Goal: Task Accomplishment & Management: Manage account settings

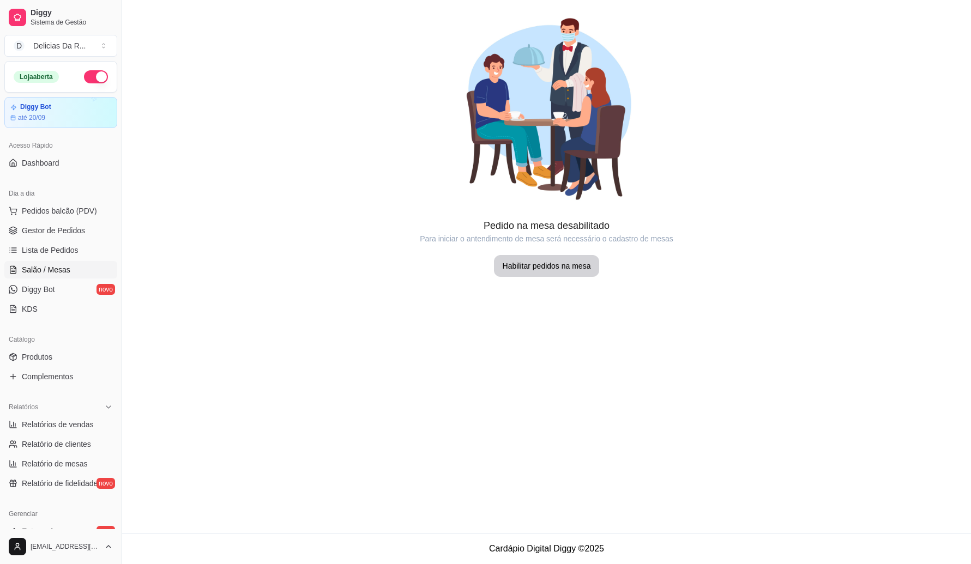
click at [39, 247] on span "Lista de Pedidos" at bounding box center [50, 250] width 57 height 11
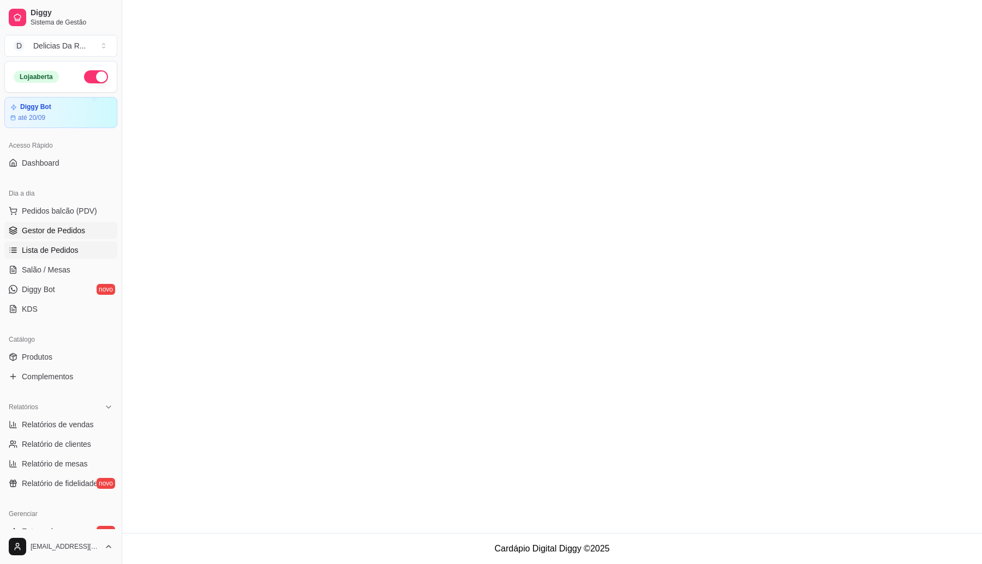
click at [44, 233] on span "Gestor de Pedidos" at bounding box center [53, 230] width 63 height 11
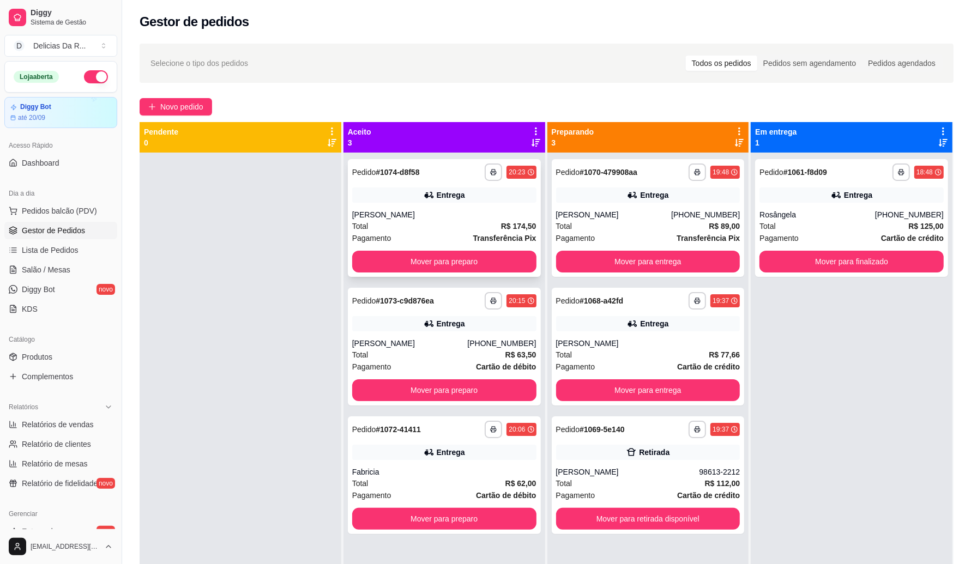
click at [358, 208] on div "**********" at bounding box center [444, 218] width 193 height 118
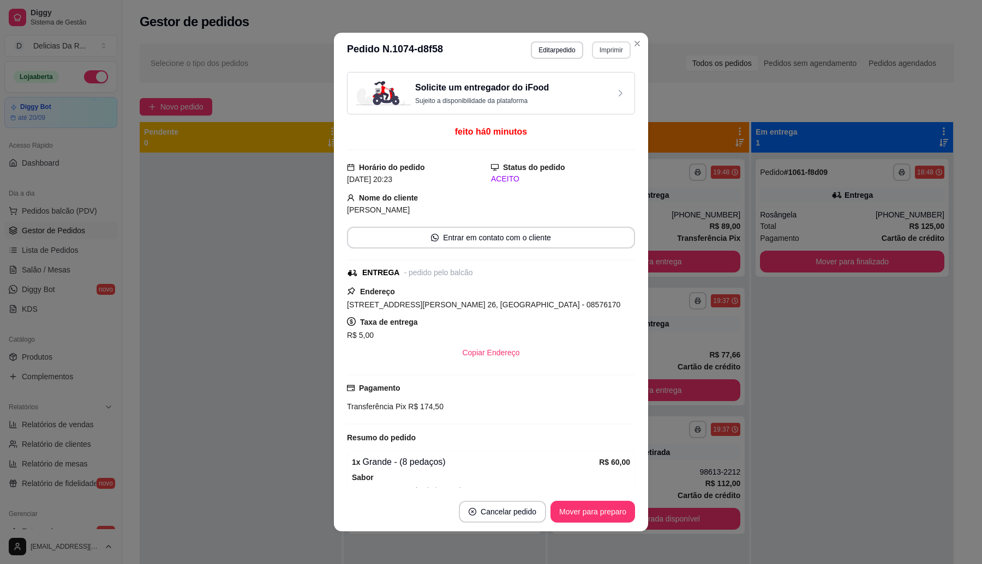
click at [598, 47] on button "Imprimir" at bounding box center [611, 49] width 39 height 17
click at [579, 88] on button "IMPRESSORA" at bounding box center [587, 88] width 76 height 17
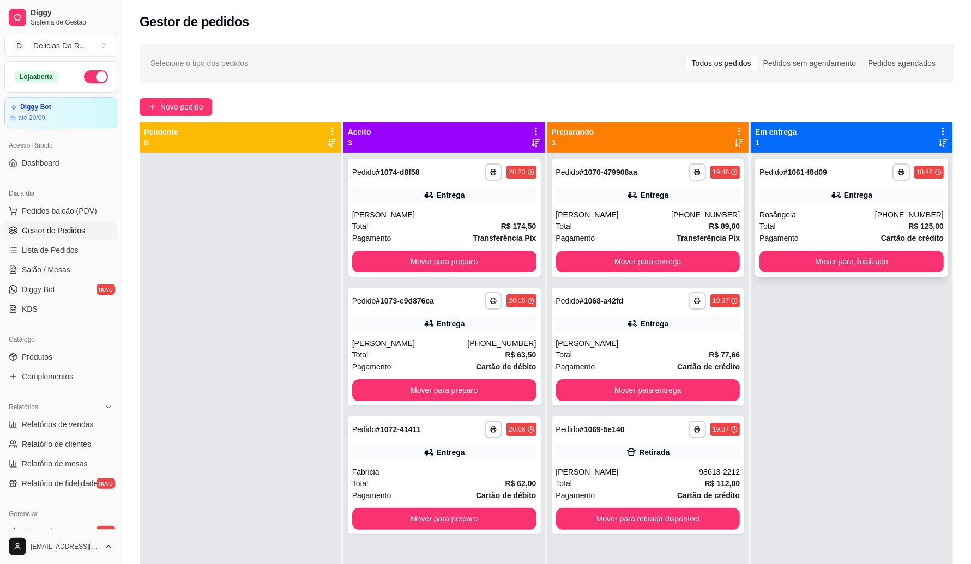
click at [771, 201] on div "Entrega" at bounding box center [852, 195] width 184 height 15
click at [705, 344] on div "[PERSON_NAME]" at bounding box center [648, 343] width 184 height 11
click at [383, 517] on button "Mover para preparo" at bounding box center [444, 519] width 184 height 22
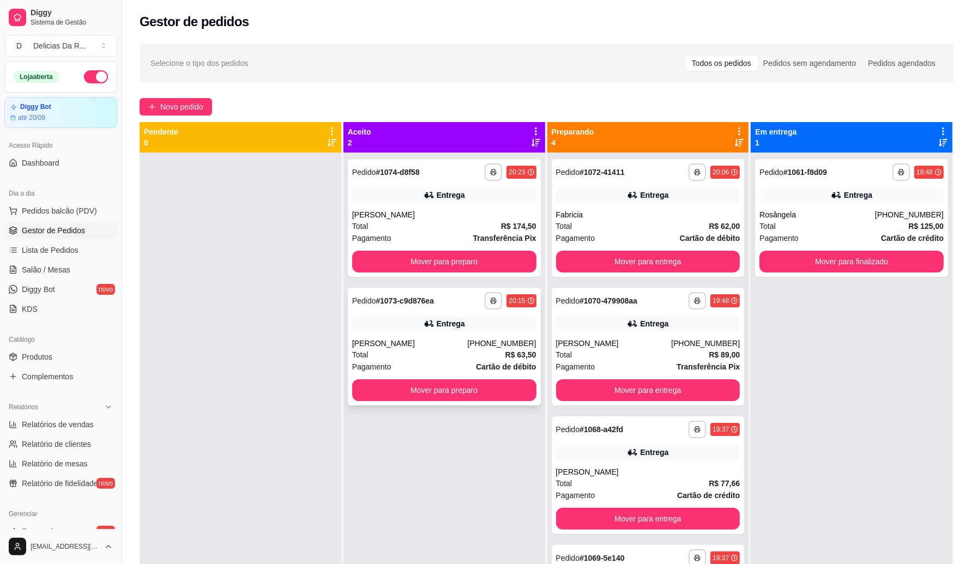
click at [510, 351] on strong "R$ 63,50" at bounding box center [521, 355] width 31 height 9
click at [355, 393] on button "Mover para preparo" at bounding box center [444, 391] width 184 height 22
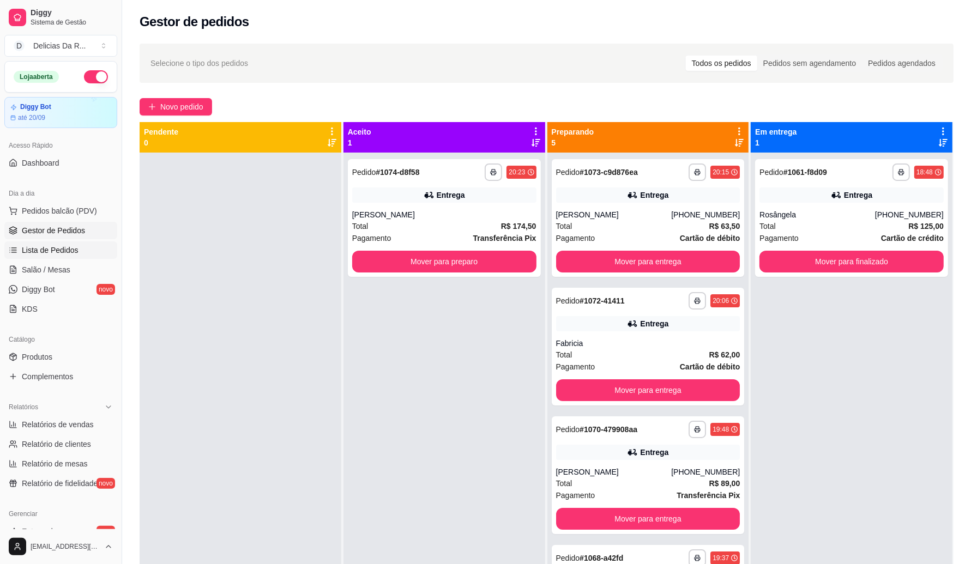
click at [68, 253] on span "Lista de Pedidos" at bounding box center [50, 250] width 57 height 11
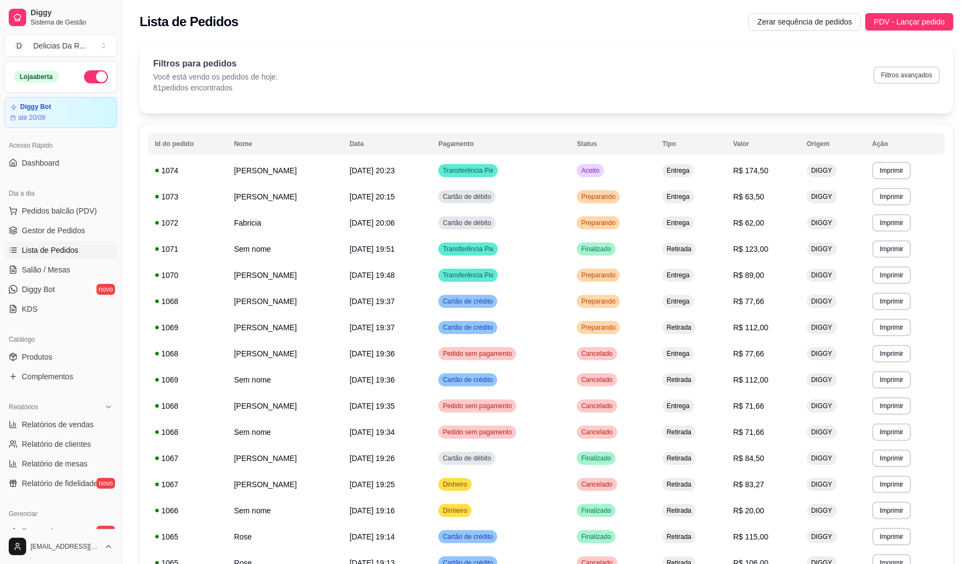
click at [904, 80] on button "Filtros avançados" at bounding box center [907, 75] width 67 height 17
select select "0"
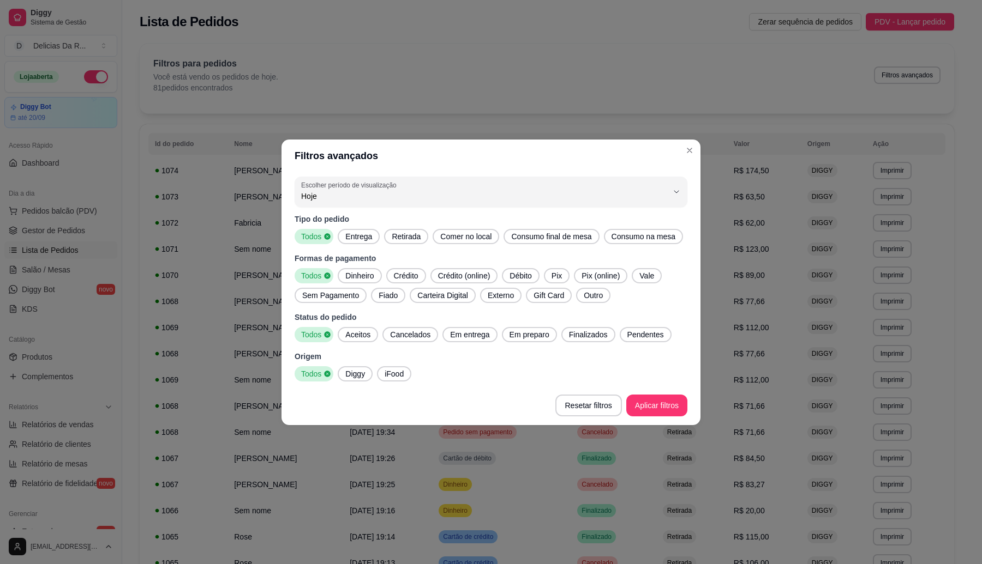
click at [405, 236] on span "Retirada" at bounding box center [406, 236] width 38 height 11
click at [589, 337] on span "Finalizados" at bounding box center [587, 334] width 47 height 11
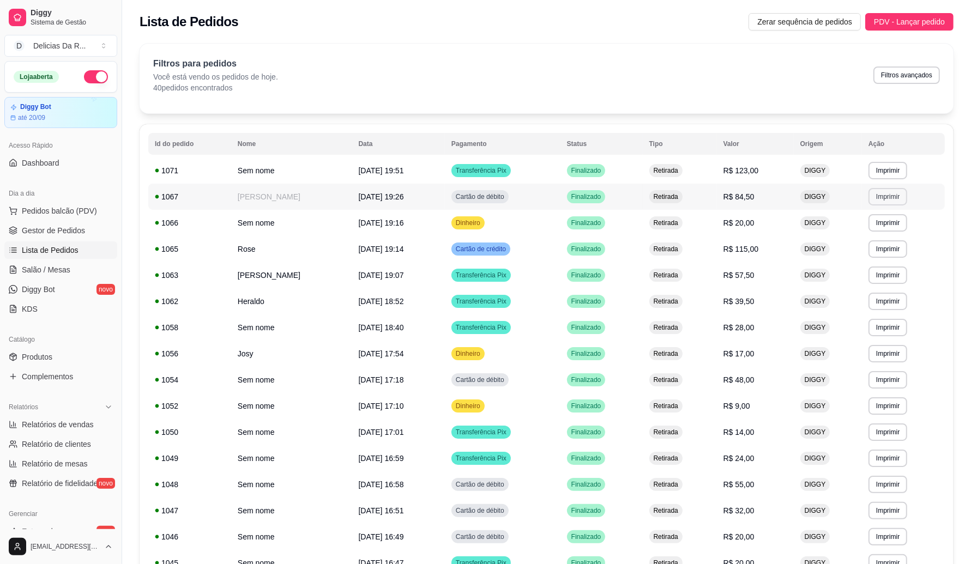
click at [895, 199] on button "Imprimir" at bounding box center [888, 196] width 39 height 17
click at [868, 235] on button "IMPRESSORA" at bounding box center [869, 235] width 76 height 17
click at [929, 207] on td "**********" at bounding box center [903, 197] width 83 height 26
click at [850, 253] on td "DIGGY" at bounding box center [828, 249] width 68 height 26
click at [882, 249] on button "Imprimir" at bounding box center [888, 249] width 39 height 17
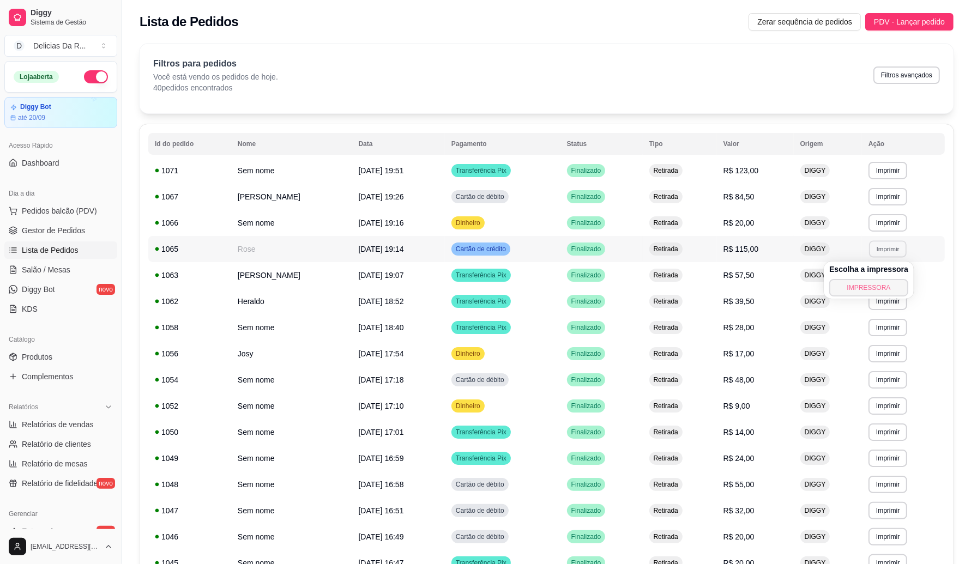
click at [862, 287] on button "IMPRESSORA" at bounding box center [869, 287] width 79 height 17
click at [844, 278] on td "DIGGY" at bounding box center [828, 275] width 68 height 26
click at [875, 274] on button "Imprimir" at bounding box center [888, 275] width 39 height 17
click at [870, 309] on button "IMPRESSORA" at bounding box center [869, 313] width 79 height 17
click at [846, 298] on td "DIGGY" at bounding box center [828, 302] width 68 height 26
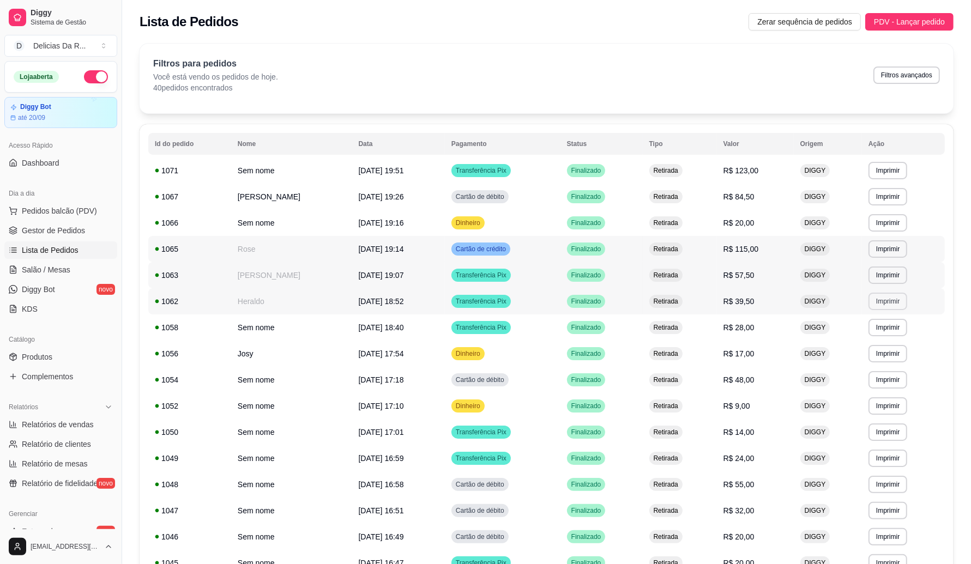
click at [887, 299] on button "Imprimir" at bounding box center [888, 301] width 39 height 17
click at [863, 336] on button "IMPRESSORA" at bounding box center [869, 339] width 79 height 17
click at [931, 283] on td "**********" at bounding box center [903, 275] width 83 height 26
click at [622, 333] on td "Finalizado" at bounding box center [602, 328] width 82 height 26
click at [38, 230] on span "Gestor de Pedidos" at bounding box center [53, 230] width 63 height 11
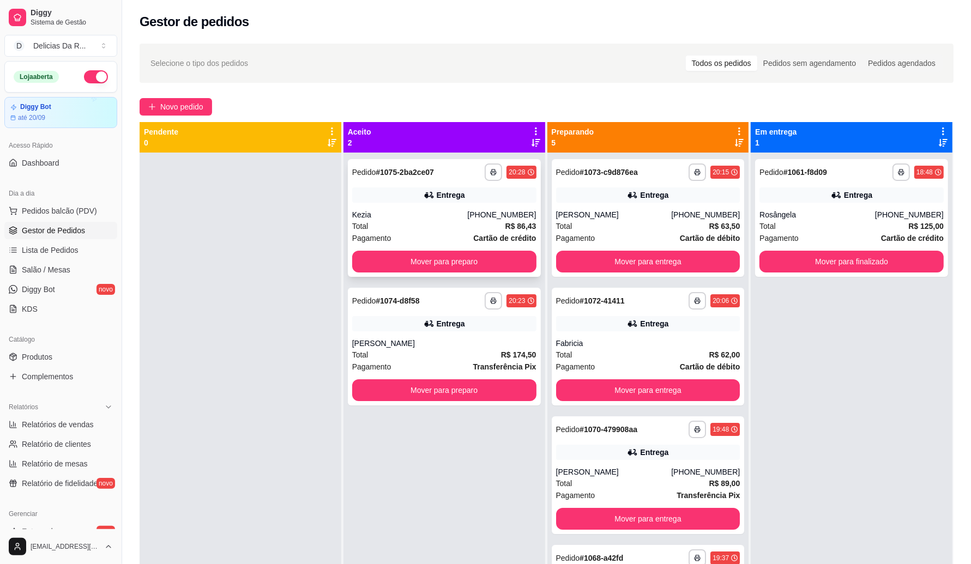
click at [382, 221] on div "Total R$ 86,43" at bounding box center [444, 226] width 184 height 12
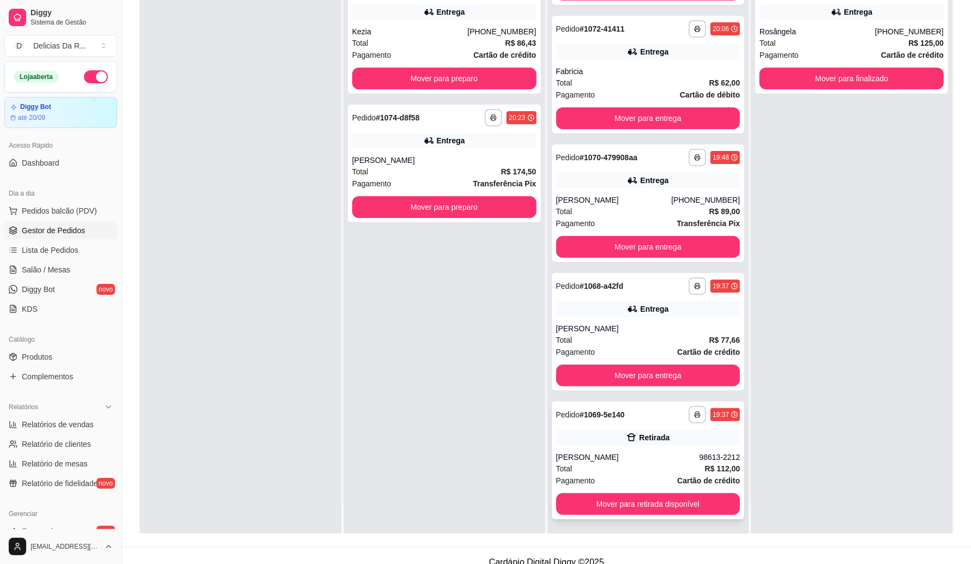
scroll to position [166, 0]
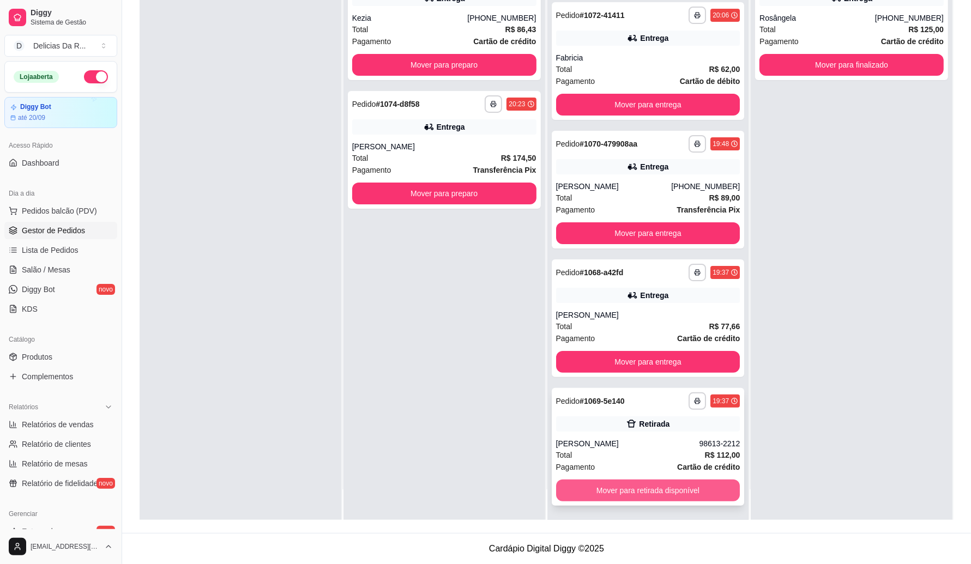
click at [640, 492] on button "Mover para retirada disponível" at bounding box center [648, 491] width 184 height 22
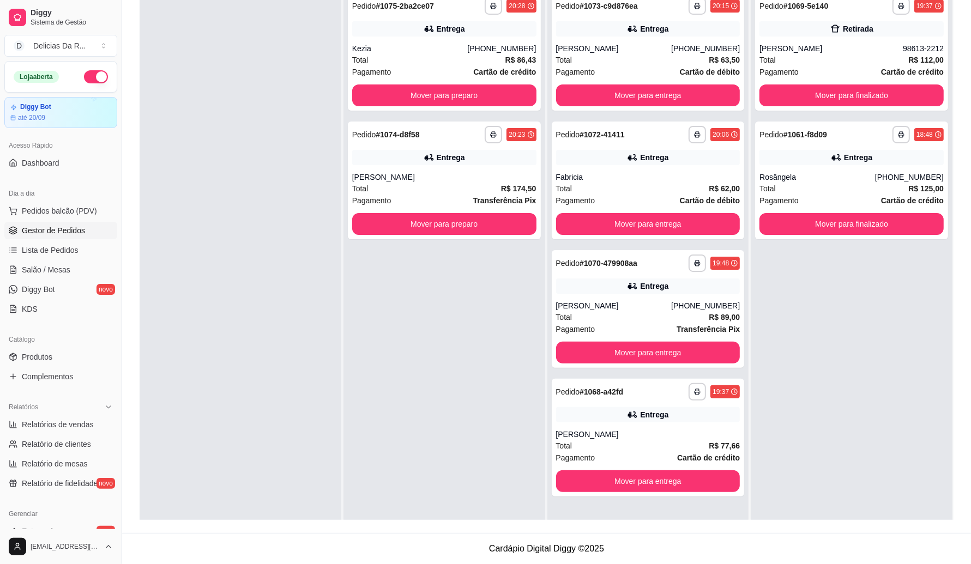
scroll to position [0, 0]
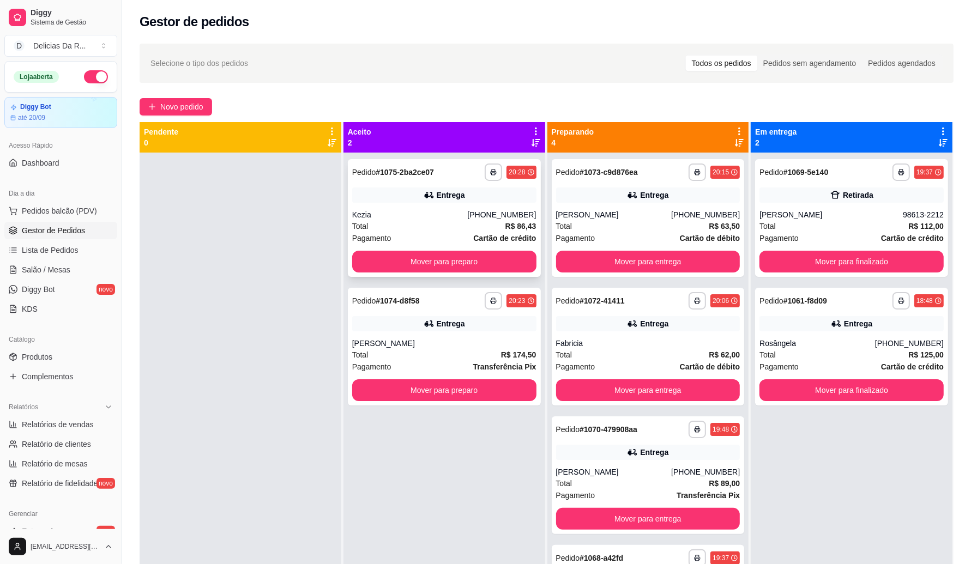
click at [429, 201] on div "Entrega" at bounding box center [444, 195] width 184 height 15
click at [416, 351] on div "Total R$ 174,50" at bounding box center [444, 355] width 184 height 12
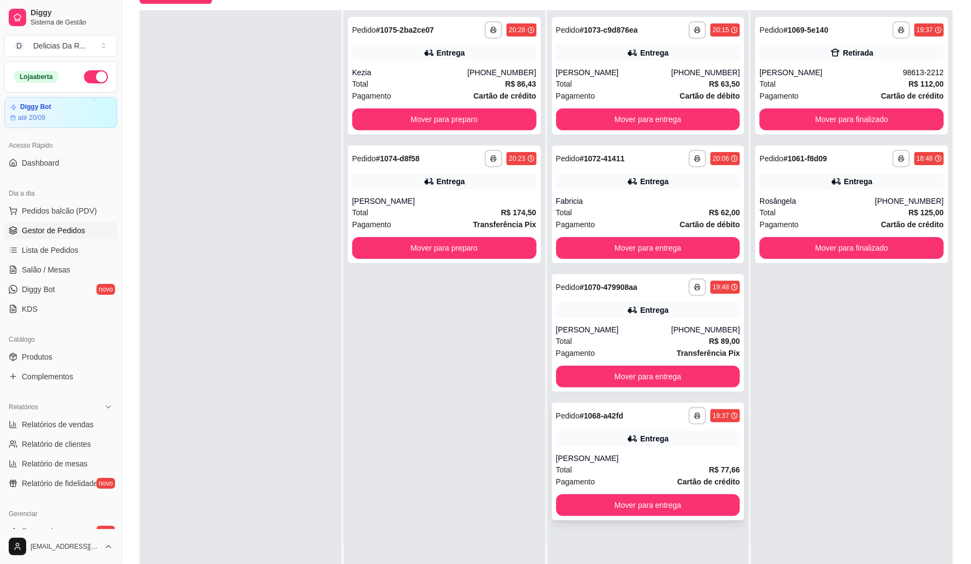
scroll to position [166, 0]
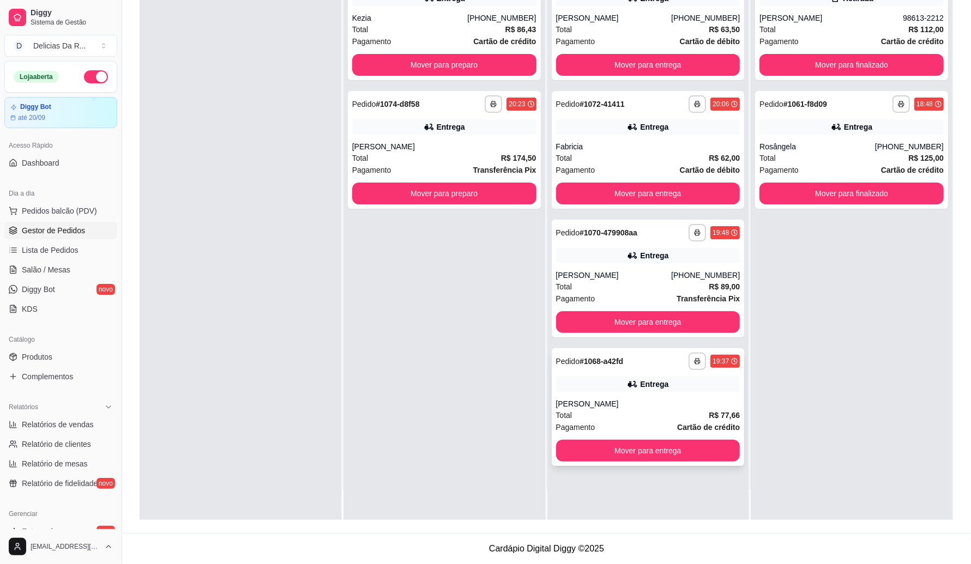
click at [710, 395] on div "**********" at bounding box center [648, 407] width 193 height 118
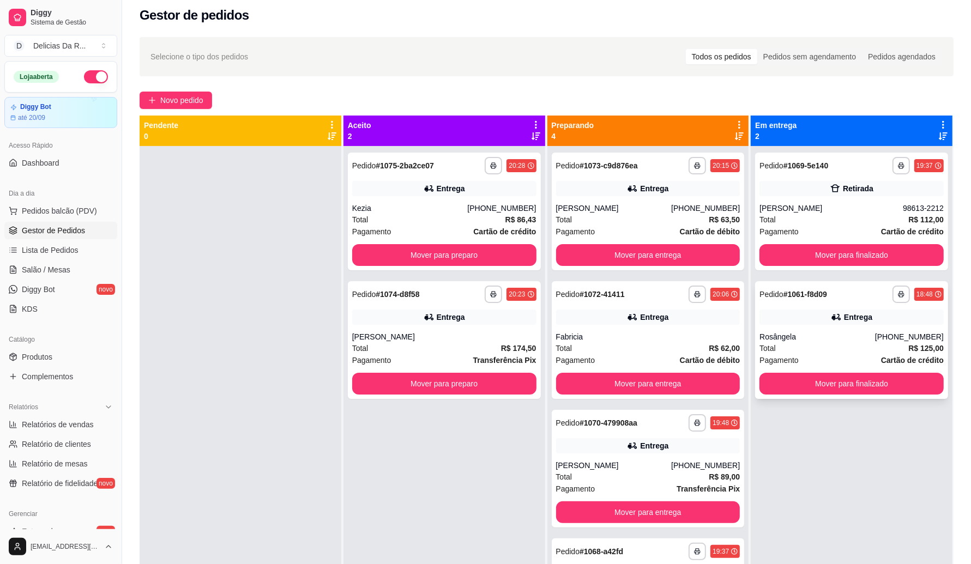
scroll to position [0, 0]
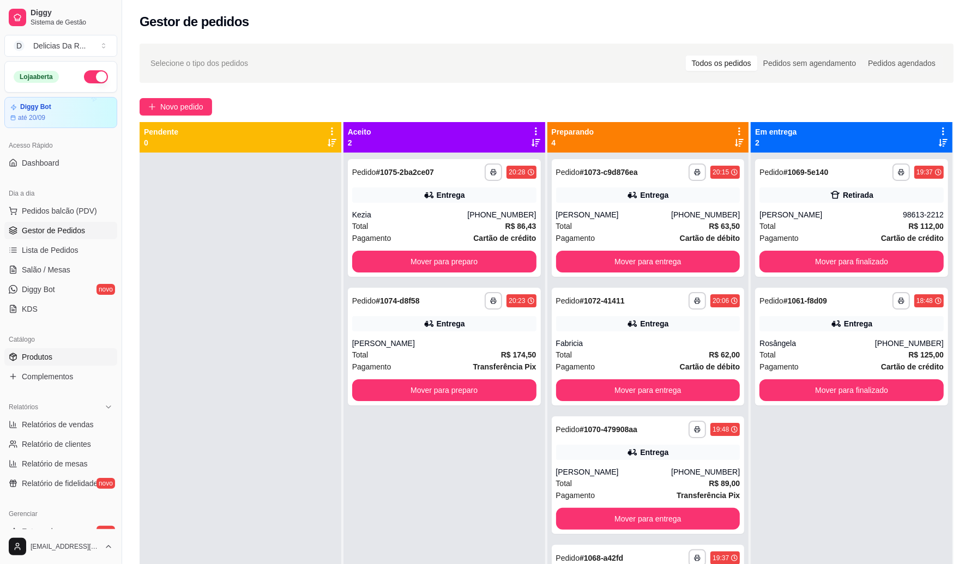
click at [55, 357] on link "Produtos" at bounding box center [60, 356] width 113 height 17
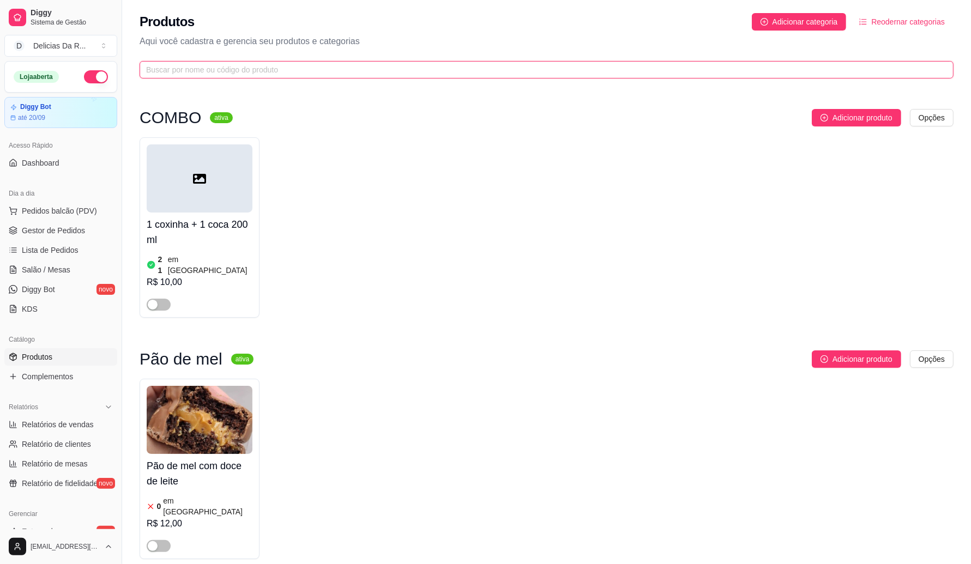
click at [507, 67] on input "text" at bounding box center [542, 70] width 792 height 12
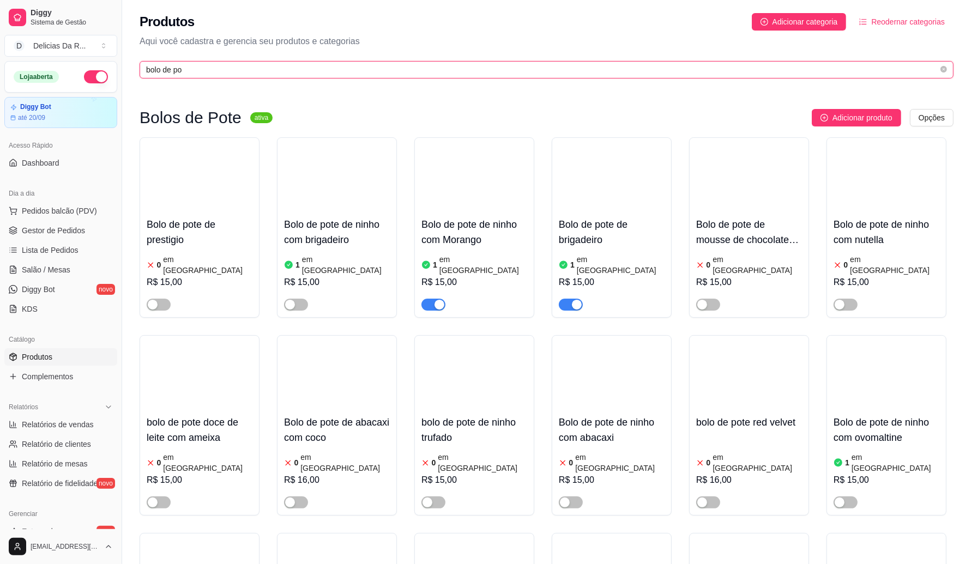
type input "bolo de pot"
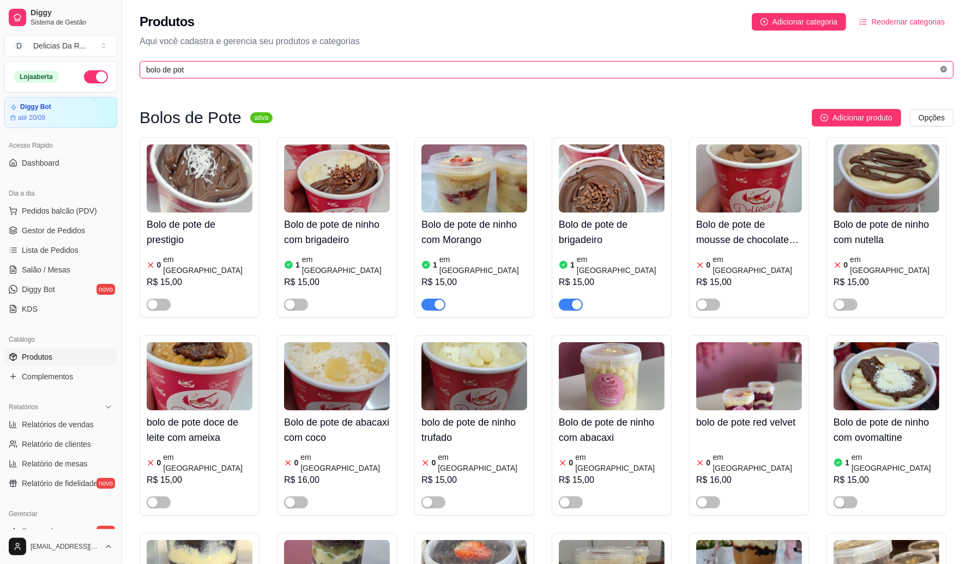
click at [946, 67] on icon "close-circle" at bounding box center [944, 69] width 7 height 7
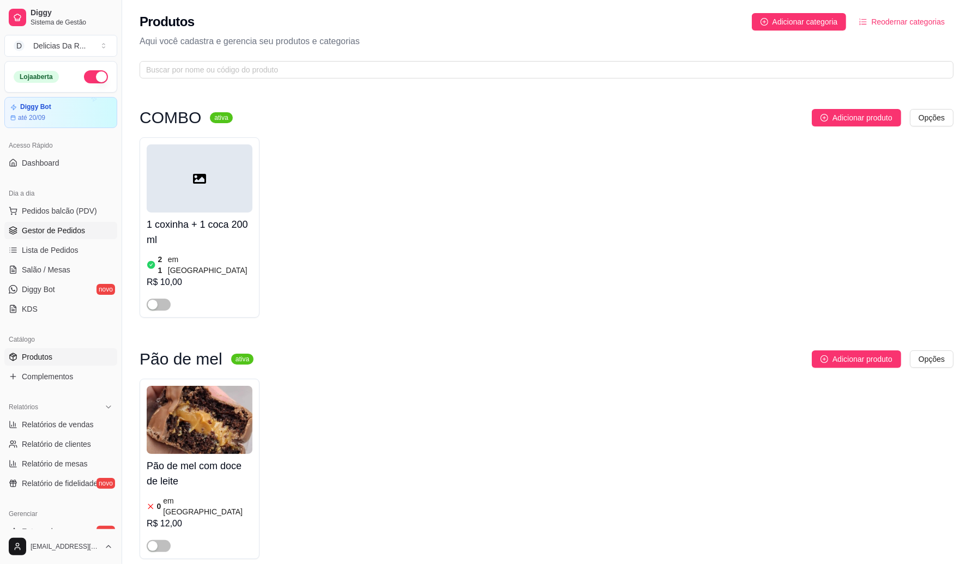
click at [41, 232] on span "Gestor de Pedidos" at bounding box center [53, 230] width 63 height 11
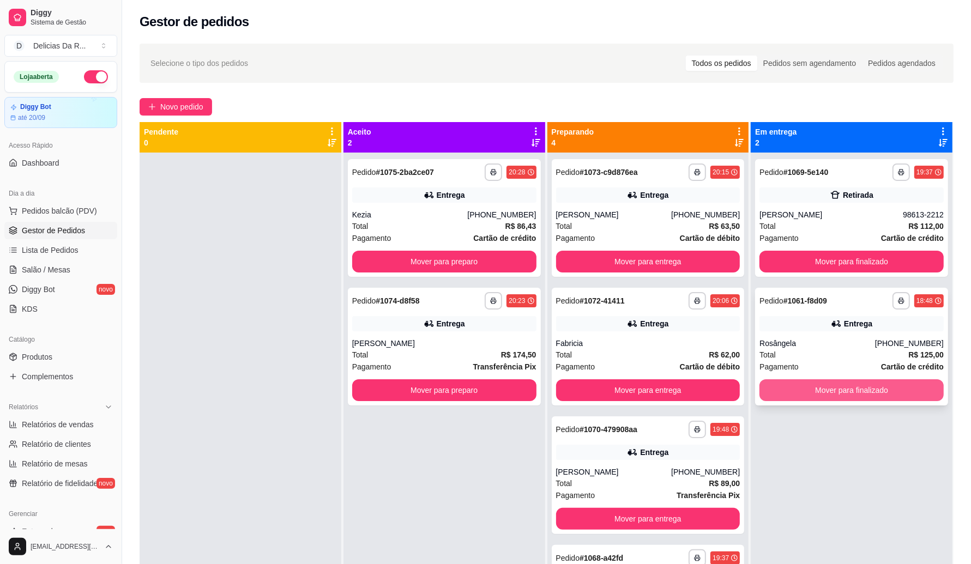
click at [833, 394] on button "Mover para finalizado" at bounding box center [852, 391] width 184 height 22
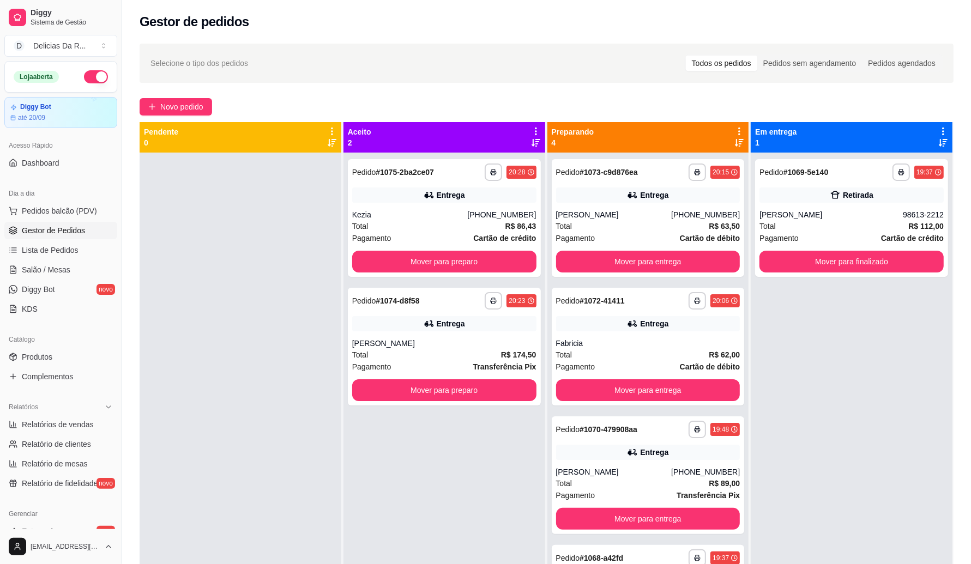
click at [369, 83] on div "**********" at bounding box center [546, 368] width 849 height 663
click at [806, 263] on button "Mover para finalizado" at bounding box center [852, 262] width 184 height 22
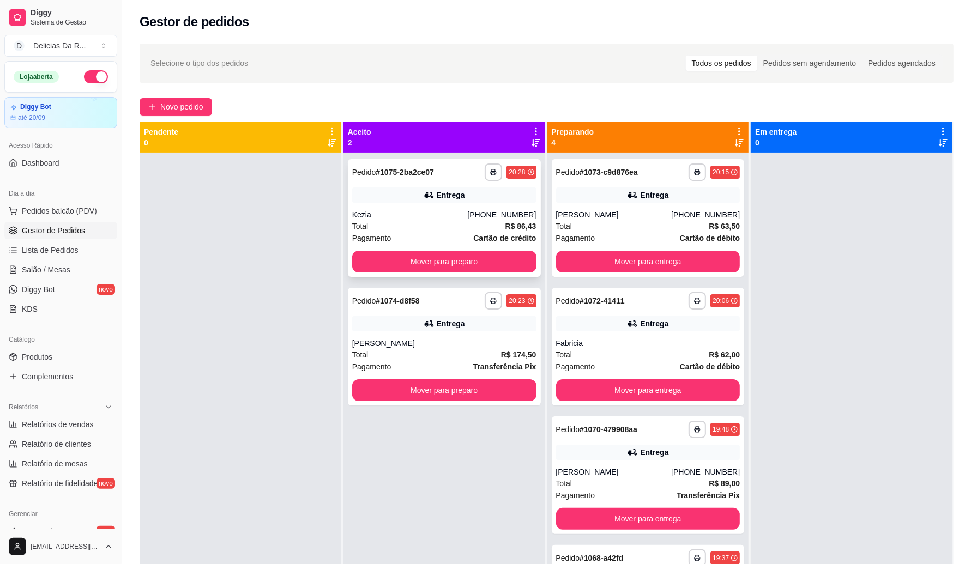
click at [464, 220] on div "Kezia" at bounding box center [410, 214] width 116 height 11
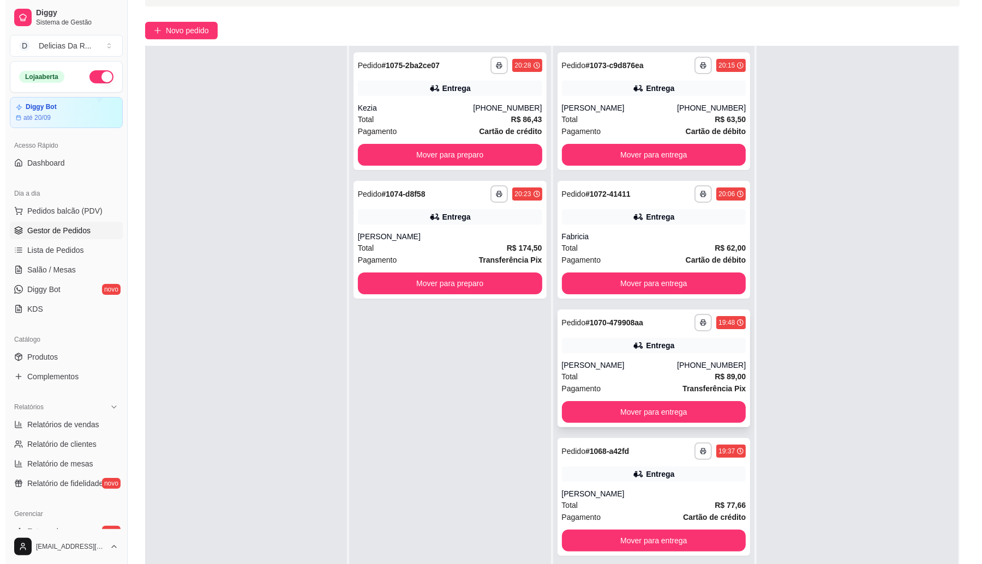
scroll to position [166, 0]
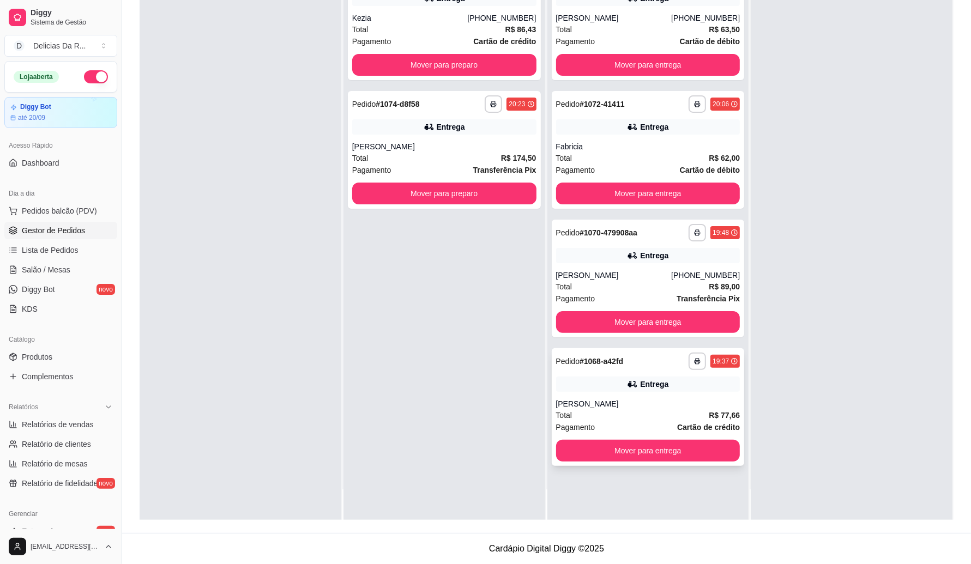
click at [670, 396] on div "**********" at bounding box center [648, 407] width 193 height 118
click at [689, 390] on div "Entrega" at bounding box center [648, 384] width 184 height 15
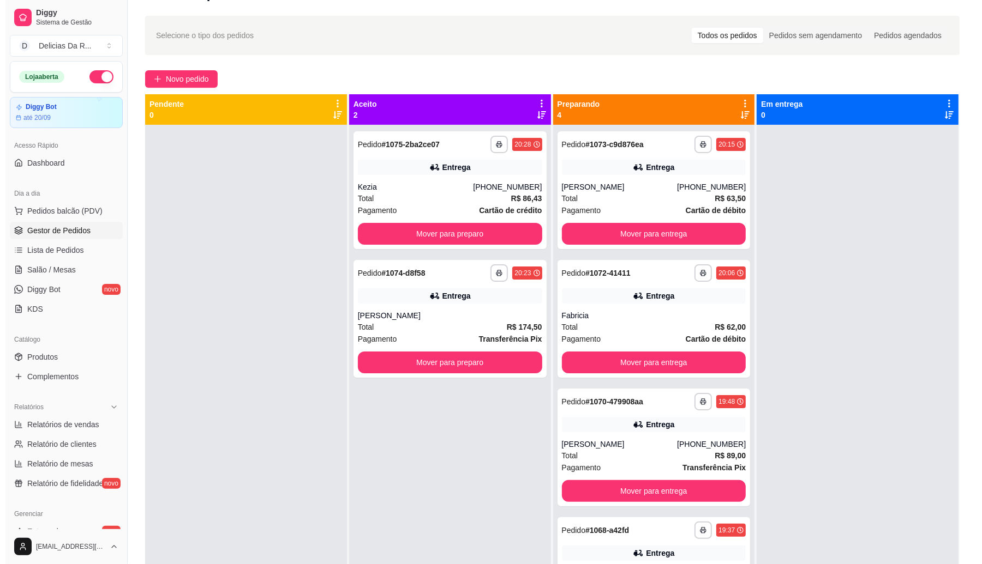
scroll to position [0, 0]
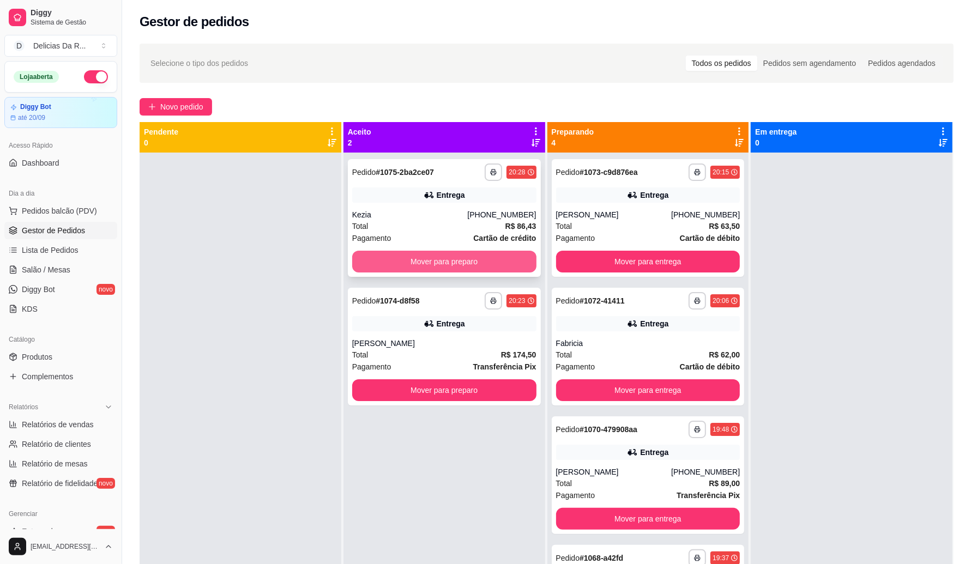
click at [464, 255] on button "Mover para preparo" at bounding box center [444, 262] width 184 height 22
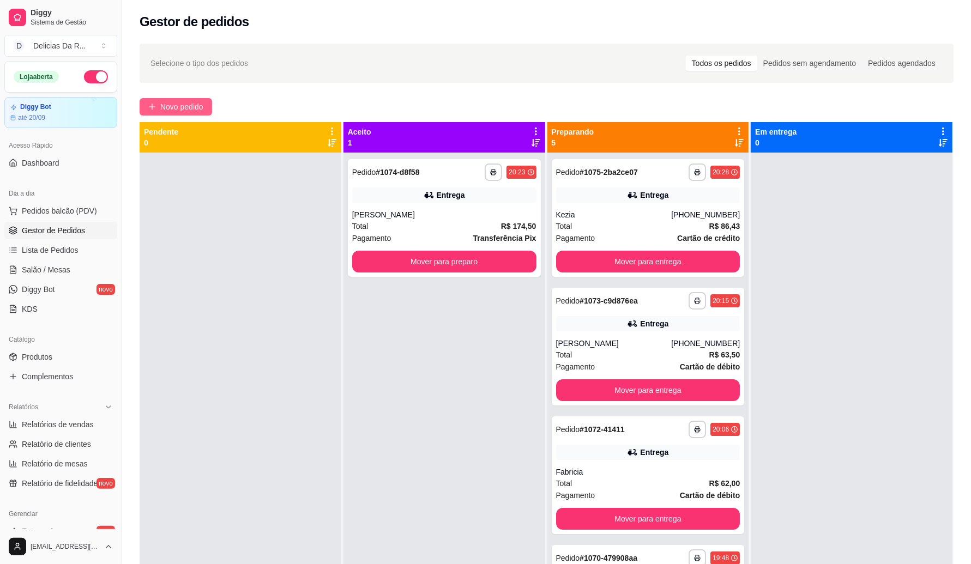
click at [186, 111] on span "Novo pedido" at bounding box center [181, 107] width 43 height 12
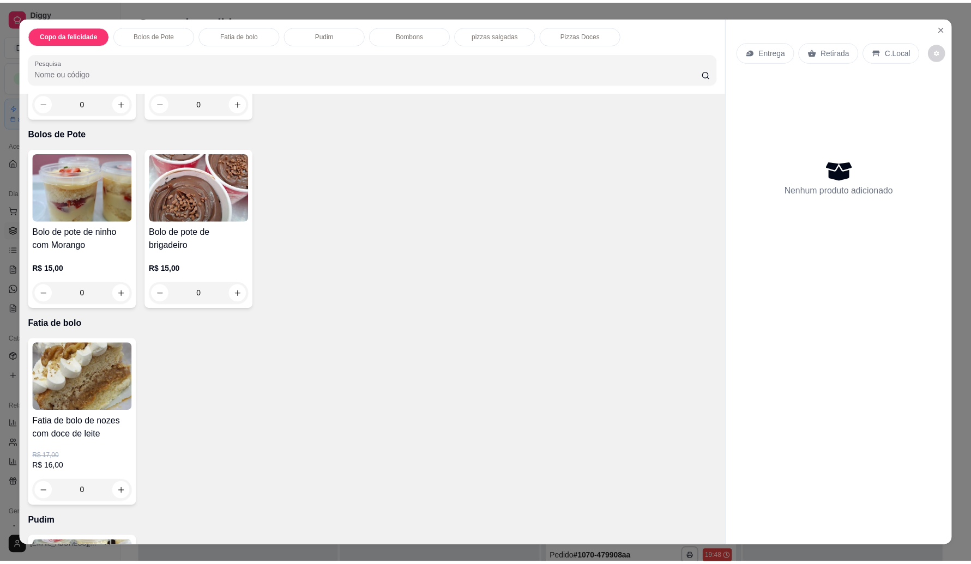
scroll to position [882, 0]
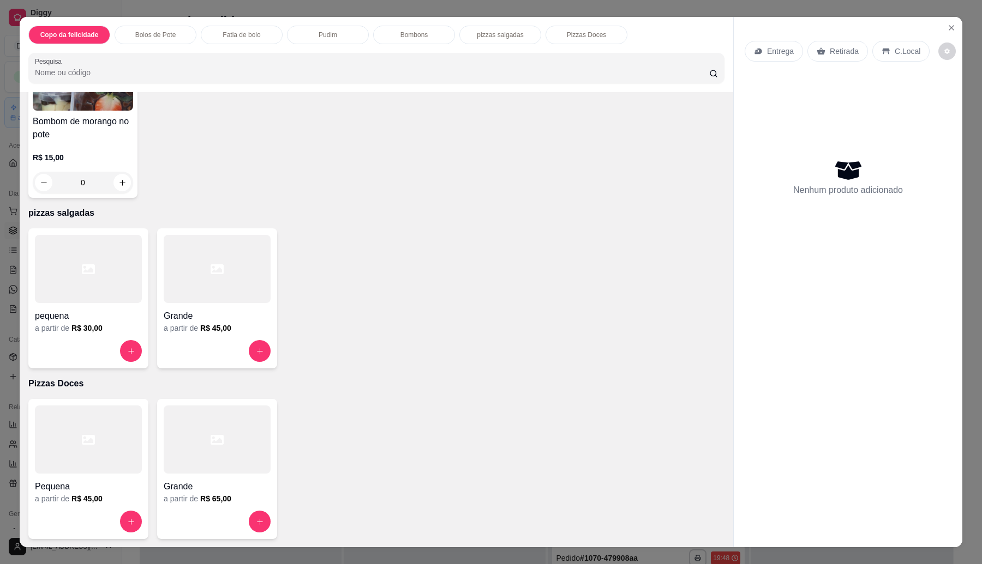
click at [207, 344] on div at bounding box center [217, 351] width 107 height 22
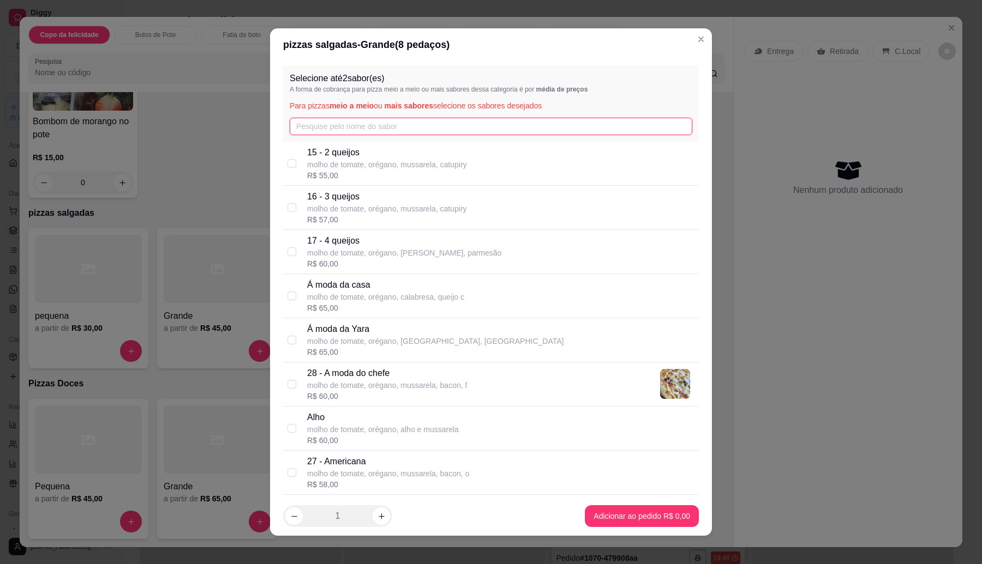
click at [382, 122] on input "text" at bounding box center [491, 126] width 402 height 17
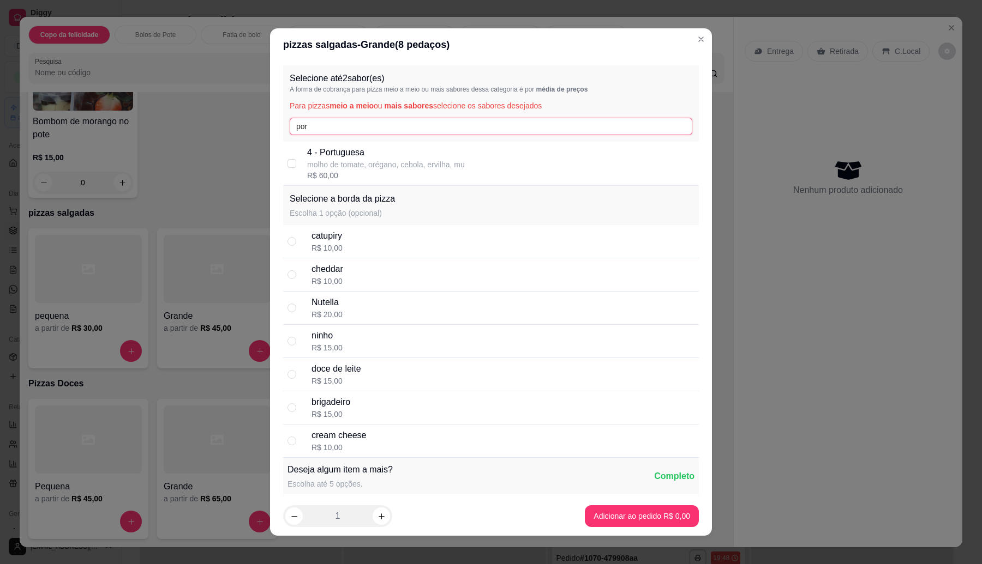
type input "por"
click at [368, 157] on p "4 - Portuguesa" at bounding box center [386, 152] width 158 height 13
checkbox input "true"
click at [644, 503] on footer "1 Adicionar ao pedido R$ 60,00" at bounding box center [491, 516] width 442 height 39
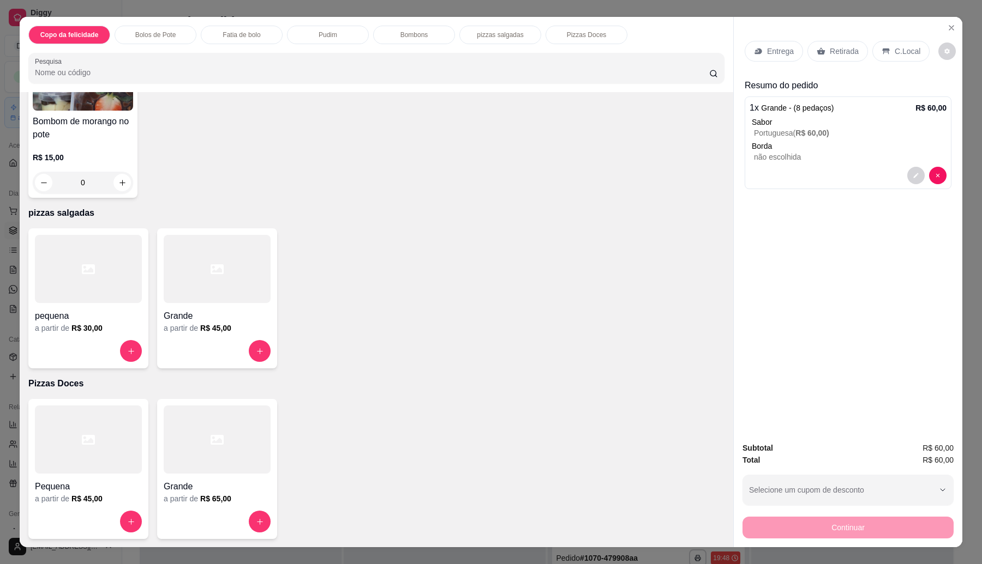
click at [830, 52] on p "Retirada" at bounding box center [844, 51] width 29 height 11
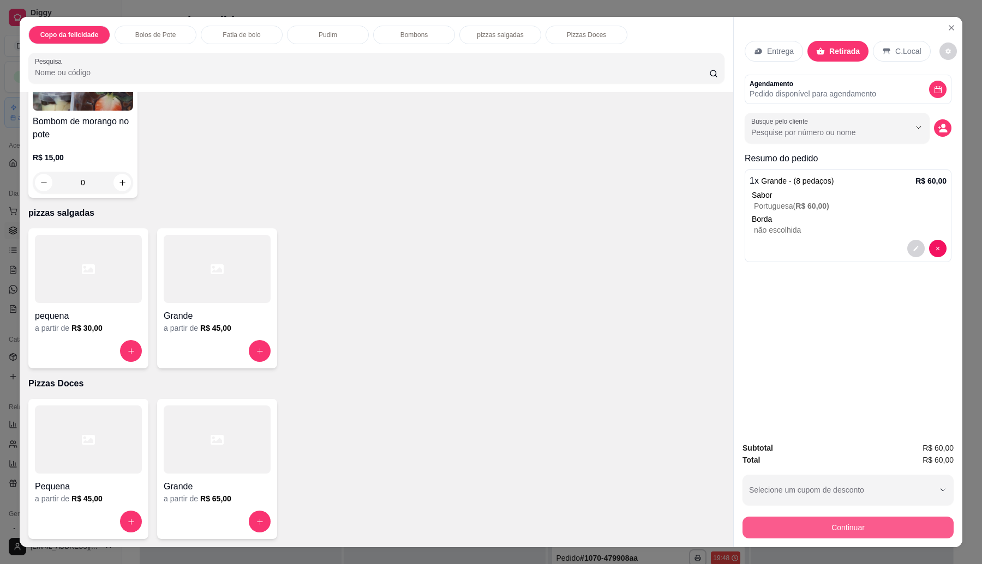
click at [831, 533] on button "Continuar" at bounding box center [847, 528] width 211 height 22
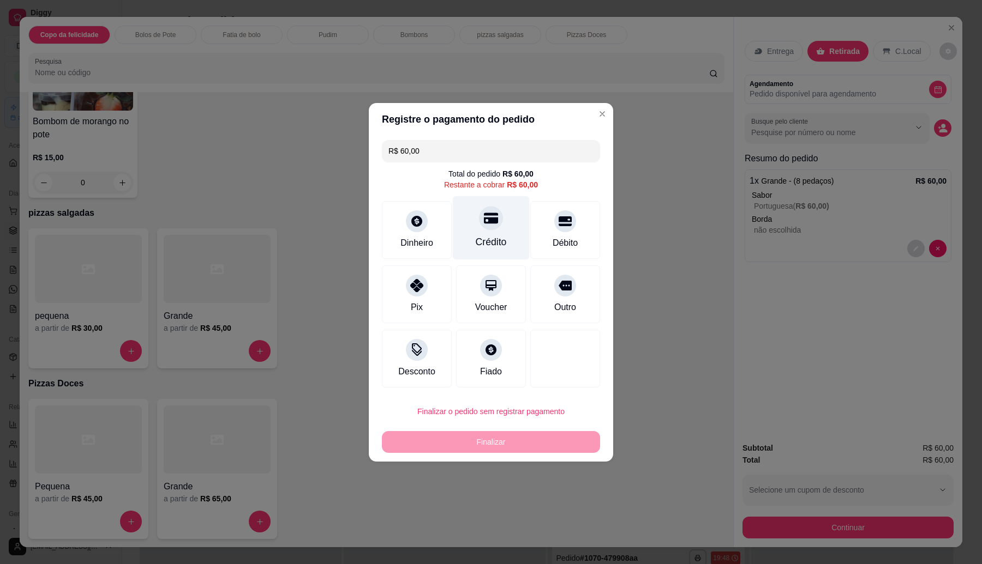
drag, startPoint x: 484, startPoint y: 221, endPoint x: 483, endPoint y: 213, distance: 8.3
click at [485, 222] on icon at bounding box center [491, 218] width 14 height 11
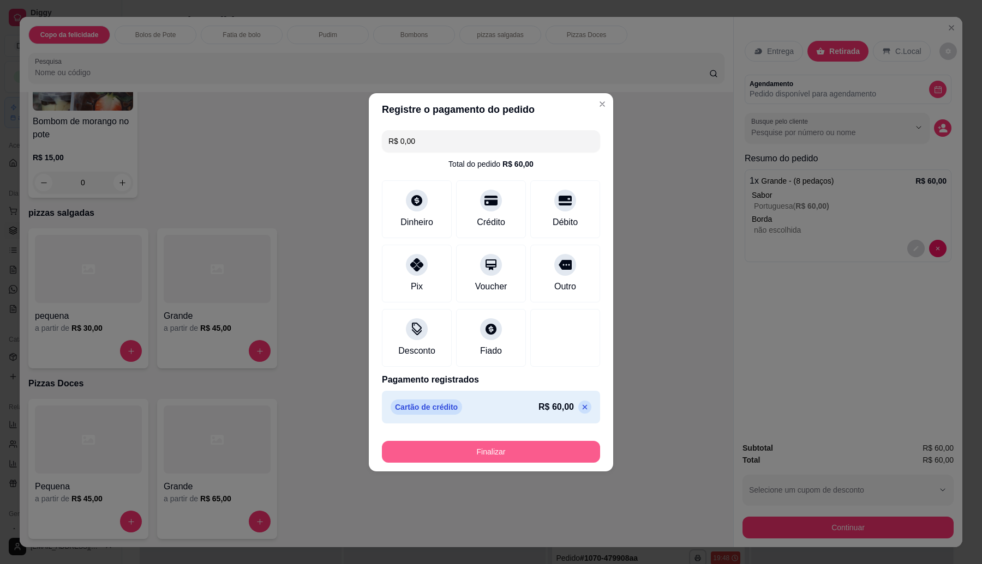
click at [515, 444] on button "Finalizar" at bounding box center [491, 452] width 218 height 22
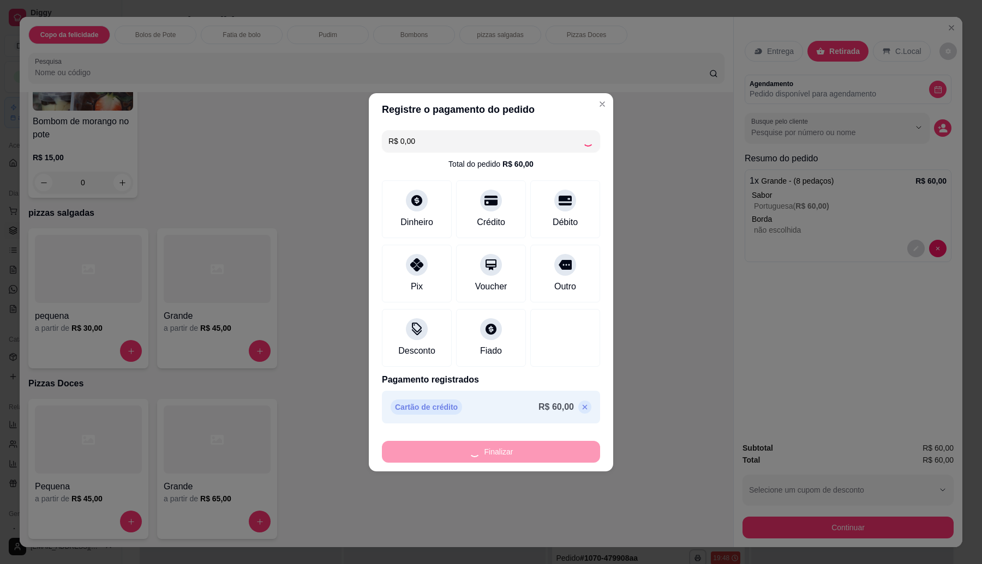
type input "-R$ 60,00"
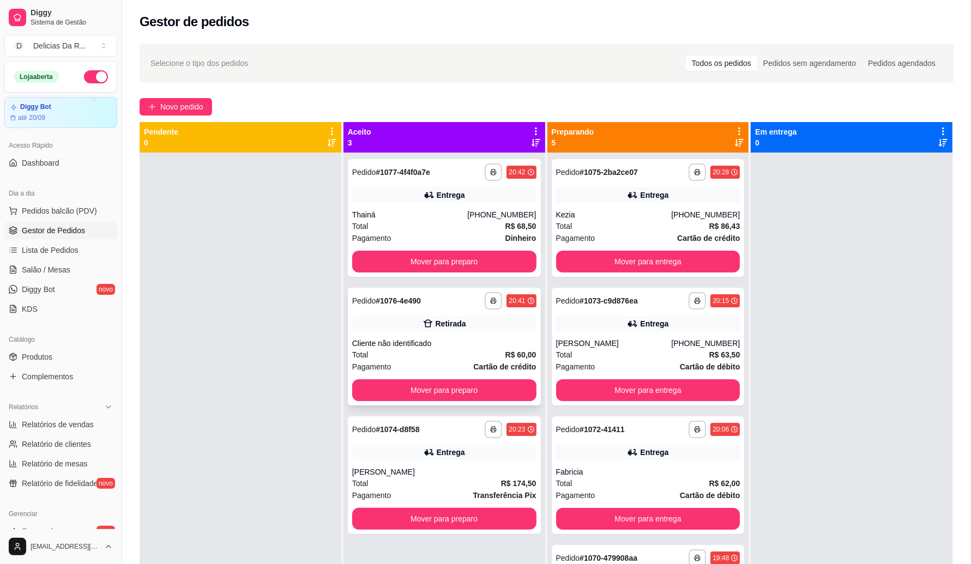
click at [377, 341] on div "Cliente não identificado" at bounding box center [444, 343] width 184 height 11
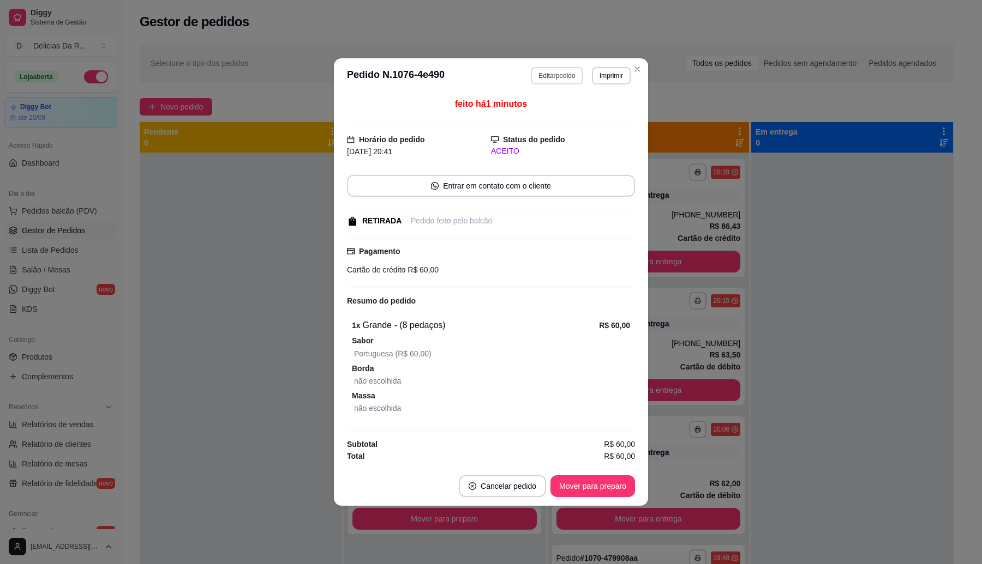
click at [562, 74] on button "Editar pedido" at bounding box center [557, 75] width 52 height 17
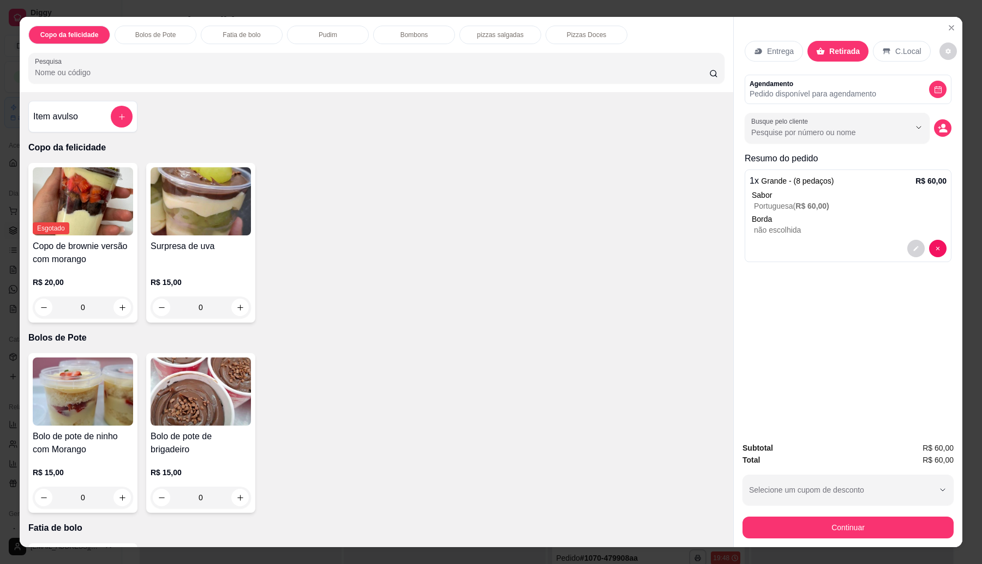
click at [941, 137] on div "Busque pelo cliente" at bounding box center [847, 128] width 207 height 31
click at [936, 134] on button "decrease-product-quantity" at bounding box center [942, 128] width 17 height 17
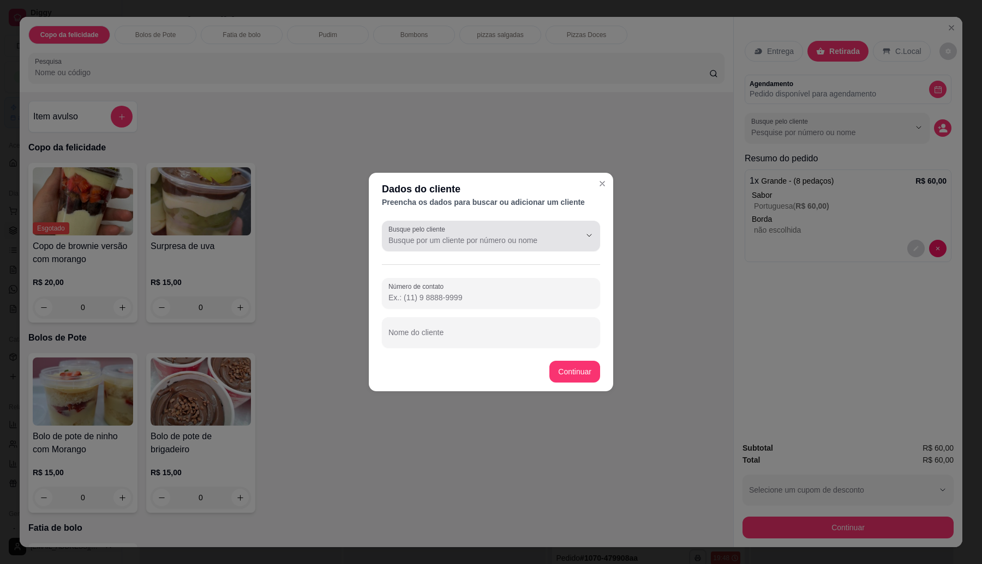
click at [455, 242] on input "Busque pelo cliente" at bounding box center [475, 240] width 175 height 11
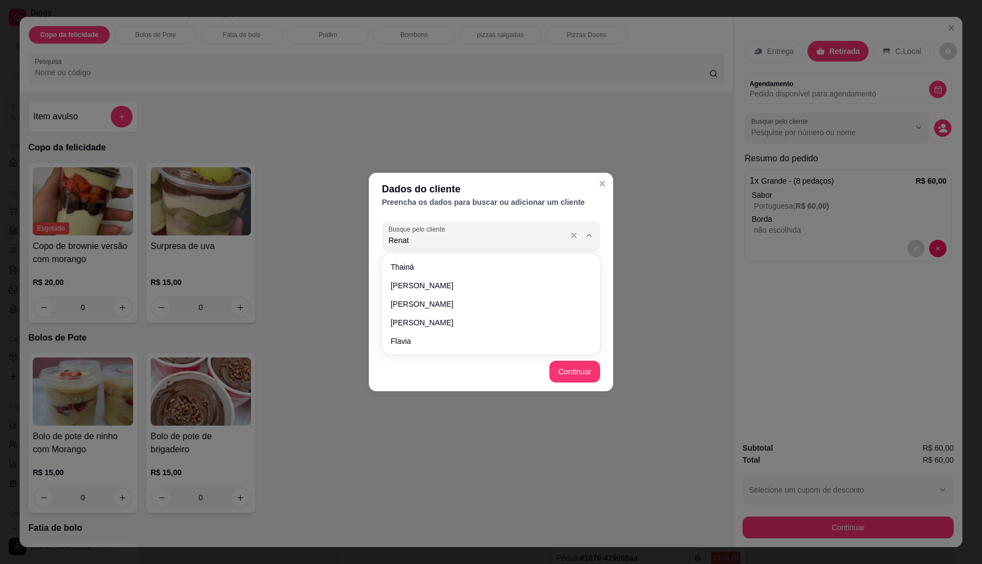
type input "[PERSON_NAME]"
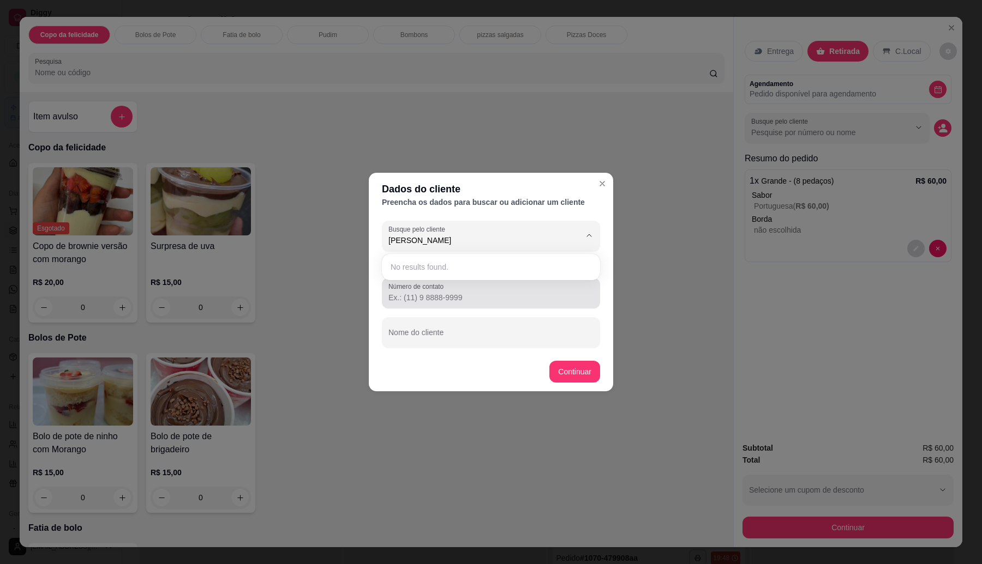
click at [432, 296] on input "Número de contato" at bounding box center [490, 297] width 205 height 11
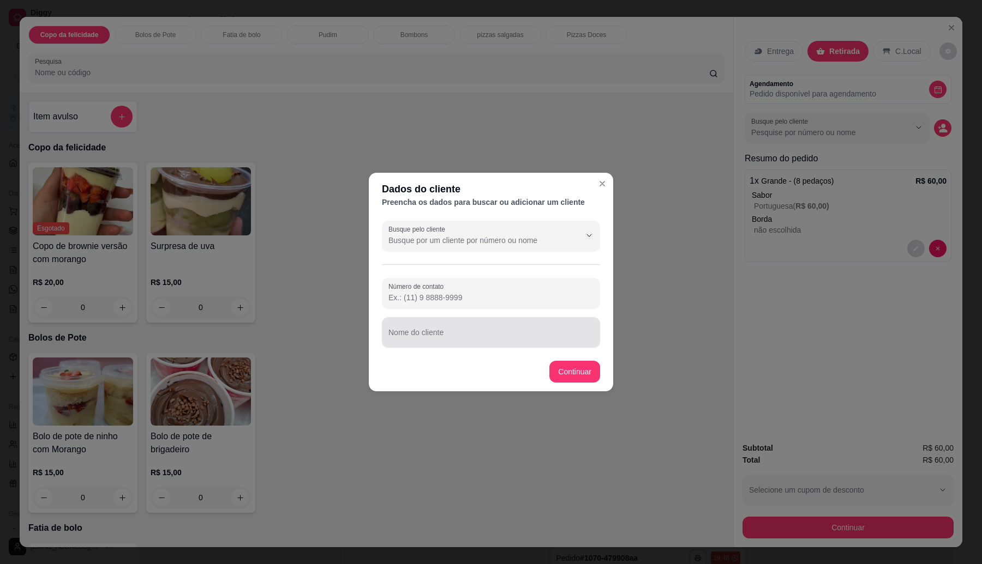
click at [429, 332] on div "Nome do cliente" at bounding box center [491, 332] width 218 height 31
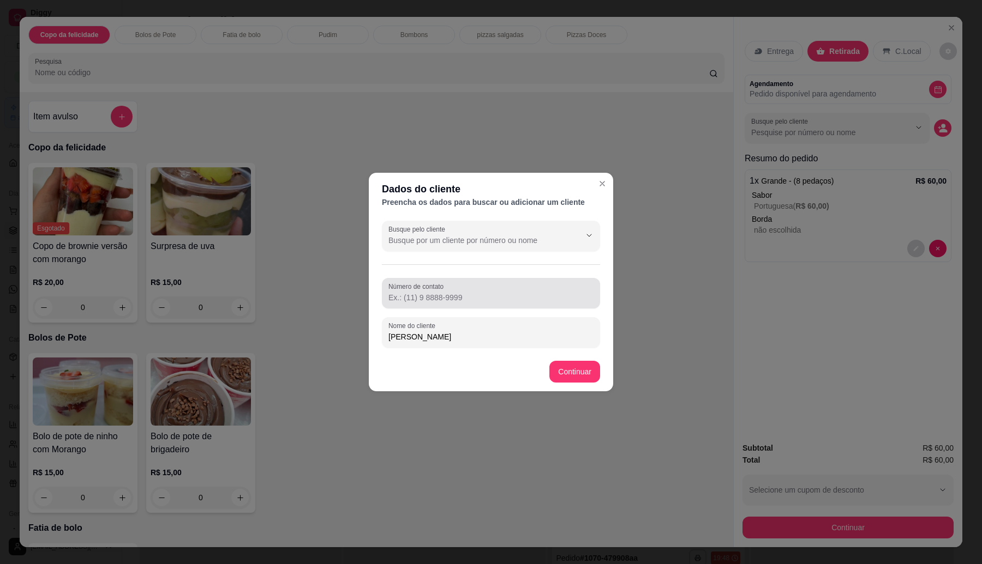
type input "[PERSON_NAME]"
click at [461, 298] on input "Número de contato" at bounding box center [490, 297] width 205 height 11
type input "99762-4312"
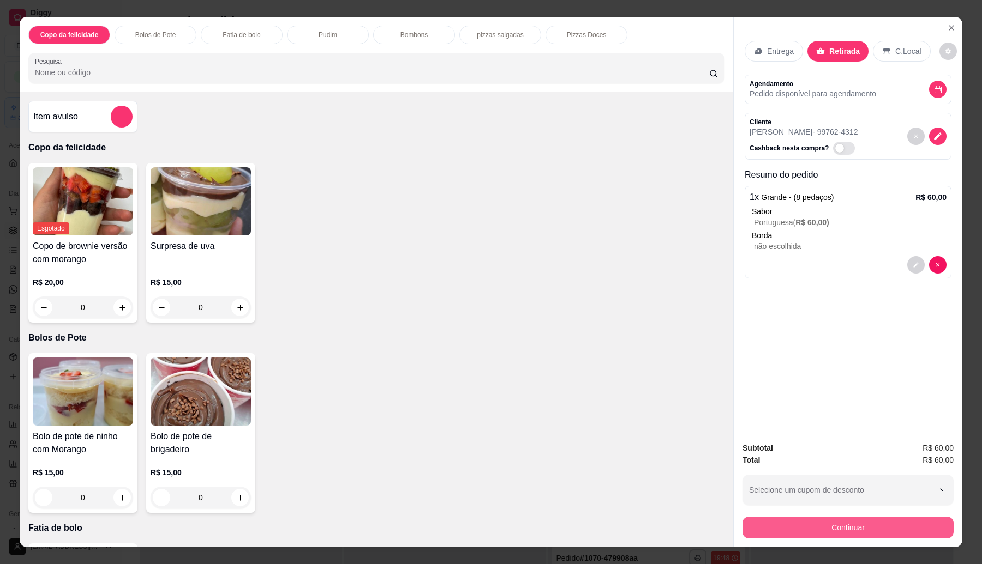
click at [776, 525] on button "Continuar" at bounding box center [847, 528] width 211 height 22
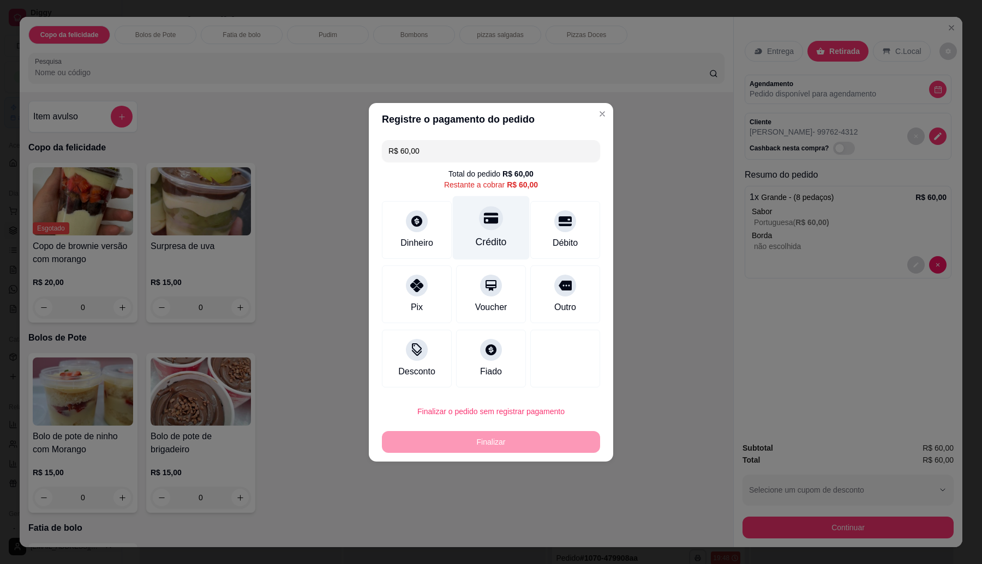
click at [485, 212] on div at bounding box center [491, 218] width 24 height 24
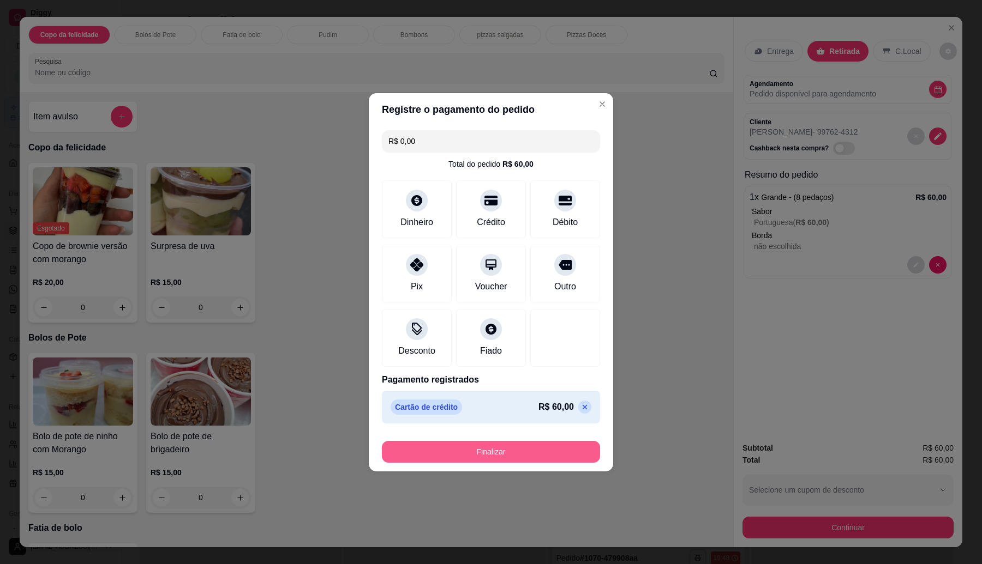
click at [508, 448] on button "Finalizar" at bounding box center [491, 452] width 218 height 22
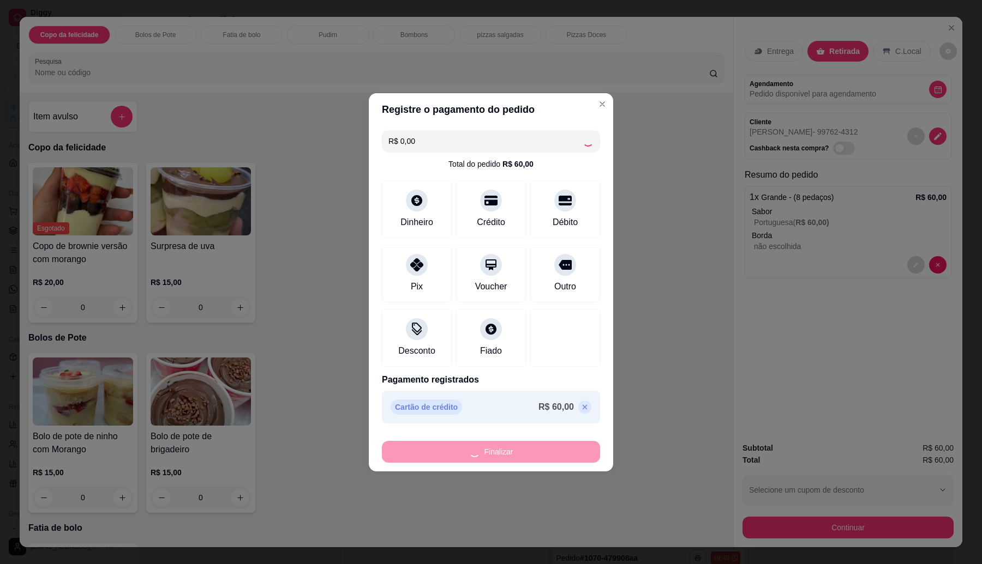
type input "-R$ 60,00"
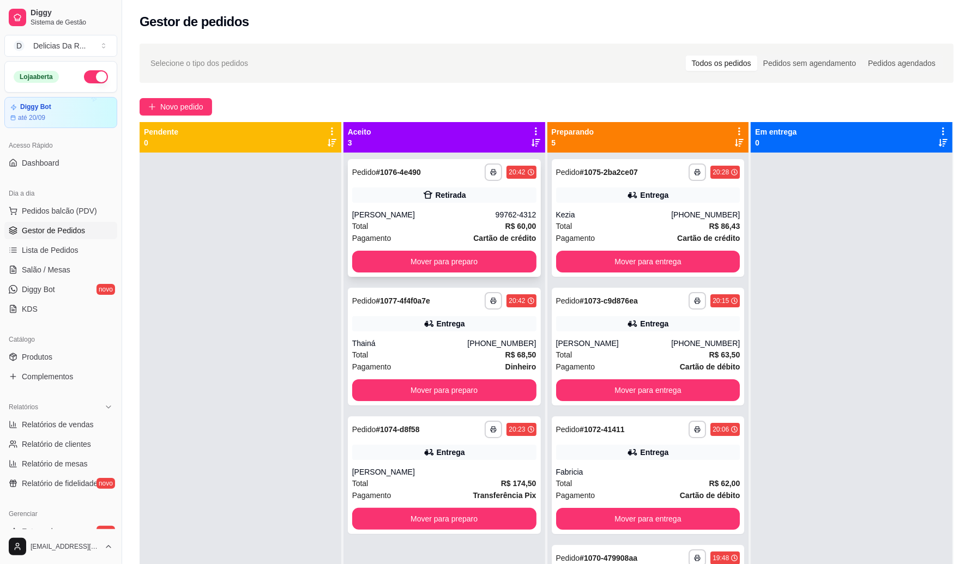
click at [406, 224] on div "Total R$ 60,00" at bounding box center [444, 226] width 184 height 12
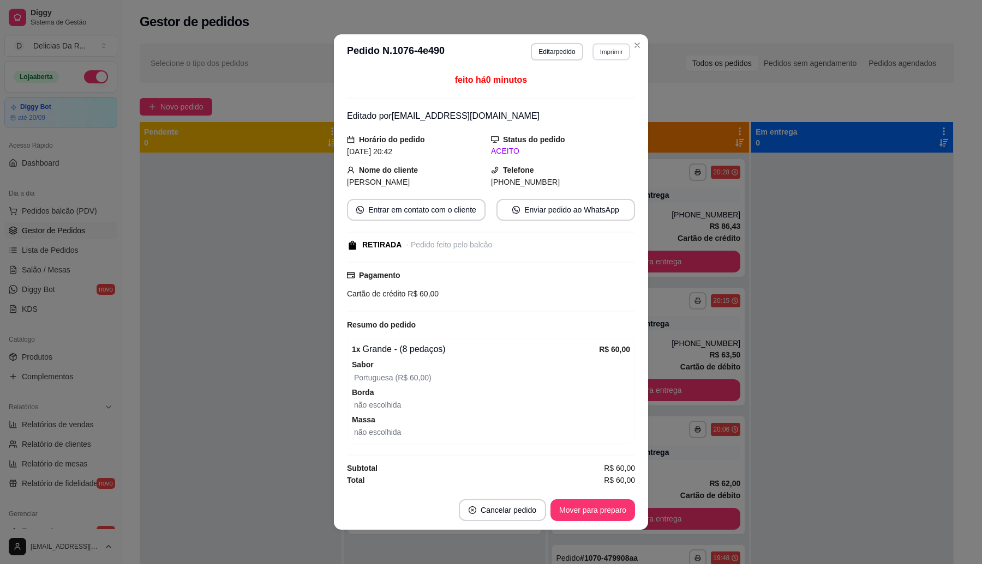
click at [608, 45] on button "Imprimir" at bounding box center [611, 51] width 38 height 17
click at [573, 86] on button "IMPRESSORA" at bounding box center [587, 88] width 79 height 17
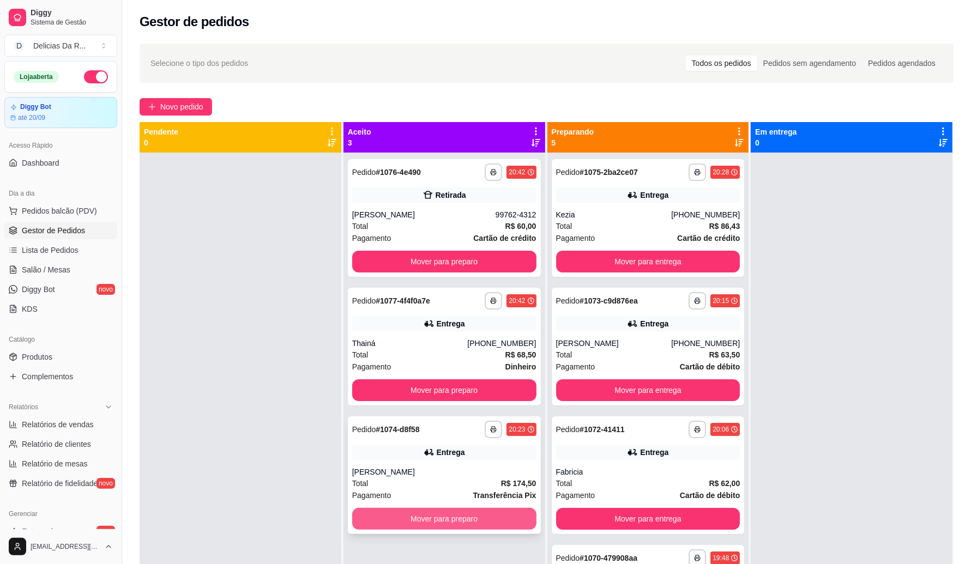
click at [389, 519] on button "Mover para preparo" at bounding box center [444, 519] width 184 height 22
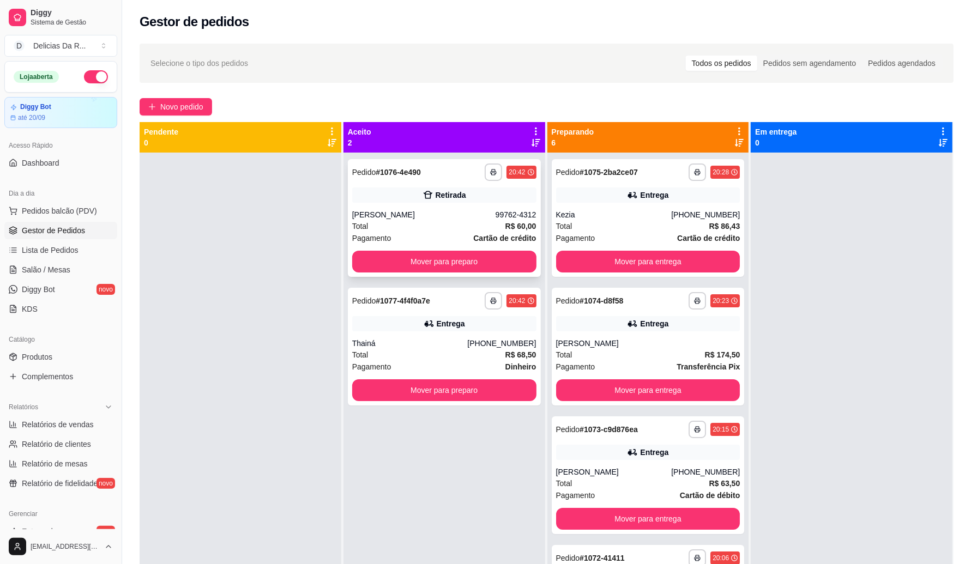
click at [470, 217] on div "[PERSON_NAME]" at bounding box center [423, 214] width 143 height 11
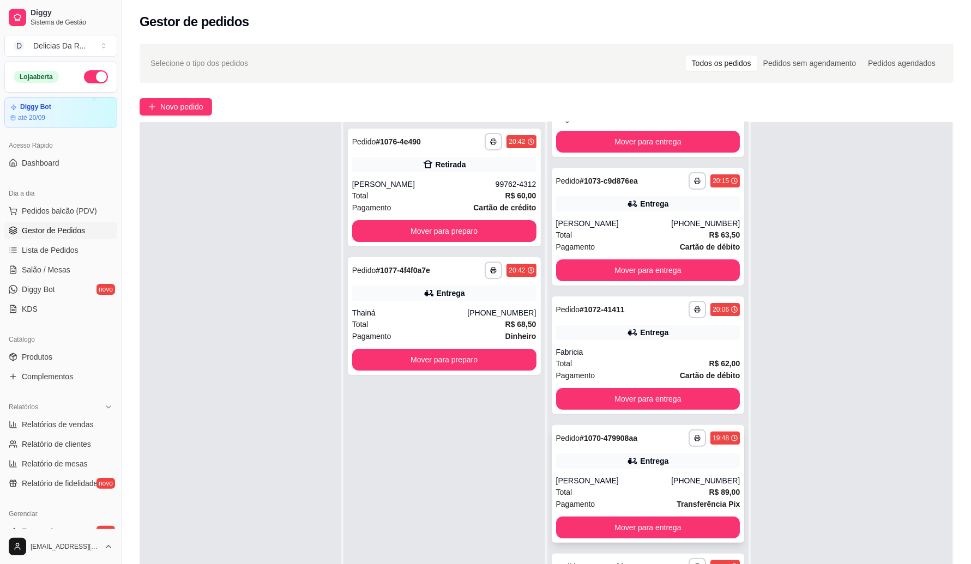
scroll to position [166, 0]
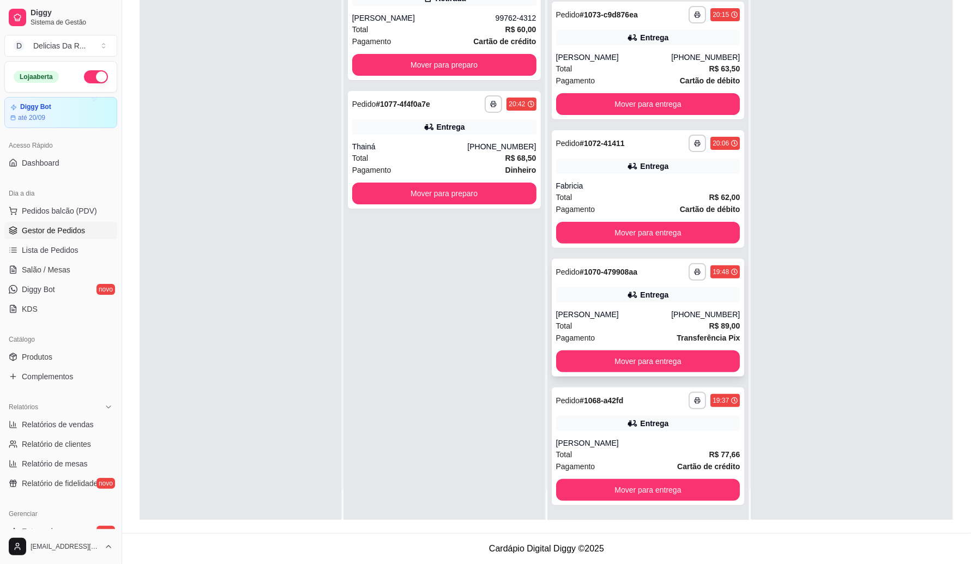
click at [650, 439] on div "[PERSON_NAME]" at bounding box center [648, 443] width 184 height 11
click at [700, 305] on div "**********" at bounding box center [648, 318] width 193 height 118
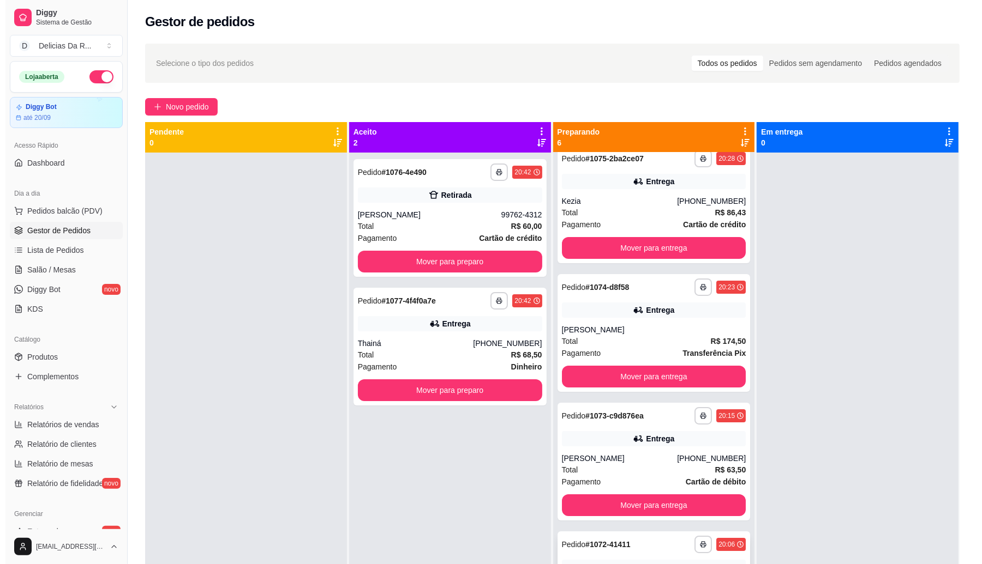
scroll to position [0, 0]
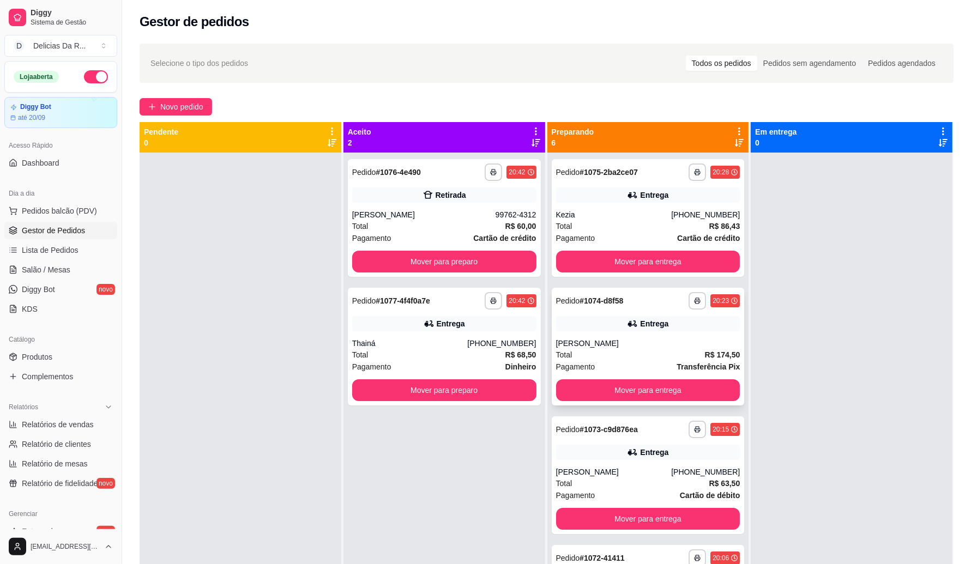
click at [670, 339] on div "[PERSON_NAME]" at bounding box center [648, 343] width 184 height 11
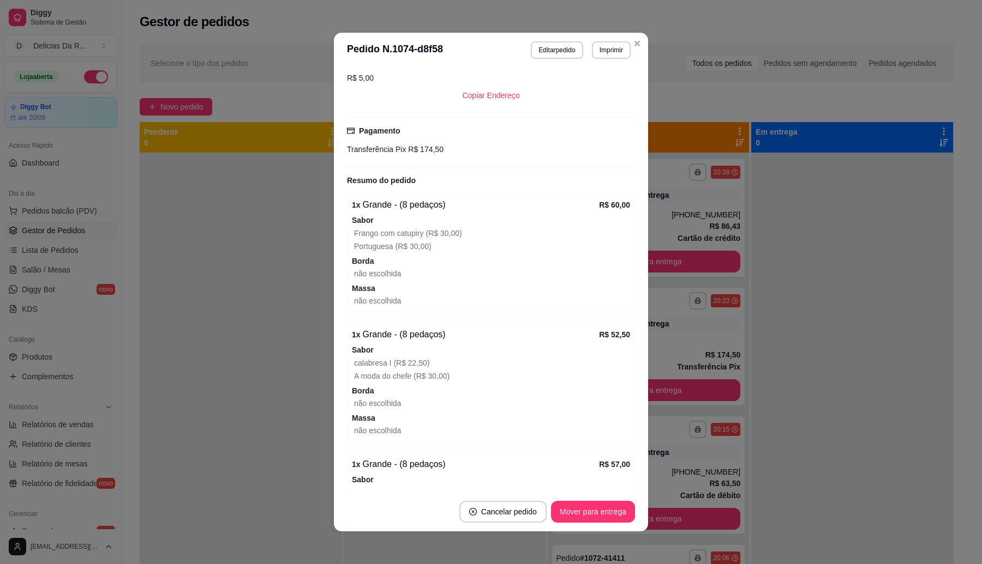
scroll to position [244, 0]
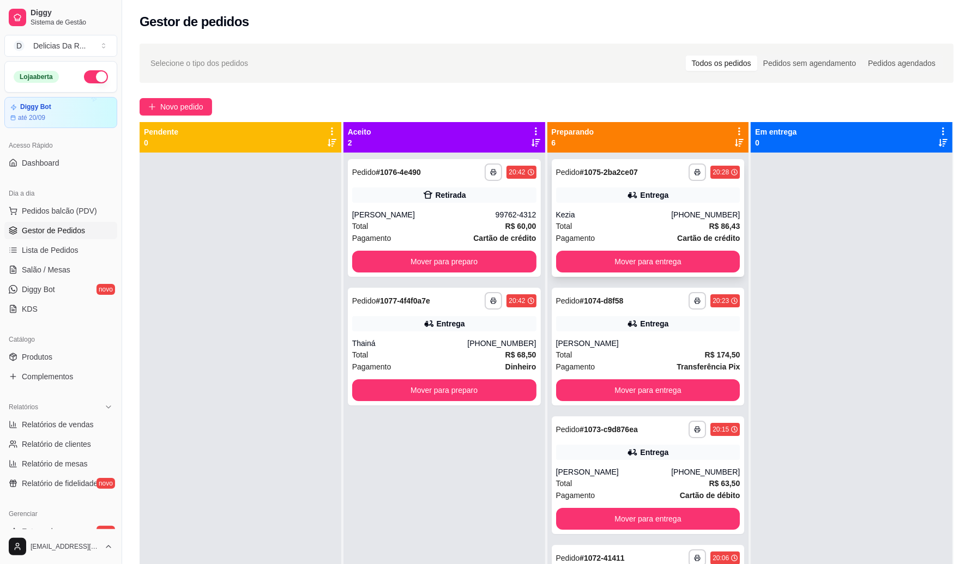
click at [658, 224] on div "Total R$ 86,43" at bounding box center [648, 226] width 184 height 12
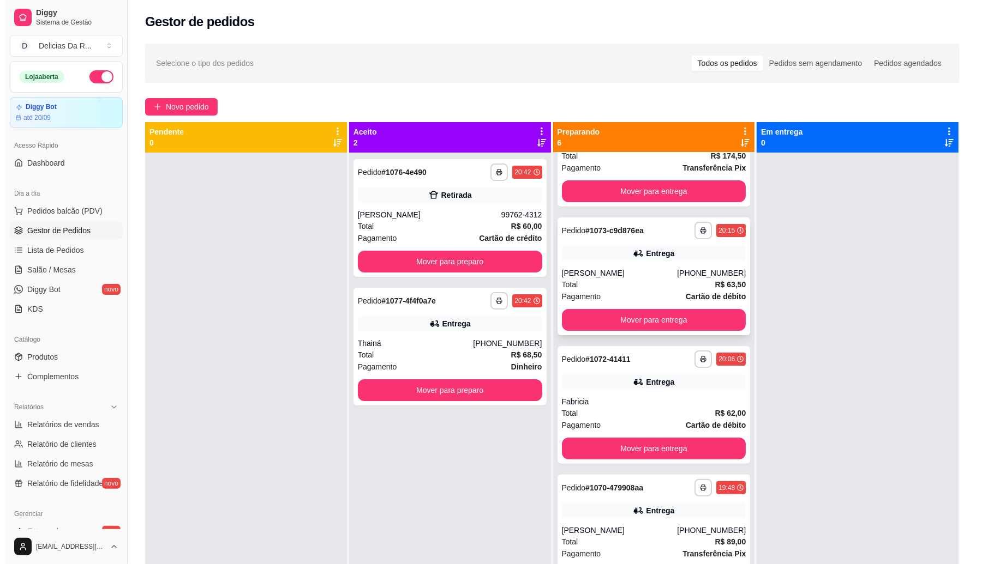
scroll to position [218, 0]
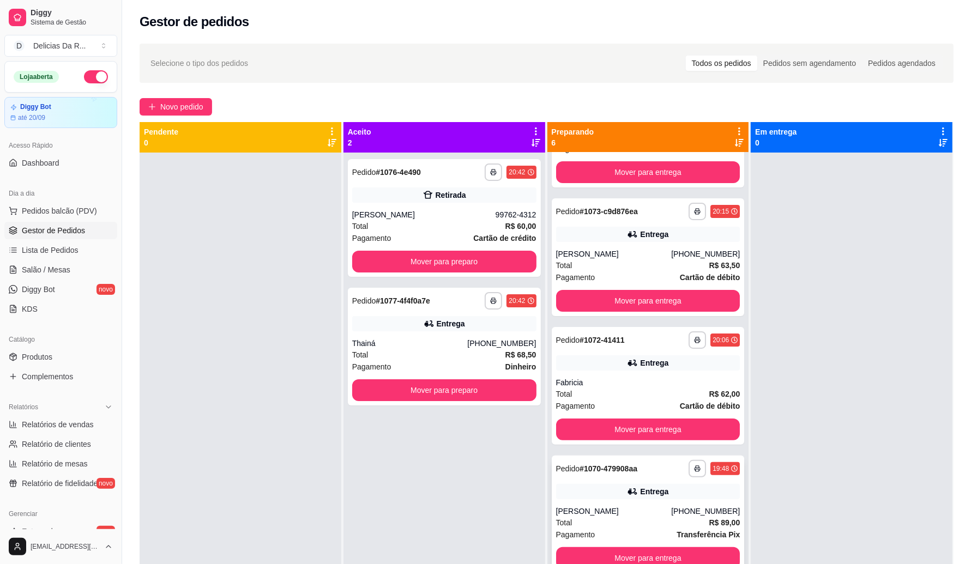
click at [610, 522] on div "Total R$ 89,00" at bounding box center [648, 523] width 184 height 12
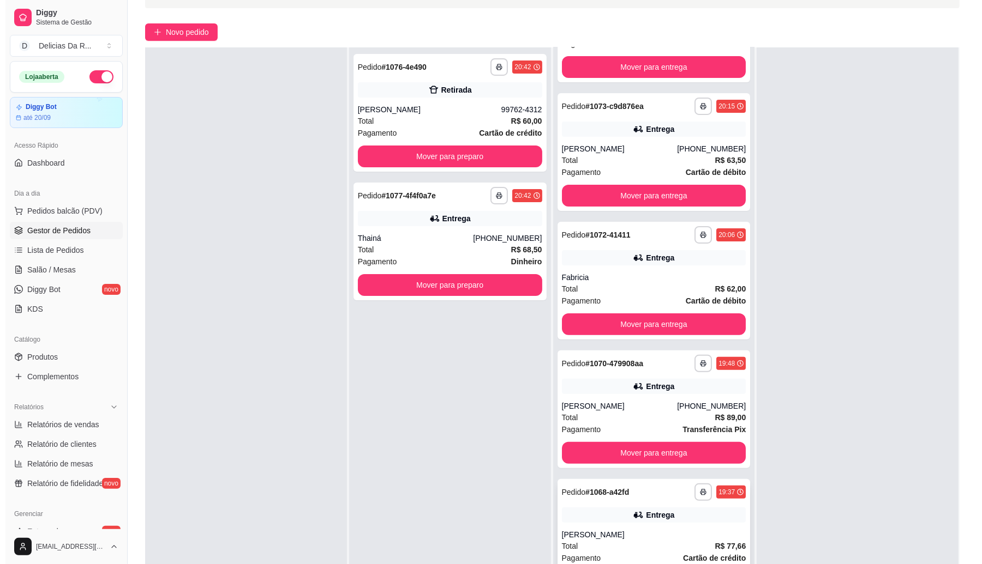
scroll to position [166, 0]
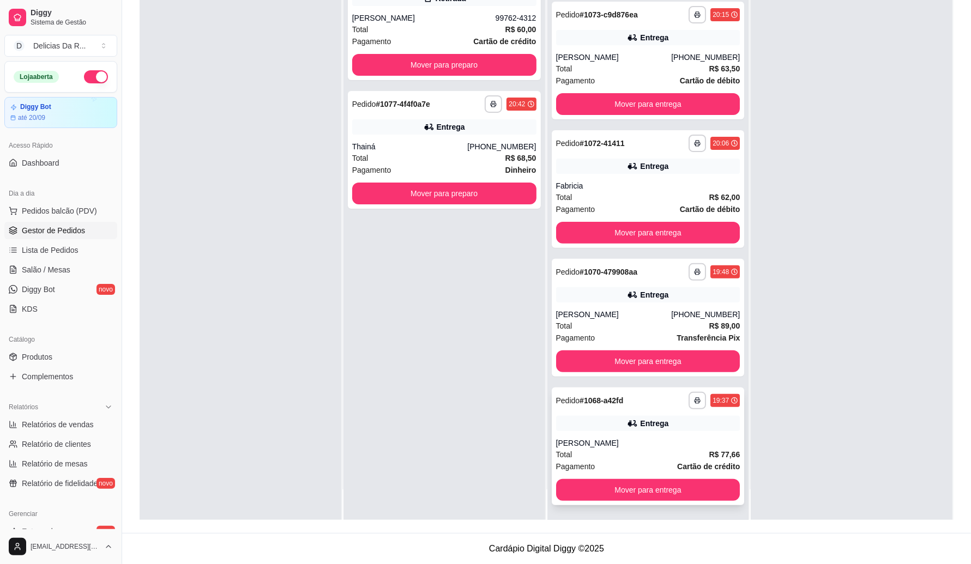
click at [629, 451] on div "Total R$ 77,66" at bounding box center [648, 455] width 184 height 12
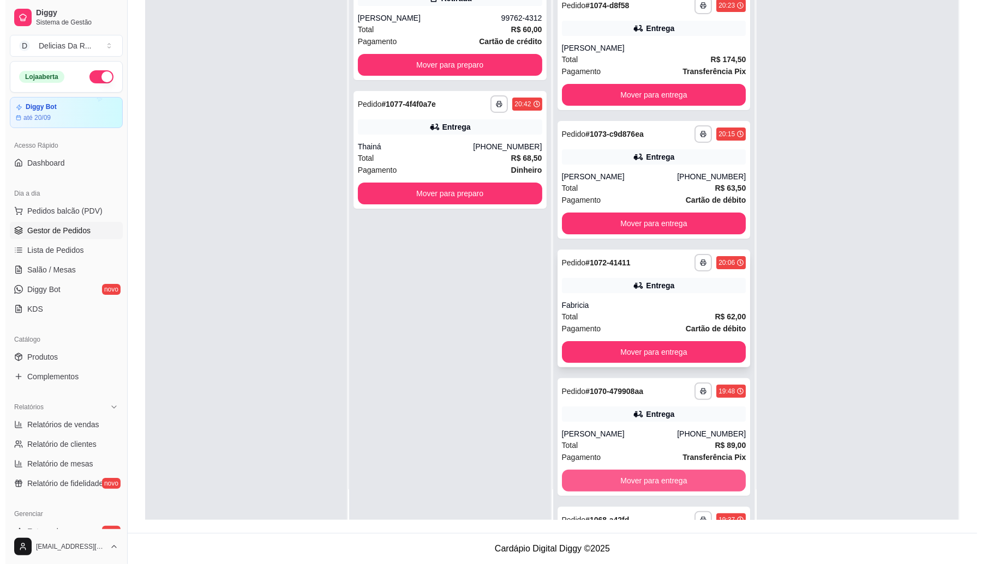
scroll to position [82, 0]
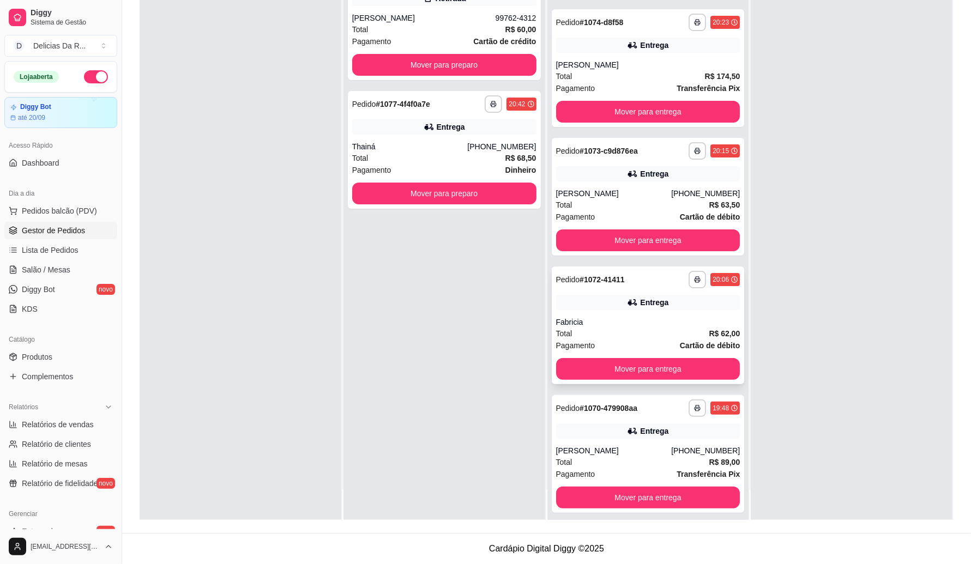
click at [641, 337] on div "Total R$ 62,00" at bounding box center [648, 334] width 184 height 12
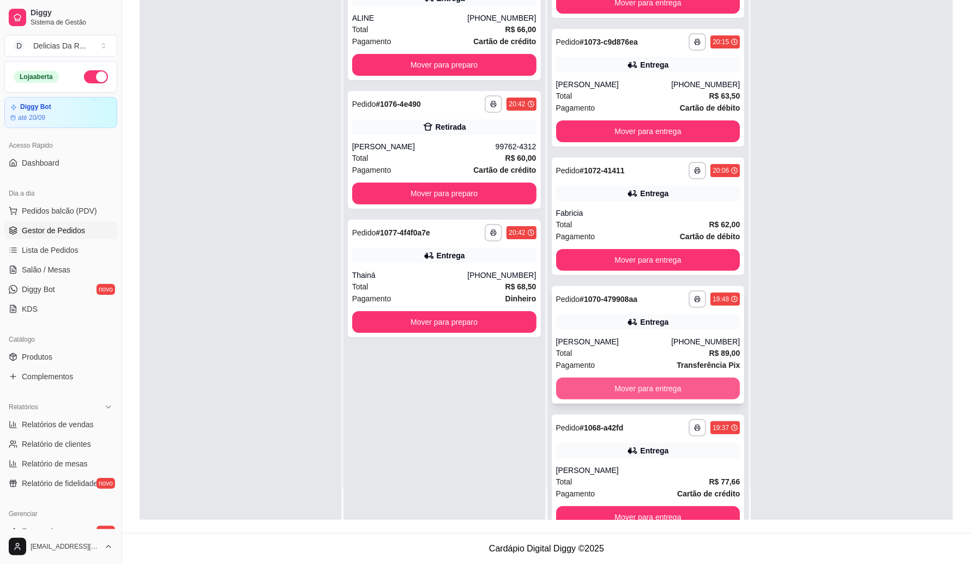
scroll to position [218, 0]
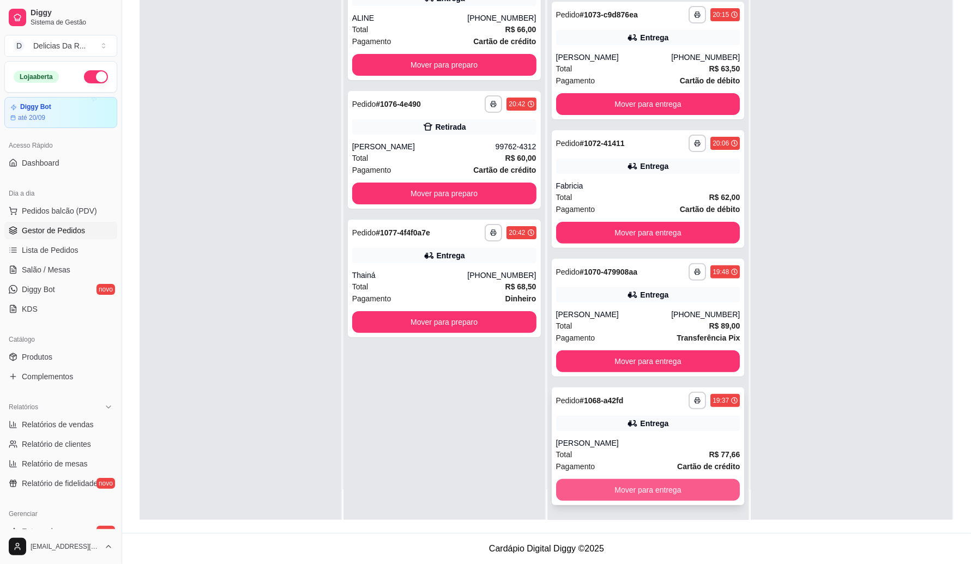
click at [622, 486] on button "Mover para entrega" at bounding box center [648, 490] width 184 height 22
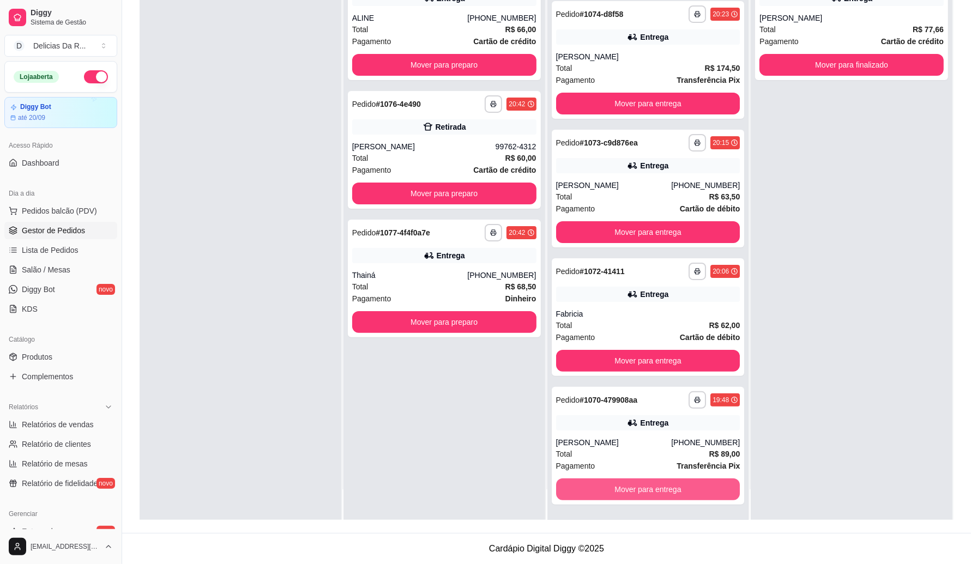
scroll to position [90, 0]
click at [620, 486] on button "Mover para entrega" at bounding box center [648, 489] width 179 height 21
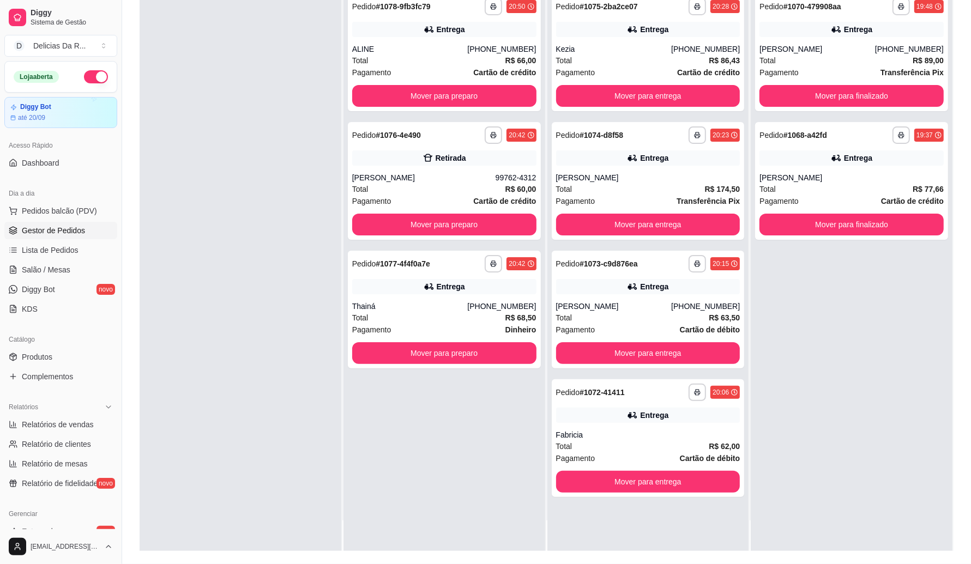
scroll to position [136, 0]
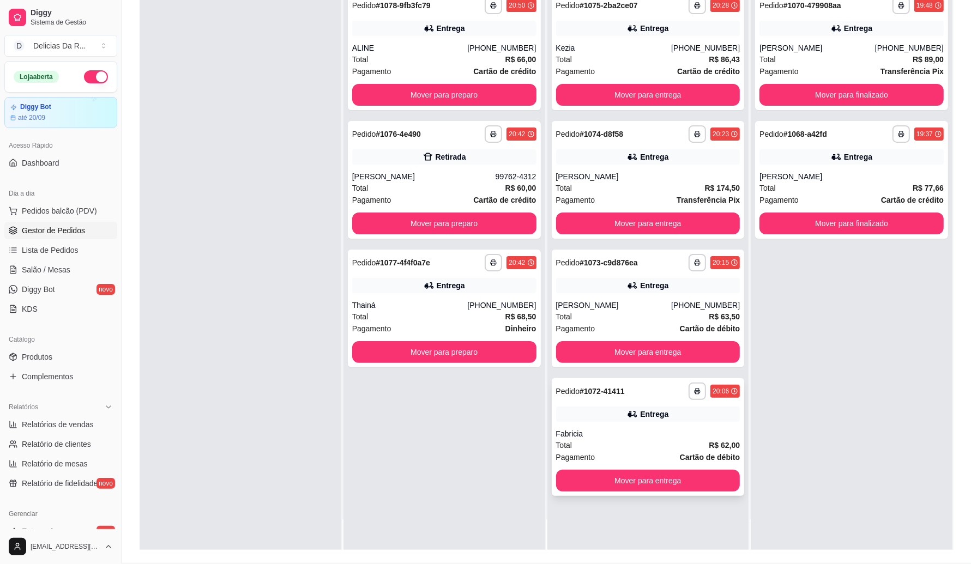
click at [629, 424] on div "**********" at bounding box center [648, 437] width 193 height 118
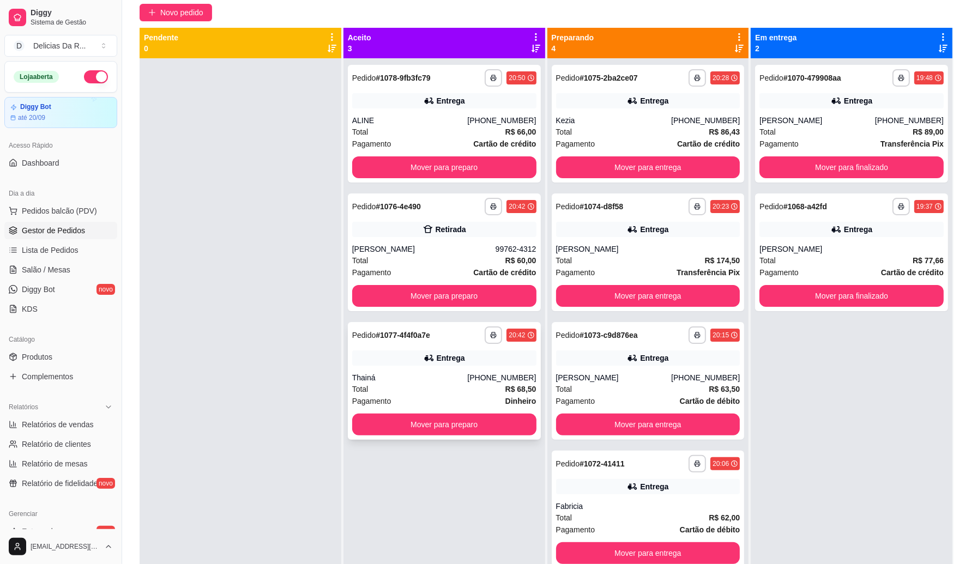
scroll to position [68, 0]
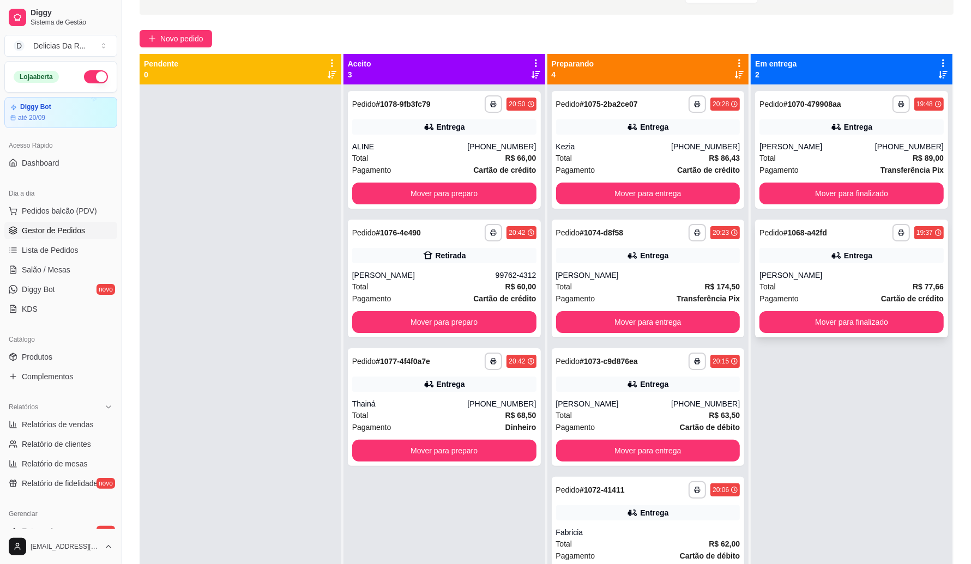
click at [852, 281] on div "Total R$ 77,66" at bounding box center [852, 287] width 184 height 12
click at [410, 327] on button "Mover para preparo" at bounding box center [444, 322] width 179 height 21
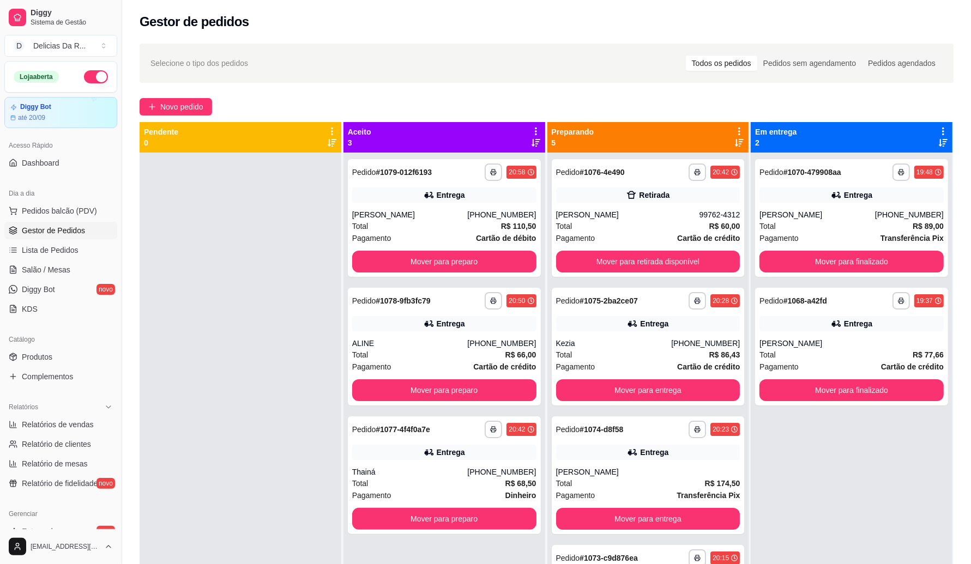
scroll to position [31, 0]
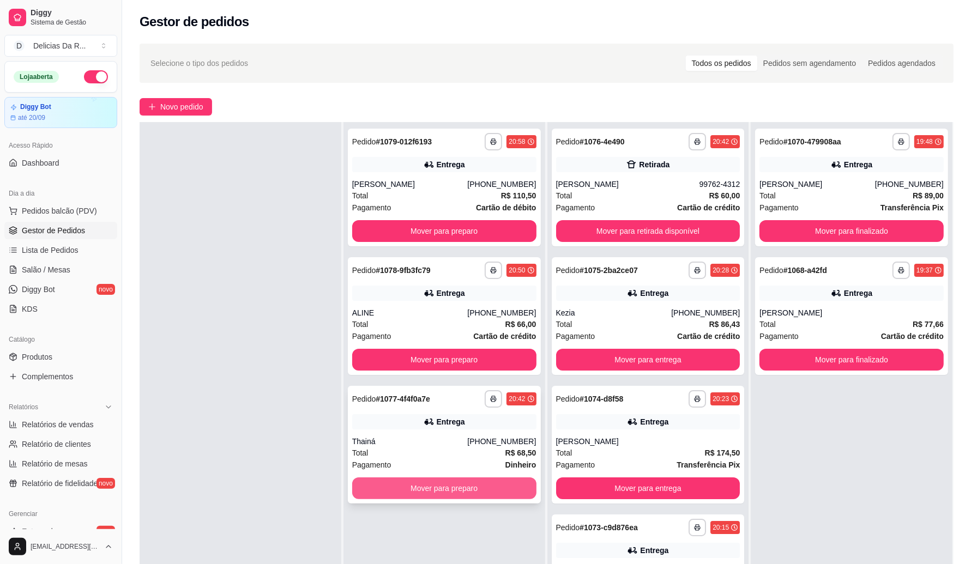
click at [402, 486] on button "Mover para preparo" at bounding box center [444, 489] width 184 height 22
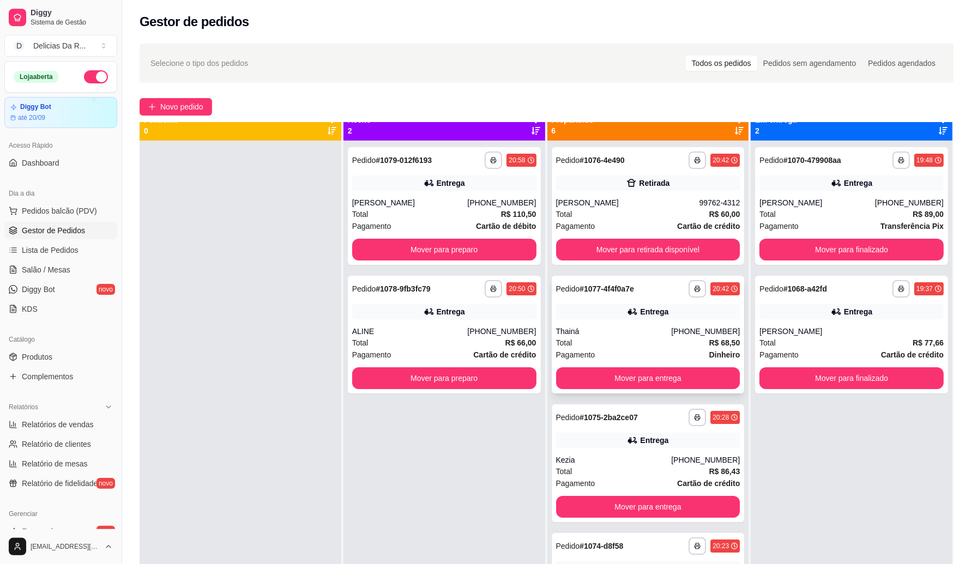
scroll to position [0, 0]
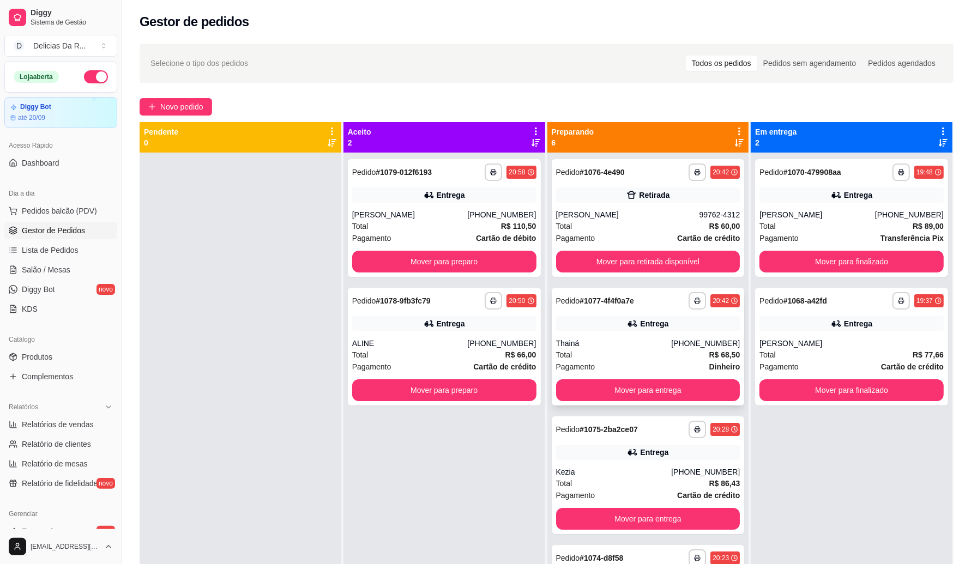
click at [568, 334] on div "**********" at bounding box center [648, 347] width 193 height 118
click at [622, 223] on div "Total R$ 60,00" at bounding box center [648, 226] width 184 height 12
click at [612, 216] on div "[PERSON_NAME]" at bounding box center [627, 214] width 143 height 11
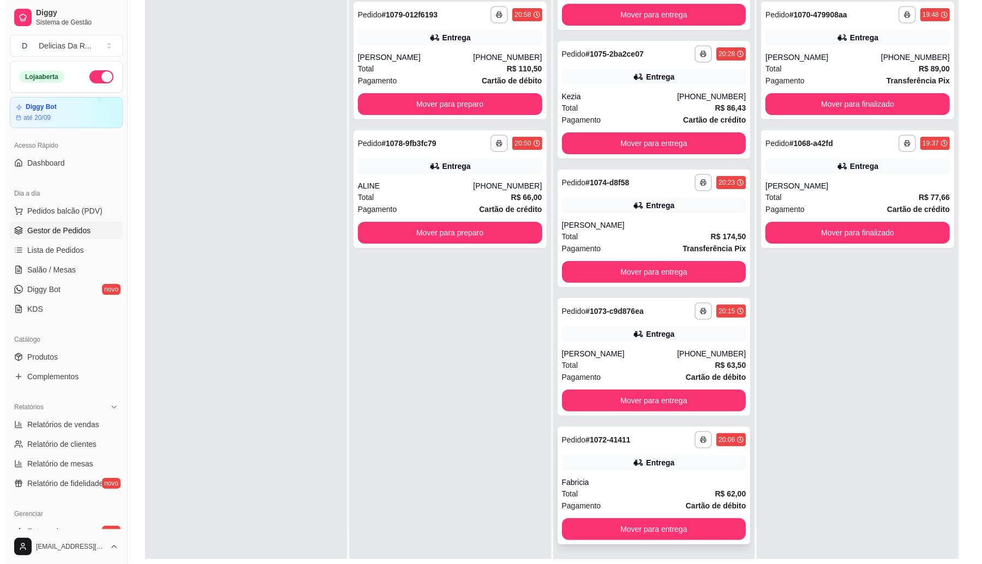
scroll to position [166, 0]
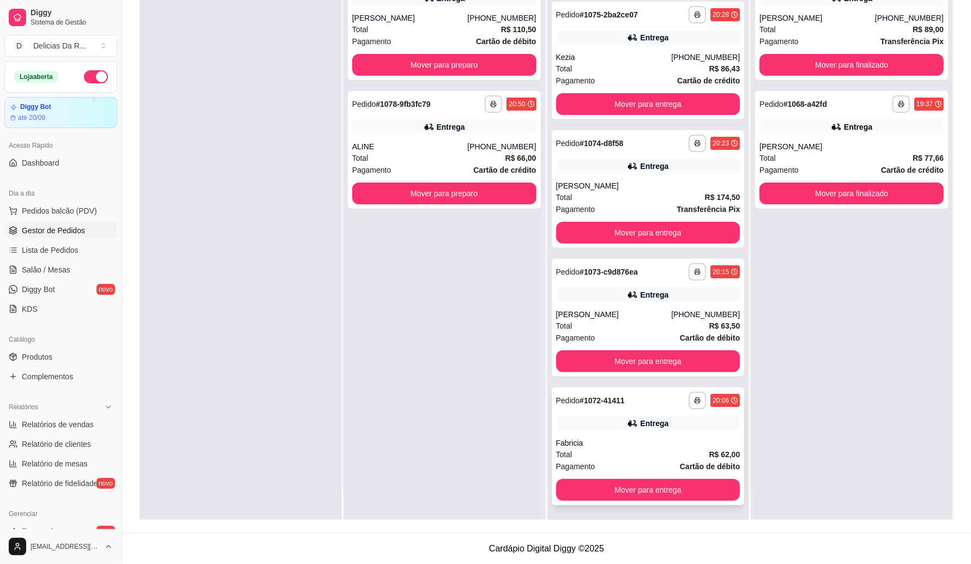
click at [598, 436] on div "**********" at bounding box center [648, 447] width 193 height 118
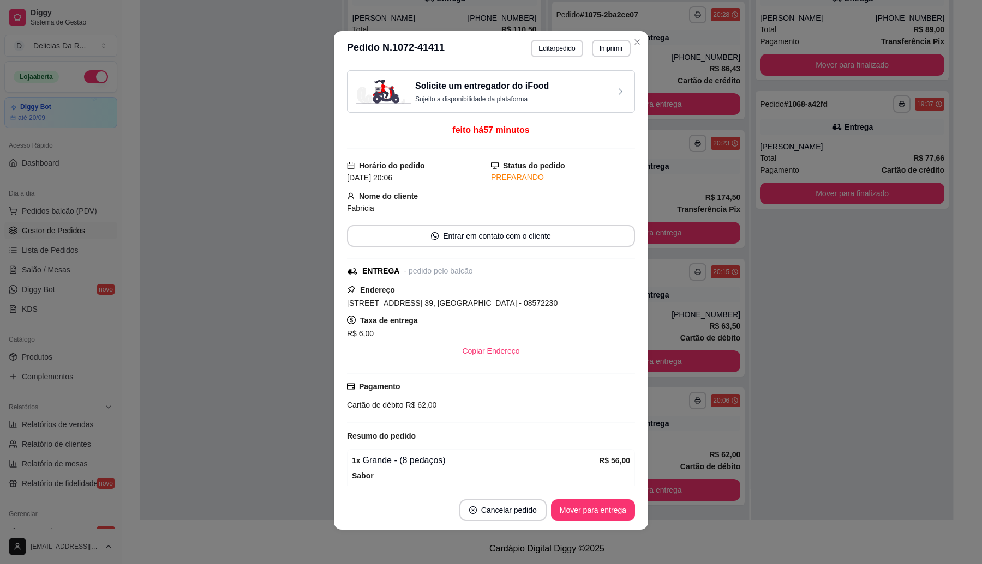
scroll to position [130, 0]
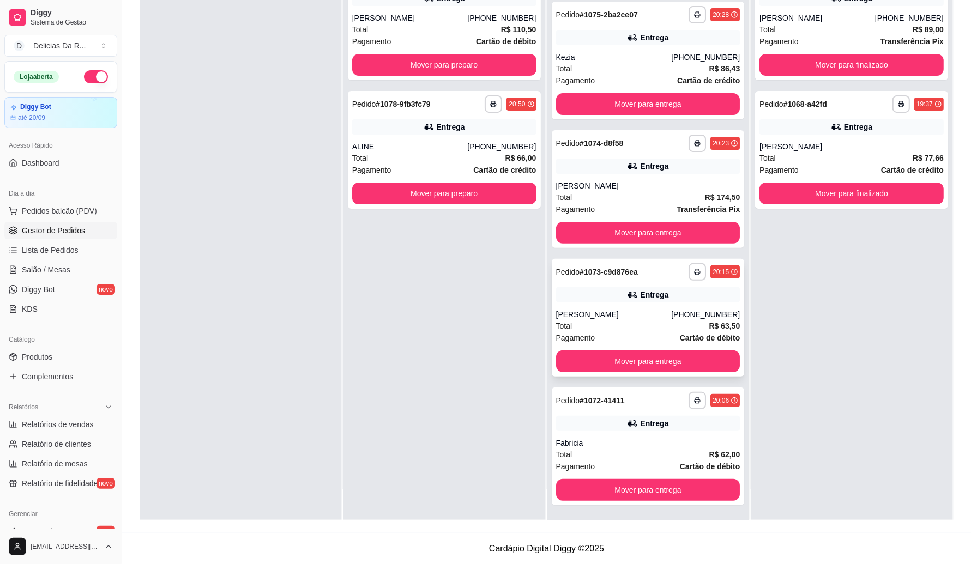
click at [627, 300] on icon at bounding box center [632, 295] width 11 height 11
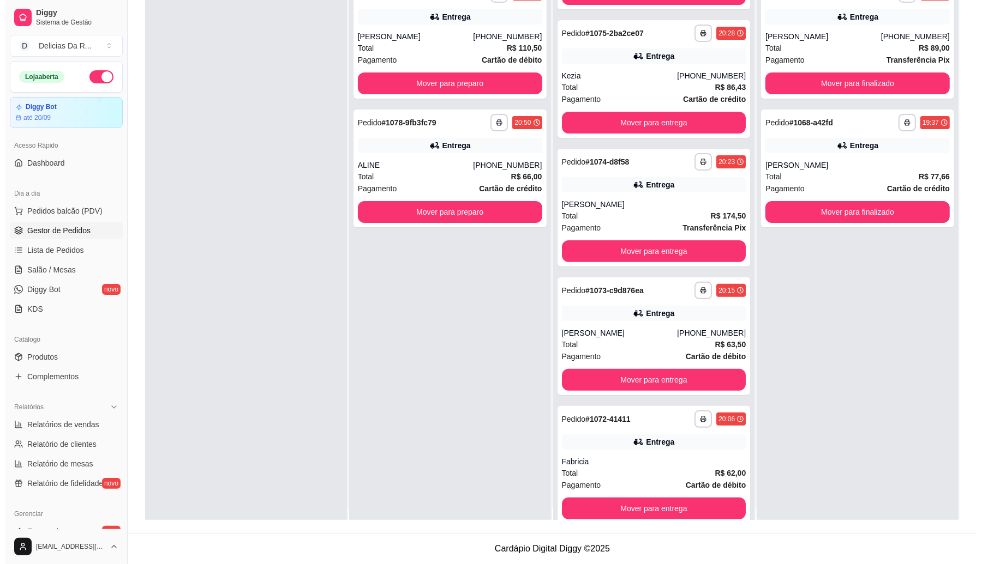
scroll to position [0, 0]
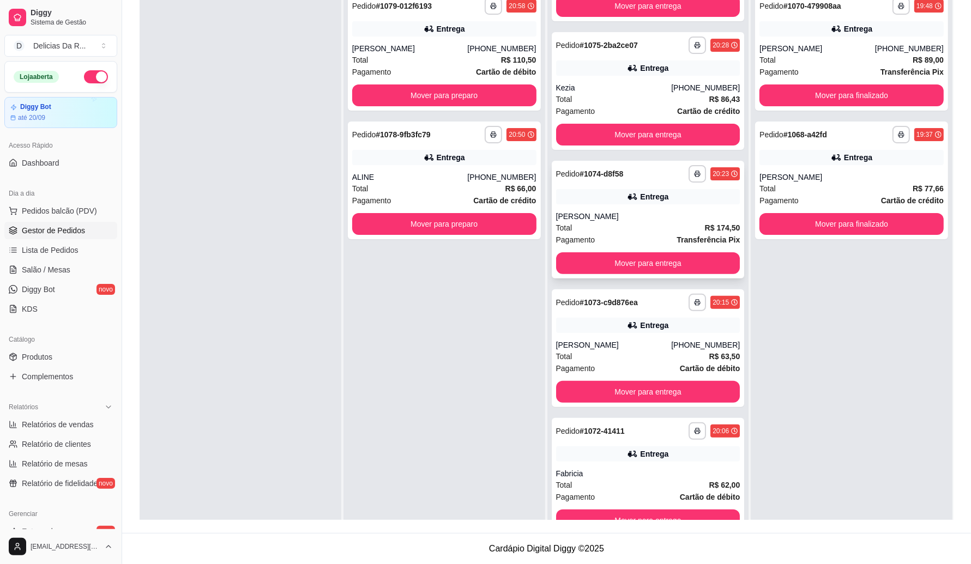
click at [651, 205] on div "**********" at bounding box center [648, 220] width 193 height 118
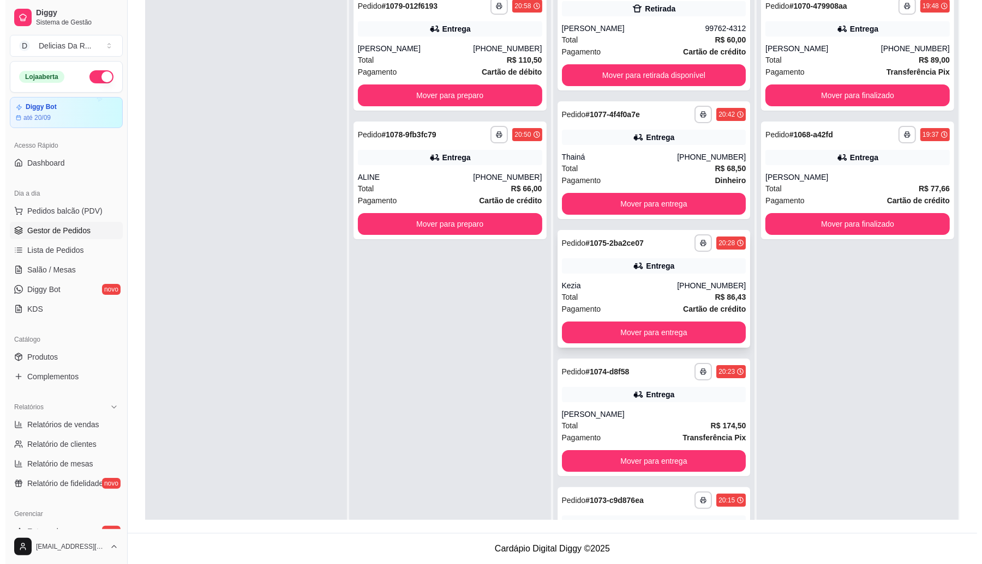
scroll to position [14, 0]
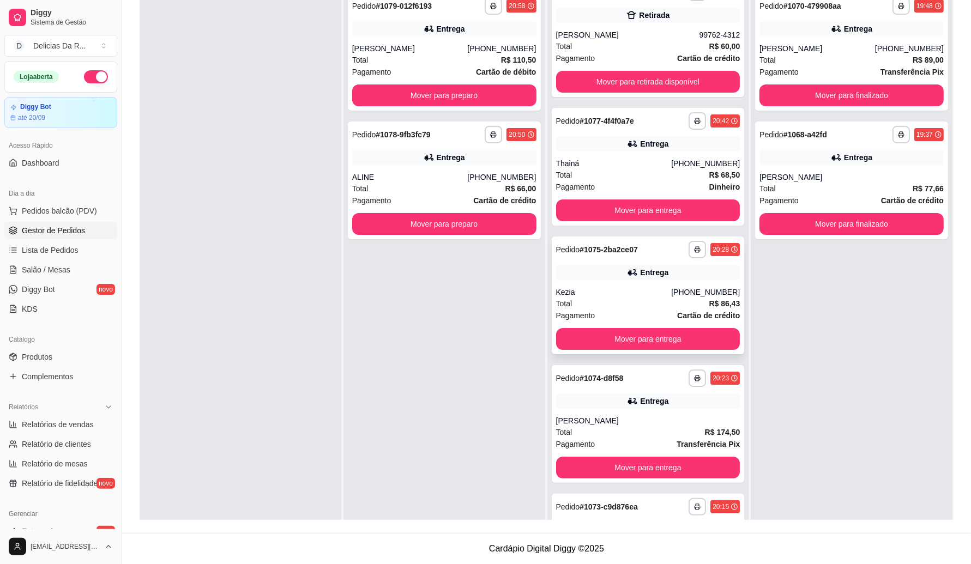
click at [639, 287] on div "Kezia" at bounding box center [614, 292] width 116 height 11
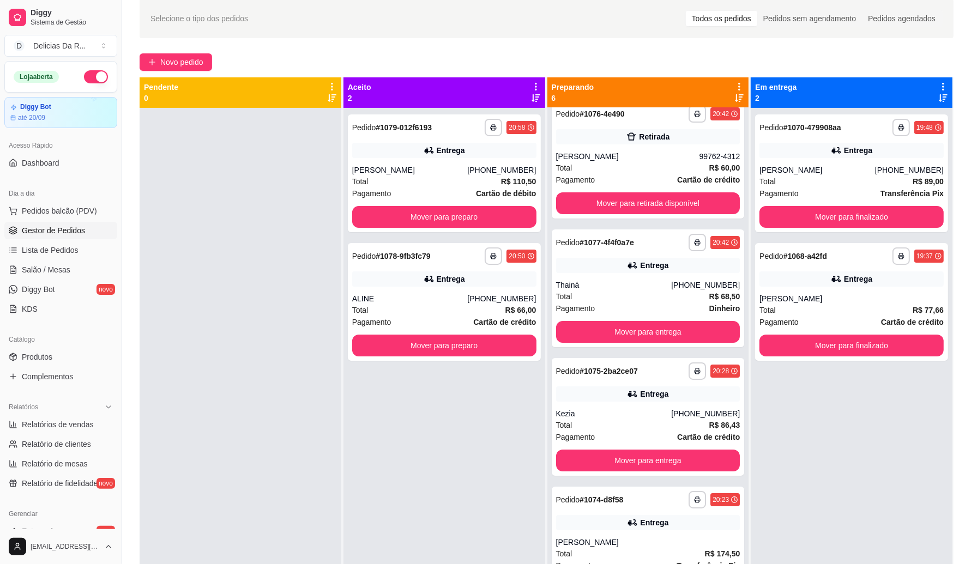
scroll to position [0, 0]
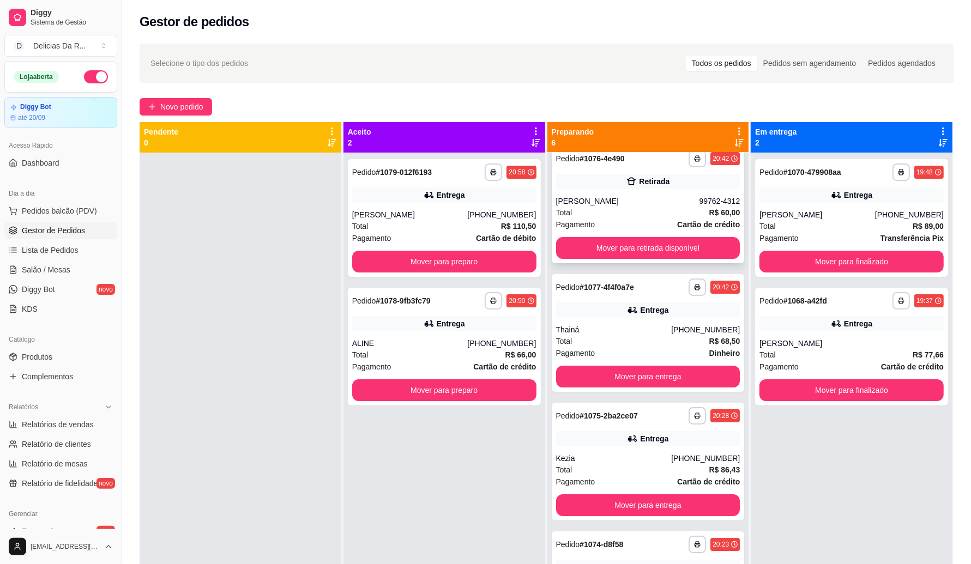
click at [652, 193] on div "**********" at bounding box center [648, 205] width 193 height 118
click at [587, 189] on div "**********" at bounding box center [648, 205] width 193 height 118
click at [662, 246] on button "Mover para retirada disponível" at bounding box center [648, 248] width 184 height 22
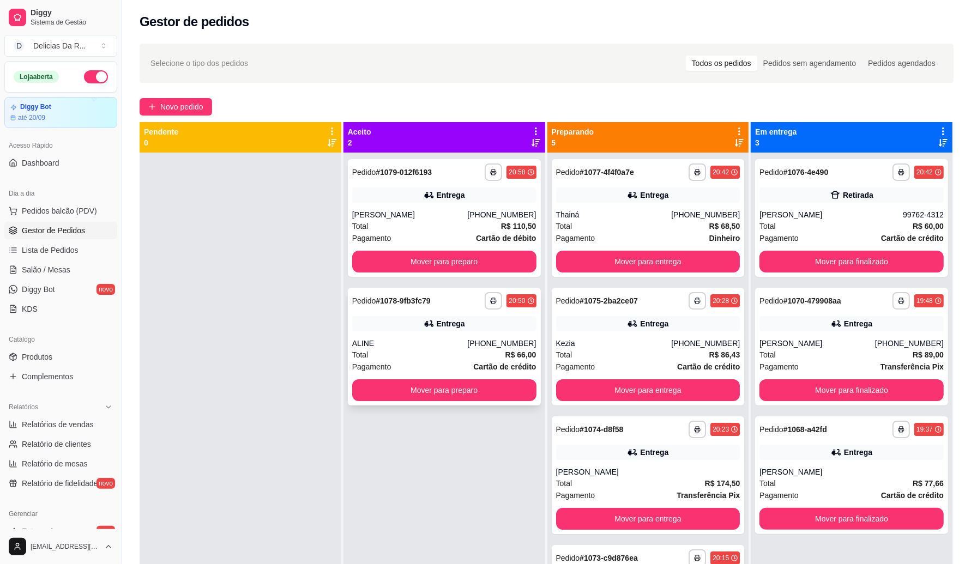
click at [468, 321] on div "Entrega" at bounding box center [444, 323] width 184 height 15
click at [399, 388] on button "Mover para preparo" at bounding box center [444, 390] width 179 height 21
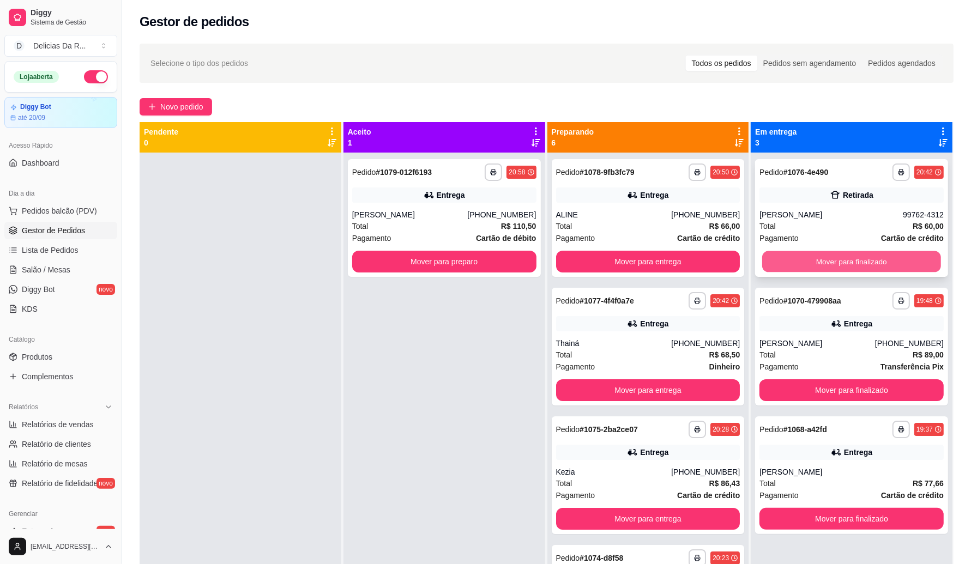
click at [864, 263] on button "Mover para finalizado" at bounding box center [851, 261] width 179 height 21
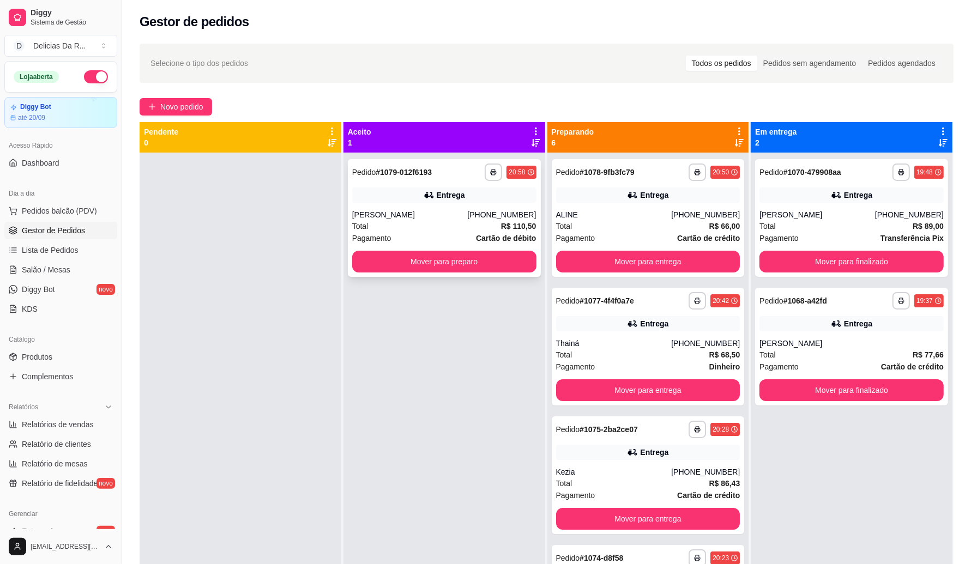
click at [524, 210] on div "[PHONE_NUMBER]" at bounding box center [501, 214] width 69 height 11
click at [45, 254] on span "Lista de Pedidos" at bounding box center [50, 250] width 57 height 11
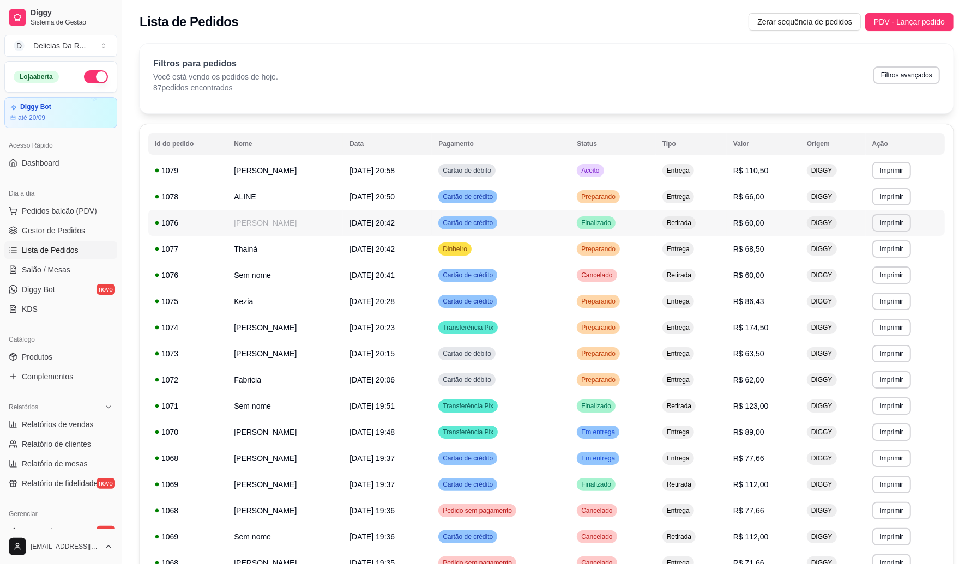
click at [532, 225] on td "Cartão de crédito" at bounding box center [501, 223] width 139 height 26
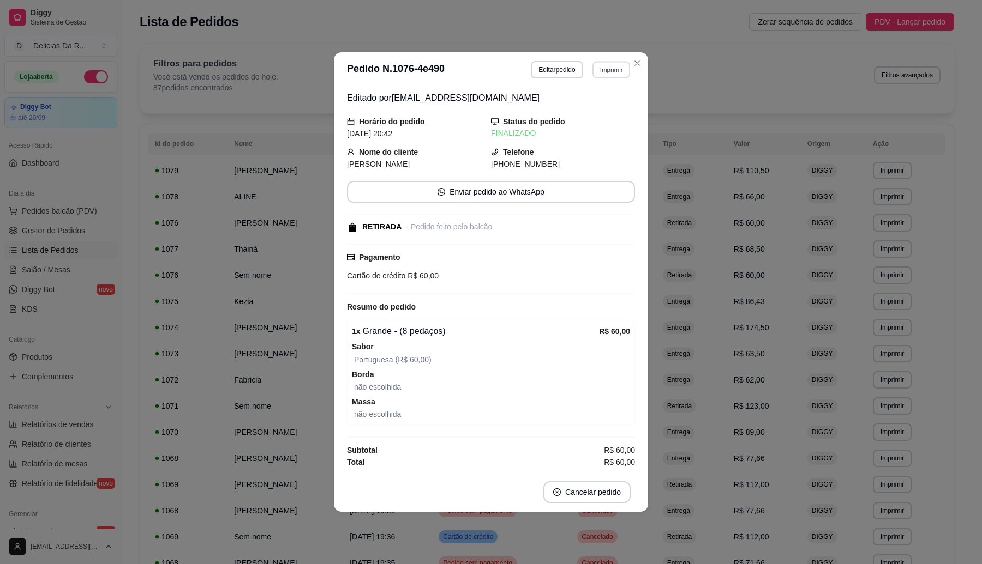
click at [624, 71] on button "Imprimir" at bounding box center [611, 69] width 38 height 17
click at [596, 107] on button "IMPRESSORA" at bounding box center [591, 106] width 79 height 17
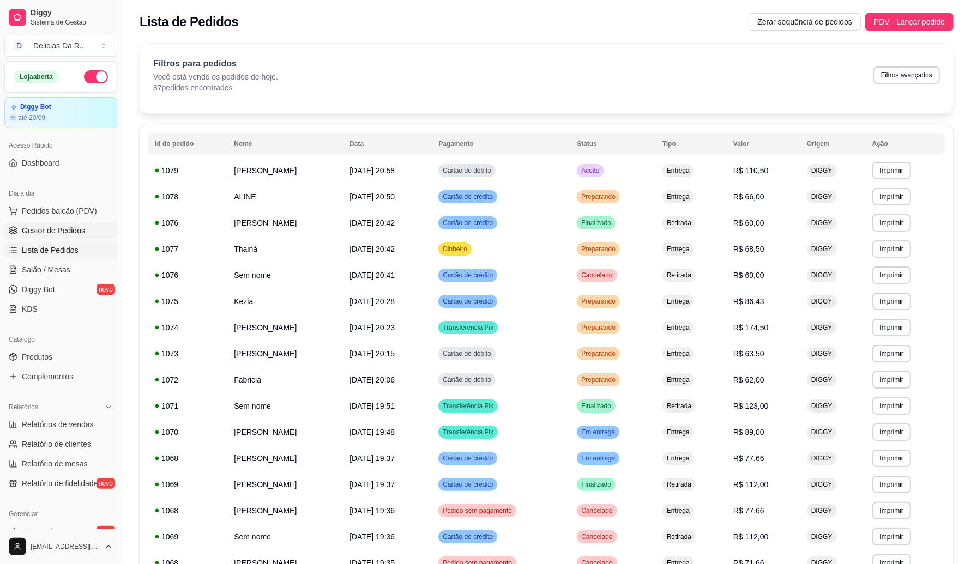
drag, startPoint x: 47, startPoint y: 231, endPoint x: 45, endPoint y: 225, distance: 6.6
click at [48, 231] on span "Gestor de Pedidos" at bounding box center [53, 230] width 63 height 11
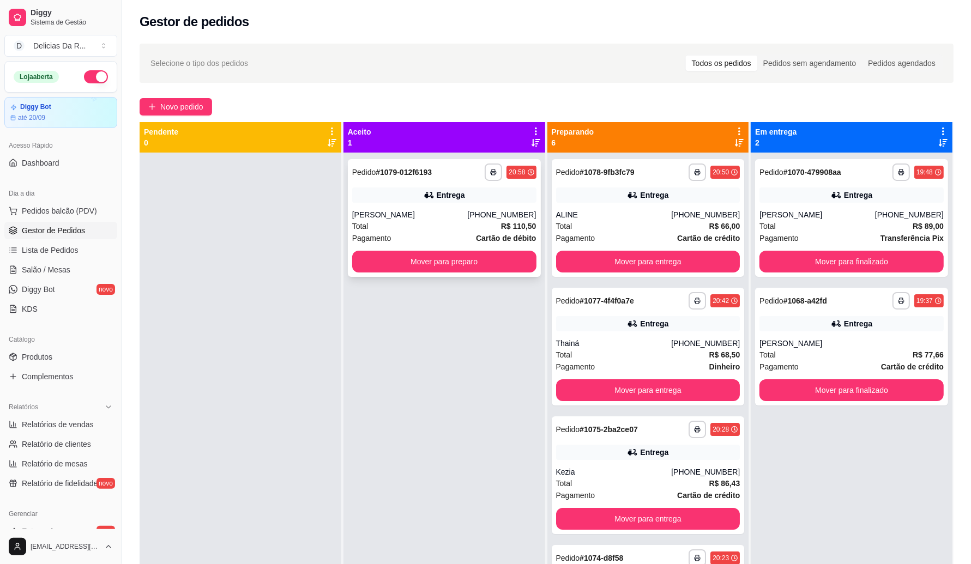
click at [388, 214] on div "[PERSON_NAME]" at bounding box center [410, 214] width 116 height 11
click at [371, 219] on div "[PERSON_NAME]" at bounding box center [410, 214] width 116 height 11
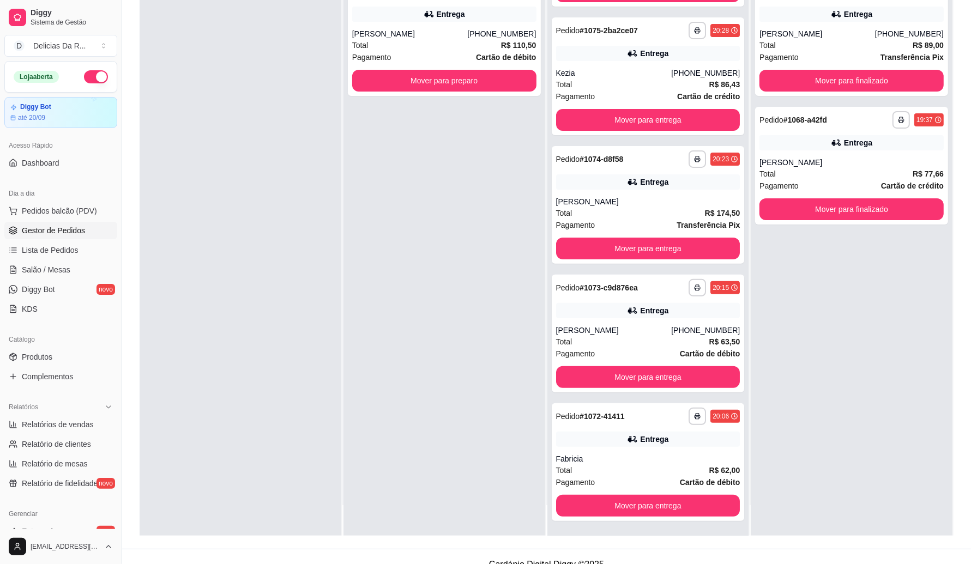
scroll to position [166, 0]
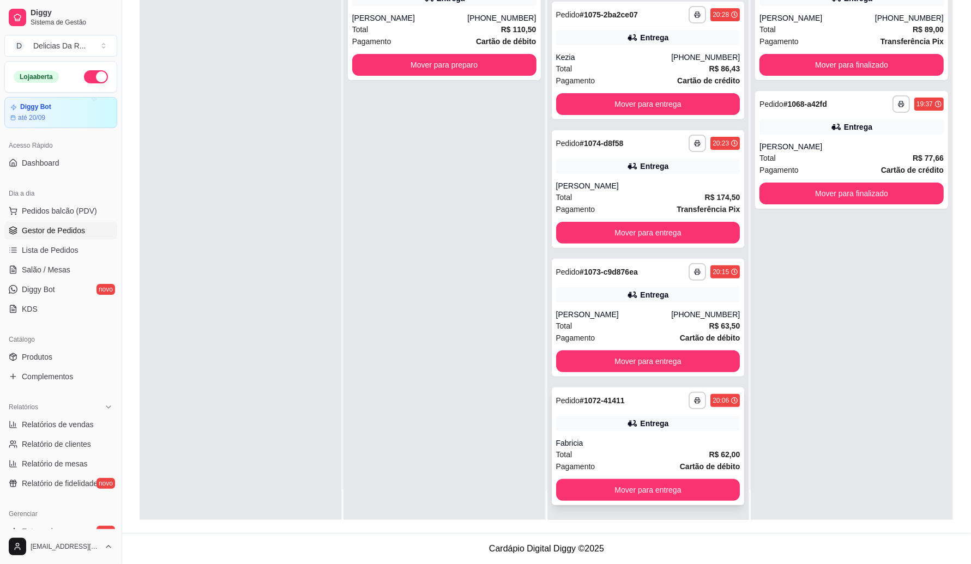
click at [614, 426] on div "Entrega" at bounding box center [648, 423] width 184 height 15
click at [628, 444] on div "Fabricia" at bounding box center [648, 443] width 184 height 11
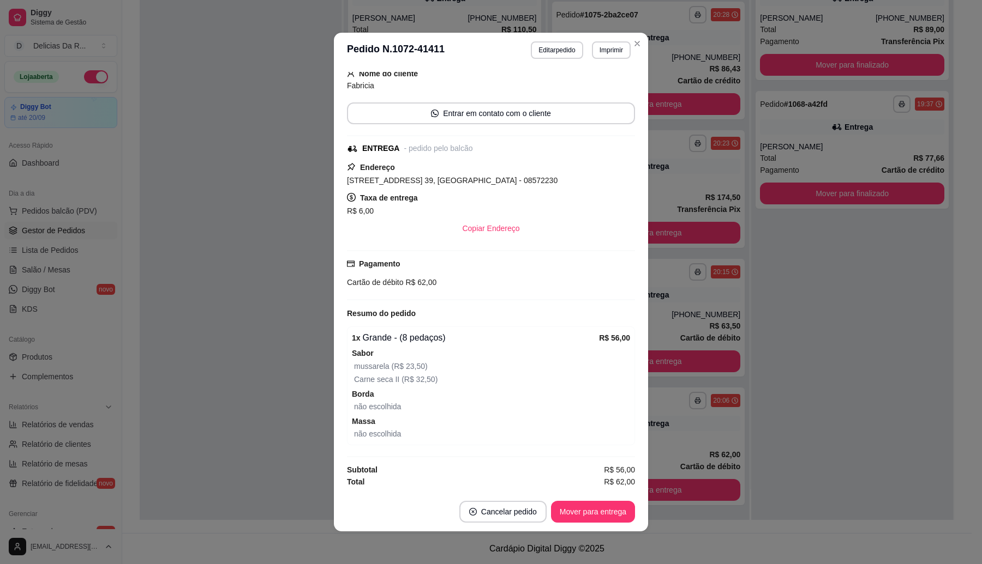
scroll to position [2, 0]
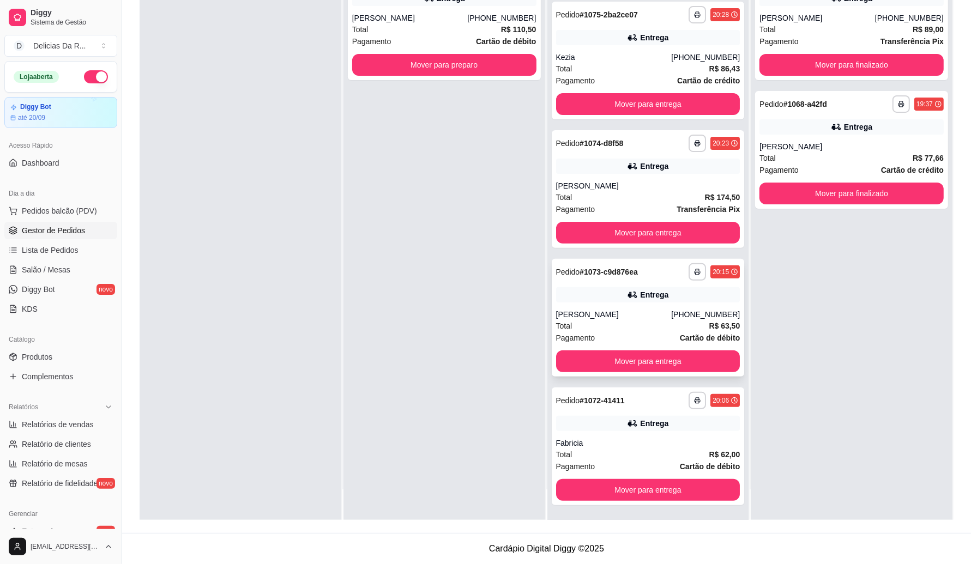
click at [604, 316] on div "[PERSON_NAME]" at bounding box center [614, 314] width 116 height 11
click at [568, 175] on div "**********" at bounding box center [648, 189] width 193 height 118
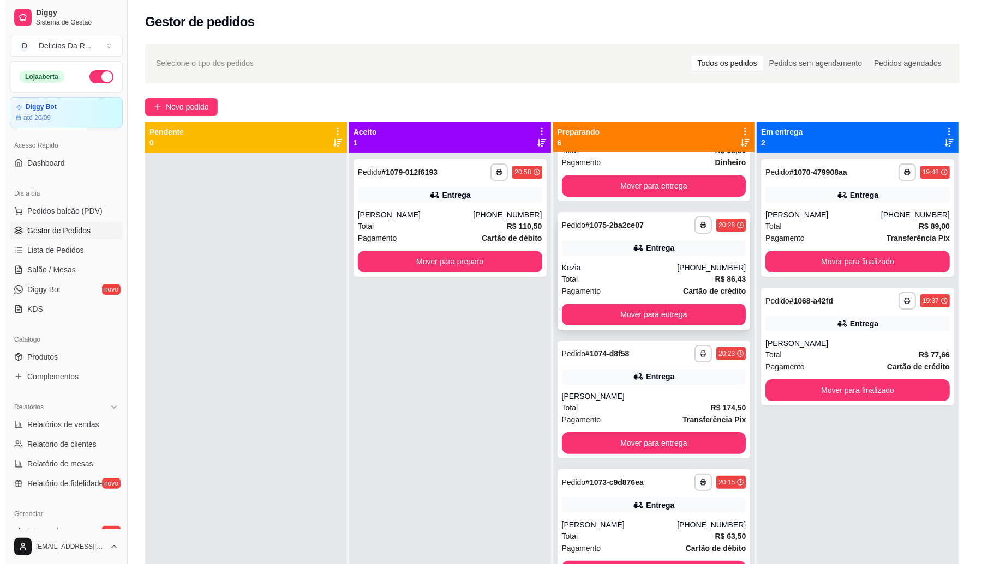
scroll to position [218, 0]
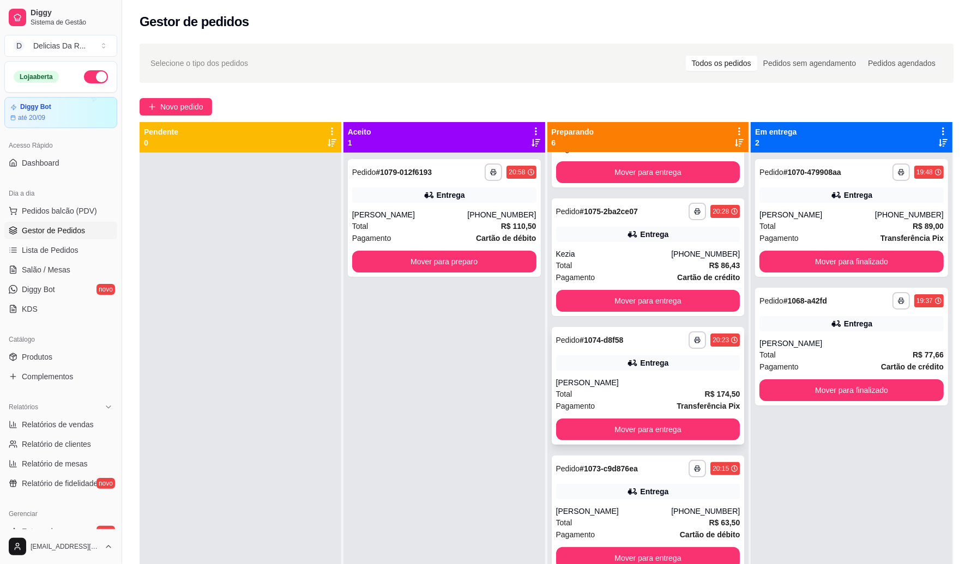
click at [621, 386] on div "[PERSON_NAME]" at bounding box center [648, 382] width 184 height 11
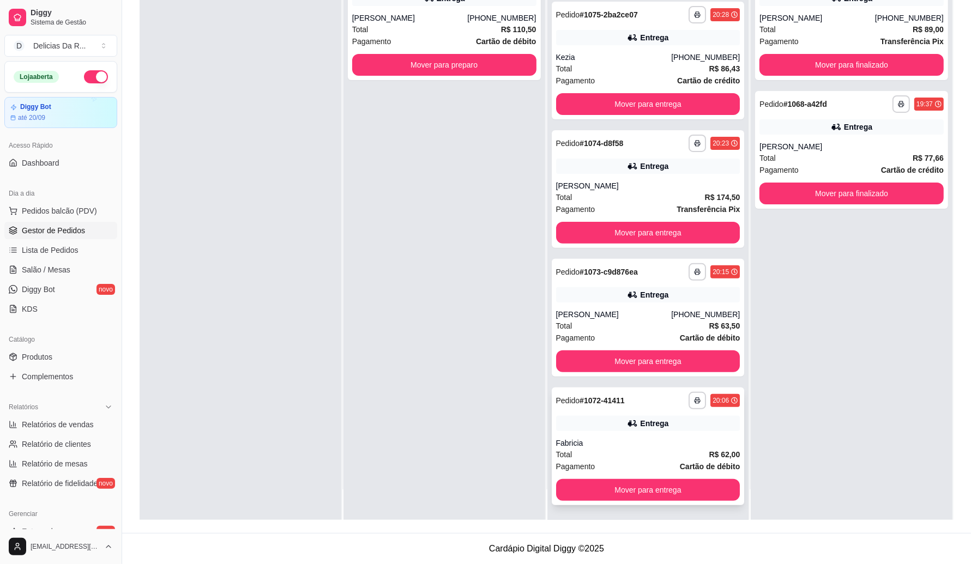
click at [632, 440] on div "Fabricia" at bounding box center [648, 443] width 184 height 11
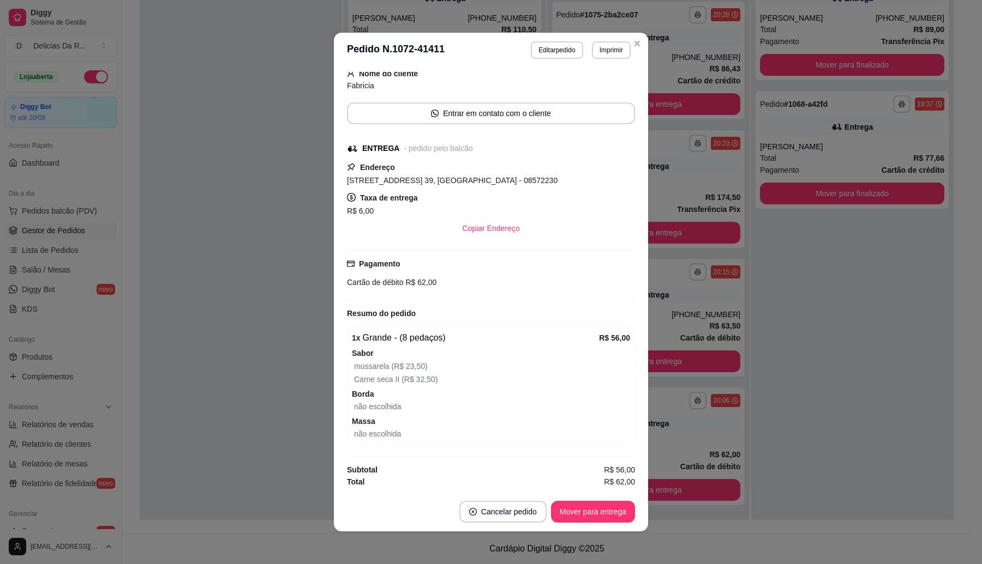
scroll to position [2, 0]
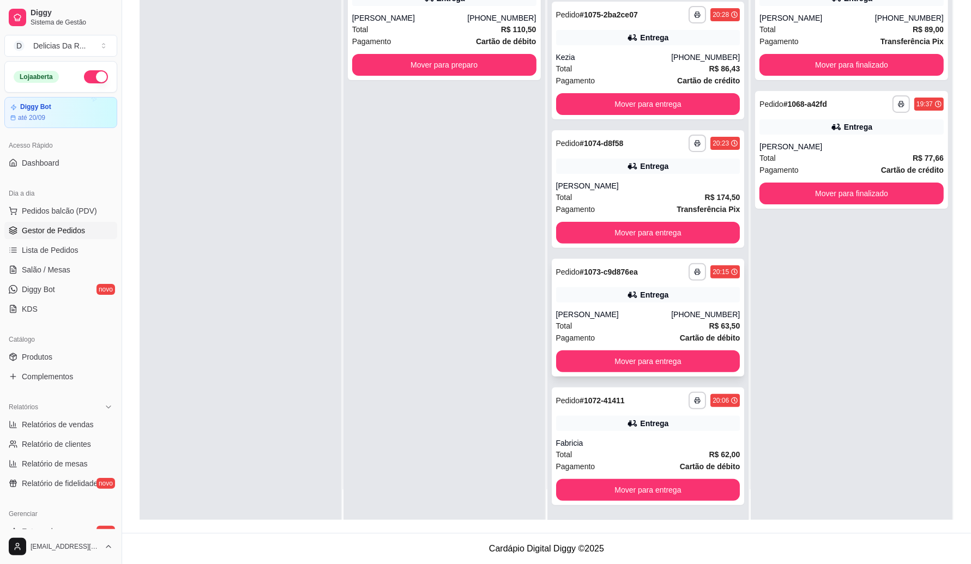
click at [690, 312] on div "[PHONE_NUMBER]" at bounding box center [705, 314] width 69 height 11
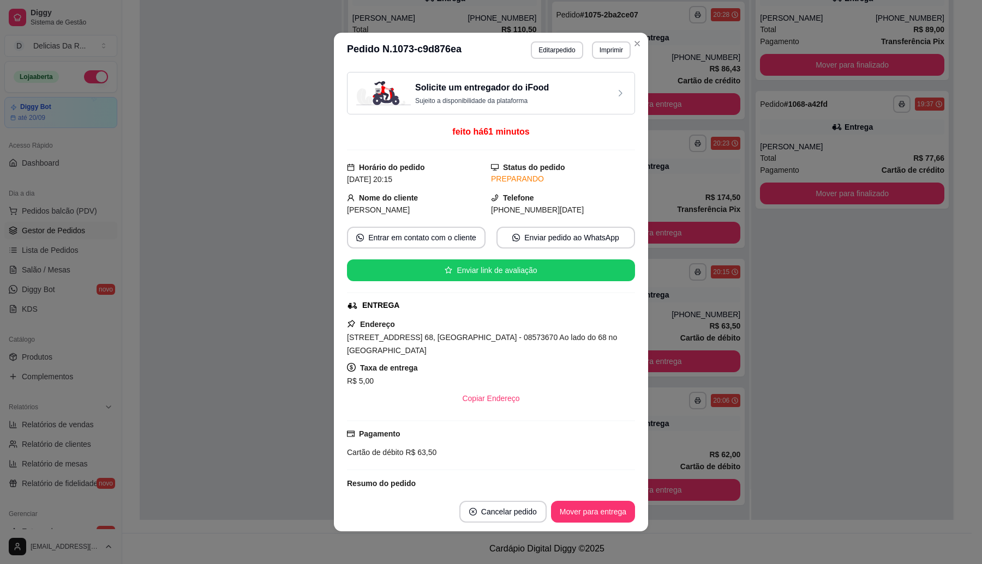
scroll to position [175, 0]
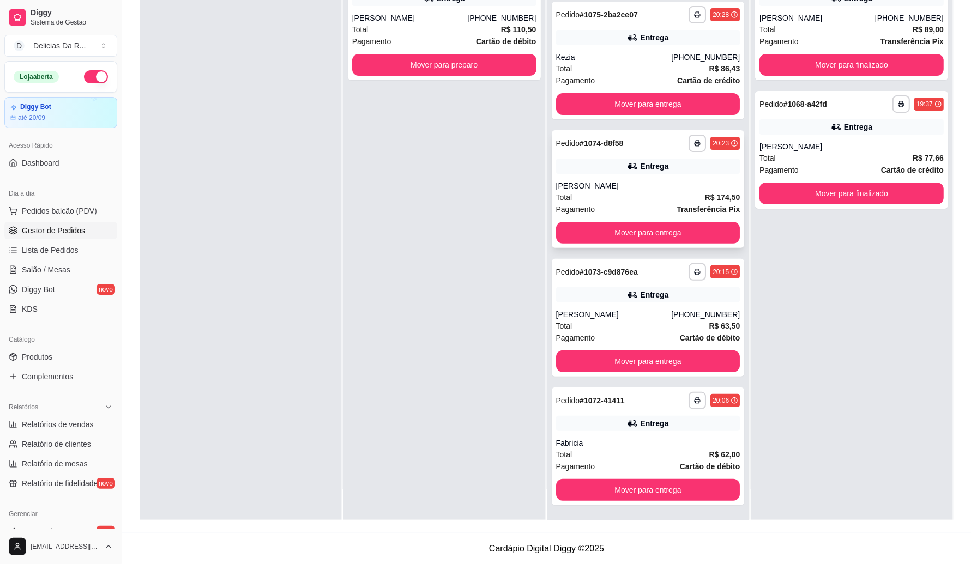
click at [705, 193] on strong "R$ 174,50" at bounding box center [722, 197] width 35 height 9
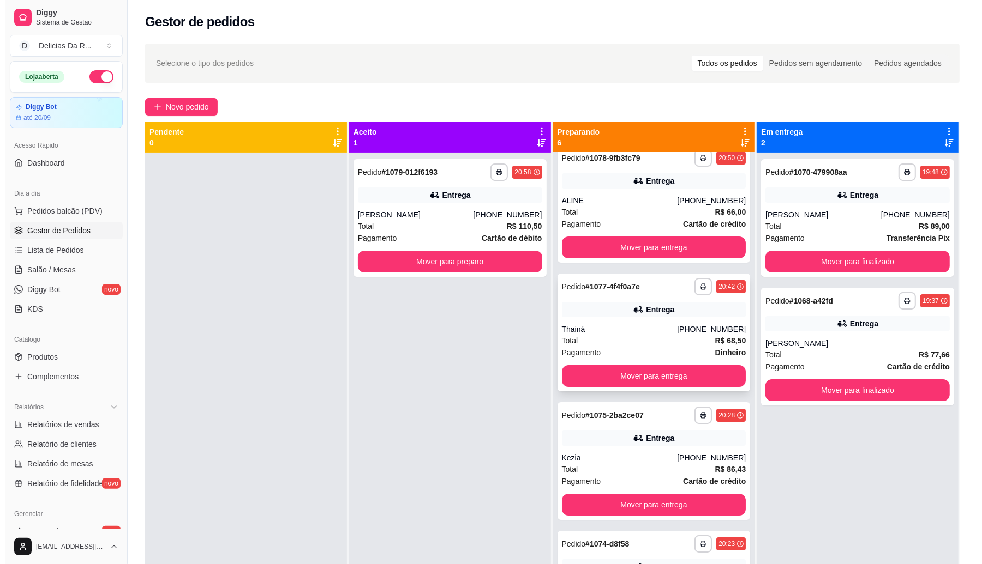
scroll to position [0, 0]
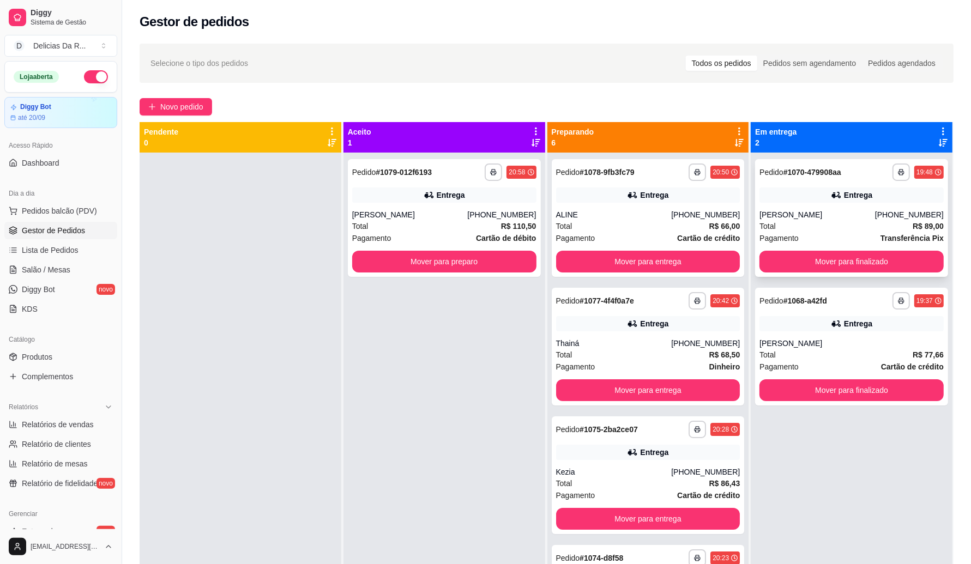
click at [792, 220] on div "[PERSON_NAME]" at bounding box center [818, 214] width 116 height 11
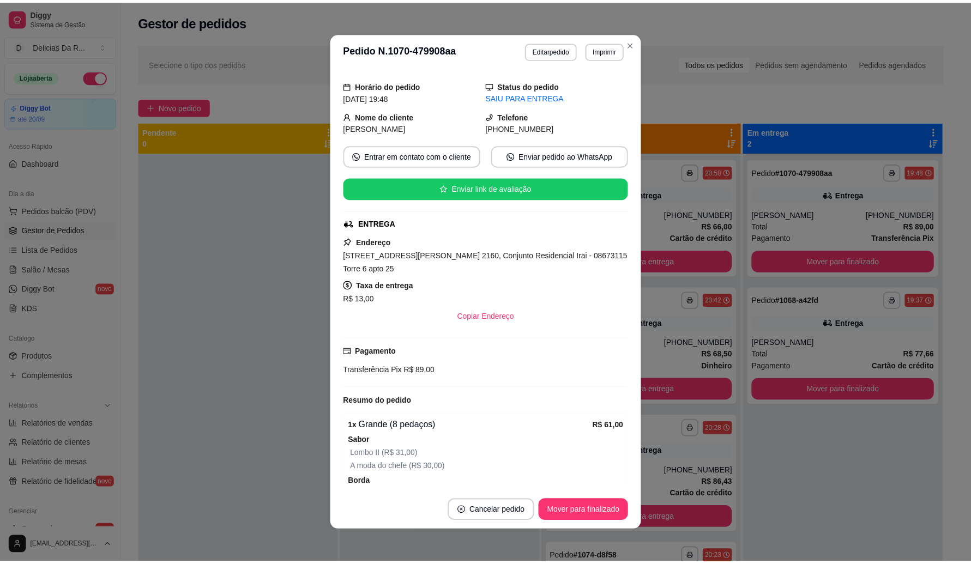
scroll to position [136, 0]
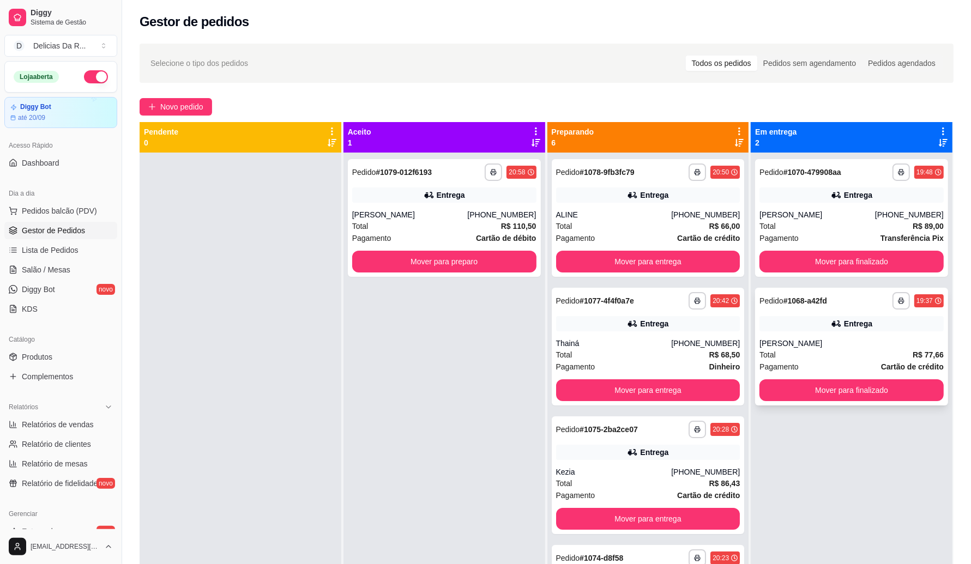
click at [792, 330] on div "Entrega" at bounding box center [852, 323] width 184 height 15
click at [52, 354] on link "Produtos" at bounding box center [60, 356] width 113 height 17
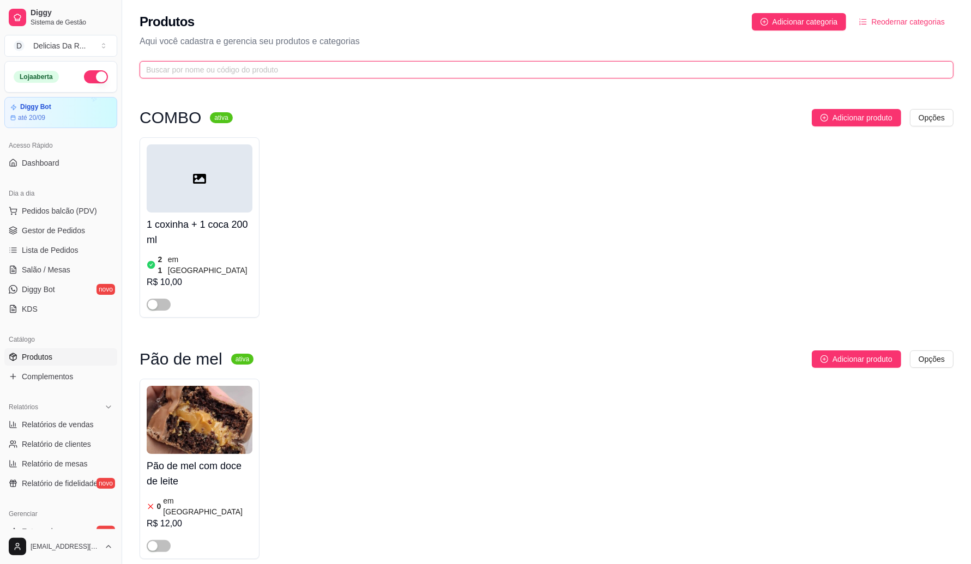
click at [437, 71] on input "text" at bounding box center [542, 70] width 792 height 12
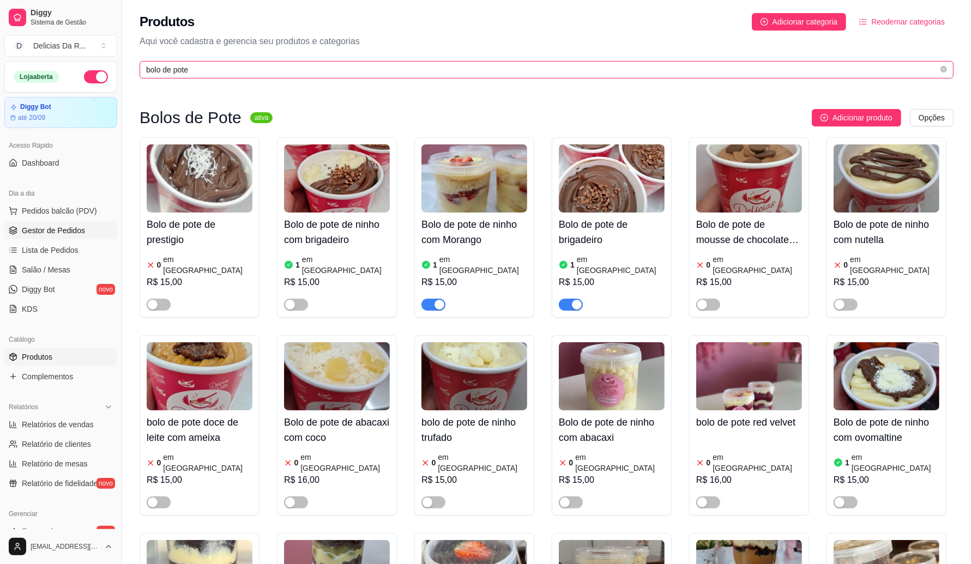
type input "bolo de pote"
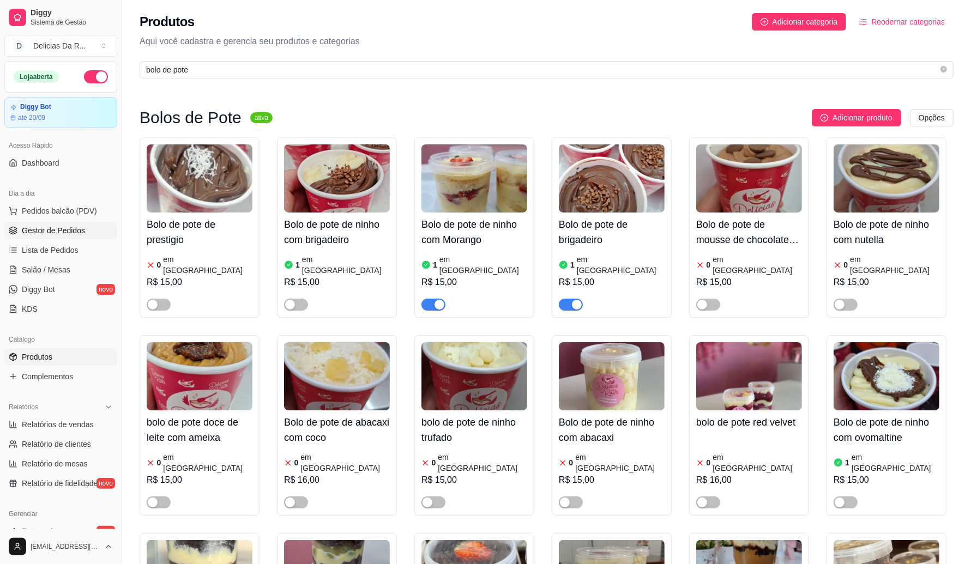
click at [58, 225] on span "Gestor de Pedidos" at bounding box center [53, 230] width 63 height 11
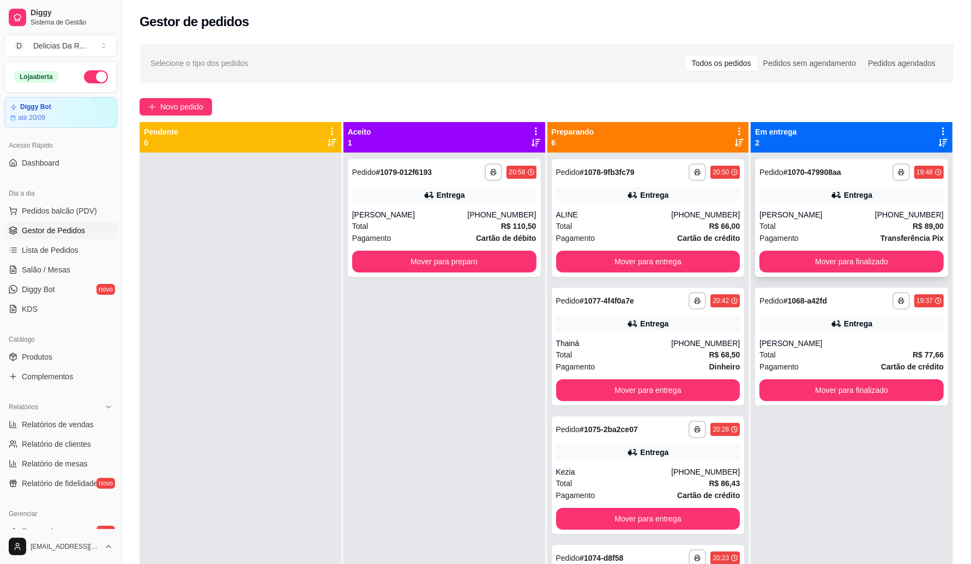
click at [843, 214] on div "[PERSON_NAME]" at bounding box center [818, 214] width 116 height 11
click at [735, 142] on icon at bounding box center [739, 143] width 9 height 8
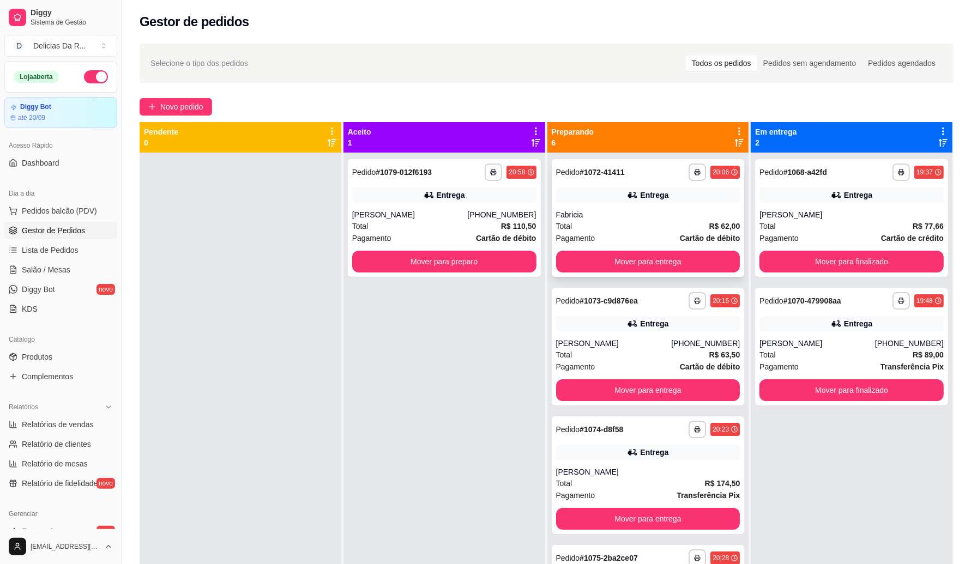
click at [574, 188] on div "Entrega" at bounding box center [648, 195] width 184 height 15
click at [200, 101] on span "Novo pedido" at bounding box center [181, 107] width 43 height 12
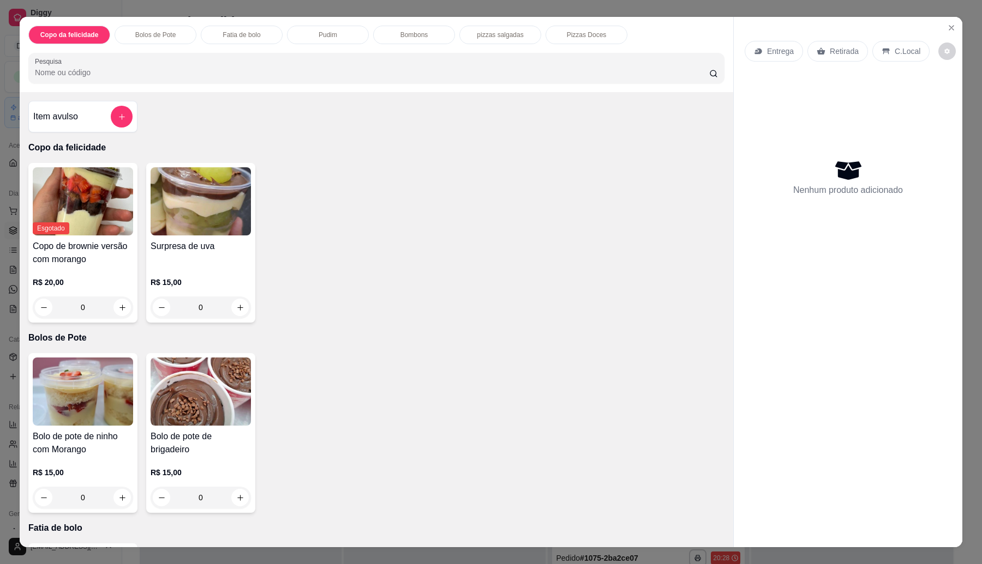
scroll to position [882, 0]
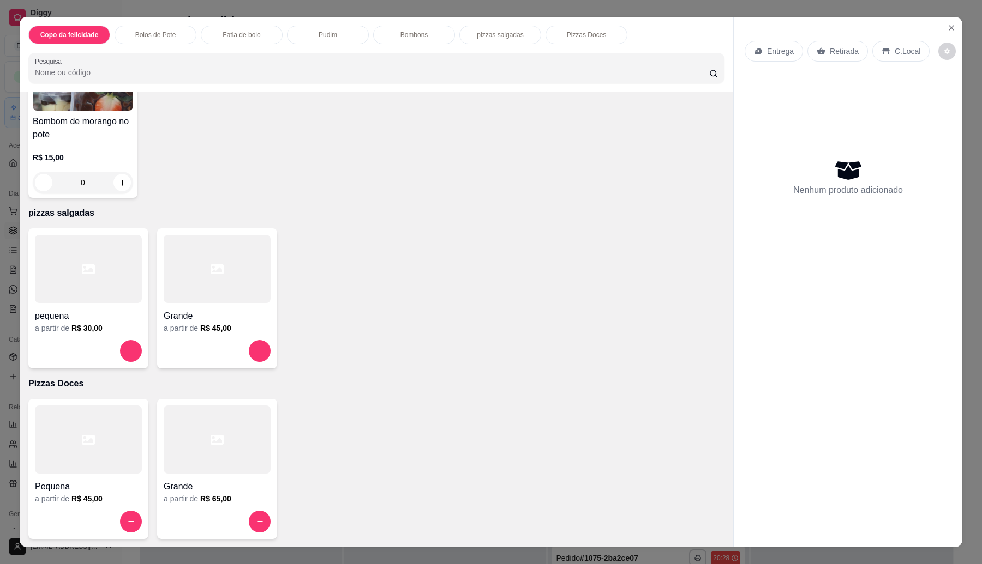
click at [215, 352] on div at bounding box center [217, 351] width 107 height 22
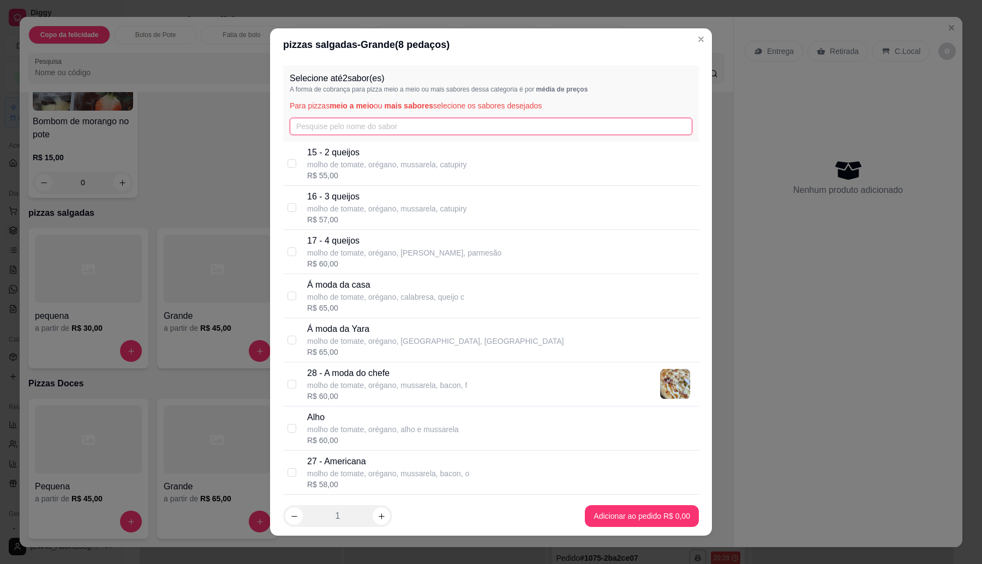
click at [371, 124] on input "text" at bounding box center [491, 126] width 402 height 17
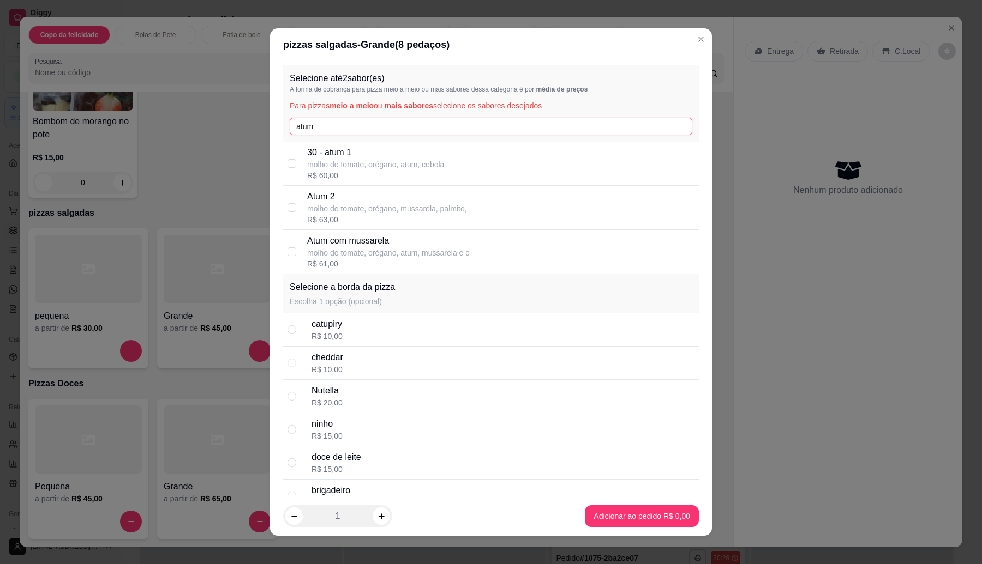
type input "atum"
click at [374, 255] on p "molho de tomate, orégano, atum, mussarela e c" at bounding box center [388, 253] width 162 height 11
checkbox input "true"
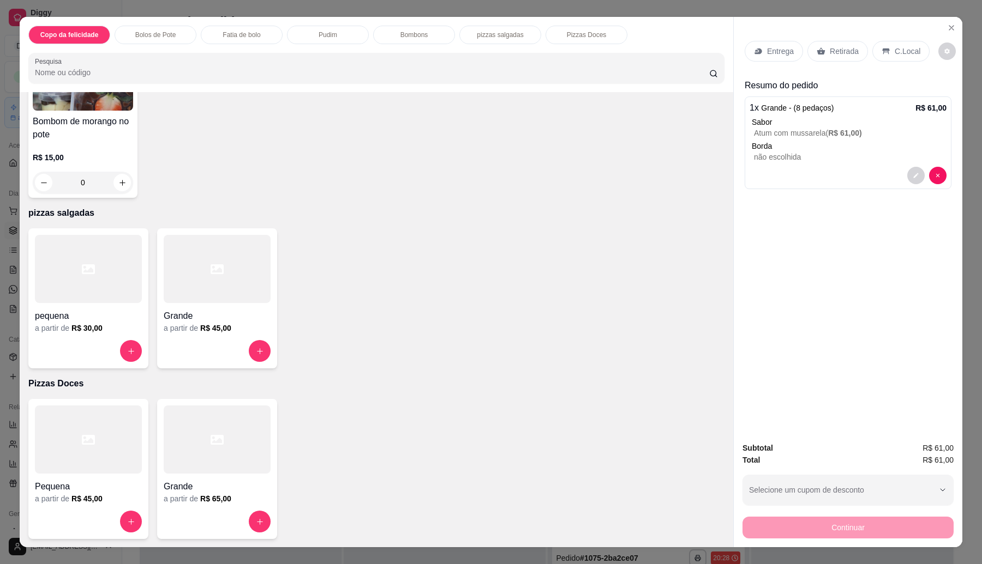
click at [846, 53] on p "Retirada" at bounding box center [844, 51] width 29 height 11
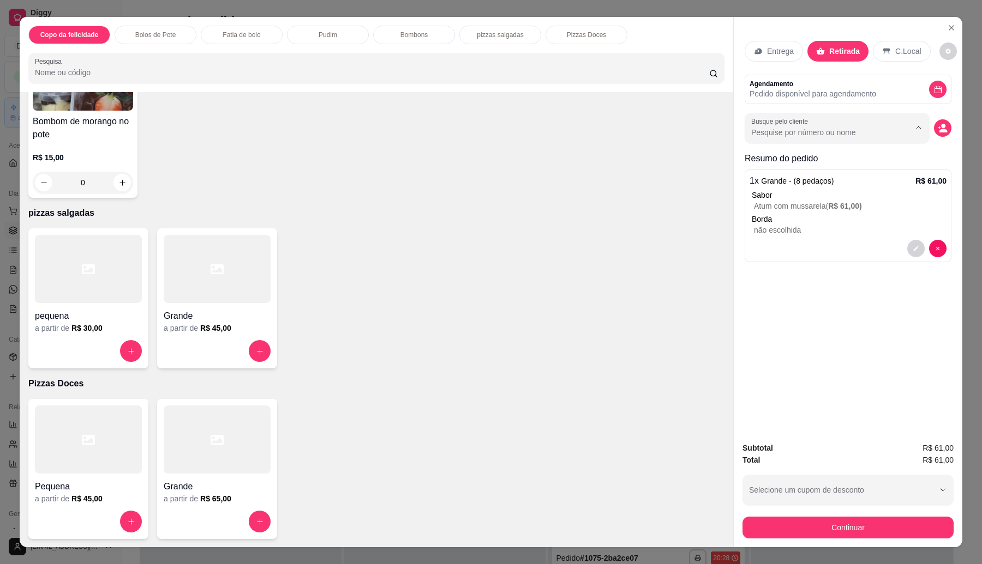
click at [816, 135] on input "Busque pelo cliente" at bounding box center [821, 132] width 141 height 11
type input "[PERSON_NAME]"
click at [810, 360] on div "Entrega Retirada C.Local Agendamento Pedido disponível para agendamento Busque …" at bounding box center [848, 225] width 229 height 417
click at [816, 533] on button "Continuar" at bounding box center [847, 528] width 211 height 22
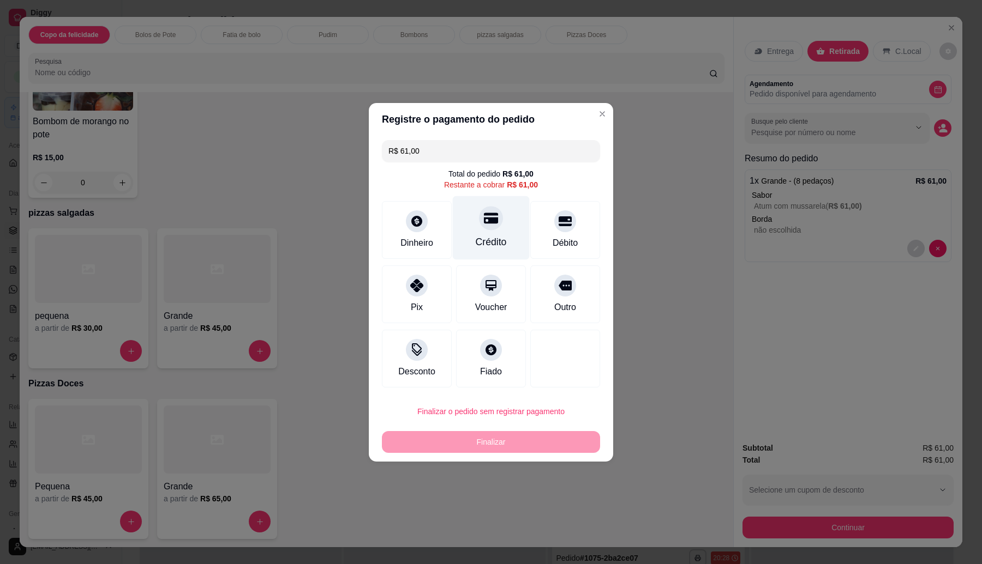
click at [487, 225] on div at bounding box center [491, 218] width 24 height 24
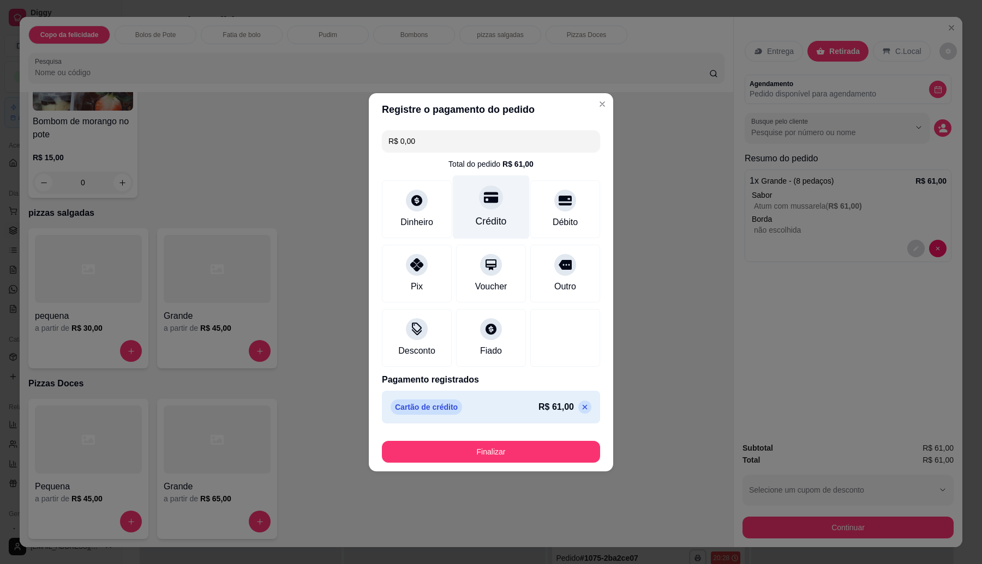
click at [489, 191] on icon at bounding box center [491, 197] width 14 height 14
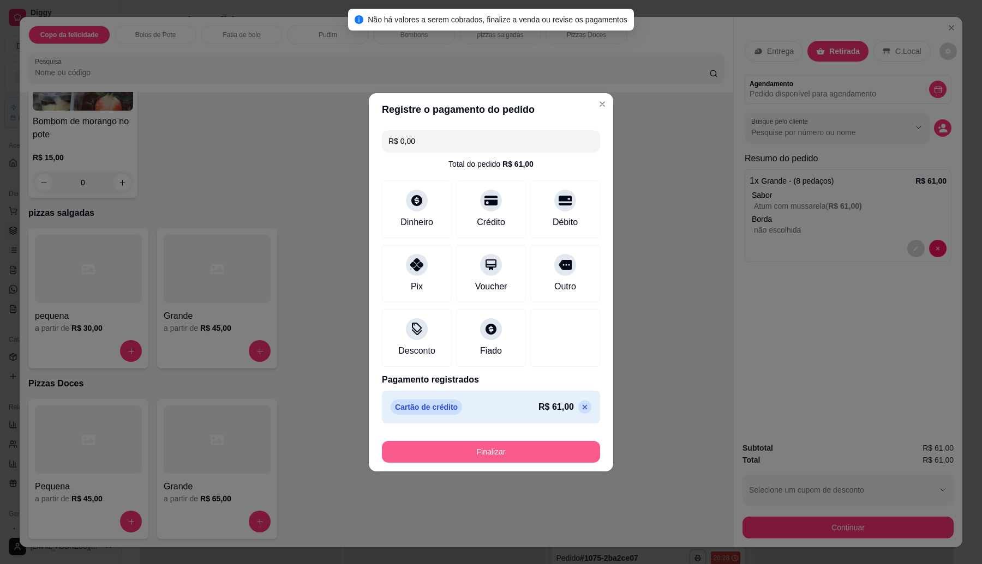
click at [487, 449] on button "Finalizar" at bounding box center [491, 452] width 218 height 22
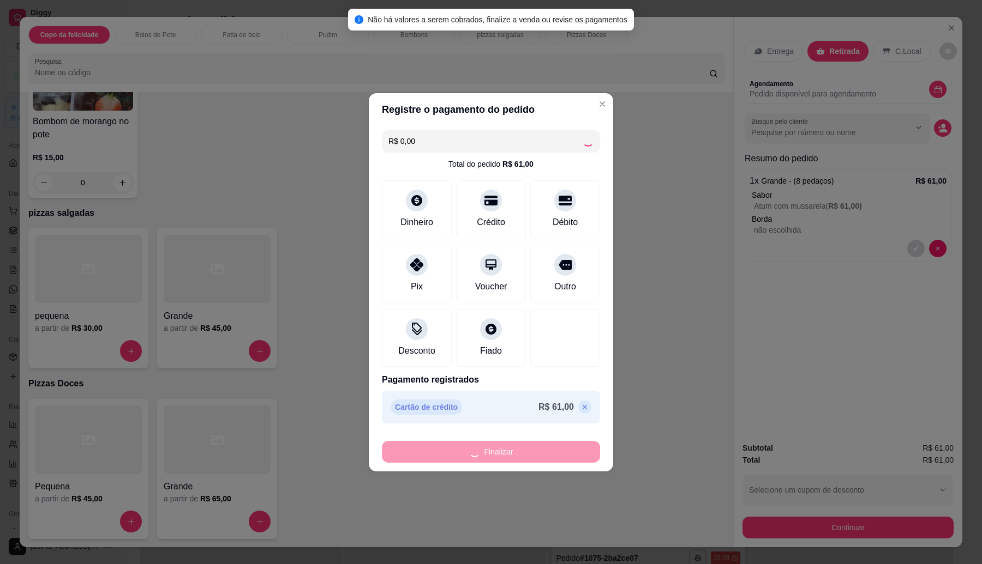
type input "-R$ 61,00"
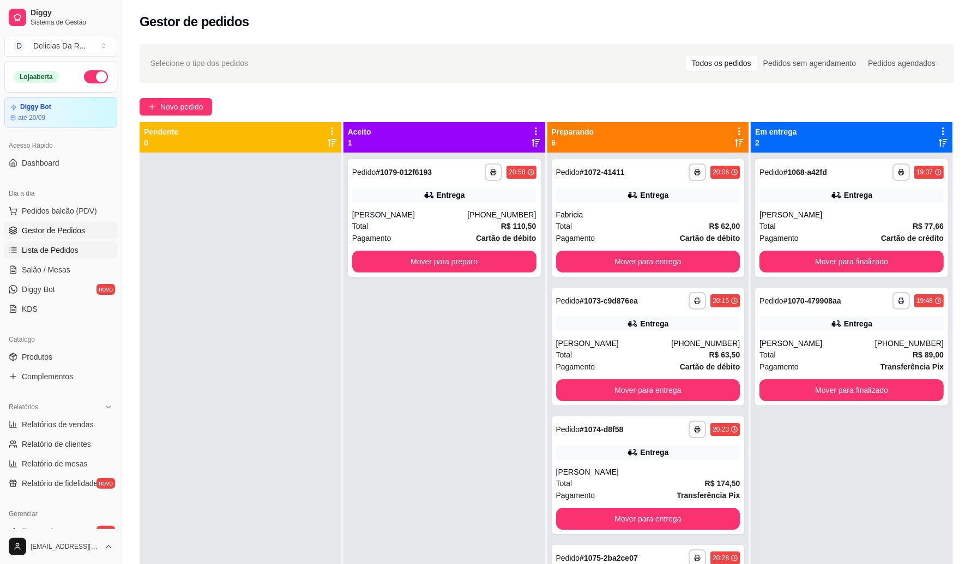
click at [33, 245] on span "Lista de Pedidos" at bounding box center [50, 250] width 57 height 11
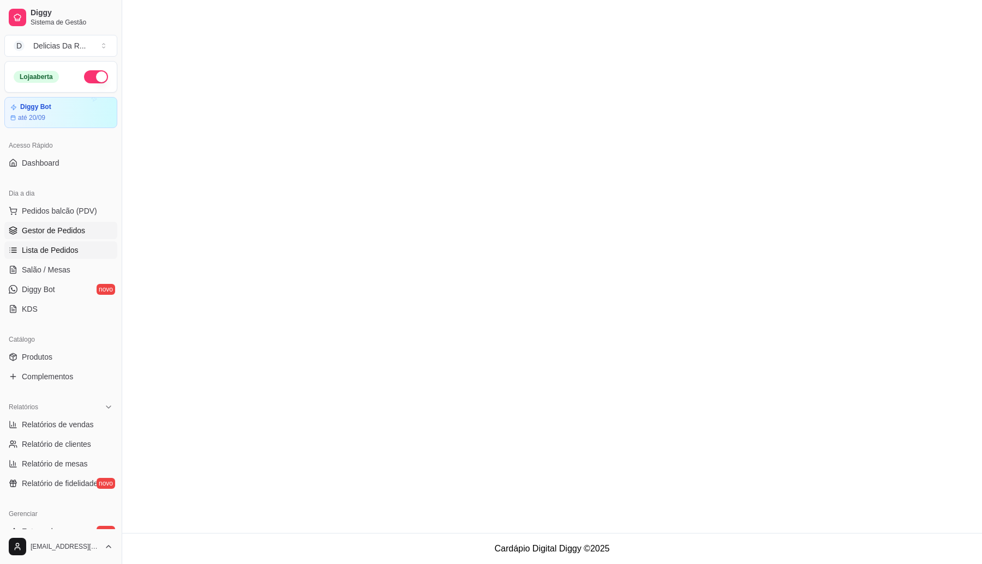
click at [41, 227] on span "Gestor de Pedidos" at bounding box center [53, 230] width 63 height 11
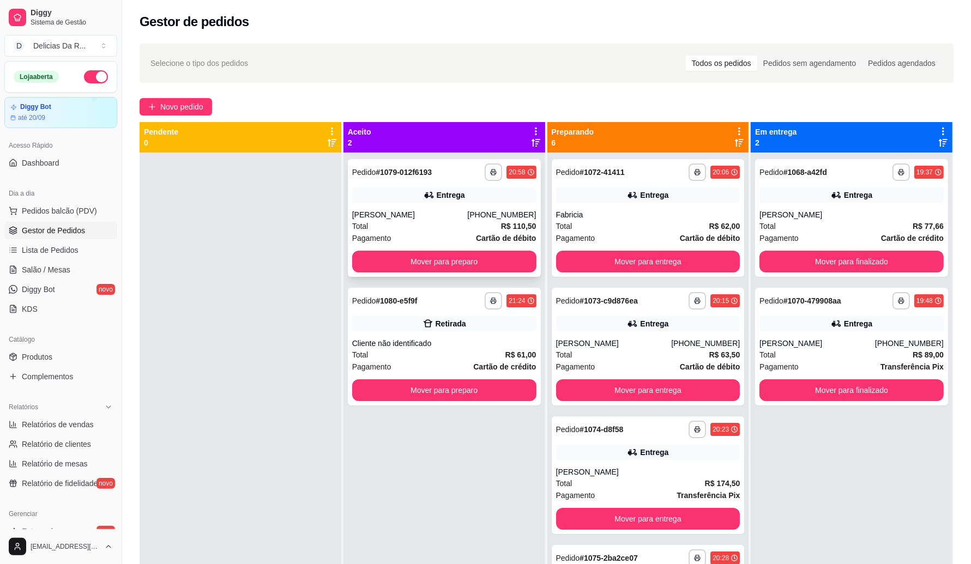
click at [395, 208] on div "**********" at bounding box center [444, 218] width 193 height 118
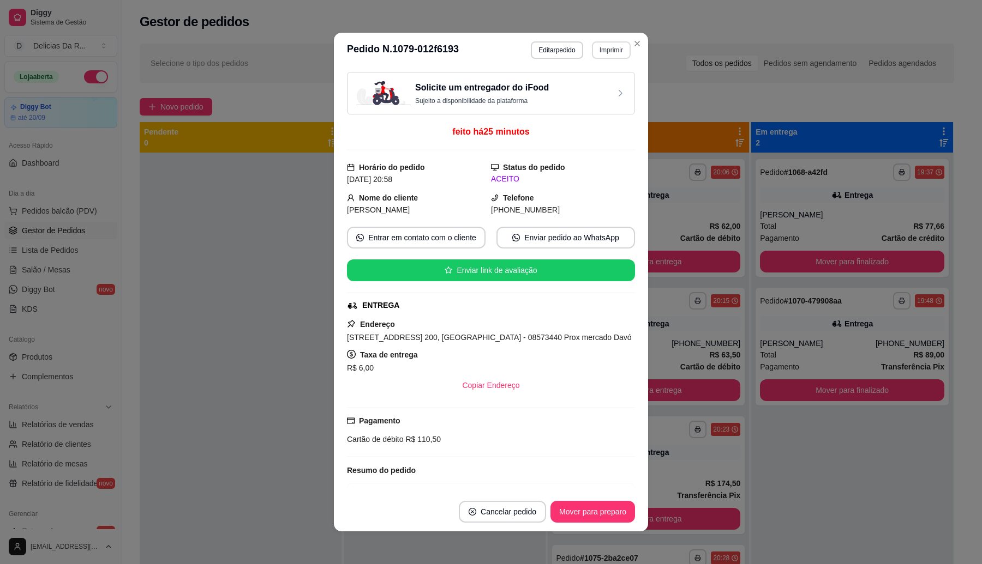
click at [605, 45] on button "Imprimir" at bounding box center [611, 49] width 39 height 17
click at [596, 90] on button "IMPRESSORA" at bounding box center [587, 88] width 79 height 17
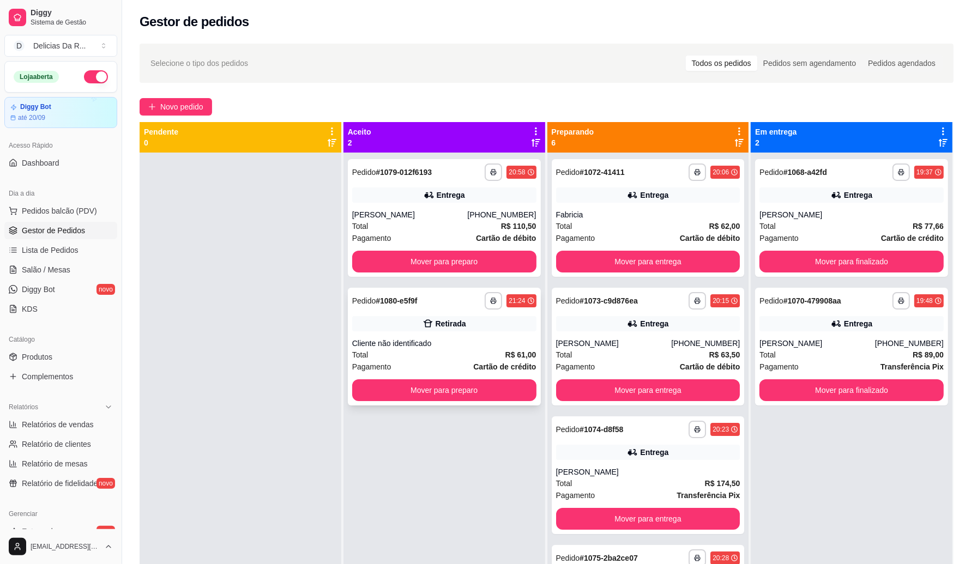
click at [497, 348] on div "Cliente não identificado" at bounding box center [444, 343] width 184 height 11
click at [789, 345] on div "[PERSON_NAME]" at bounding box center [818, 343] width 116 height 11
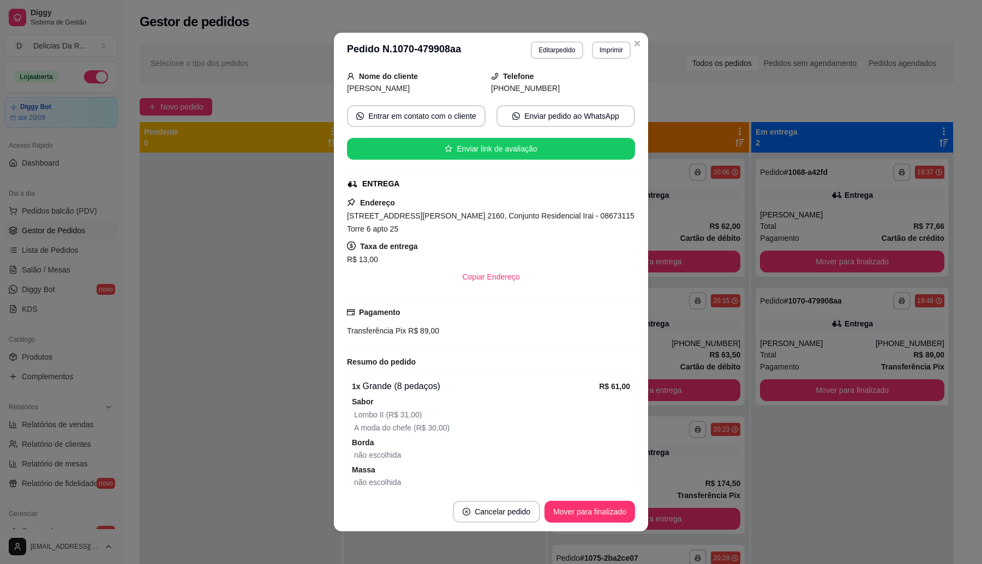
scroll to position [223, 0]
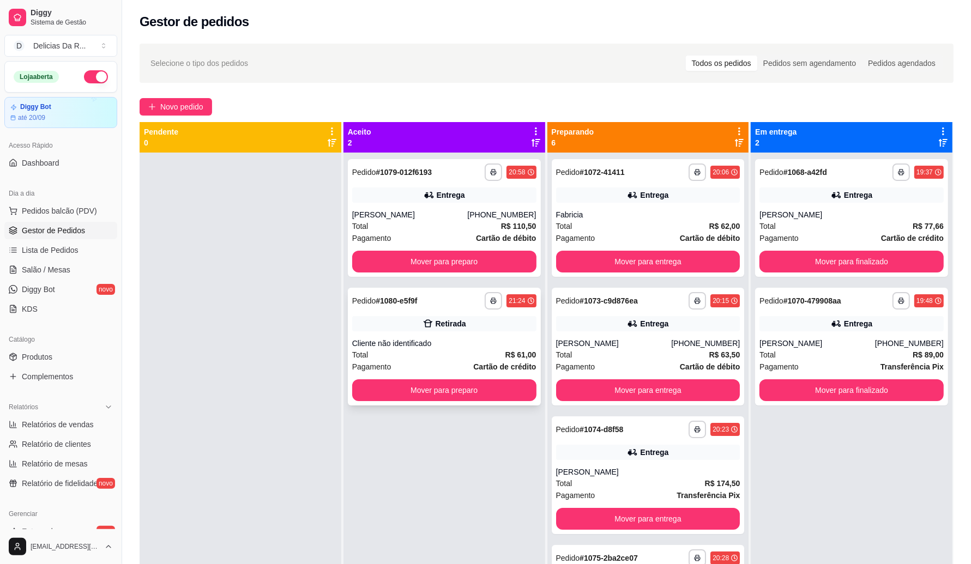
click at [503, 343] on div "Cliente não identificado" at bounding box center [444, 343] width 184 height 11
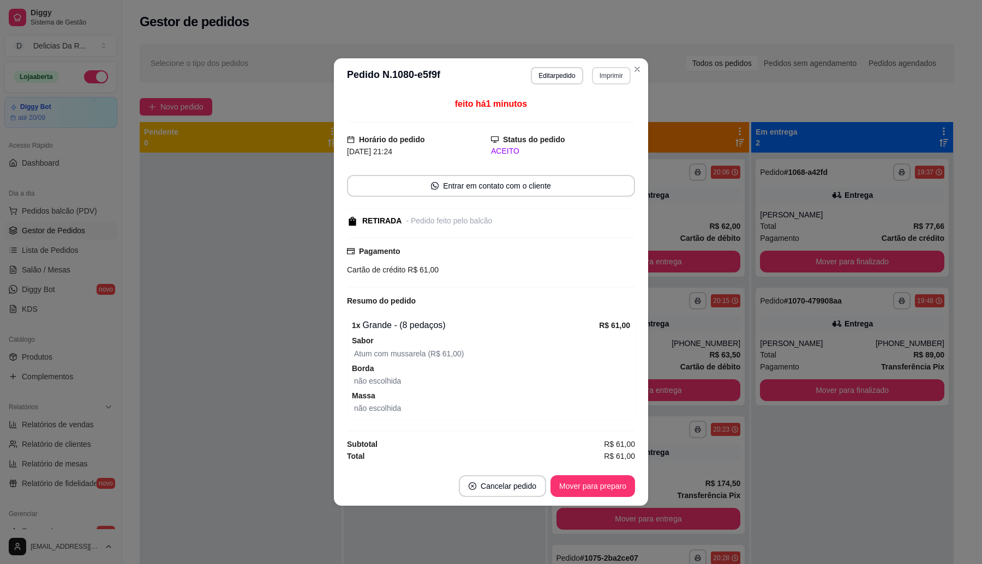
click at [610, 67] on button "Imprimir" at bounding box center [611, 75] width 39 height 17
click at [593, 111] on button "IMPRESSORA" at bounding box center [591, 112] width 79 height 17
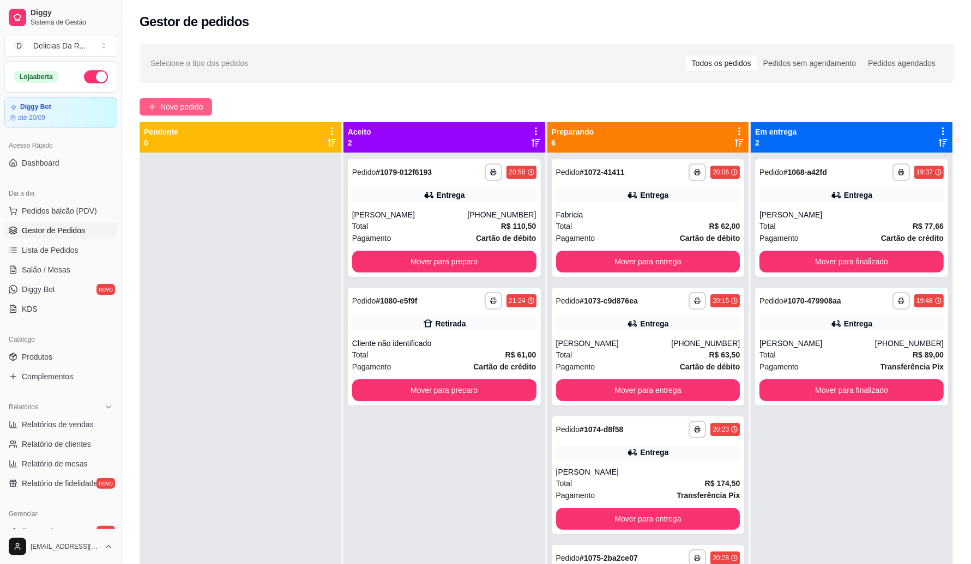
click at [182, 106] on span "Novo pedido" at bounding box center [181, 107] width 43 height 12
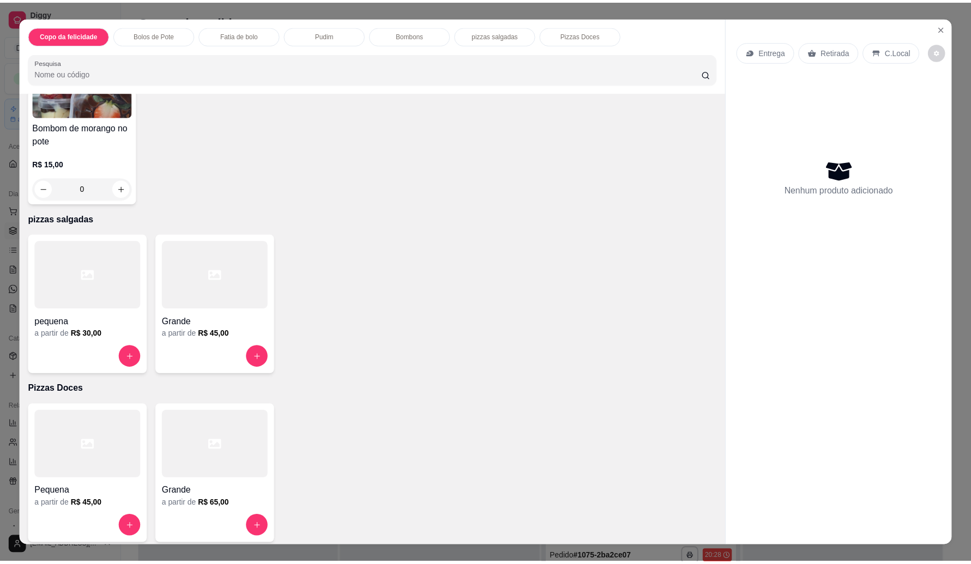
scroll to position [882, 0]
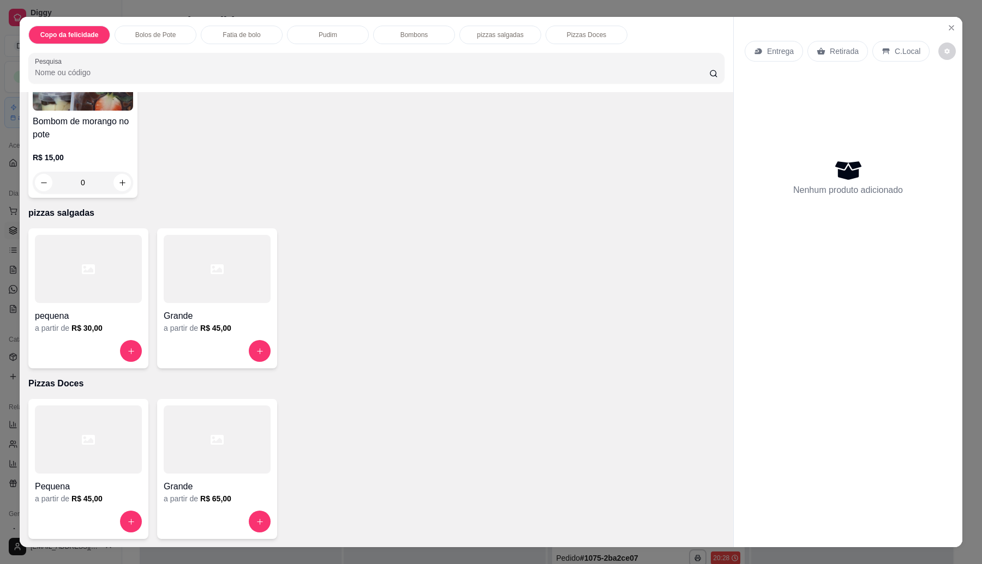
click at [203, 348] on div at bounding box center [217, 351] width 107 height 22
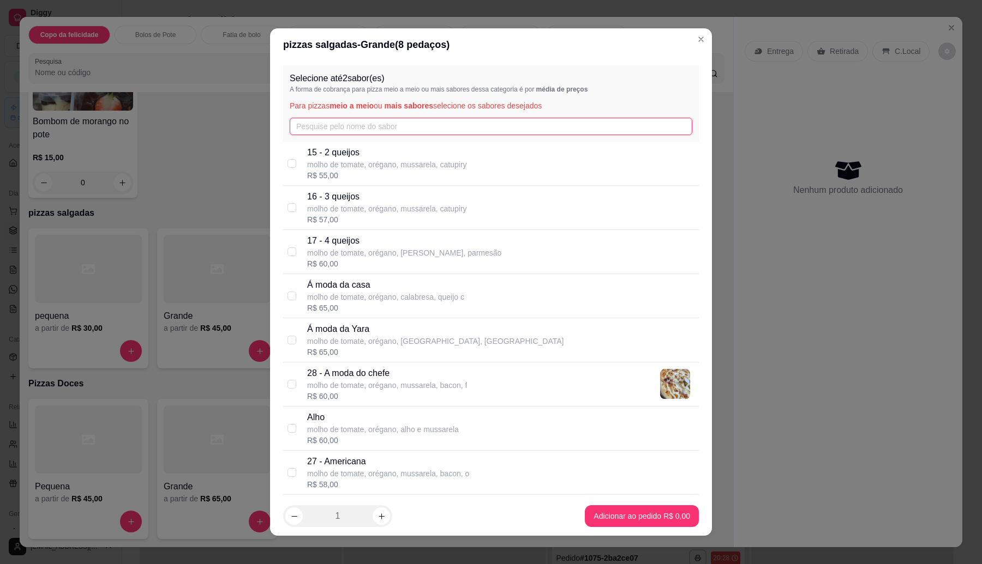
click at [387, 131] on input "text" at bounding box center [491, 126] width 402 height 17
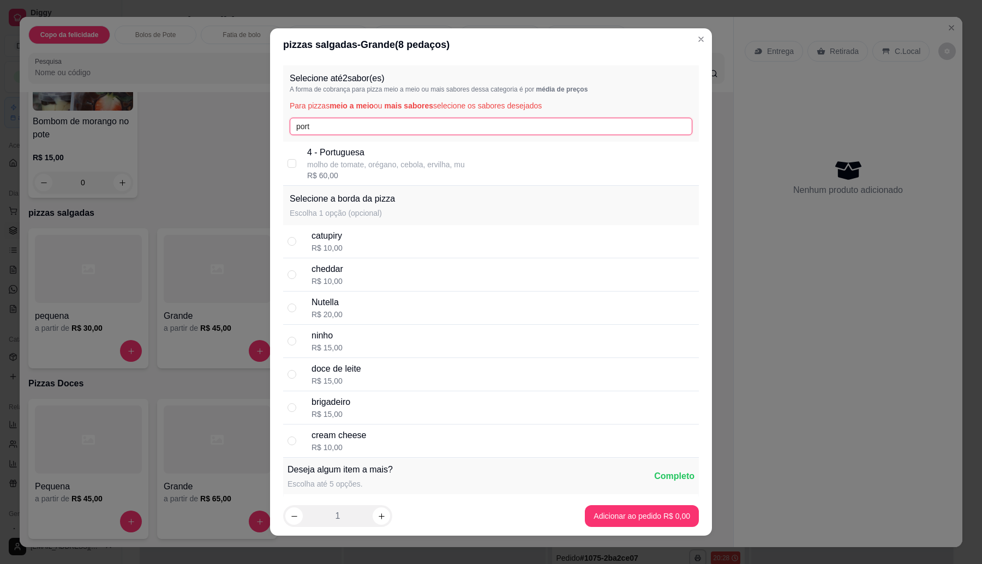
type input "port"
click at [369, 165] on p "molho de tomate, orégano, cebola, ervilha, mu" at bounding box center [386, 164] width 158 height 11
checkbox input "true"
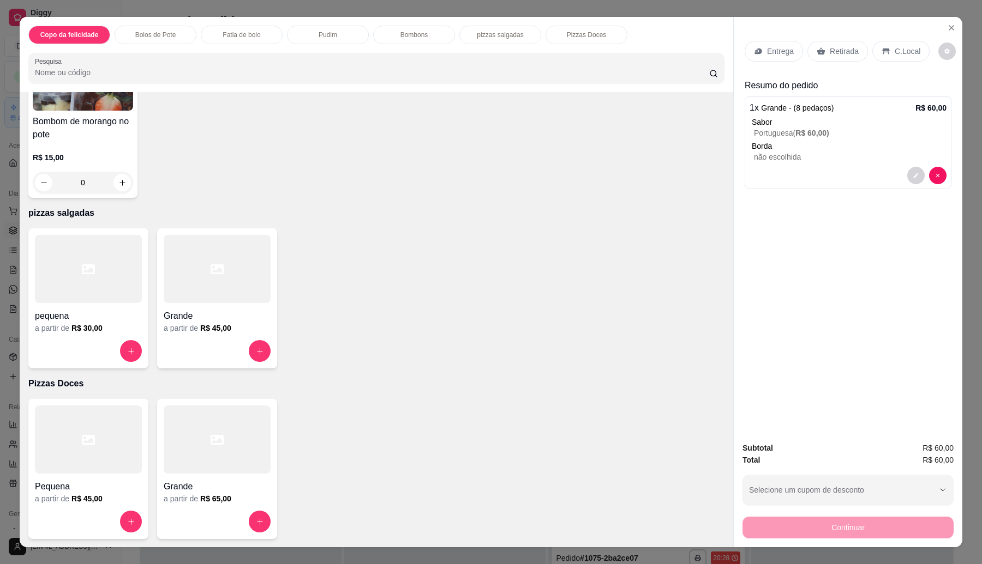
click at [833, 53] on p "Retirada" at bounding box center [844, 51] width 29 height 11
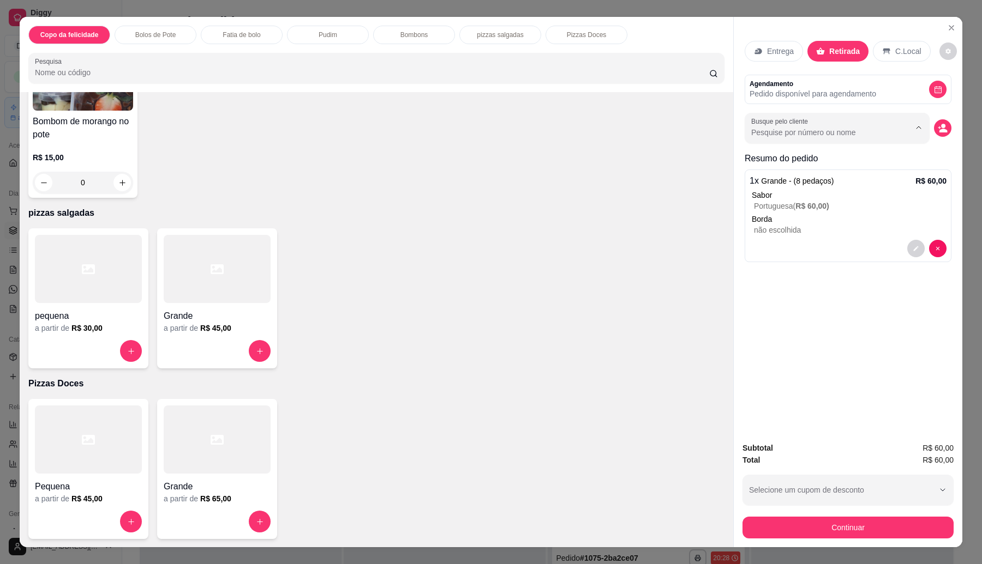
click at [832, 135] on input "Busque pelo cliente" at bounding box center [821, 132] width 141 height 11
type input "graça"
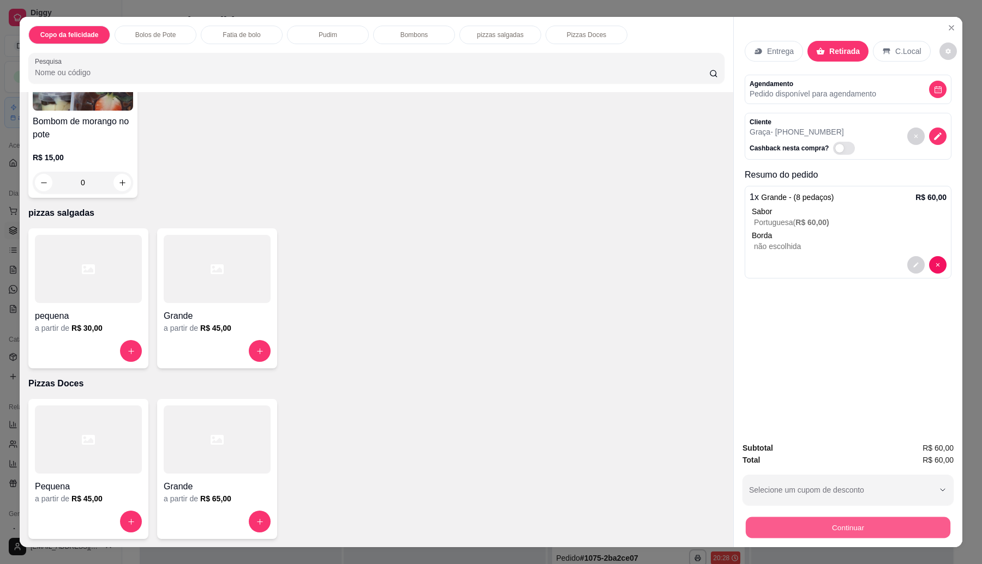
click at [762, 527] on button "Continuar" at bounding box center [848, 528] width 205 height 21
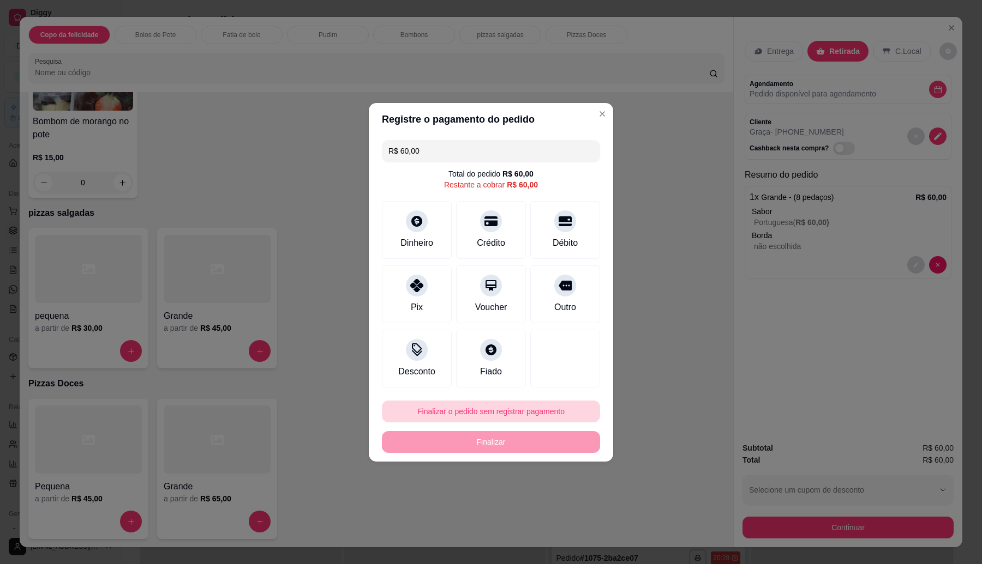
click at [503, 412] on button "Finalizar o pedido sem registrar pagamento" at bounding box center [491, 412] width 218 height 22
click at [554, 510] on button "Confirmar" at bounding box center [561, 502] width 40 height 17
type input "R$ 0,00"
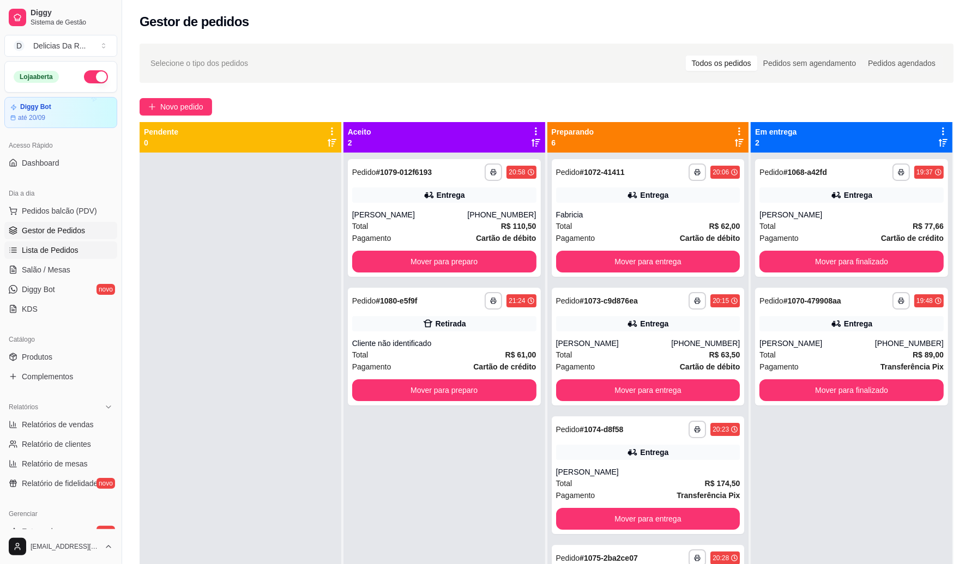
click at [56, 249] on span "Lista de Pedidos" at bounding box center [50, 250] width 57 height 11
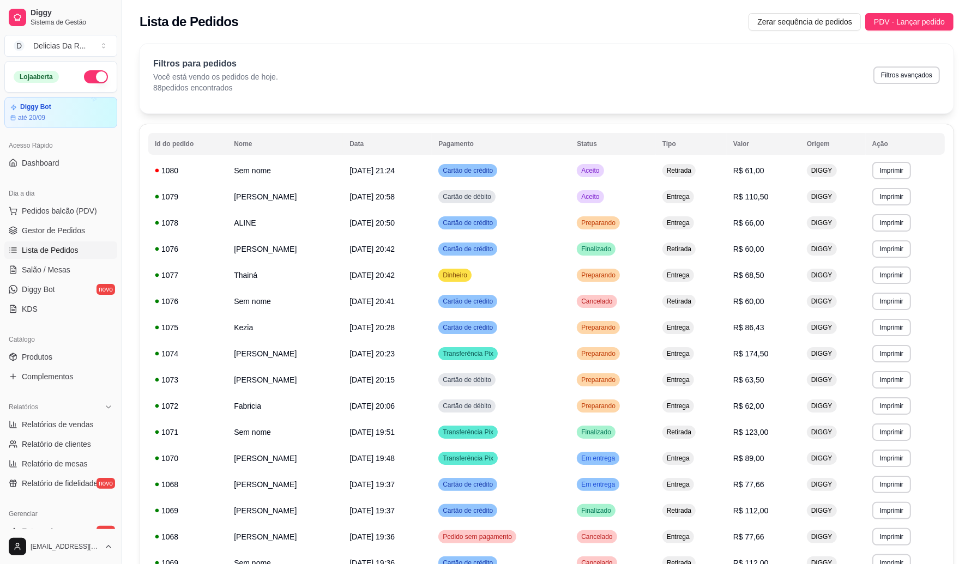
click at [59, 229] on span "Gestor de Pedidos" at bounding box center [53, 230] width 63 height 11
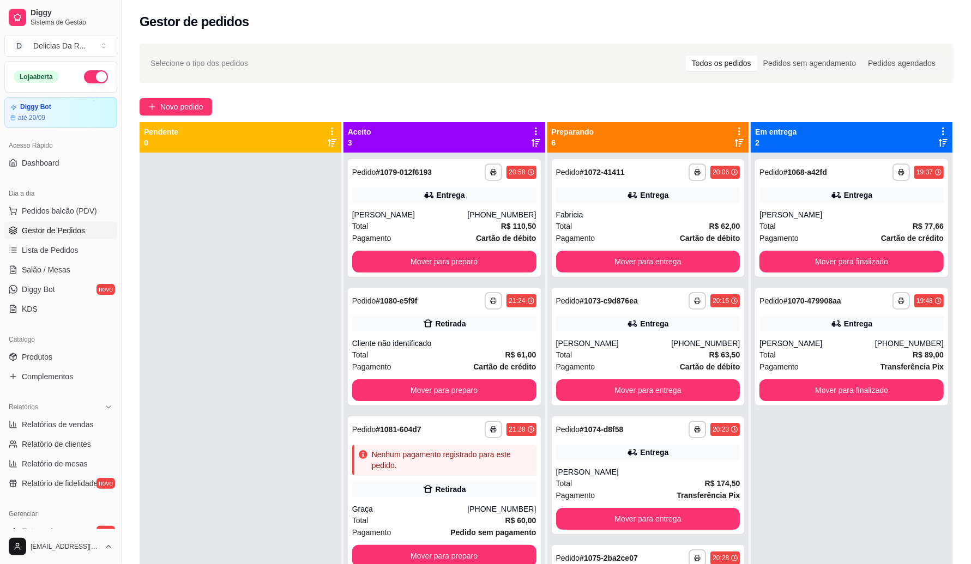
click at [533, 139] on icon at bounding box center [535, 143] width 9 height 8
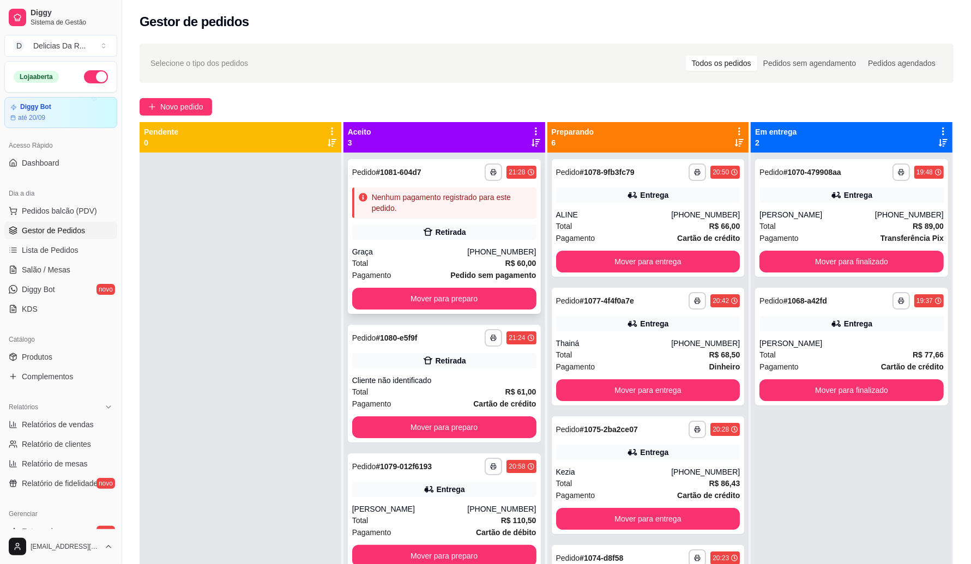
click at [457, 237] on div "Retirada" at bounding box center [451, 232] width 31 height 11
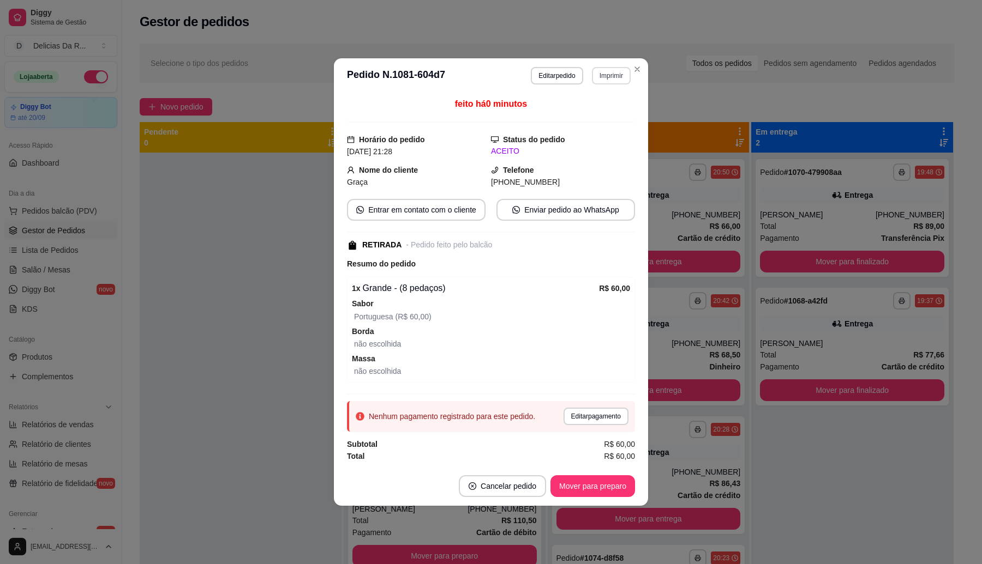
click at [619, 72] on button "Imprimir" at bounding box center [611, 75] width 39 height 17
click at [587, 105] on button "IMPRESSORA" at bounding box center [592, 112] width 76 height 17
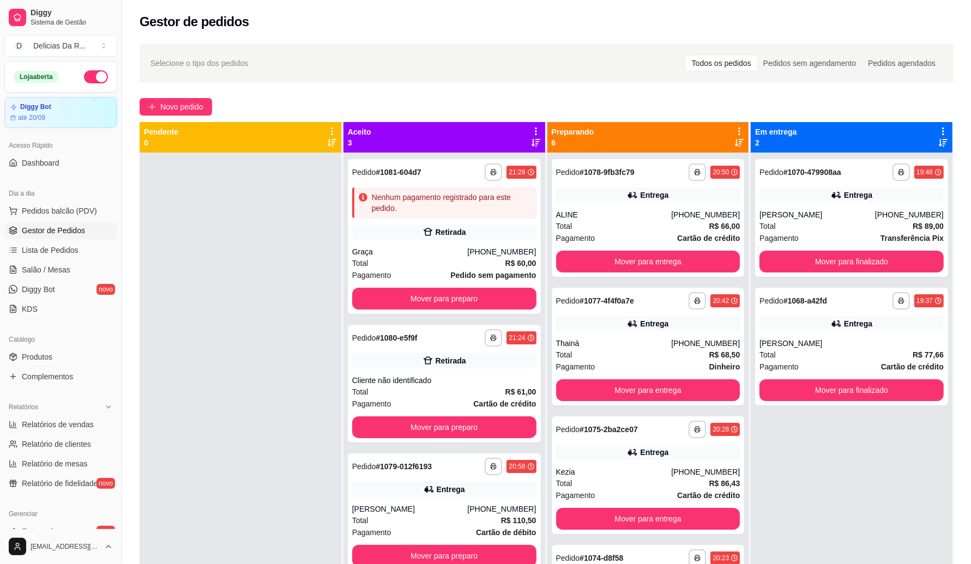
click at [84, 78] on button "button" at bounding box center [96, 76] width 24 height 13
click at [735, 143] on icon at bounding box center [739, 143] width 9 height 9
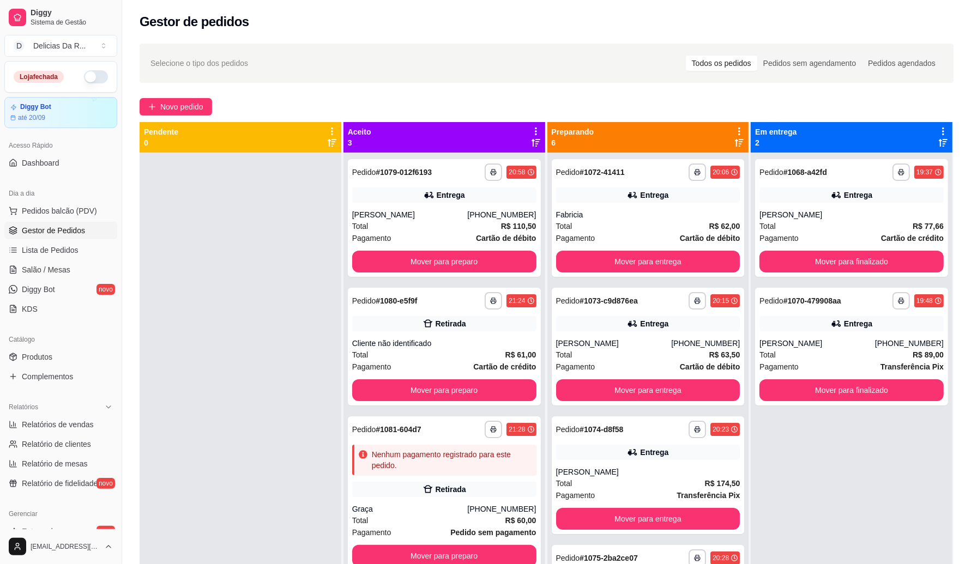
click at [535, 143] on icon at bounding box center [536, 143] width 9 height 9
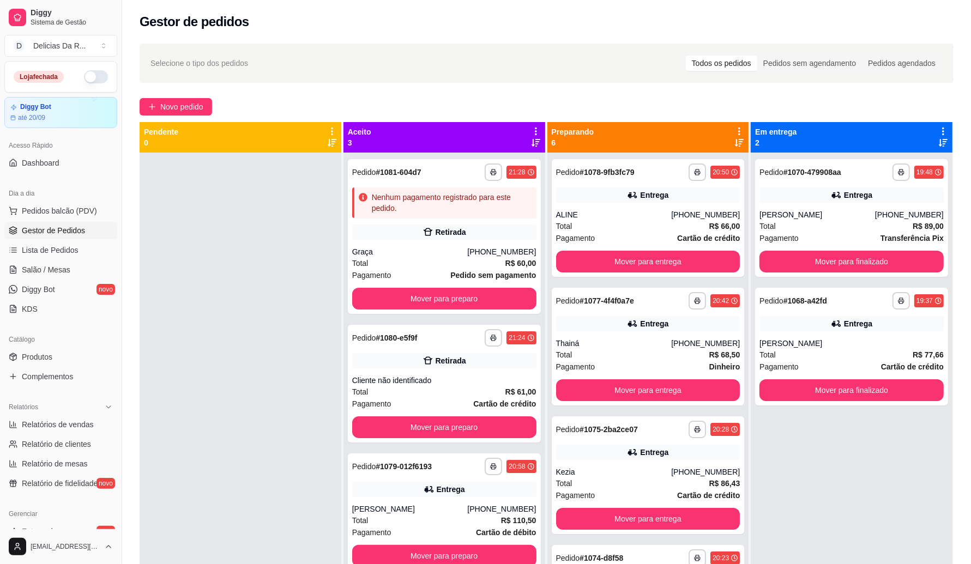
click at [535, 143] on icon at bounding box center [536, 143] width 9 height 9
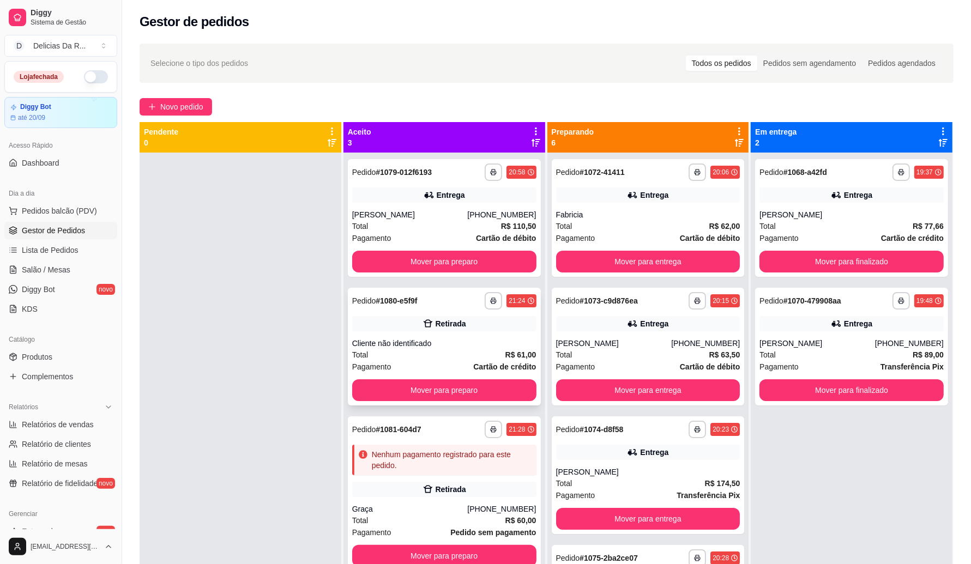
click at [486, 348] on div "Cliente não identificado" at bounding box center [444, 343] width 184 height 11
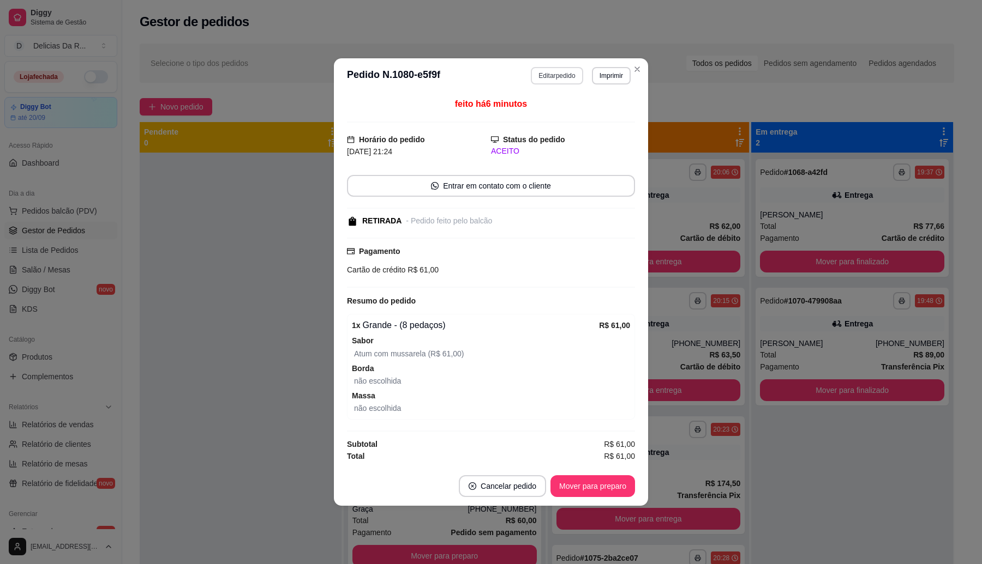
click at [572, 74] on button "Editar pedido" at bounding box center [557, 75] width 52 height 17
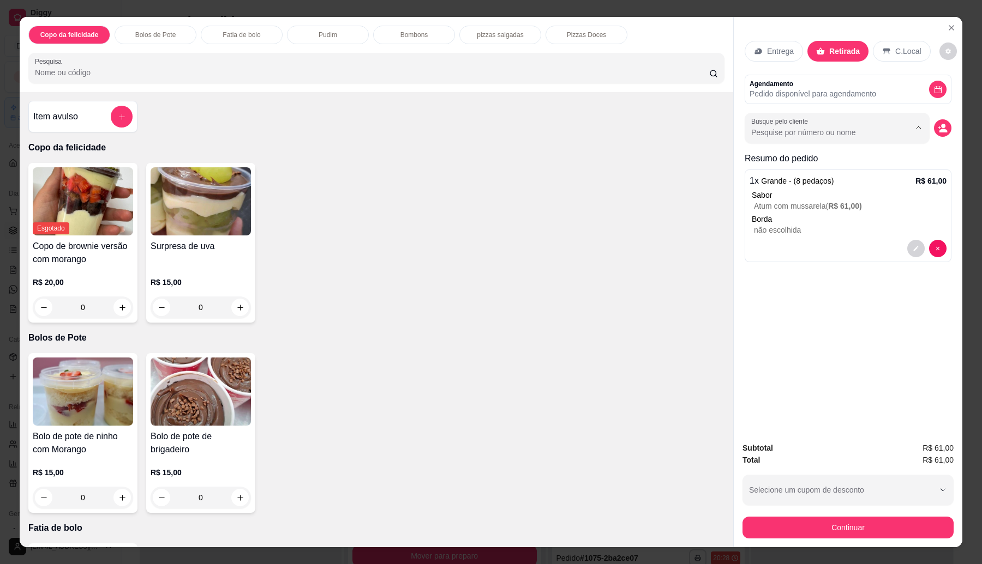
click at [779, 135] on input "Busque pelo cliente" at bounding box center [821, 132] width 141 height 11
type input "[PERSON_NAME]"
click at [947, 23] on icon "Close" at bounding box center [951, 27] width 9 height 9
click at [949, 29] on icon "Close" at bounding box center [951, 28] width 4 height 4
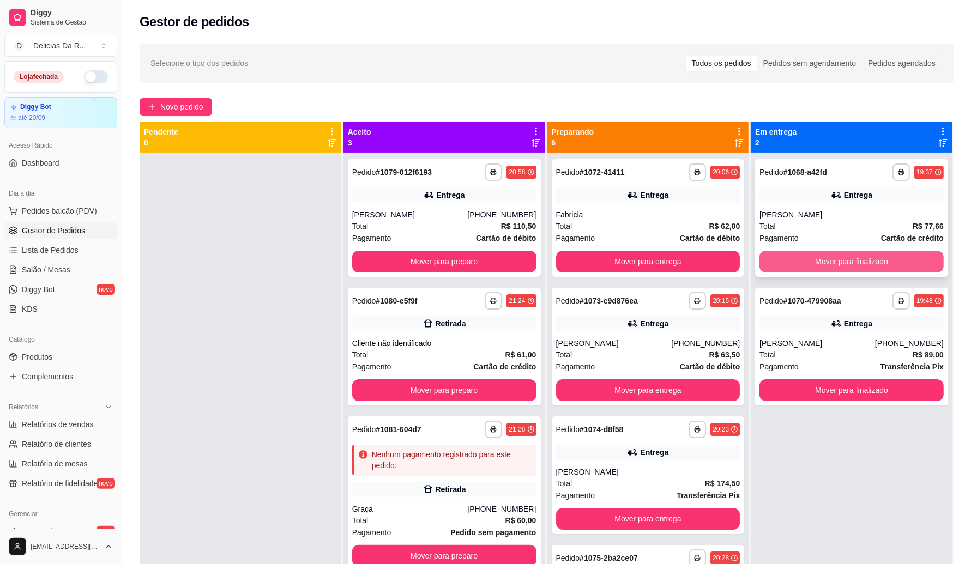
click at [862, 265] on button "Mover para finalizado" at bounding box center [852, 262] width 184 height 22
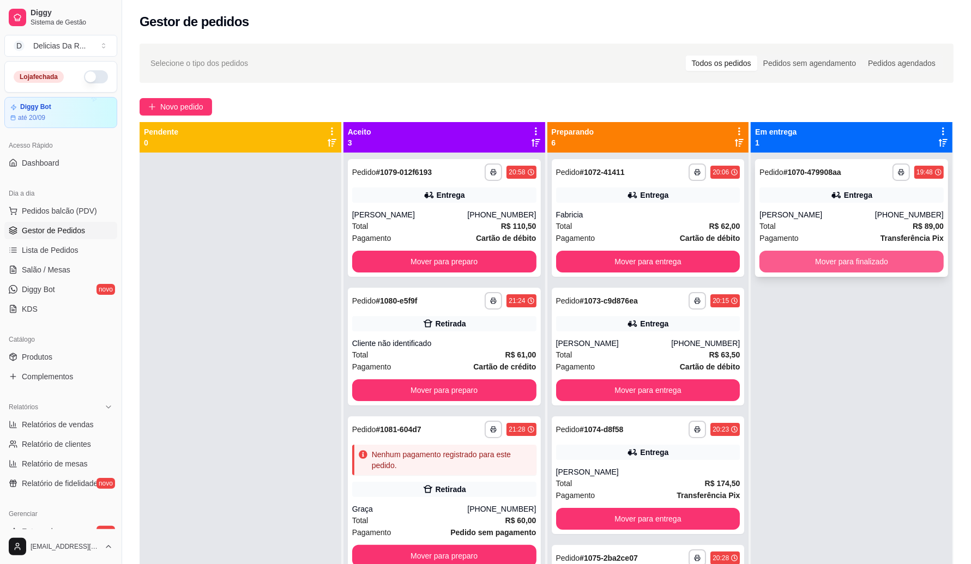
click at [863, 265] on button "Mover para finalizado" at bounding box center [852, 262] width 184 height 22
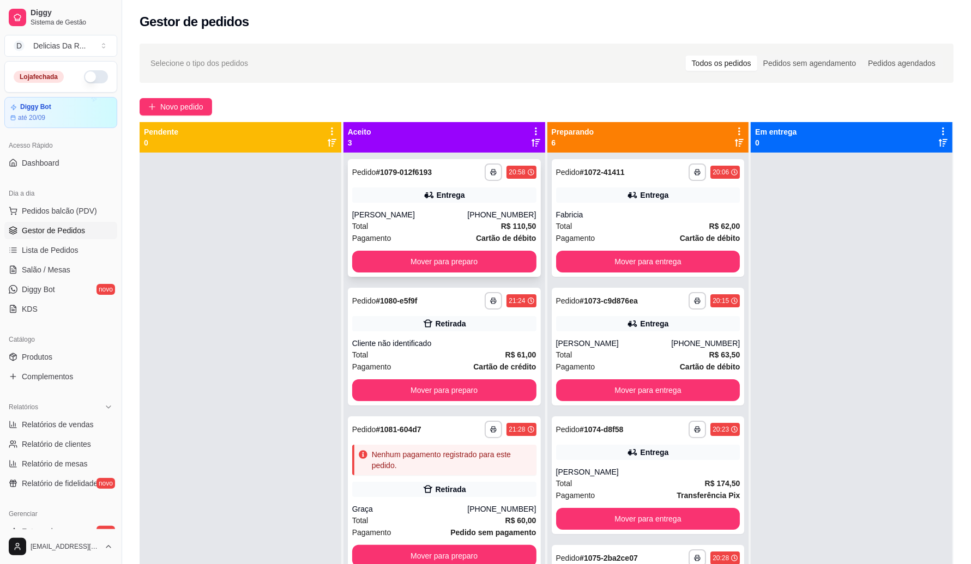
click at [492, 224] on div "Total R$ 110,50" at bounding box center [444, 226] width 184 height 12
click at [413, 262] on button "Mover para preparo" at bounding box center [444, 261] width 179 height 21
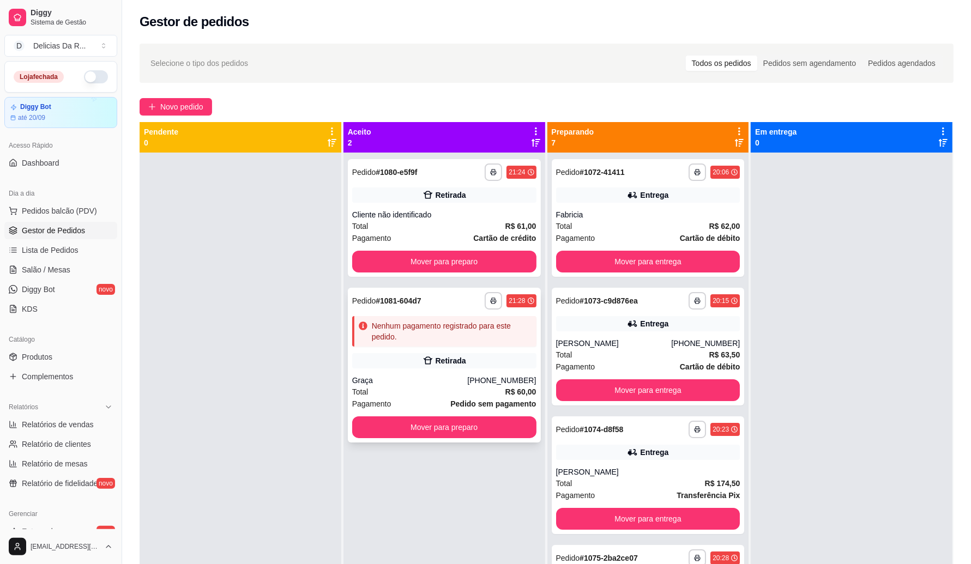
click at [426, 378] on div "Graça" at bounding box center [410, 380] width 116 height 11
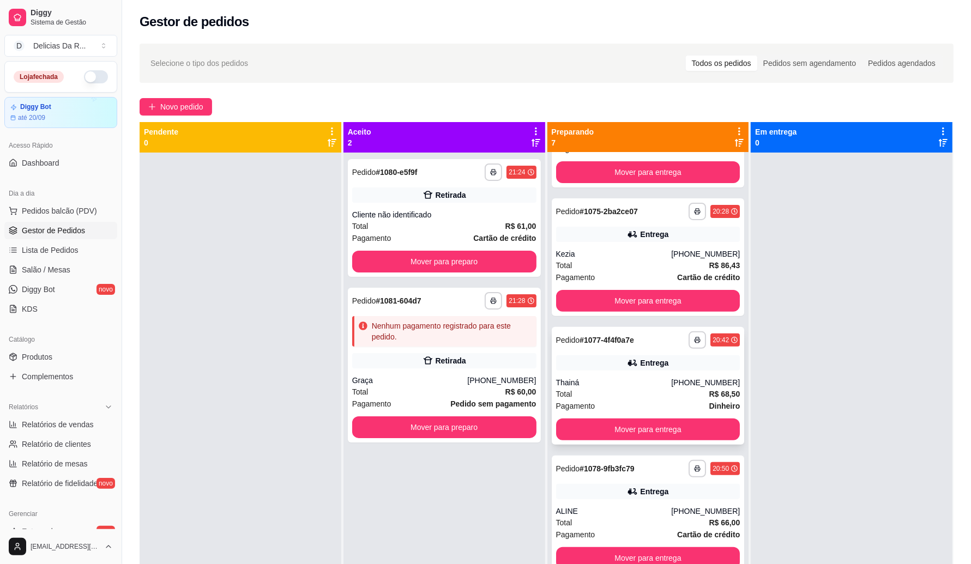
scroll to position [31, 0]
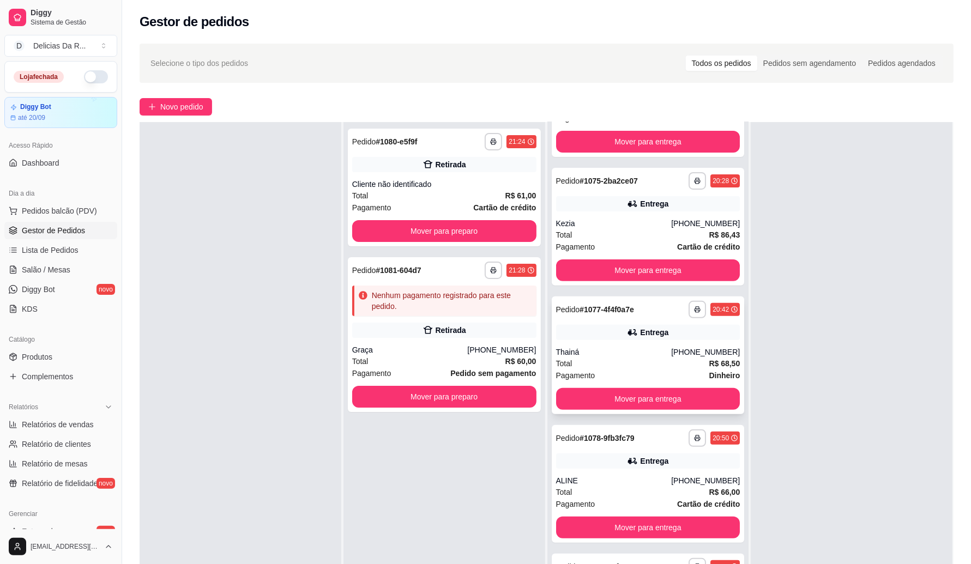
click at [628, 366] on div "Total R$ 68,50" at bounding box center [648, 364] width 184 height 12
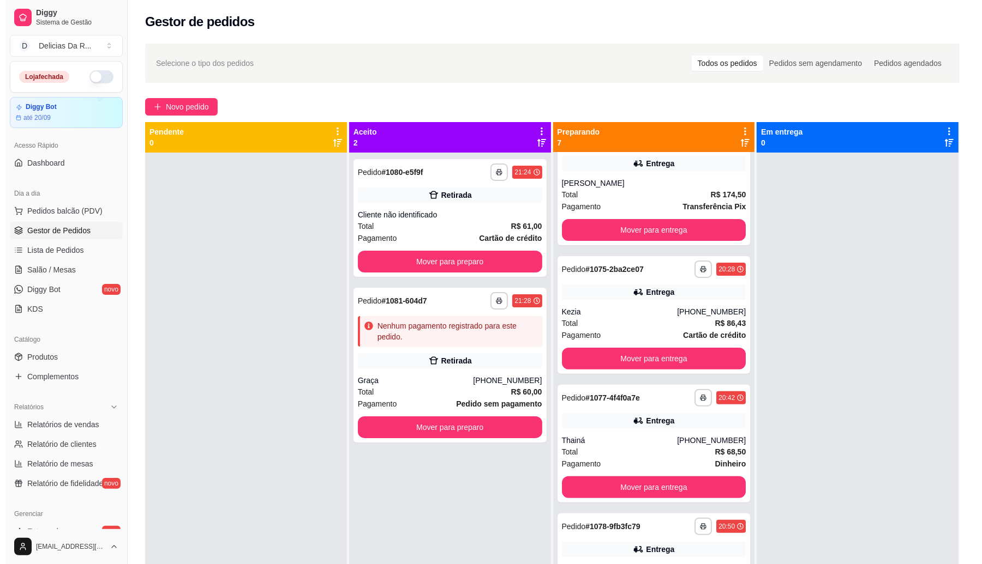
scroll to position [347, 0]
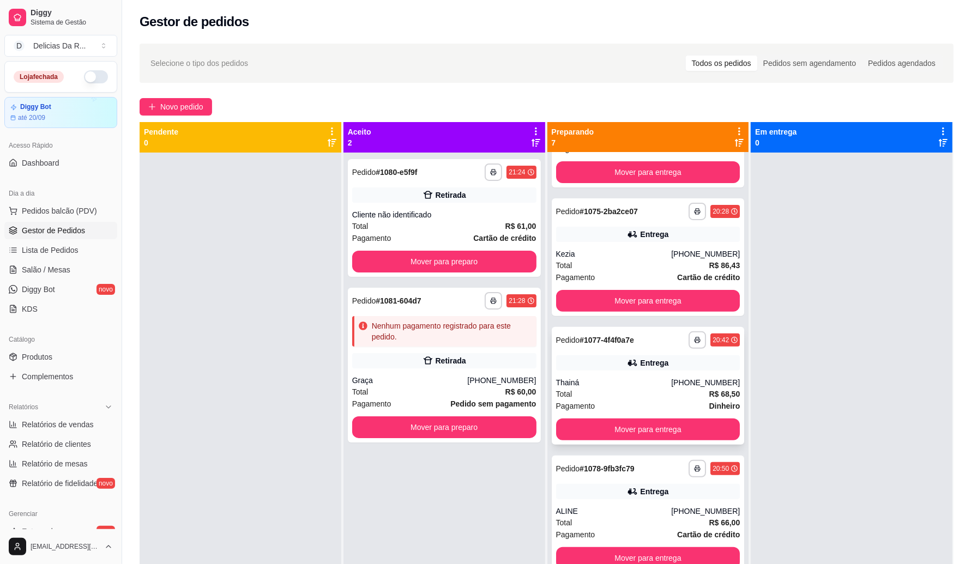
click at [709, 392] on strong "R$ 68,50" at bounding box center [724, 394] width 31 height 9
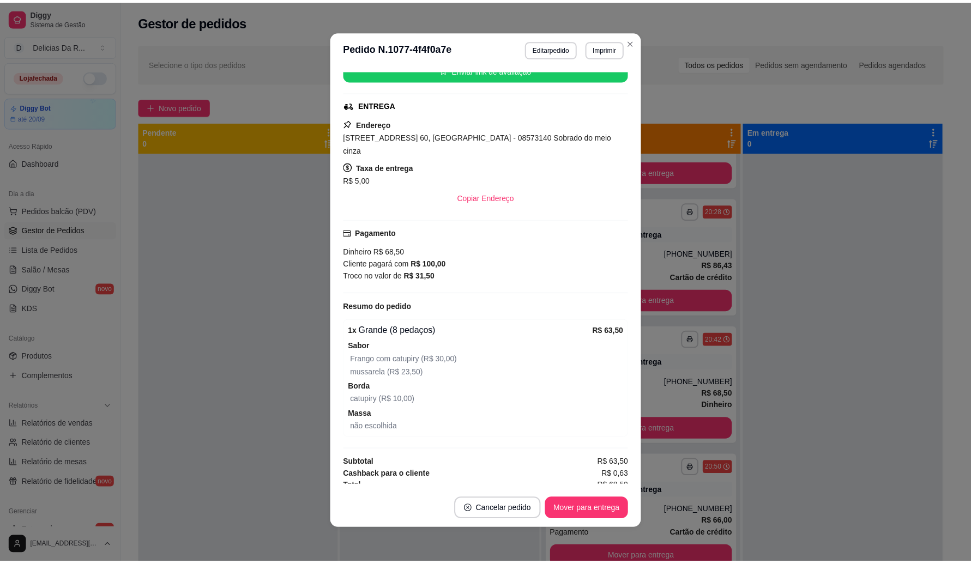
scroll to position [0, 0]
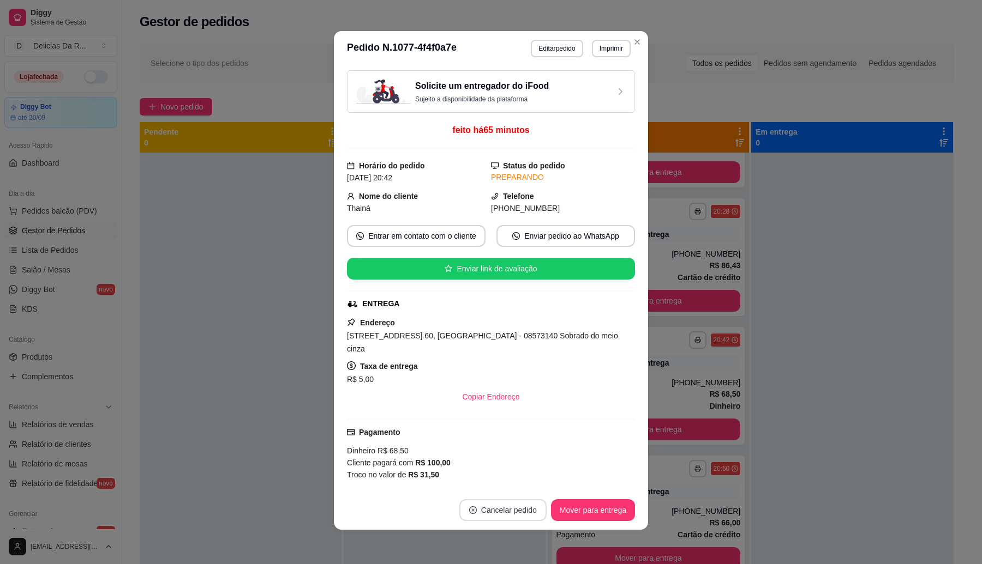
click at [516, 510] on button "Cancelar pedido" at bounding box center [502, 511] width 87 height 22
click at [525, 483] on button "Sim" at bounding box center [529, 483] width 44 height 22
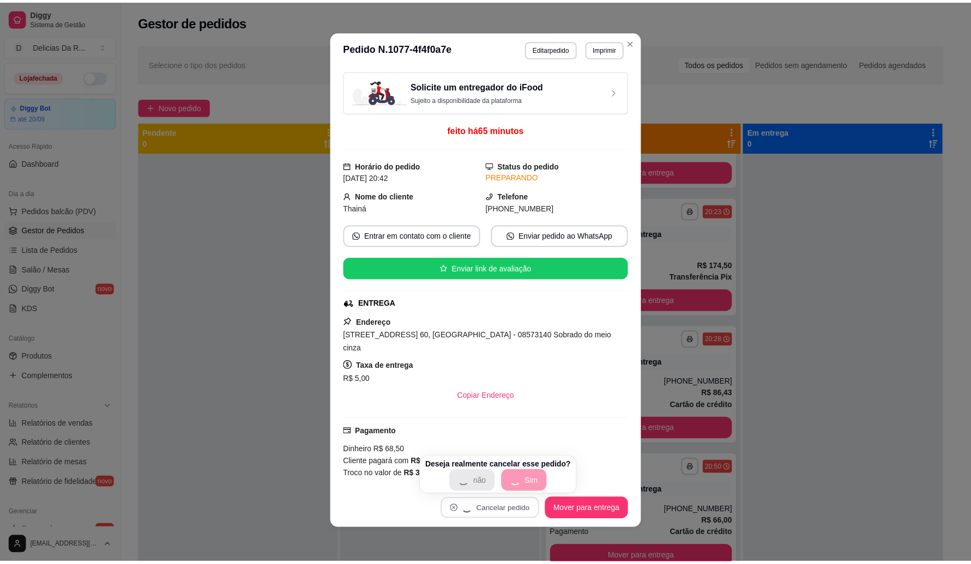
scroll to position [218, 0]
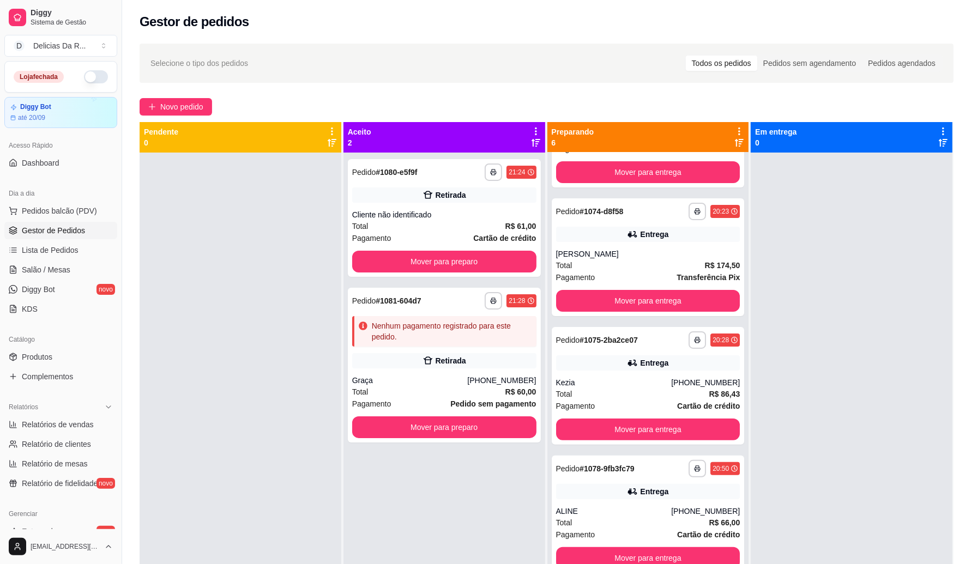
click at [428, 510] on div "**********" at bounding box center [445, 435] width 202 height 564
click at [659, 382] on div "Kezia" at bounding box center [614, 382] width 116 height 11
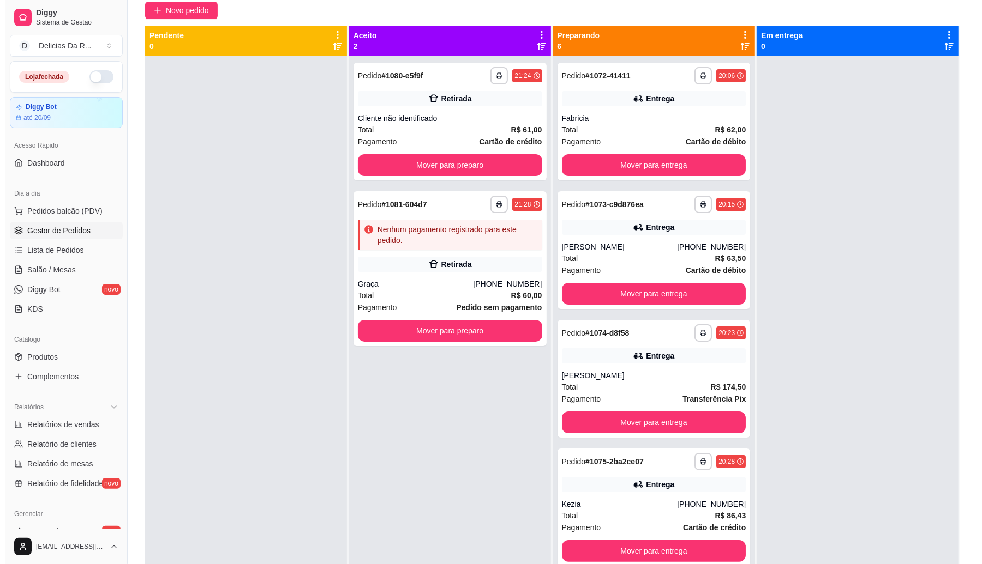
scroll to position [0, 0]
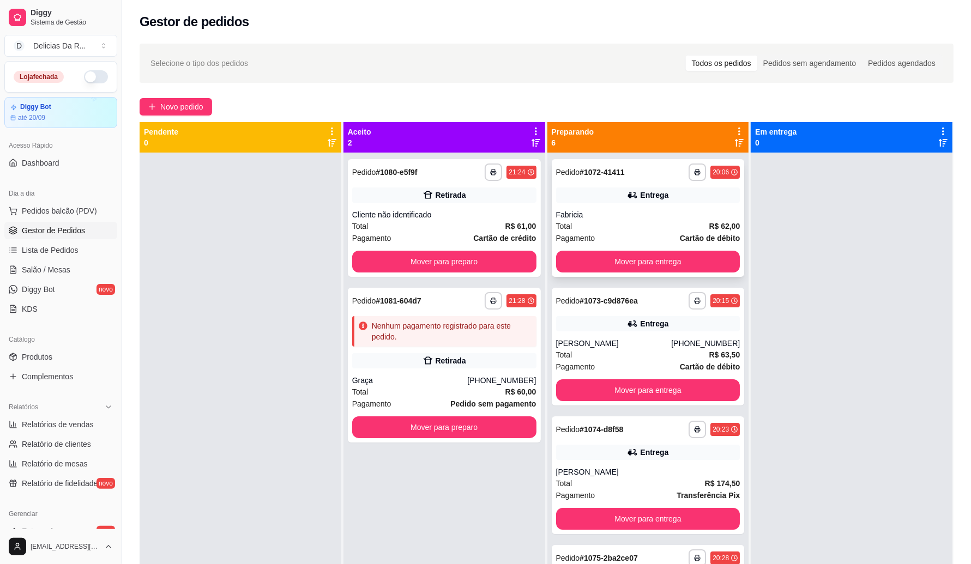
click at [709, 224] on strong "R$ 62,00" at bounding box center [724, 226] width 31 height 9
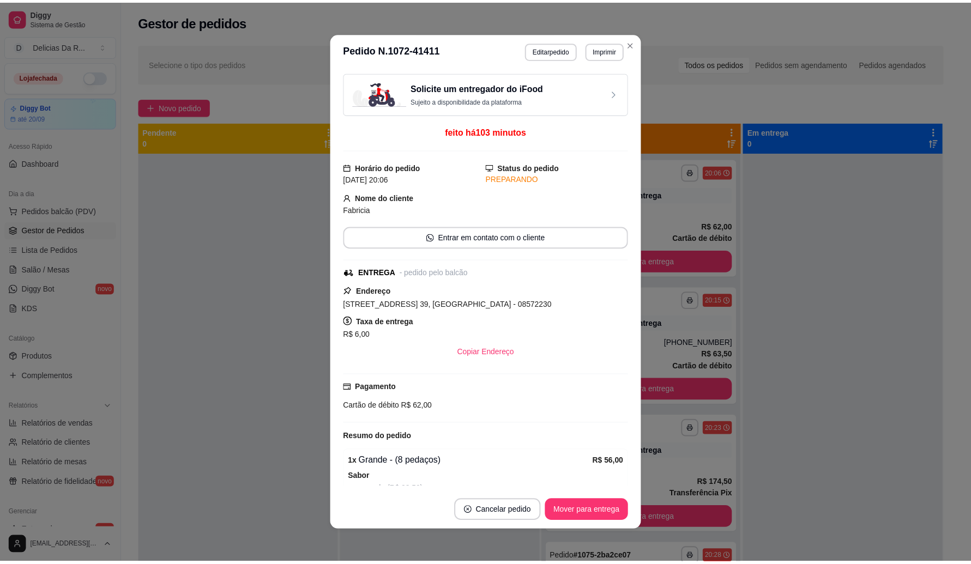
scroll to position [130, 0]
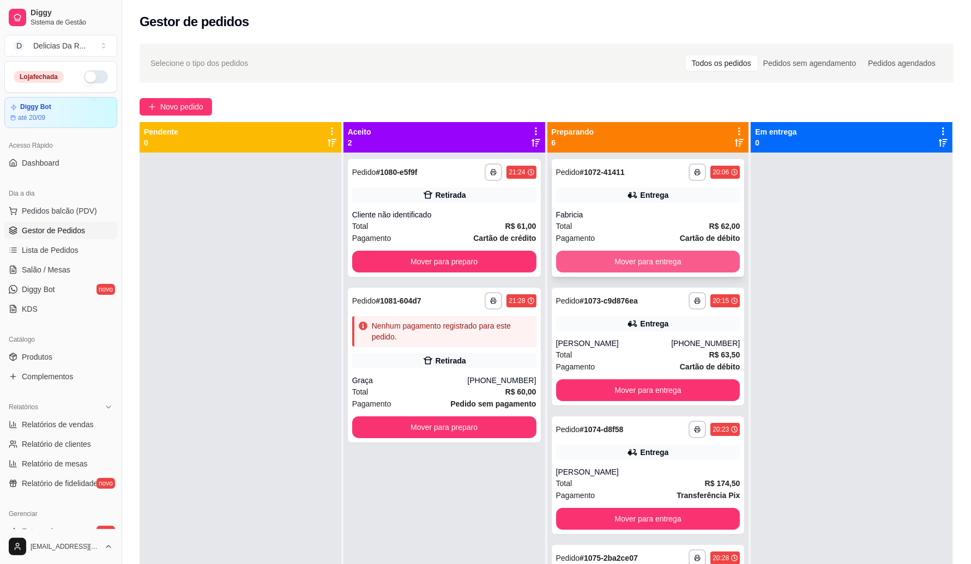
click at [663, 261] on button "Mover para entrega" at bounding box center [648, 262] width 184 height 22
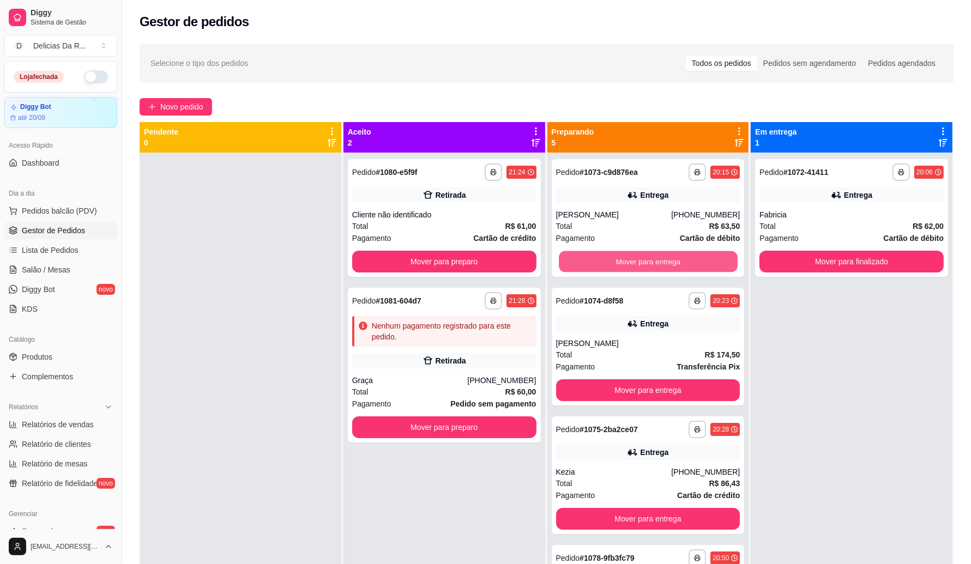
click at [663, 261] on button "Mover para entrega" at bounding box center [648, 261] width 179 height 21
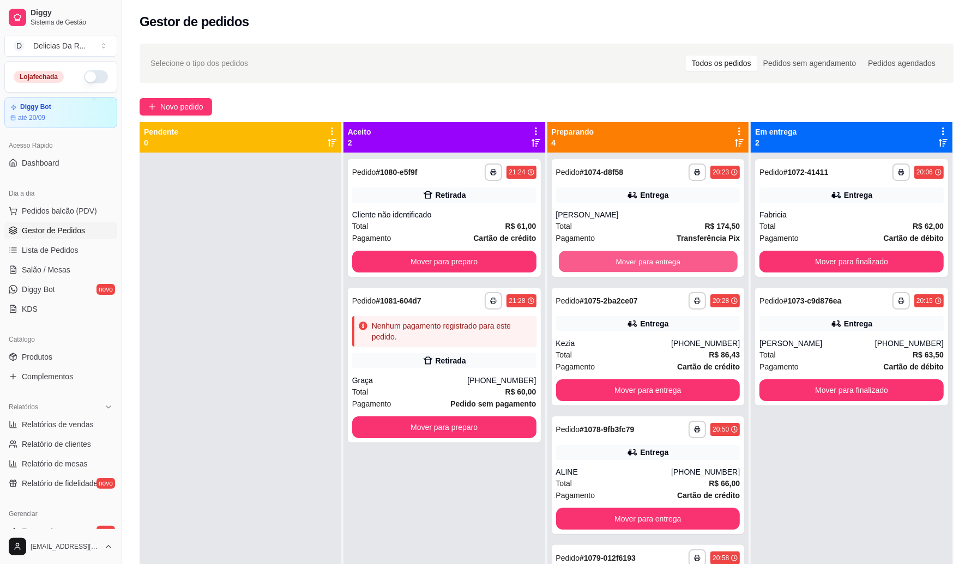
click at [663, 261] on button "Mover para entrega" at bounding box center [648, 261] width 179 height 21
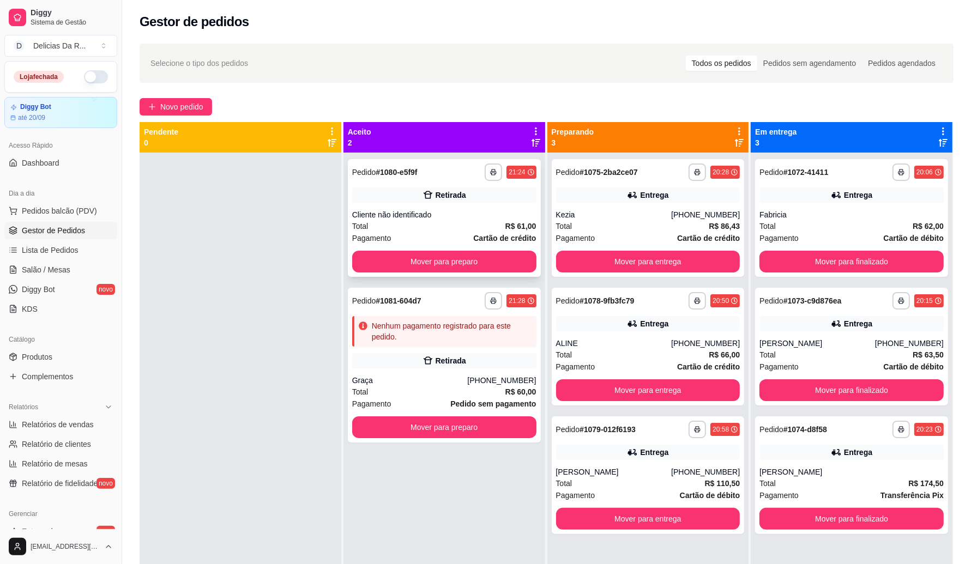
click at [499, 205] on div "**********" at bounding box center [444, 218] width 193 height 118
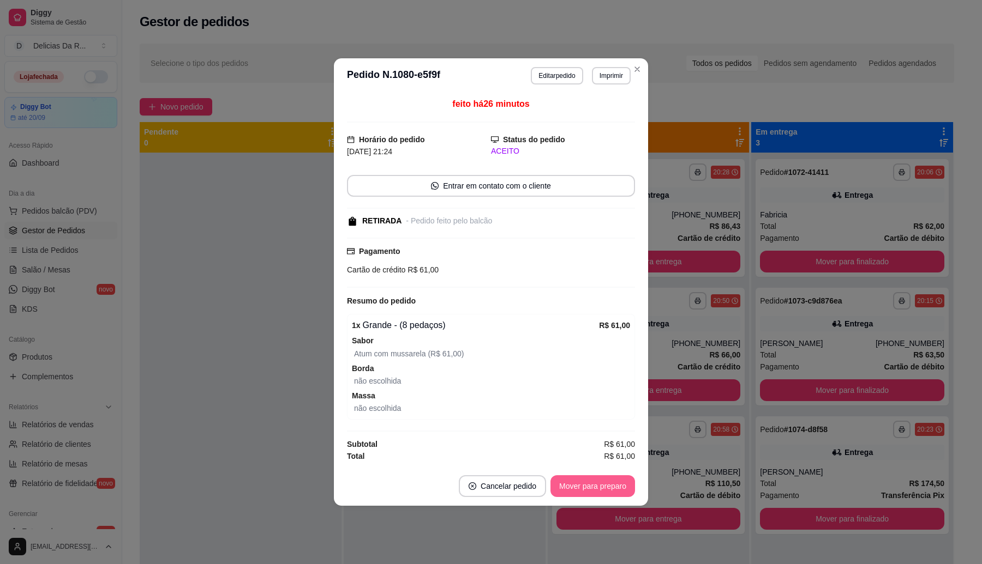
click at [593, 489] on button "Mover para preparo" at bounding box center [592, 487] width 85 height 22
click at [593, 489] on button "Mover para retirada disponível" at bounding box center [574, 487] width 121 height 22
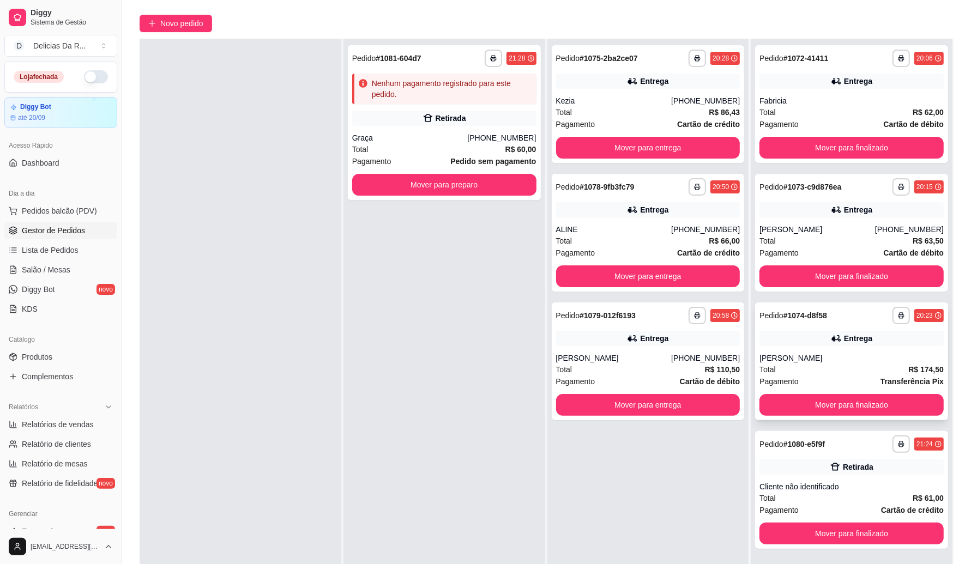
scroll to position [166, 0]
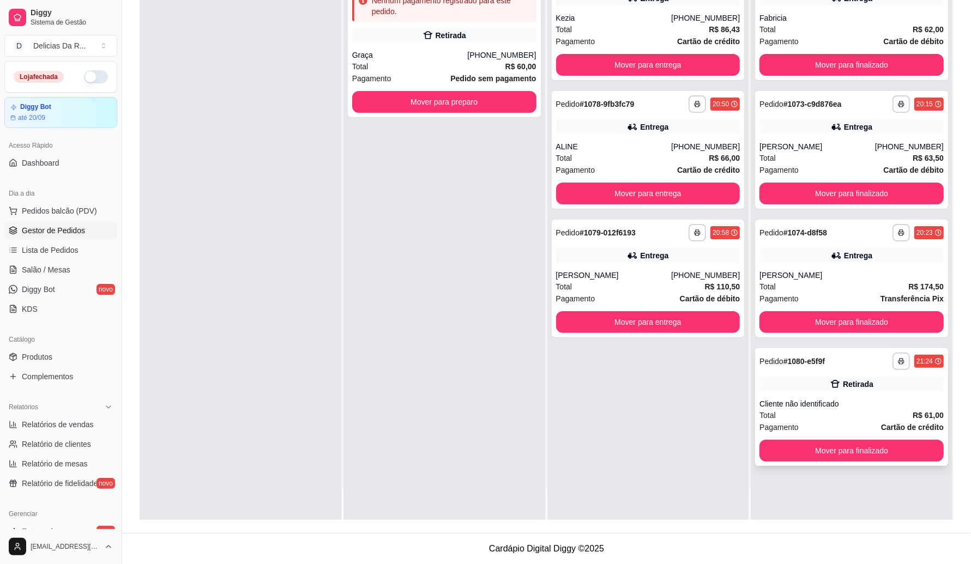
click at [784, 404] on div "Cliente não identificado" at bounding box center [852, 404] width 184 height 11
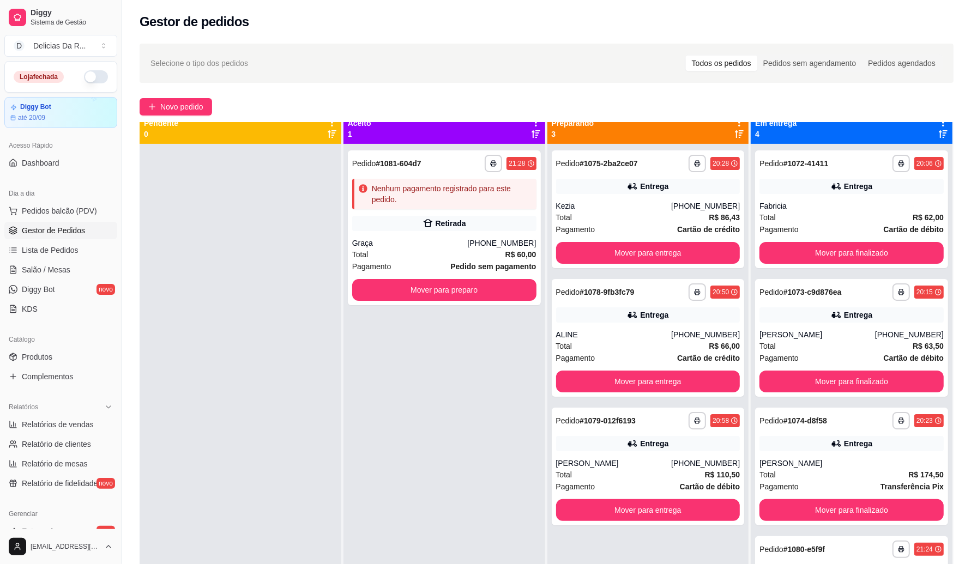
scroll to position [0, 0]
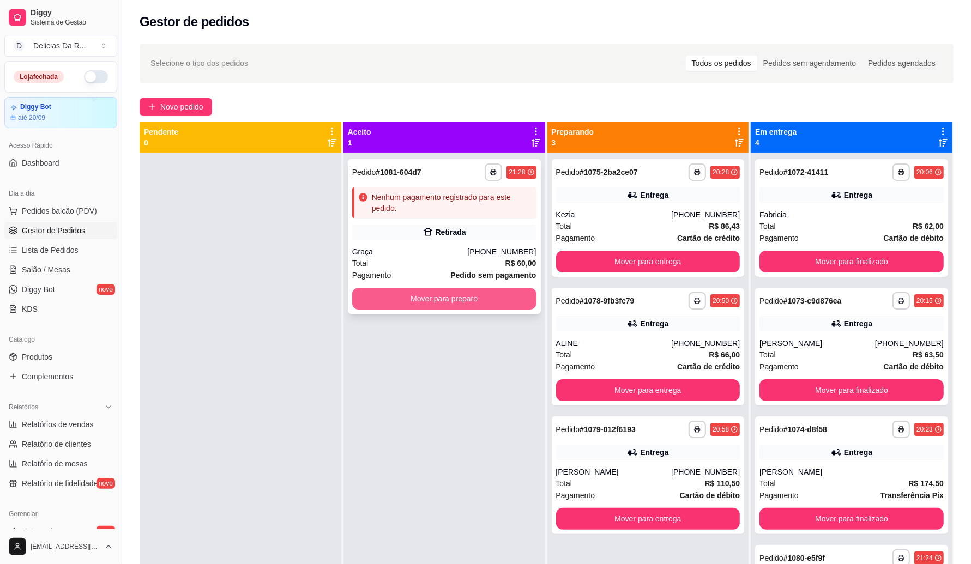
click at [421, 298] on button "Mover para preparo" at bounding box center [444, 299] width 184 height 22
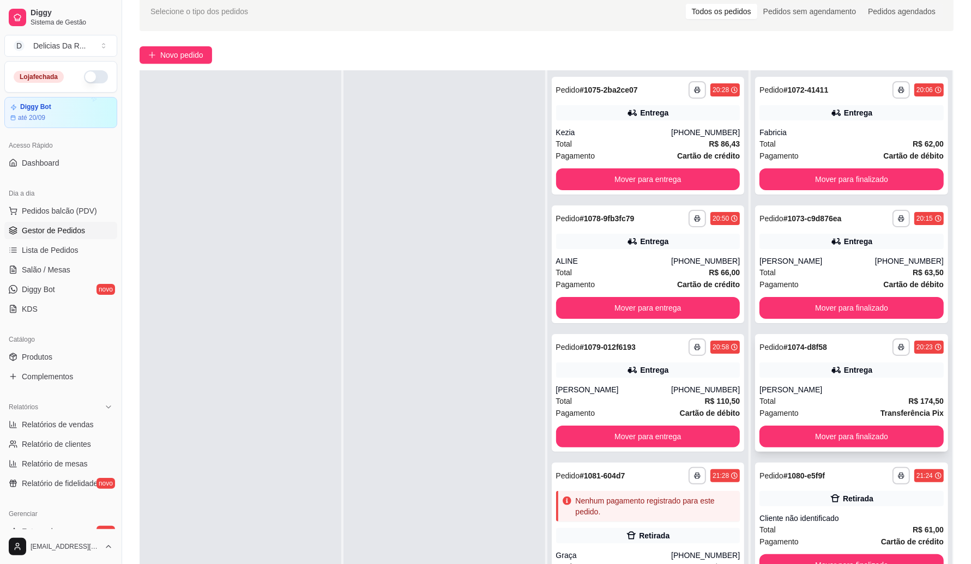
scroll to position [136, 0]
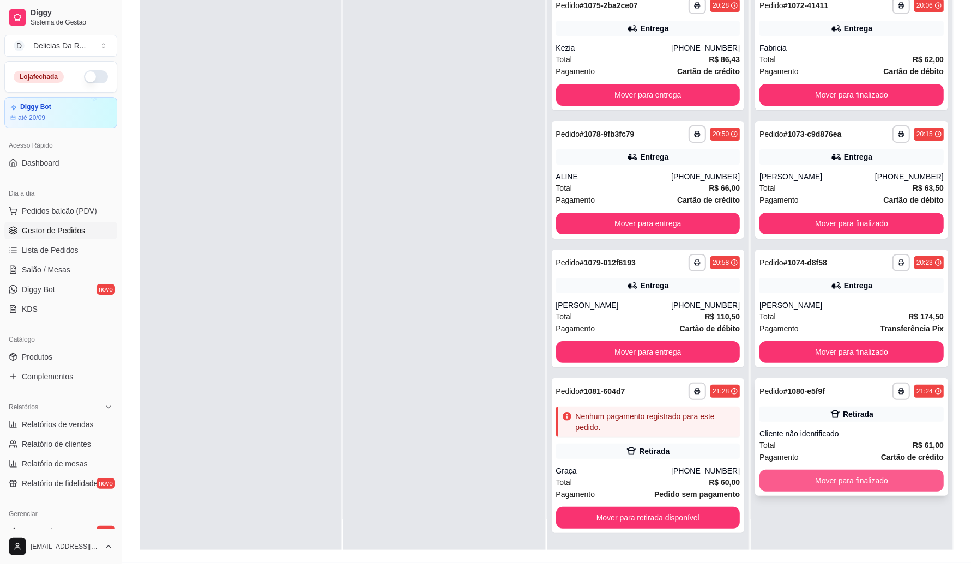
click at [840, 474] on button "Mover para finalizado" at bounding box center [852, 481] width 184 height 22
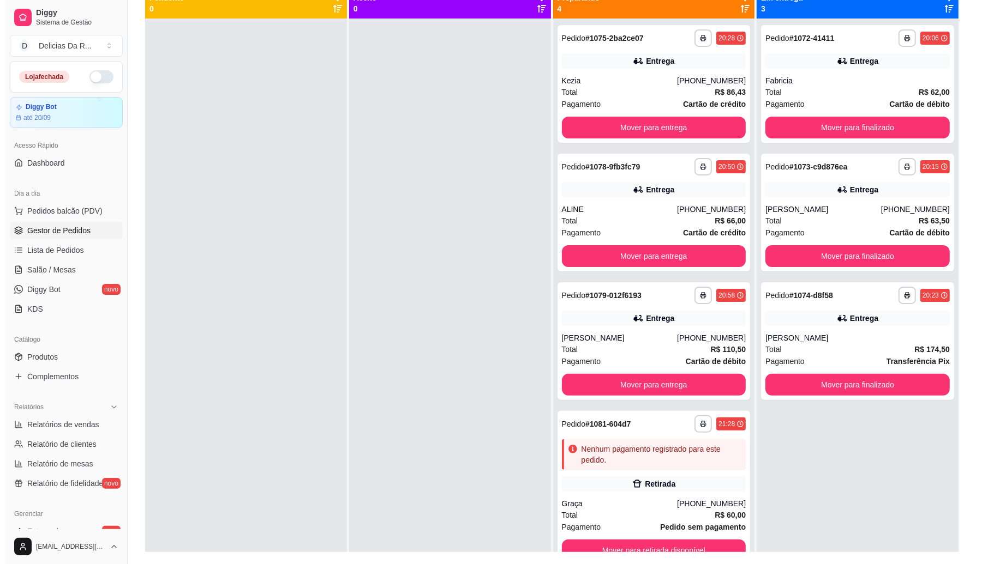
scroll to position [0, 0]
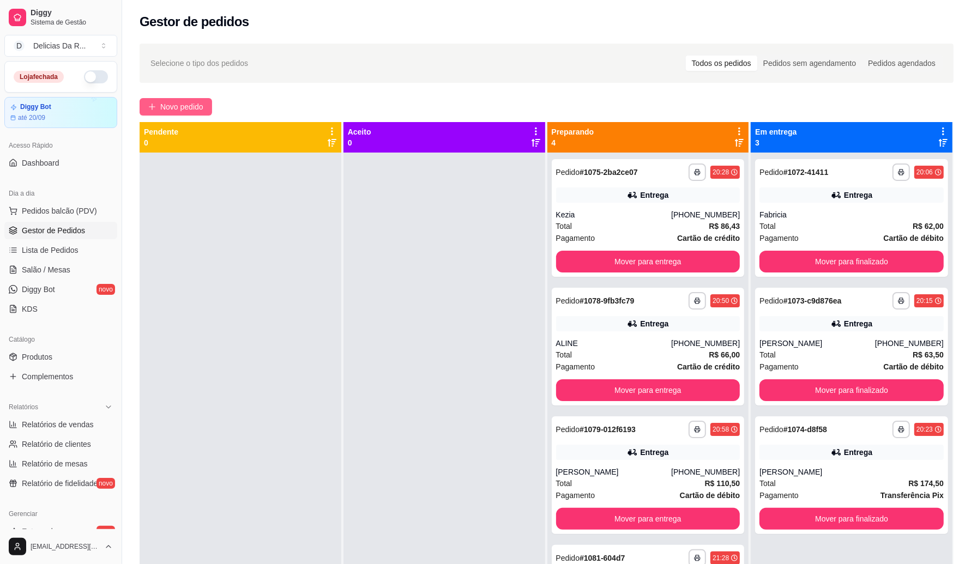
click at [196, 104] on span "Novo pedido" at bounding box center [181, 107] width 43 height 12
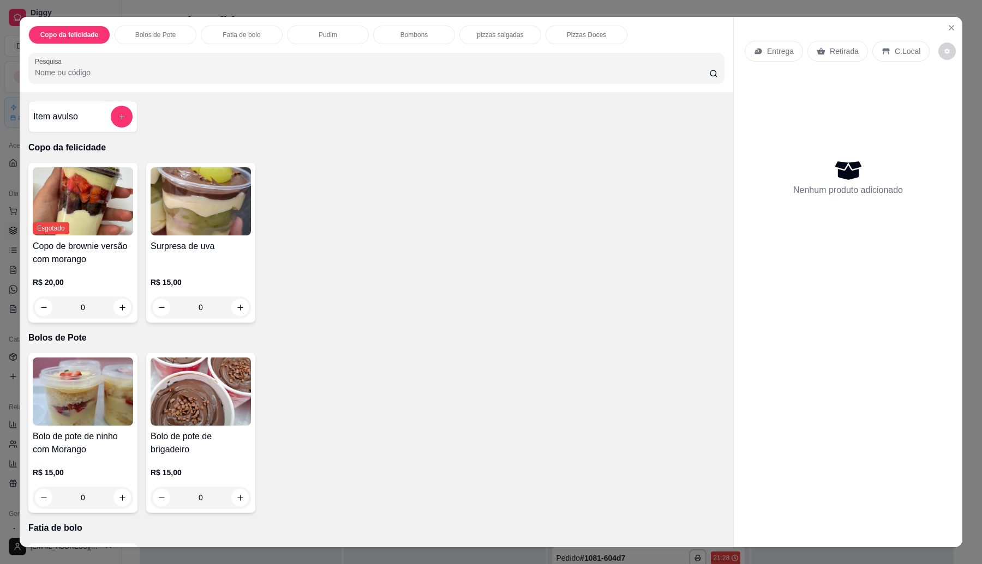
scroll to position [882, 0]
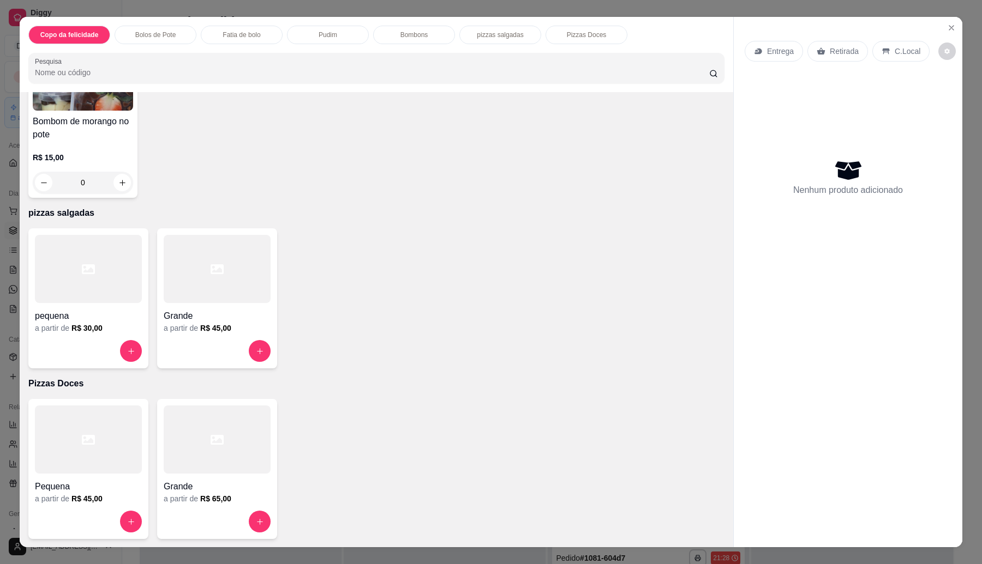
click at [184, 336] on div "Grande a partir de R$ 45,00" at bounding box center [217, 299] width 120 height 140
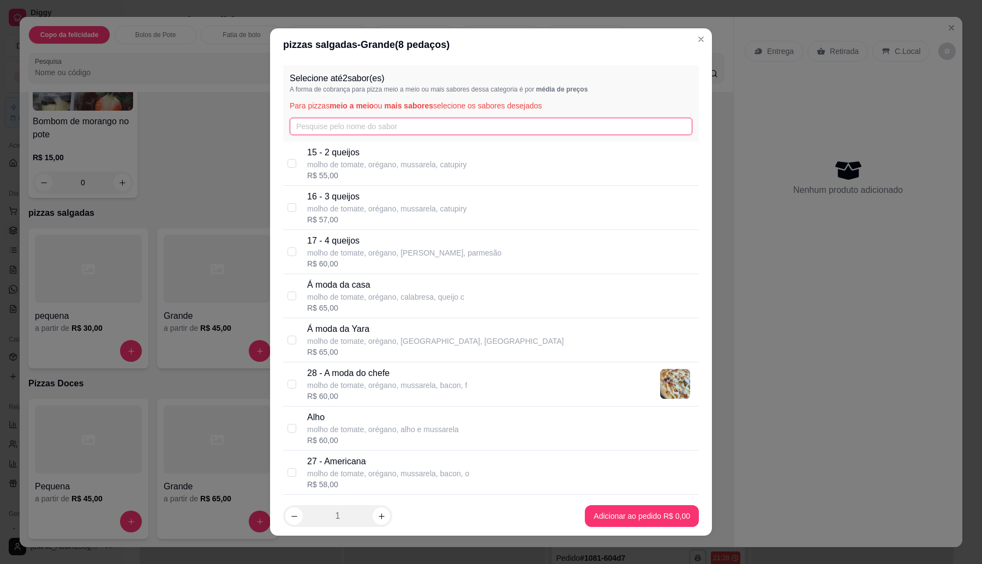
click at [380, 133] on input "text" at bounding box center [491, 126] width 402 height 17
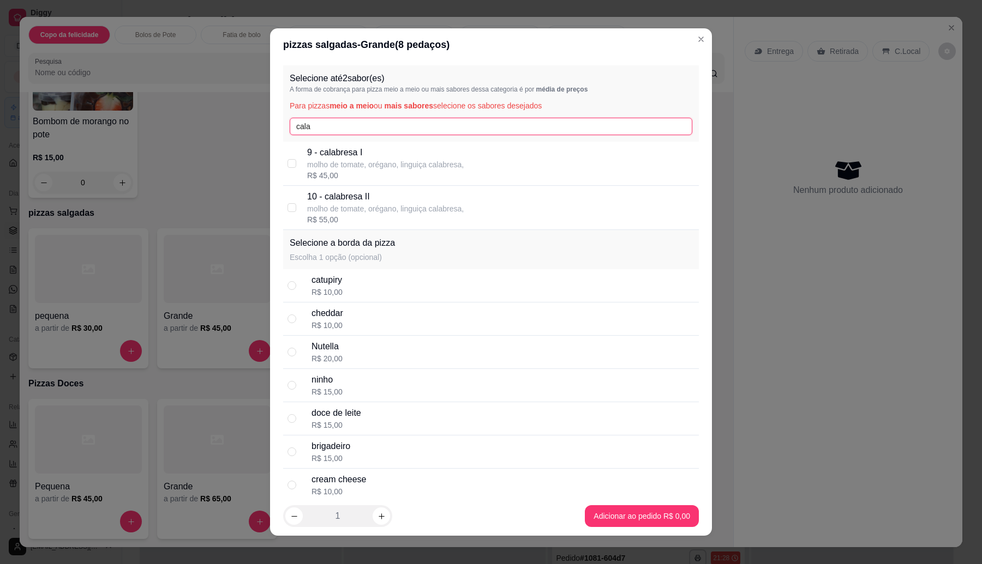
type input "cala"
click at [353, 214] on div "R$ 55,00" at bounding box center [385, 219] width 157 height 11
checkbox input "true"
click at [371, 127] on input "cala" at bounding box center [491, 126] width 402 height 17
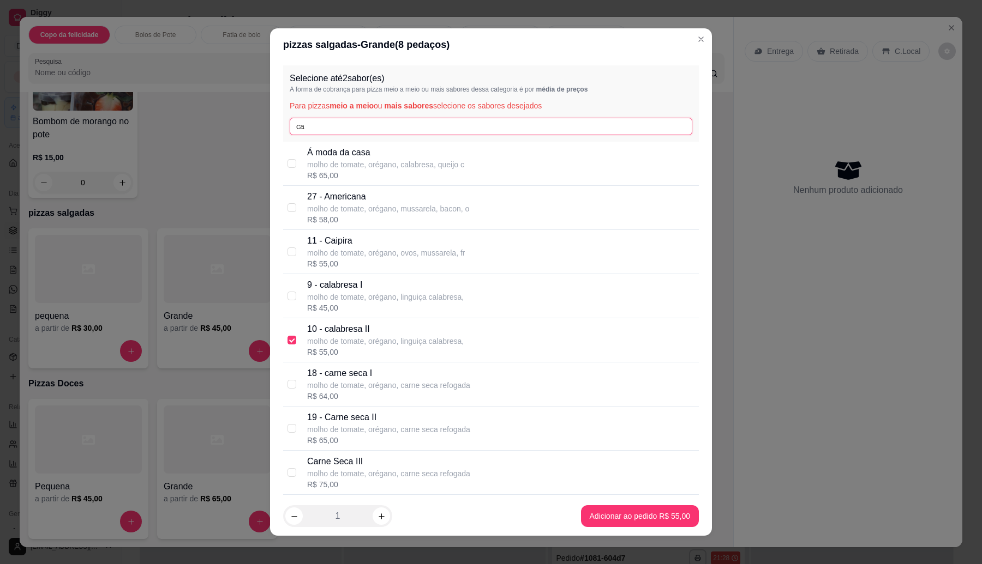
type input "c"
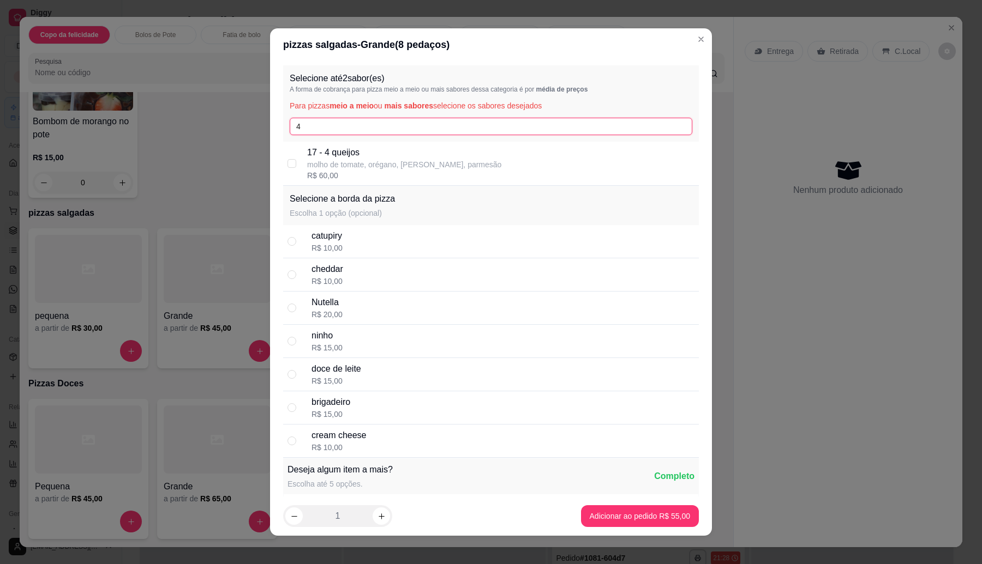
type input "4"
click at [390, 175] on div "R$ 60,00" at bounding box center [404, 175] width 194 height 11
checkbox input "true"
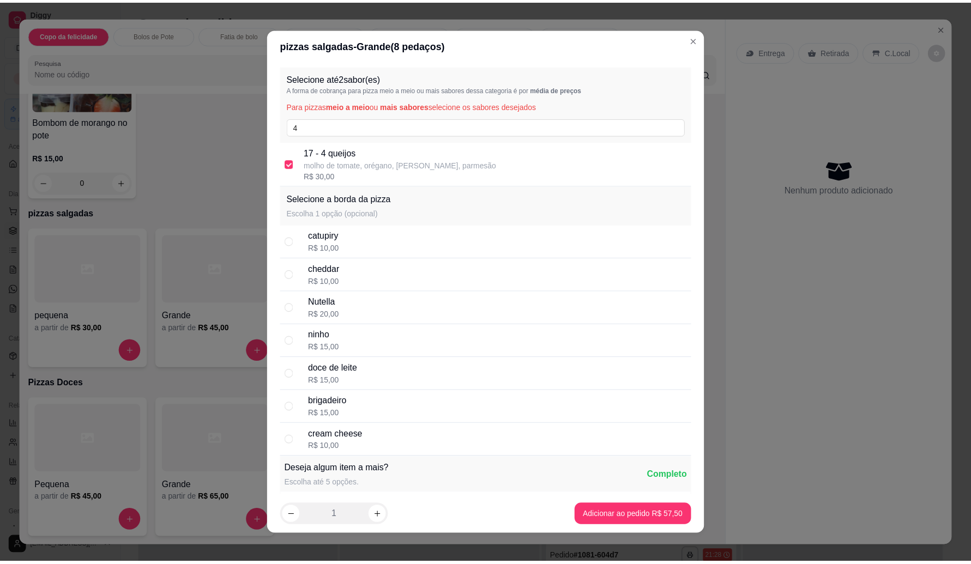
scroll to position [964, 0]
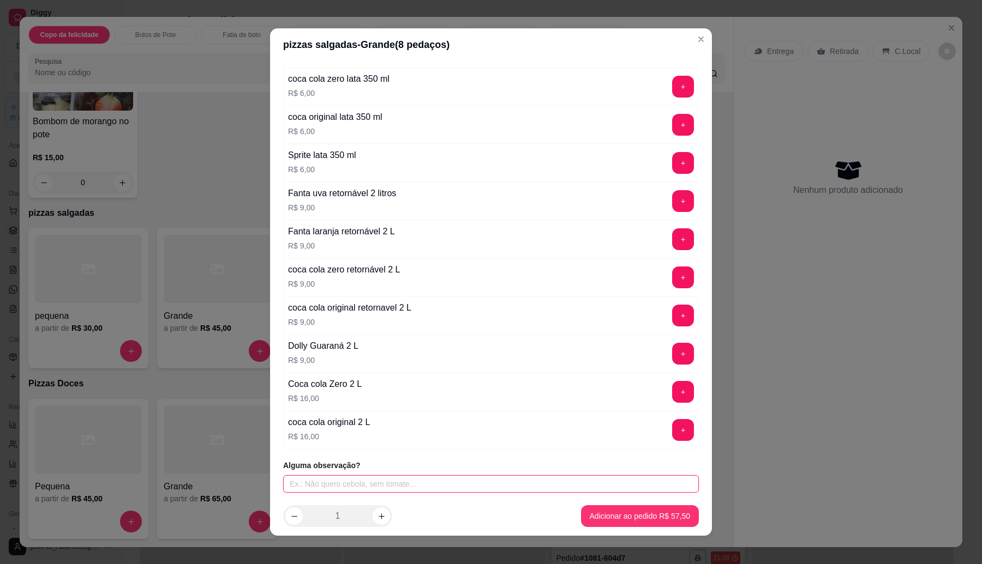
click at [392, 483] on input "text" at bounding box center [491, 484] width 416 height 17
type input "SEM CEBOLA"
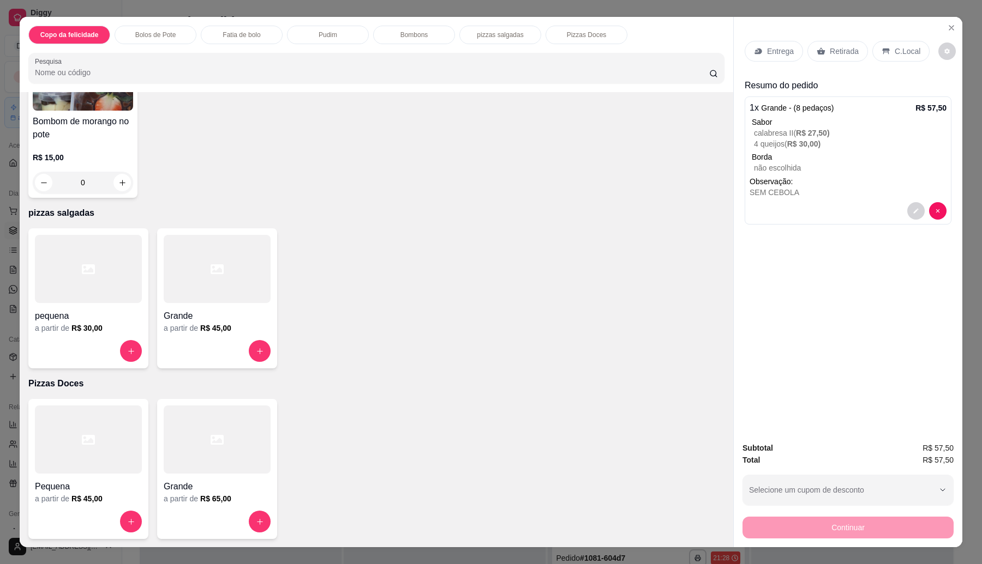
click at [833, 53] on p "Retirada" at bounding box center [844, 51] width 29 height 11
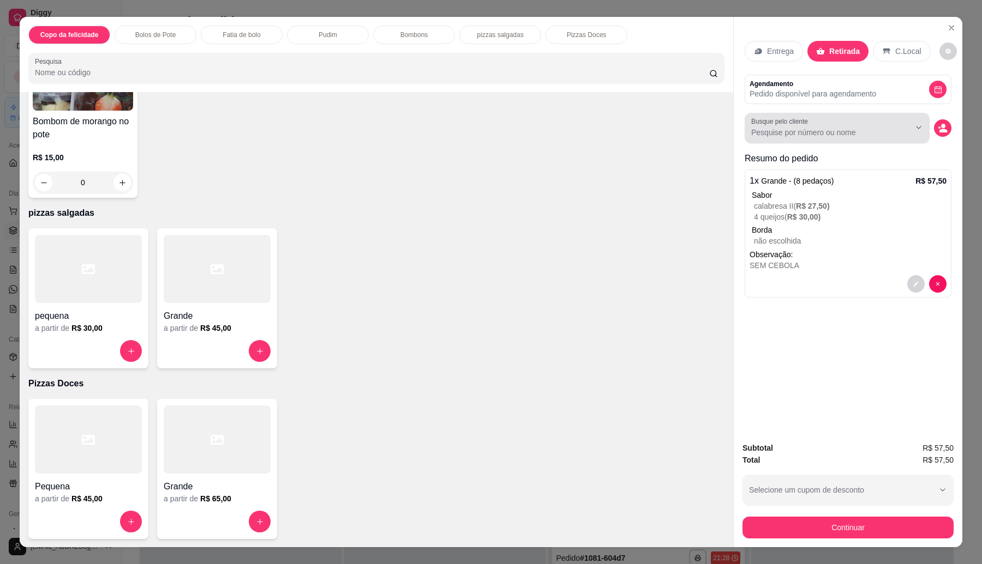
click at [803, 134] on input "Busque pelo cliente" at bounding box center [821, 132] width 141 height 11
type input "ALINE"
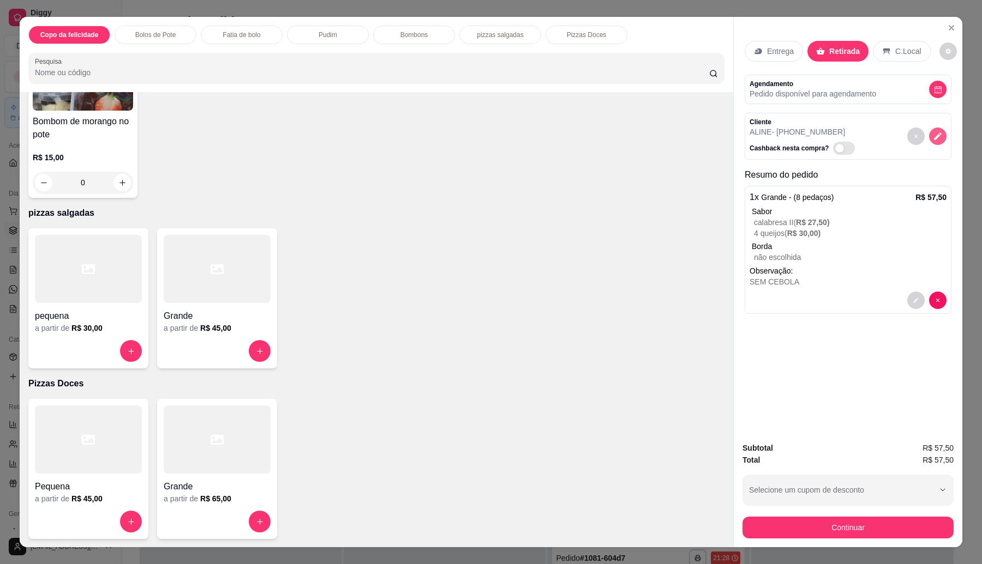
click at [934, 137] on icon "decrease-product-quantity" at bounding box center [938, 137] width 8 height 8
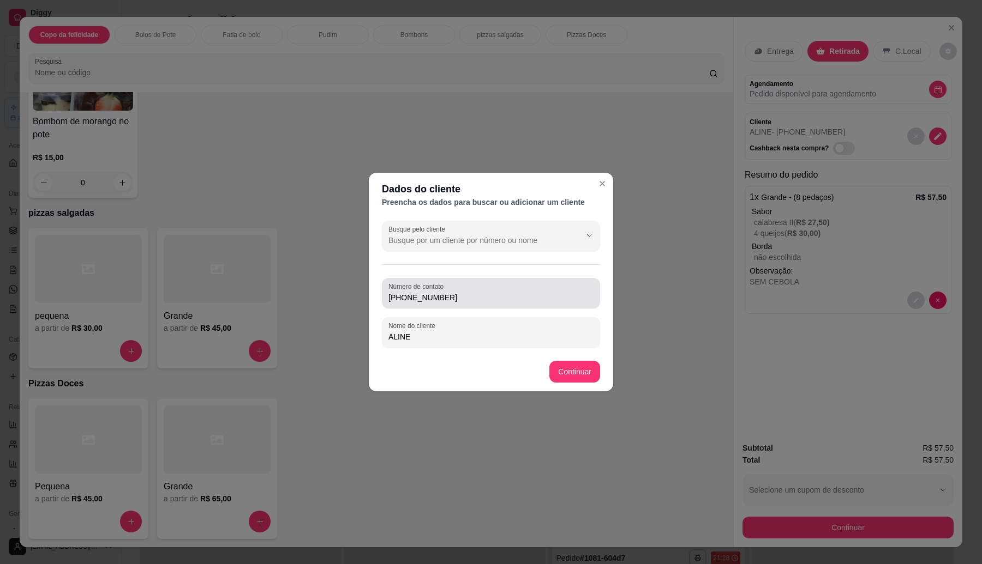
click at [452, 300] on input "[PHONE_NUMBER]" at bounding box center [490, 297] width 205 height 11
type input "[PHONE_NUMBER]"
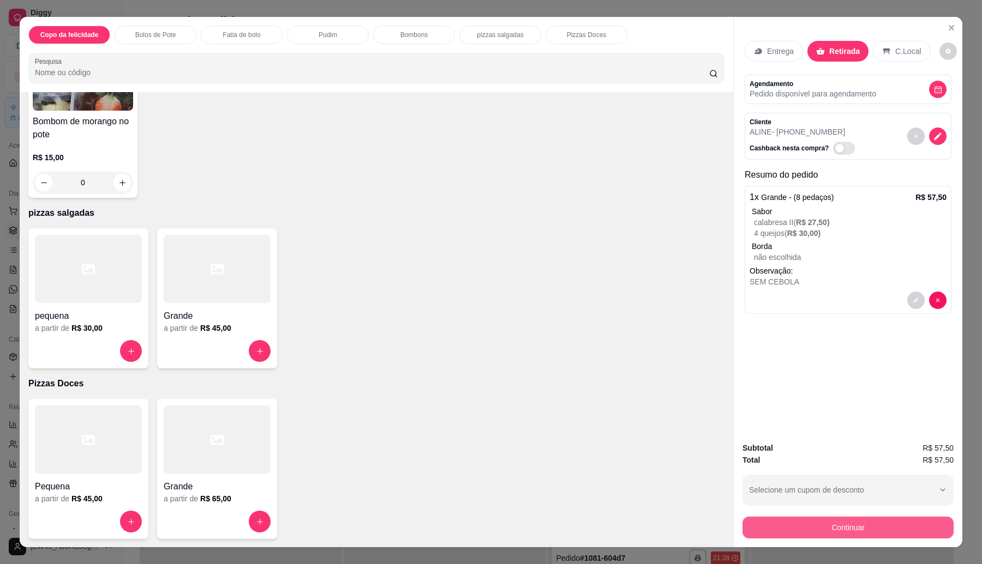
click at [756, 527] on button "Continuar" at bounding box center [847, 528] width 211 height 22
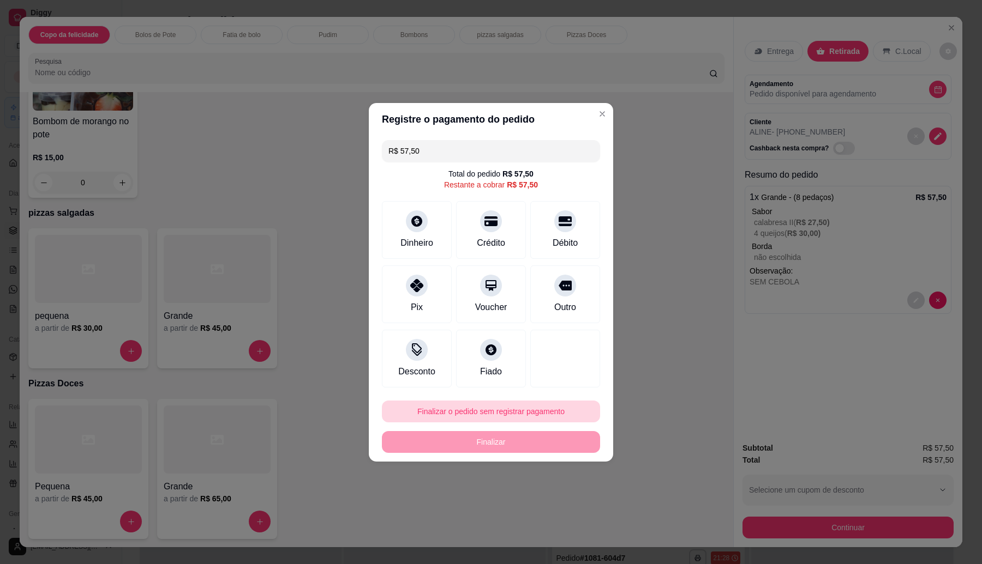
click at [495, 412] on button "Finalizar o pedido sem registrar pagamento" at bounding box center [491, 412] width 218 height 22
click at [551, 502] on button "Confirmar" at bounding box center [559, 501] width 40 height 17
type input "R$ 0,00"
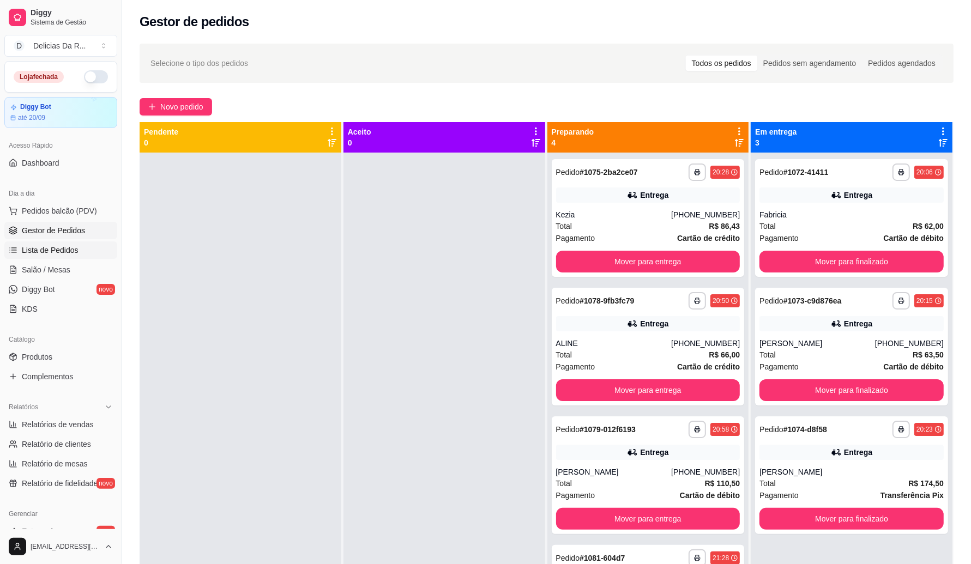
click at [63, 244] on link "Lista de Pedidos" at bounding box center [60, 250] width 113 height 17
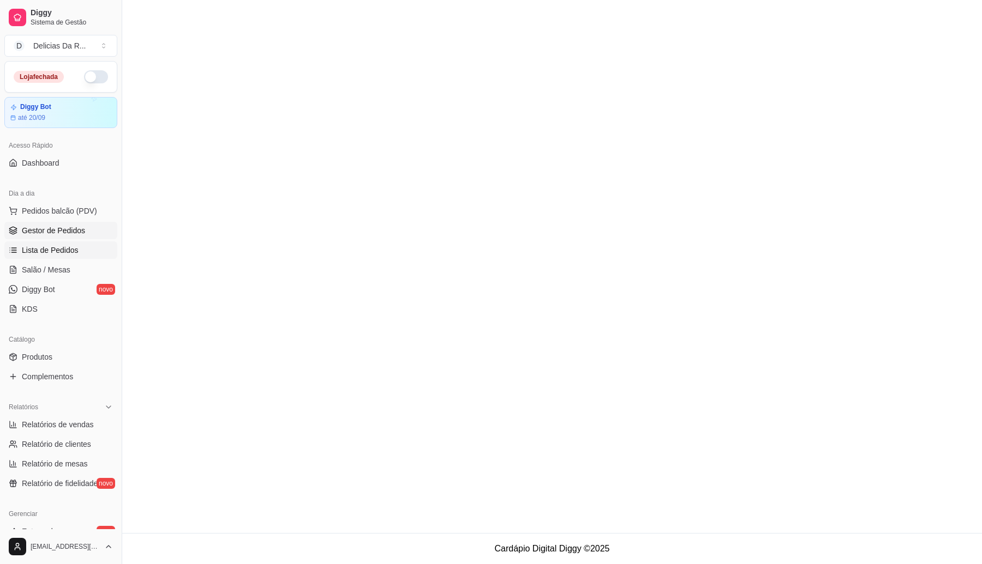
click at [59, 233] on span "Gestor de Pedidos" at bounding box center [53, 230] width 63 height 11
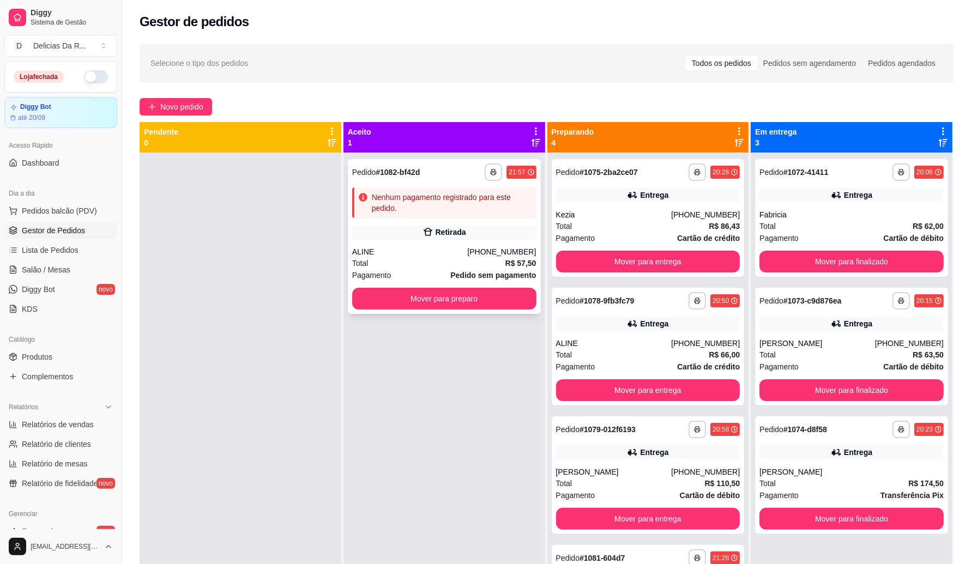
click at [415, 184] on div "**********" at bounding box center [444, 236] width 193 height 155
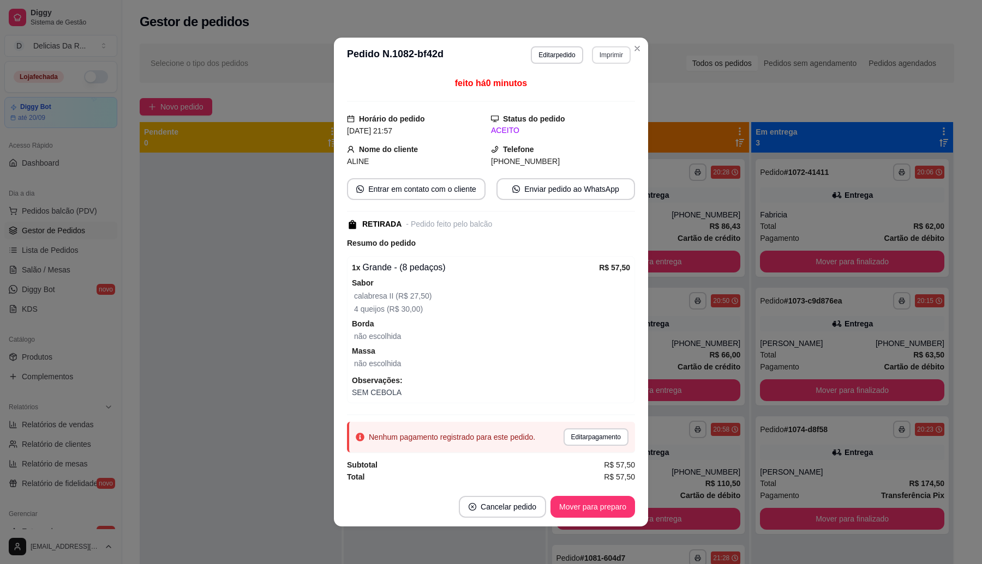
click at [603, 56] on button "Imprimir" at bounding box center [611, 54] width 39 height 17
click at [615, 85] on button "IMPRESSORA" at bounding box center [592, 91] width 76 height 17
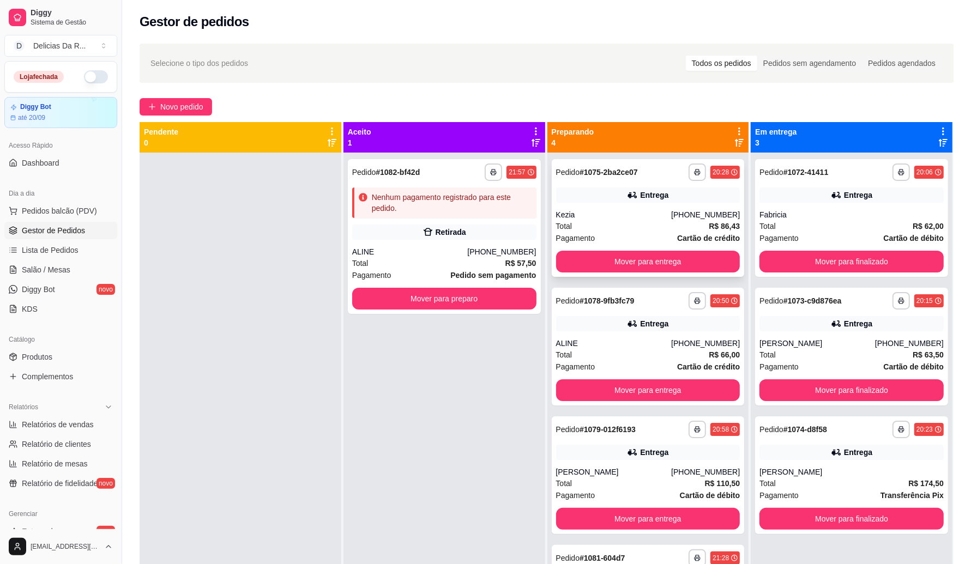
click at [662, 212] on div "Kezia" at bounding box center [614, 214] width 116 height 11
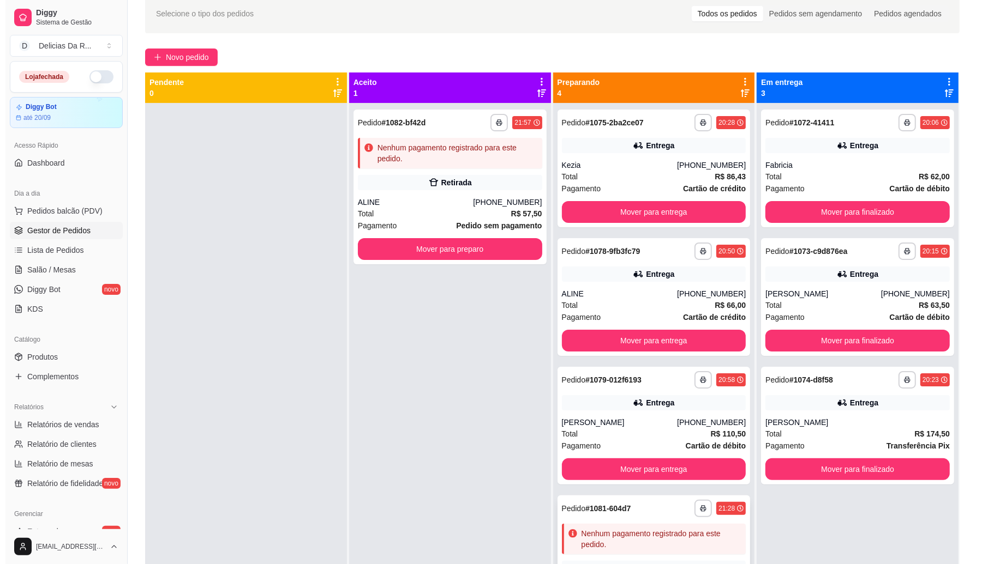
scroll to position [30, 0]
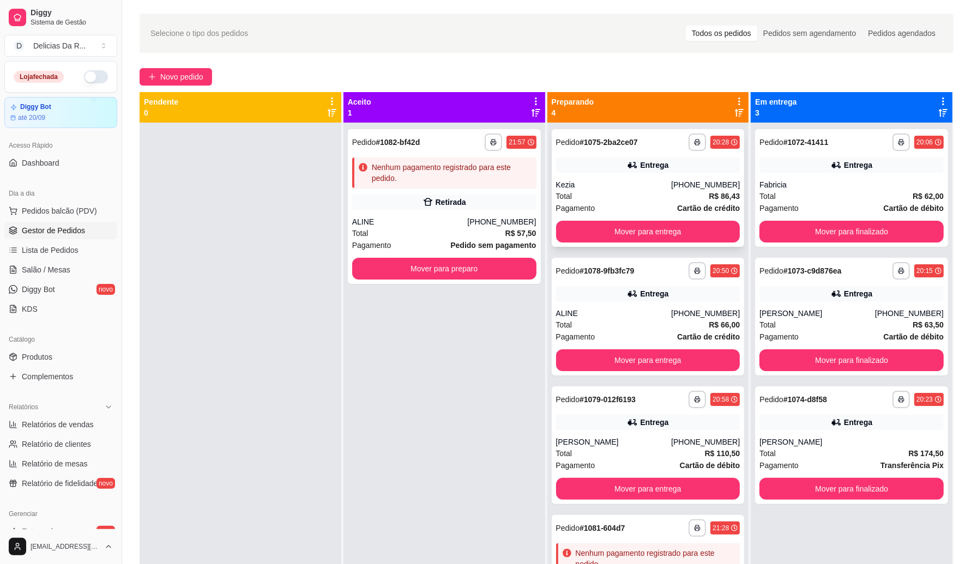
click at [650, 190] on div "Kezia" at bounding box center [614, 184] width 116 height 11
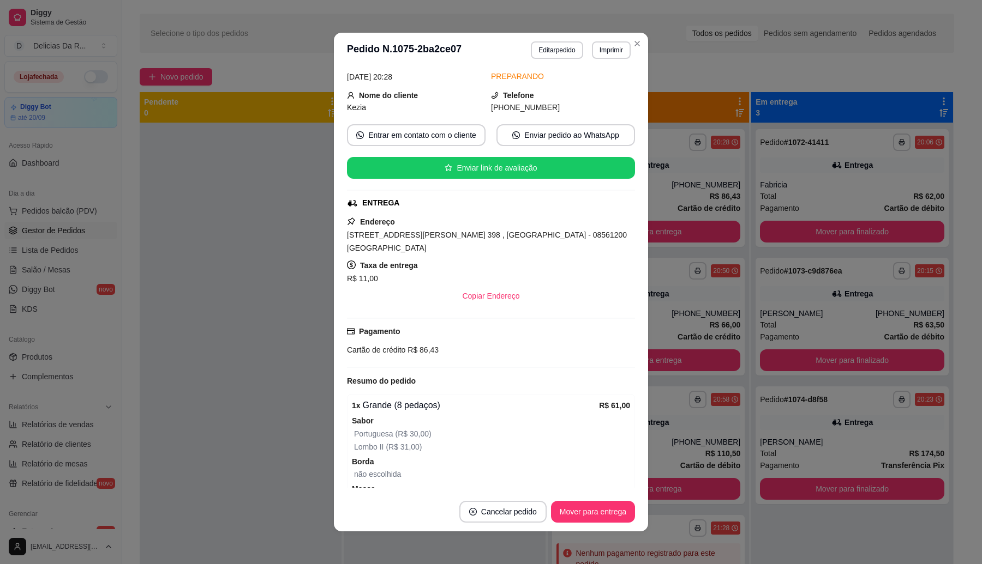
scroll to position [221, 0]
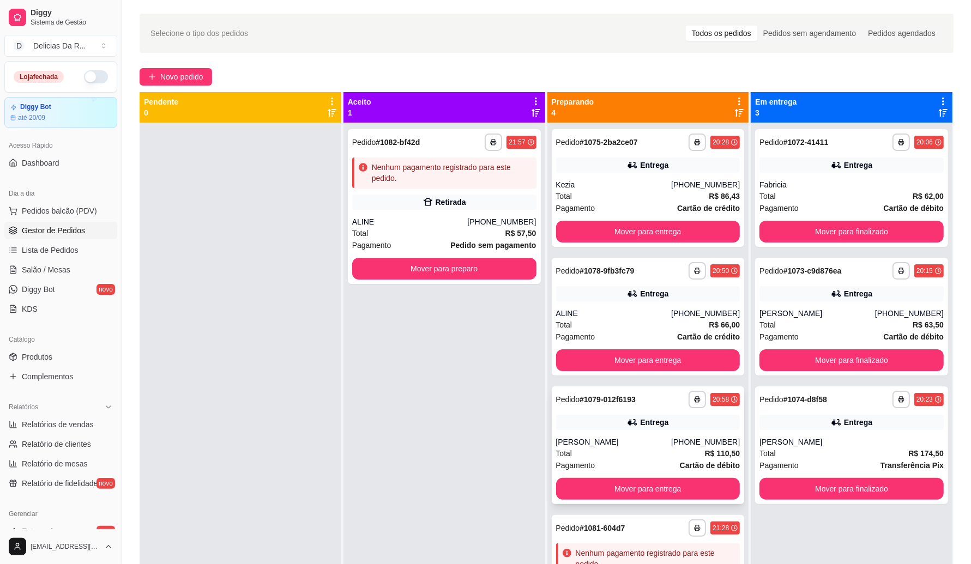
click at [659, 435] on div "**********" at bounding box center [648, 446] width 193 height 118
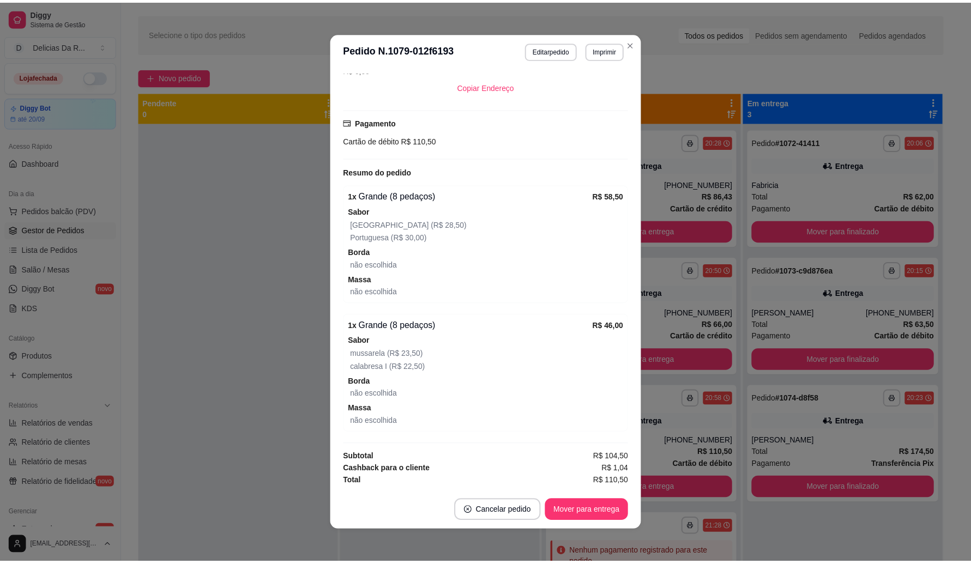
scroll to position [307, 0]
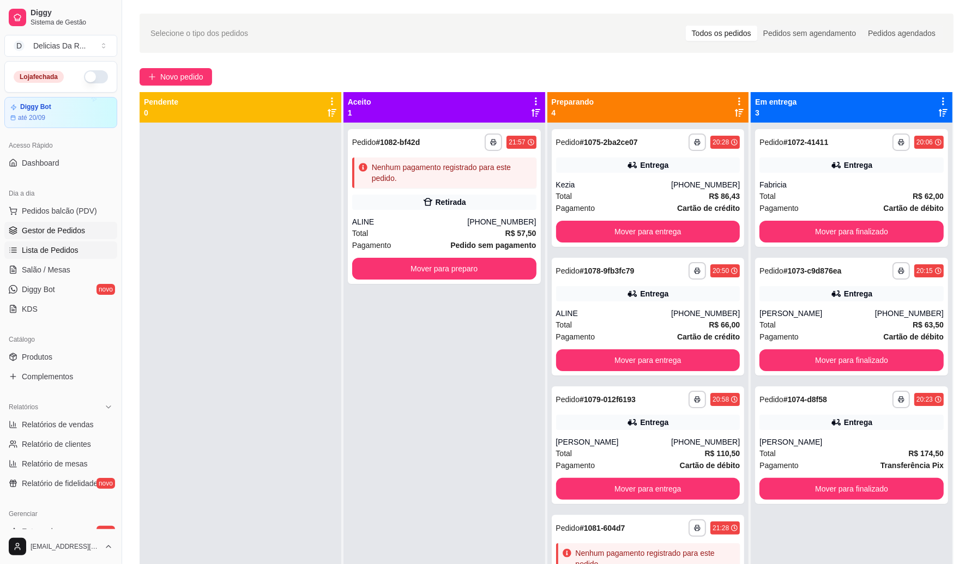
click at [69, 250] on span "Lista de Pedidos" at bounding box center [50, 250] width 57 height 11
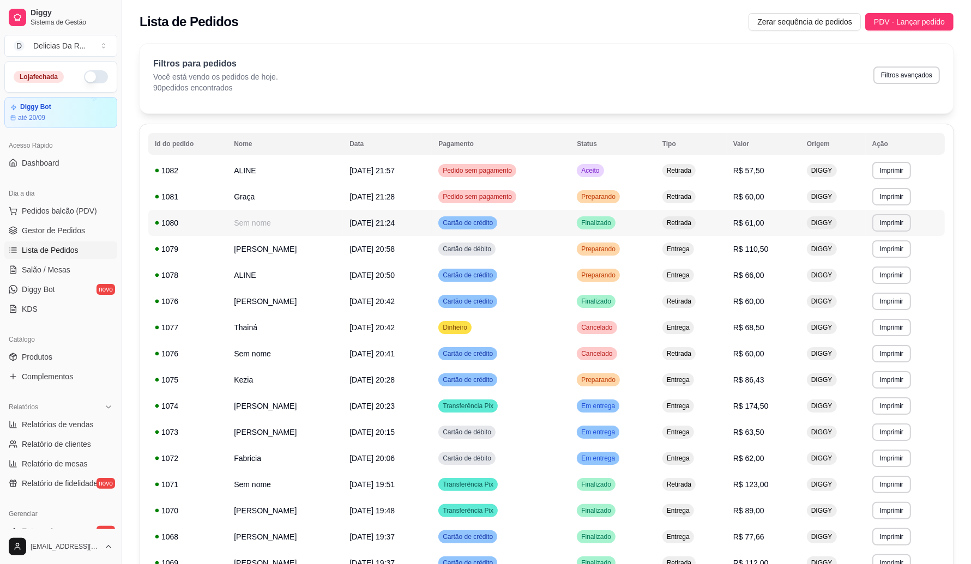
click at [562, 223] on td "Cartão de crédito" at bounding box center [501, 223] width 139 height 26
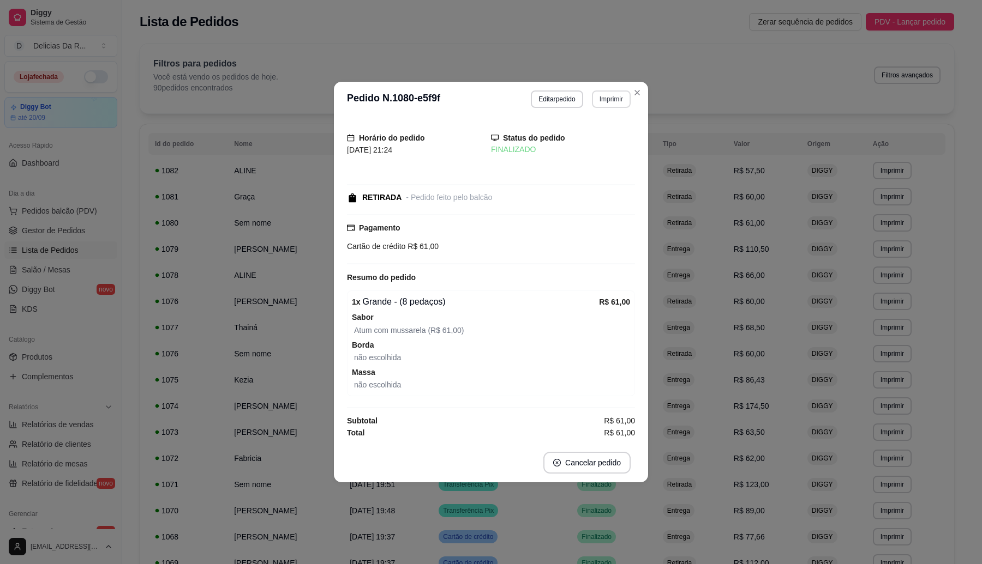
click at [610, 97] on button "Imprimir" at bounding box center [611, 99] width 39 height 17
click at [603, 140] on button "IMPRESSORA" at bounding box center [591, 135] width 79 height 17
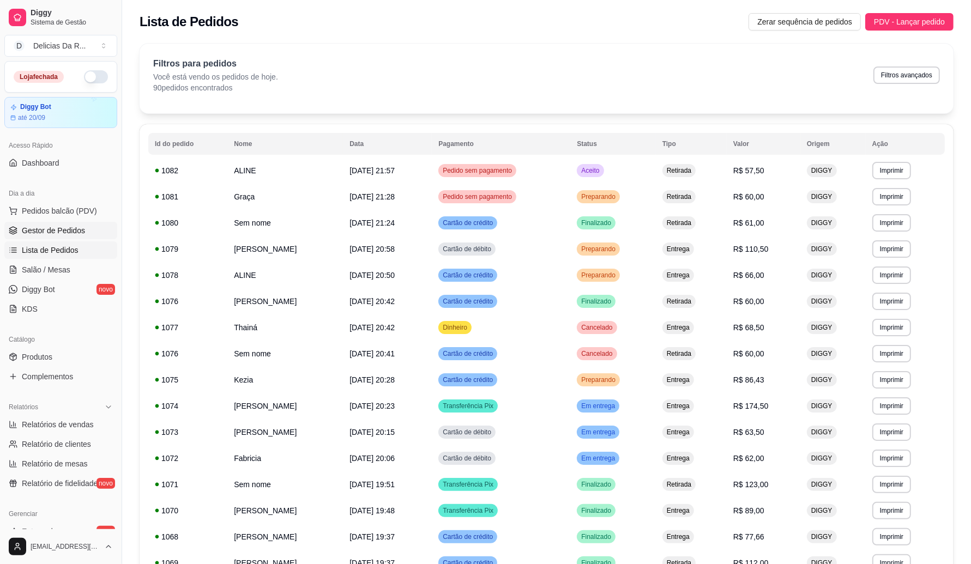
click at [53, 231] on span "Gestor de Pedidos" at bounding box center [53, 230] width 63 height 11
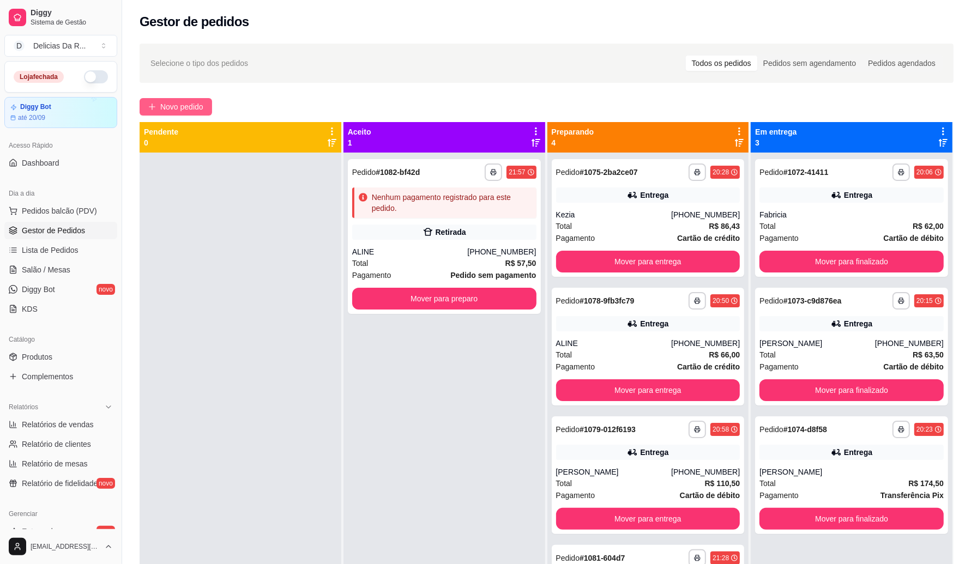
click at [189, 102] on span "Novo pedido" at bounding box center [181, 107] width 43 height 12
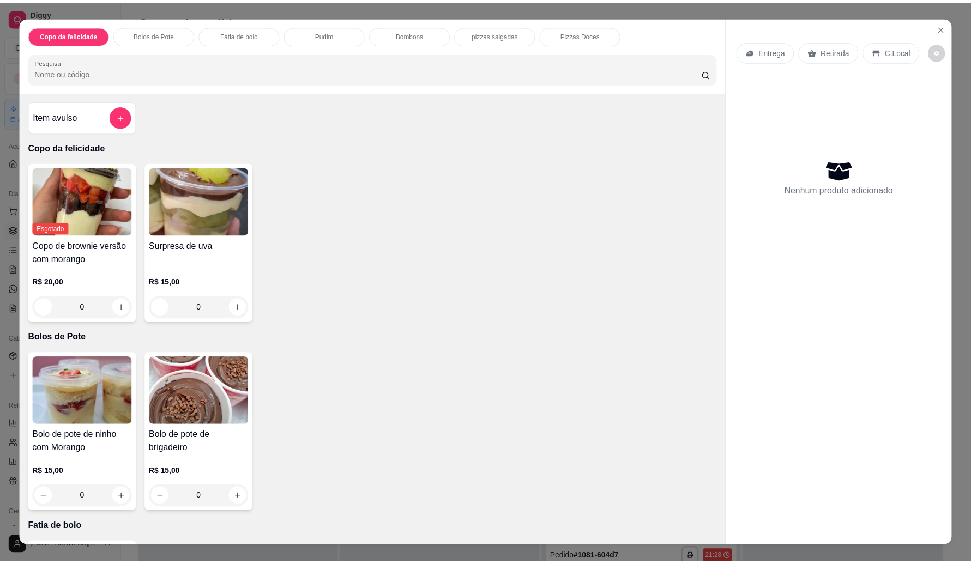
scroll to position [882, 0]
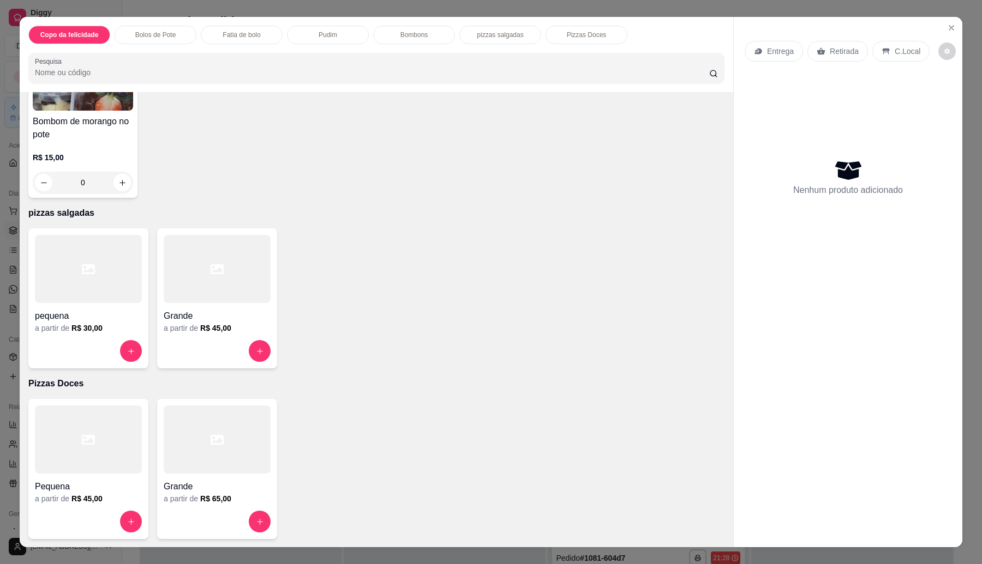
click at [183, 342] on div at bounding box center [217, 351] width 107 height 22
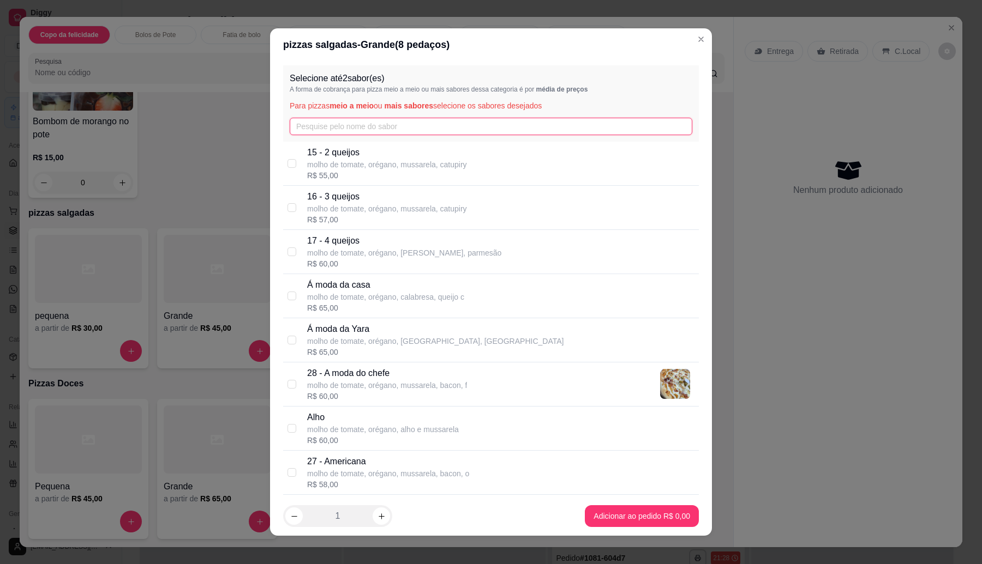
click at [447, 122] on input "text" at bounding box center [491, 126] width 402 height 17
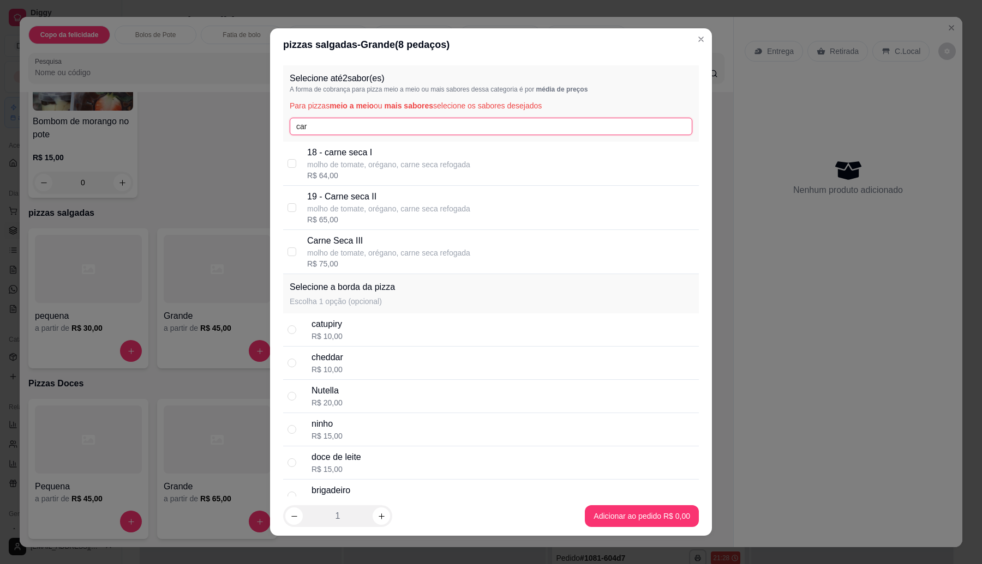
type input "carn"
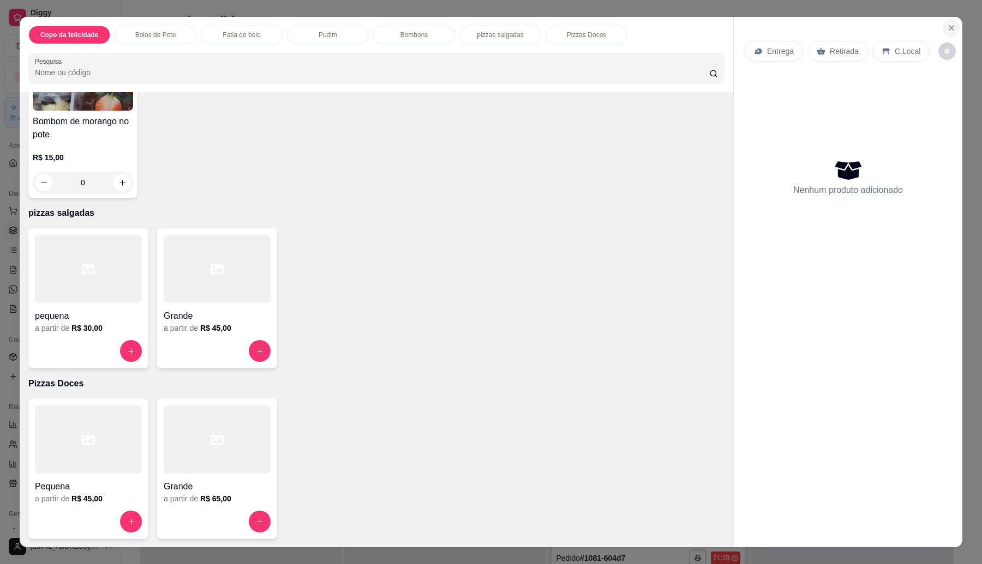
click at [948, 22] on button "Close" at bounding box center [950, 27] width 17 height 17
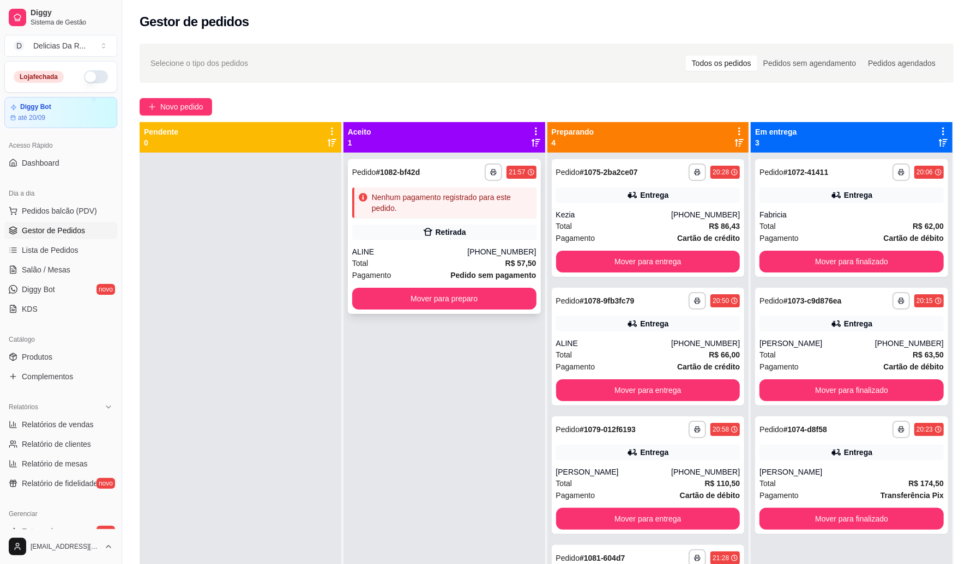
click at [402, 257] on div "Total R$ 57,50" at bounding box center [444, 263] width 184 height 12
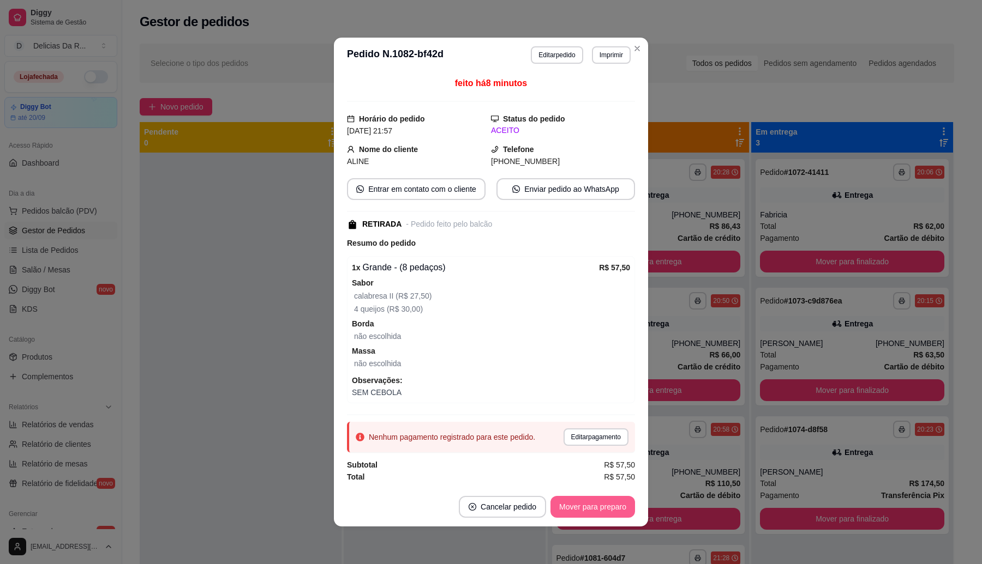
click at [568, 506] on button "Mover para preparo" at bounding box center [592, 507] width 85 height 22
click at [561, 505] on button "Mover para retirada disponível" at bounding box center [574, 507] width 121 height 22
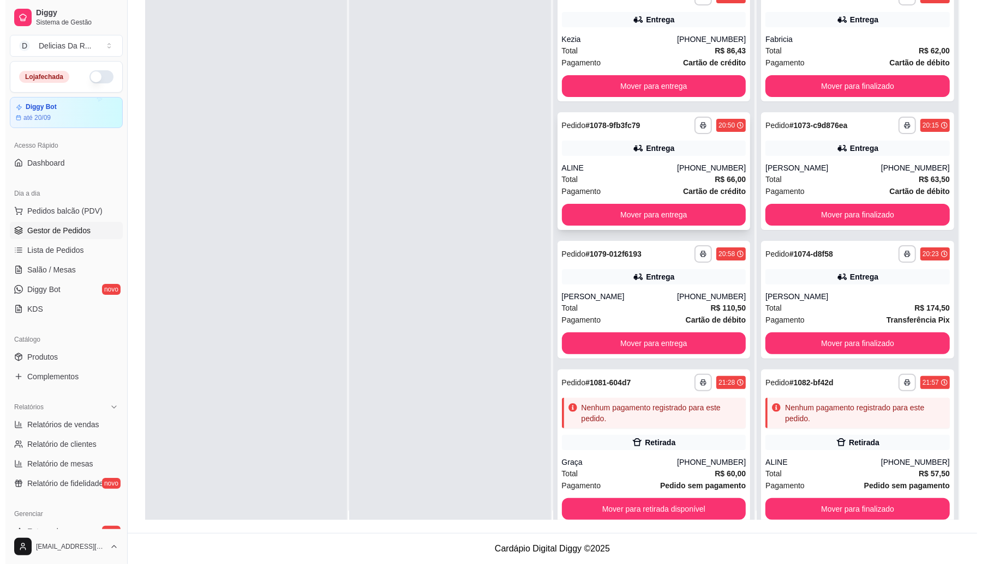
scroll to position [31, 0]
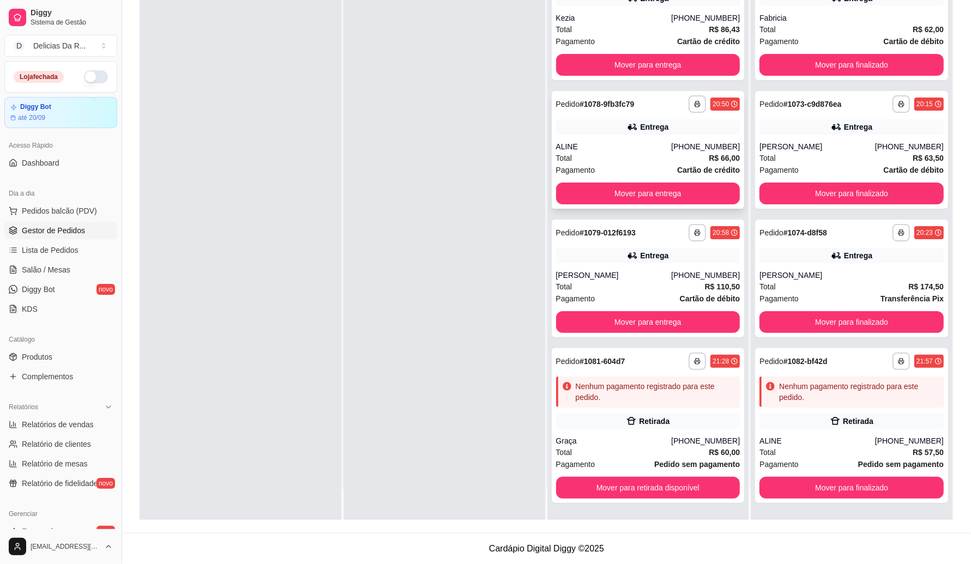
click at [683, 159] on div "Total R$ 66,00" at bounding box center [648, 158] width 184 height 12
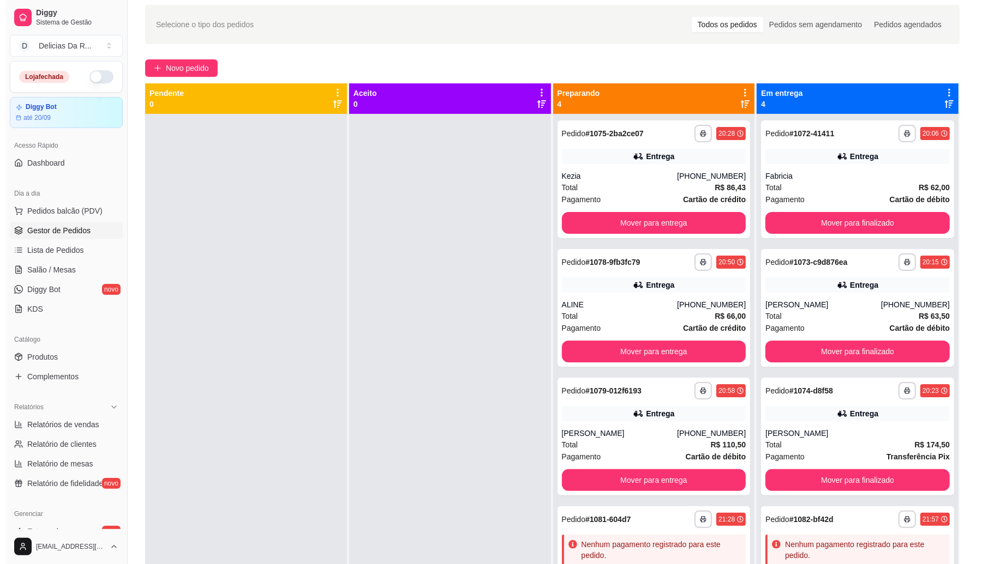
scroll to position [0, 0]
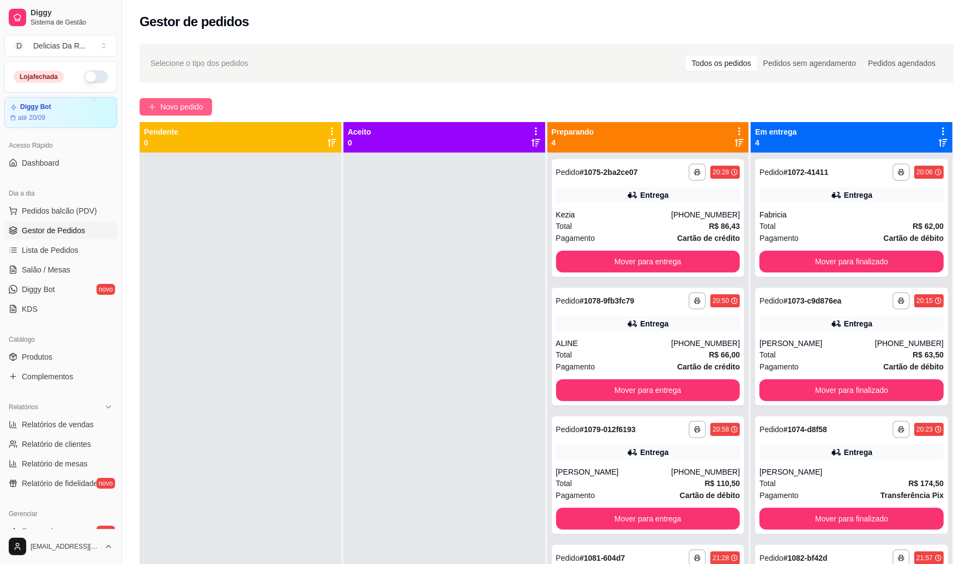
click at [188, 107] on span "Novo pedido" at bounding box center [181, 107] width 43 height 12
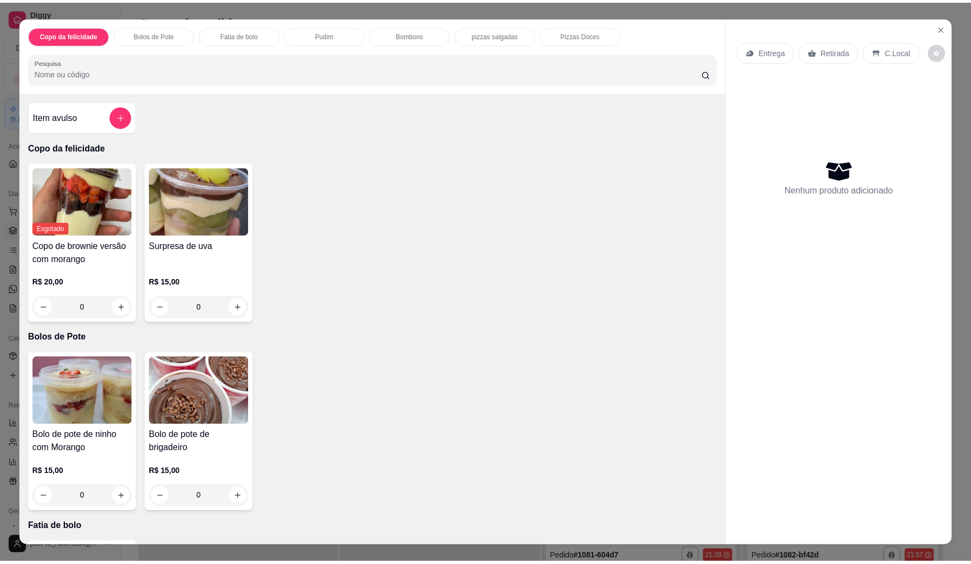
scroll to position [882, 0]
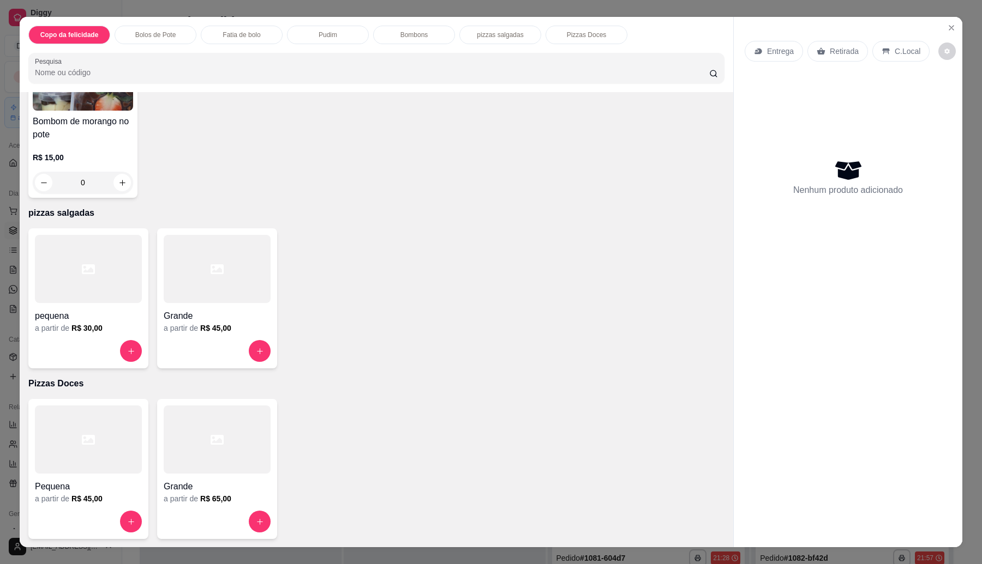
click at [202, 339] on div "Grande a partir de R$ 45,00" at bounding box center [217, 299] width 120 height 140
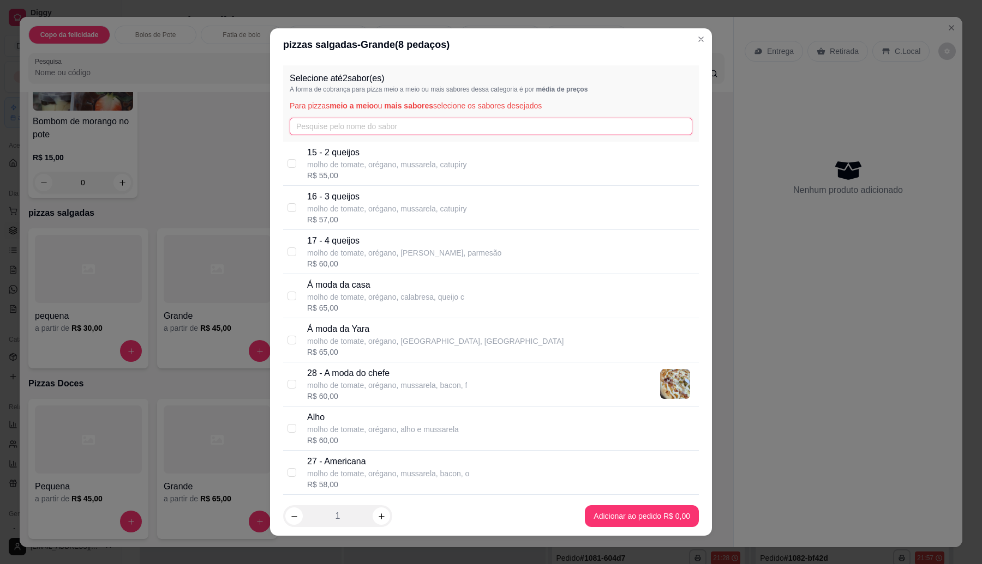
click at [420, 124] on input "text" at bounding box center [491, 126] width 402 height 17
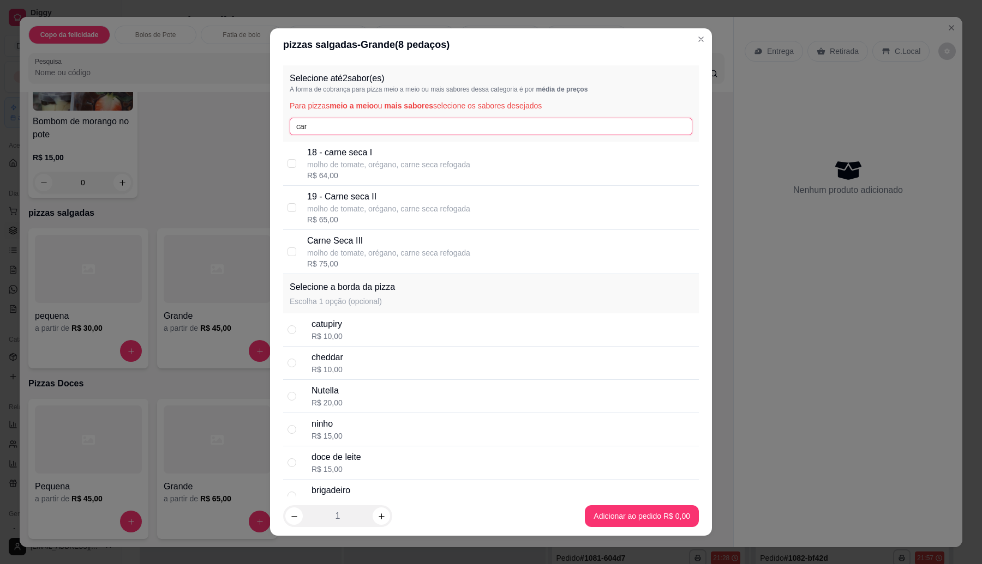
type input "car"
click at [389, 148] on p "18 - carne seca I" at bounding box center [388, 152] width 163 height 13
checkbox input "true"
click at [352, 127] on input "car" at bounding box center [491, 126] width 402 height 17
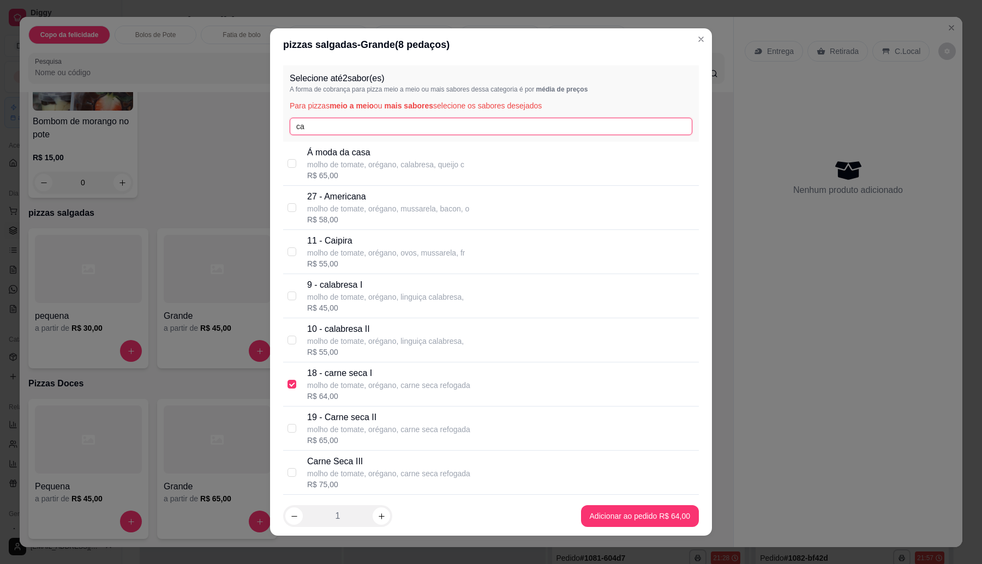
type input "c"
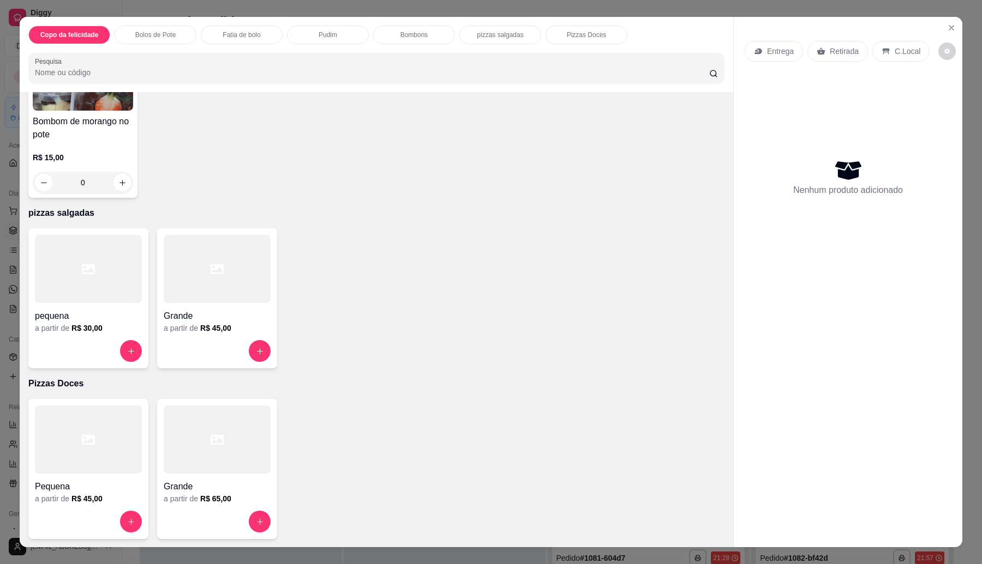
click at [104, 331] on div "a partir de R$ 30,00" at bounding box center [88, 328] width 107 height 11
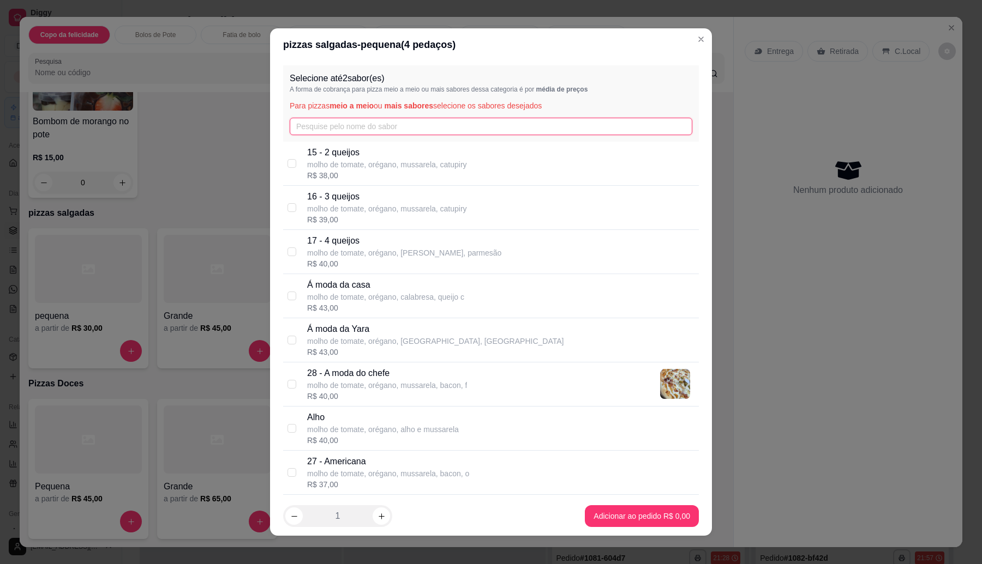
click at [365, 127] on input "text" at bounding box center [491, 126] width 402 height 17
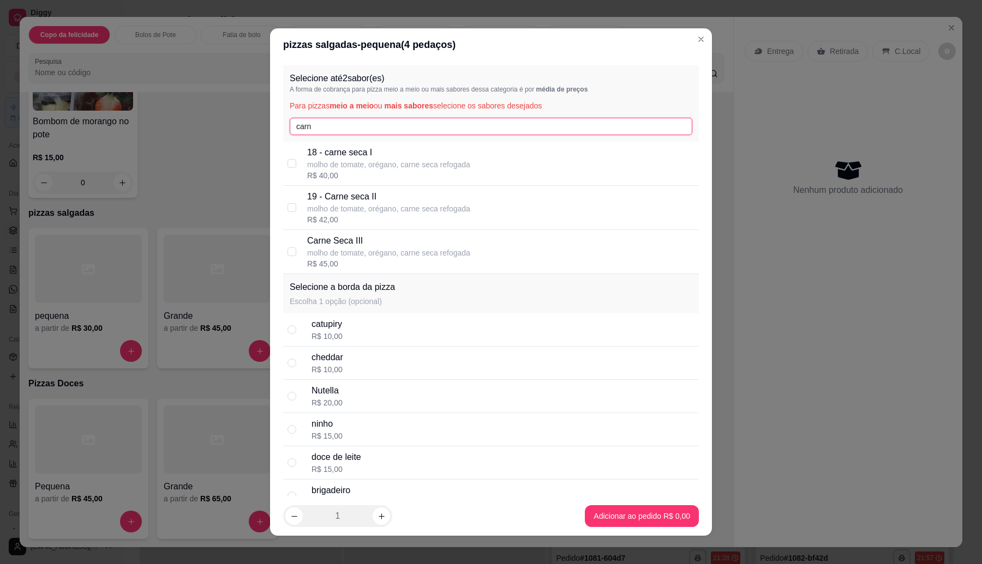
type input "carn"
click at [388, 159] on p "molho de tomate, orégano, carne seca refogada" at bounding box center [388, 164] width 163 height 11
checkbox input "true"
click at [360, 124] on input "carn" at bounding box center [491, 126] width 402 height 17
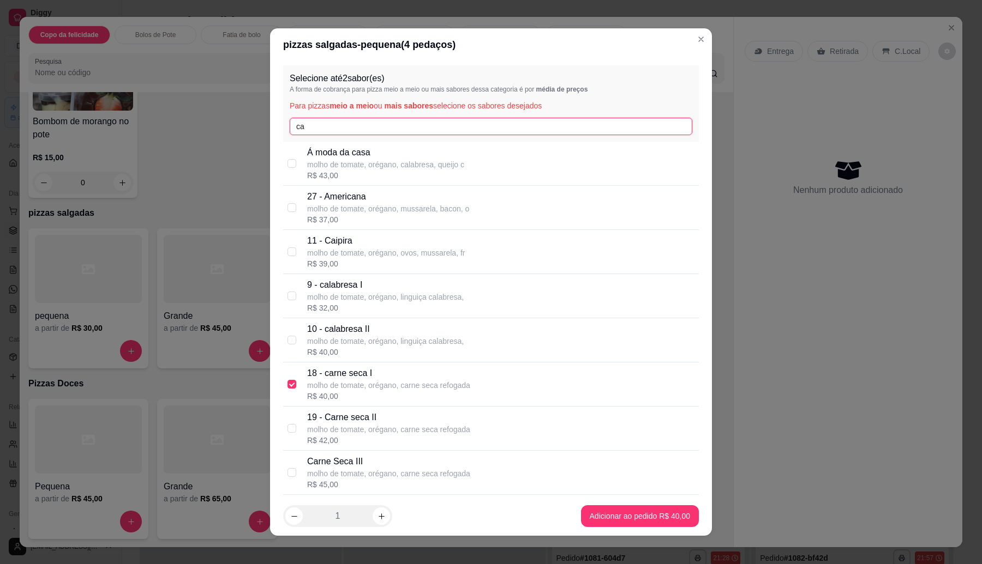
type input "c"
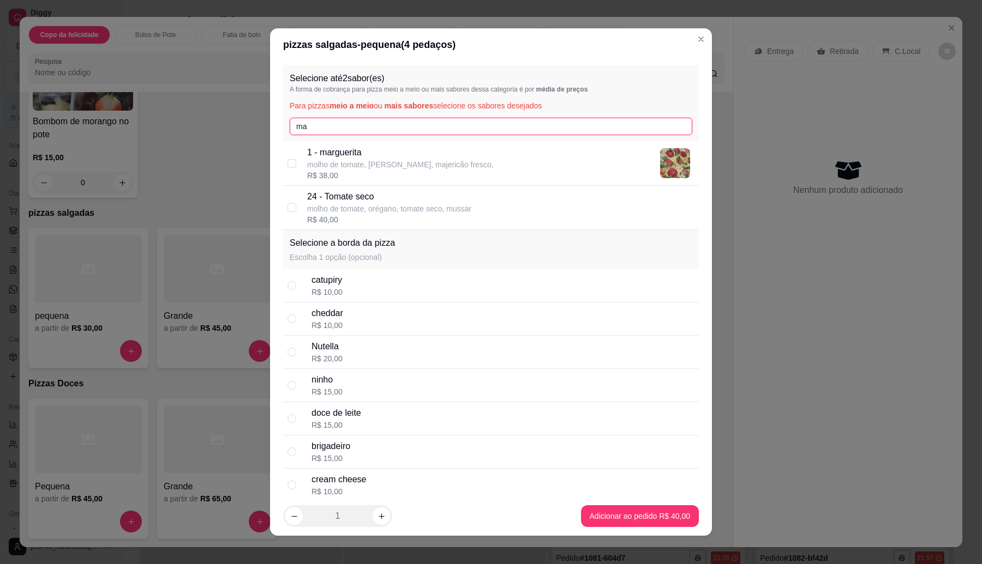
type input "ma"
click at [369, 164] on p "molho de tomate, [PERSON_NAME], majericão fresco," at bounding box center [400, 164] width 187 height 11
checkbox input "true"
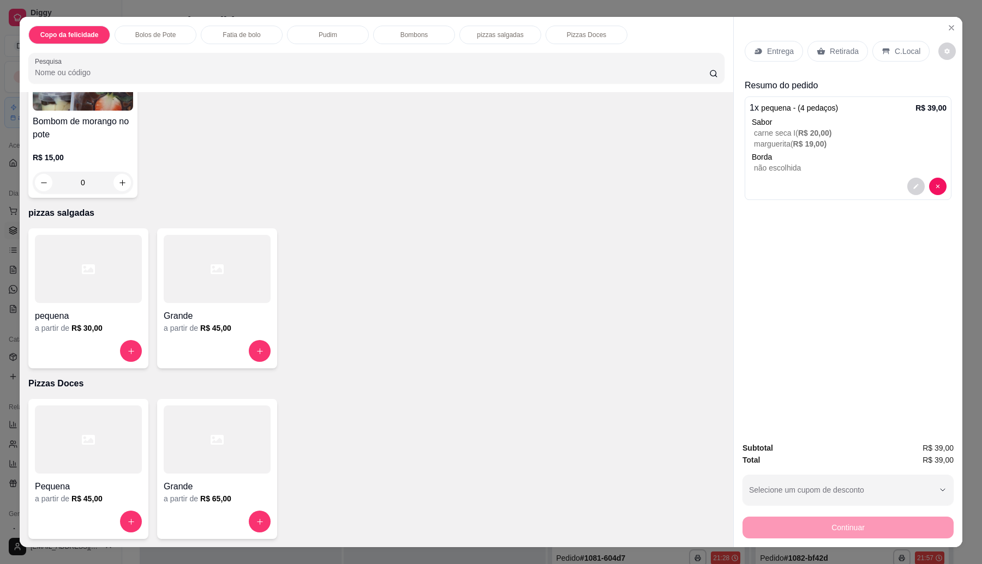
click at [780, 50] on p "Entrega" at bounding box center [780, 51] width 27 height 11
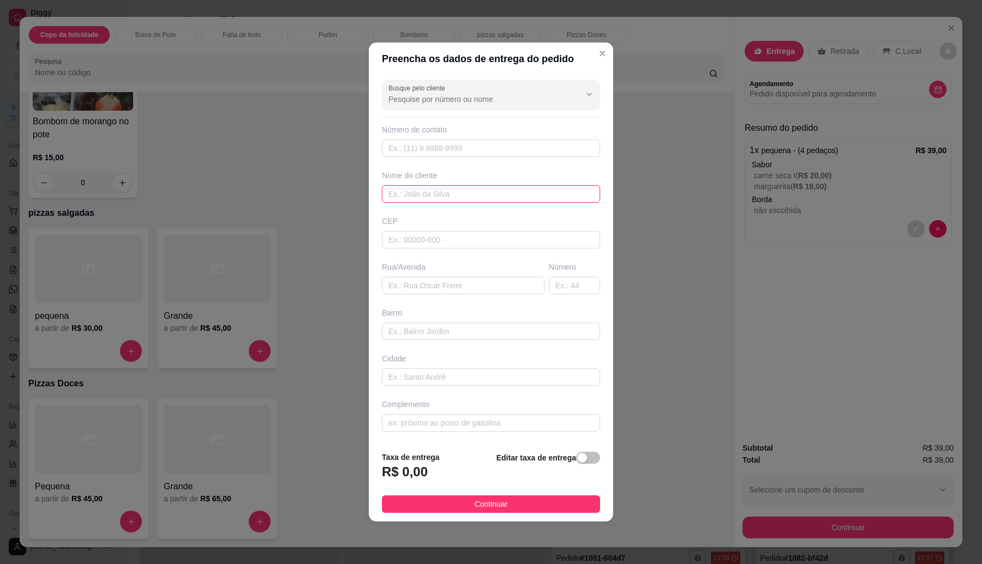
click at [491, 194] on input "text" at bounding box center [491, 193] width 218 height 17
type input "[PERSON_NAME]"
click at [469, 243] on input "text" at bounding box center [491, 239] width 218 height 17
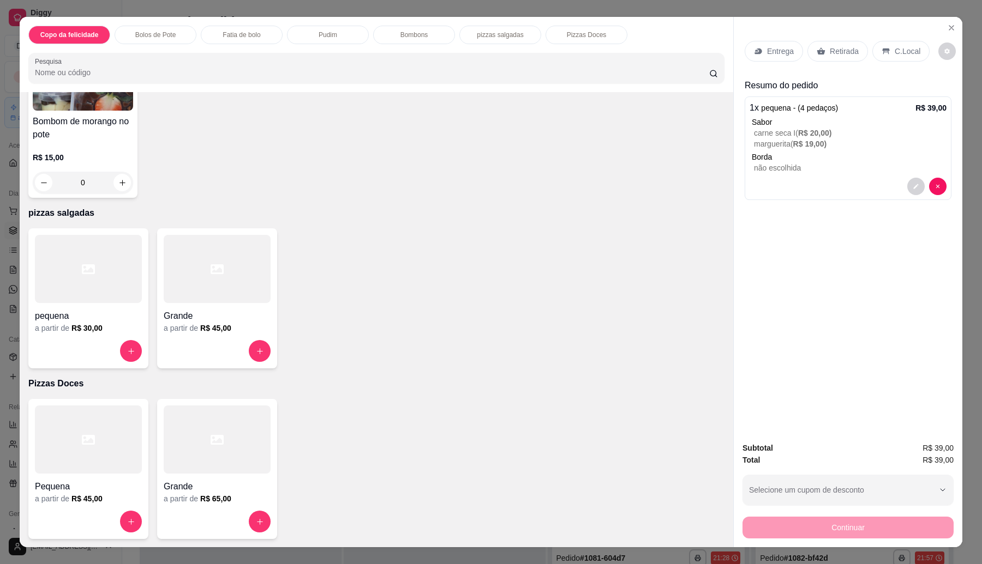
click at [835, 46] on p "Retirada" at bounding box center [844, 51] width 29 height 11
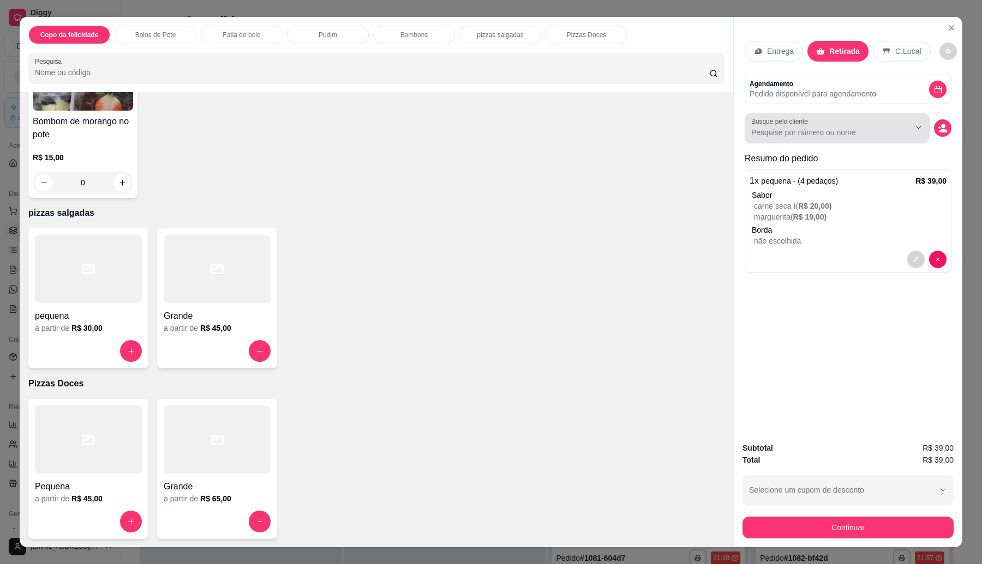
click at [830, 134] on input "Busque pelo cliente" at bounding box center [821, 132] width 141 height 11
type input "[PERSON_NAME]"
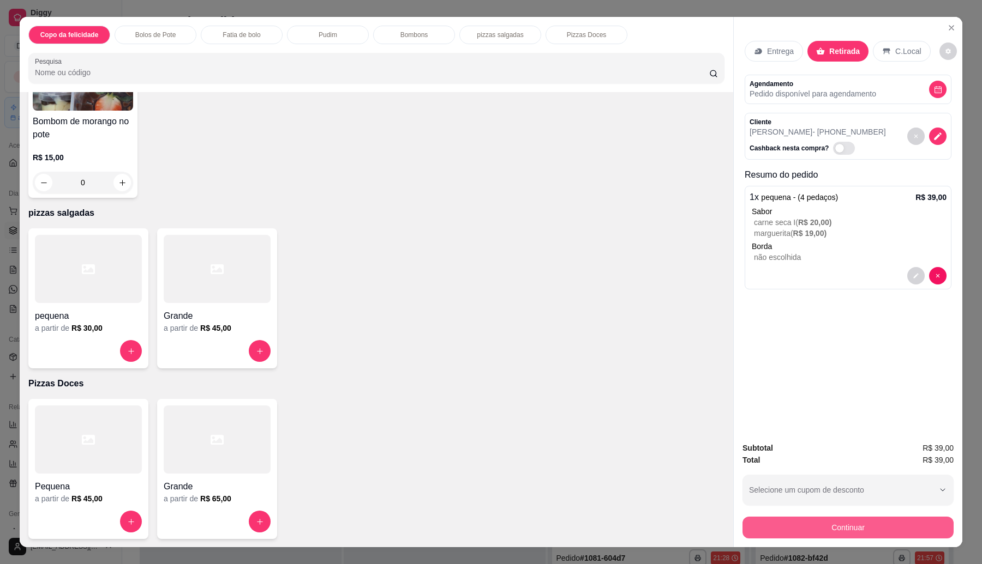
click at [806, 527] on button "Continuar" at bounding box center [847, 528] width 211 height 22
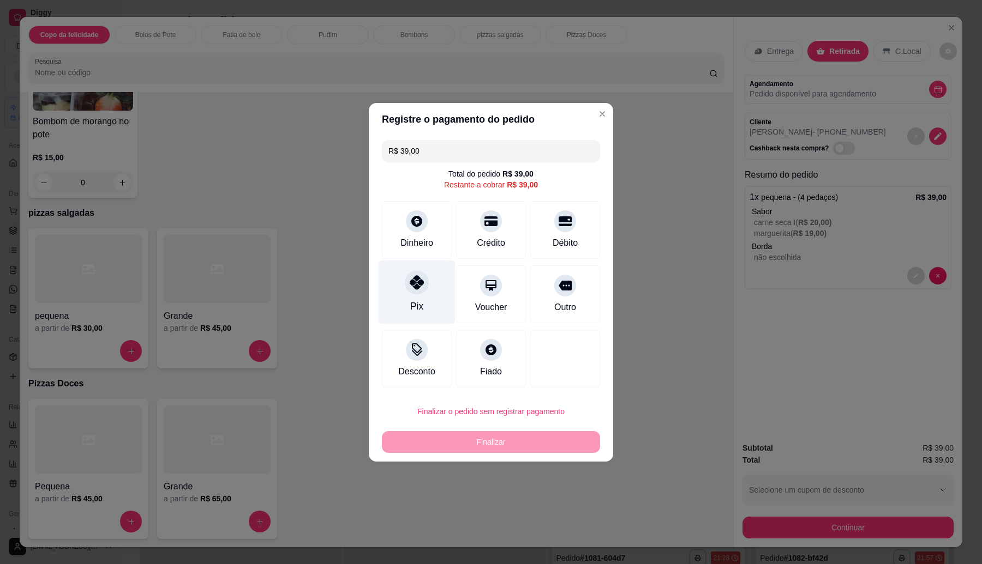
click at [424, 284] on div at bounding box center [417, 283] width 24 height 24
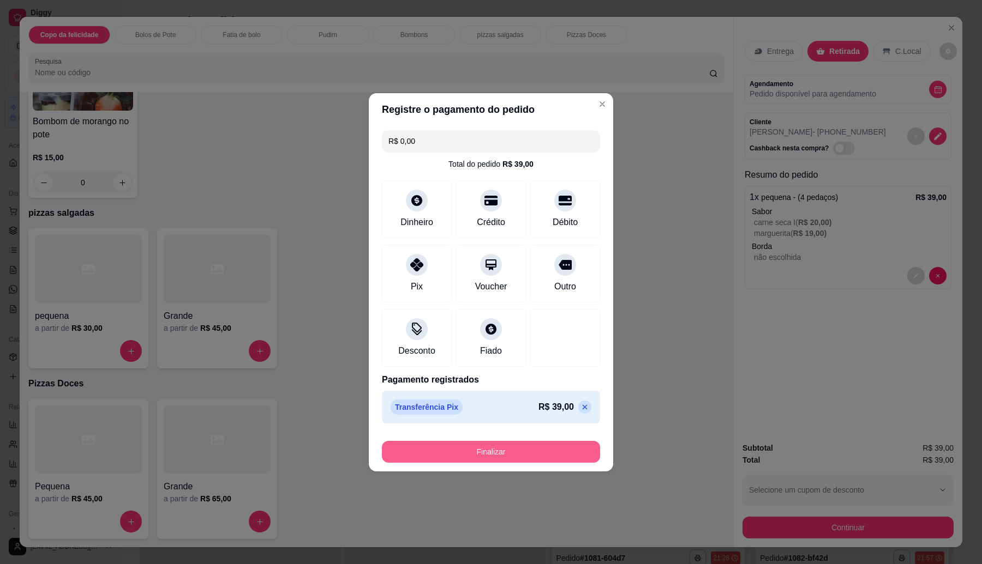
click at [495, 449] on button "Finalizar" at bounding box center [491, 452] width 218 height 22
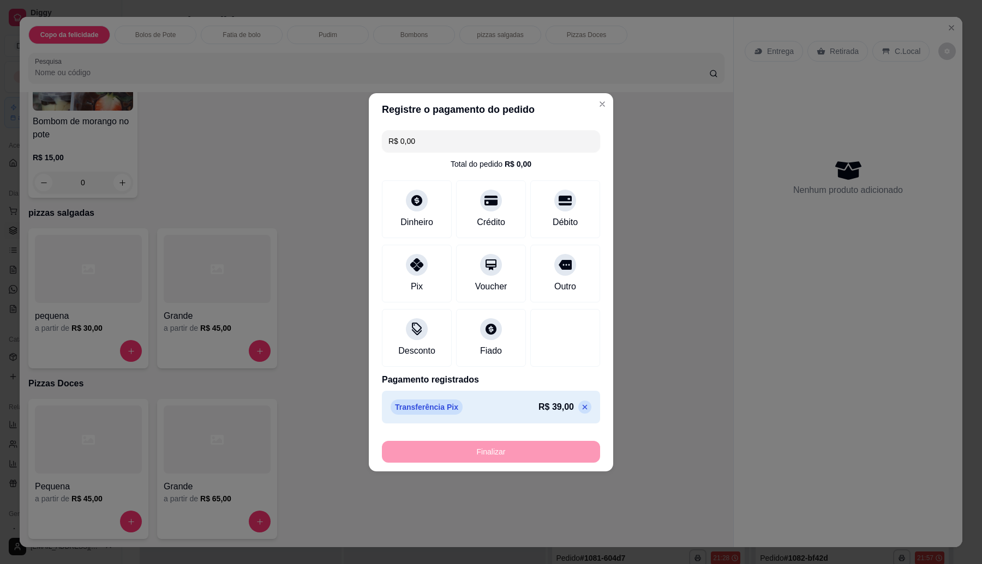
type input "-R$ 39,00"
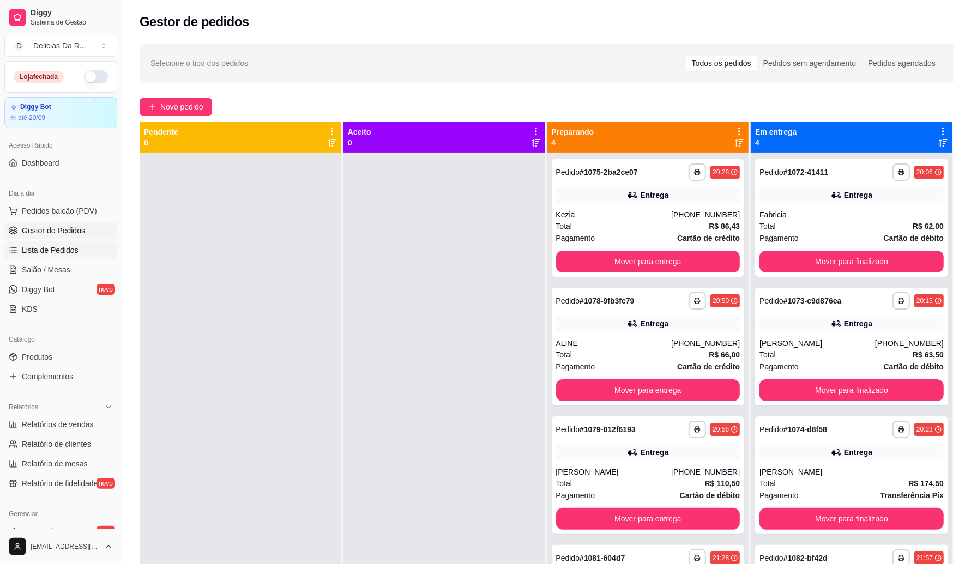
click at [71, 249] on span "Lista de Pedidos" at bounding box center [50, 250] width 57 height 11
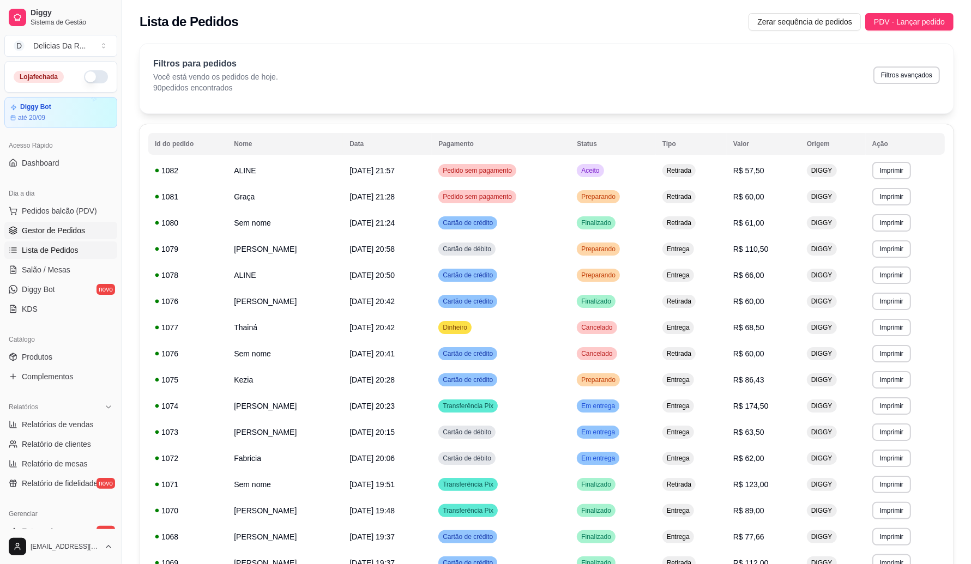
click at [60, 232] on span "Gestor de Pedidos" at bounding box center [53, 230] width 63 height 11
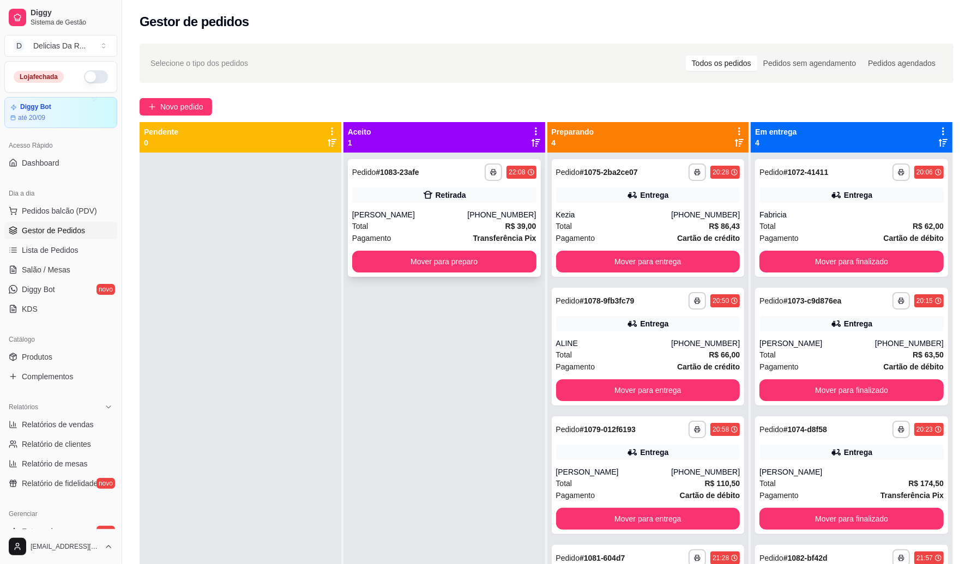
click at [431, 222] on div "Total R$ 39,00" at bounding box center [444, 226] width 184 height 12
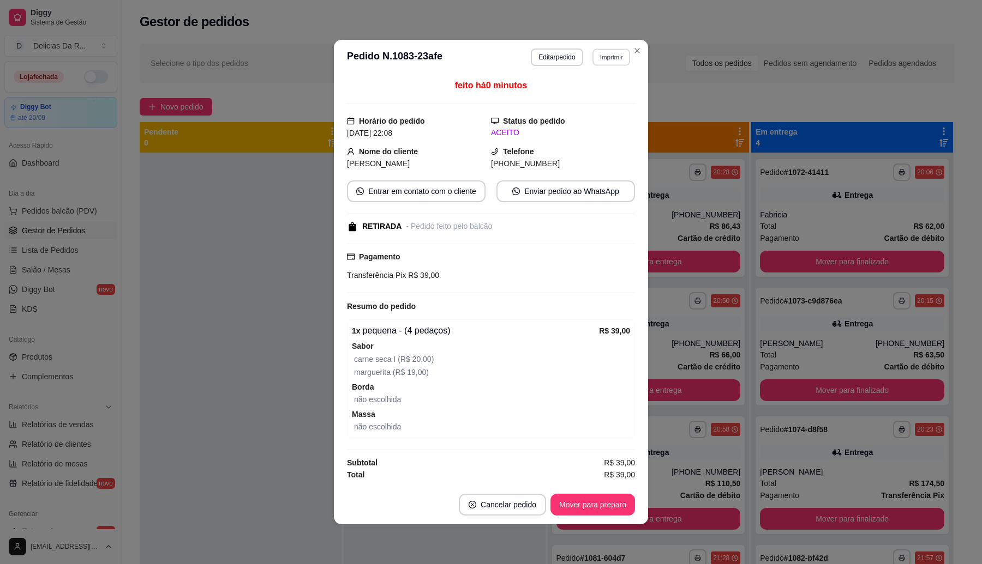
click at [598, 57] on button "Imprimir" at bounding box center [611, 57] width 38 height 17
click at [602, 97] on button "IMPRESSORA" at bounding box center [592, 93] width 76 height 17
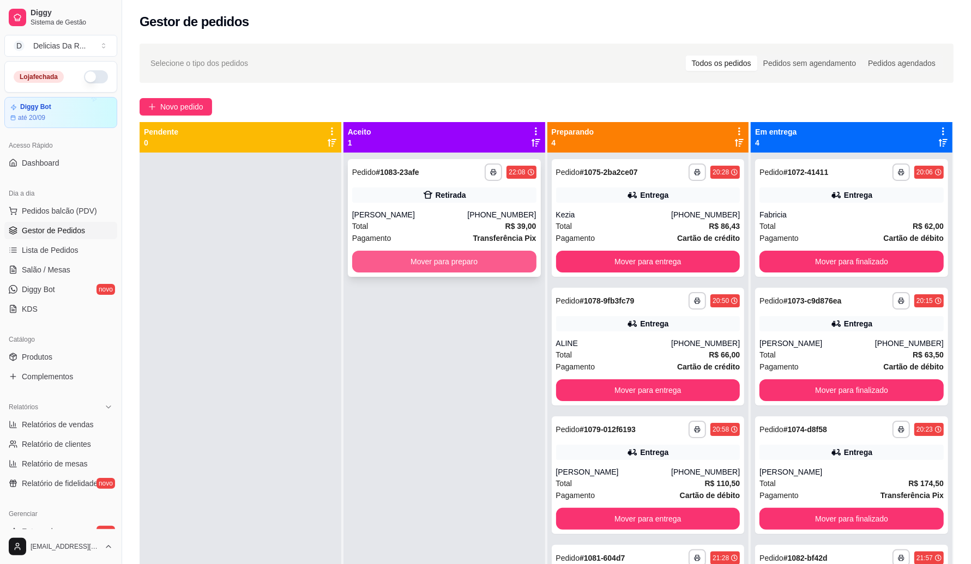
click at [478, 255] on button "Mover para preparo" at bounding box center [444, 262] width 184 height 22
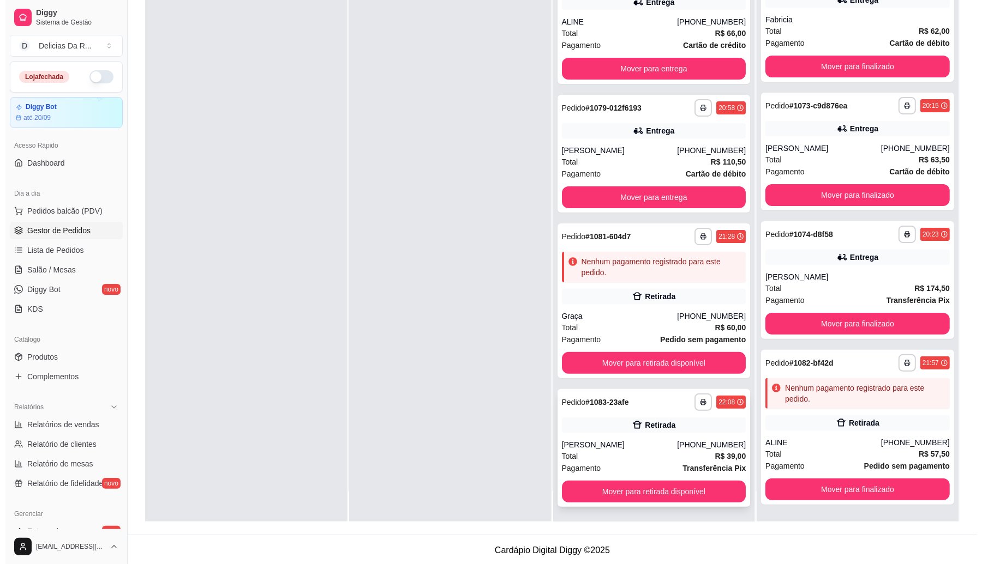
scroll to position [166, 0]
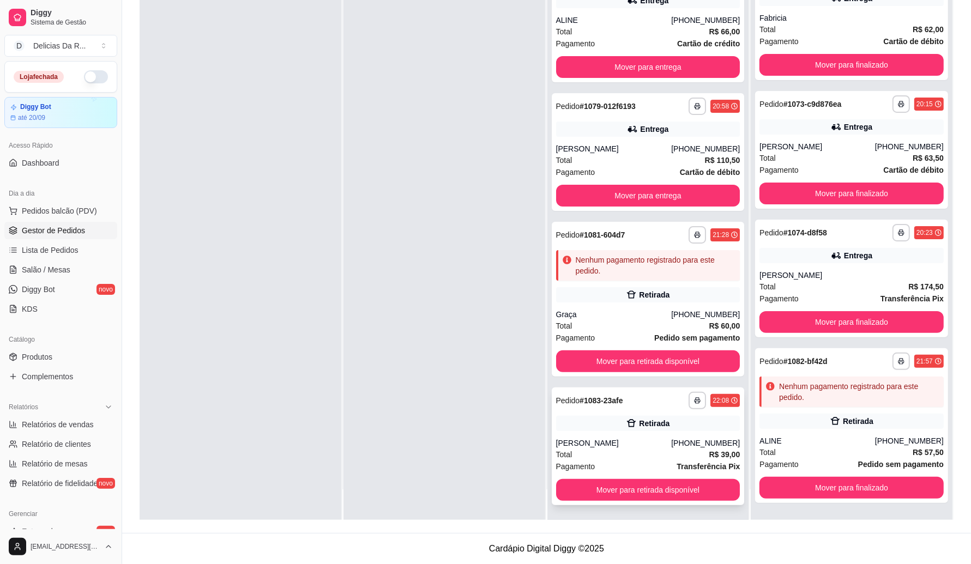
click at [581, 453] on div "Total R$ 39,00" at bounding box center [648, 455] width 184 height 12
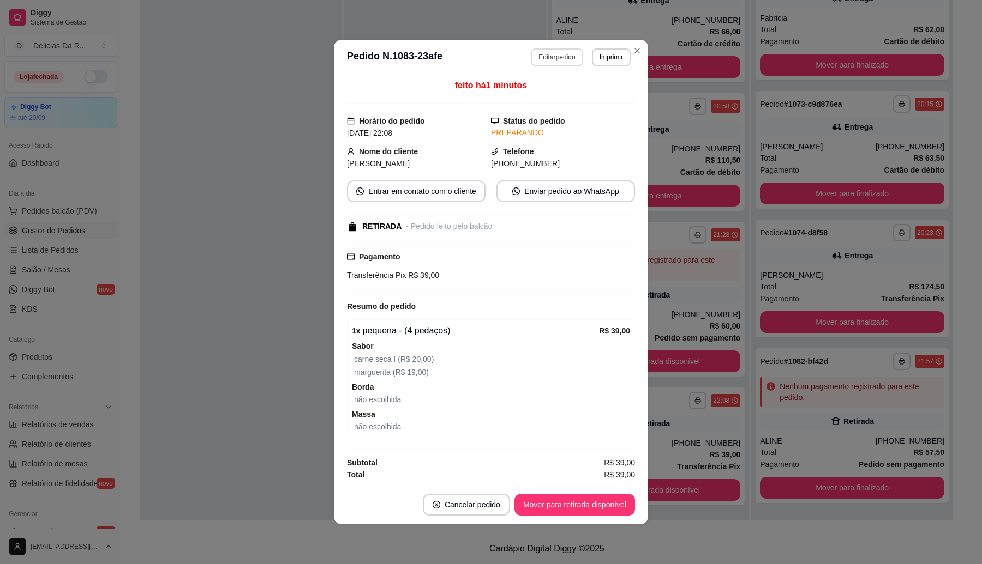
click at [551, 53] on button "Editar pedido" at bounding box center [557, 57] width 52 height 17
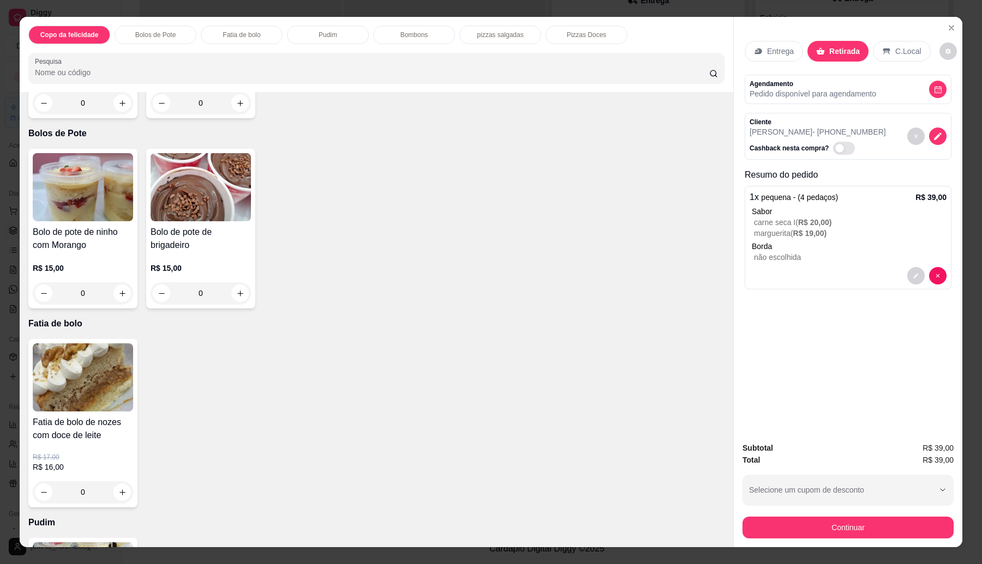
scroll to position [273, 0]
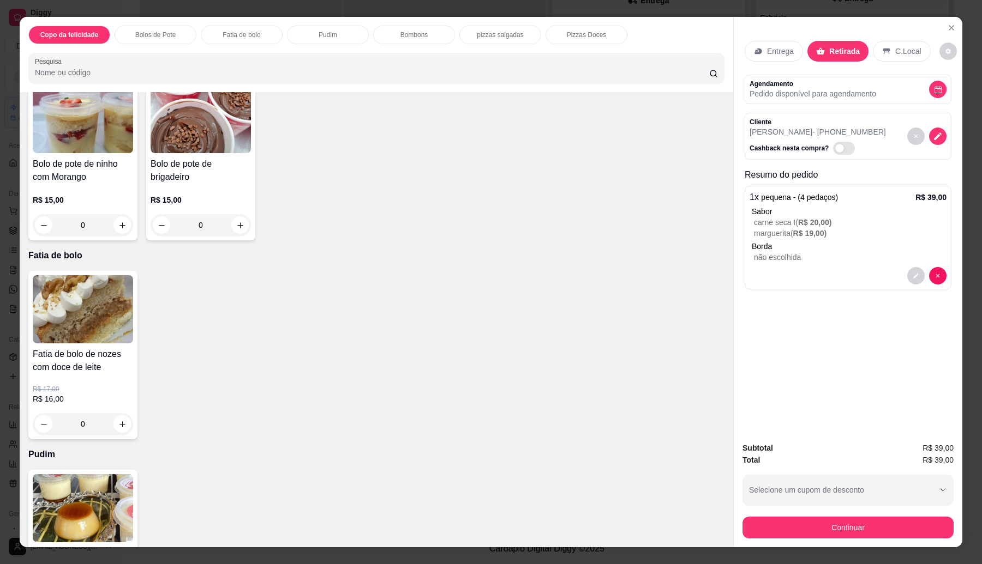
click at [104, 435] on div "0" at bounding box center [83, 424] width 100 height 22
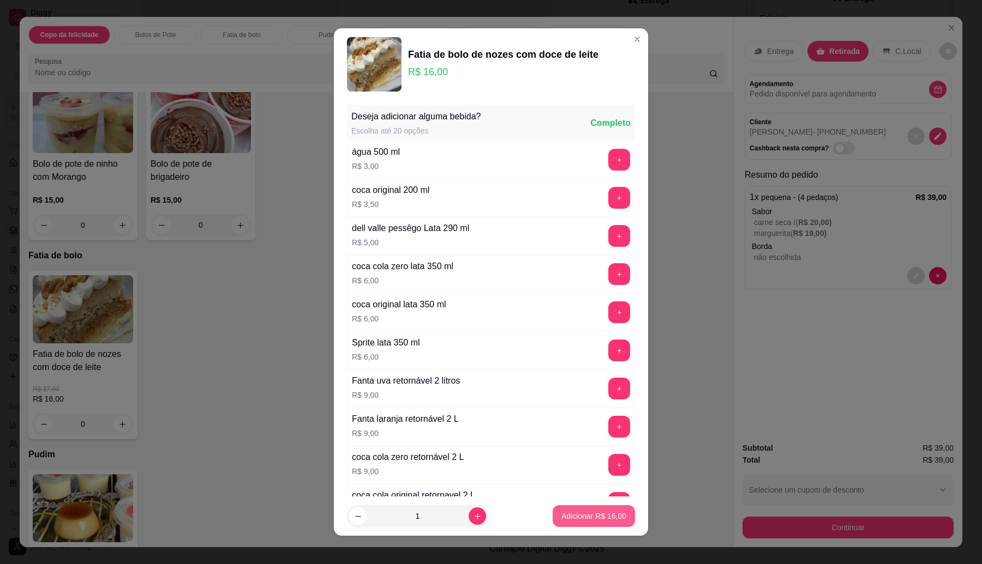
click at [573, 519] on p "Adicionar R$ 16,00" at bounding box center [593, 516] width 65 height 11
type input "1"
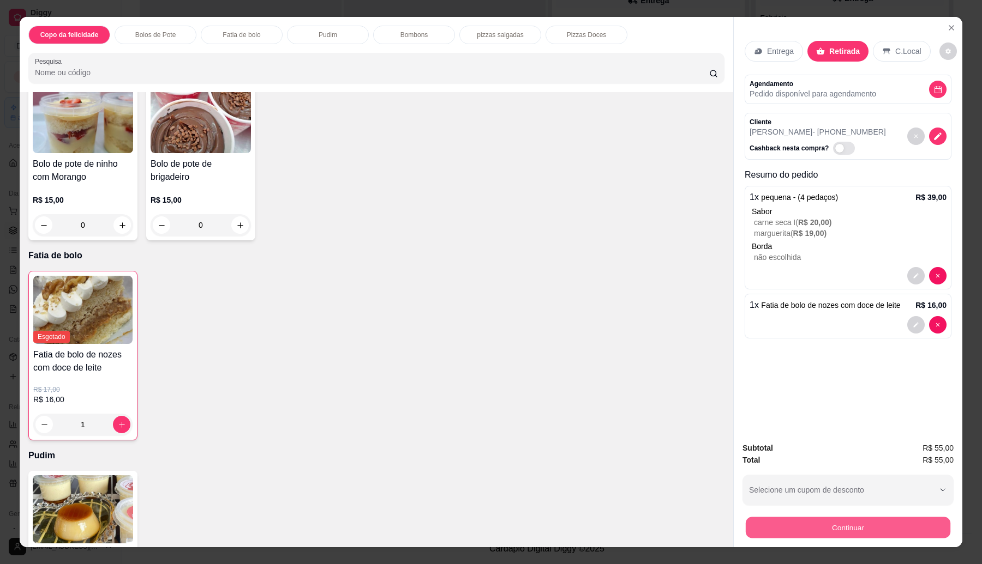
click at [774, 530] on button "Continuar" at bounding box center [848, 528] width 205 height 21
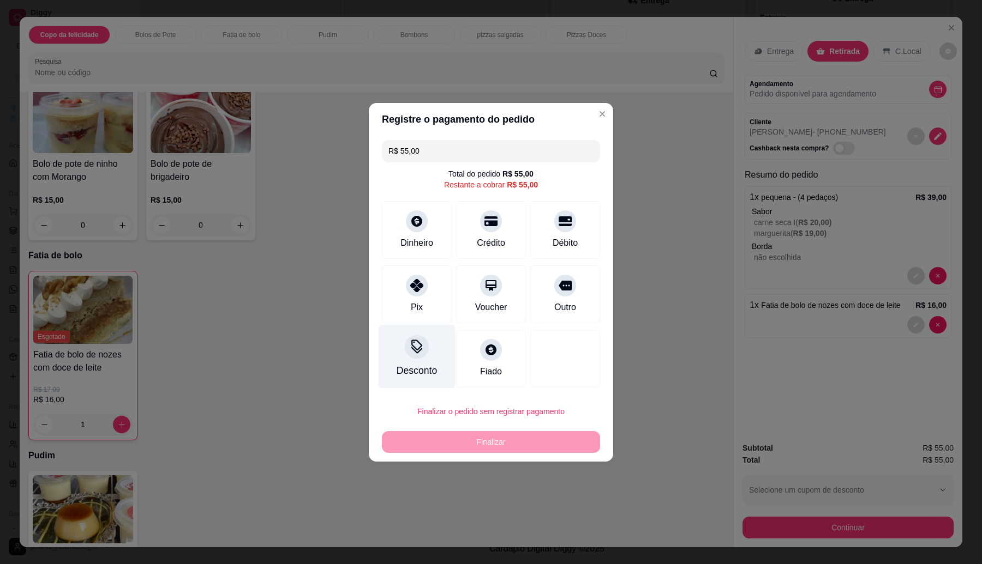
click at [420, 290] on div at bounding box center [417, 286] width 22 height 22
type input "R$ 0,00"
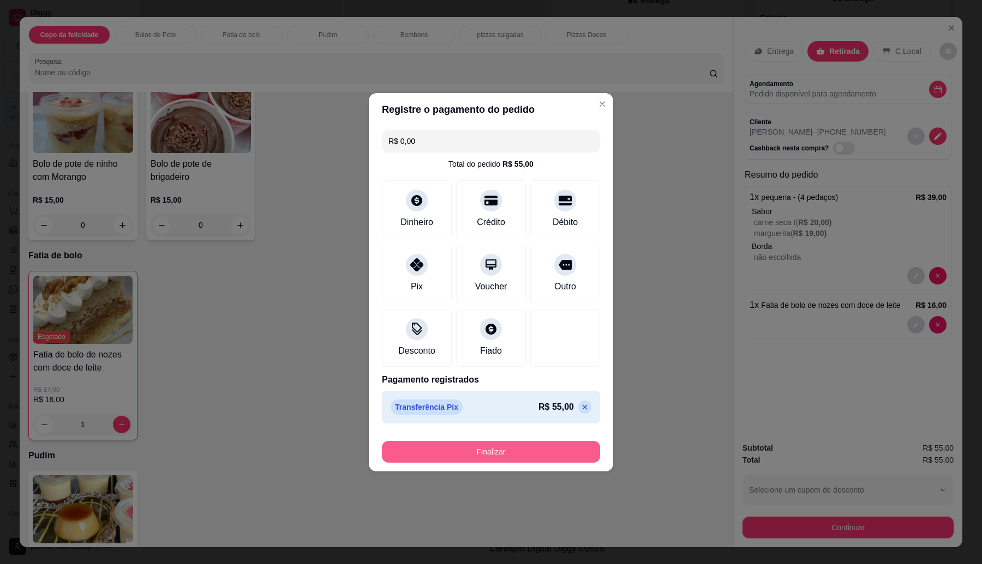
click at [480, 453] on button "Finalizar" at bounding box center [491, 452] width 218 height 22
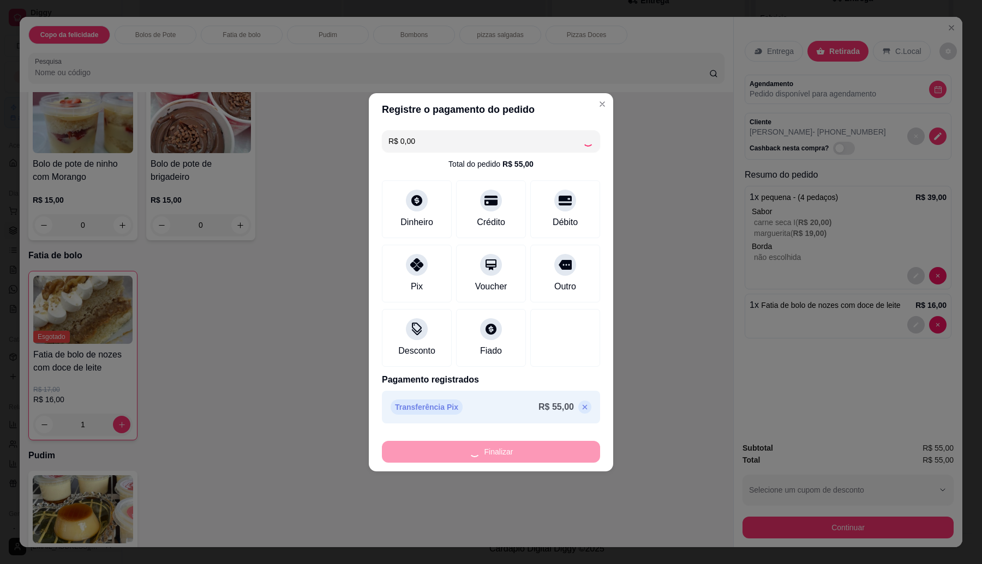
type input "0"
type input "-R$ 55,00"
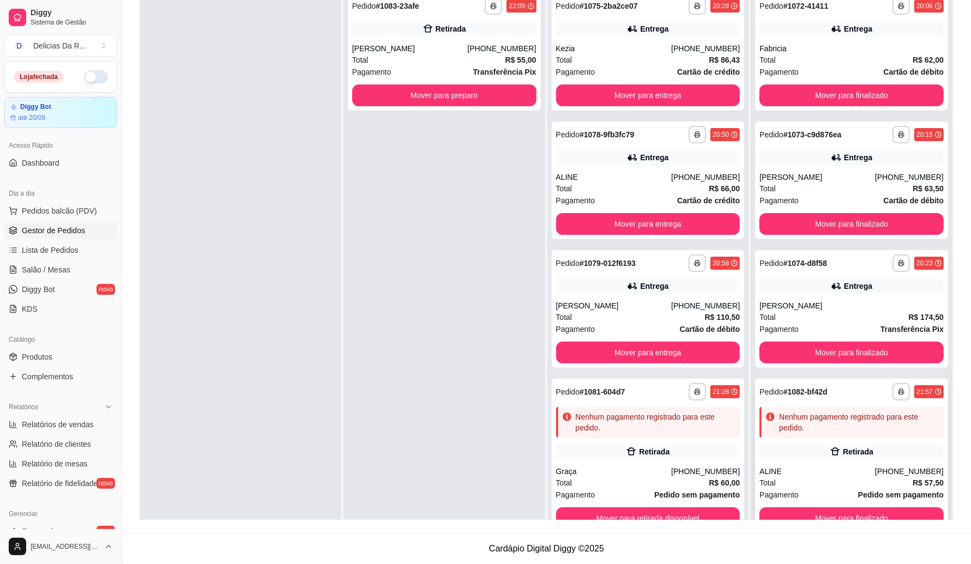
scroll to position [31, 0]
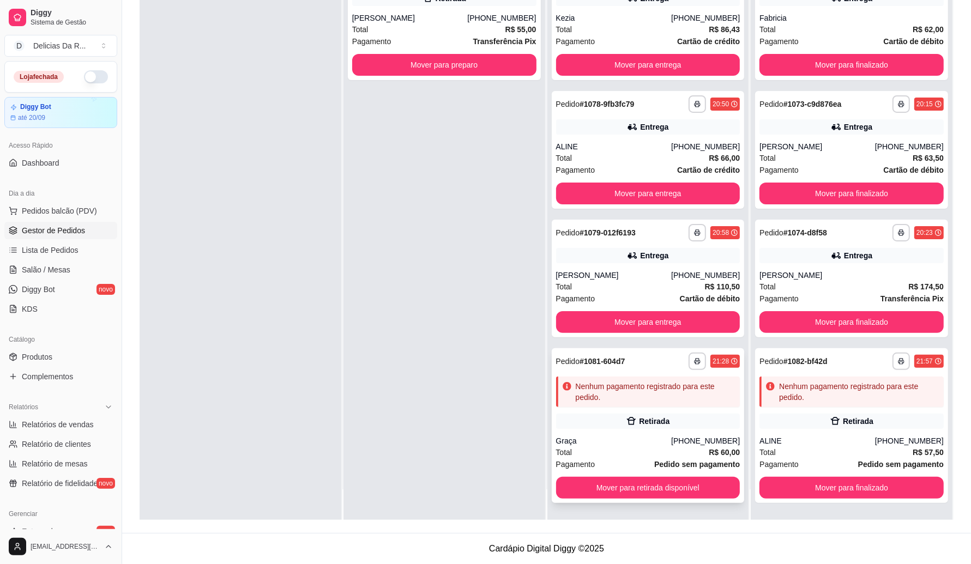
click at [628, 441] on div "Graça" at bounding box center [614, 441] width 116 height 11
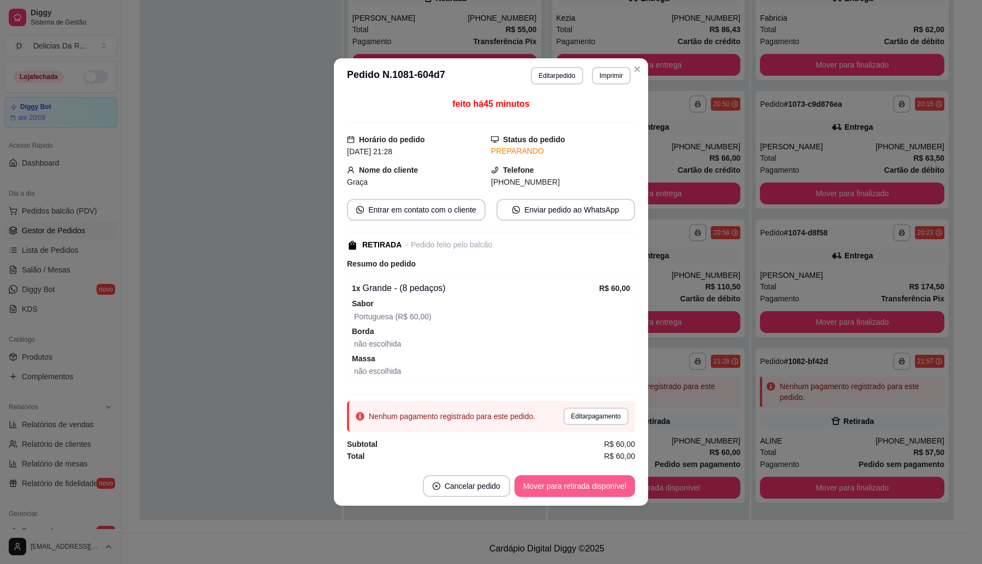
click at [568, 486] on button "Mover para retirada disponível" at bounding box center [574, 487] width 121 height 22
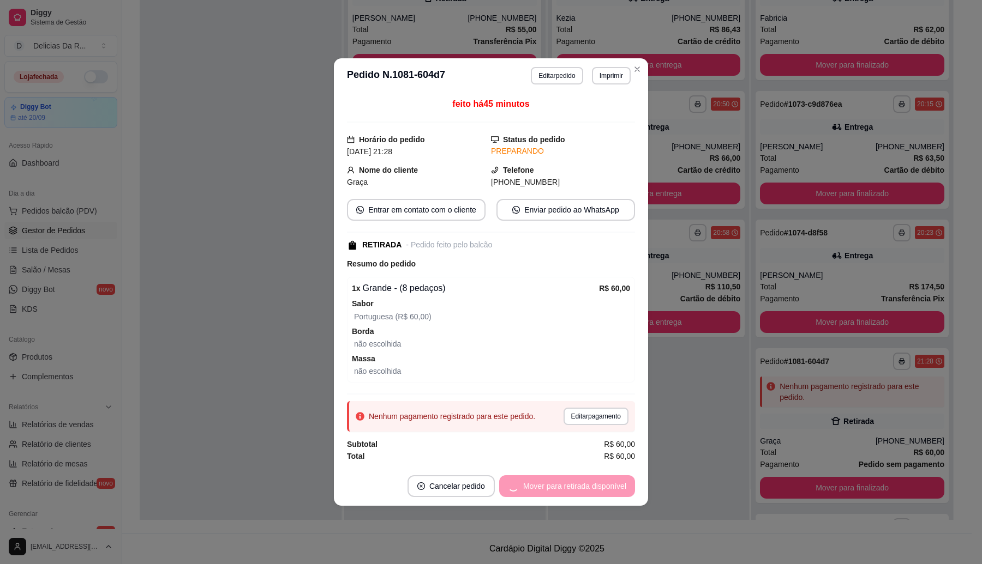
click at [568, 486] on div "Mover para retirada disponível" at bounding box center [567, 487] width 136 height 22
click at [568, 486] on button "Mover para finalizado" at bounding box center [590, 486] width 88 height 21
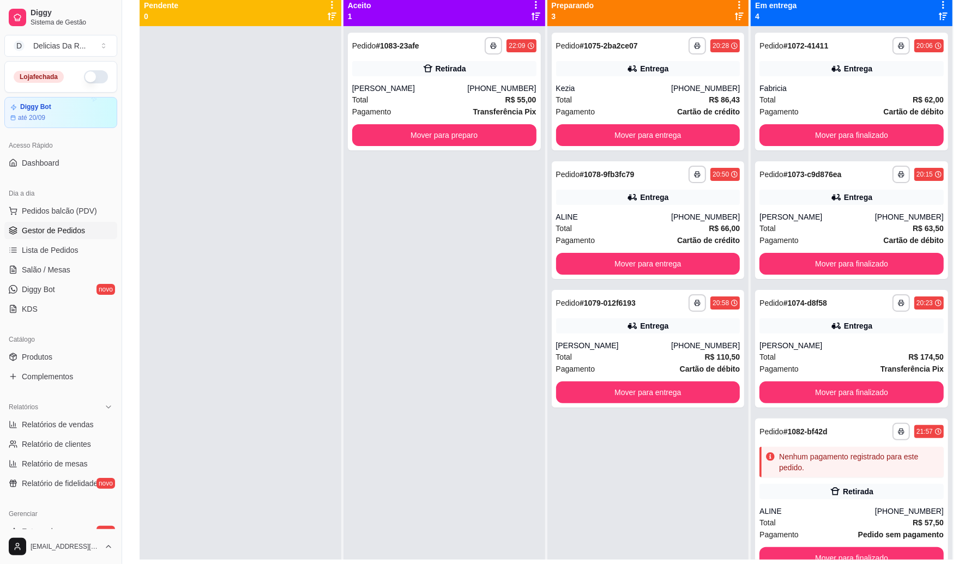
scroll to position [98, 0]
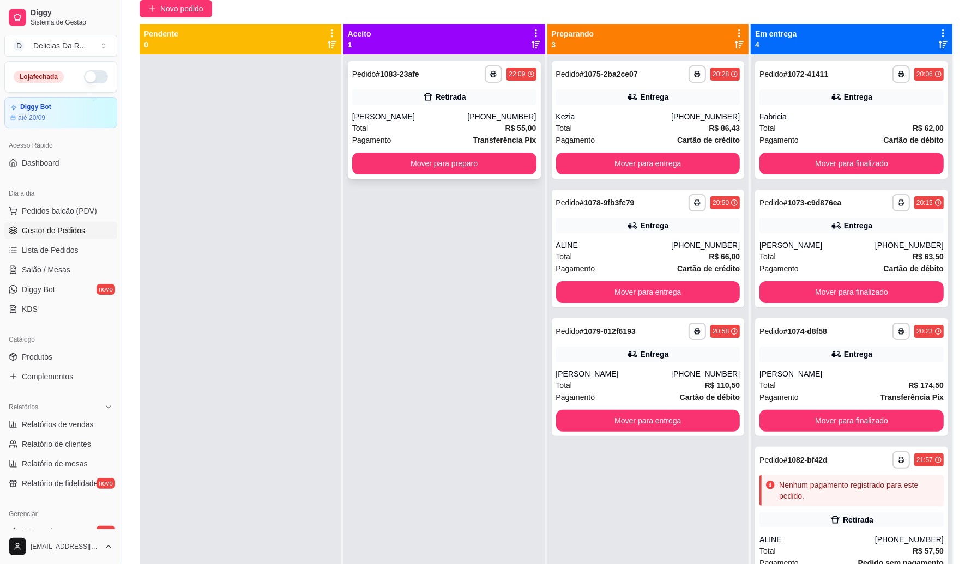
click at [491, 123] on div "Total R$ 55,00" at bounding box center [444, 128] width 184 height 12
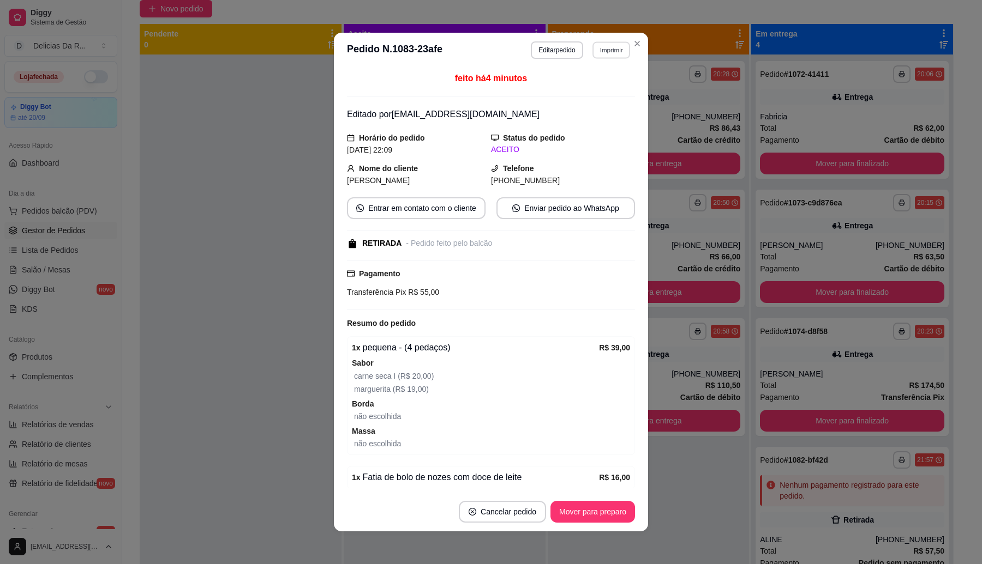
click at [600, 53] on button "Imprimir" at bounding box center [611, 49] width 38 height 17
click at [571, 49] on button "Editar pedido" at bounding box center [557, 49] width 52 height 17
click at [546, 55] on button "Editar pedido" at bounding box center [557, 49] width 52 height 17
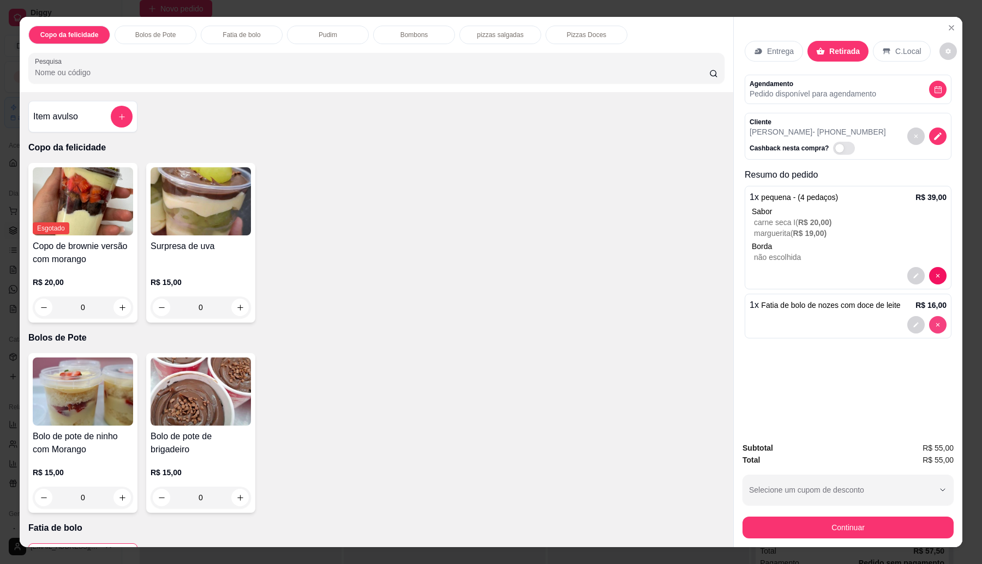
type input "0"
click at [775, 48] on p "Entrega" at bounding box center [780, 51] width 27 height 11
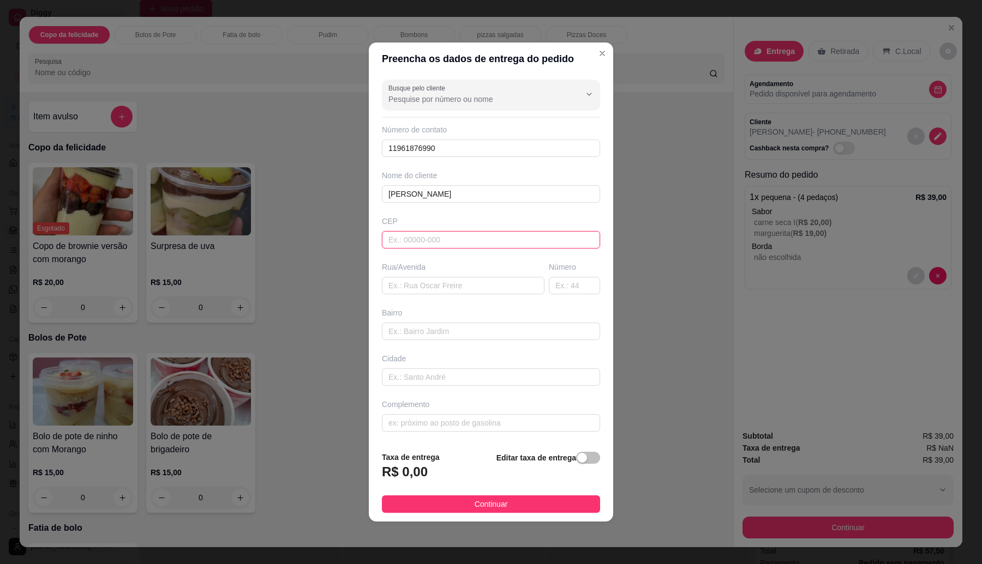
click at [420, 236] on input "text" at bounding box center [491, 239] width 218 height 17
paste input "08573170"
type input "08573170"
type input "Rua Alagoinhas"
type input "[GEOGRAPHIC_DATA]"
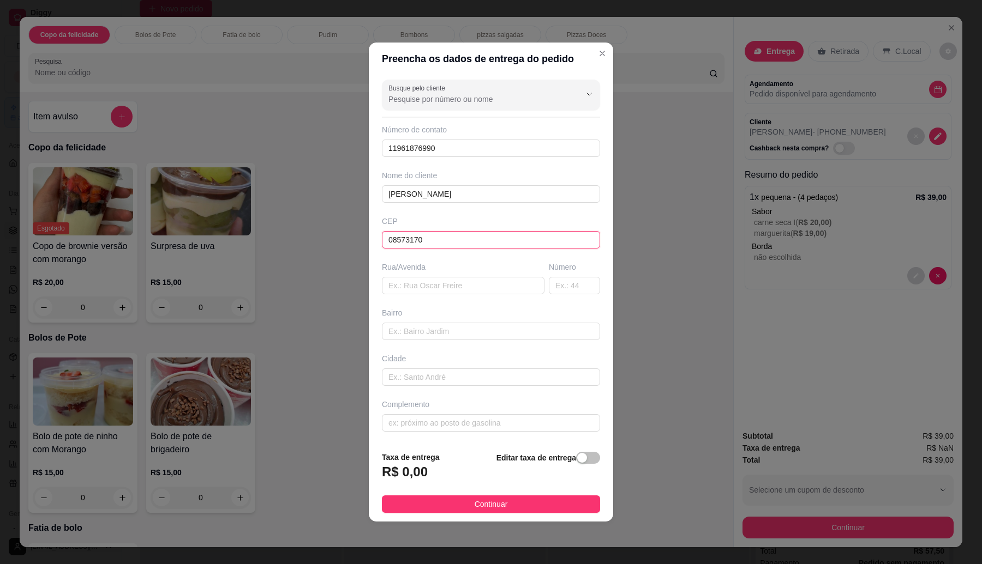
type input "Itaquaquecetuba"
type input "08573170"
click at [555, 282] on input "text" at bounding box center [574, 285] width 51 height 17
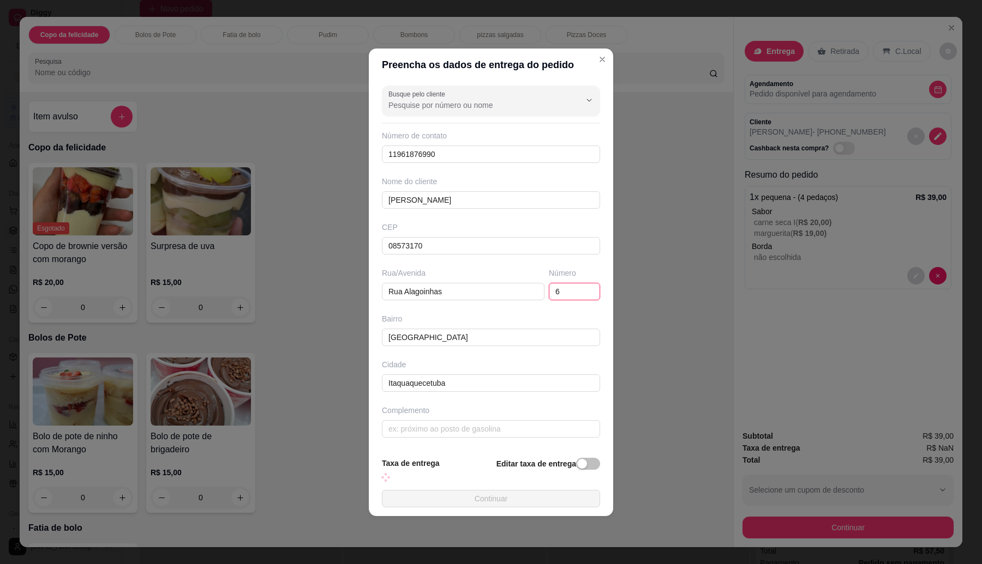
type input "62"
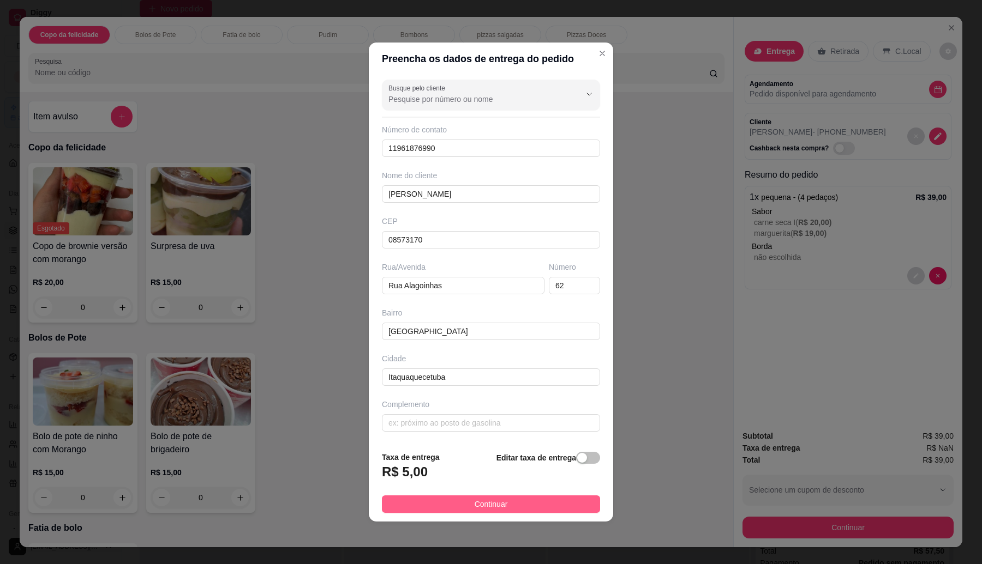
click at [474, 504] on span "Continuar" at bounding box center [490, 504] width 33 height 12
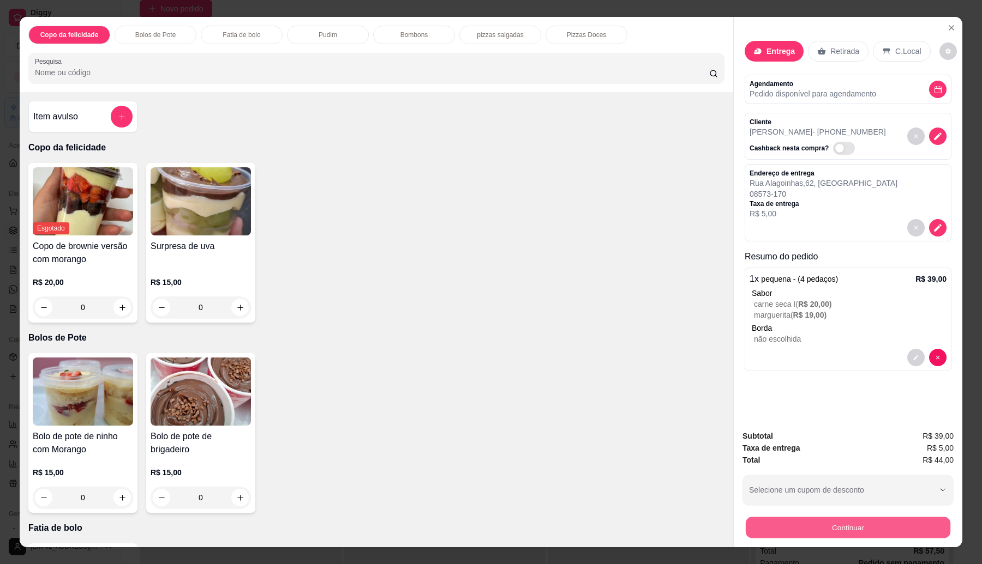
click at [792, 532] on button "Continuar" at bounding box center [848, 528] width 205 height 21
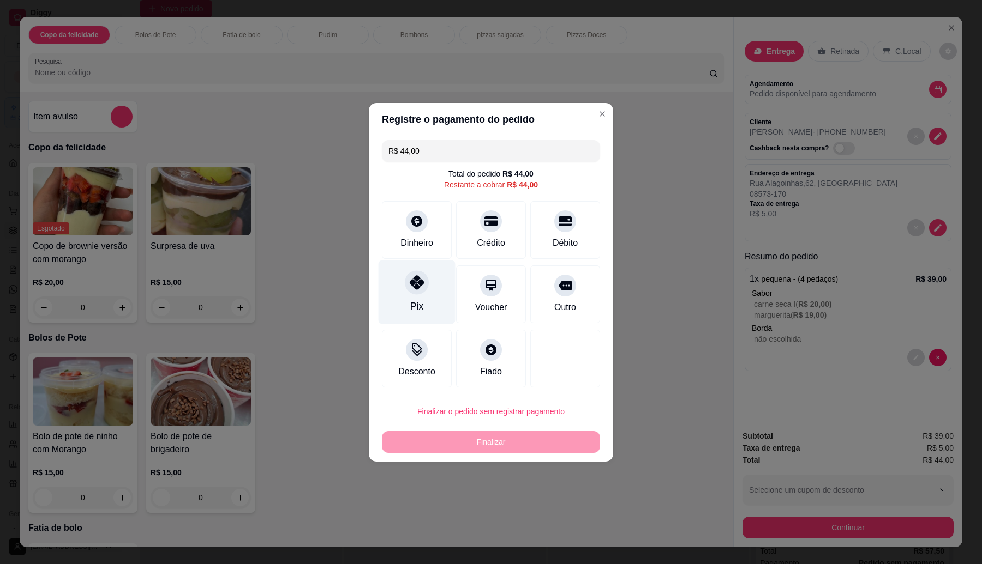
click at [416, 277] on icon at bounding box center [417, 282] width 14 height 14
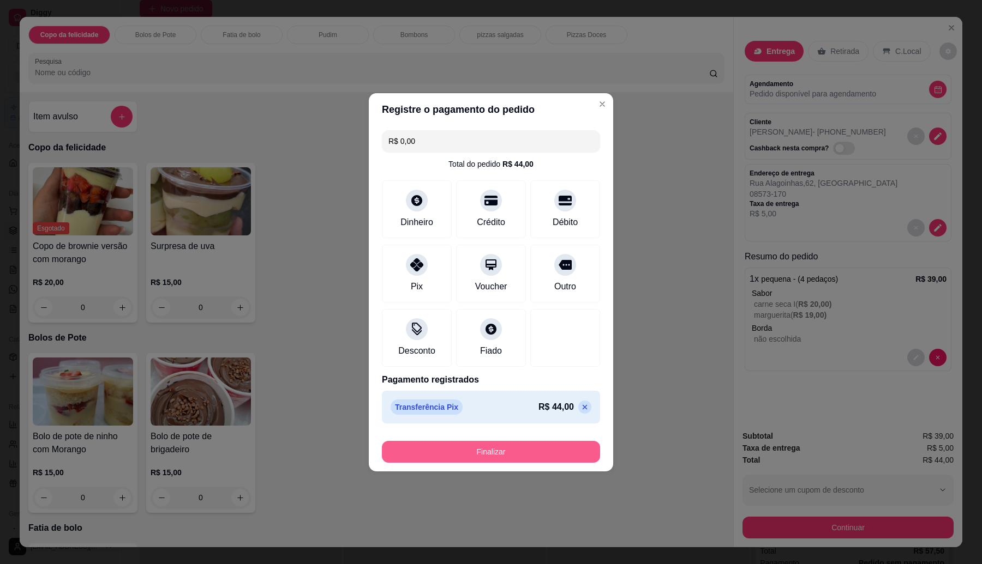
click at [479, 456] on button "Finalizar" at bounding box center [491, 452] width 218 height 22
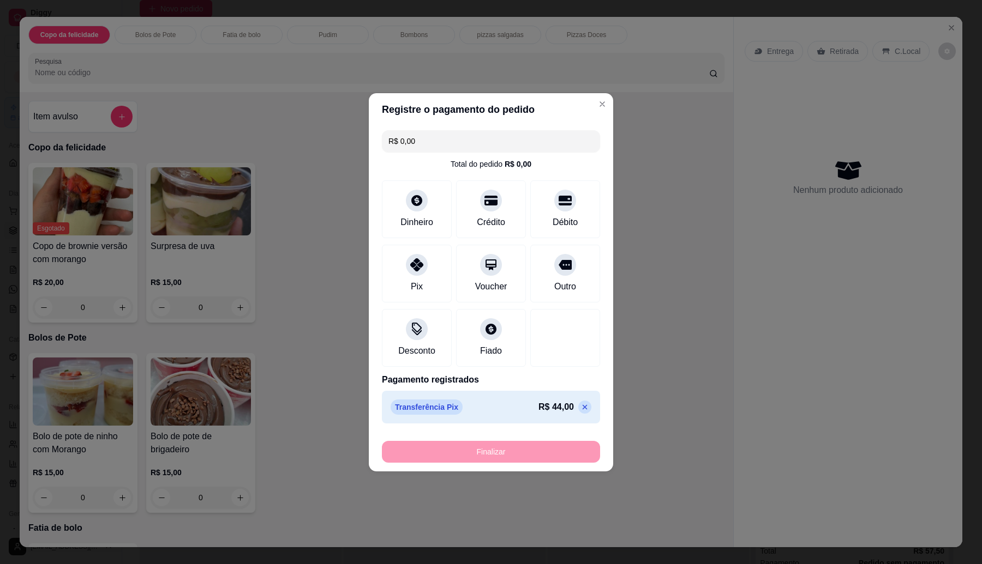
type input "-R$ 44,00"
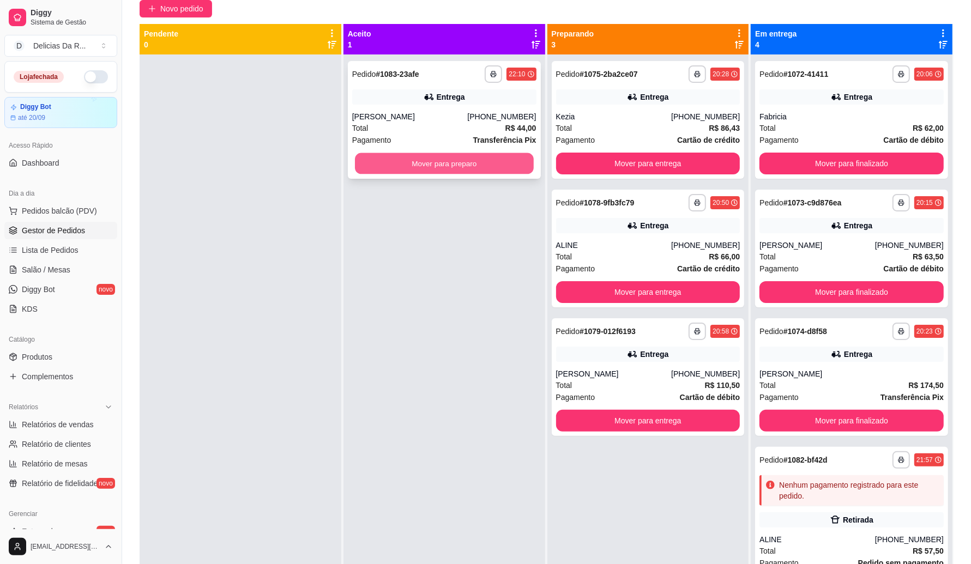
click at [456, 166] on button "Mover para preparo" at bounding box center [444, 163] width 179 height 21
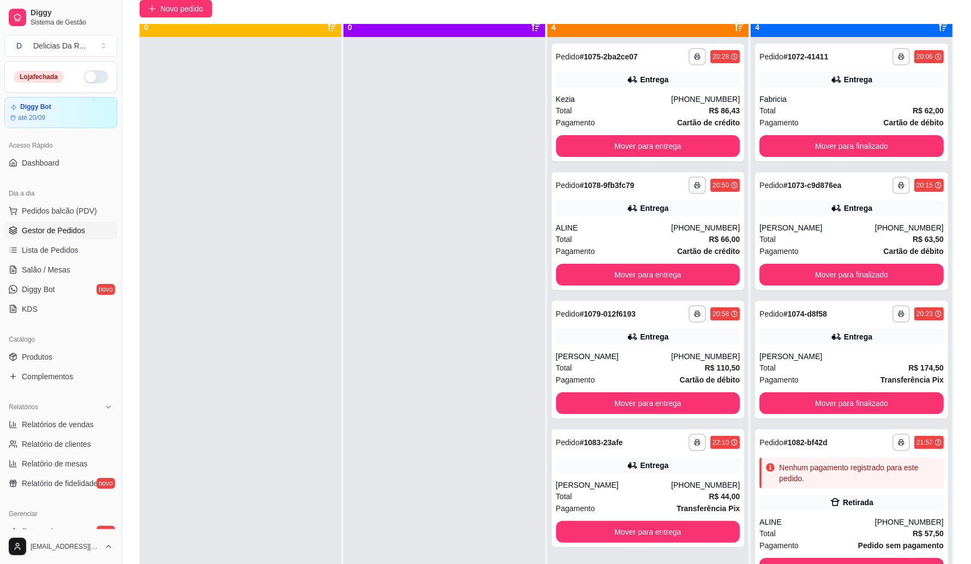
scroll to position [31, 0]
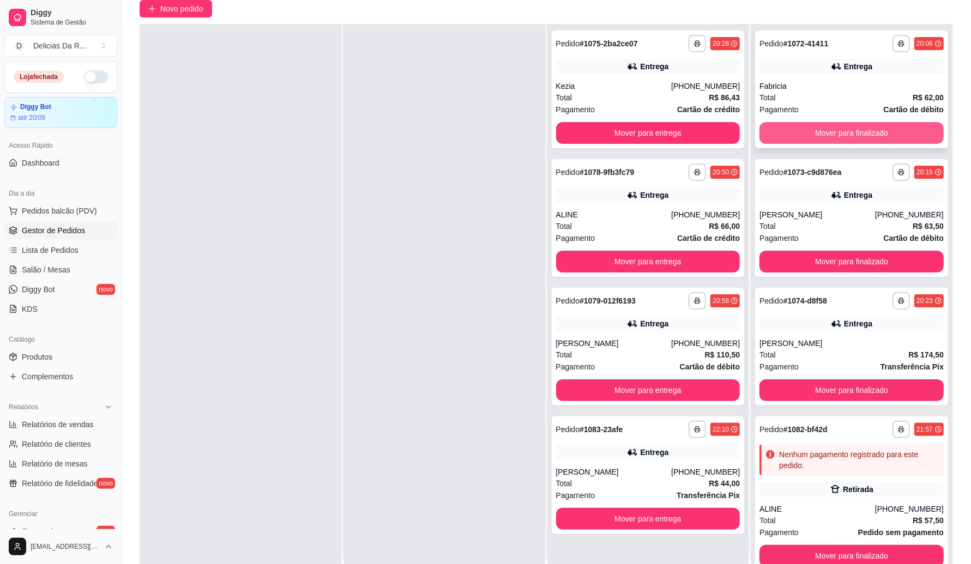
click at [876, 130] on button "Mover para finalizado" at bounding box center [852, 133] width 184 height 22
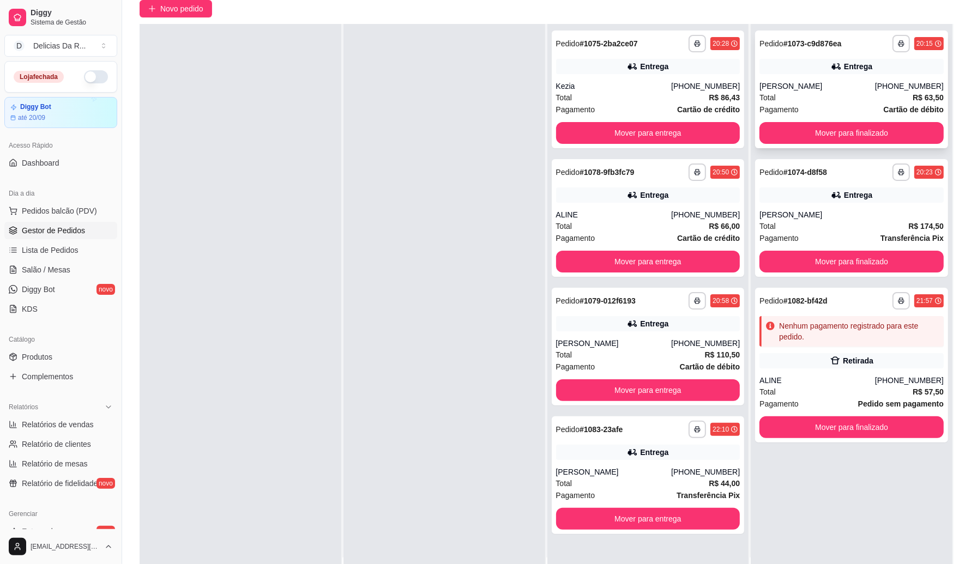
click at [875, 122] on button "Mover para finalizado" at bounding box center [852, 133] width 184 height 22
click at [648, 223] on div "Total R$ 66,00" at bounding box center [648, 226] width 184 height 12
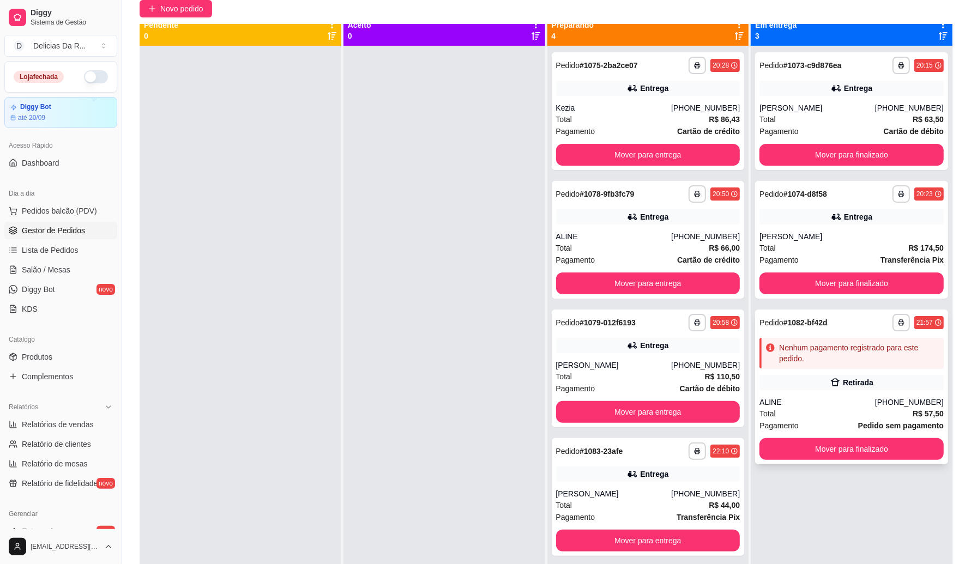
scroll to position [0, 0]
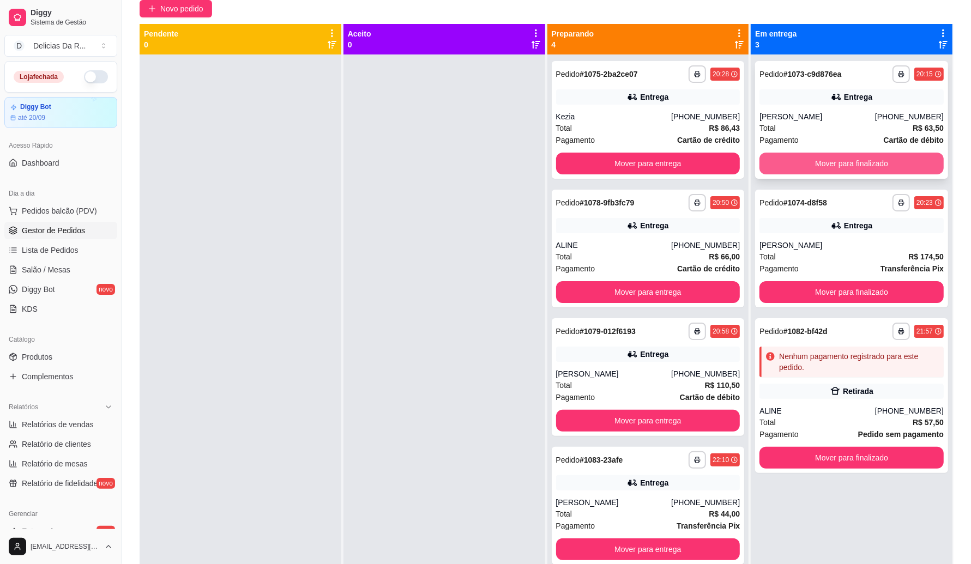
click at [876, 162] on button "Mover para finalizado" at bounding box center [852, 164] width 184 height 22
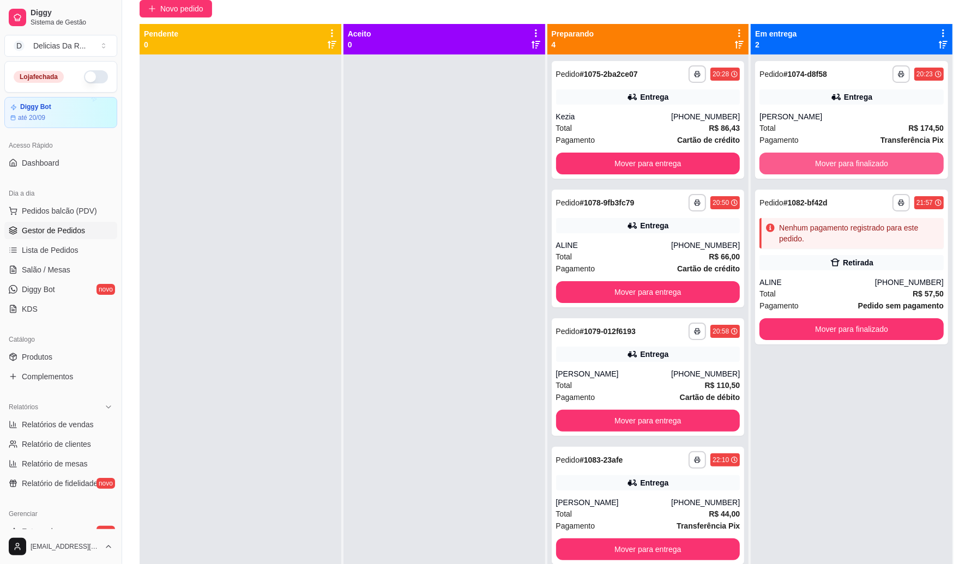
click at [876, 162] on button "Mover para finalizado" at bounding box center [852, 164] width 184 height 22
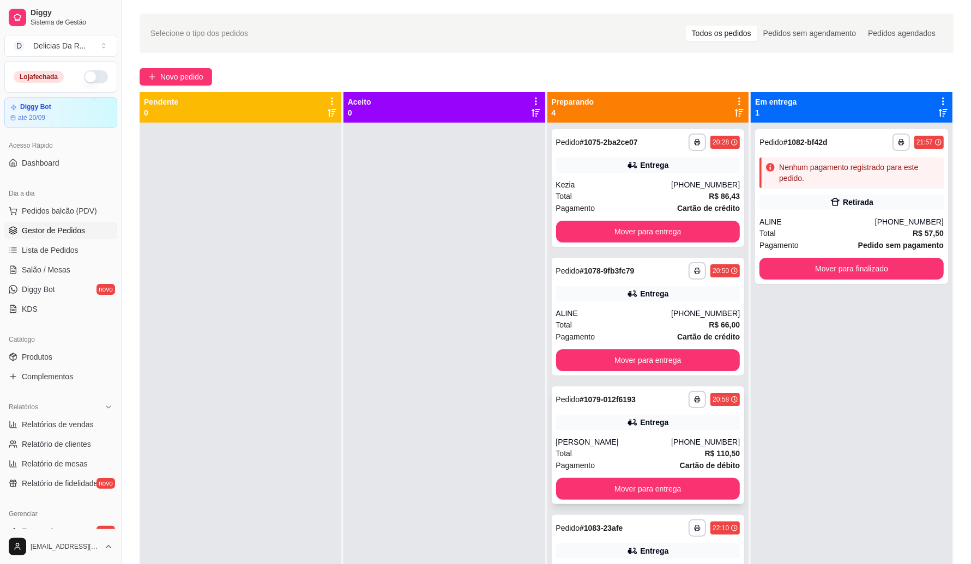
scroll to position [31, 0]
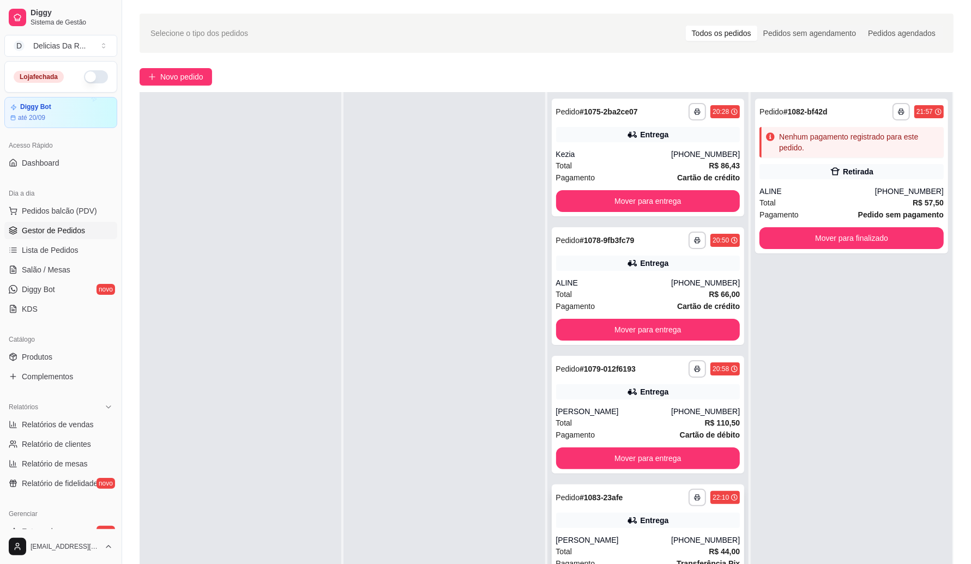
click at [579, 529] on div "**********" at bounding box center [648, 544] width 193 height 118
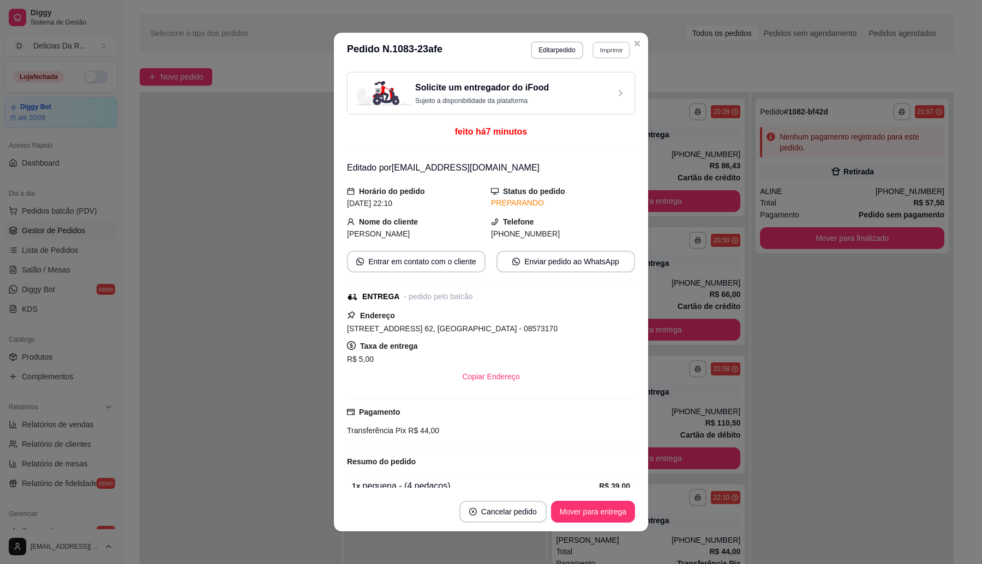
click at [595, 51] on button "Imprimir" at bounding box center [611, 49] width 38 height 17
click at [580, 86] on button "IMPRESSORA" at bounding box center [587, 88] width 76 height 17
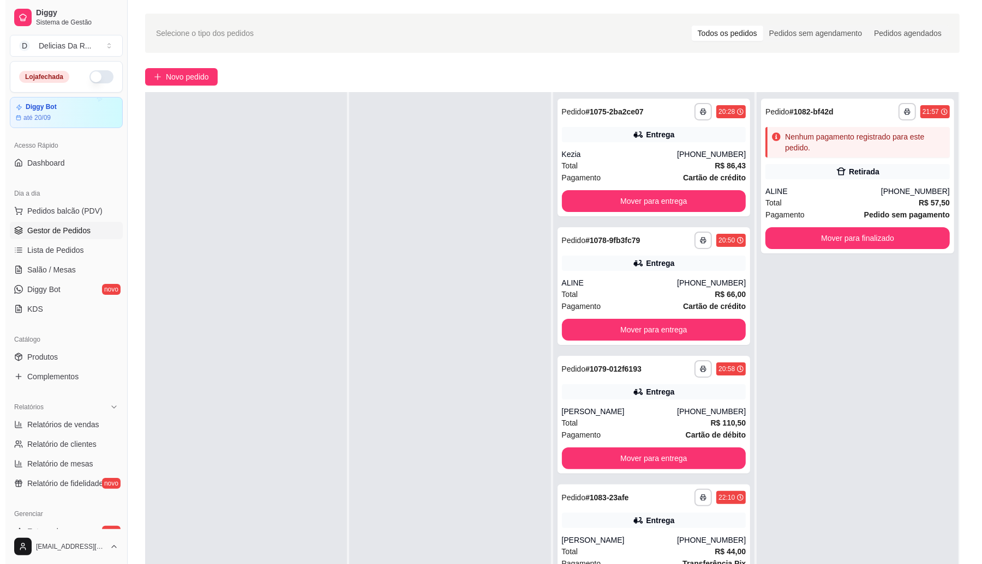
scroll to position [0, 0]
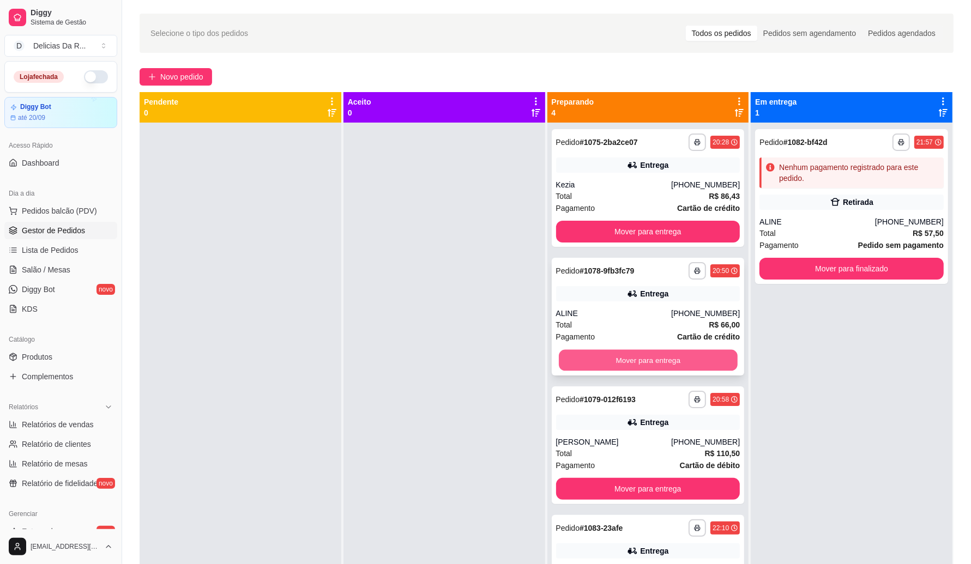
click at [606, 355] on button "Mover para entrega" at bounding box center [648, 360] width 179 height 21
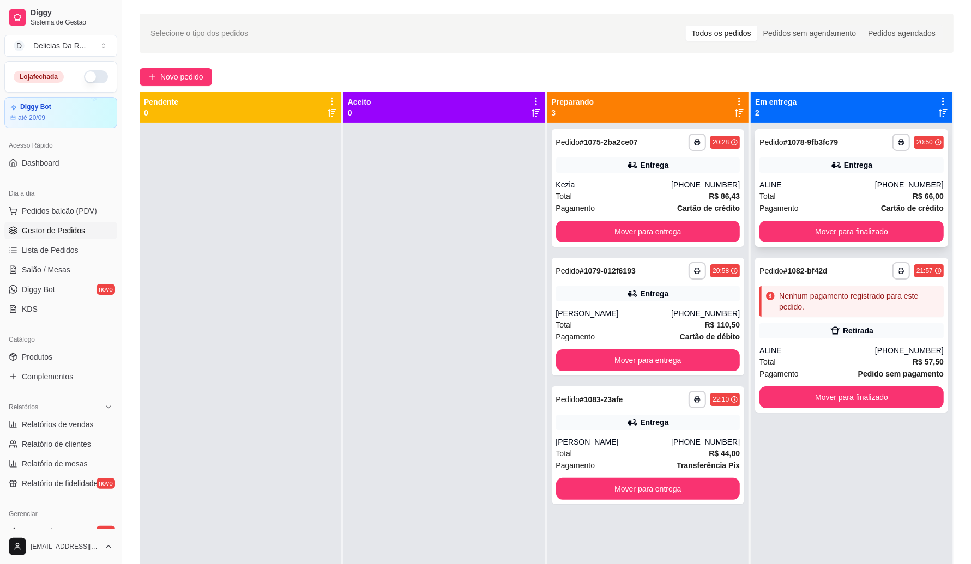
click at [786, 195] on div "Total R$ 66,00" at bounding box center [852, 196] width 184 height 12
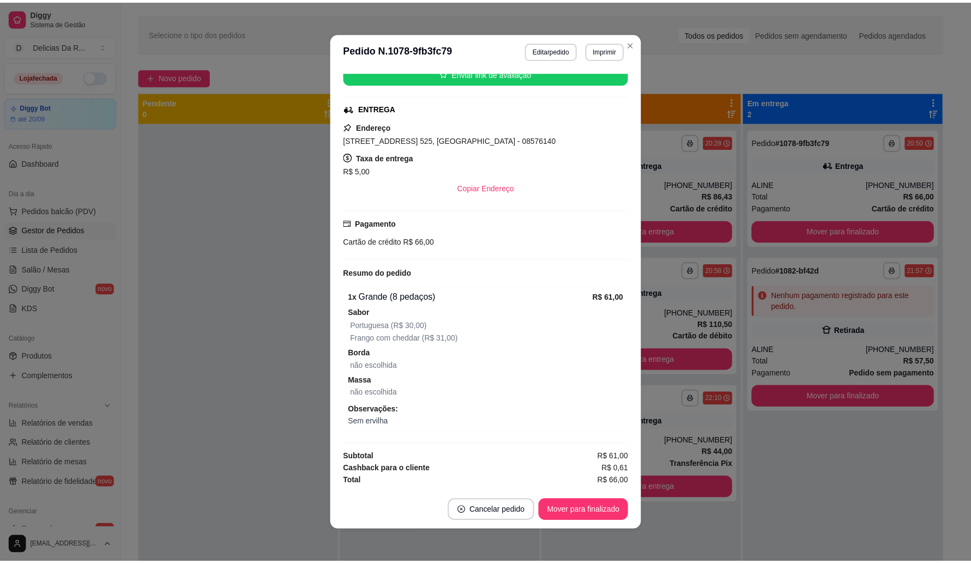
scroll to position [2, 0]
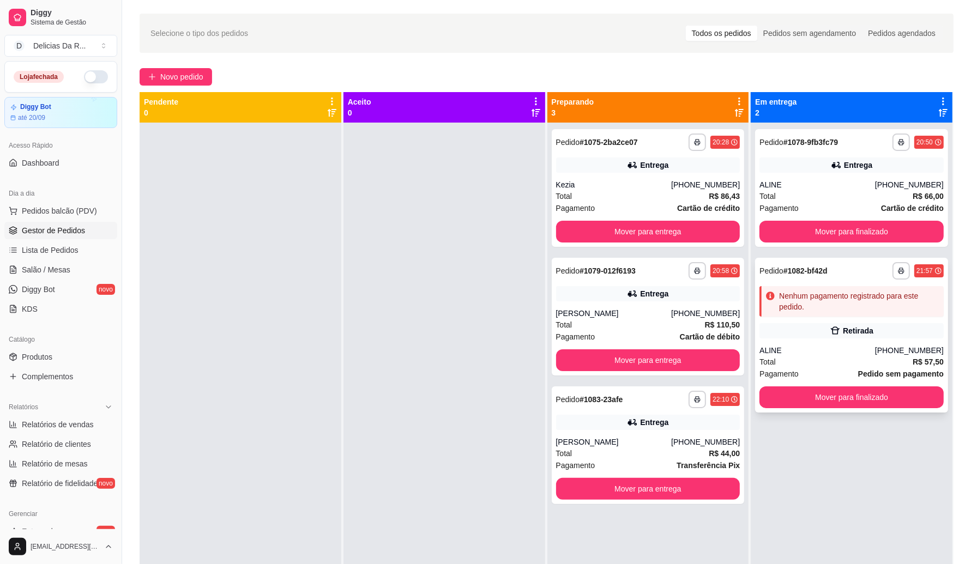
click at [804, 354] on div "ALINE" at bounding box center [818, 350] width 116 height 11
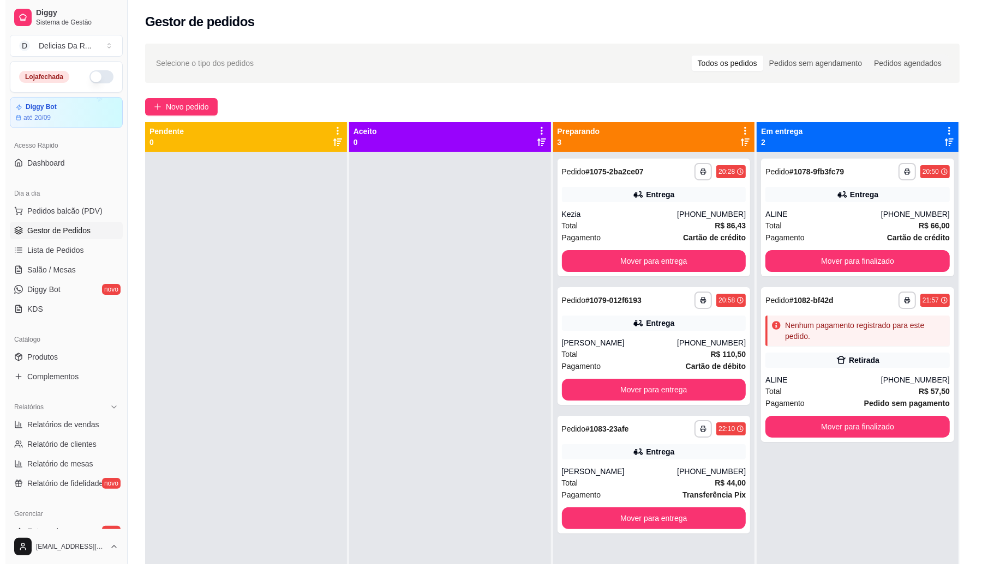
scroll to position [0, 0]
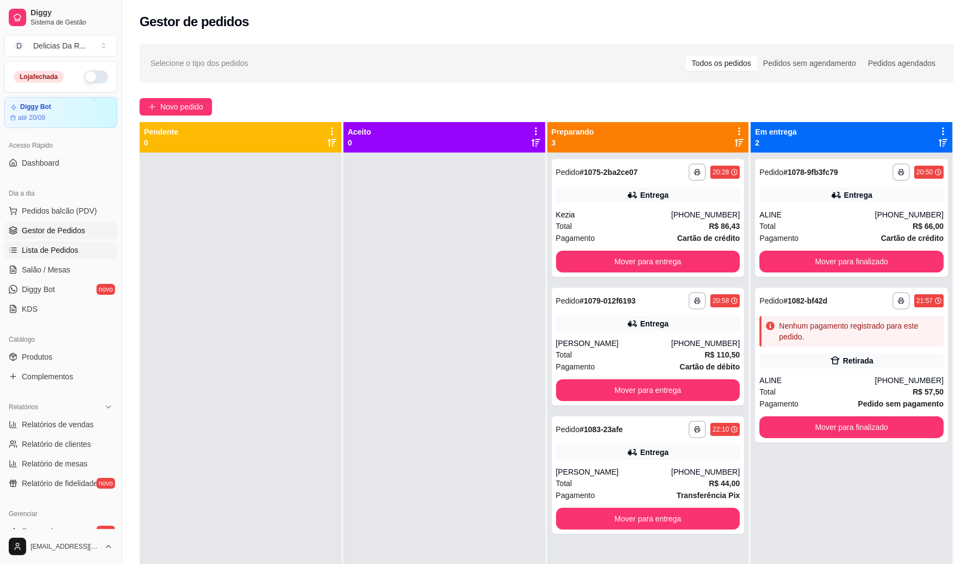
click at [85, 247] on link "Lista de Pedidos" at bounding box center [60, 250] width 113 height 17
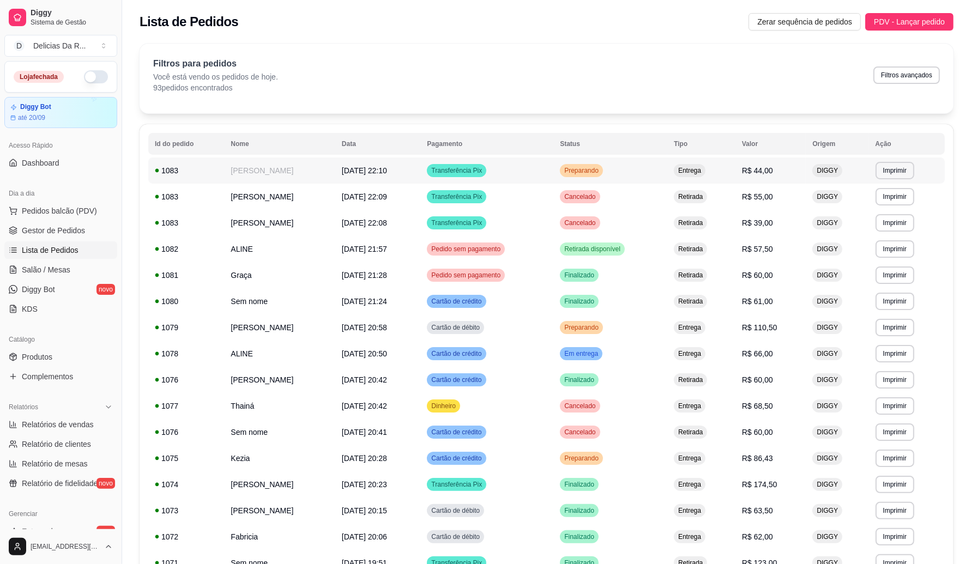
click at [735, 173] on td "Entrega" at bounding box center [702, 171] width 68 height 26
click at [731, 200] on td "Retirada" at bounding box center [702, 197] width 68 height 26
click at [732, 196] on td "Retirada" at bounding box center [702, 197] width 68 height 26
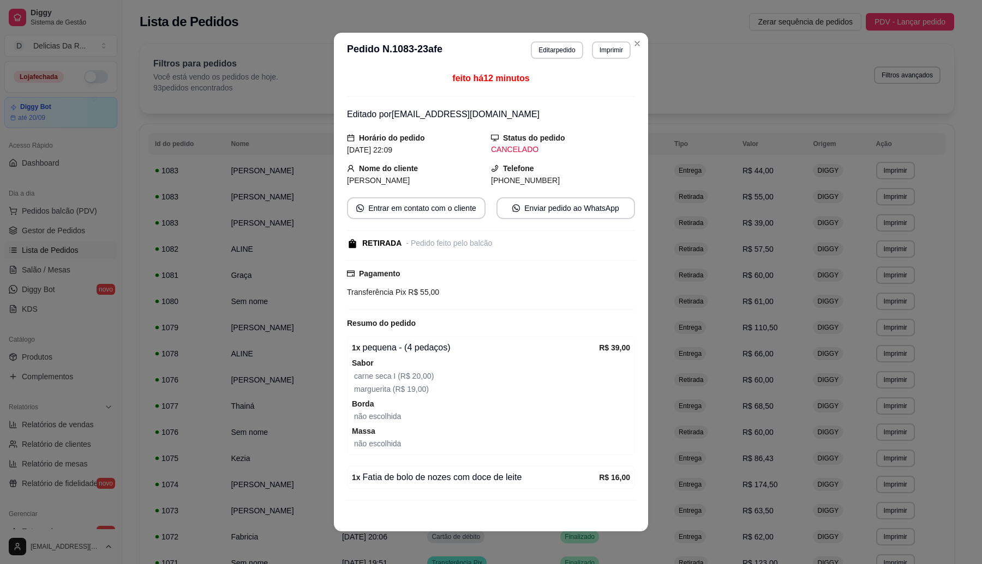
scroll to position [26, 0]
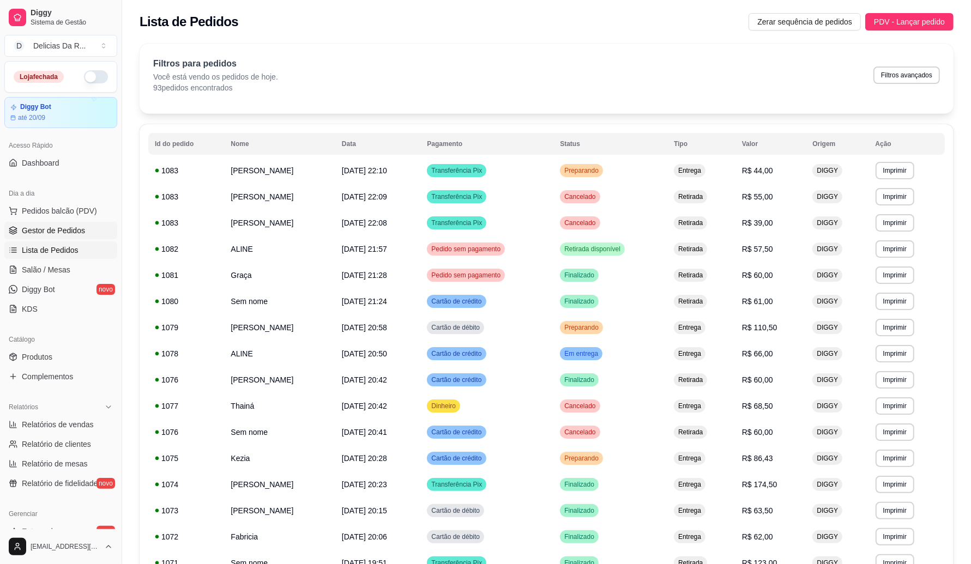
click at [58, 230] on span "Gestor de Pedidos" at bounding box center [53, 230] width 63 height 11
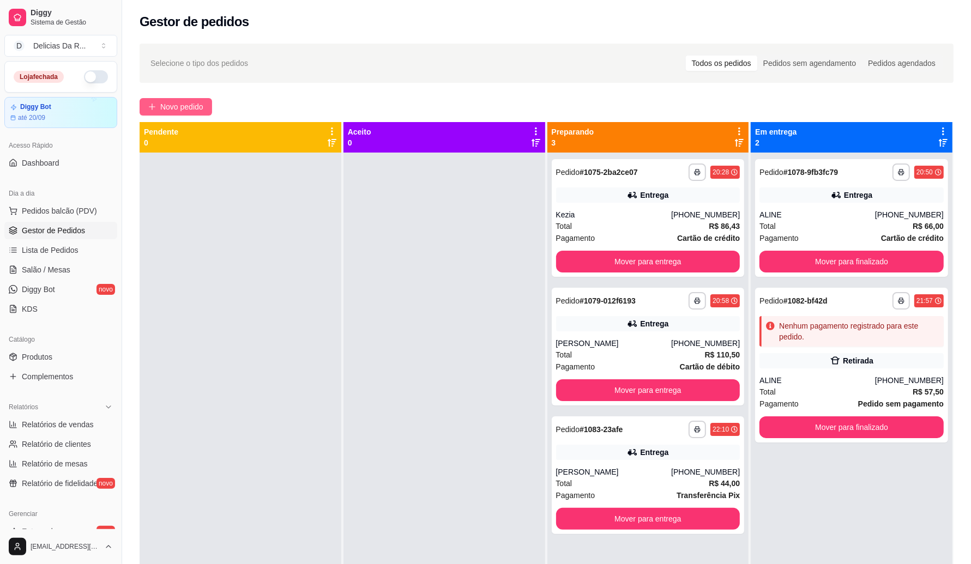
click at [175, 109] on span "Novo pedido" at bounding box center [181, 107] width 43 height 12
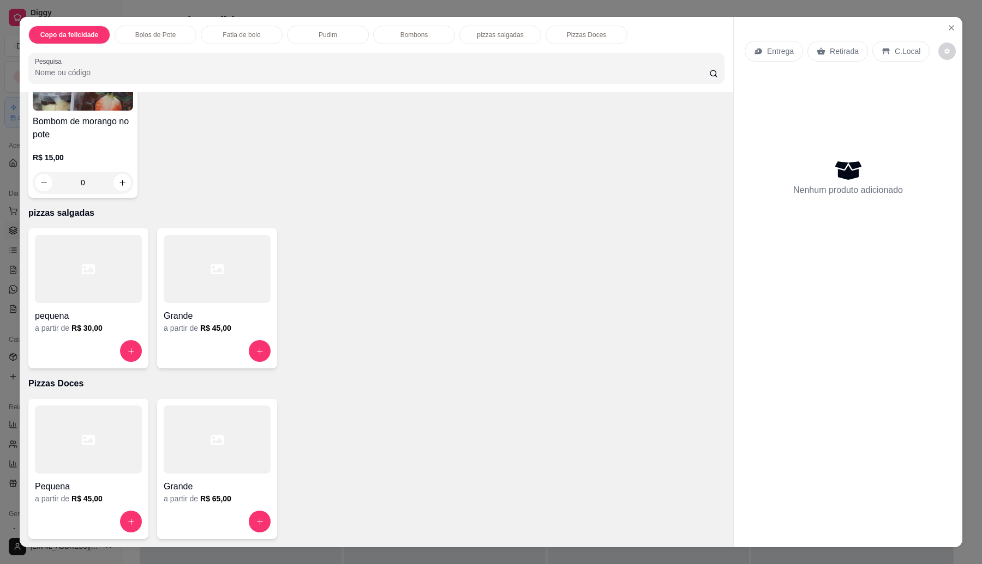
scroll to position [337, 0]
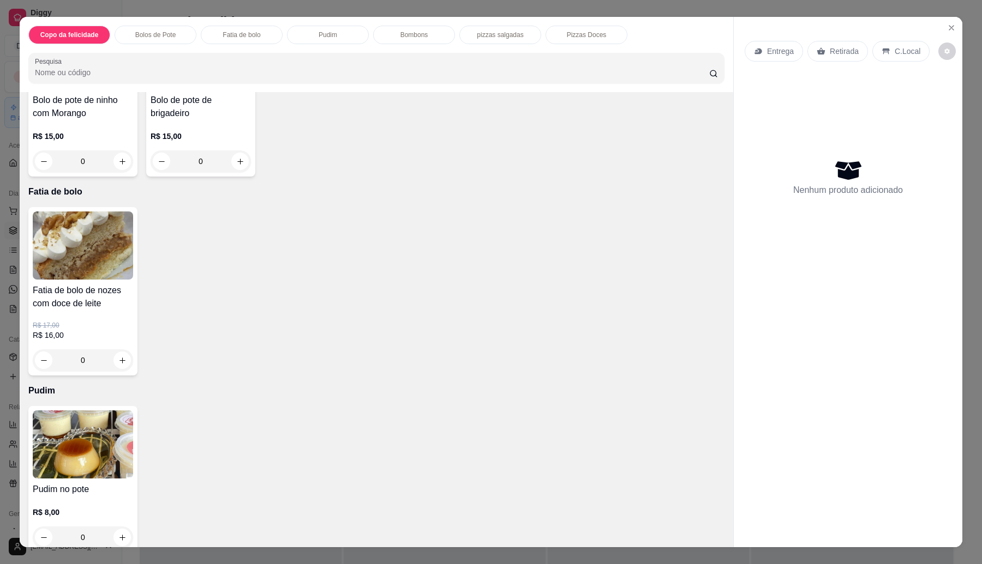
click at [112, 334] on p "R$ 16,00" at bounding box center [83, 335] width 100 height 11
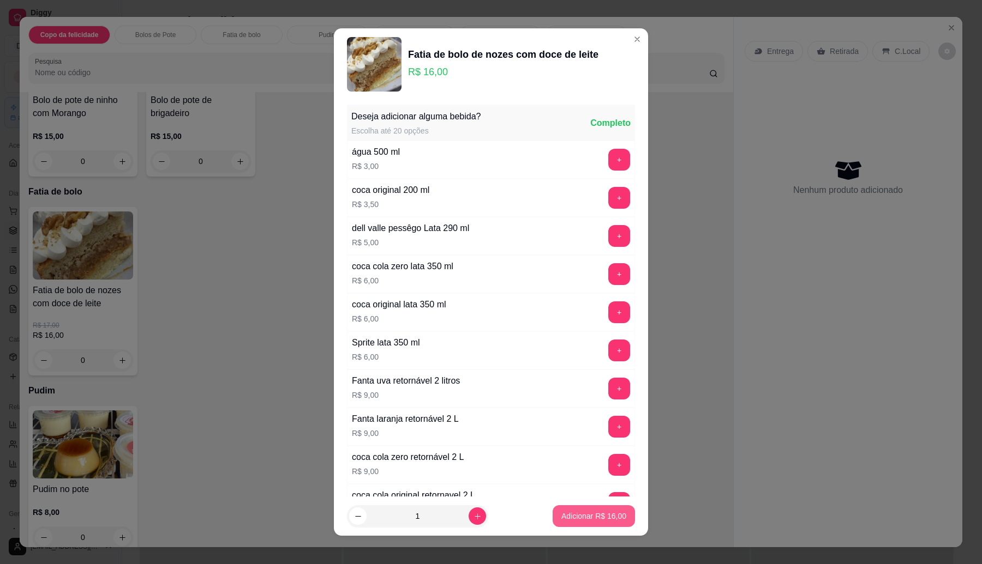
click at [561, 513] on p "Adicionar R$ 16,00" at bounding box center [593, 516] width 65 height 11
type input "1"
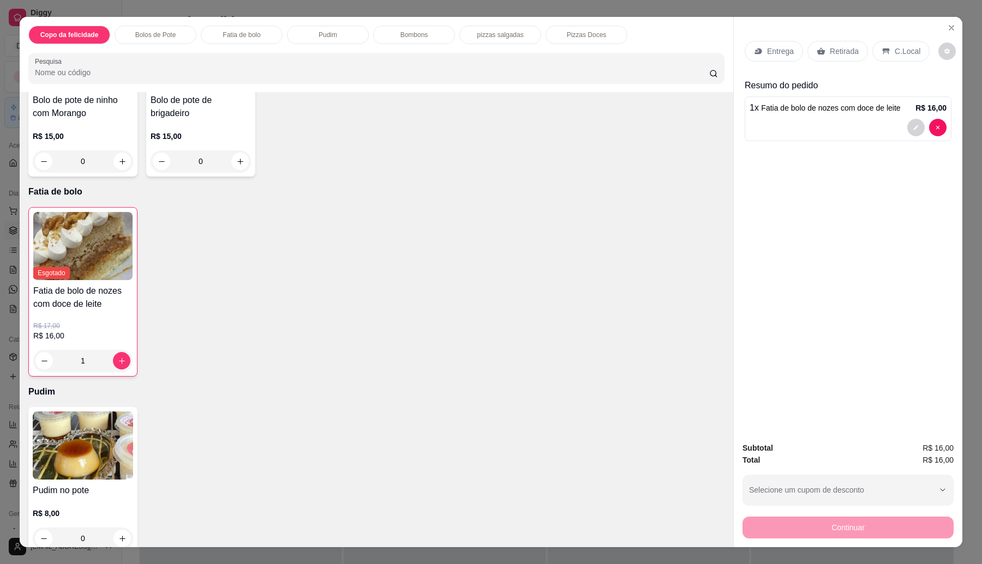
click at [838, 56] on p "Retirada" at bounding box center [844, 51] width 29 height 11
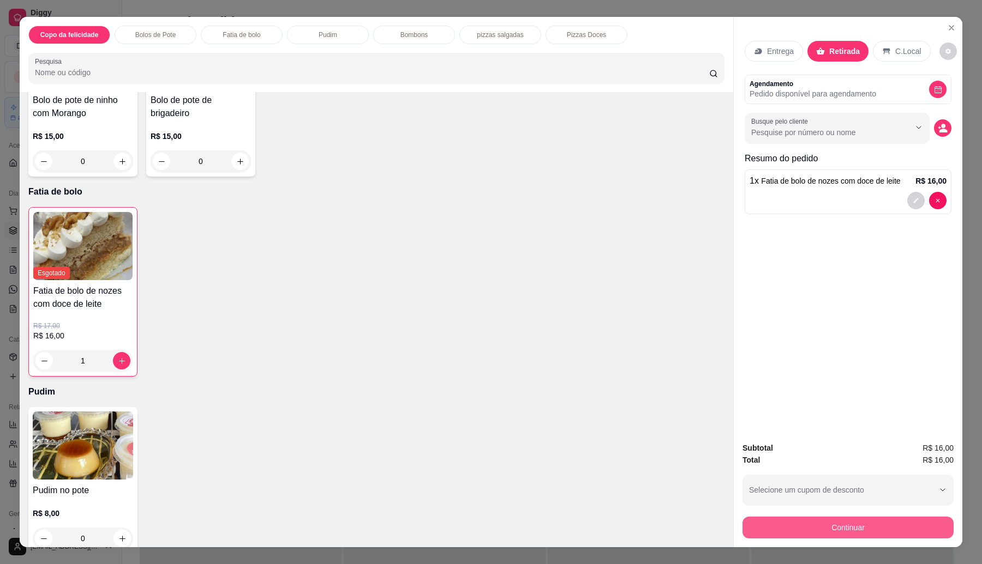
click at [781, 533] on button "Continuar" at bounding box center [847, 528] width 211 height 22
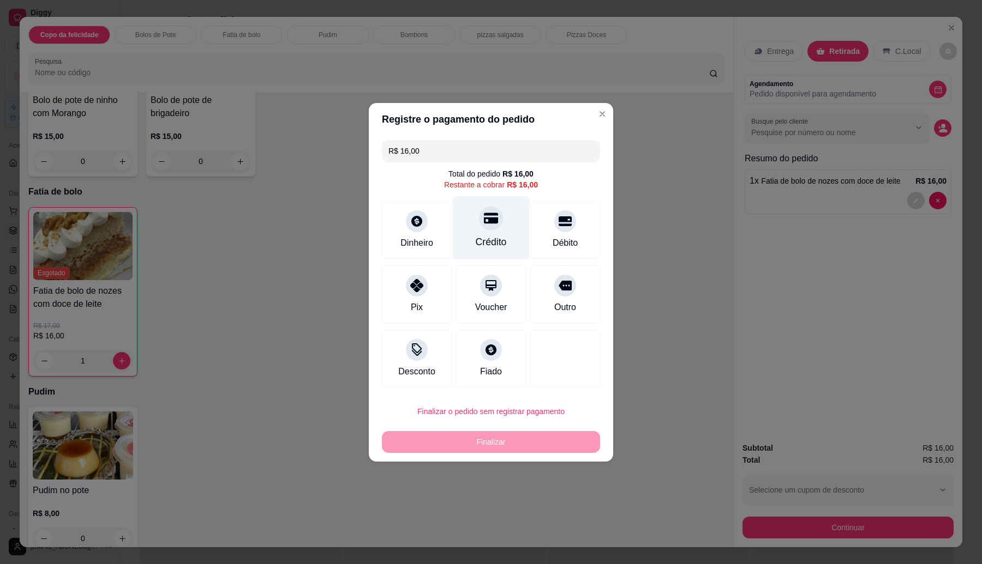
click at [479, 221] on div at bounding box center [491, 218] width 24 height 24
type input "R$ 0,00"
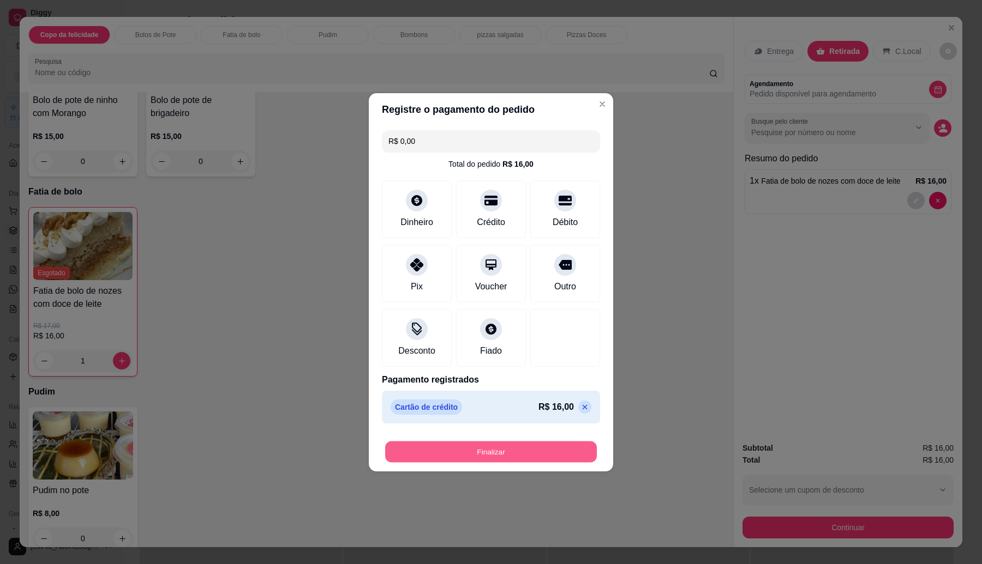
click at [510, 454] on button "Finalizar" at bounding box center [491, 451] width 212 height 21
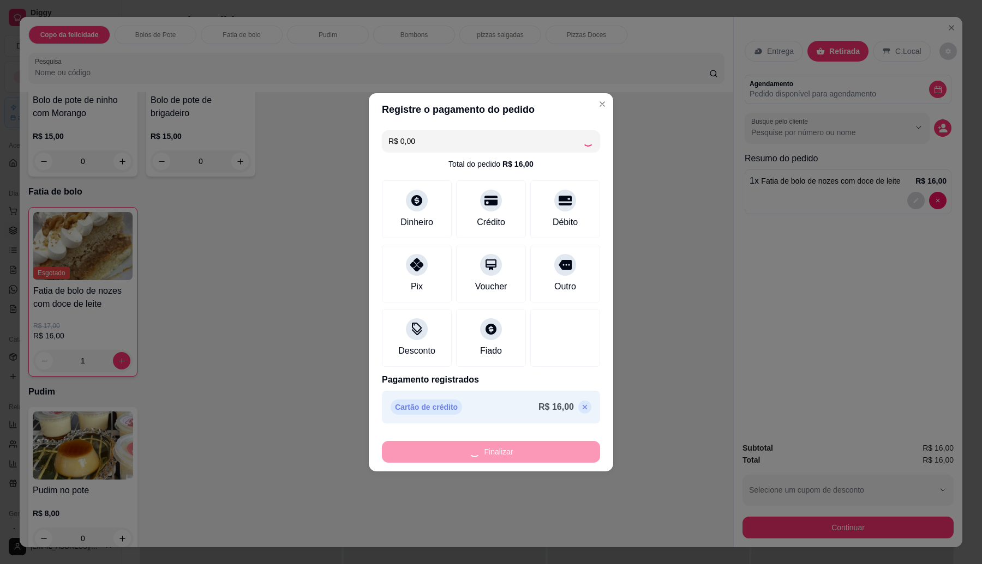
type input "0"
type input "-R$ 16,00"
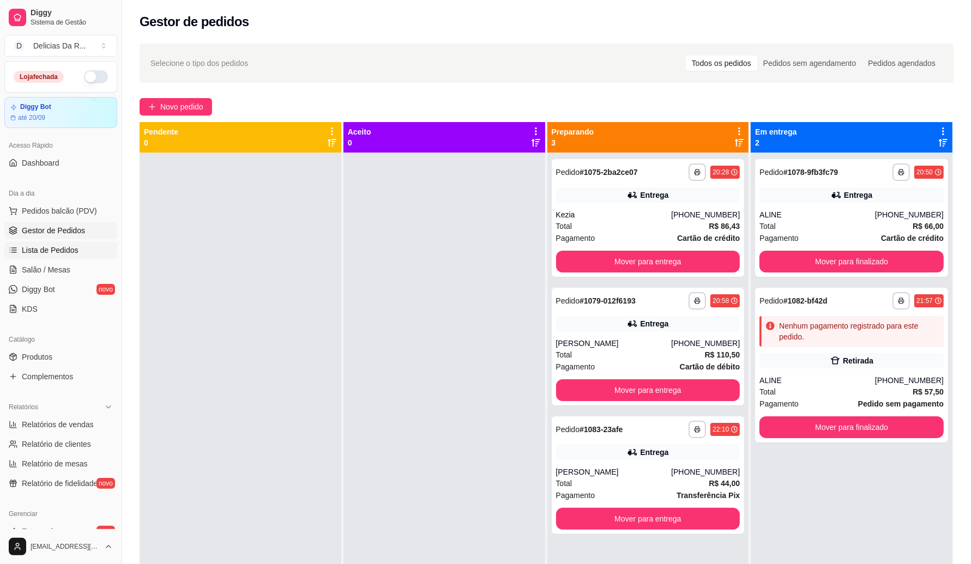
click at [60, 254] on span "Lista de Pedidos" at bounding box center [50, 250] width 57 height 11
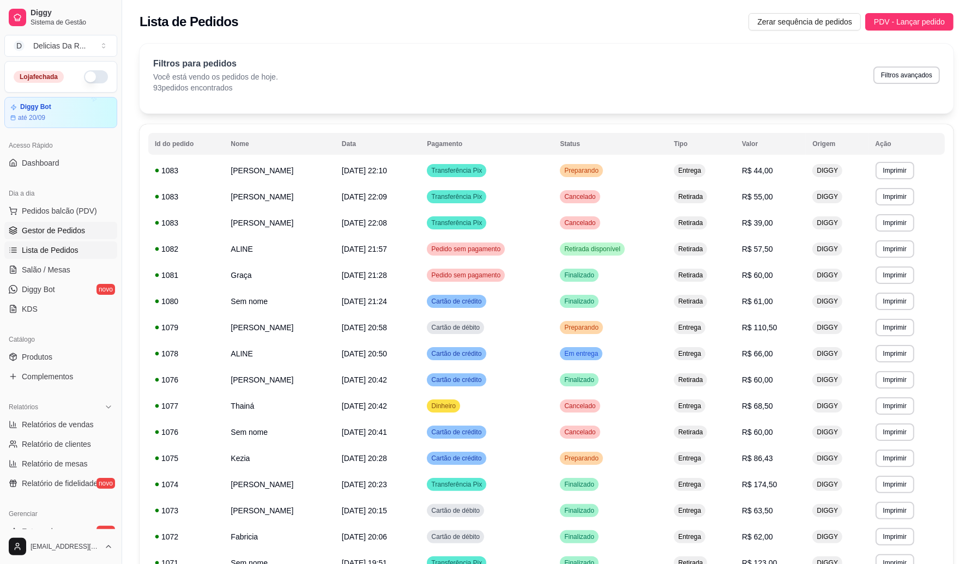
drag, startPoint x: 57, startPoint y: 230, endPoint x: 136, endPoint y: 199, distance: 84.8
click at [58, 230] on span "Gestor de Pedidos" at bounding box center [53, 230] width 63 height 11
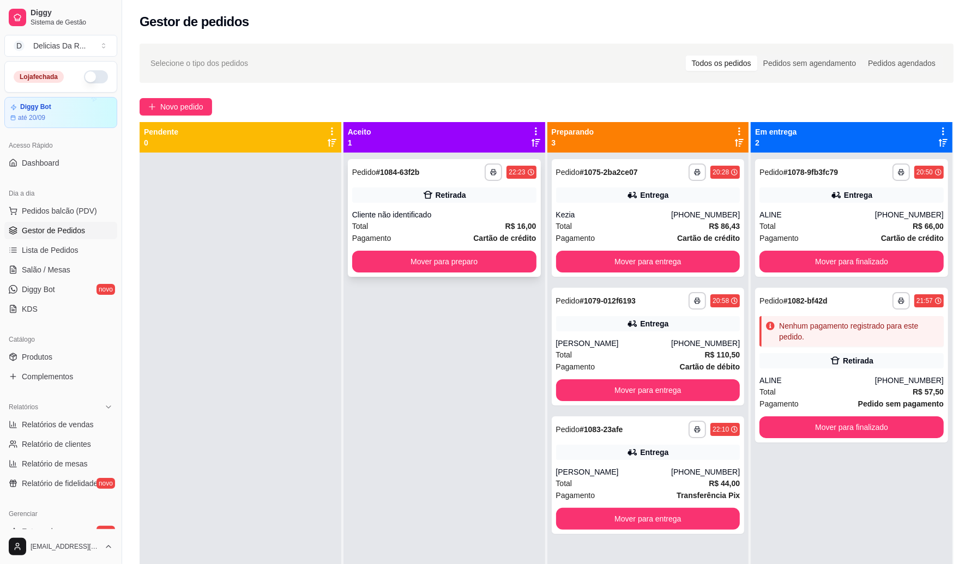
click at [442, 205] on div "**********" at bounding box center [444, 218] width 193 height 118
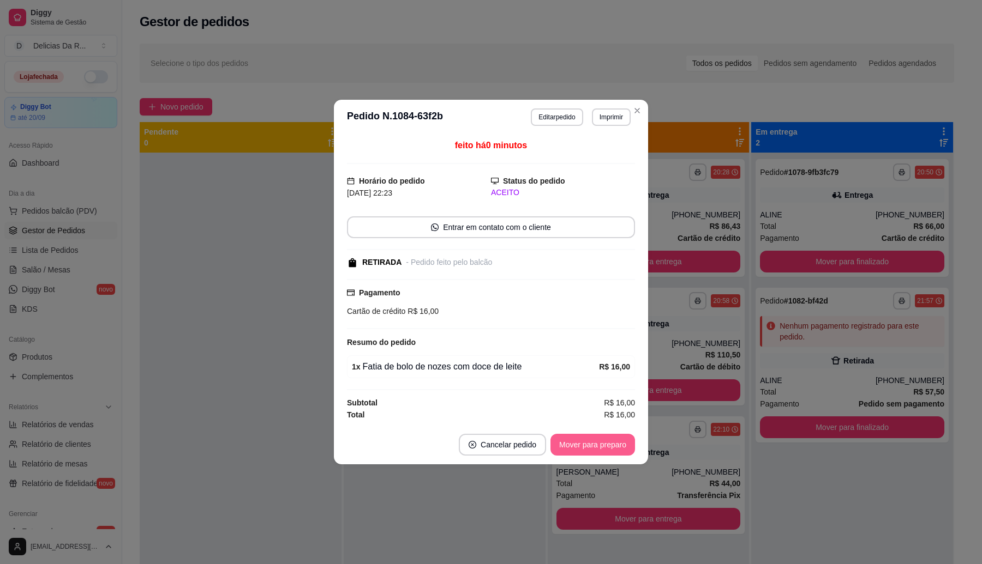
click at [568, 445] on button "Mover para preparo" at bounding box center [592, 445] width 85 height 22
click at [568, 446] on button "Mover para retirada disponível" at bounding box center [574, 445] width 117 height 21
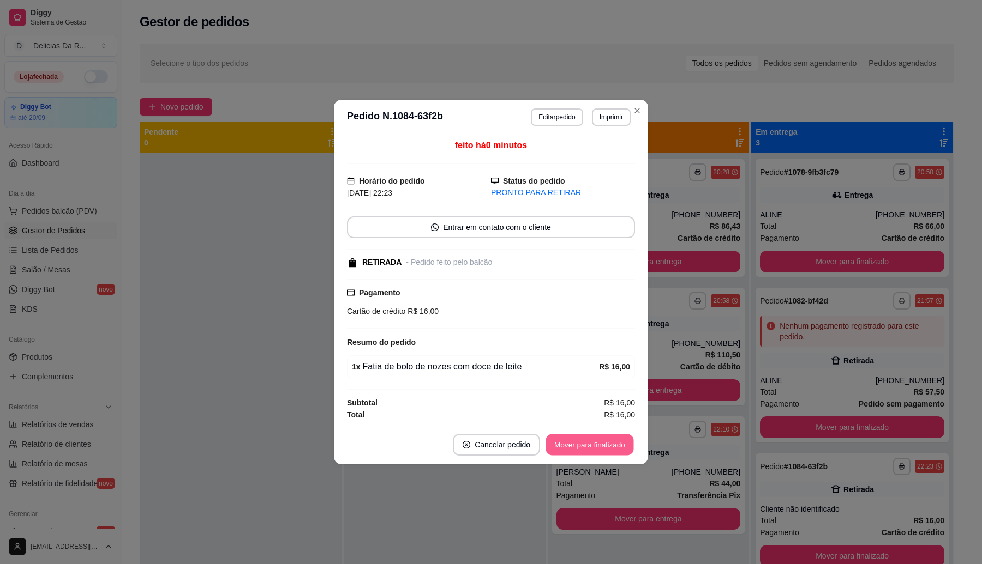
click at [568, 446] on button "Mover para finalizado" at bounding box center [590, 445] width 88 height 21
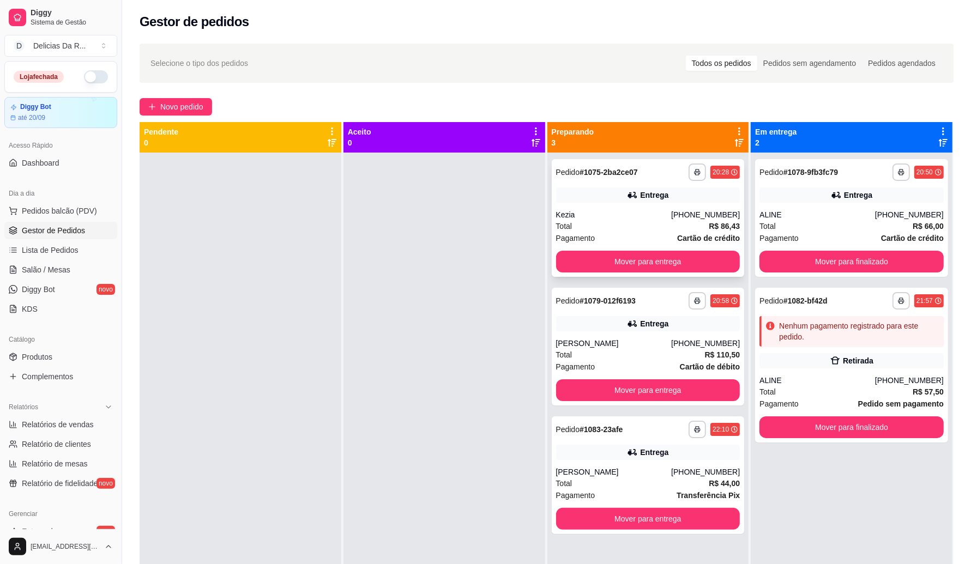
click at [556, 216] on div "Kezia" at bounding box center [614, 214] width 116 height 11
click at [618, 342] on div "[PERSON_NAME]" at bounding box center [614, 343] width 116 height 11
click at [182, 94] on div "**********" at bounding box center [546, 368] width 849 height 663
click at [190, 103] on span "Novo pedido" at bounding box center [181, 107] width 43 height 12
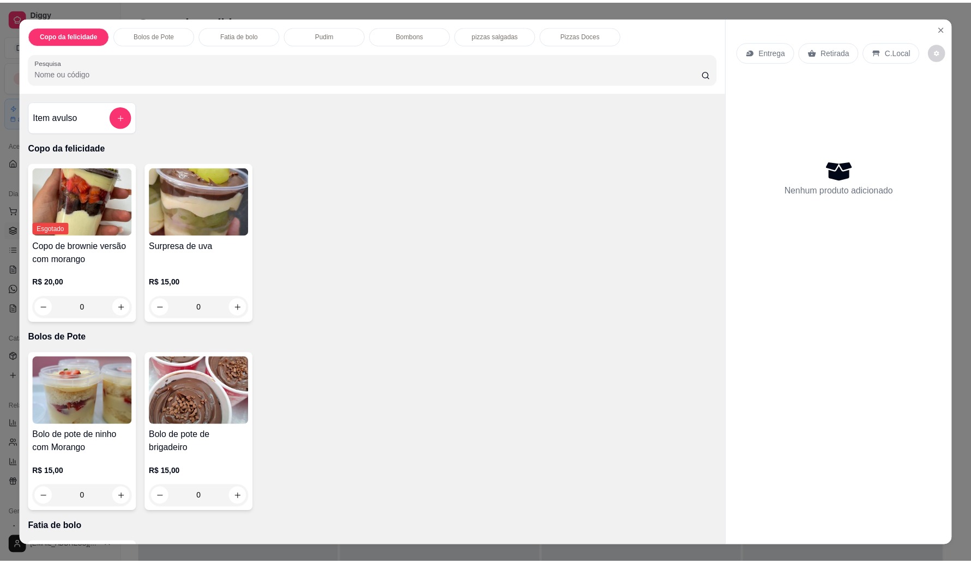
scroll to position [882, 0]
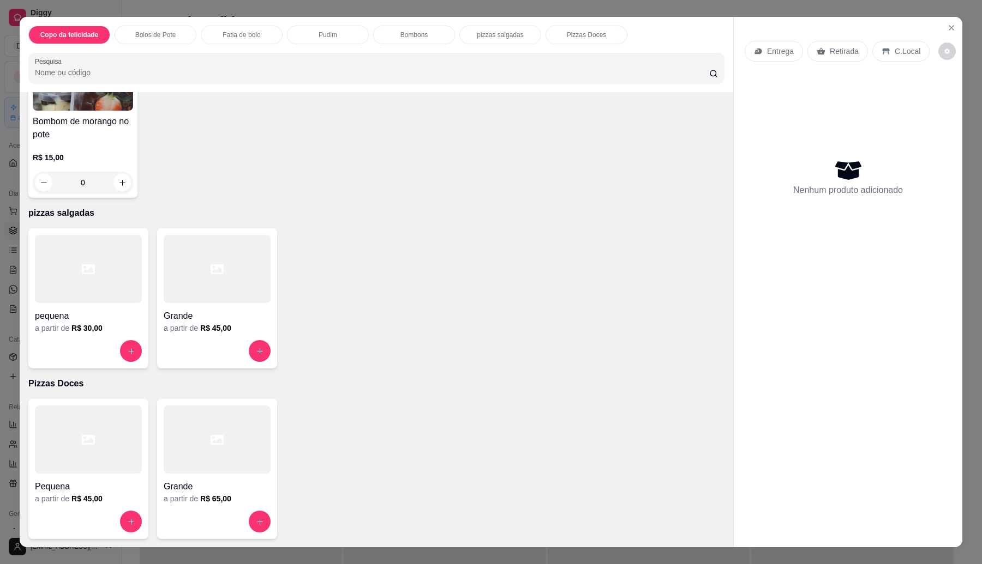
click at [74, 337] on div "pequena a partir de R$ 30,00" at bounding box center [88, 299] width 120 height 140
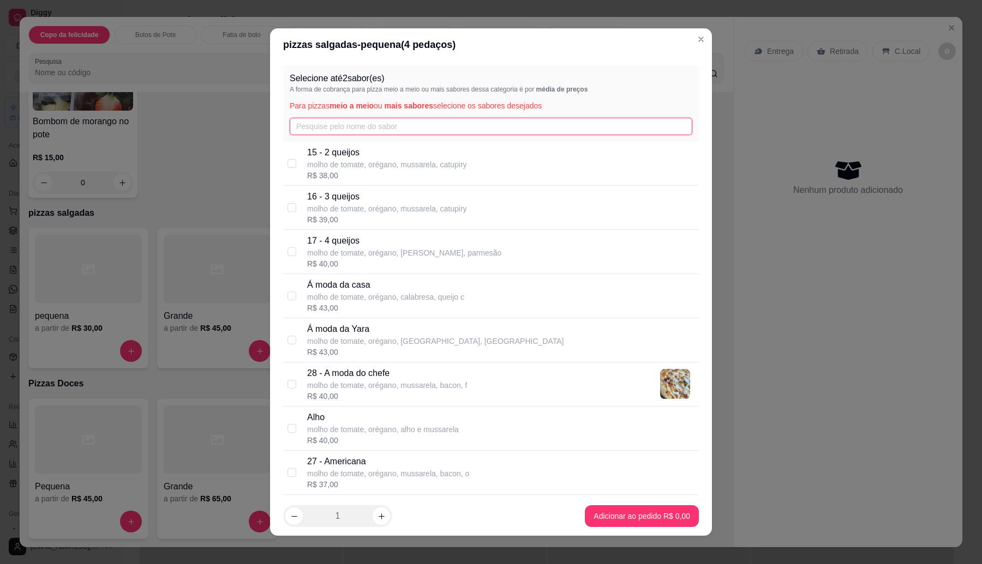
click at [333, 129] on input "text" at bounding box center [491, 126] width 402 height 17
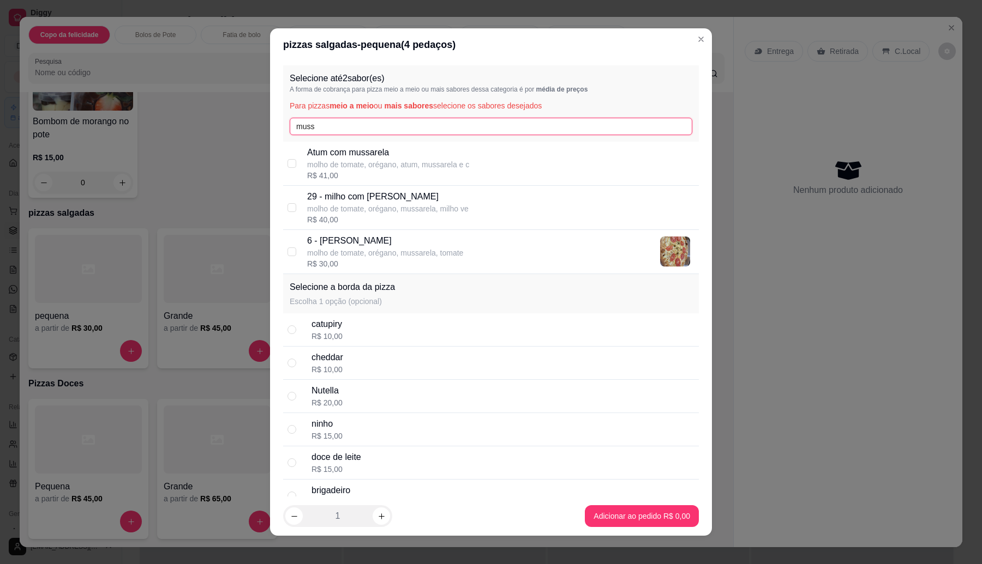
type input "muss"
click at [401, 244] on p "6 - [PERSON_NAME]" at bounding box center [385, 241] width 156 height 13
checkbox input "true"
click at [363, 121] on input "muss" at bounding box center [491, 126] width 402 height 17
type input "m"
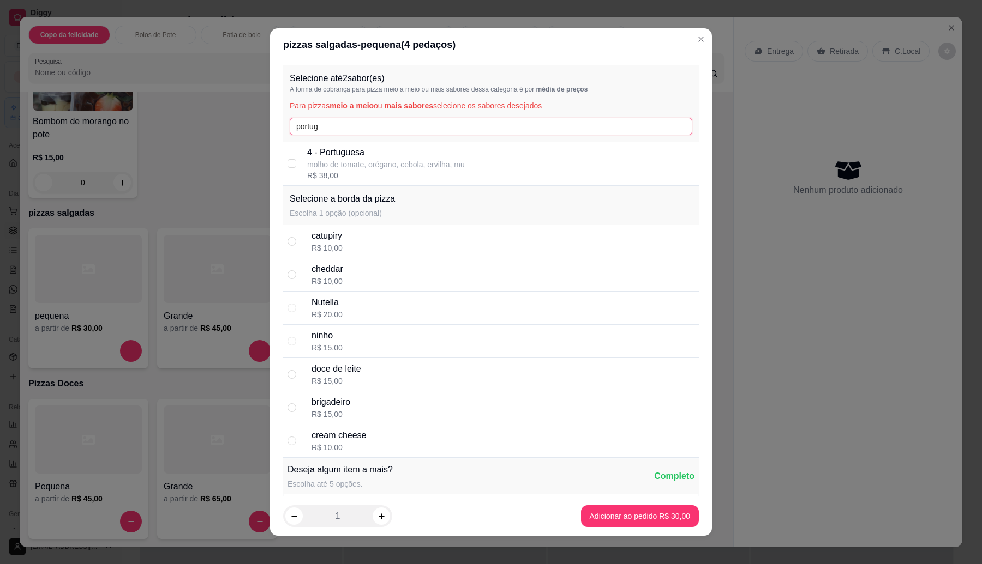
type input "portug"
click at [371, 157] on p "4 - Portuguesa" at bounding box center [386, 152] width 158 height 13
checkbox input "true"
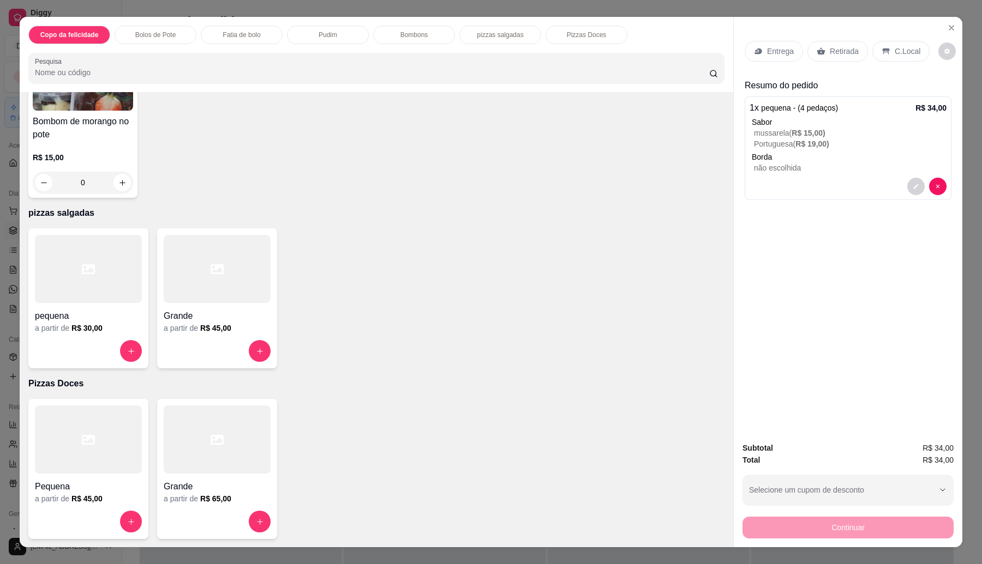
click at [836, 53] on p "Retirada" at bounding box center [844, 51] width 29 height 11
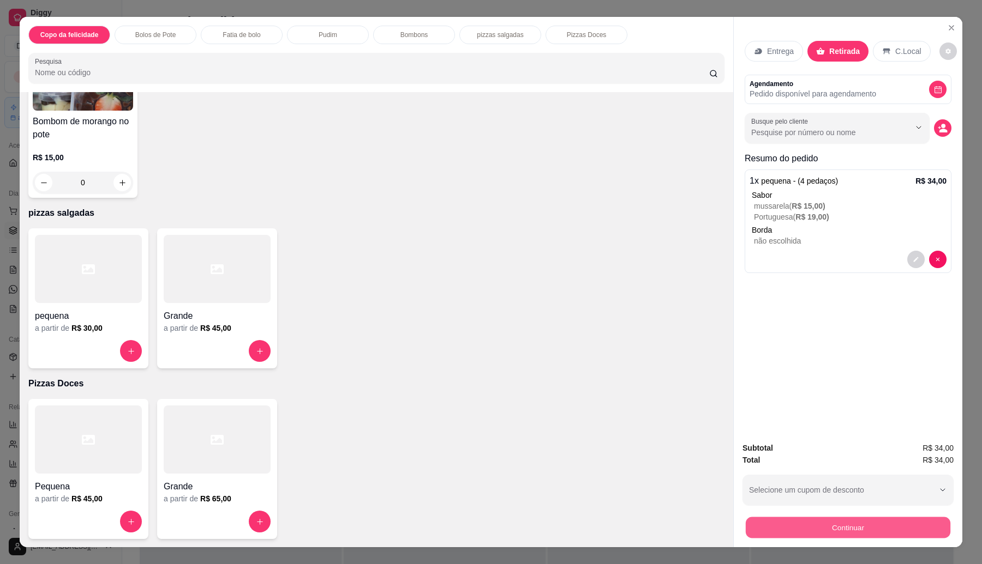
click at [788, 531] on button "Continuar" at bounding box center [848, 528] width 205 height 21
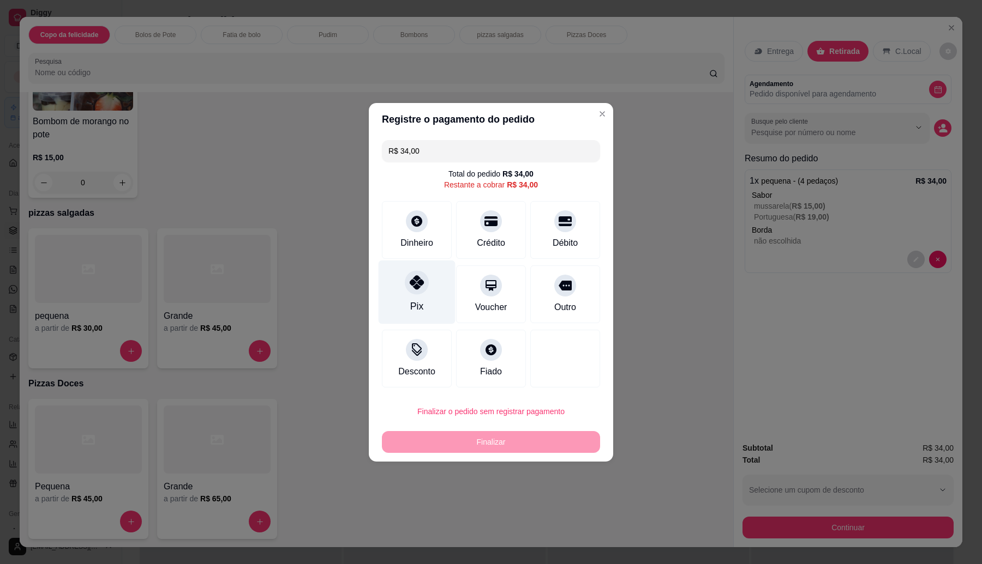
click at [424, 285] on div at bounding box center [417, 283] width 24 height 24
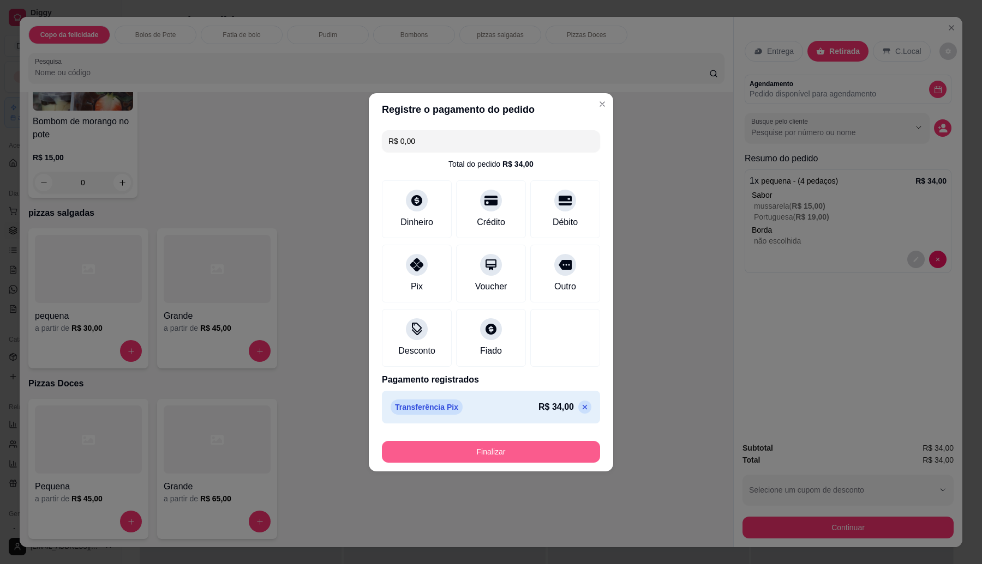
click at [491, 446] on button "Finalizar" at bounding box center [491, 452] width 218 height 22
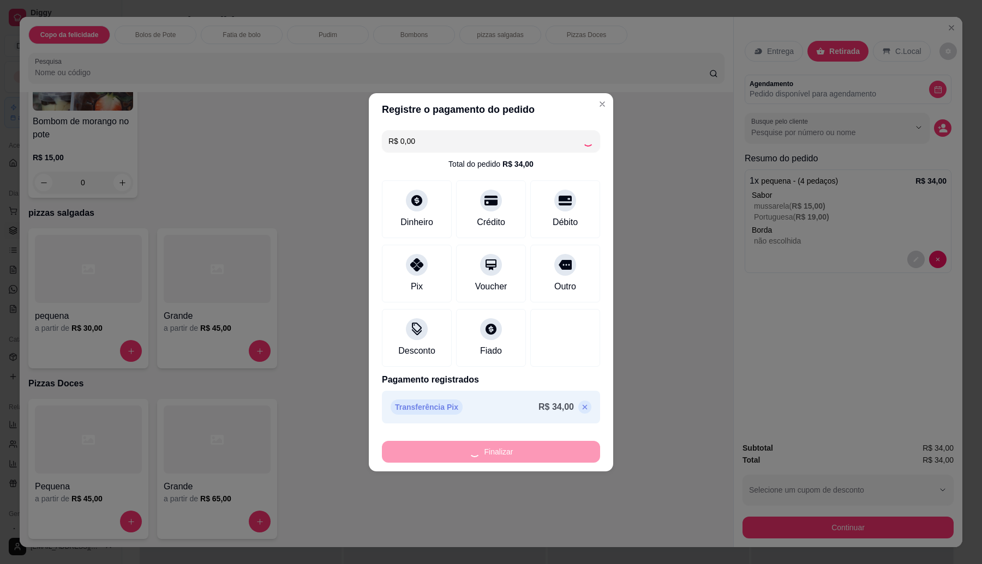
type input "-R$ 34,00"
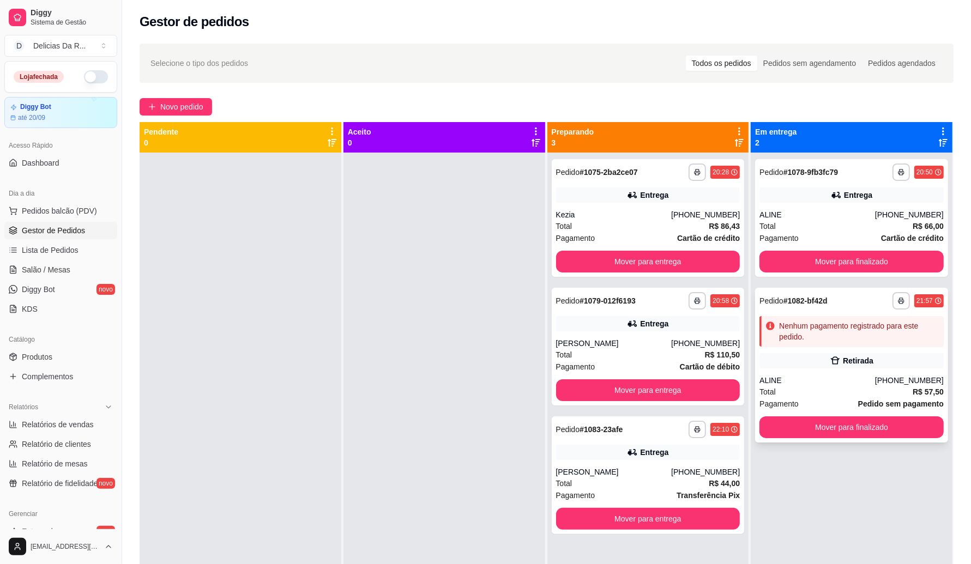
click at [790, 375] on div "ALINE" at bounding box center [818, 380] width 116 height 11
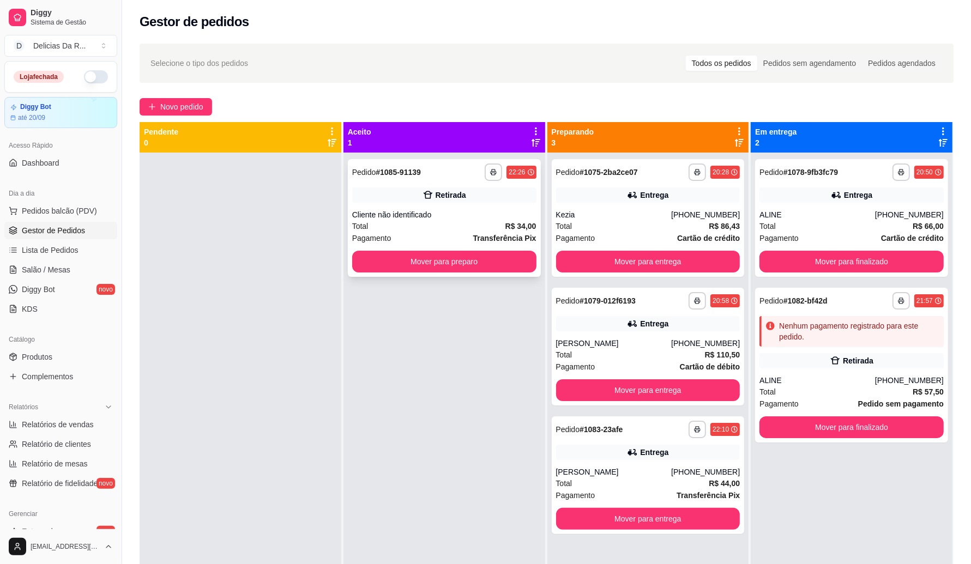
click at [453, 213] on div "Cliente não identificado" at bounding box center [444, 214] width 184 height 11
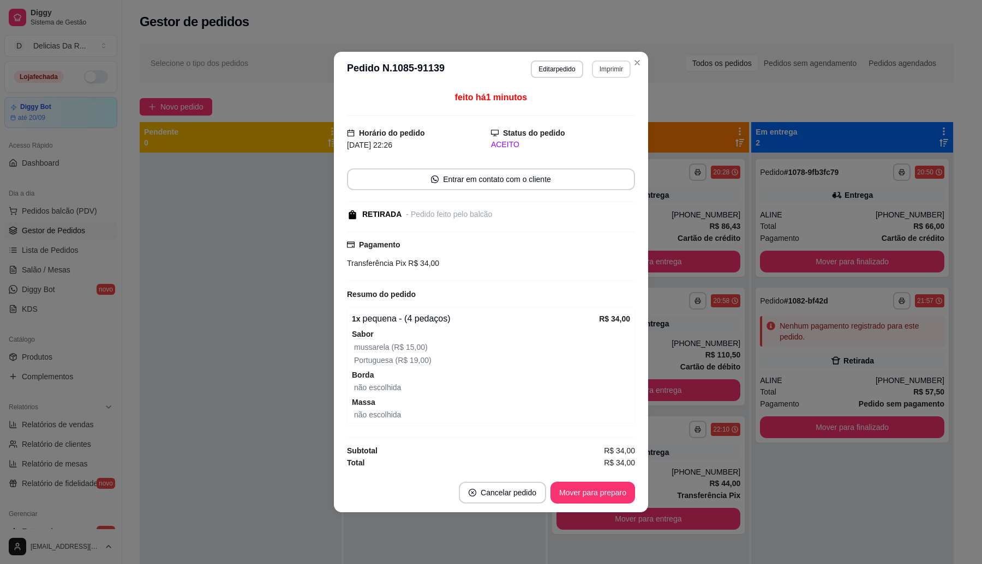
click at [611, 62] on button "Imprimir" at bounding box center [611, 69] width 39 height 17
click at [600, 107] on button "IMPRESSORA" at bounding box center [592, 105] width 79 height 17
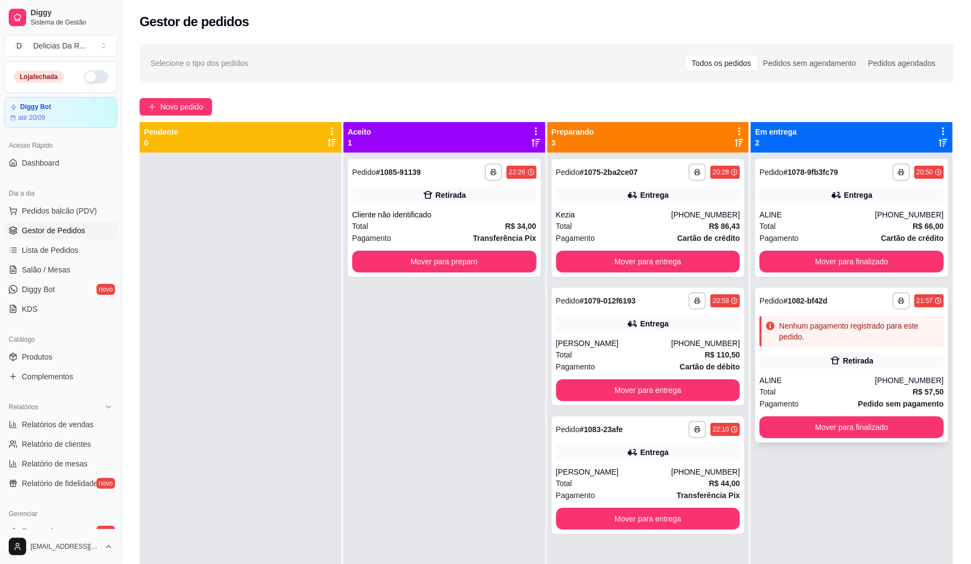
click at [817, 396] on div "Total R$ 57,50" at bounding box center [852, 392] width 184 height 12
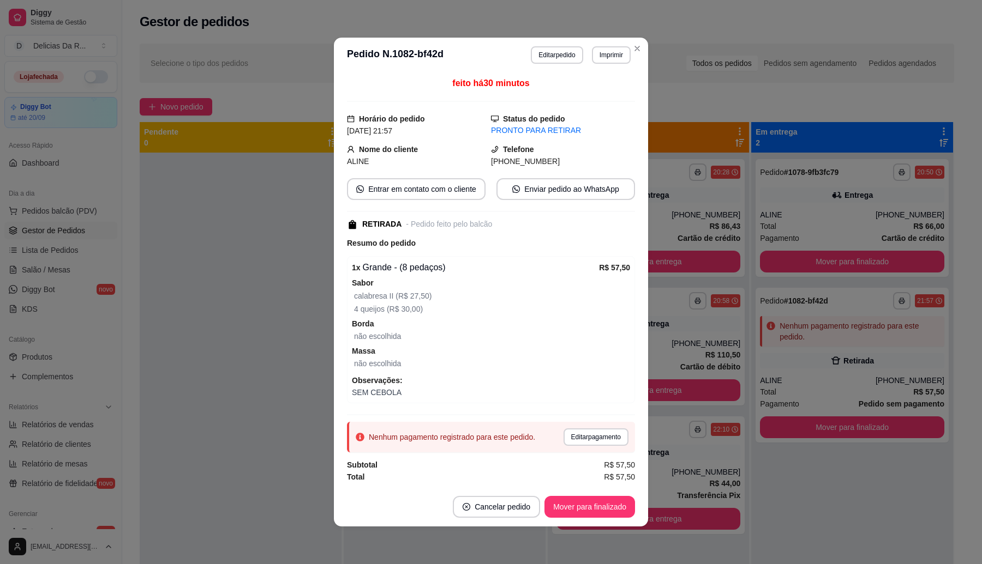
click at [604, 434] on button "Editar pagamento" at bounding box center [595, 437] width 65 height 17
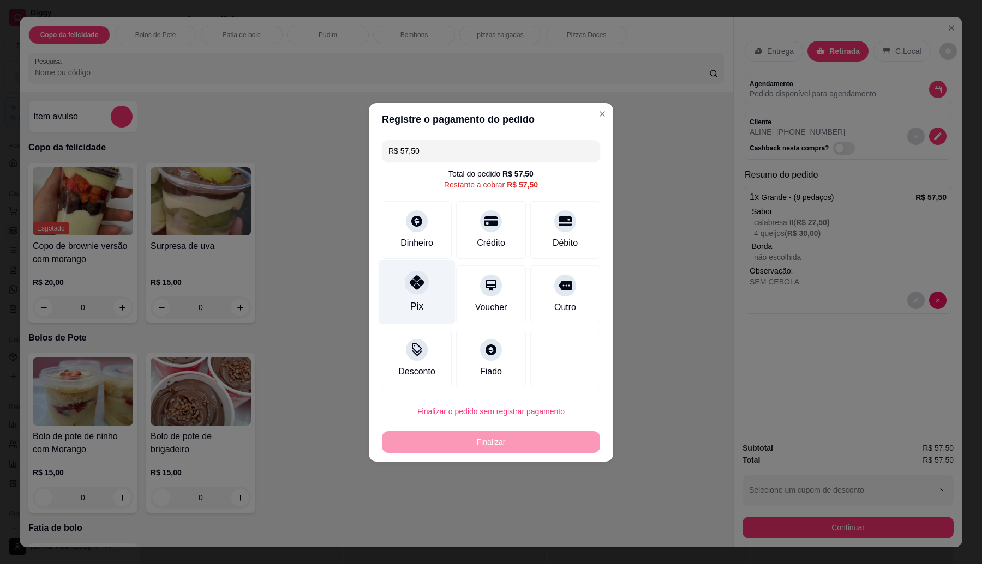
click at [426, 290] on div "Pix" at bounding box center [416, 292] width 77 height 64
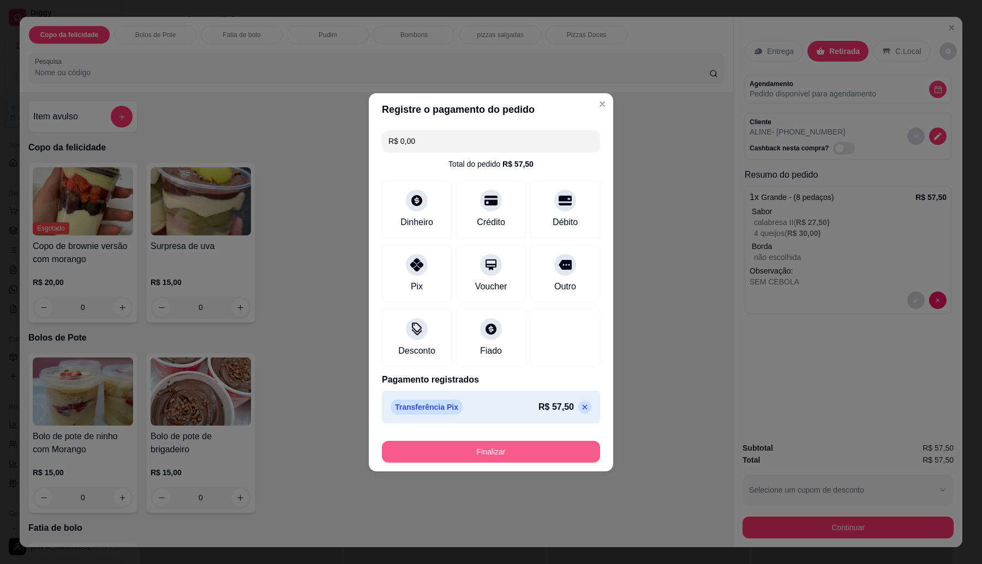
click at [491, 443] on button "Finalizar" at bounding box center [491, 452] width 218 height 22
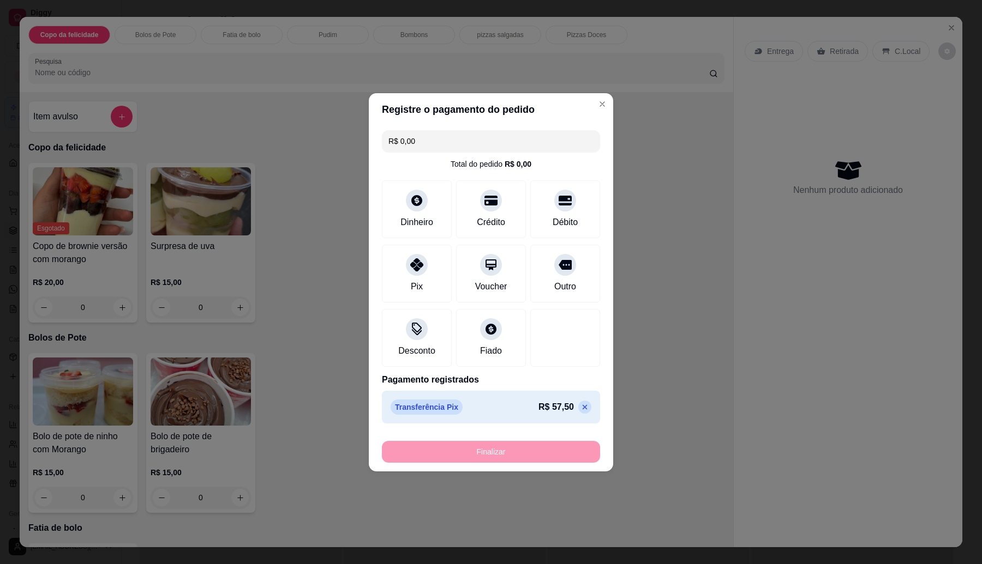
type input "-R$ 57,50"
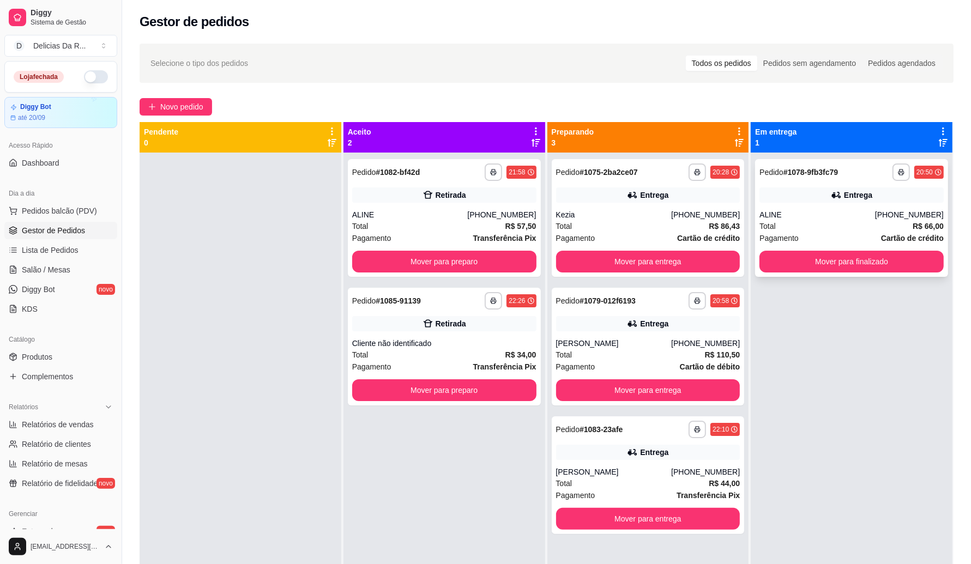
click at [808, 224] on div "Total R$ 66,00" at bounding box center [852, 226] width 184 height 12
click at [439, 388] on button "Mover para preparo" at bounding box center [444, 391] width 184 height 22
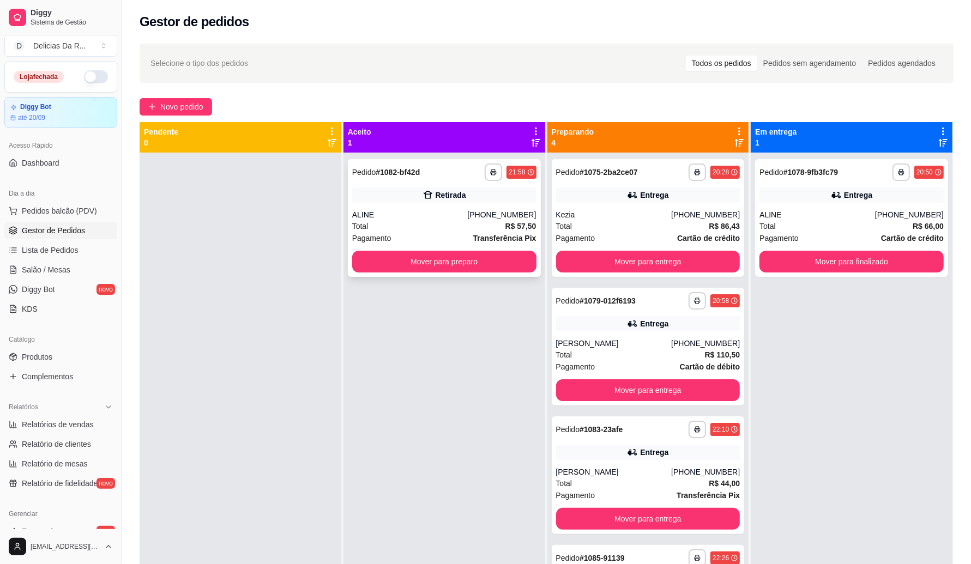
click at [414, 226] on div "Total R$ 57,50" at bounding box center [444, 226] width 184 height 12
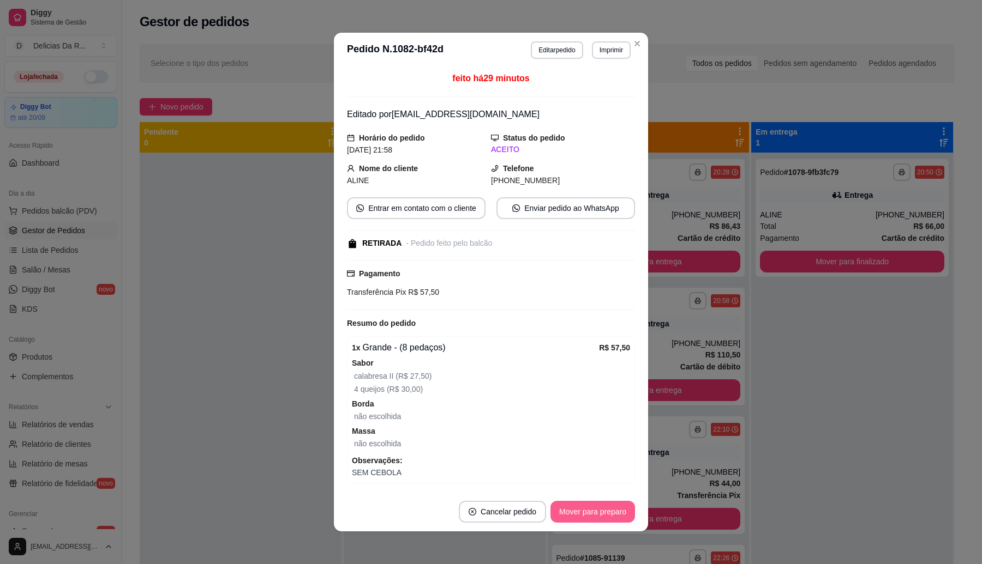
click at [599, 506] on button "Mover para preparo" at bounding box center [592, 512] width 85 height 22
click at [598, 506] on button "Mover para retirada disponível" at bounding box center [574, 512] width 117 height 21
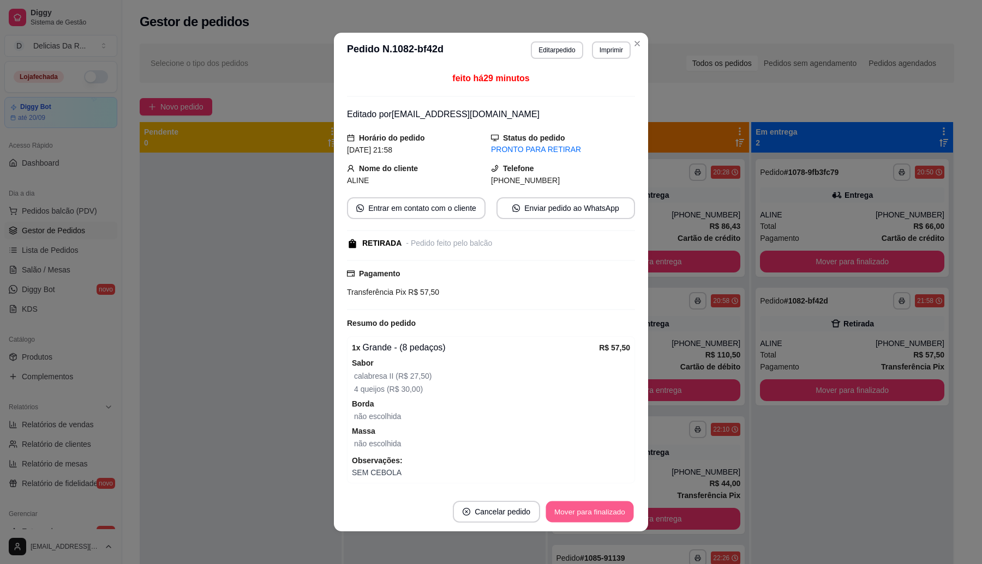
click at [598, 506] on button "Mover para finalizado" at bounding box center [590, 512] width 88 height 21
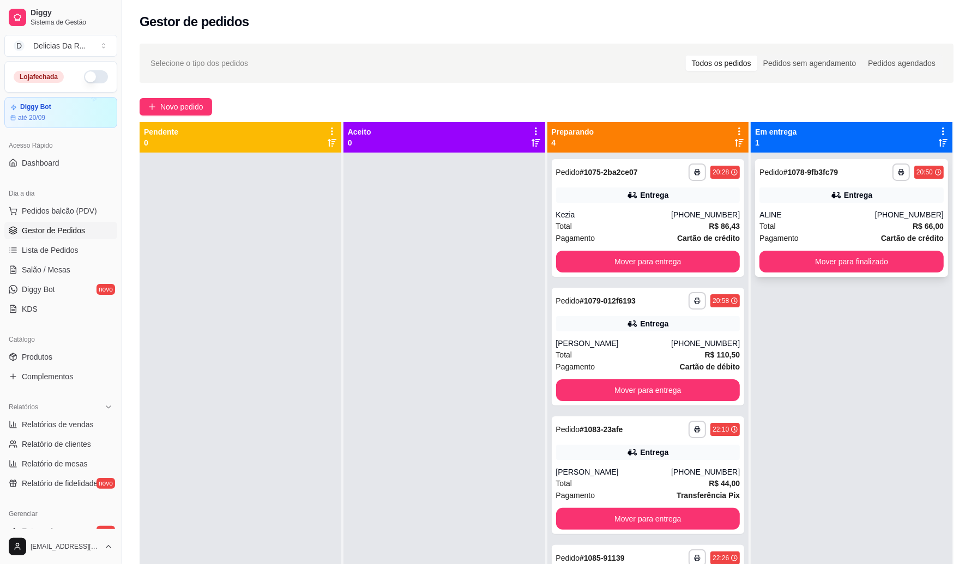
click at [790, 199] on div "Entrega" at bounding box center [852, 195] width 184 height 15
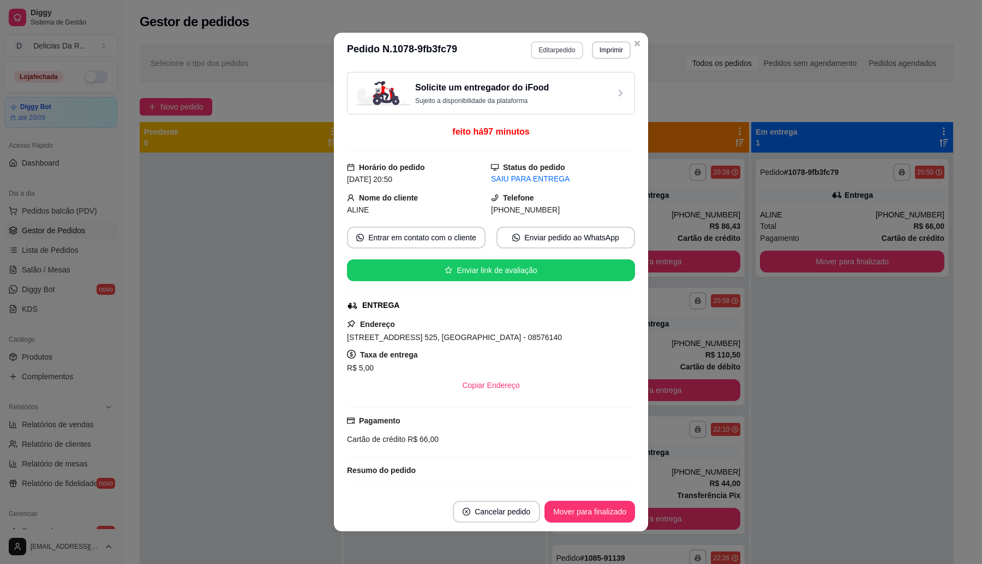
click at [559, 47] on button "Editar pedido" at bounding box center [557, 49] width 52 height 17
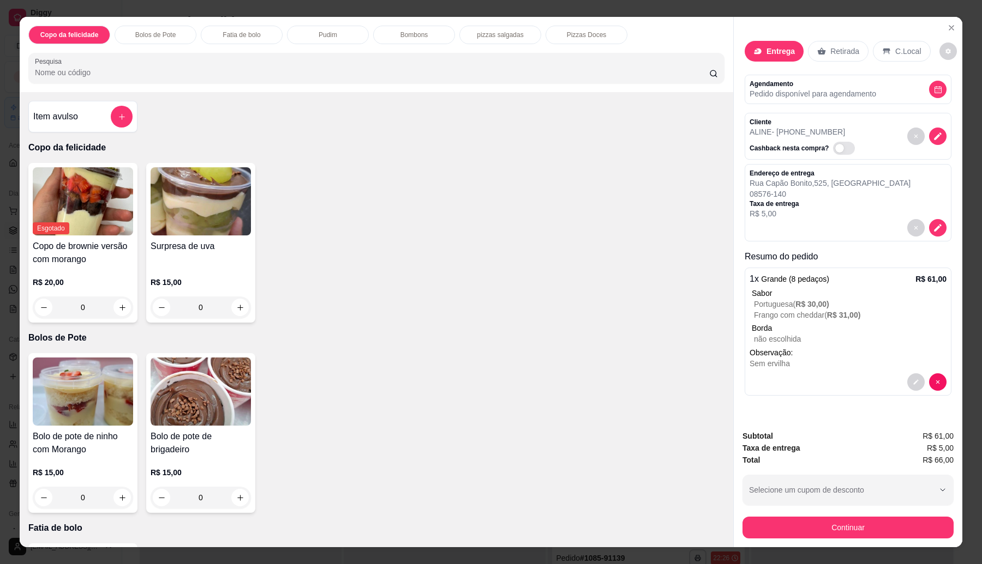
click at [832, 55] on p "Retirada" at bounding box center [844, 51] width 29 height 11
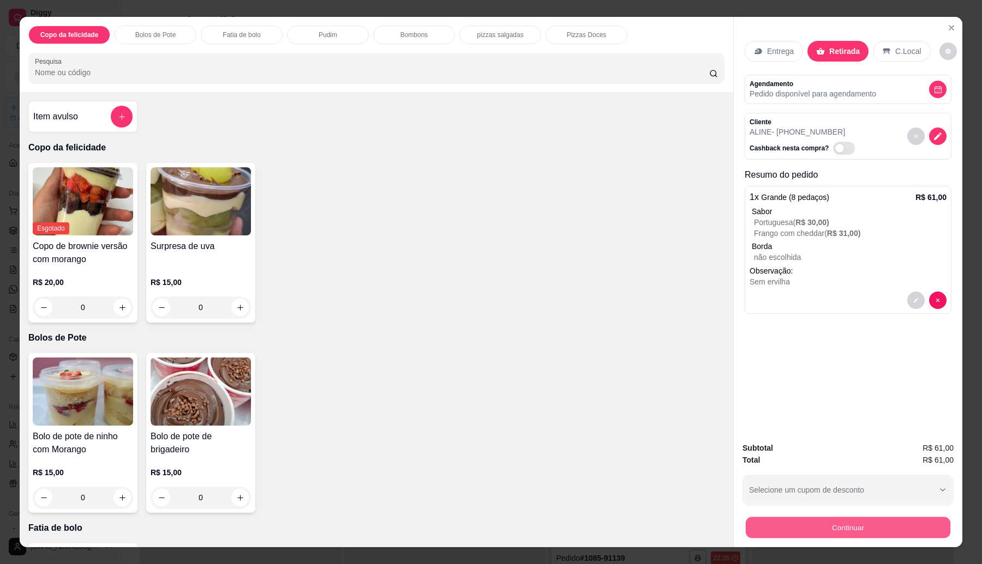
click at [791, 526] on button "Continuar" at bounding box center [848, 528] width 205 height 21
click at [944, 22] on button "Close" at bounding box center [950, 27] width 17 height 17
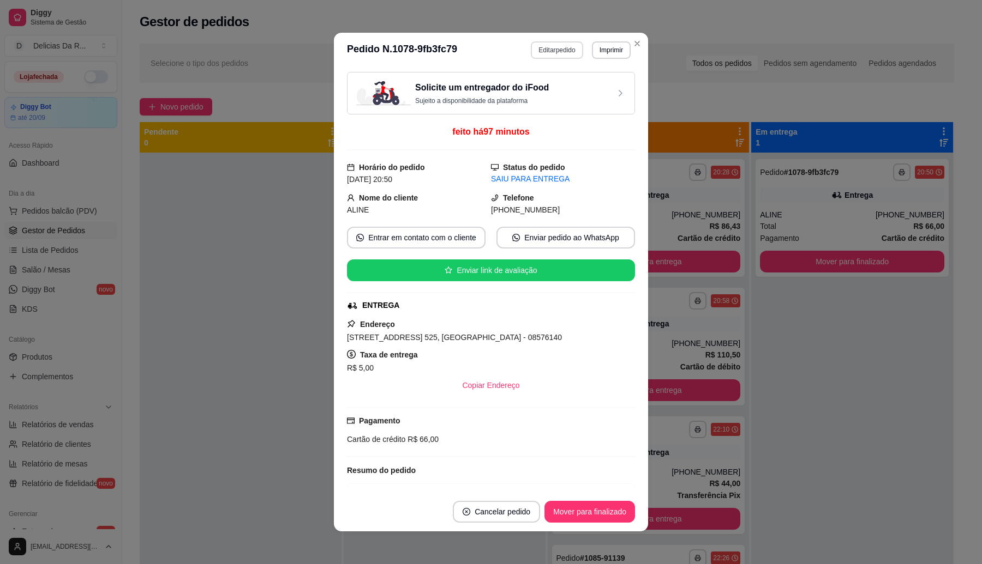
click at [551, 46] on button "Editar pedido" at bounding box center [557, 49] width 52 height 17
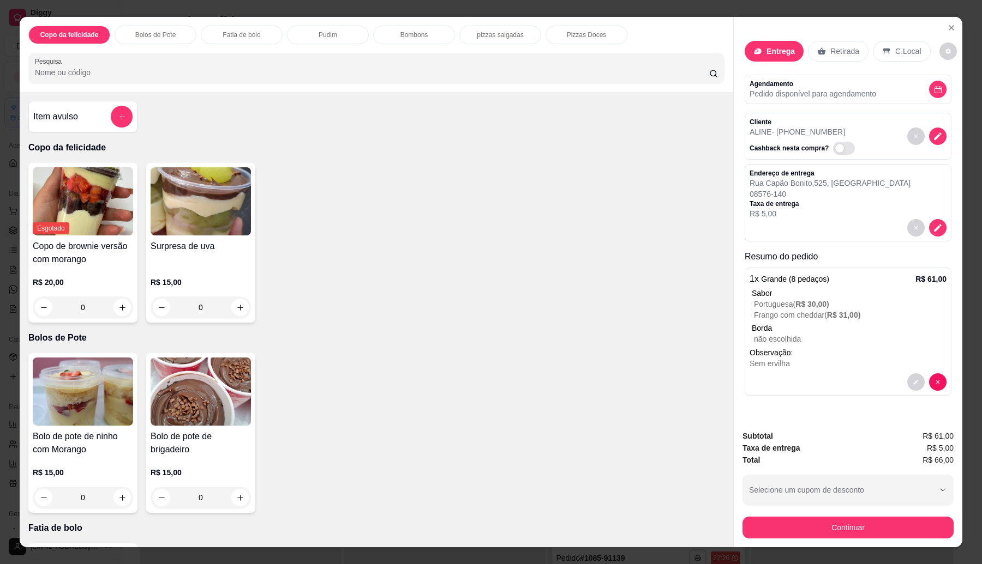
click at [837, 50] on p "Retirada" at bounding box center [844, 51] width 29 height 11
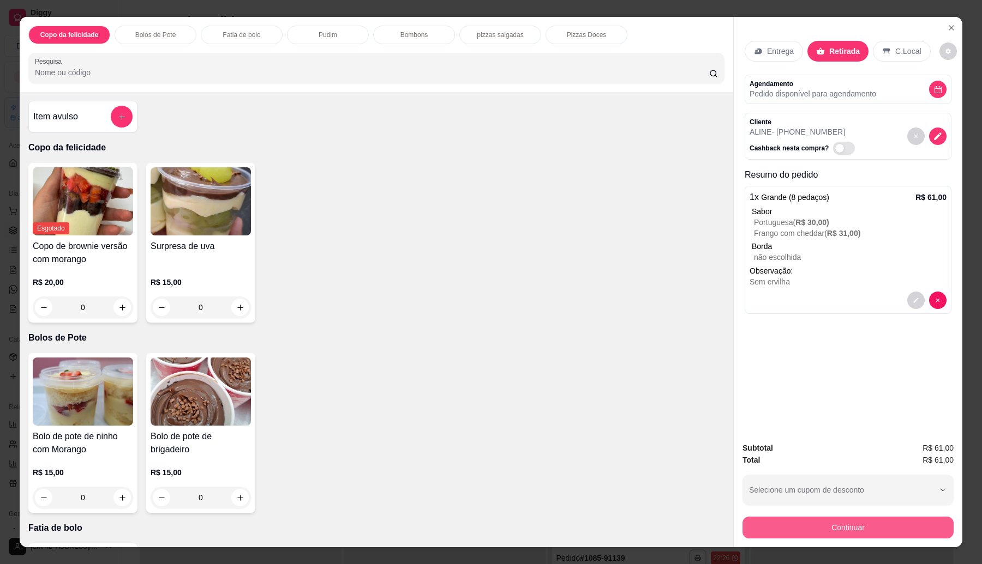
click at [757, 525] on button "Continuar" at bounding box center [847, 528] width 211 height 22
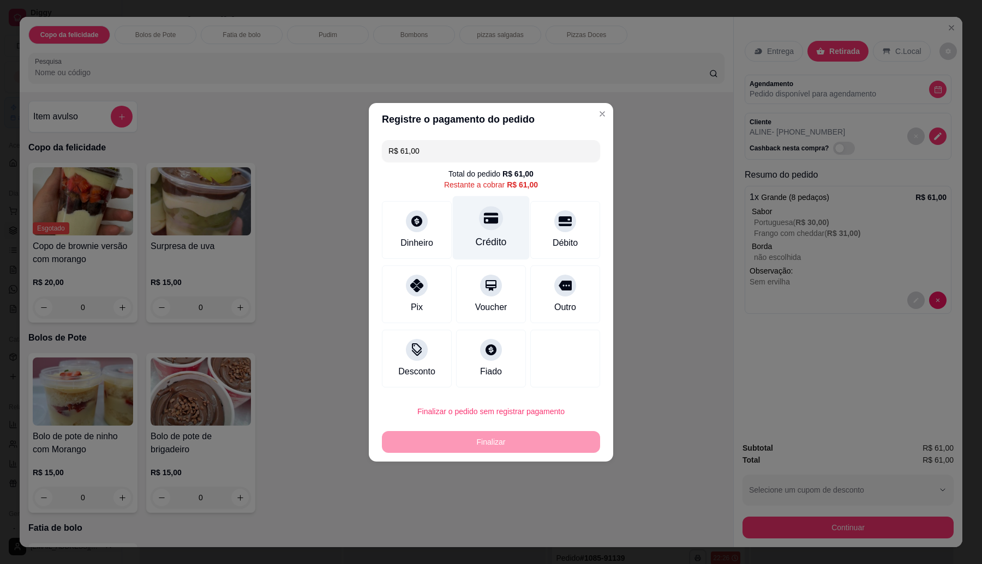
click at [490, 223] on icon at bounding box center [491, 218] width 14 height 11
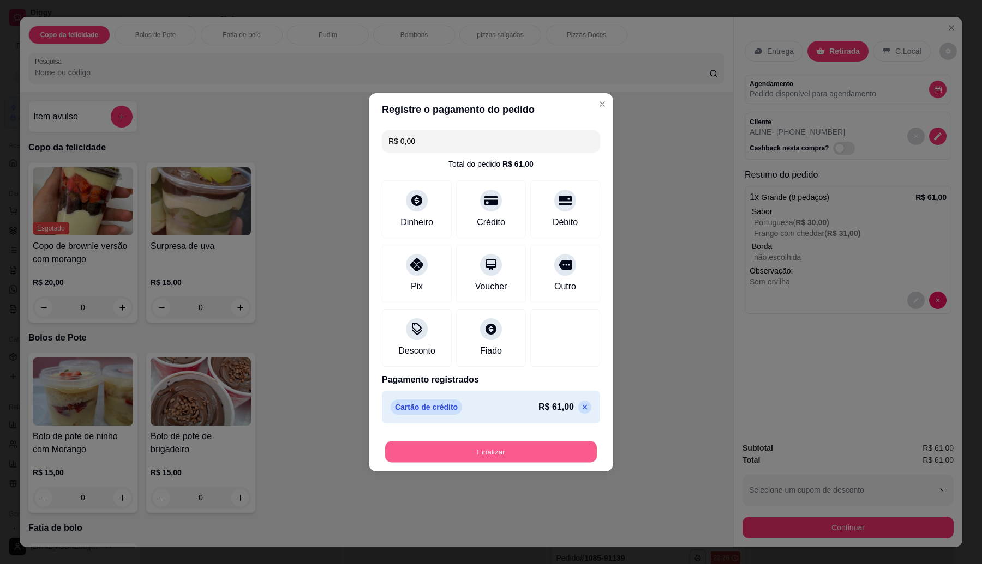
click at [492, 451] on button "Finalizar" at bounding box center [491, 451] width 212 height 21
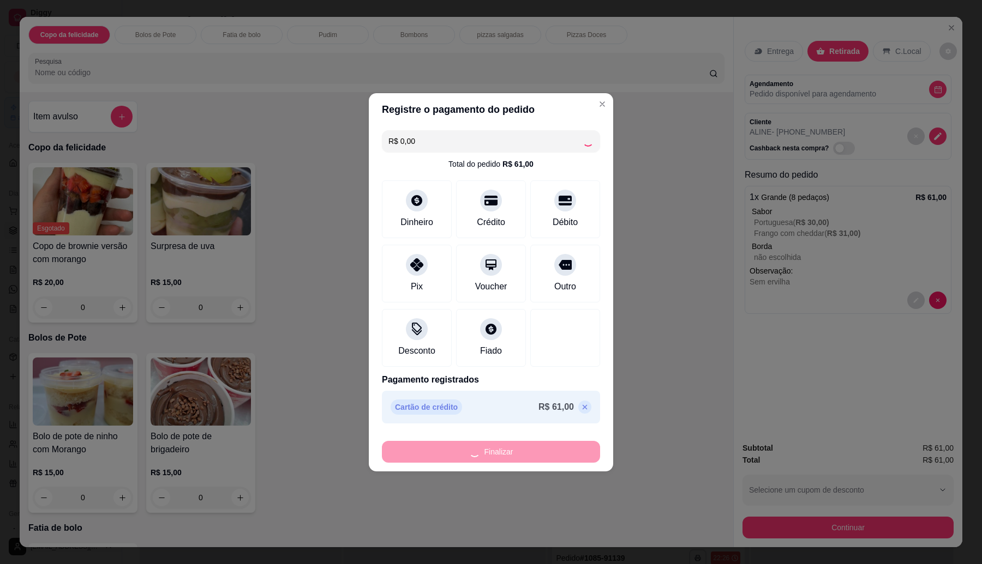
type input "-R$ 61,00"
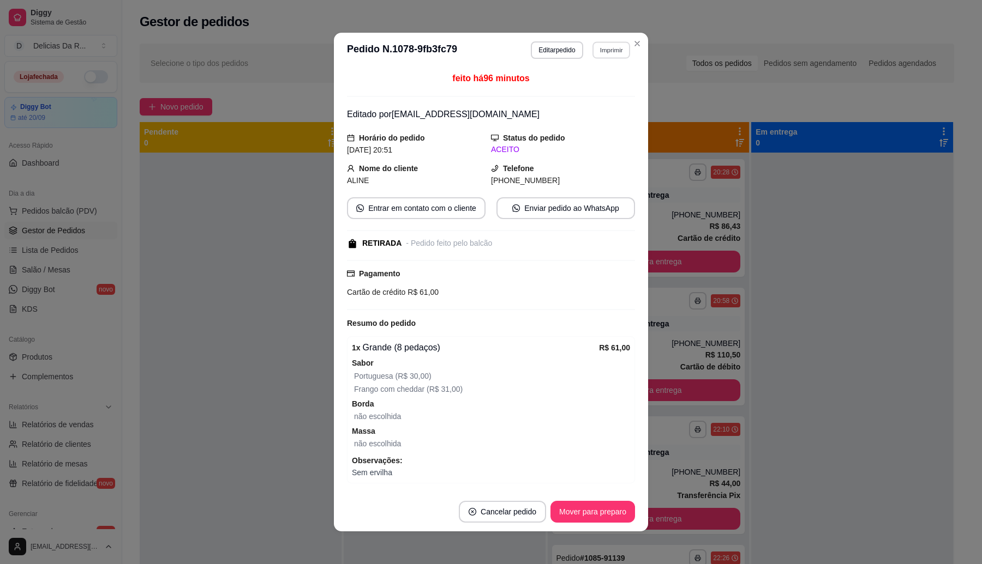
click at [604, 52] on button "Imprimir" at bounding box center [611, 49] width 38 height 17
click at [603, 88] on button "IMPRESSORA" at bounding box center [587, 88] width 76 height 17
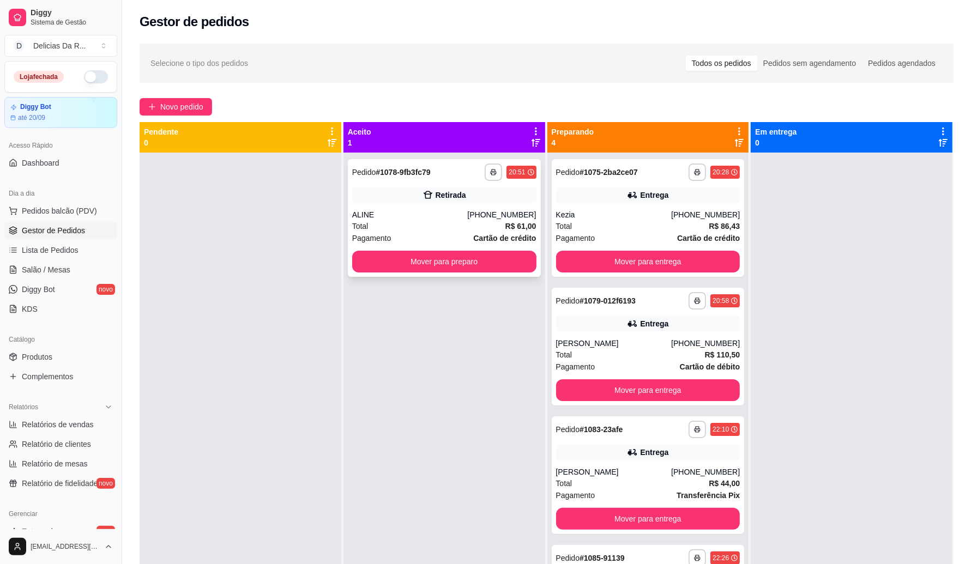
click at [436, 215] on div "ALINE" at bounding box center [410, 214] width 116 height 11
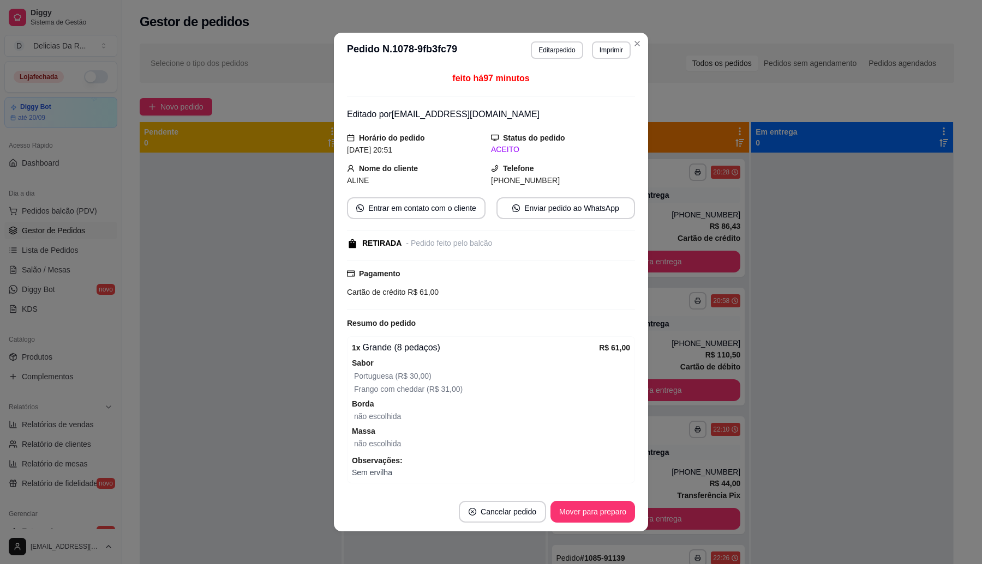
click at [582, 503] on button "Mover para preparo" at bounding box center [592, 512] width 85 height 22
click at [576, 514] on button "Mover para retirada disponível" at bounding box center [574, 512] width 121 height 22
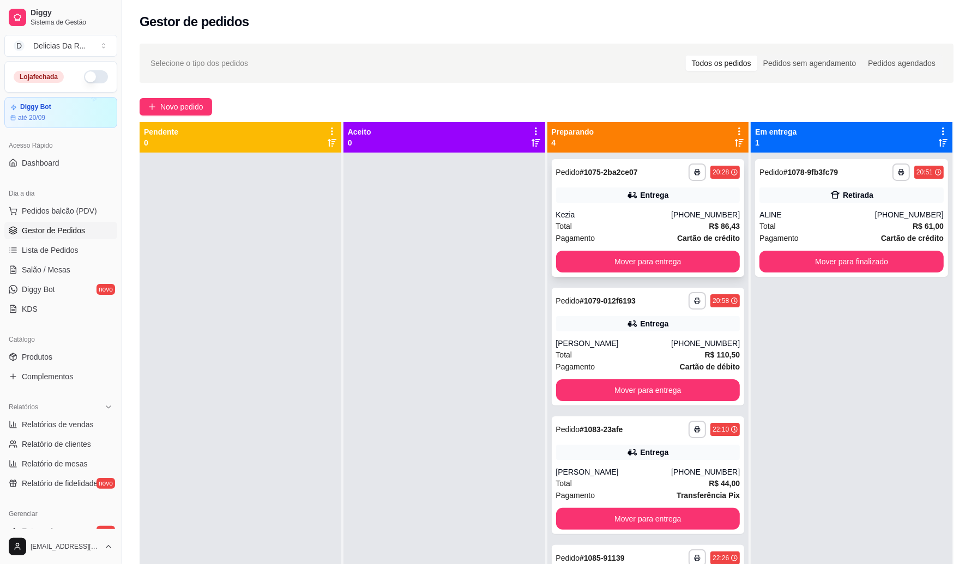
click at [598, 209] on div "Kezia" at bounding box center [614, 214] width 116 height 11
click at [873, 217] on div "ALINE" at bounding box center [818, 214] width 116 height 11
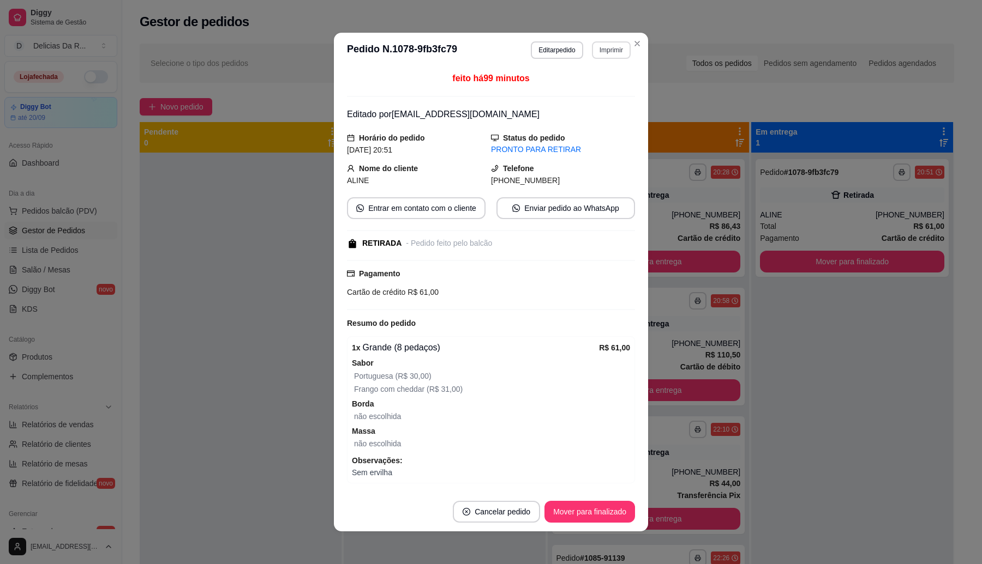
click at [612, 56] on button "Imprimir" at bounding box center [611, 49] width 39 height 17
click at [597, 89] on button "IMPRESSORA" at bounding box center [587, 88] width 76 height 17
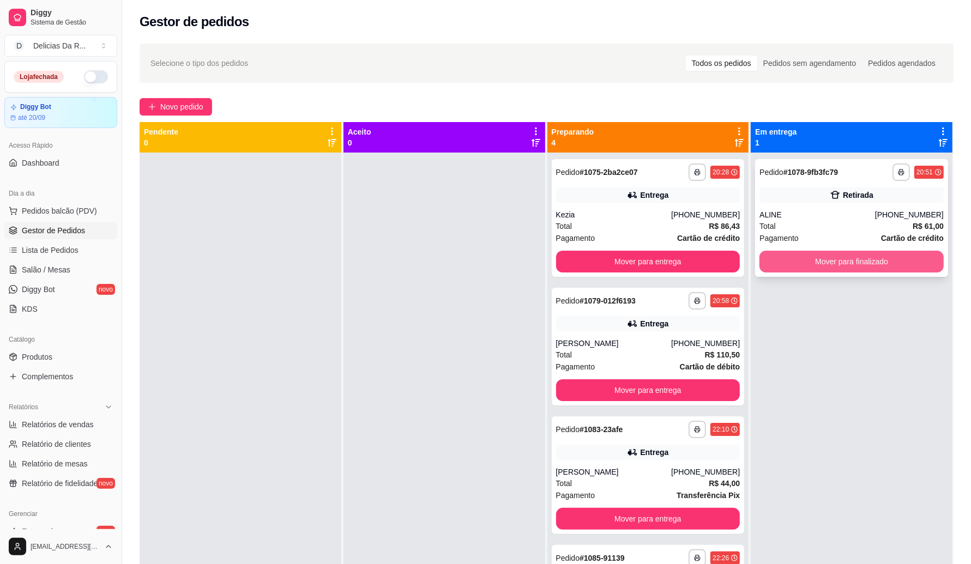
click at [833, 272] on button "Mover para finalizado" at bounding box center [852, 262] width 184 height 22
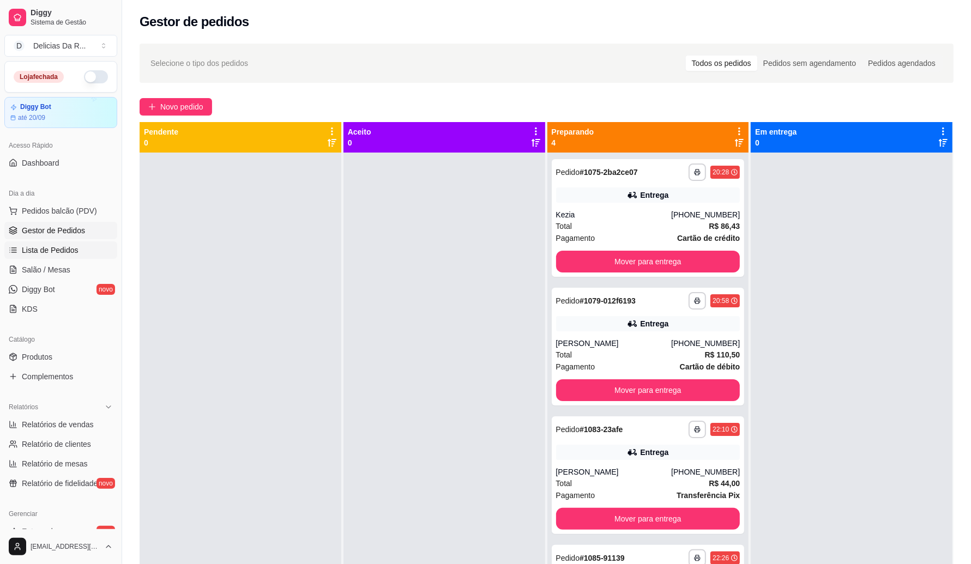
click at [63, 247] on span "Lista de Pedidos" at bounding box center [50, 250] width 57 height 11
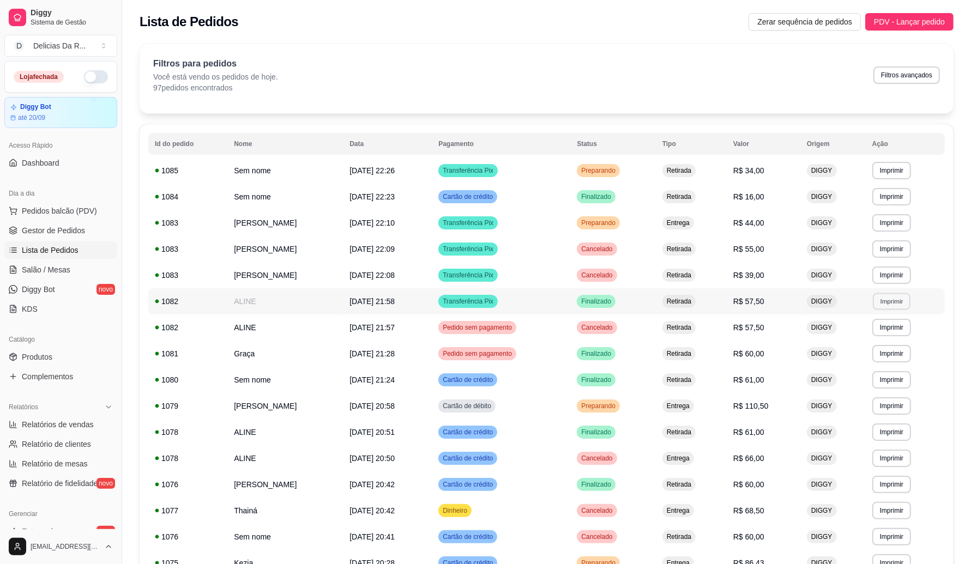
click at [890, 298] on button "Imprimir" at bounding box center [892, 301] width 38 height 17
click at [868, 337] on button "IMPRESSORA" at bounding box center [872, 339] width 79 height 17
click at [930, 296] on td "**********" at bounding box center [905, 302] width 79 height 26
click at [62, 236] on span "Gestor de Pedidos" at bounding box center [53, 230] width 63 height 11
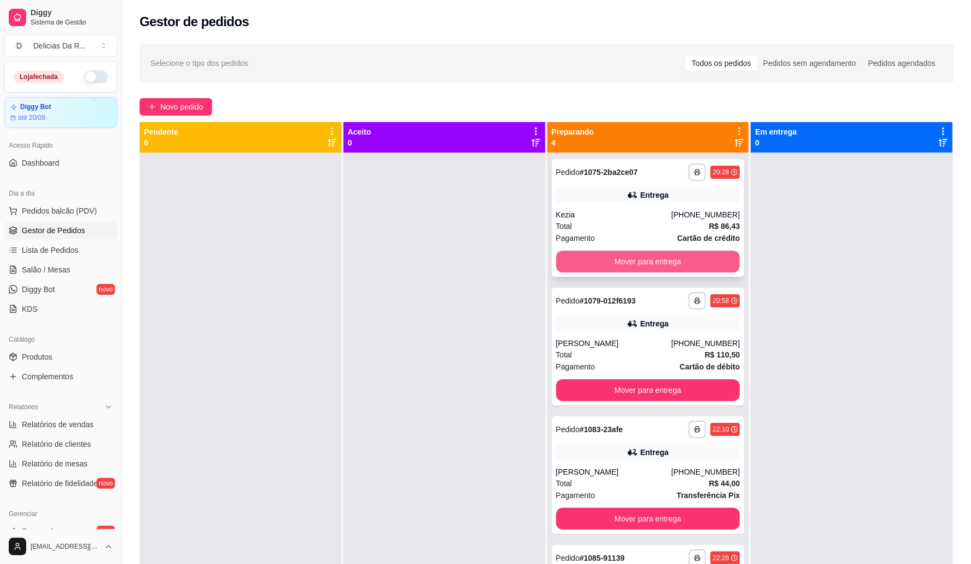
click at [617, 260] on button "Mover para entrega" at bounding box center [648, 262] width 184 height 22
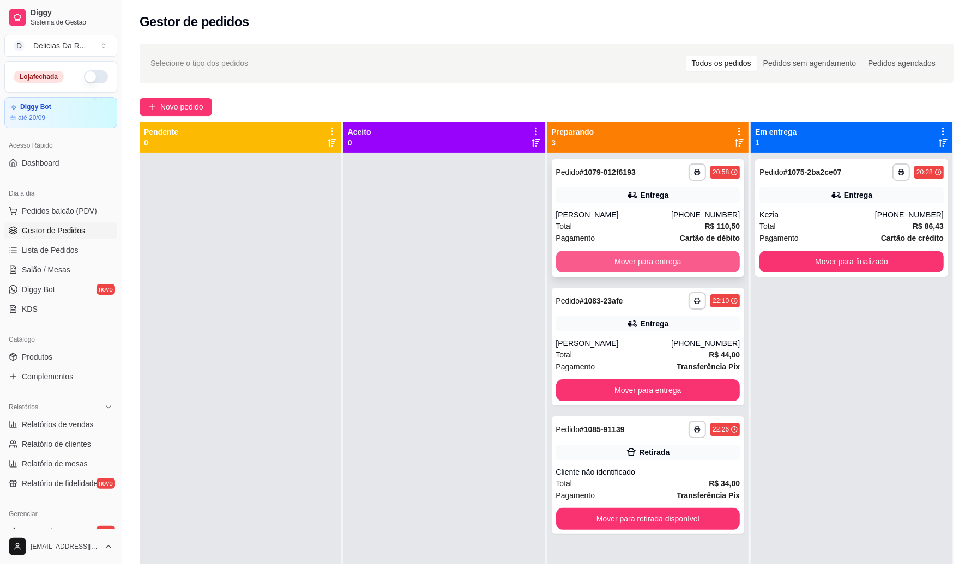
click at [615, 260] on button "Mover para entrega" at bounding box center [648, 262] width 184 height 22
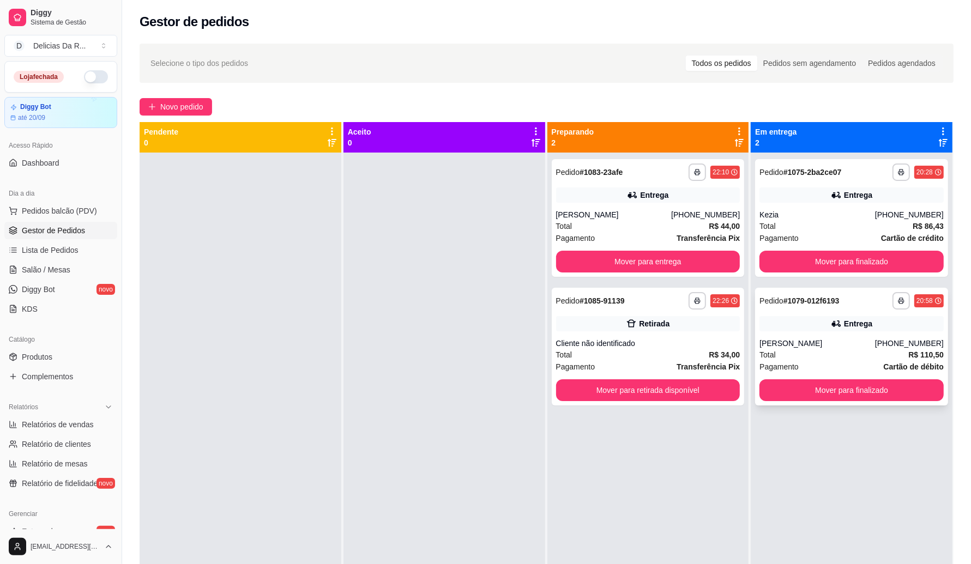
click at [909, 352] on strong "R$ 110,50" at bounding box center [926, 355] width 35 height 9
click at [851, 221] on div "Total R$ 86,43" at bounding box center [852, 226] width 184 height 12
click at [53, 354] on link "Produtos" at bounding box center [60, 356] width 113 height 17
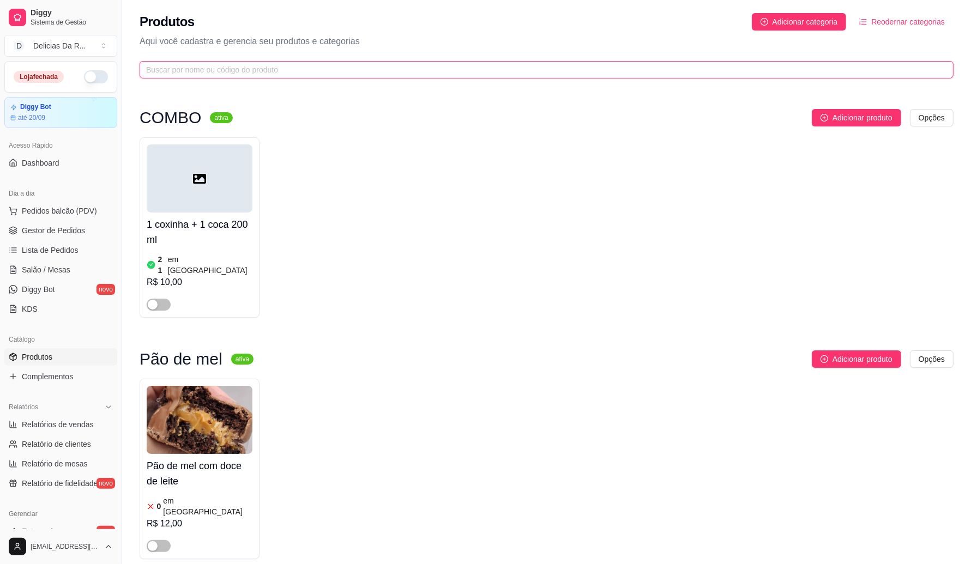
click at [409, 71] on input "text" at bounding box center [542, 70] width 792 height 12
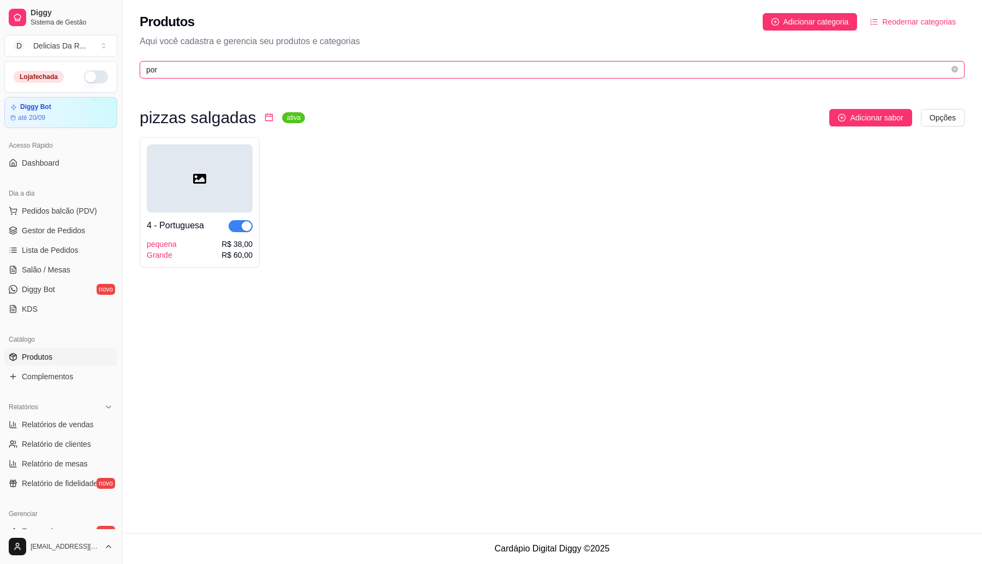
type input "por"
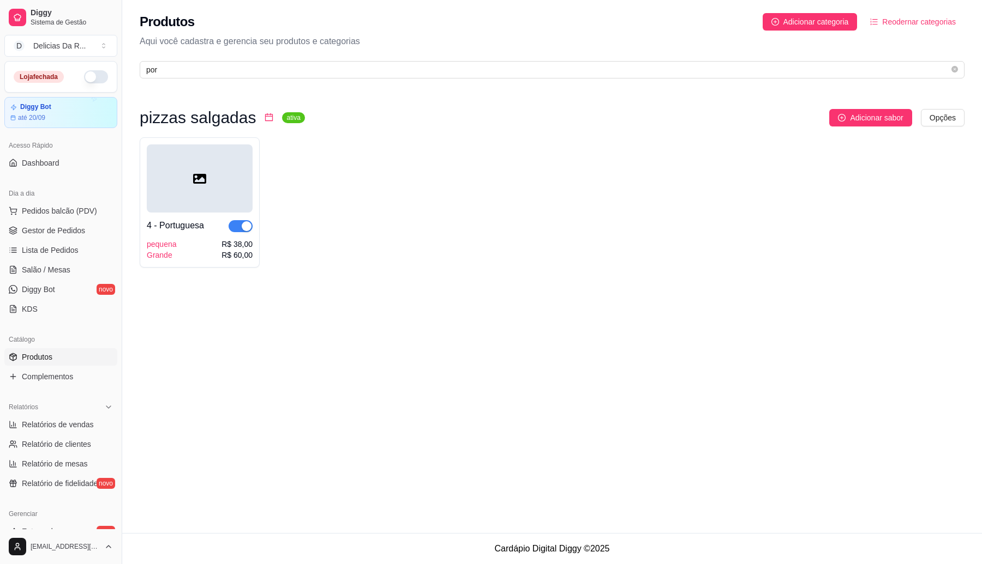
click at [236, 227] on span "button" at bounding box center [241, 226] width 24 height 12
click at [55, 231] on span "Gestor de Pedidos" at bounding box center [53, 230] width 63 height 11
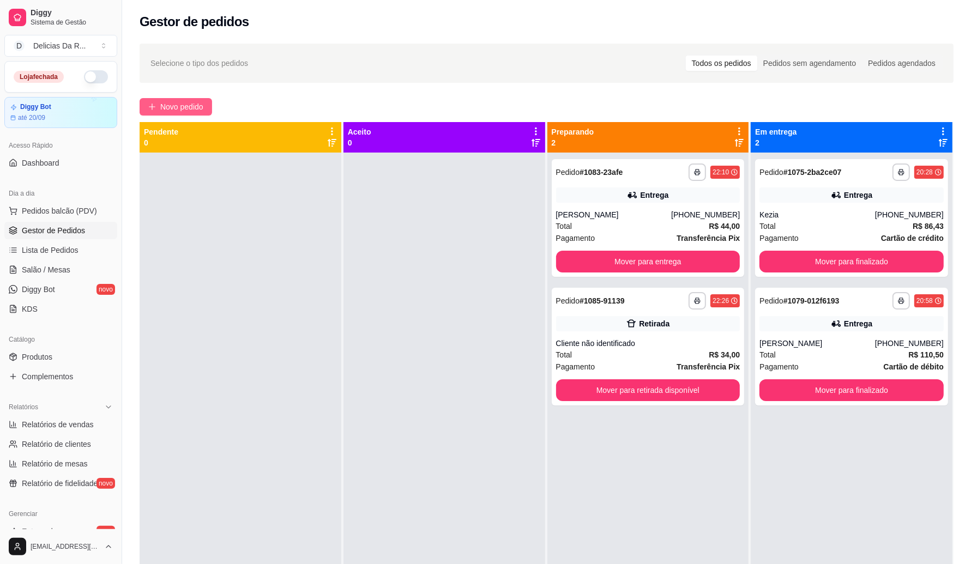
click at [170, 108] on span "Novo pedido" at bounding box center [181, 107] width 43 height 12
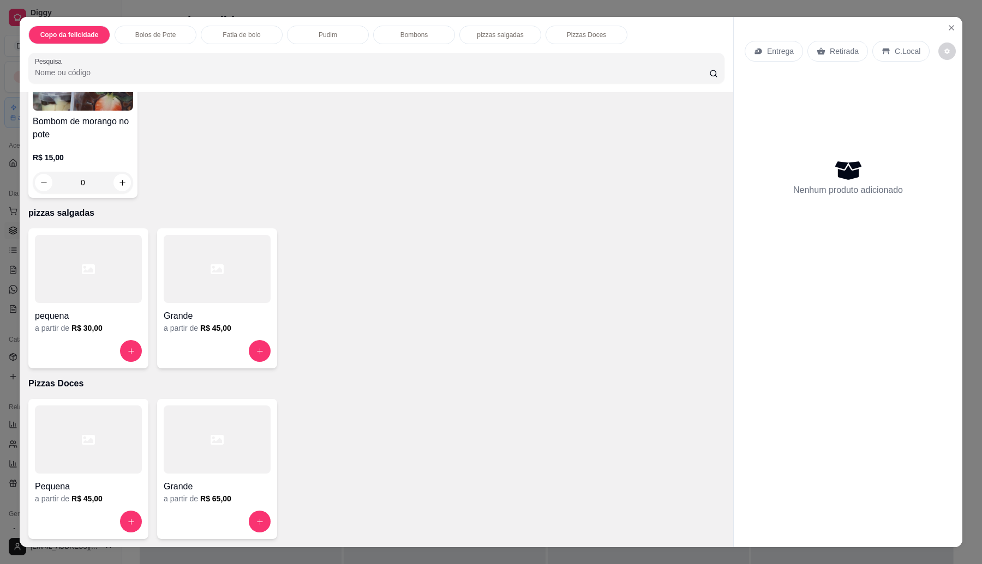
scroll to position [17, 0]
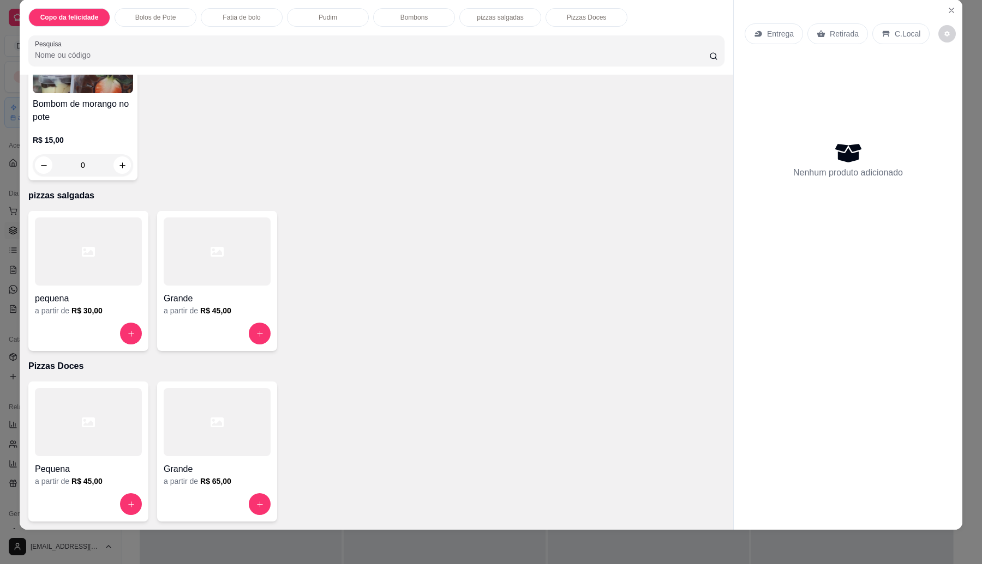
click at [183, 337] on div at bounding box center [217, 334] width 107 height 22
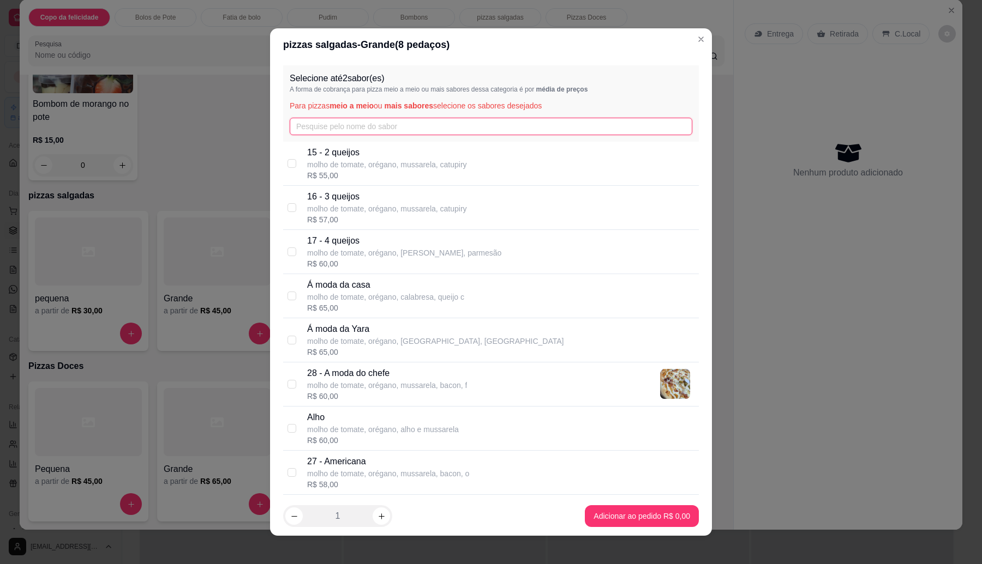
click at [357, 125] on input "text" at bounding box center [491, 126] width 402 height 17
type input "c"
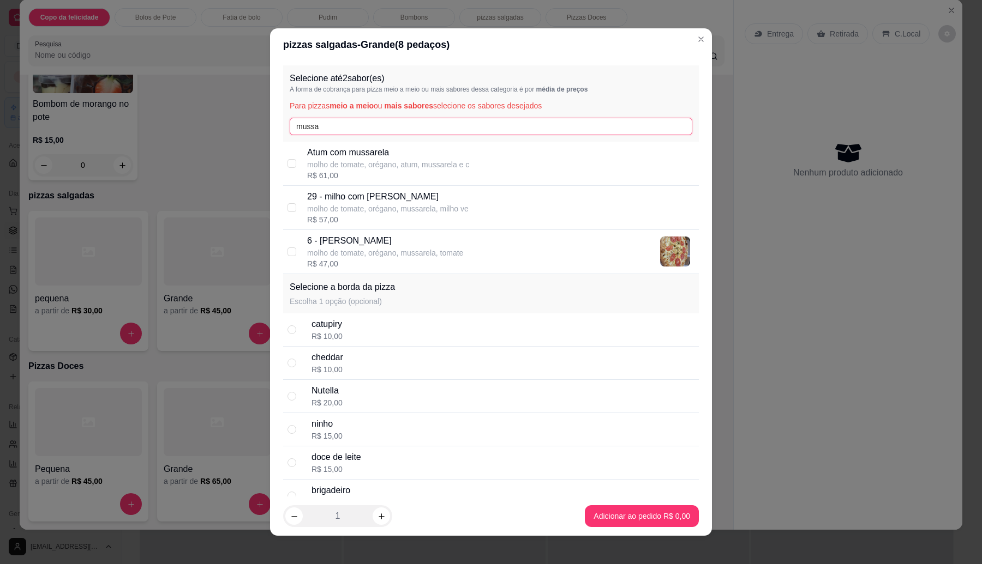
type input "mussa"
click at [396, 244] on p "6 - [PERSON_NAME]" at bounding box center [385, 241] width 156 height 13
checkbox input "true"
click at [350, 127] on input "mussa" at bounding box center [491, 126] width 402 height 17
type input "m"
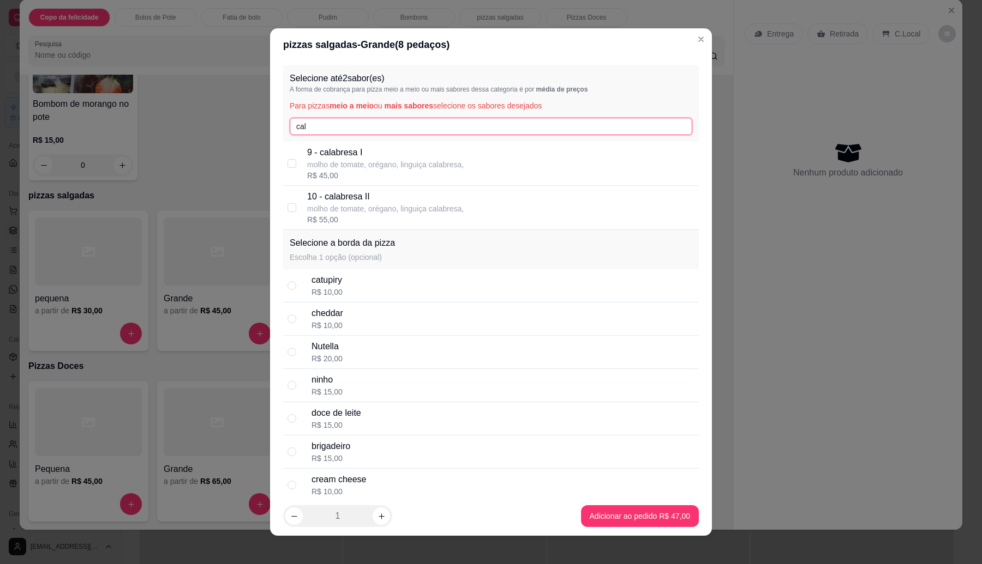
type input "cal"
click at [378, 166] on p "molho de tomate, orégano, linguiça calabresa," at bounding box center [385, 164] width 157 height 11
checkbox input "true"
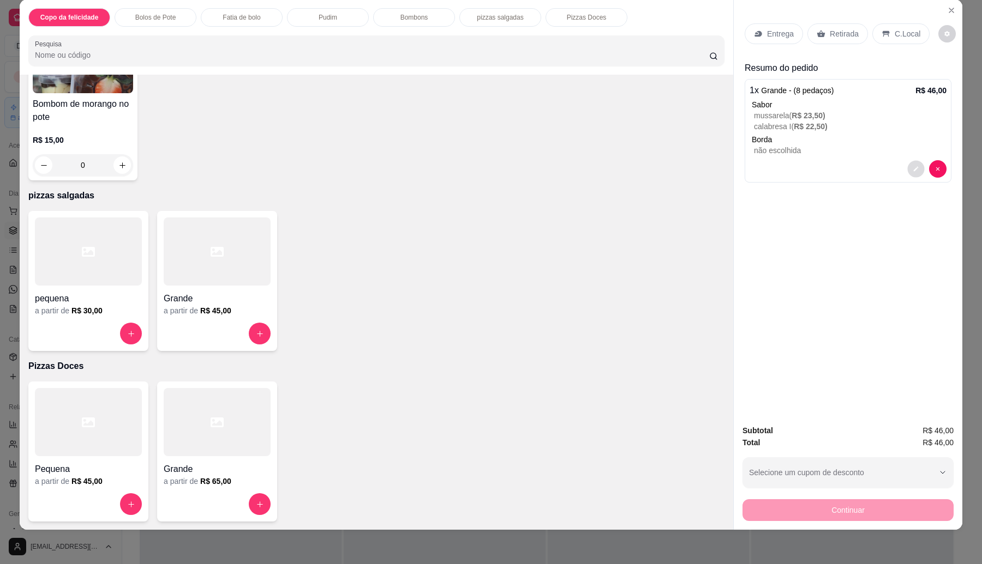
click at [914, 167] on icon "decrease-product-quantity" at bounding box center [916, 169] width 5 height 5
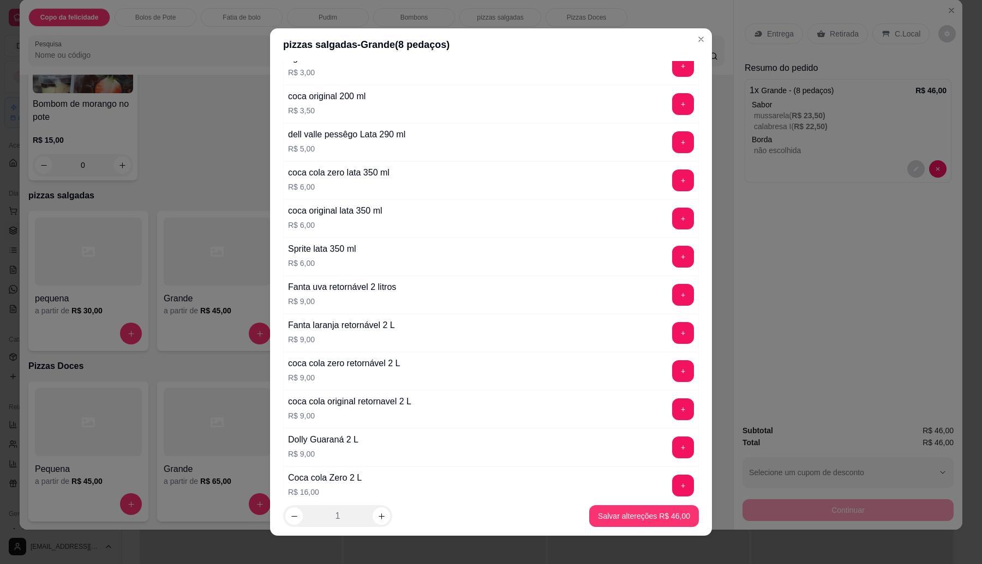
scroll to position [2559, 0]
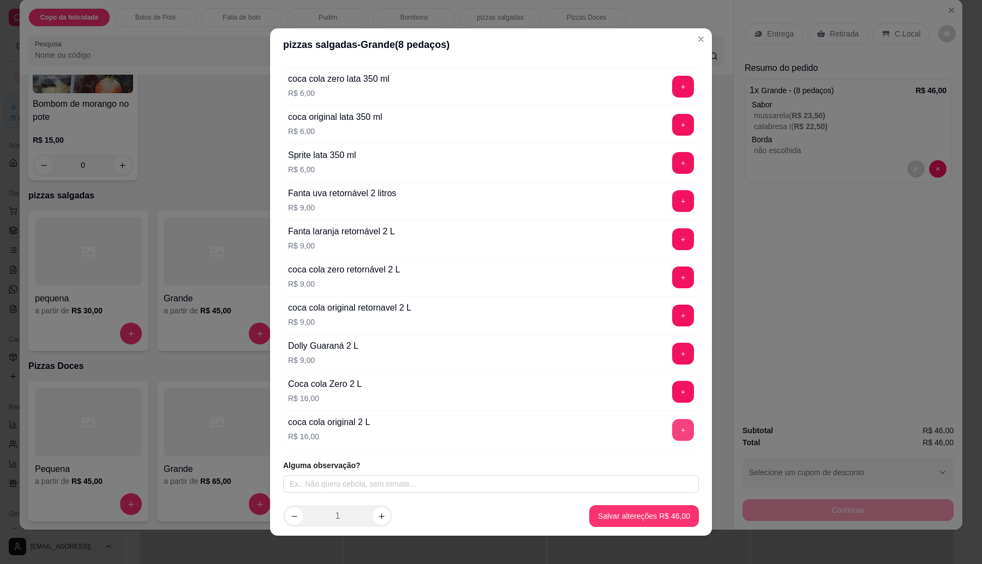
click at [672, 430] on button "+" at bounding box center [683, 430] width 22 height 22
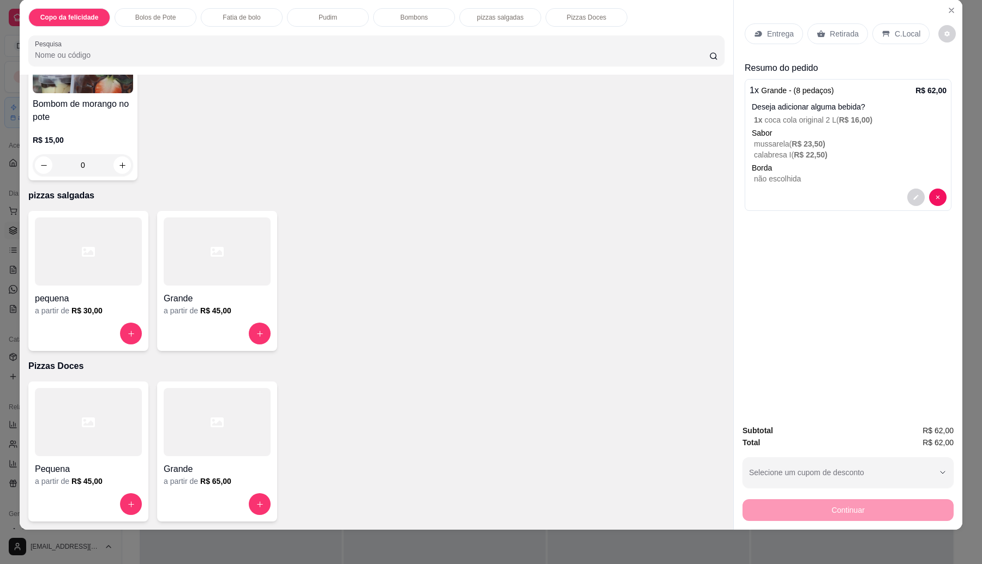
click at [780, 39] on p "Entrega" at bounding box center [780, 33] width 27 height 11
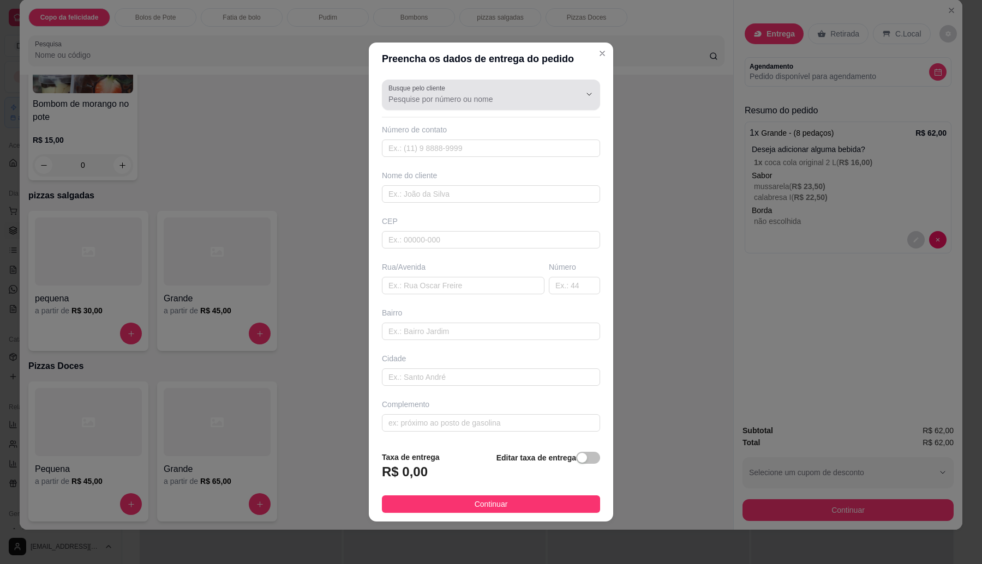
click at [459, 107] on div "Busque pelo cliente" at bounding box center [491, 95] width 218 height 31
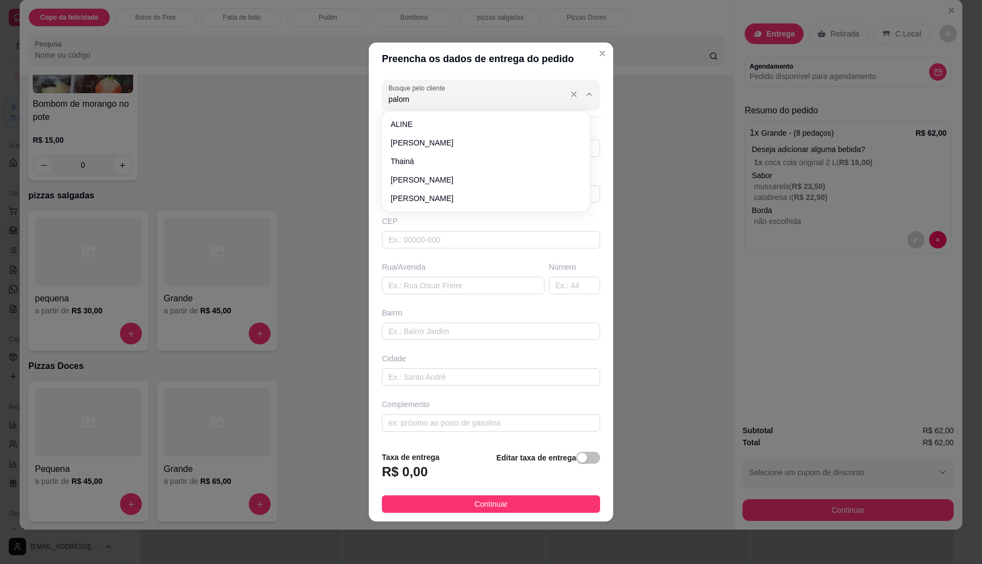
type input "paloma"
click at [450, 119] on span "paloma" at bounding box center [479, 124] width 179 height 11
type input "1198871528"
type input "paloma"
type input "[GEOGRAPHIC_DATA]"
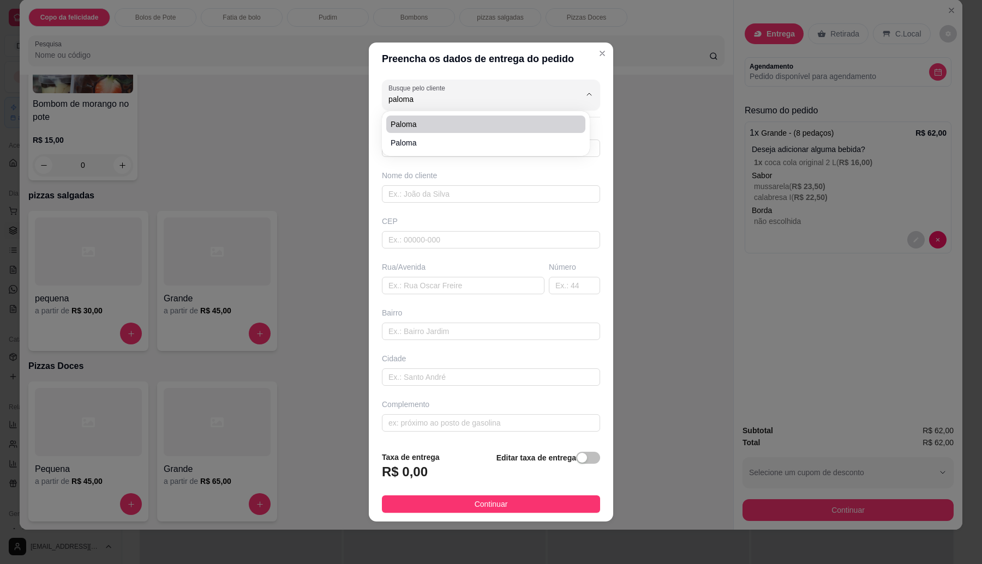
type input "93"
type input "[GEOGRAPHIC_DATA]"
type input "Itaquaquecetuba"
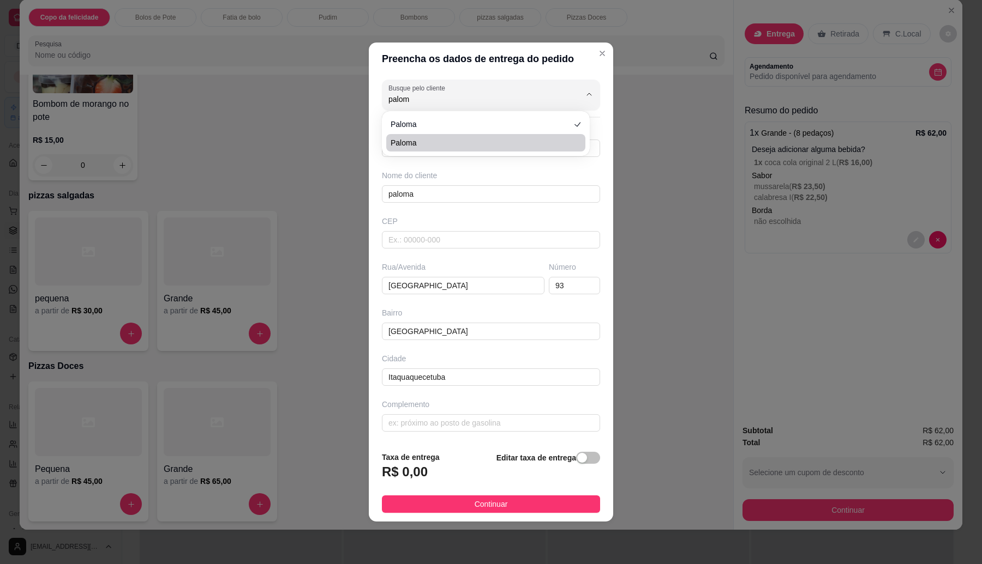
click at [407, 146] on span "paloma" at bounding box center [479, 142] width 179 height 11
type input "paloma"
type input "11911090385"
type input "Rau itamogi"
type input "66"
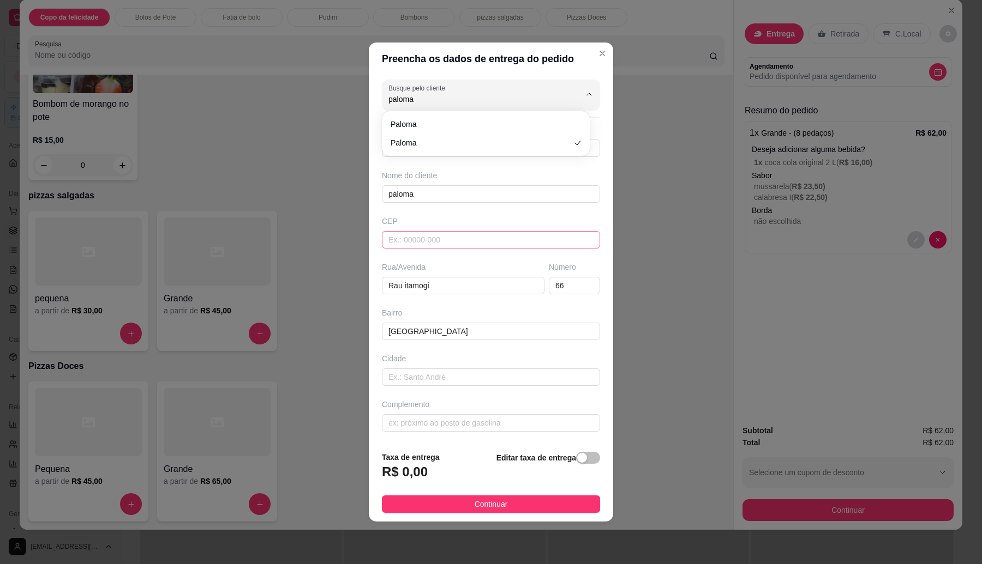
click at [424, 238] on input "text" at bounding box center [491, 239] width 218 height 17
paste input "08573-250"
drag, startPoint x: 462, startPoint y: 95, endPoint x: 415, endPoint y: 93, distance: 47.5
click at [415, 94] on input "paloma 08573-250" at bounding box center [475, 99] width 175 height 11
type input "paloma"
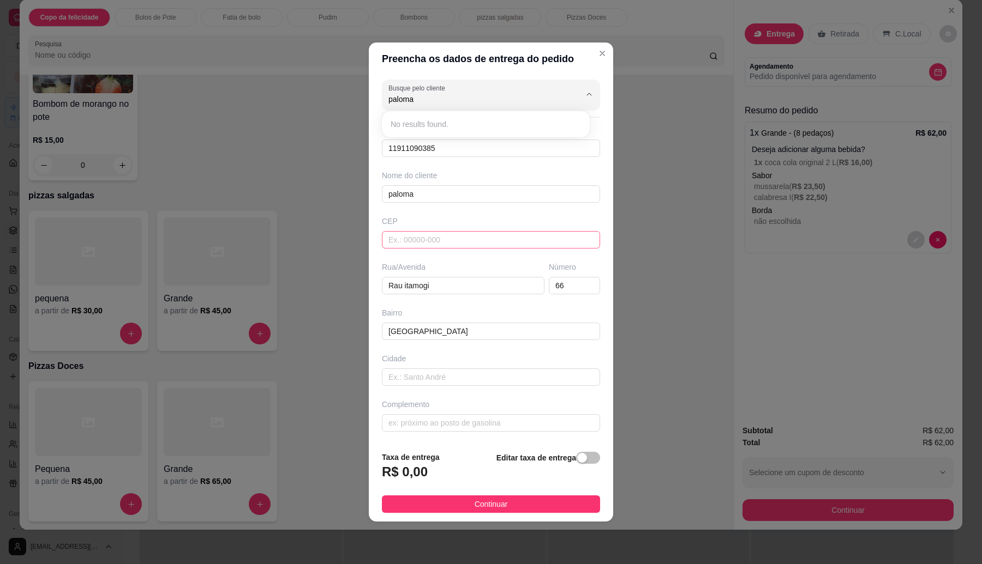
click at [414, 235] on input "text" at bounding box center [491, 239] width 218 height 17
paste input "08573-250"
type input "08573-250"
drag, startPoint x: 442, startPoint y: 105, endPoint x: 397, endPoint y: 105, distance: 44.7
click at [397, 105] on div "Busque pelo cliente" at bounding box center [491, 95] width 218 height 31
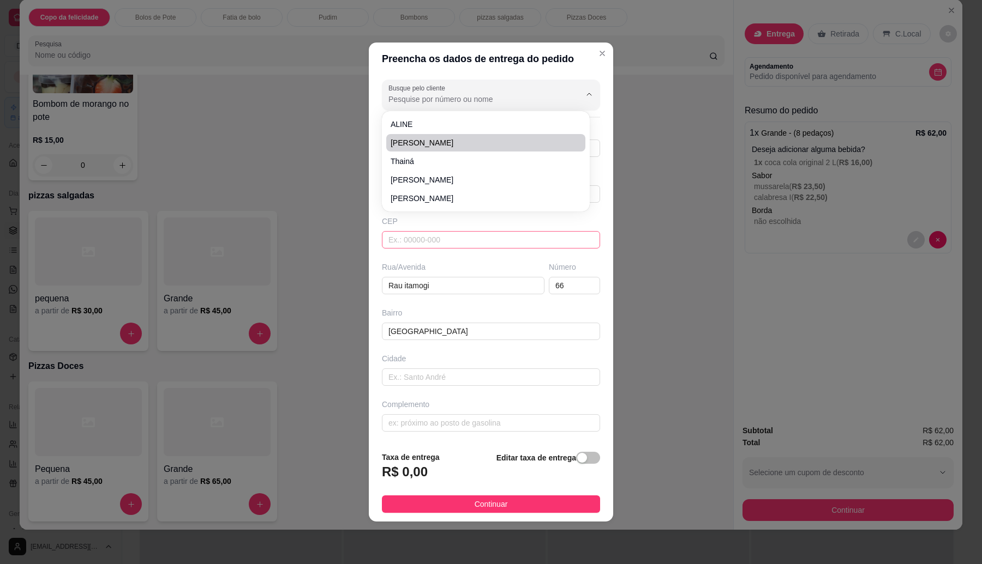
click at [418, 241] on input "text" at bounding box center [491, 239] width 218 height 17
click at [419, 240] on input "text" at bounding box center [491, 239] width 218 height 17
paste input "08573250"
type input "08573250"
type input "[GEOGRAPHIC_DATA]"
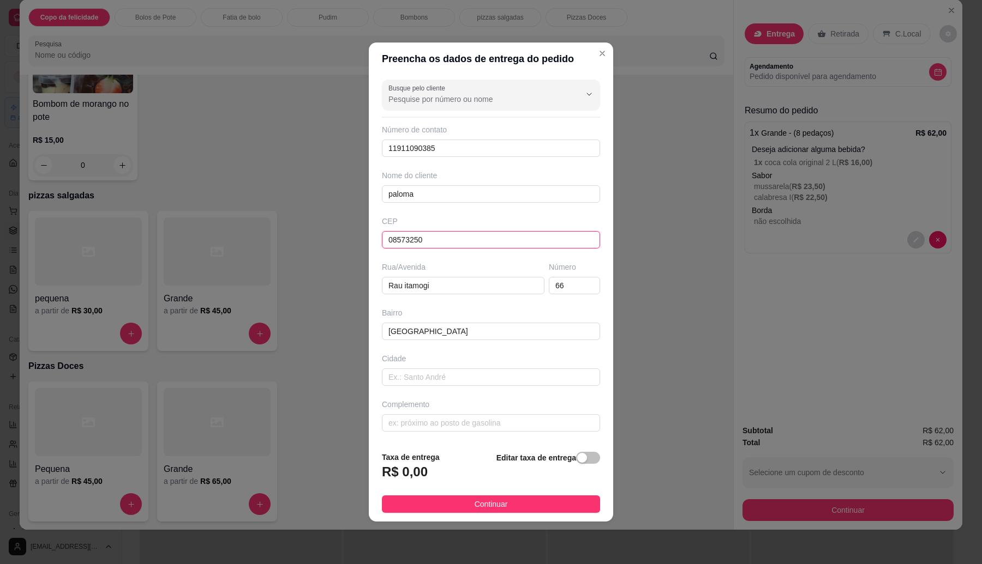
type input "[GEOGRAPHIC_DATA]"
type input "Itaquaquecetuba"
type input "08573250"
click at [486, 90] on div at bounding box center [490, 95] width 205 height 22
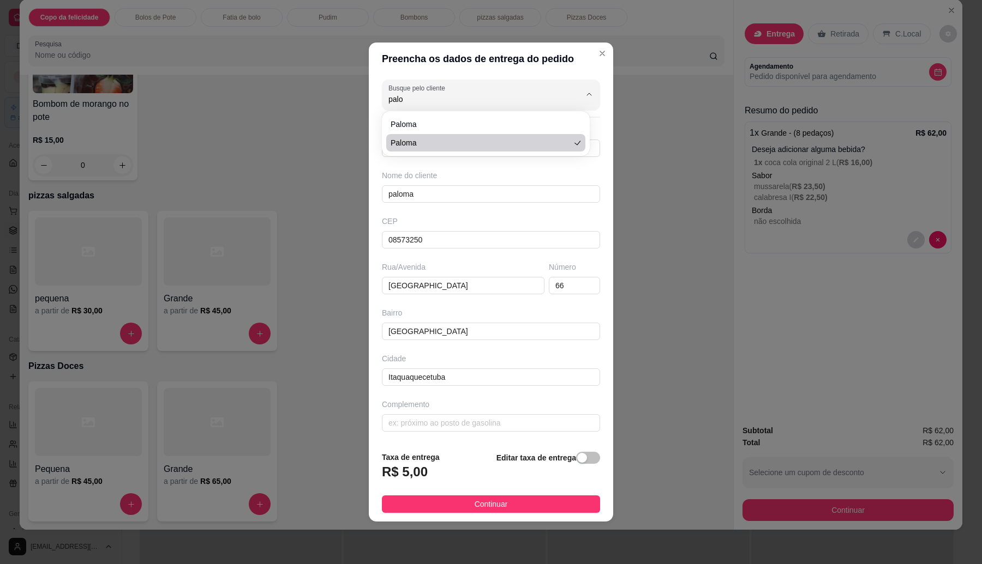
type input "paloma"
type input "Rau itamogi"
type input "[GEOGRAPHIC_DATA]"
type input "paloma"
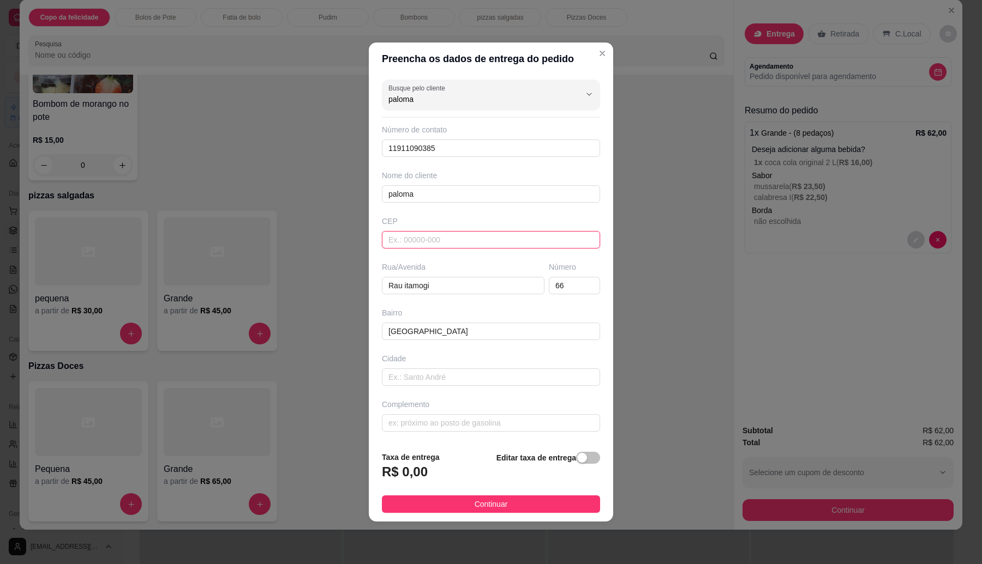
click at [459, 239] on input "text" at bounding box center [491, 239] width 218 height 17
paste input "08573250"
type input "08573250"
type input "[GEOGRAPHIC_DATA]"
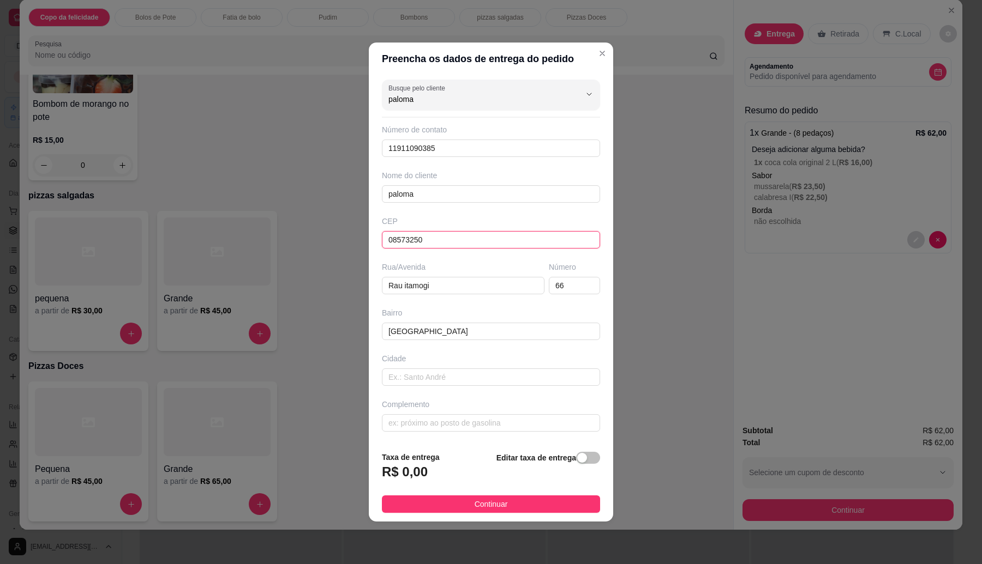
type input "Itaquaquecetuba"
drag, startPoint x: 566, startPoint y: 500, endPoint x: 569, endPoint y: 495, distance: 6.4
click at [566, 500] on button "Continuar" at bounding box center [491, 504] width 218 height 17
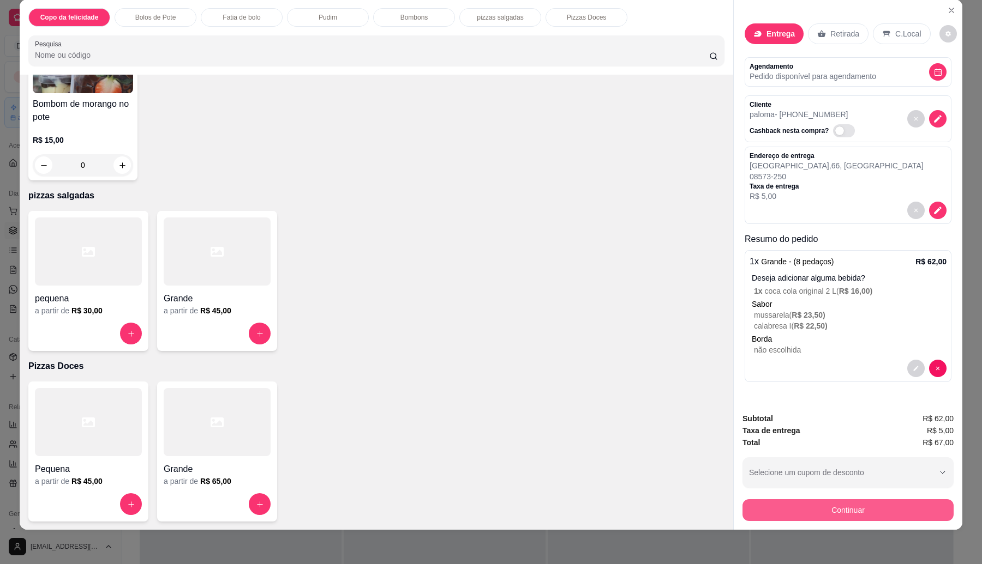
click at [764, 511] on button "Continuar" at bounding box center [847, 511] width 211 height 22
click at [196, 497] on div at bounding box center [217, 505] width 107 height 22
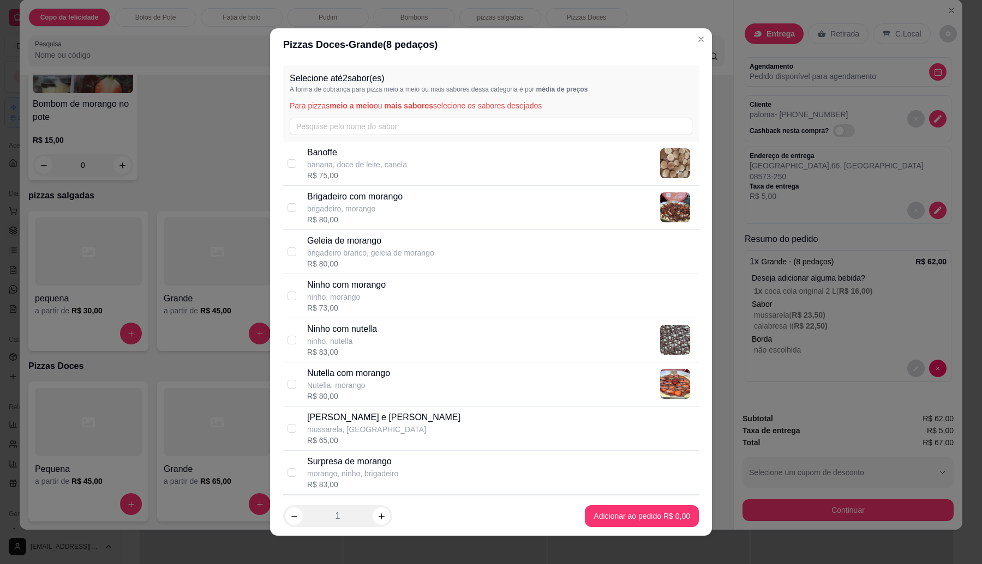
click at [386, 299] on div "Ninho com [PERSON_NAME], morango R$ 73,00" at bounding box center [500, 296] width 387 height 35
checkbox input "true"
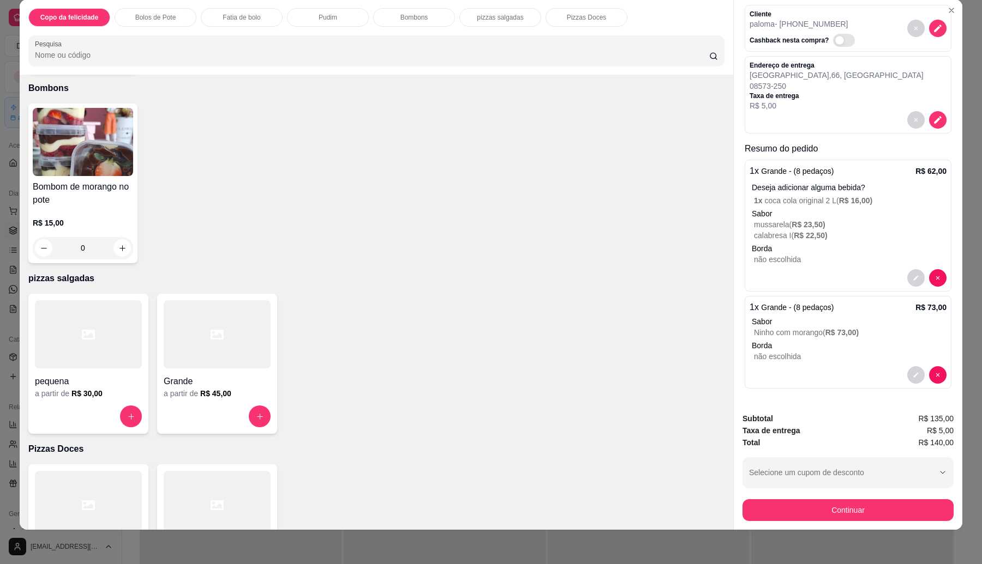
scroll to position [746, 0]
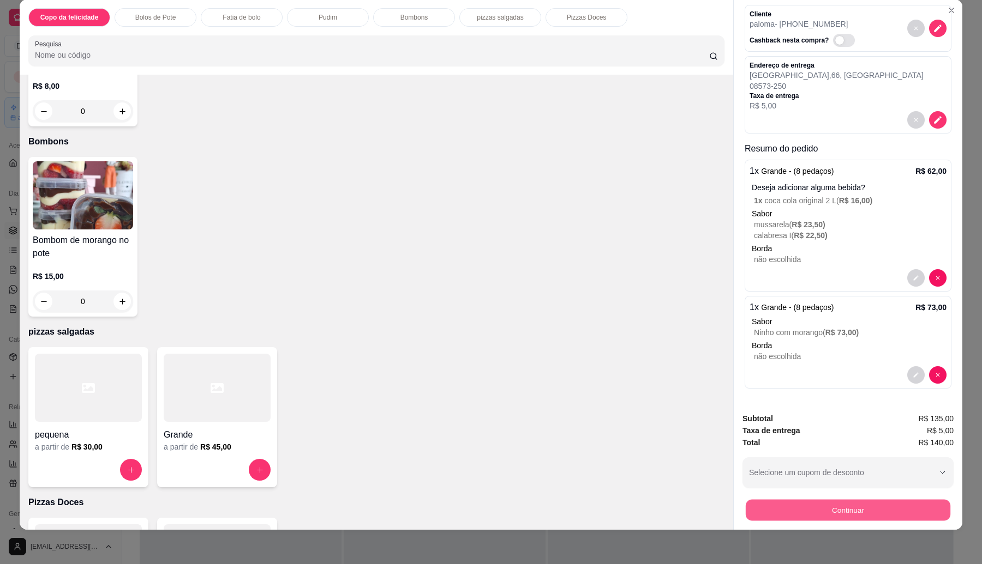
click at [819, 510] on button "Continuar" at bounding box center [848, 510] width 205 height 21
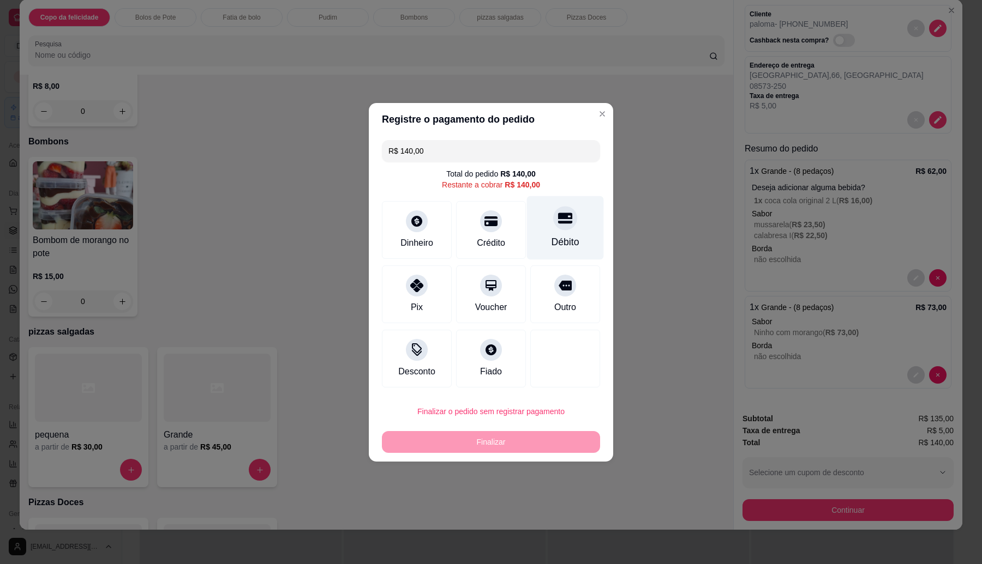
click at [560, 232] on div "Débito" at bounding box center [565, 228] width 77 height 64
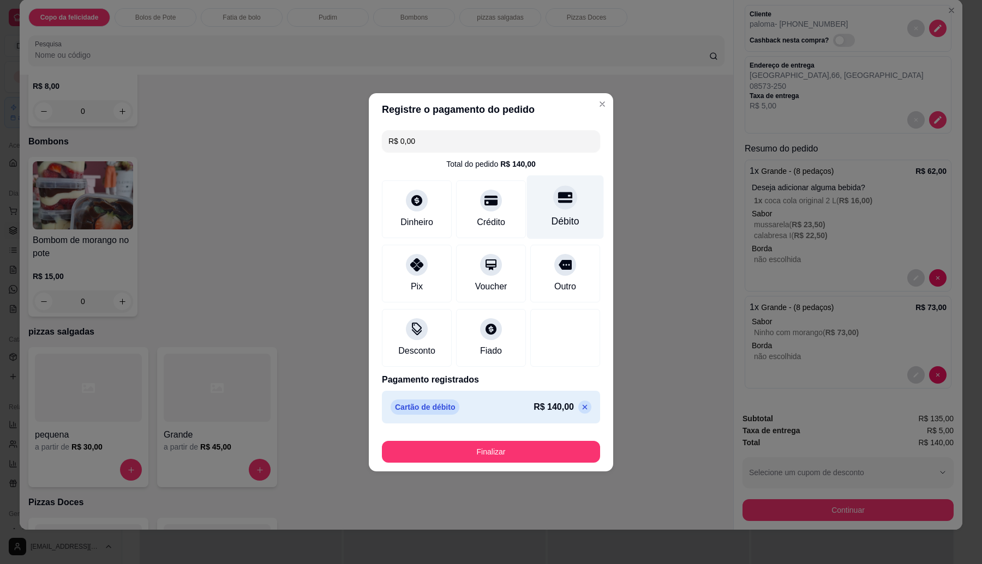
click at [543, 201] on div "Débito" at bounding box center [565, 207] width 77 height 64
click at [555, 448] on button "Finalizar" at bounding box center [491, 452] width 218 height 22
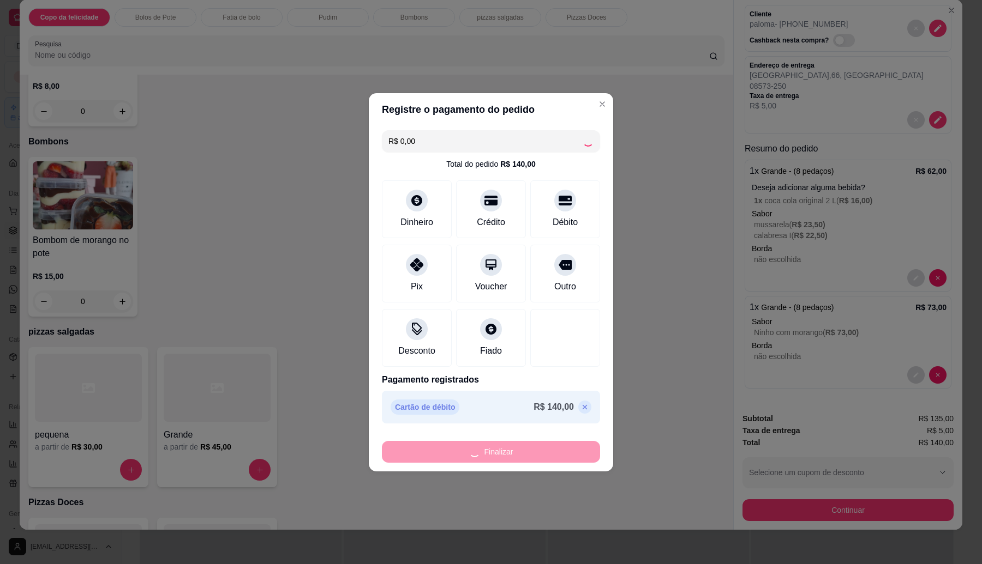
type input "-R$ 140,00"
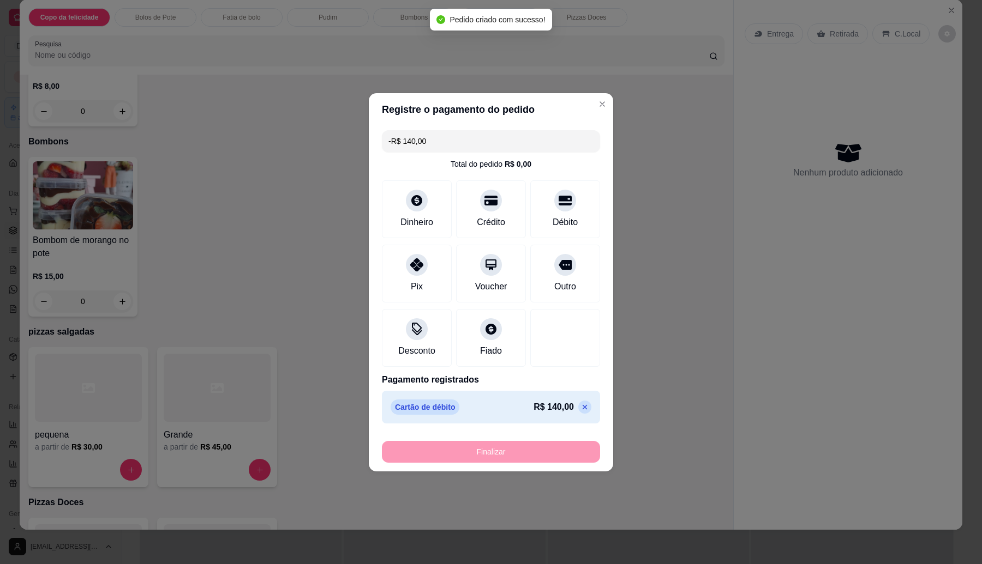
scroll to position [0, 0]
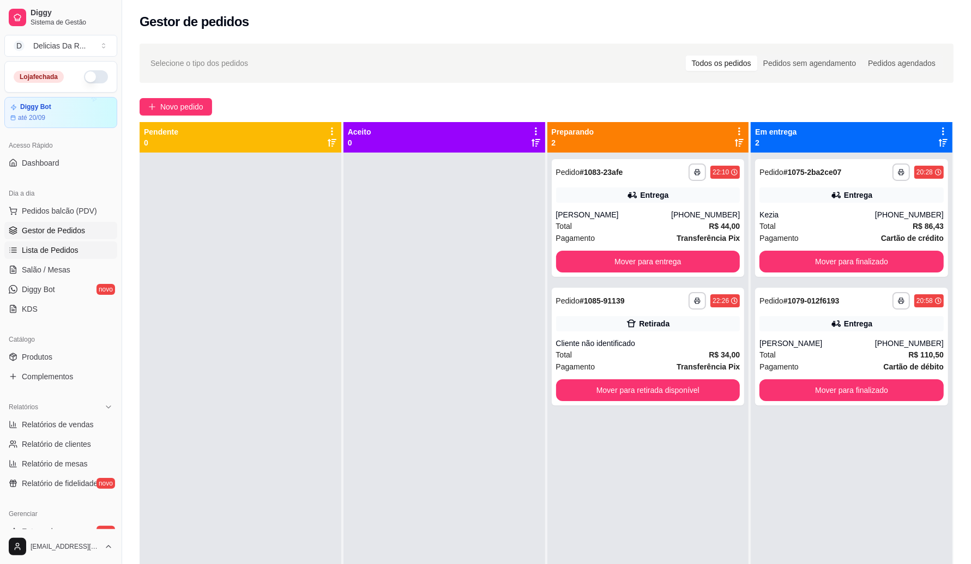
click at [80, 255] on link "Lista de Pedidos" at bounding box center [60, 250] width 113 height 17
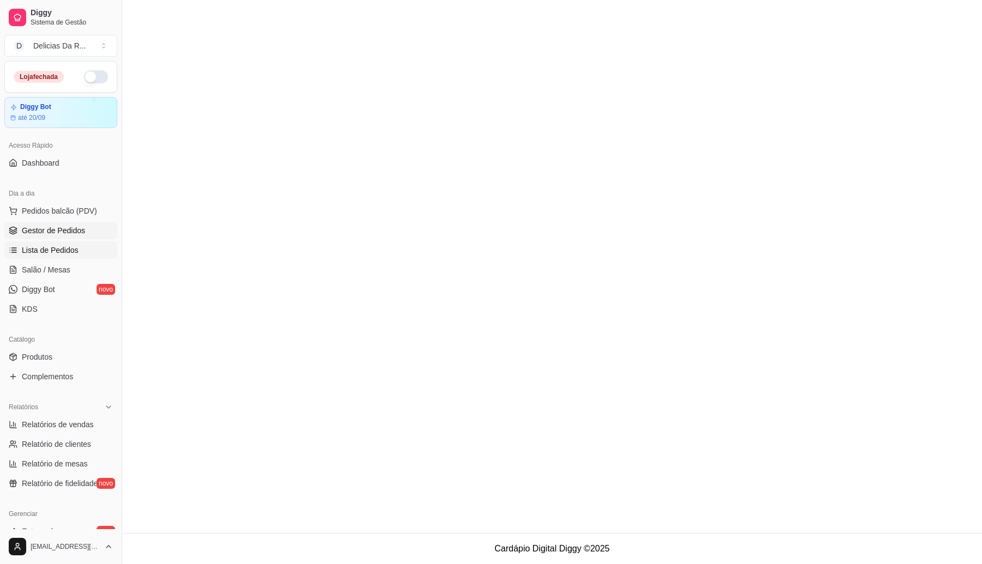
click at [81, 232] on span "Gestor de Pedidos" at bounding box center [53, 230] width 63 height 11
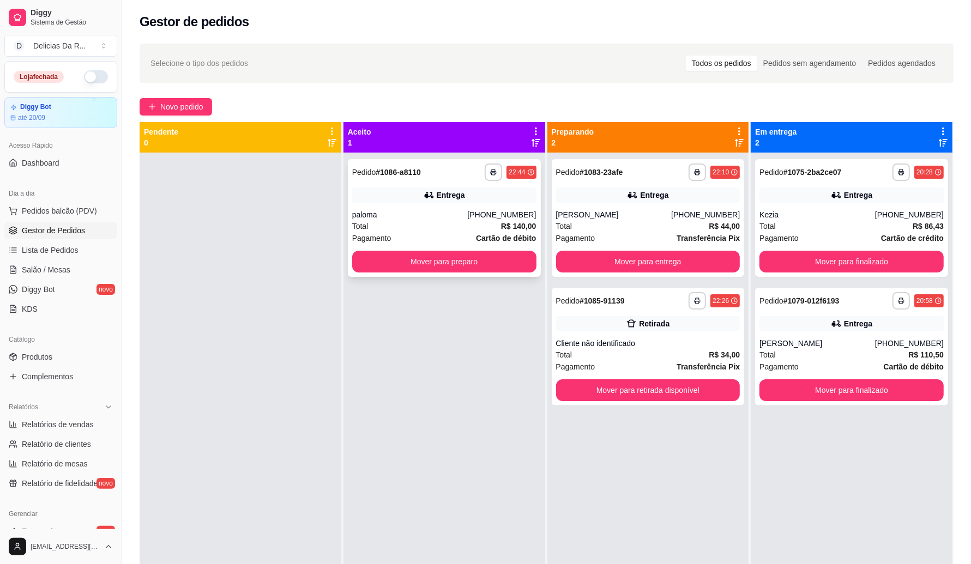
click at [398, 219] on div "paloma" at bounding box center [410, 214] width 116 height 11
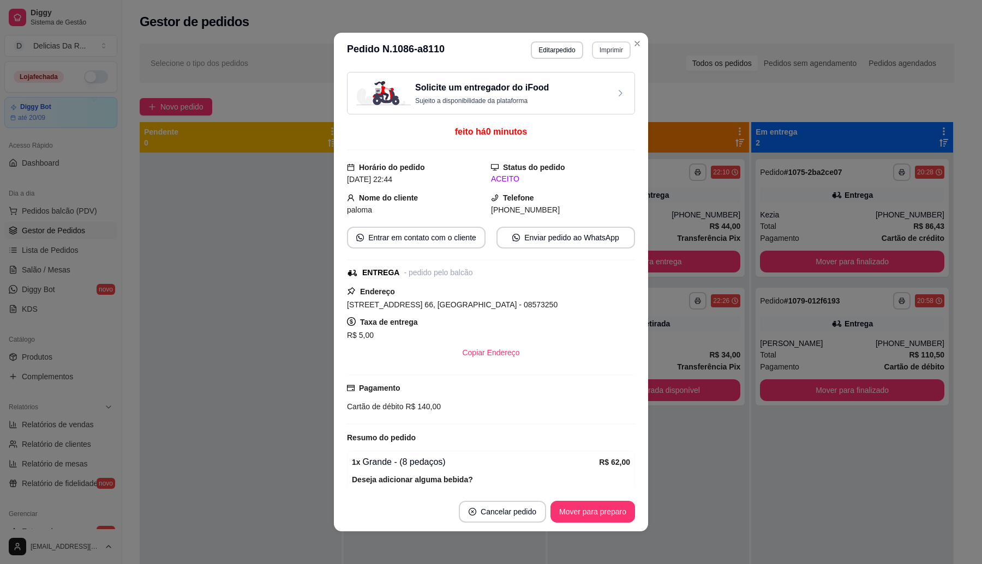
click at [604, 52] on button "Imprimir" at bounding box center [611, 49] width 39 height 17
click at [601, 91] on button "IMPRESSORA" at bounding box center [587, 88] width 76 height 17
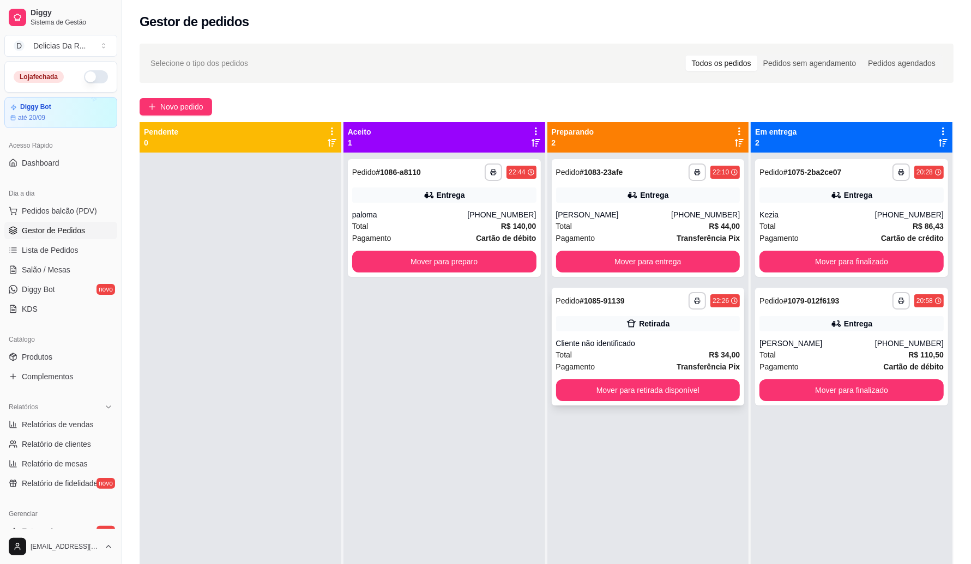
click at [636, 352] on div "Total R$ 34,00" at bounding box center [648, 355] width 184 height 12
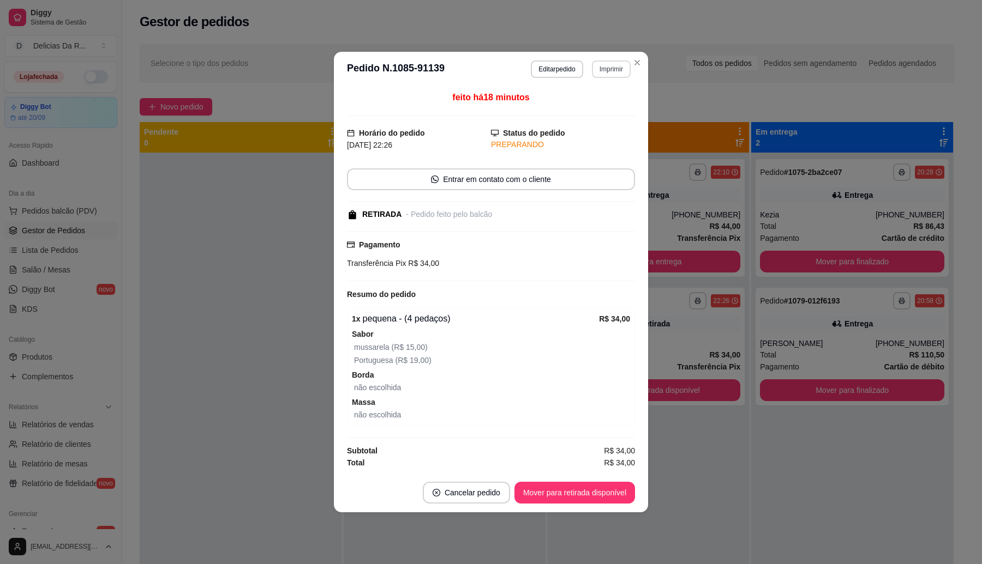
click at [607, 63] on button "Imprimir" at bounding box center [611, 69] width 39 height 17
click at [592, 105] on button "IMPRESSORA" at bounding box center [591, 105] width 79 height 17
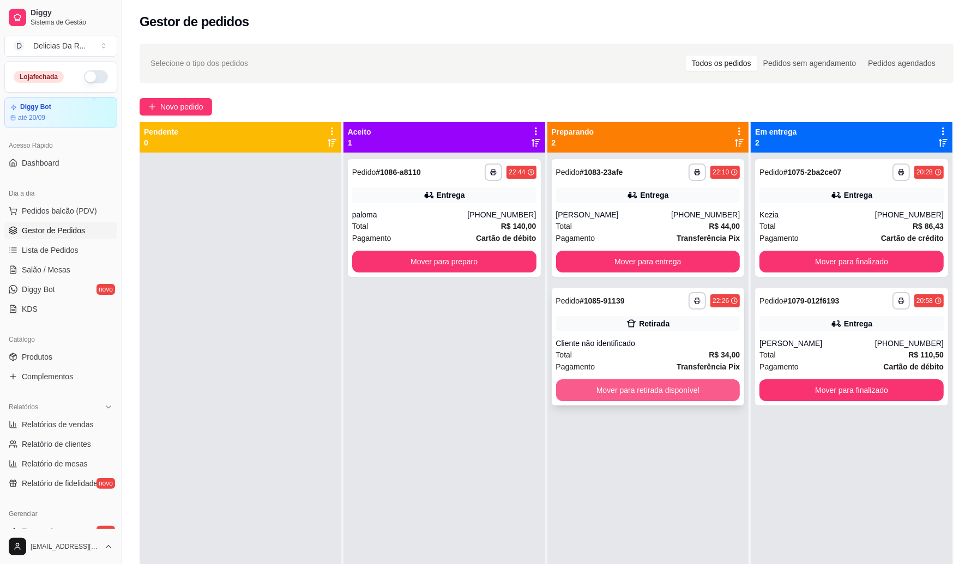
click at [626, 394] on button "Mover para retirada disponível" at bounding box center [648, 391] width 184 height 22
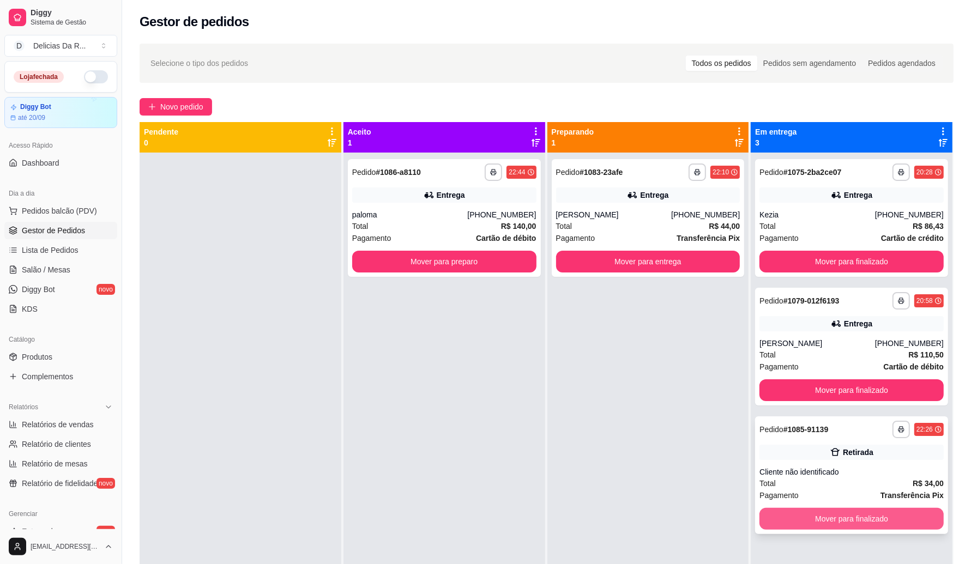
click at [808, 522] on button "Mover para finalizado" at bounding box center [852, 519] width 184 height 22
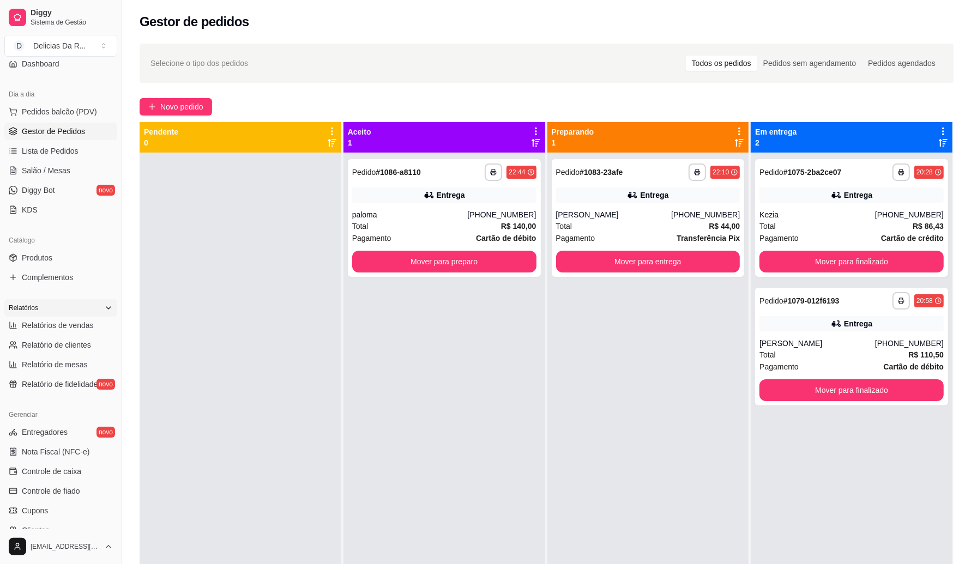
scroll to position [136, 0]
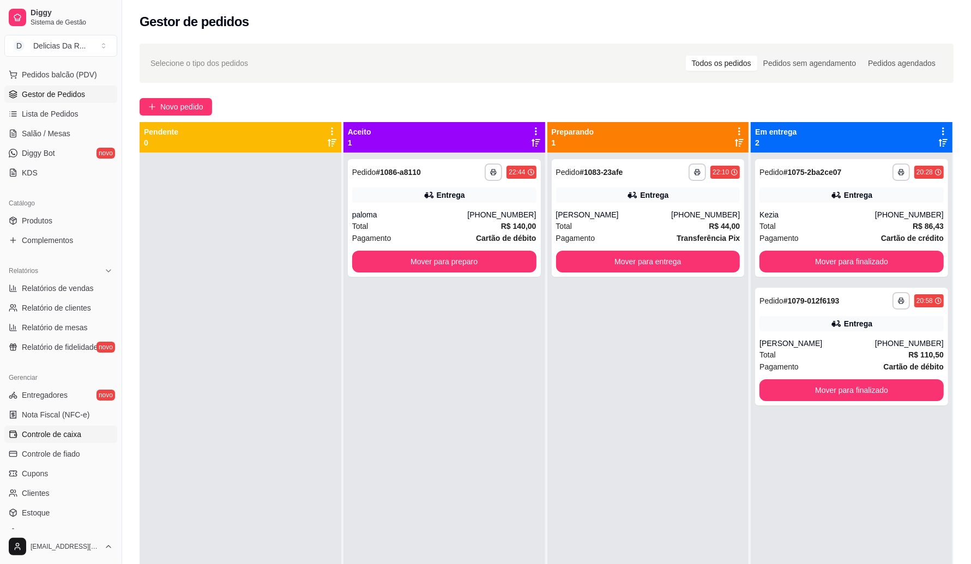
click at [73, 435] on span "Controle de caixa" at bounding box center [51, 434] width 59 height 11
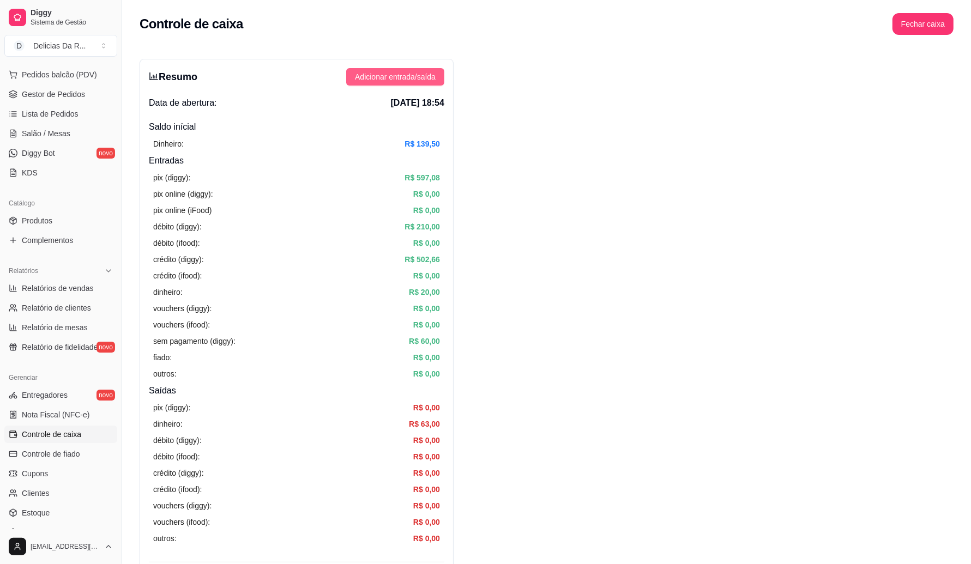
click at [392, 73] on span "Adicionar entrada/saída" at bounding box center [395, 77] width 81 height 12
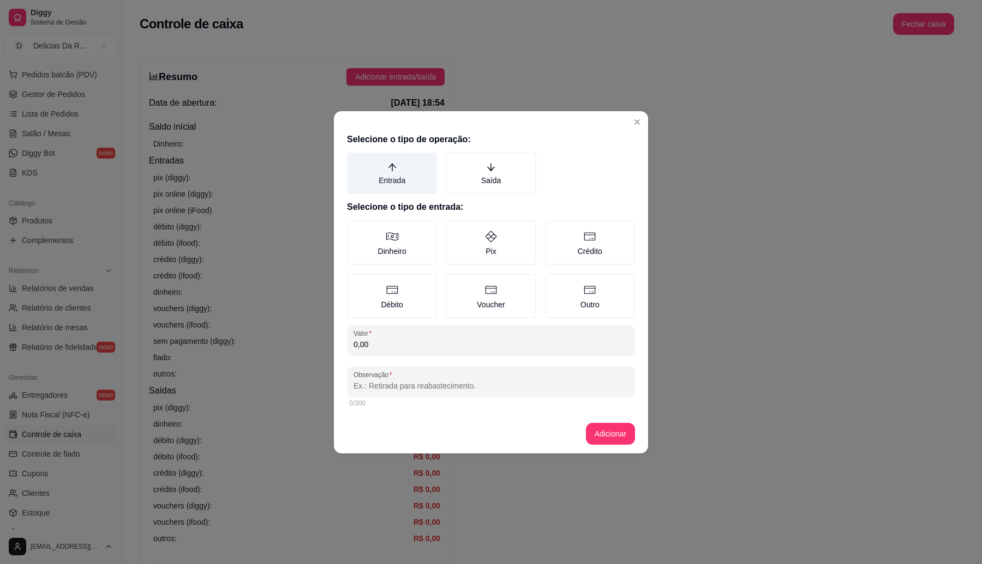
click at [388, 176] on label "Entrada" at bounding box center [392, 173] width 90 height 41
click at [394, 161] on label "Entrada" at bounding box center [392, 173] width 90 height 41
click at [355, 161] on button "Entrada" at bounding box center [350, 156] width 9 height 9
click at [402, 238] on label "Dinheiro" at bounding box center [392, 242] width 90 height 45
click at [355, 229] on button "Dinheiro" at bounding box center [350, 224] width 9 height 9
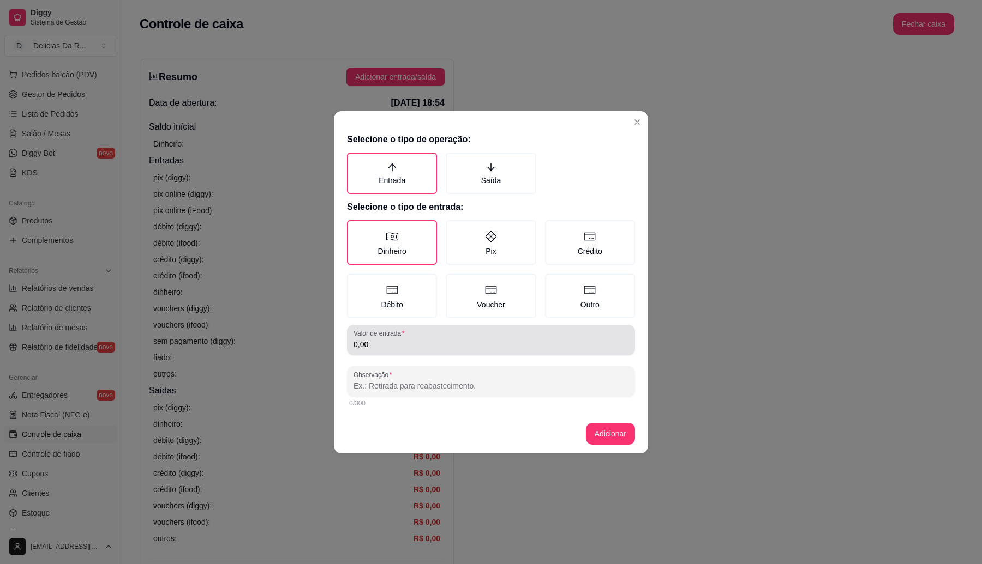
click at [401, 340] on input "0,00" at bounding box center [490, 344] width 275 height 11
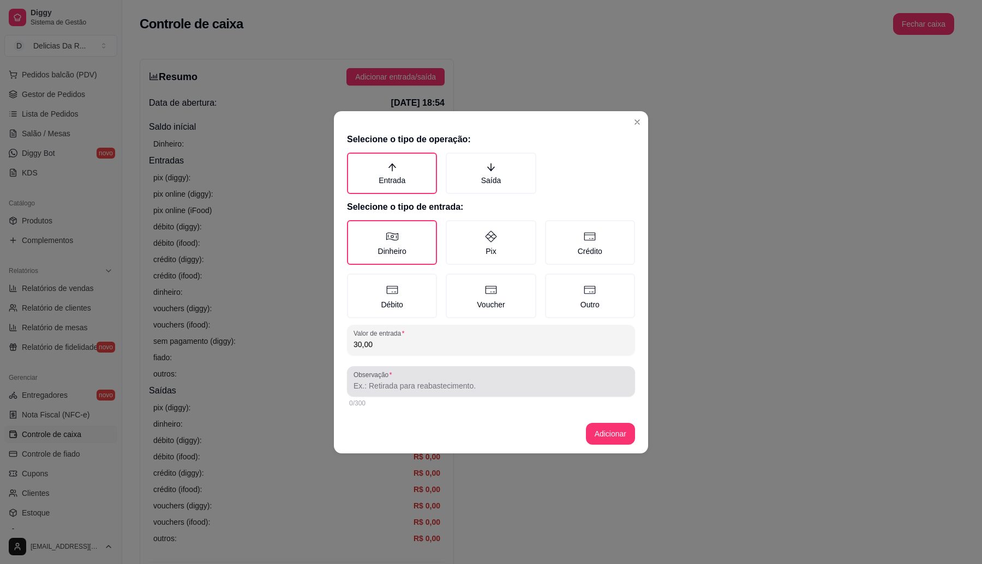
type input "30,00"
click at [410, 383] on input "Observação" at bounding box center [490, 386] width 275 height 11
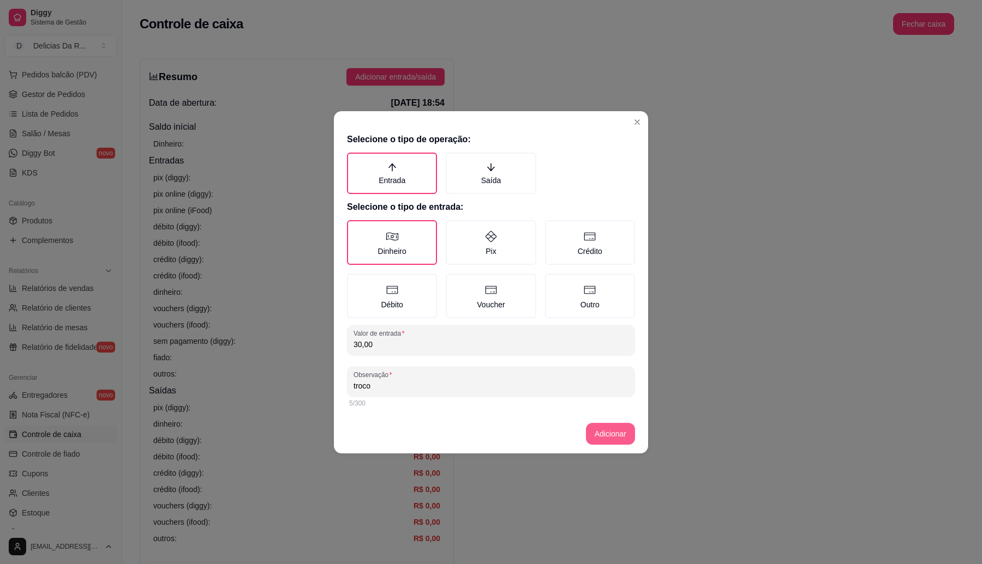
type input "troco"
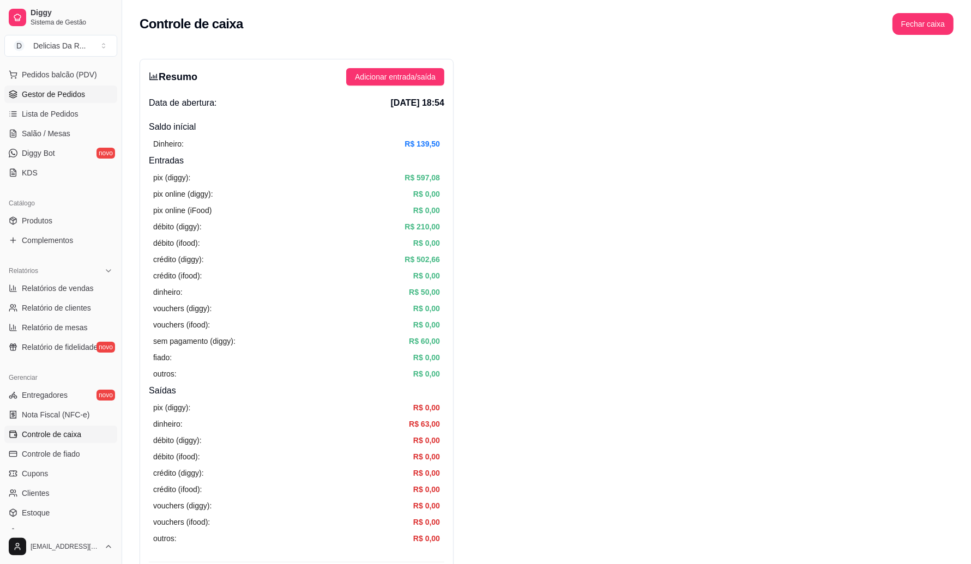
click at [50, 94] on span "Gestor de Pedidos" at bounding box center [53, 94] width 63 height 11
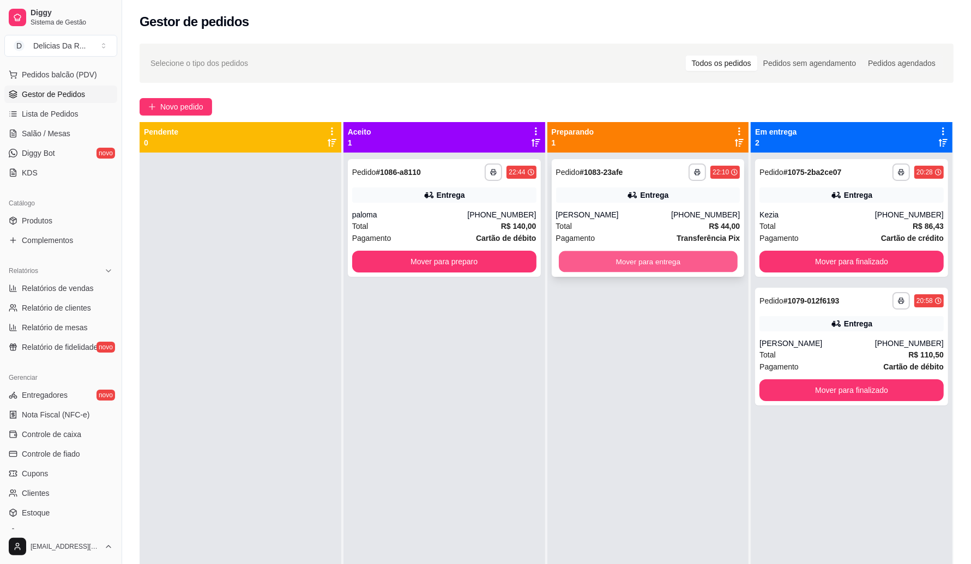
click at [628, 259] on button "Mover para entrega" at bounding box center [648, 261] width 179 height 21
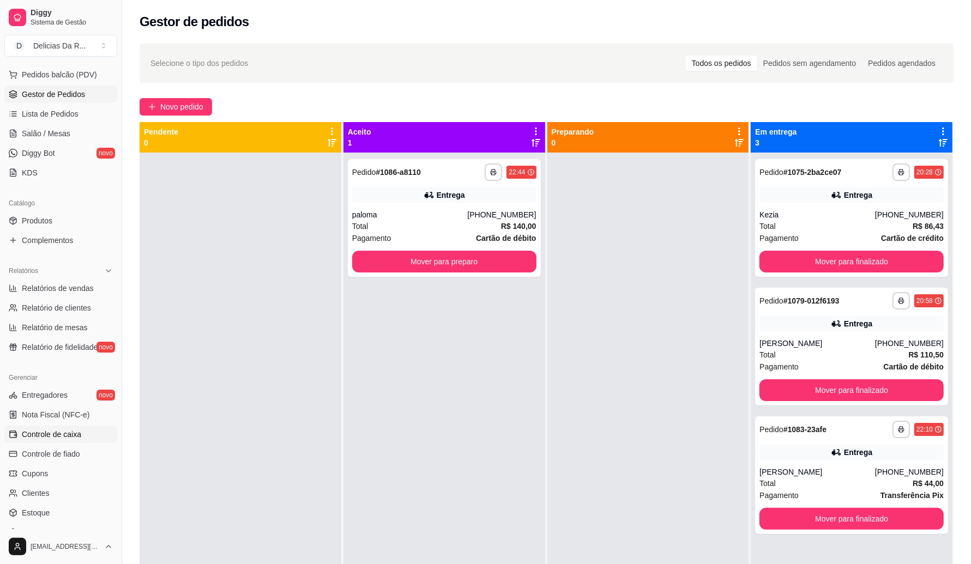
click at [71, 437] on span "Controle de caixa" at bounding box center [51, 434] width 59 height 11
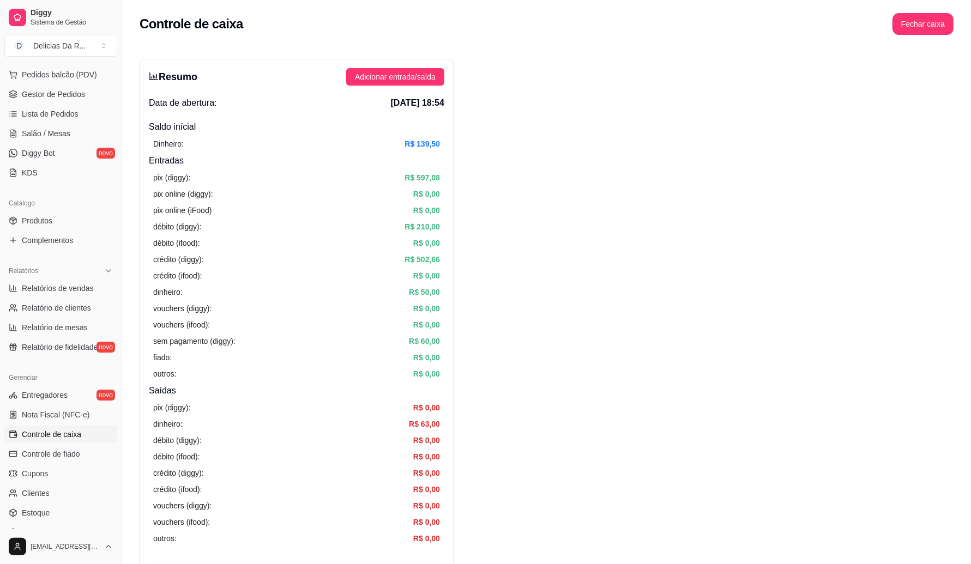
click at [371, 152] on div "Dinheiro: R$ 139,50" at bounding box center [297, 144] width 296 height 21
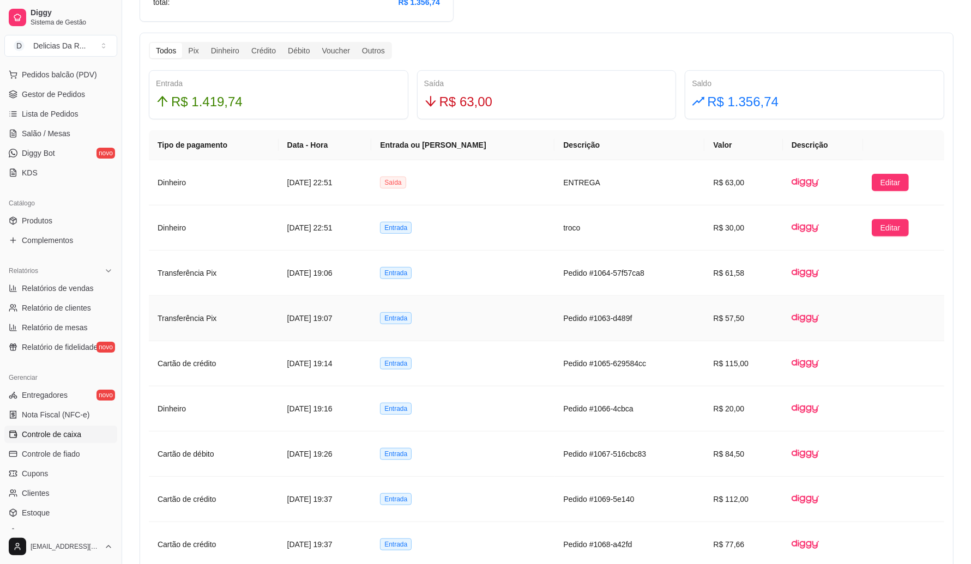
scroll to position [1023, 0]
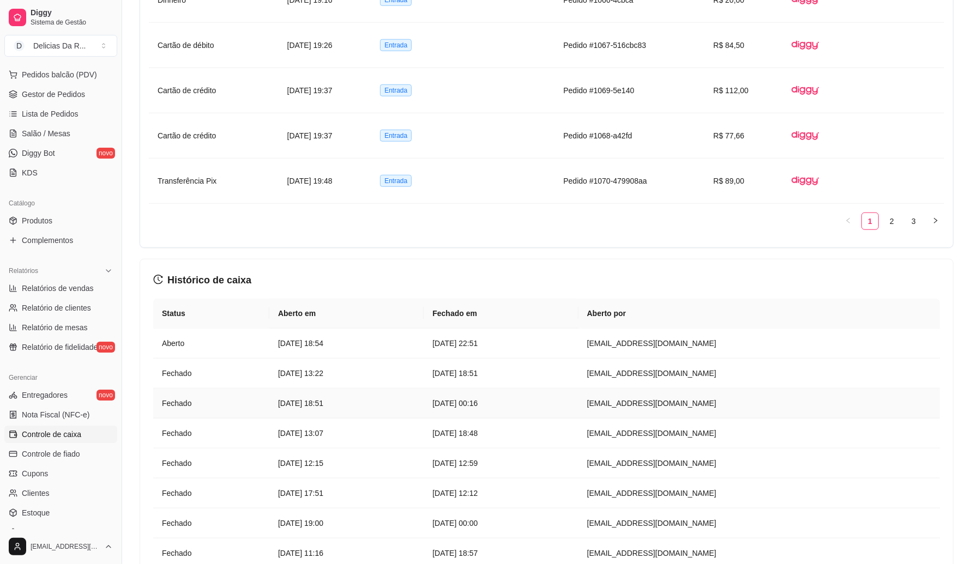
click at [569, 402] on article "[DATE] 00:16" at bounding box center [500, 404] width 137 height 12
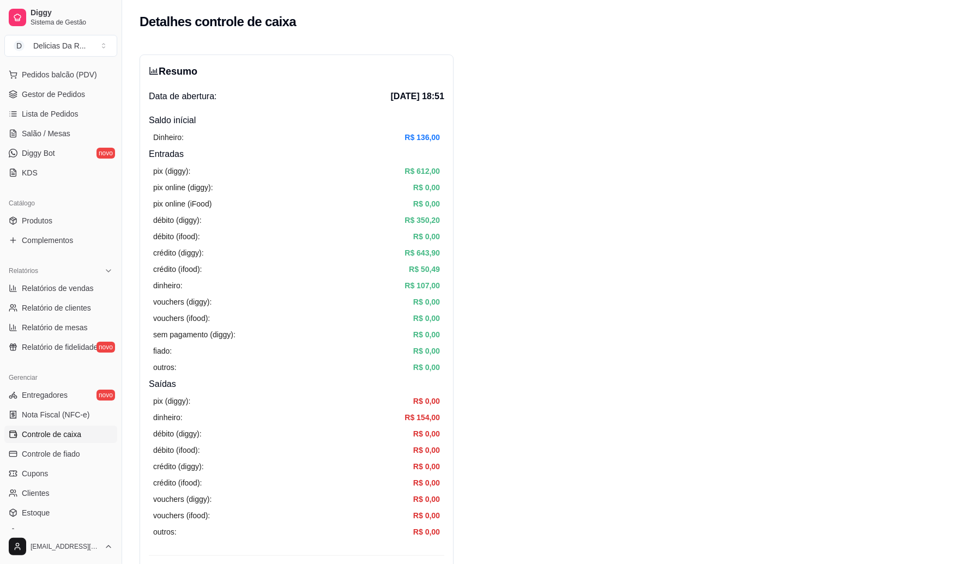
click at [65, 429] on span "Controle de caixa" at bounding box center [51, 434] width 59 height 11
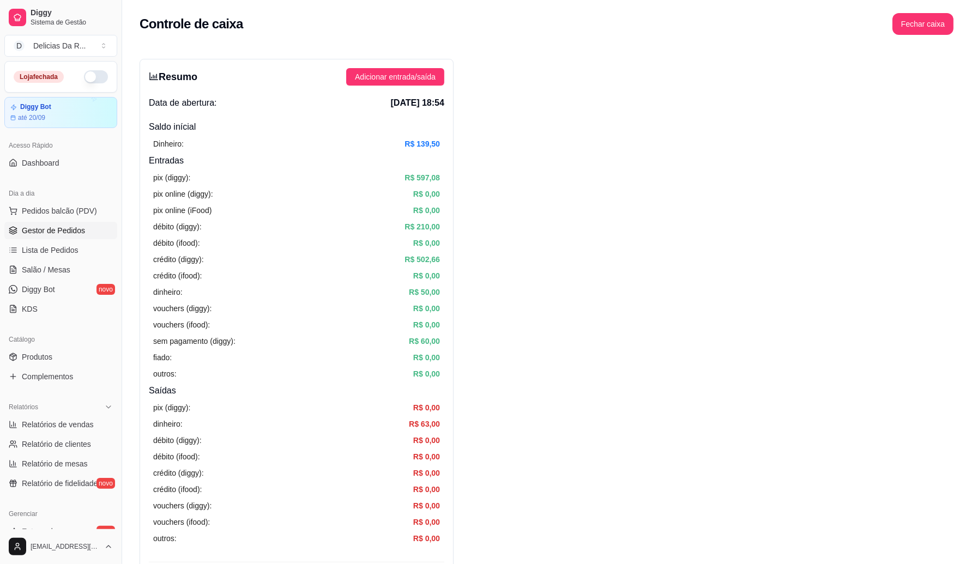
click at [71, 230] on span "Gestor de Pedidos" at bounding box center [53, 230] width 63 height 11
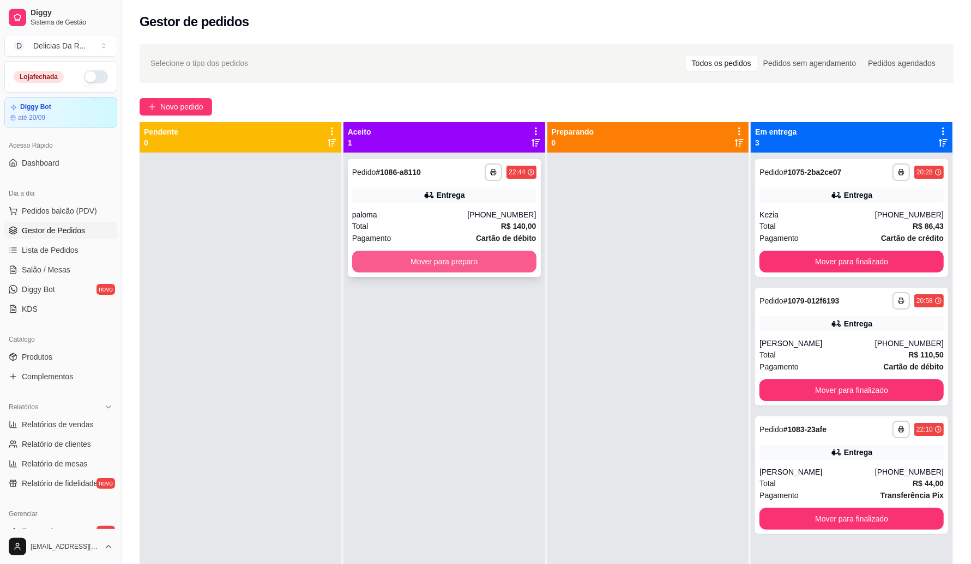
click at [472, 258] on button "Mover para preparo" at bounding box center [444, 262] width 184 height 22
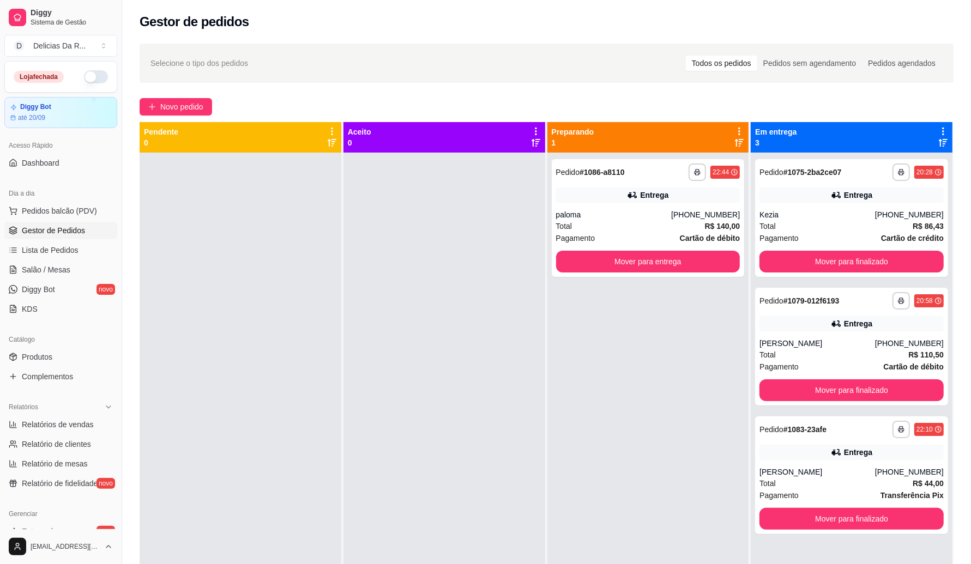
click at [541, 224] on div "Aceito 0" at bounding box center [445, 419] width 203 height 595
click at [584, 213] on div "paloma" at bounding box center [614, 214] width 116 height 11
click at [205, 100] on button "Novo pedido" at bounding box center [176, 106] width 73 height 17
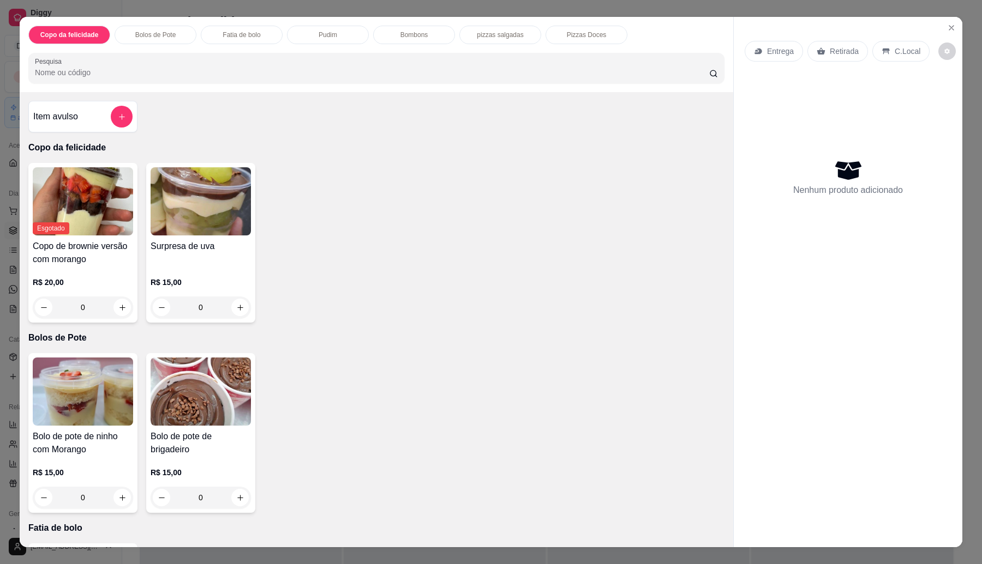
scroll to position [882, 0]
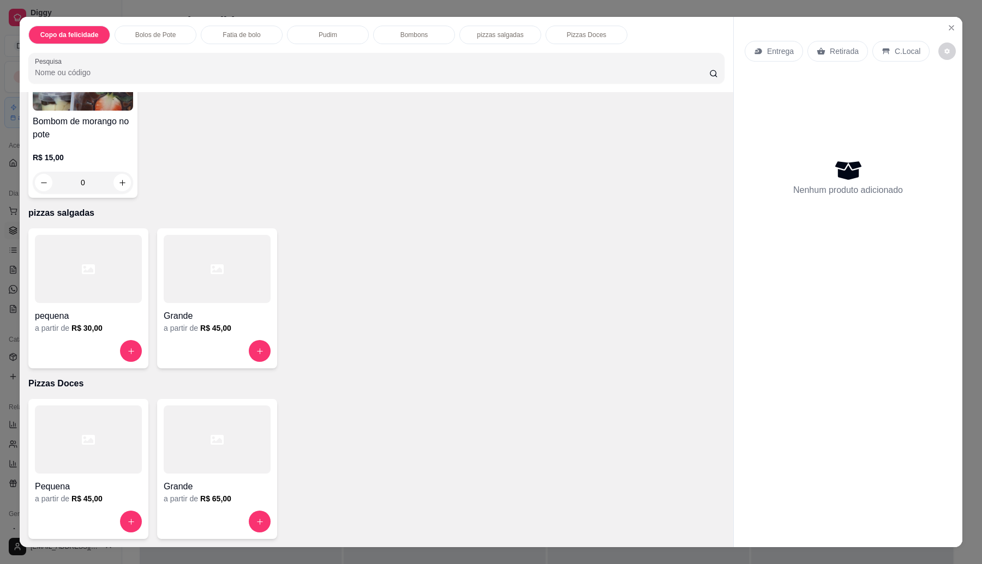
click at [205, 326] on h6 "R$ 45,00" at bounding box center [215, 328] width 31 height 11
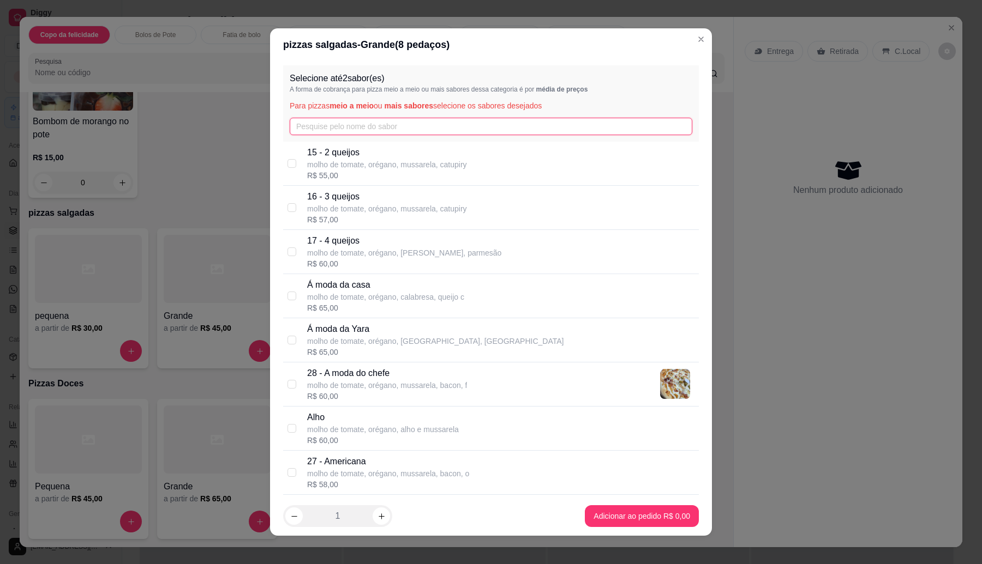
click at [375, 122] on input "text" at bounding box center [491, 126] width 402 height 17
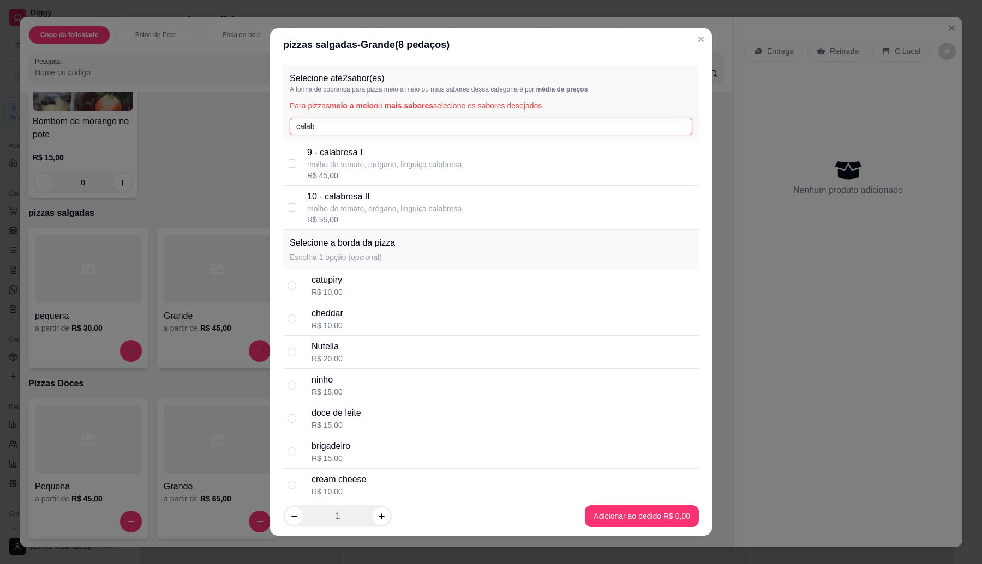
type input "calab"
click at [452, 211] on p "molho de tomate, orégano, linguiça calabresa," at bounding box center [385, 208] width 157 height 11
checkbox input "true"
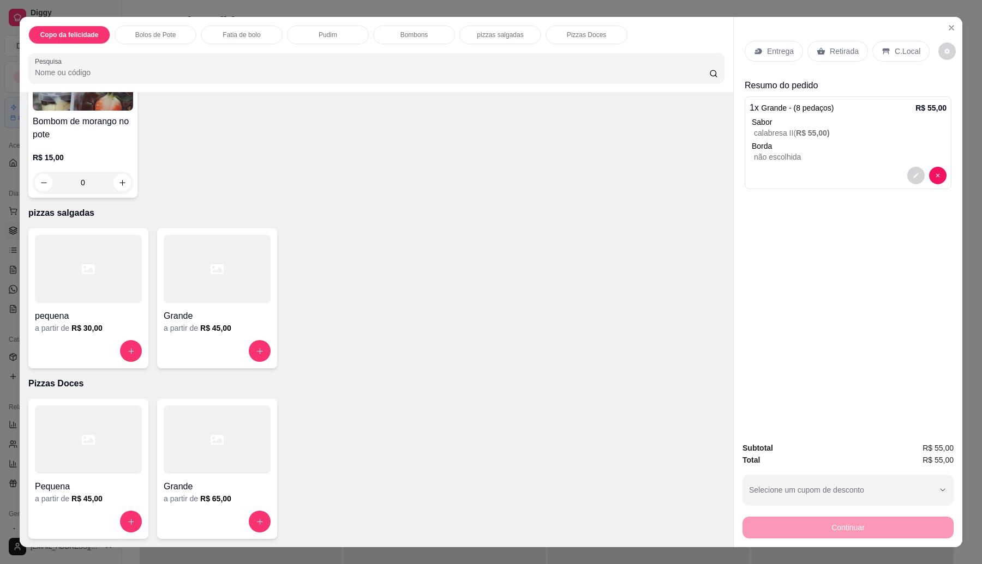
click at [64, 336] on div "pequena a partir de R$ 30,00" at bounding box center [88, 299] width 120 height 140
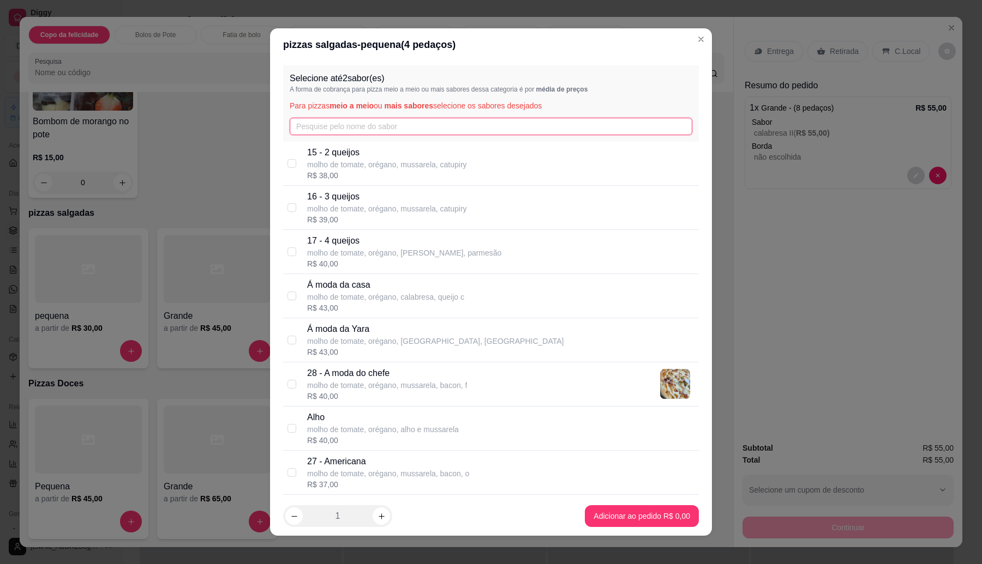
click at [340, 121] on input "text" at bounding box center [491, 126] width 402 height 17
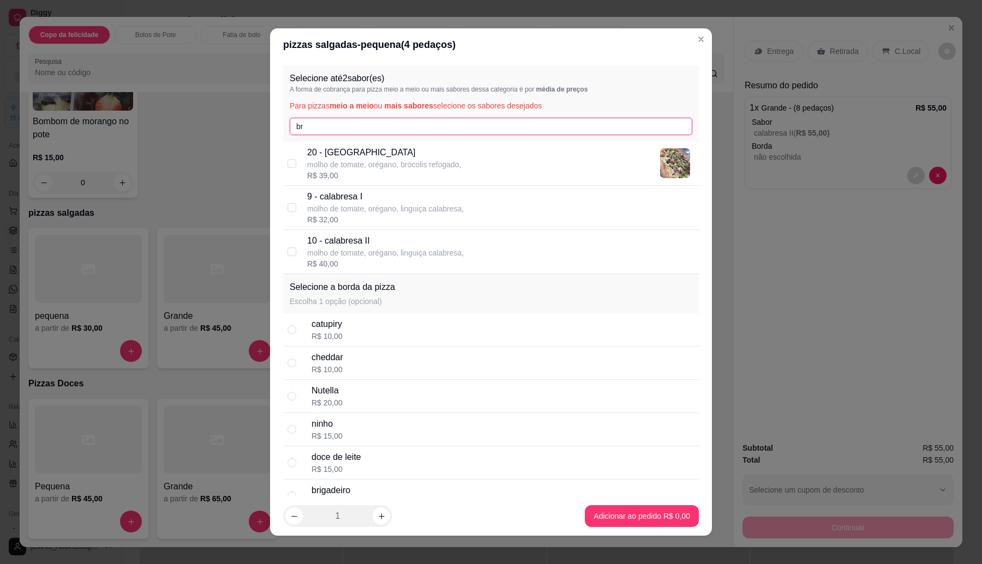
type input "br"
click at [380, 171] on div "R$ 39,00" at bounding box center [384, 175] width 154 height 11
checkbox input "true"
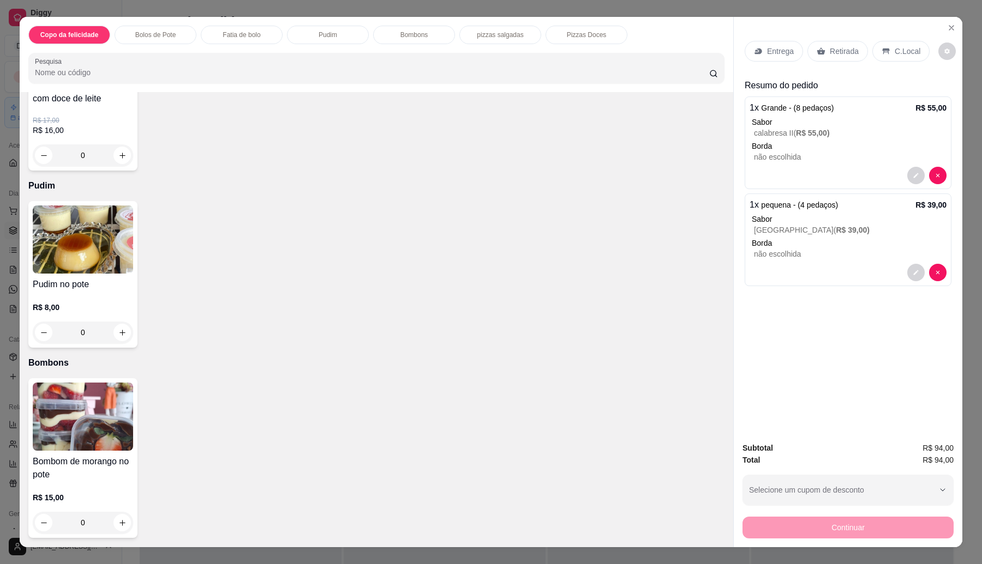
scroll to position [541, 0]
click at [107, 298] on div "R$ 8,00 0" at bounding box center [83, 318] width 100 height 52
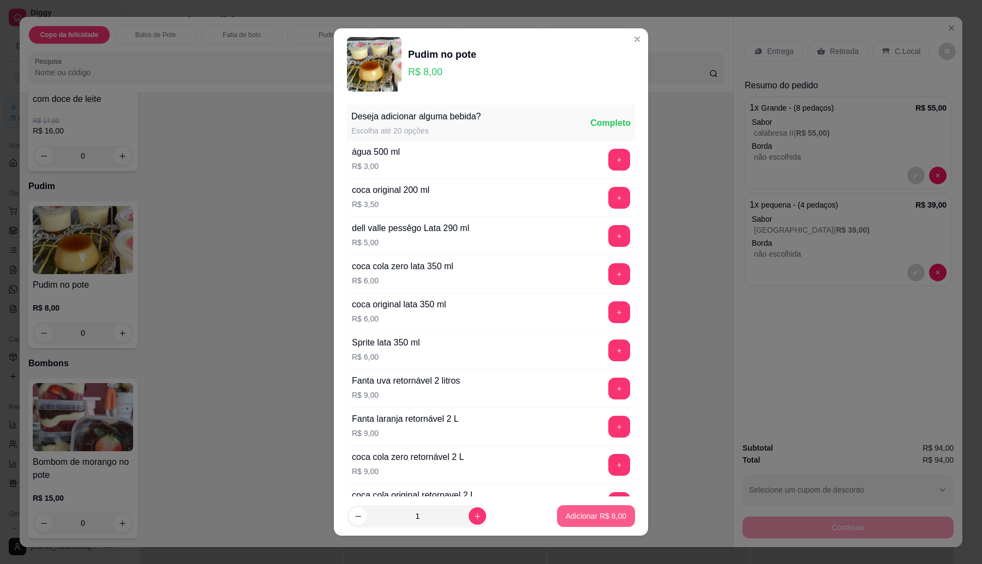
click at [608, 517] on p "Adicionar R$ 8,00" at bounding box center [596, 516] width 61 height 11
type input "1"
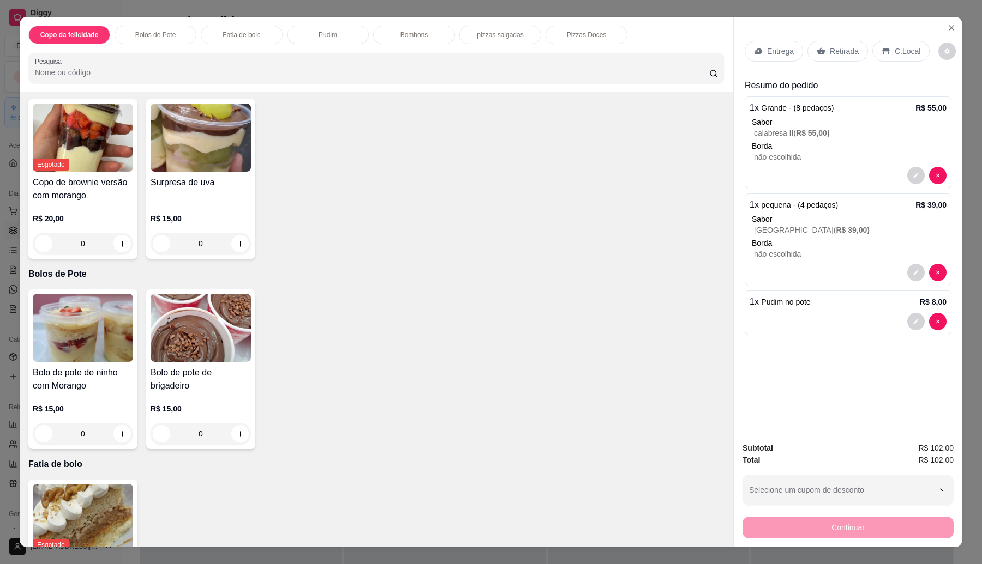
scroll to position [0, 0]
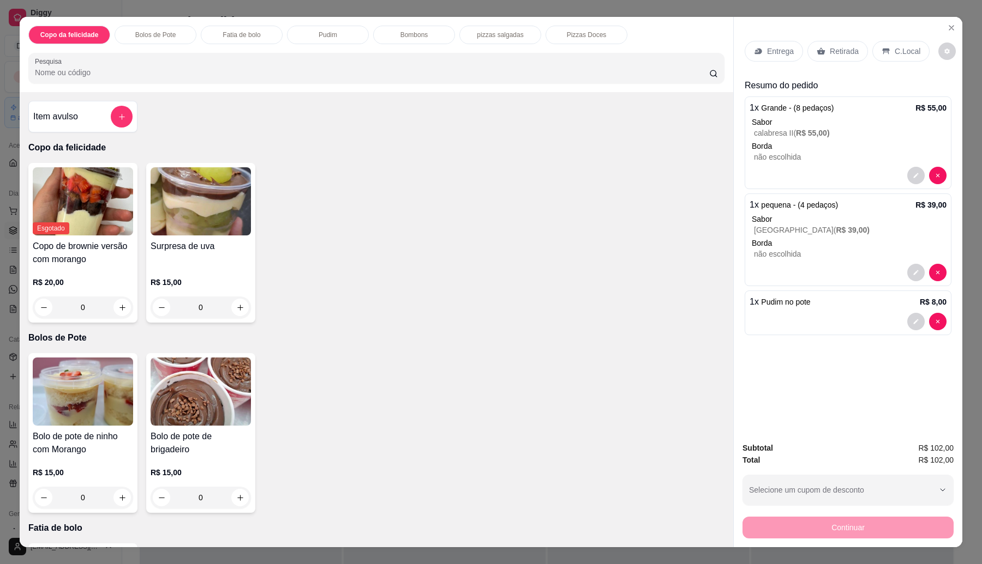
click at [217, 280] on p "R$ 15,00" at bounding box center [201, 282] width 100 height 11
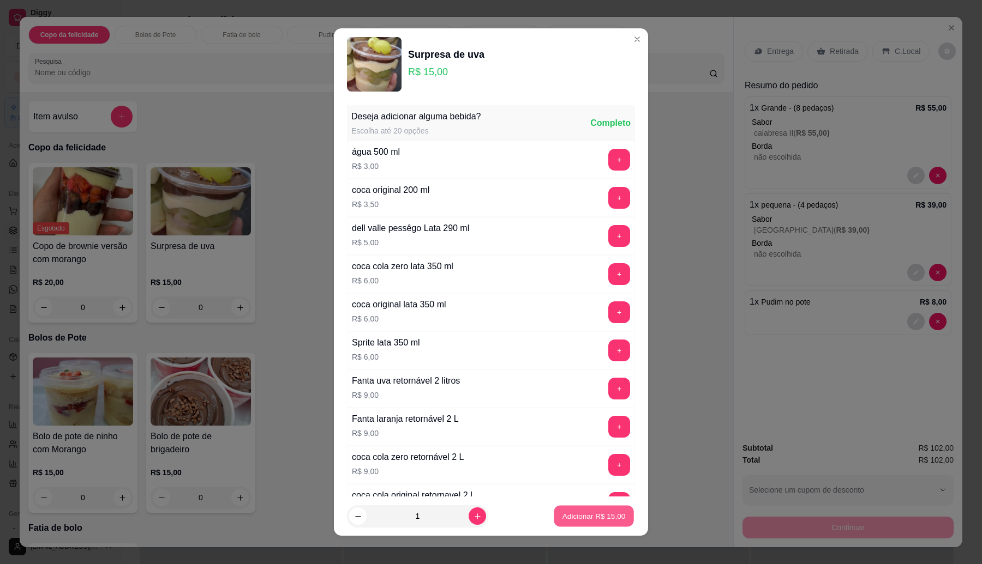
click at [593, 514] on p "Adicionar R$ 15,00" at bounding box center [593, 517] width 63 height 10
type input "1"
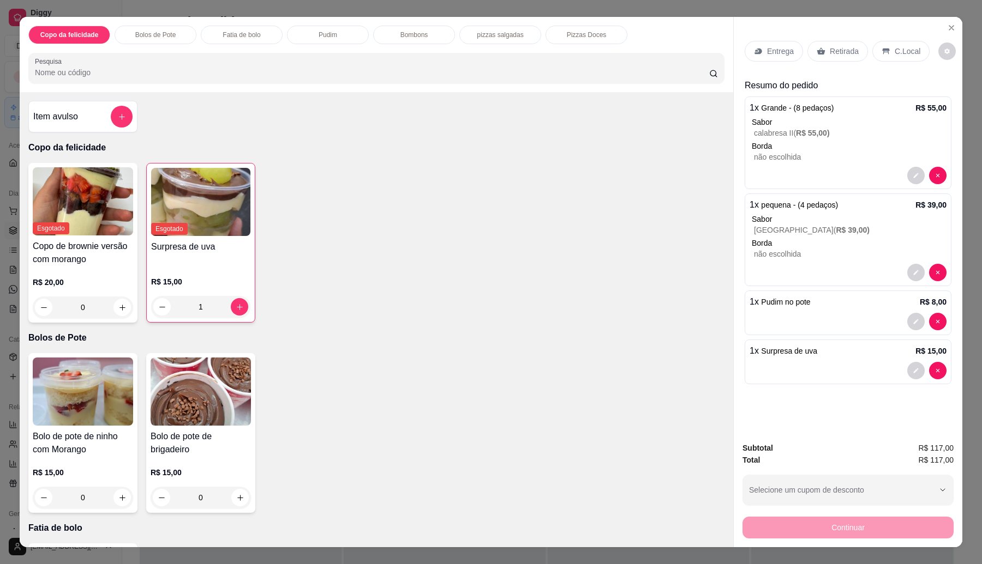
click at [767, 55] on p "Entrega" at bounding box center [780, 51] width 27 height 11
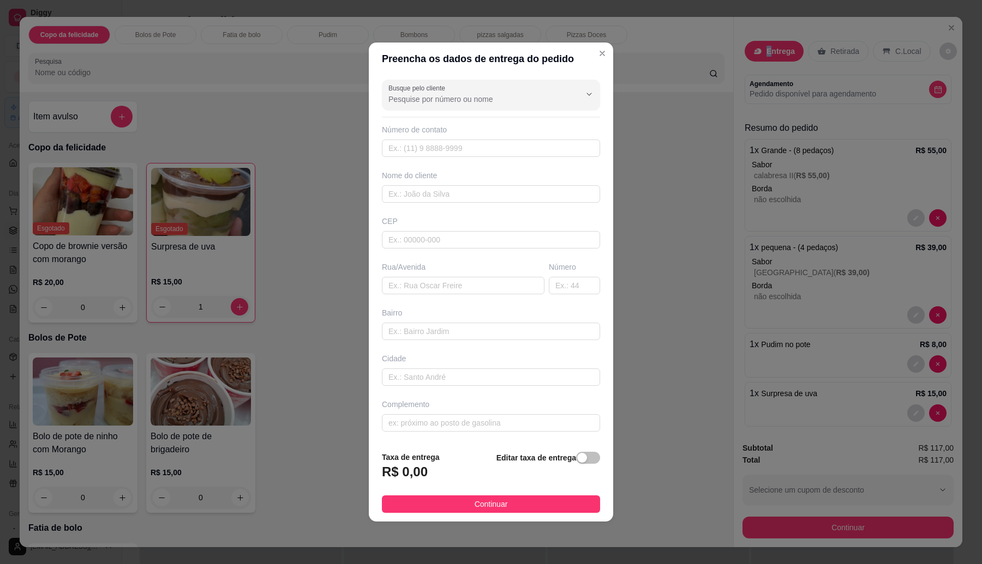
click at [470, 99] on input "Busque pelo cliente" at bounding box center [475, 99] width 175 height 11
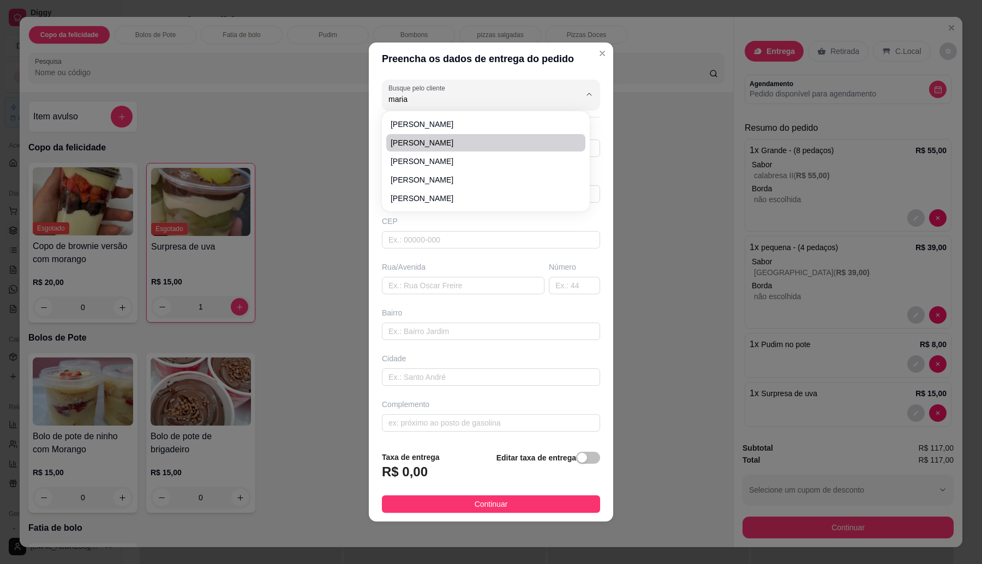
click at [439, 142] on span "[PERSON_NAME]" at bounding box center [479, 142] width 179 height 11
type input "[PERSON_NAME]"
type input "11965757936"
type input "[PERSON_NAME]"
type input "08576140"
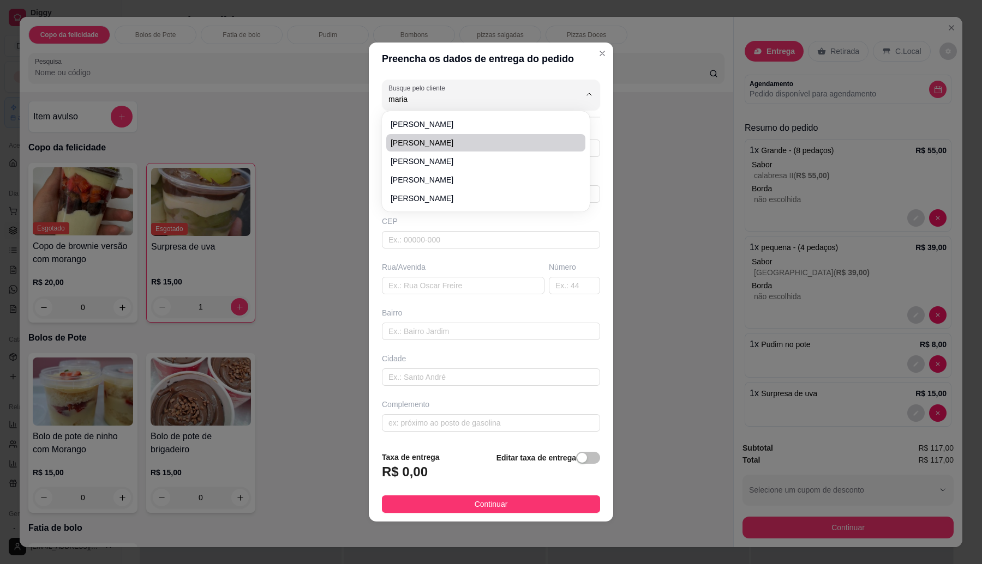
type input "Rua Capão Bonito"
type input "635"
type input "[GEOGRAPHIC_DATA]"
type input "Itaquaquecetuba"
type input "casa 4"
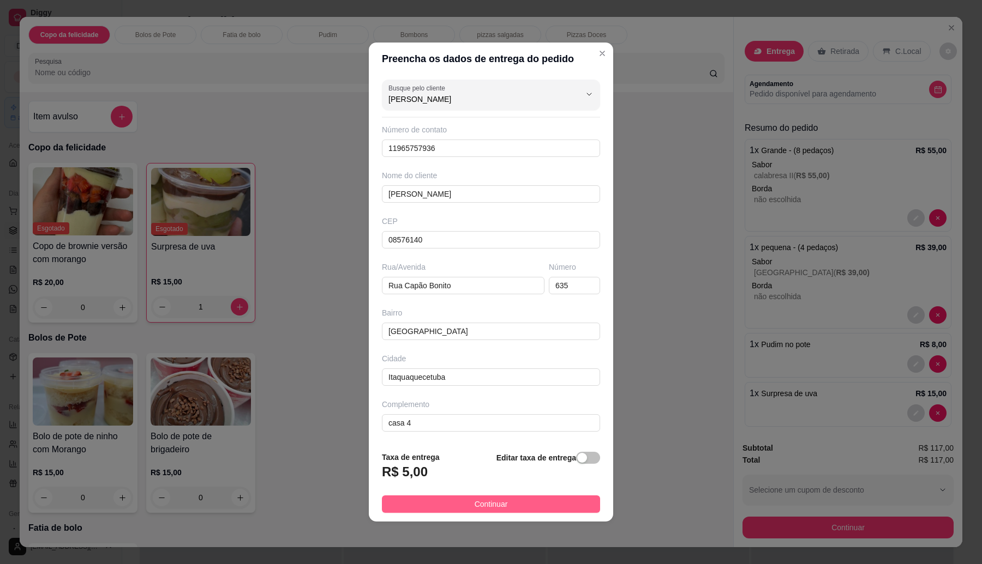
click at [554, 510] on button "Continuar" at bounding box center [491, 504] width 218 height 17
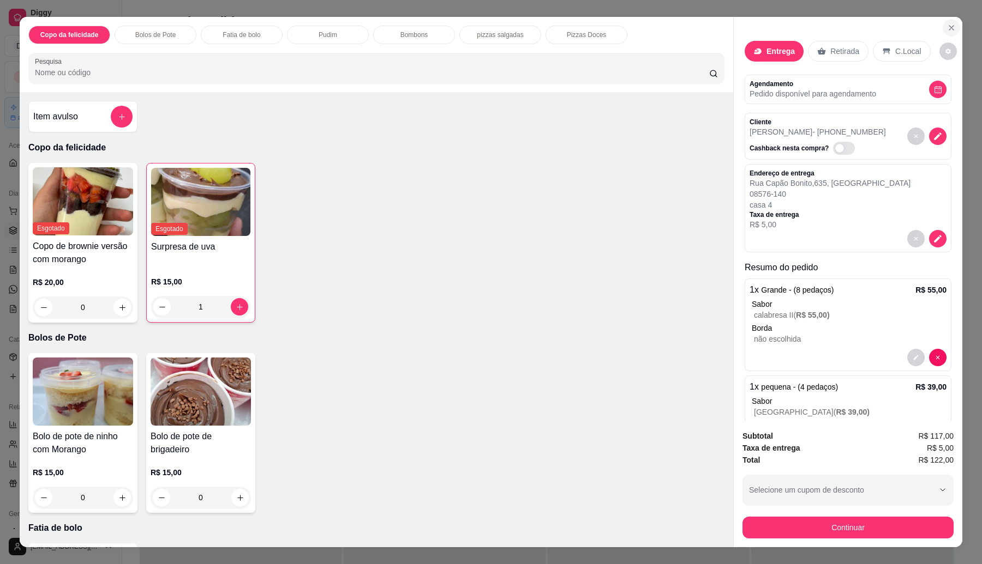
click at [947, 25] on icon "Close" at bounding box center [951, 27] width 9 height 9
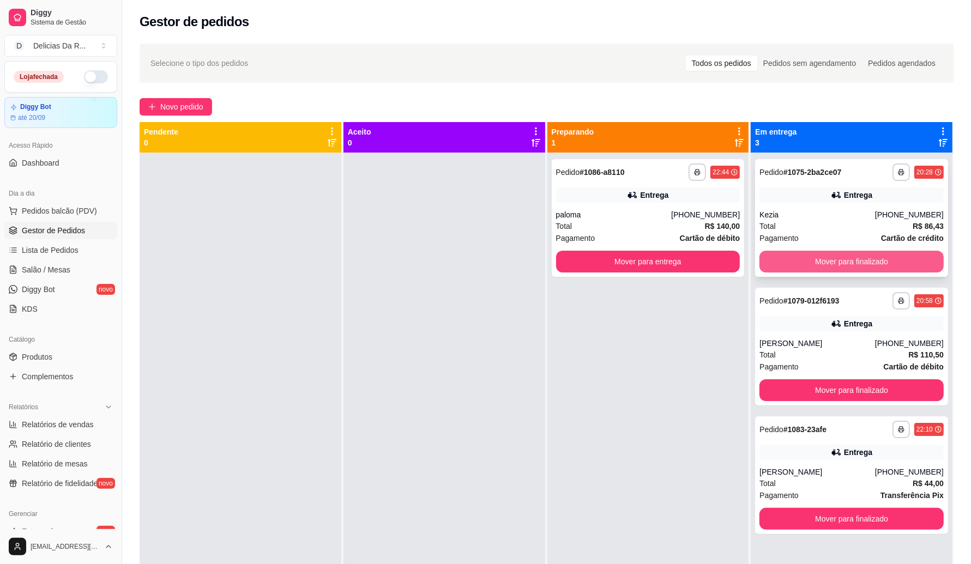
click at [782, 260] on button "Mover para finalizado" at bounding box center [852, 262] width 184 height 22
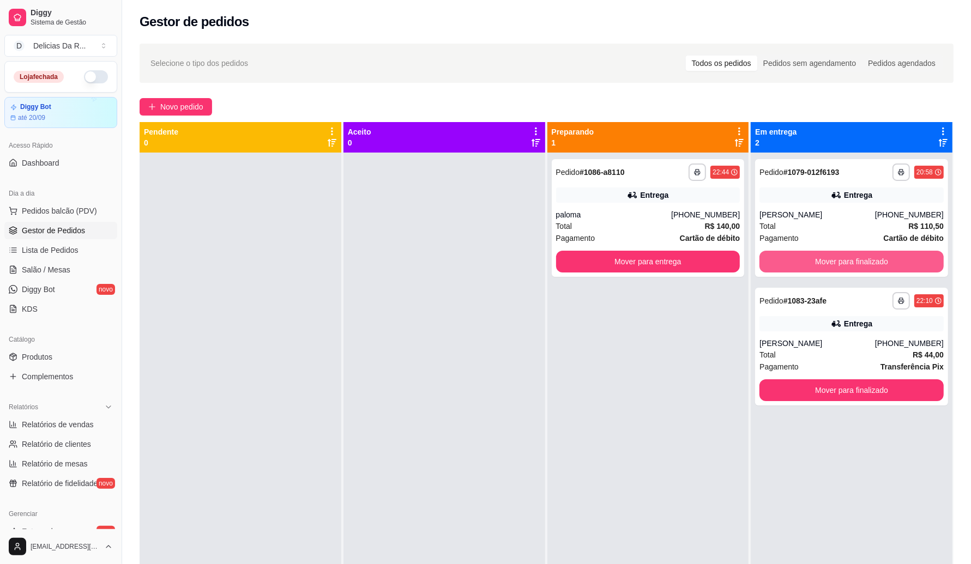
click at [784, 255] on button "Mover para finalizado" at bounding box center [852, 262] width 184 height 22
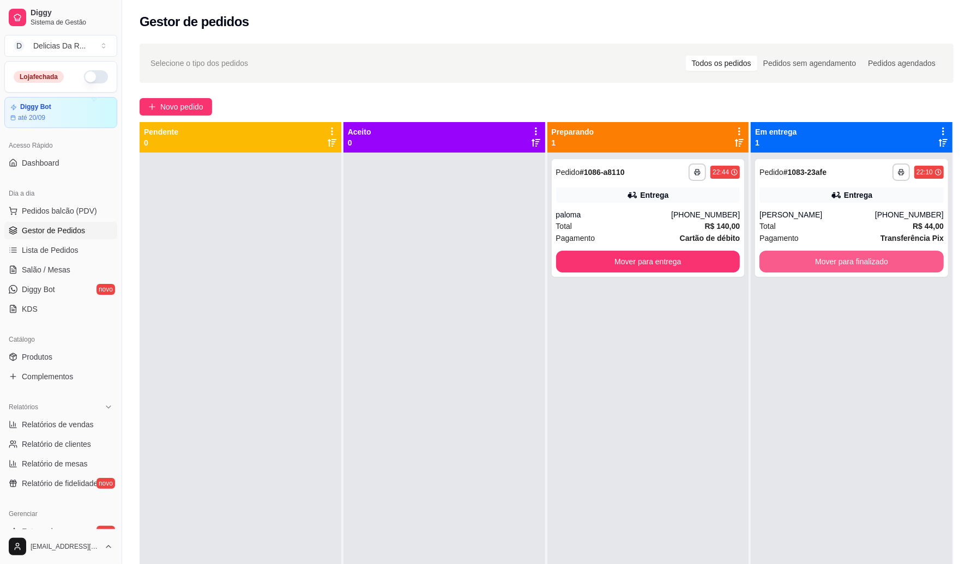
click at [784, 255] on button "Mover para finalizado" at bounding box center [852, 262] width 184 height 22
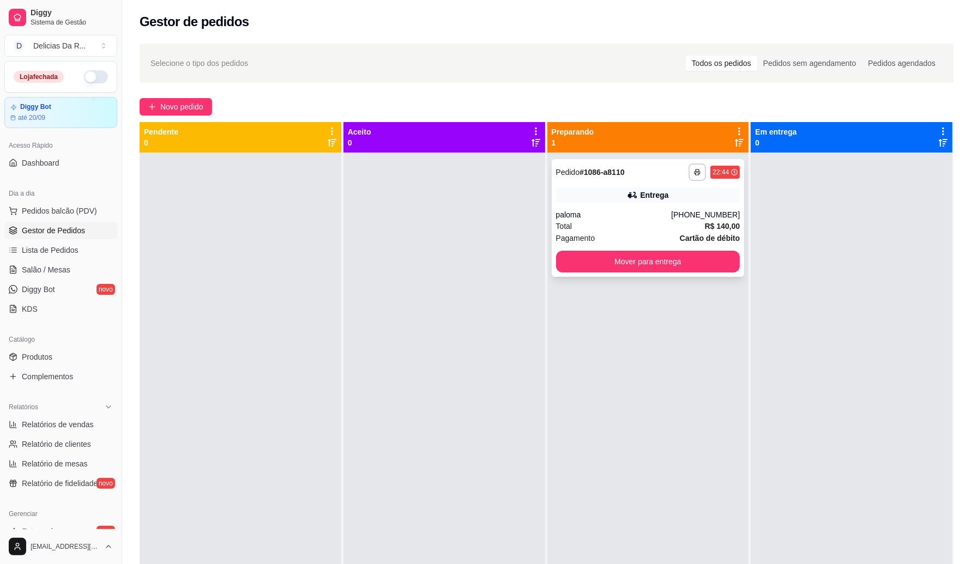
click at [697, 219] on div "[PHONE_NUMBER]" at bounding box center [705, 214] width 69 height 11
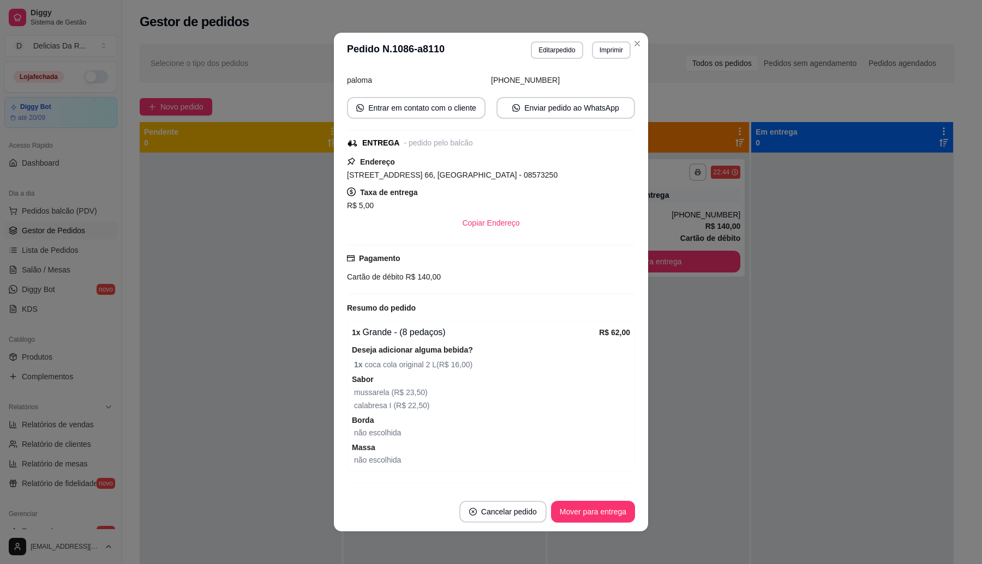
scroll to position [136, 0]
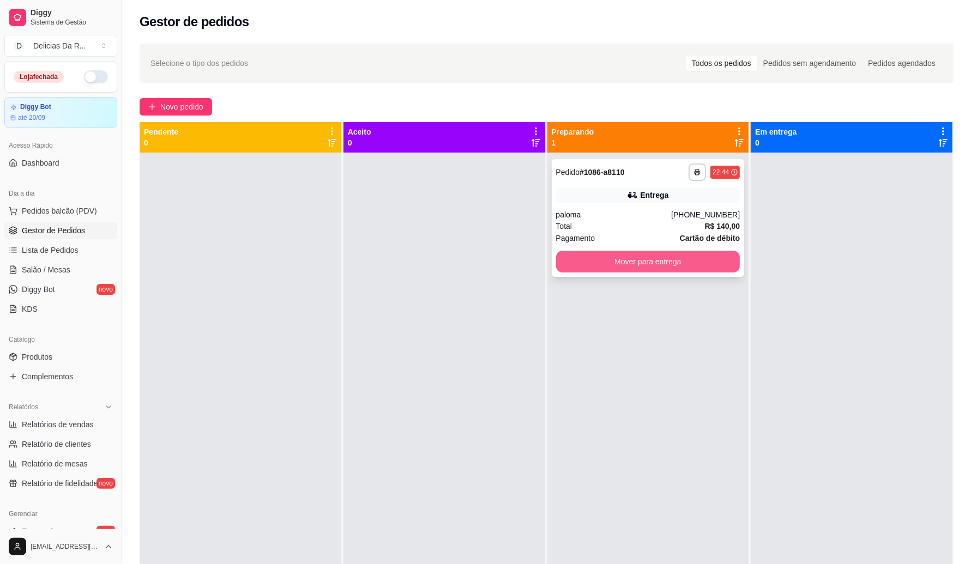
click at [631, 260] on button "Mover para entrega" at bounding box center [648, 262] width 184 height 22
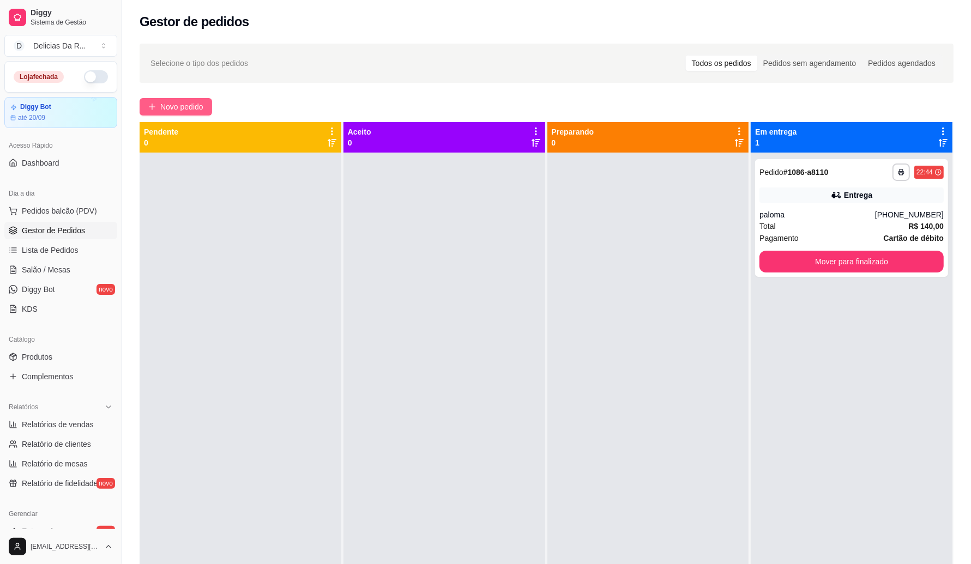
click at [201, 103] on span "Novo pedido" at bounding box center [181, 107] width 43 height 12
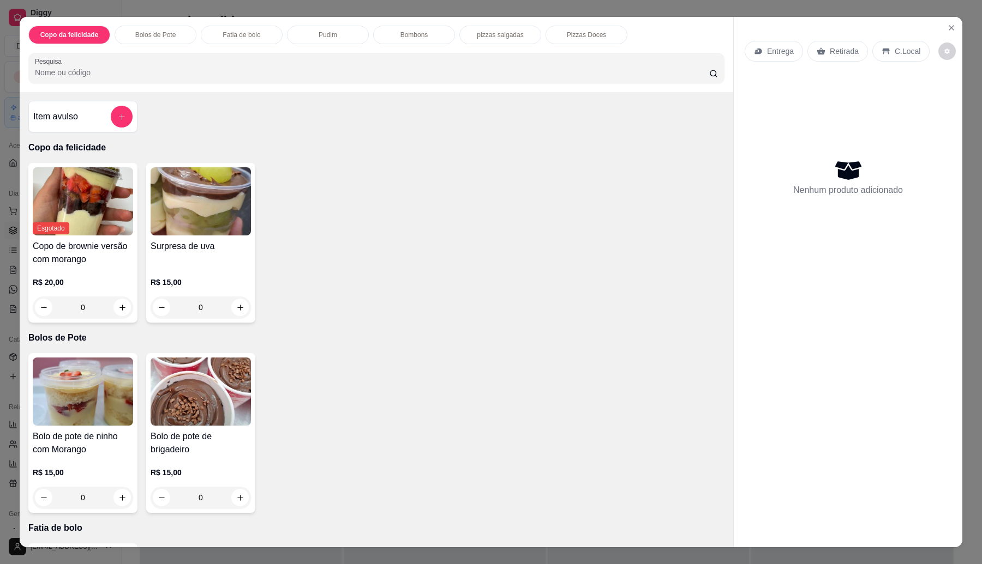
scroll to position [882, 0]
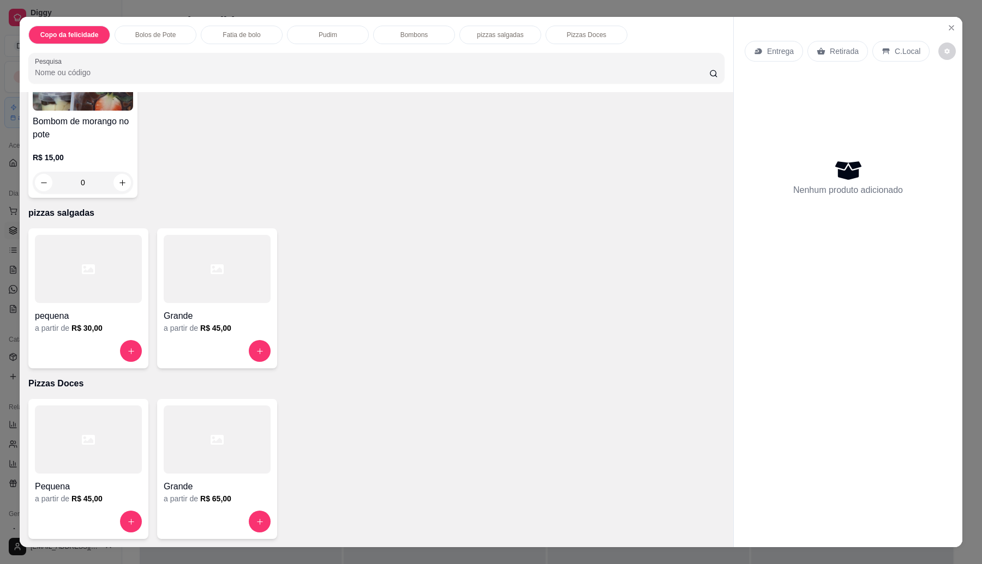
click at [213, 348] on div at bounding box center [217, 351] width 107 height 22
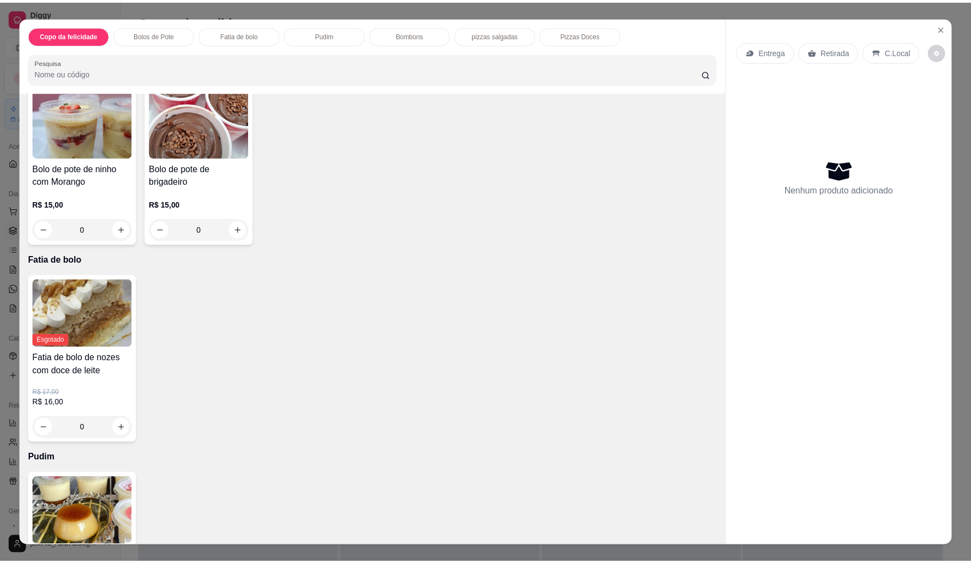
scroll to position [0, 0]
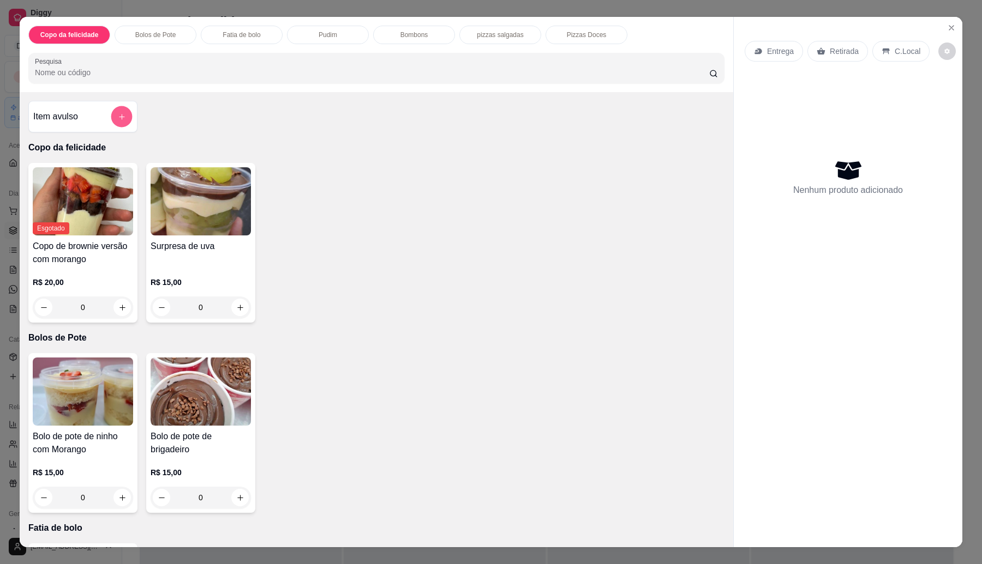
click at [118, 113] on icon "add-separate-item" at bounding box center [122, 117] width 8 height 8
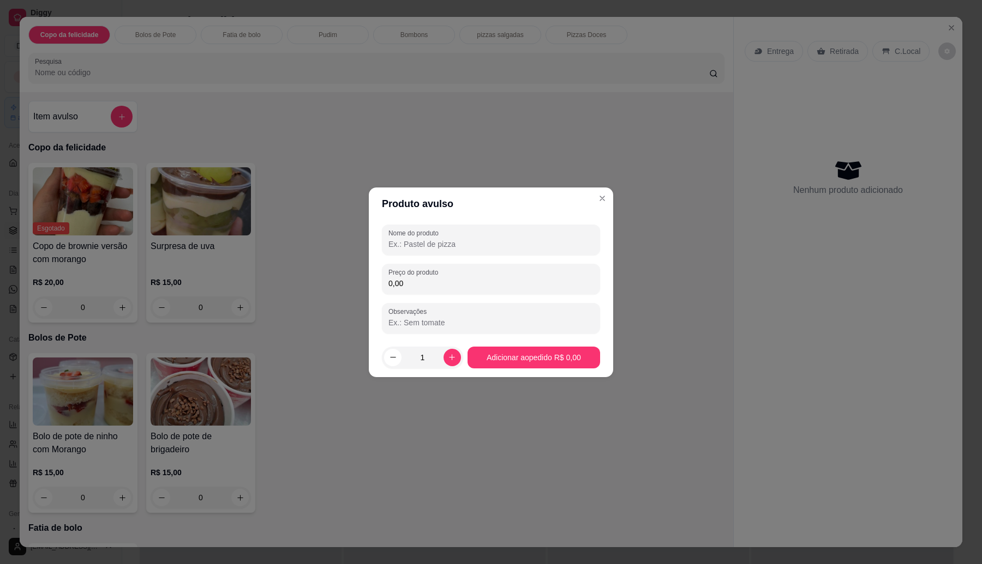
click at [483, 279] on input "0,00" at bounding box center [490, 283] width 205 height 11
type input "16,00"
click at [436, 240] on input "Nome do produto" at bounding box center [490, 244] width 205 height 11
type input "Coca zero 2L"
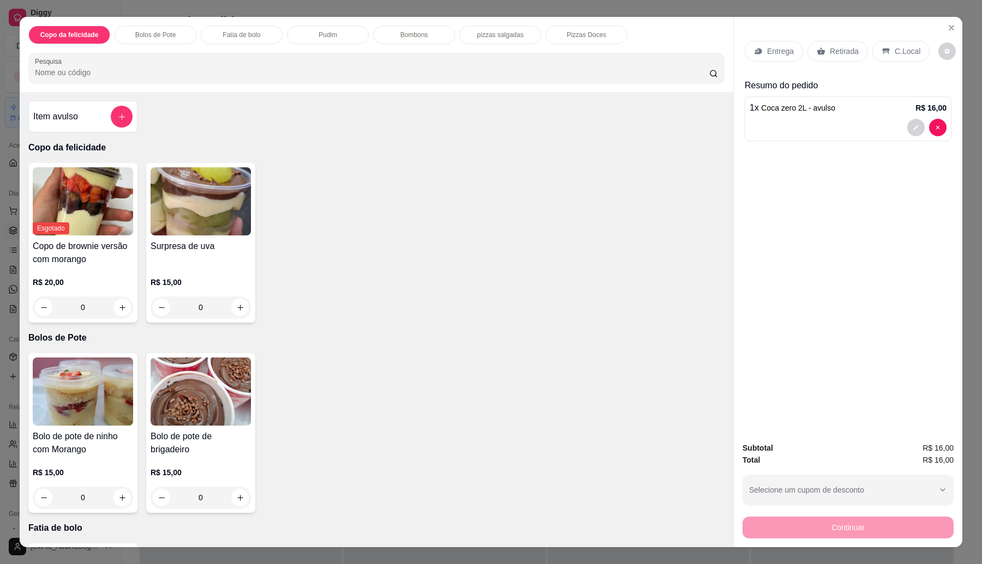
click at [821, 51] on div "Retirada" at bounding box center [837, 51] width 61 height 21
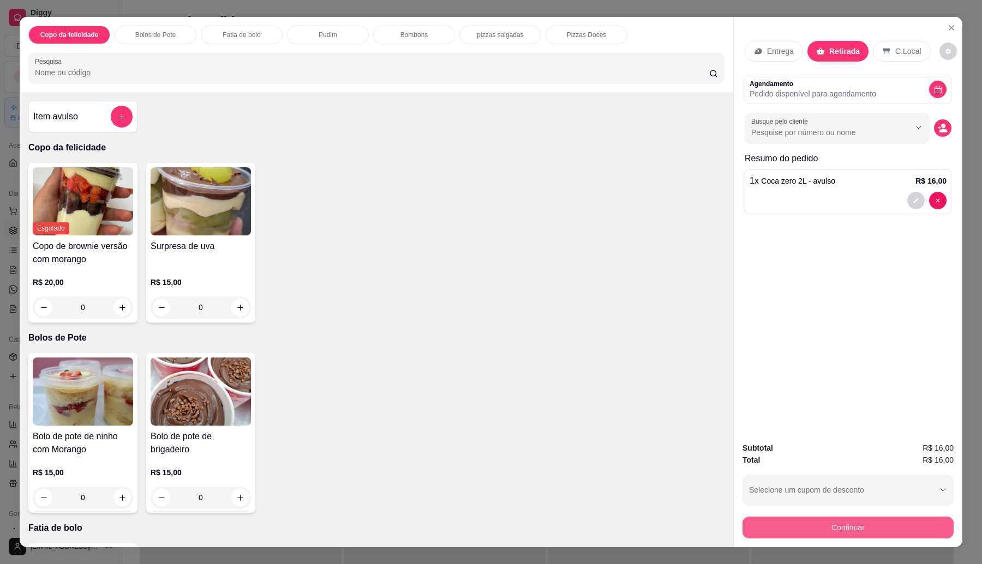
click at [822, 522] on button "Continuar" at bounding box center [847, 528] width 211 height 22
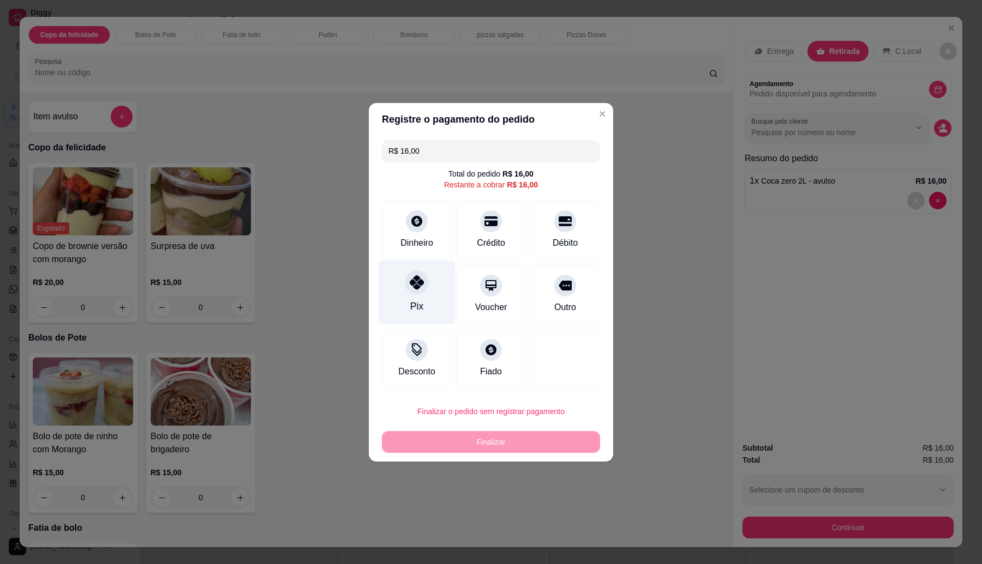
click at [410, 286] on icon at bounding box center [417, 282] width 14 height 14
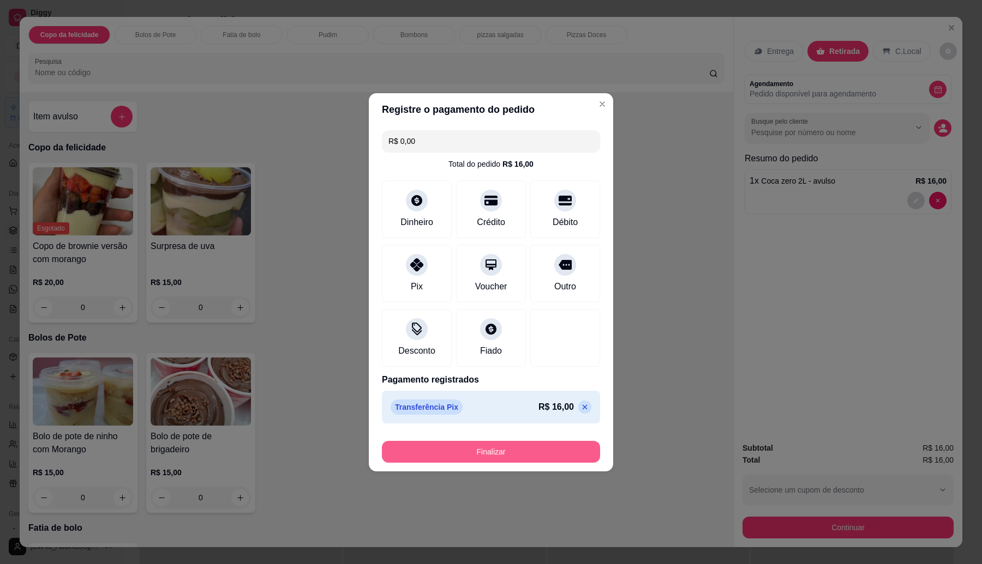
click at [515, 448] on button "Finalizar" at bounding box center [491, 452] width 218 height 22
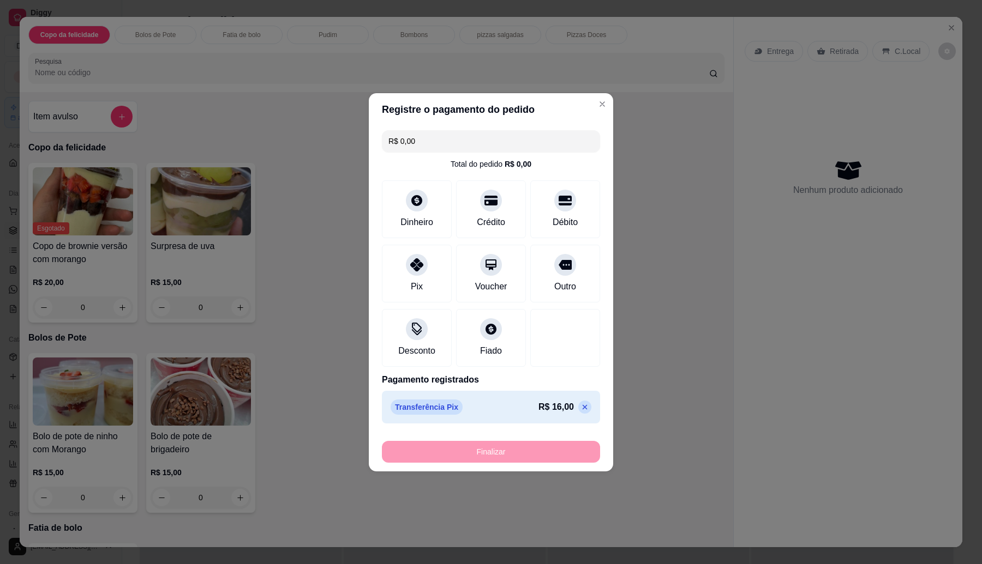
type input "-R$ 16,00"
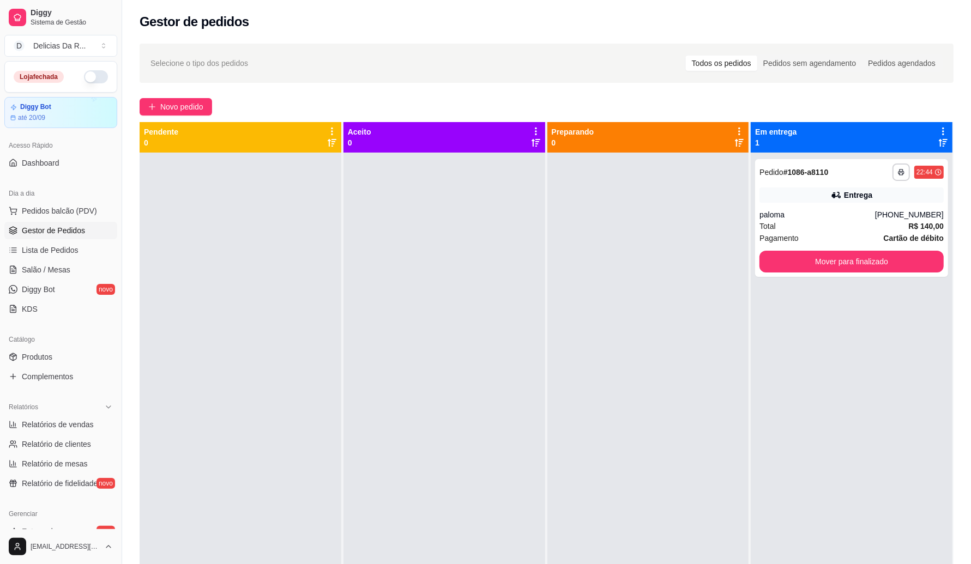
click at [59, 240] on ul "Pedidos balcão (PDV) Gestor de Pedidos Lista de Pedidos Salão / Mesas Diggy Bot…" at bounding box center [60, 260] width 113 height 116
click at [804, 266] on button "Mover para finalizado" at bounding box center [851, 261] width 179 height 21
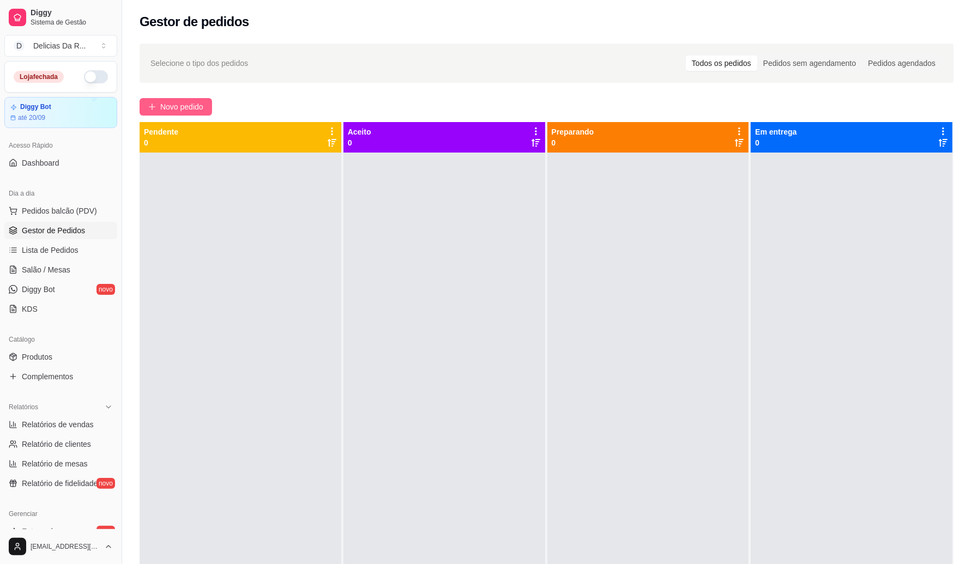
click at [181, 105] on span "Novo pedido" at bounding box center [181, 107] width 43 height 12
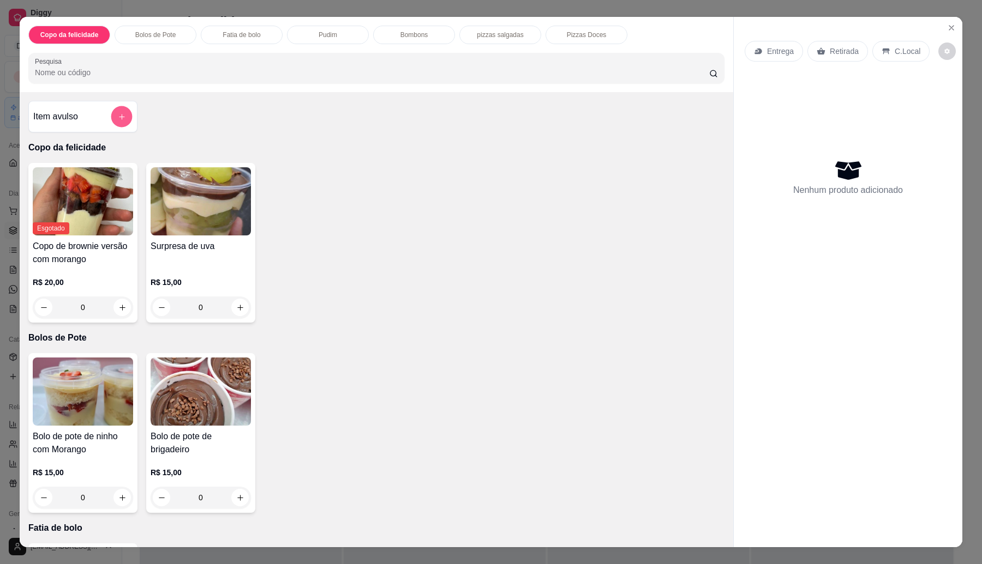
click at [126, 118] on button "add-separate-item" at bounding box center [121, 116] width 21 height 21
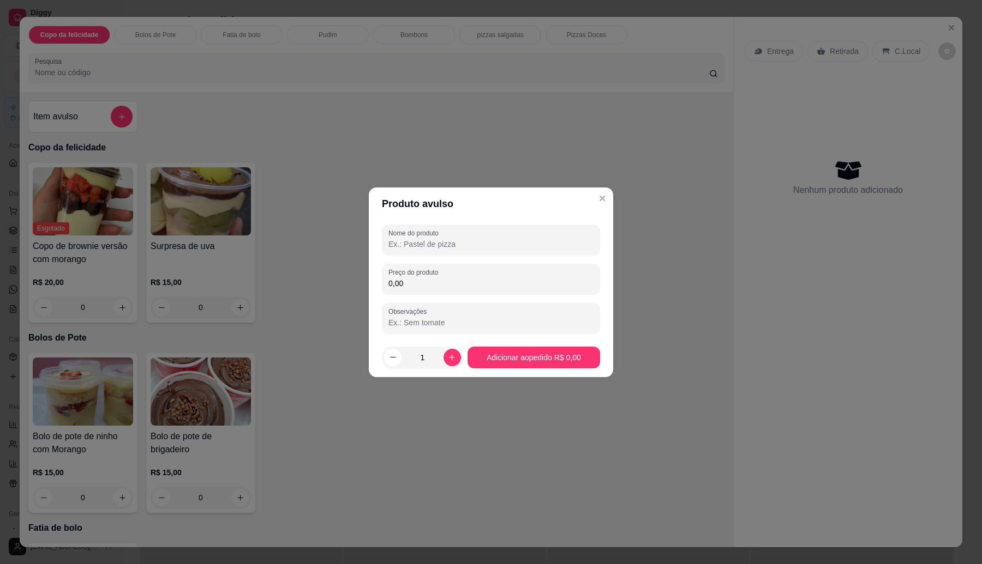
click at [424, 239] on input "Nome do produto" at bounding box center [490, 244] width 205 height 11
type input "Corante"
click at [443, 285] on input "0,00" at bounding box center [490, 283] width 205 height 11
type input "5,00"
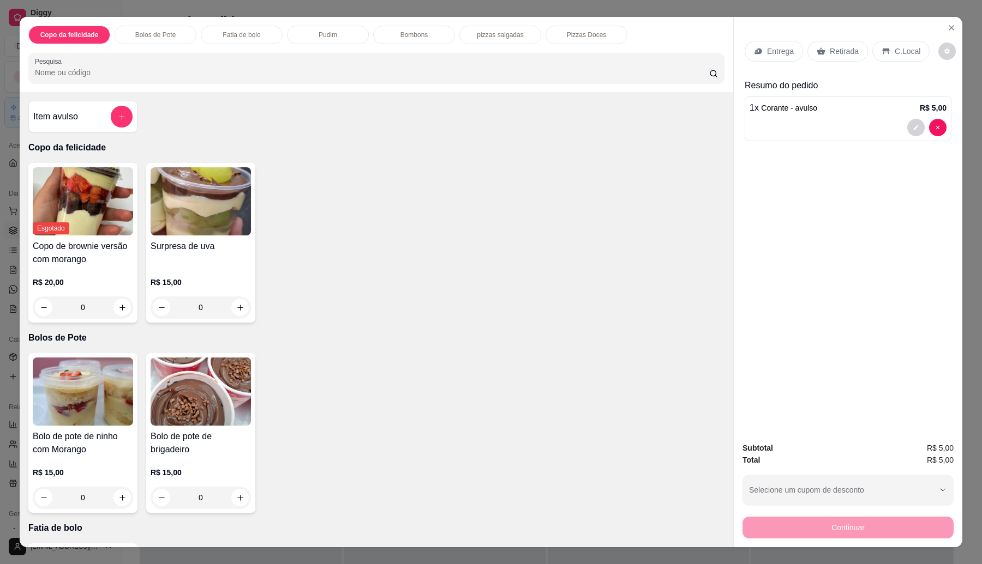
click at [779, 52] on p "Entrega" at bounding box center [780, 51] width 27 height 11
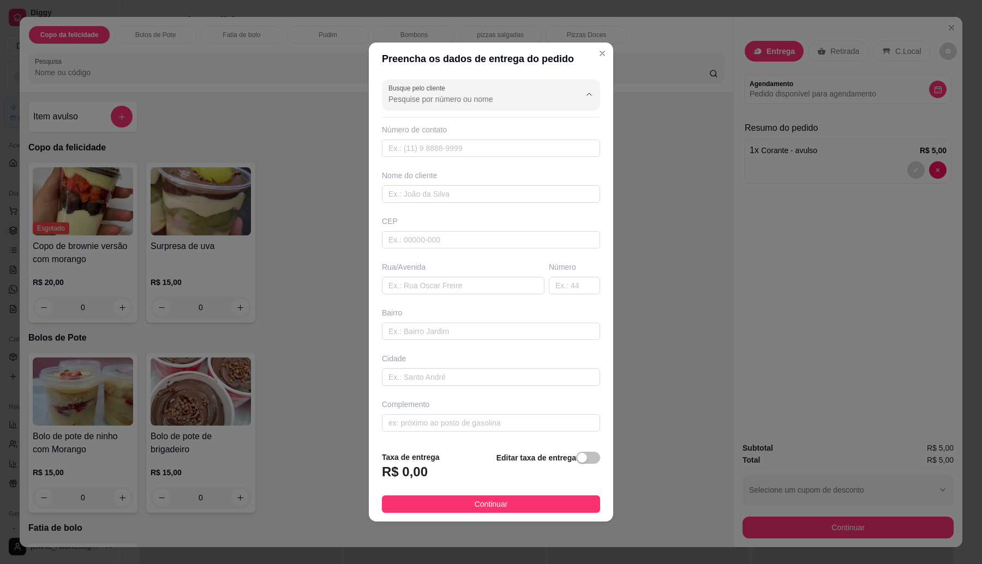
drag, startPoint x: 456, startPoint y: 93, endPoint x: 464, endPoint y: 86, distance: 10.4
click at [457, 94] on input "Busque pelo cliente" at bounding box center [475, 99] width 175 height 11
click at [424, 142] on span "[PERSON_NAME]" at bounding box center [479, 142] width 179 height 11
type input "[PERSON_NAME]"
type input "11975515023"
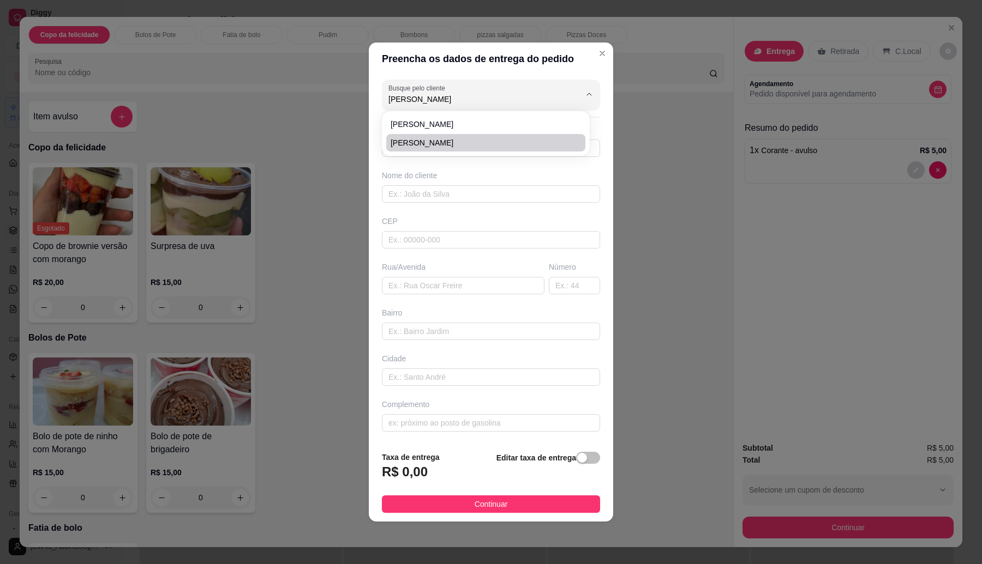
type input "[PERSON_NAME]"
type input "[GEOGRAPHIC_DATA]"
type input "105"
type input "[GEOGRAPHIC_DATA][US_STATE]"
type input "Itaquaquecetuba"
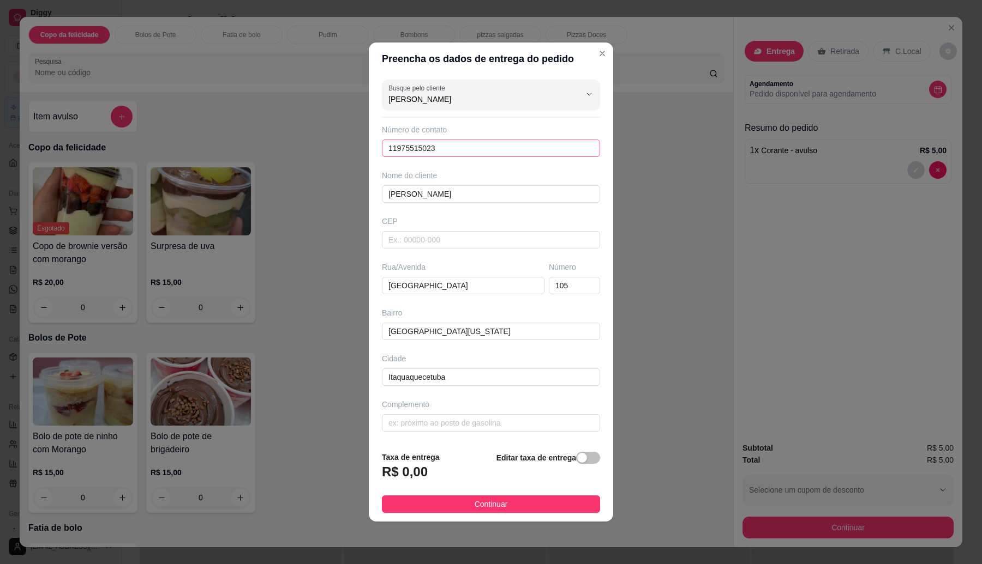
type input "[PERSON_NAME]"
drag, startPoint x: 445, startPoint y: 145, endPoint x: 400, endPoint y: 142, distance: 45.3
click at [400, 142] on input "11975515023" at bounding box center [491, 148] width 218 height 17
type input "[PHONE_NUMBER]"
drag, startPoint x: 478, startPoint y: 287, endPoint x: 405, endPoint y: 284, distance: 73.1
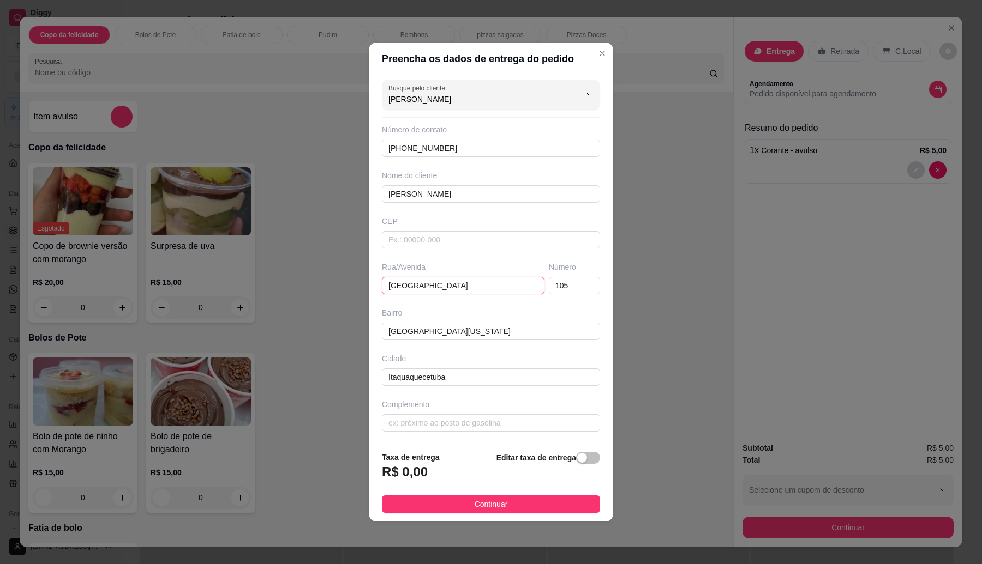
click at [405, 284] on input "[GEOGRAPHIC_DATA]" at bounding box center [463, 285] width 163 height 17
type input "Rua projetada"
drag, startPoint x: 568, startPoint y: 291, endPoint x: 533, endPoint y: 279, distance: 36.2
click at [549, 293] on input "105" at bounding box center [574, 285] width 51 height 17
type input "283"
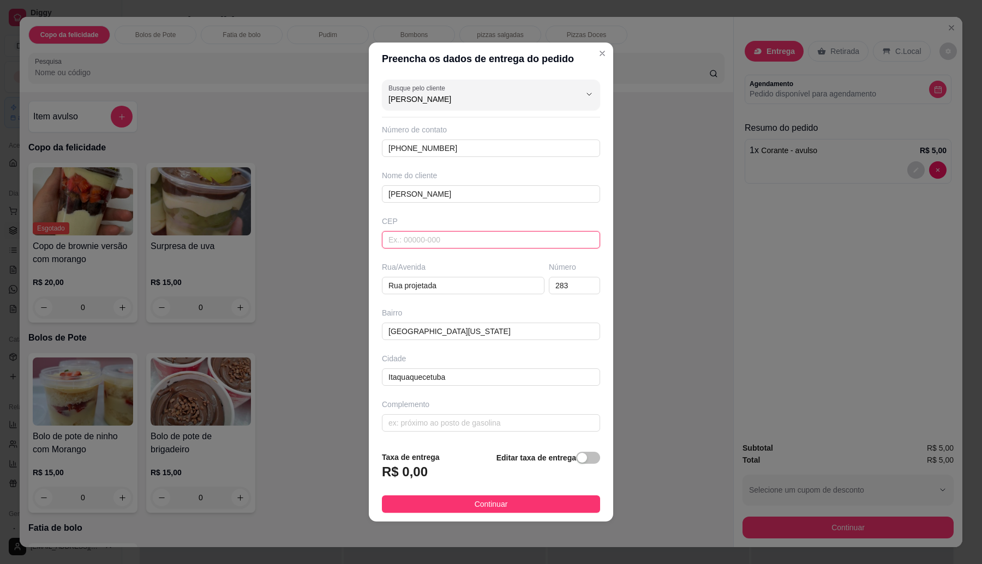
click at [469, 238] on input "text" at bounding box center [491, 239] width 218 height 17
paste input "08588635"
type input "08588635"
type input "Rua Projetada"
type input "[GEOGRAPHIC_DATA]"
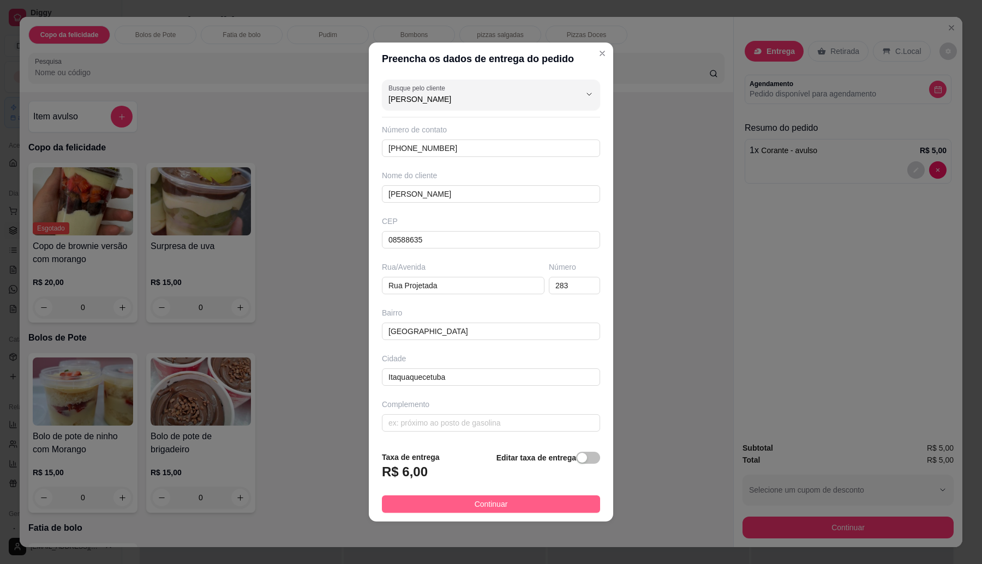
click at [446, 503] on button "Continuar" at bounding box center [491, 504] width 218 height 17
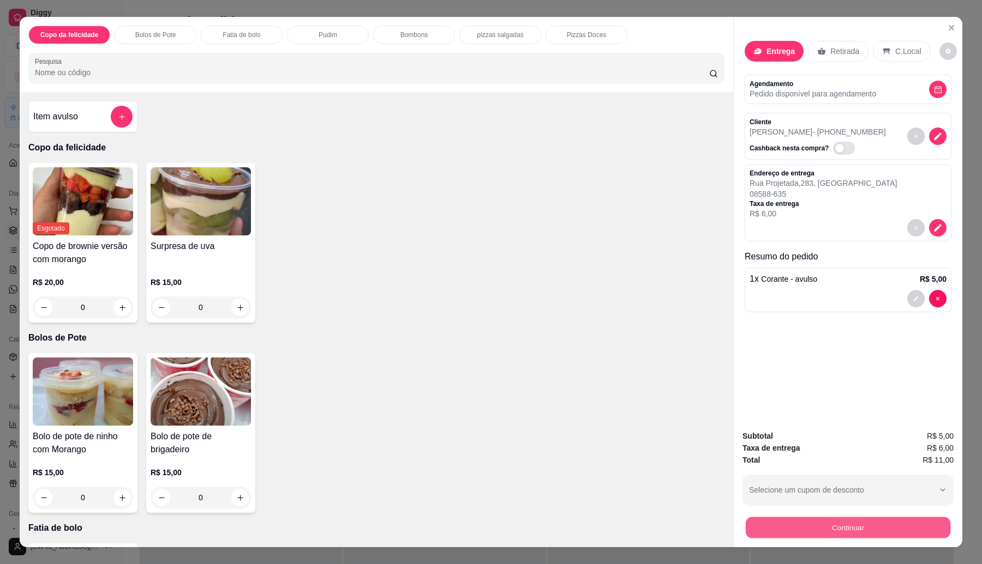
click at [820, 535] on button "Continuar" at bounding box center [848, 528] width 205 height 21
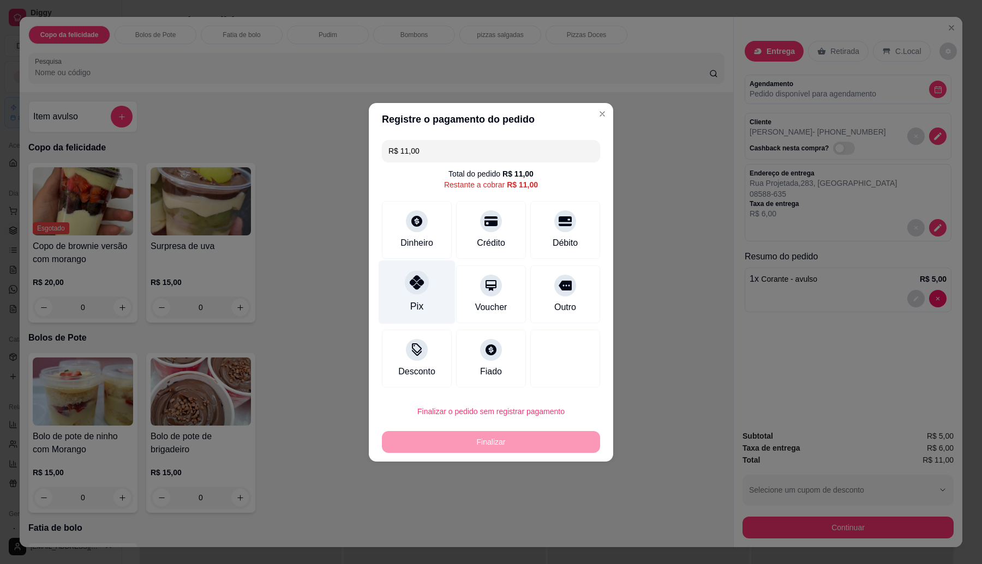
click at [413, 288] on icon at bounding box center [417, 282] width 14 height 14
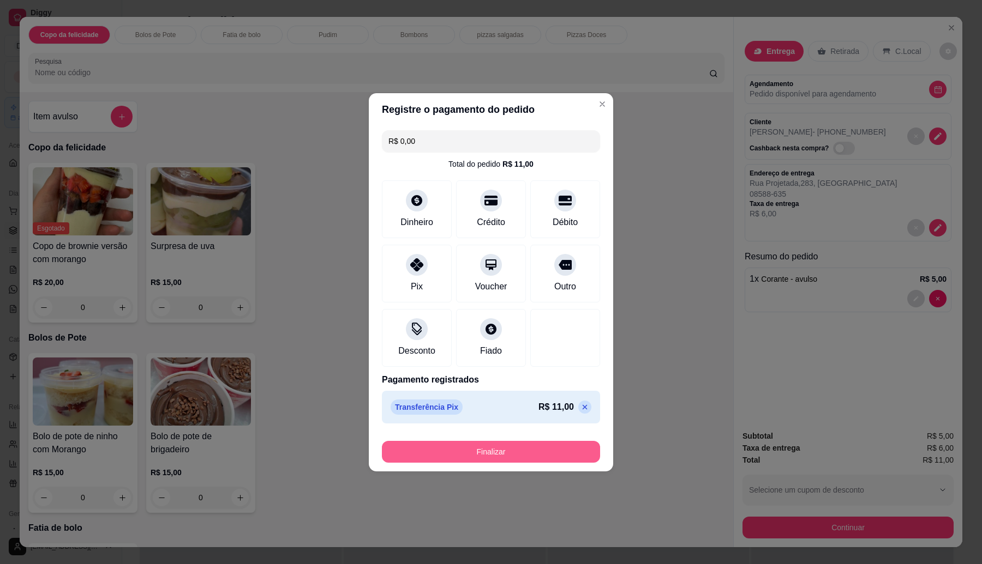
click at [500, 454] on button "Finalizar" at bounding box center [491, 452] width 218 height 22
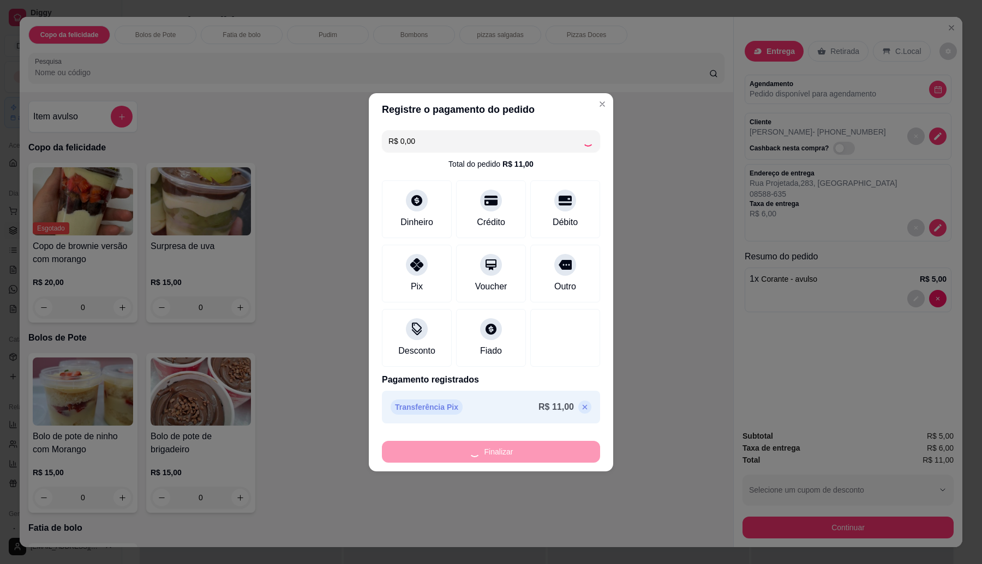
type input "-R$ 11,00"
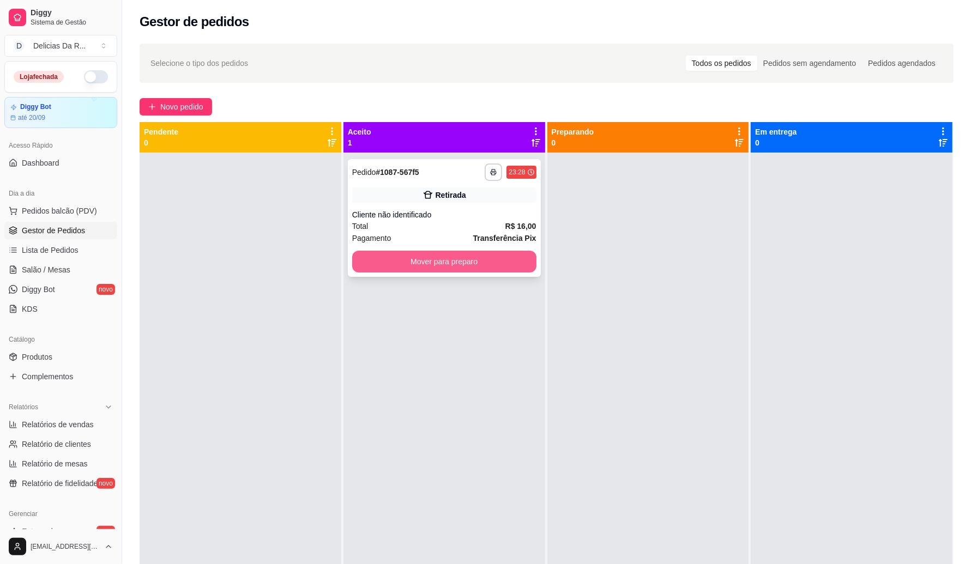
click at [443, 257] on button "Mover para preparo" at bounding box center [444, 262] width 184 height 22
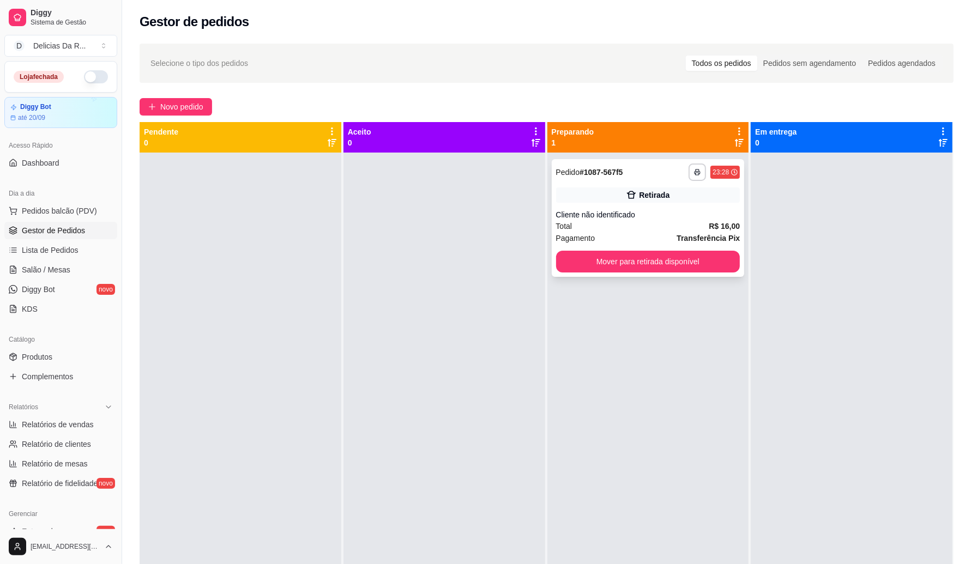
click at [597, 262] on button "Mover para retirada disponível" at bounding box center [648, 262] width 184 height 22
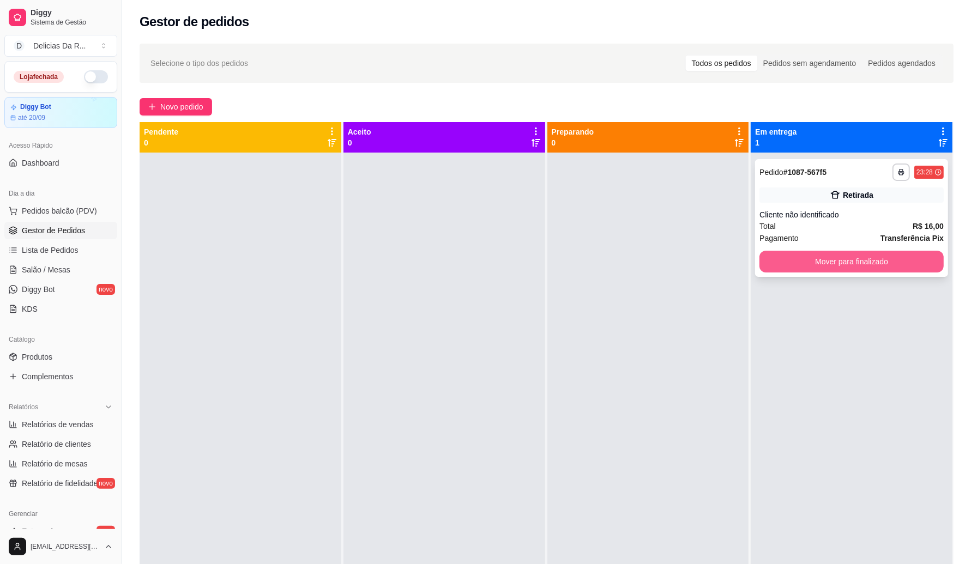
click at [836, 266] on button "Mover para finalizado" at bounding box center [852, 262] width 184 height 22
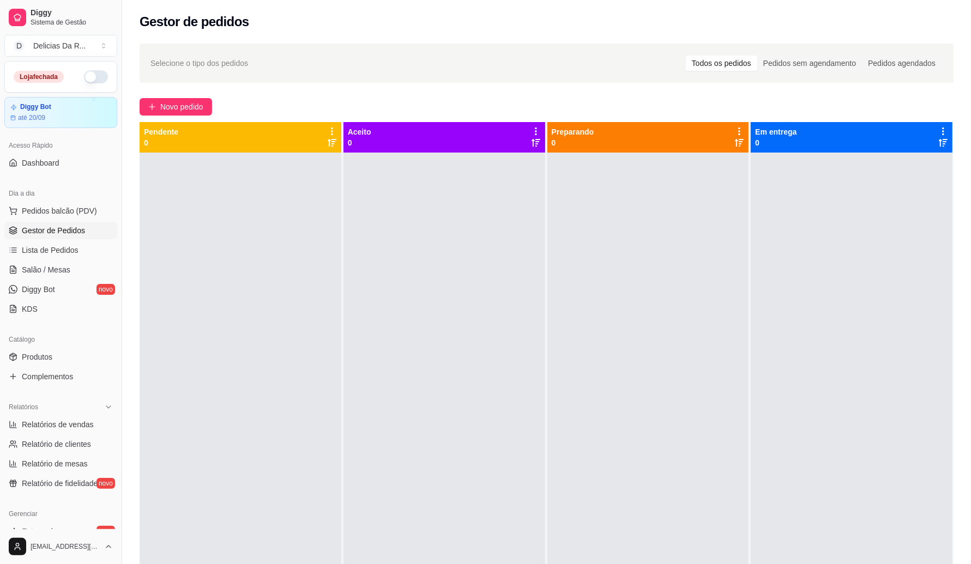
click at [53, 241] on ul "Pedidos balcão (PDV) Gestor de Pedidos Lista de Pedidos Salão / Mesas Diggy Bot…" at bounding box center [60, 260] width 113 height 116
click at [62, 246] on span "Lista de Pedidos" at bounding box center [50, 250] width 57 height 11
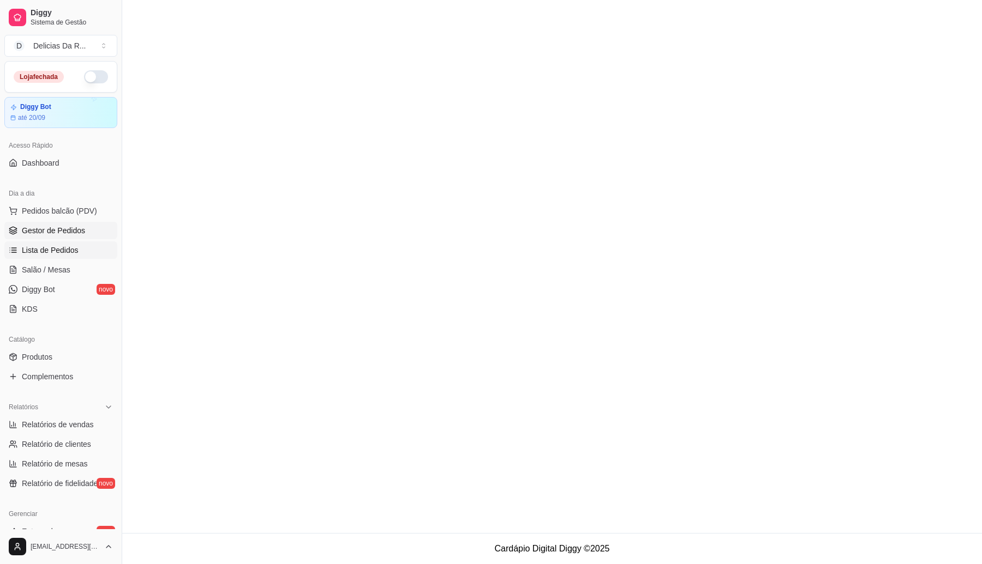
click at [67, 224] on link "Gestor de Pedidos" at bounding box center [60, 230] width 113 height 17
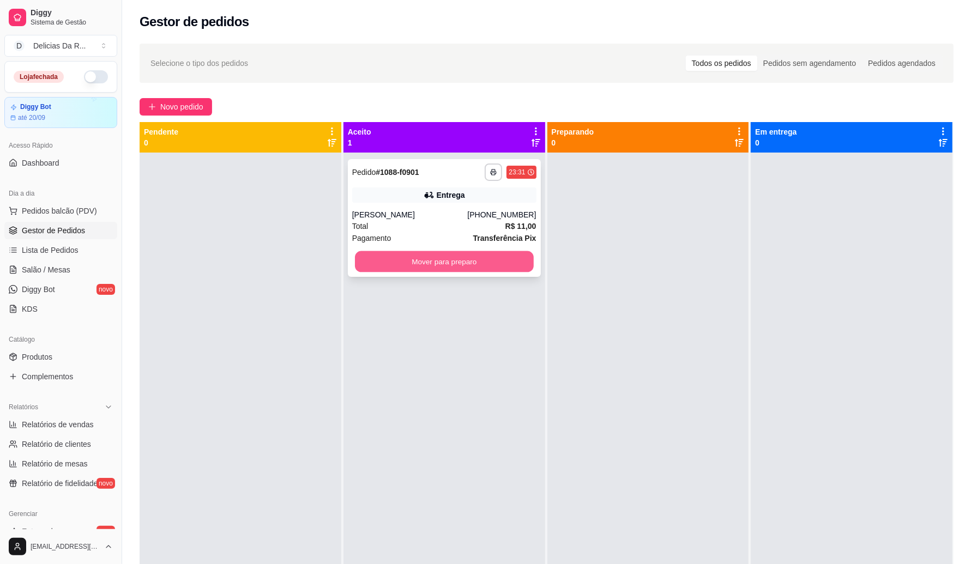
click at [481, 262] on button "Mover para preparo" at bounding box center [444, 261] width 179 height 21
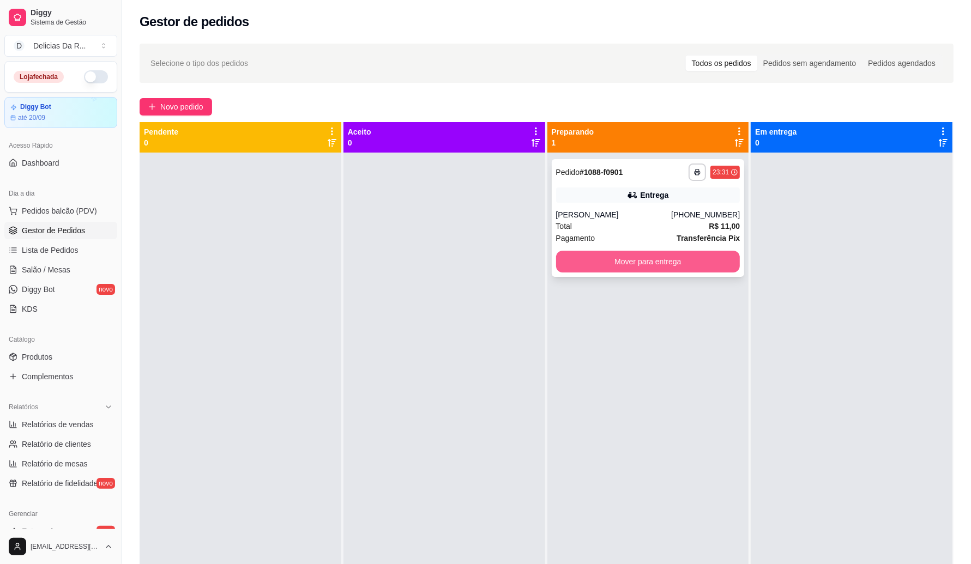
click at [612, 268] on button "Mover para entrega" at bounding box center [648, 262] width 184 height 22
click at [636, 254] on button "Mover para entrega" at bounding box center [648, 262] width 184 height 22
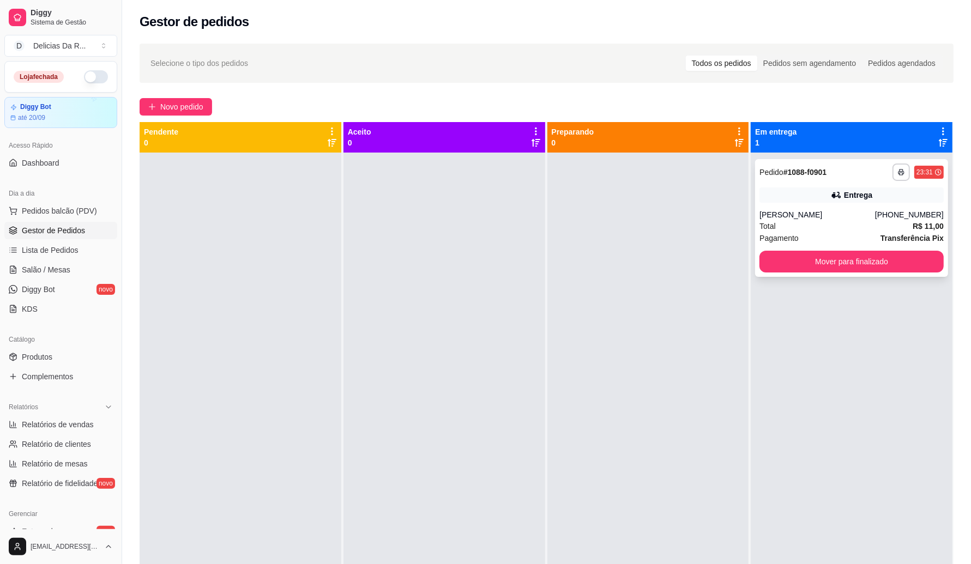
click at [803, 224] on div "Total R$ 11,00" at bounding box center [852, 226] width 184 height 12
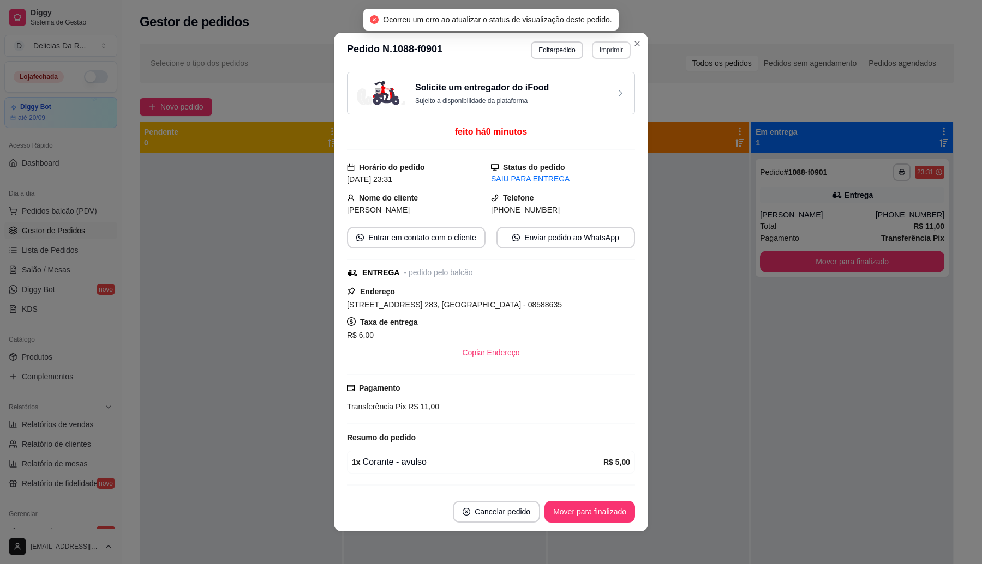
click at [600, 47] on button "Imprimir" at bounding box center [611, 49] width 39 height 17
click at [600, 95] on button "IMPRESSORA" at bounding box center [587, 88] width 79 height 17
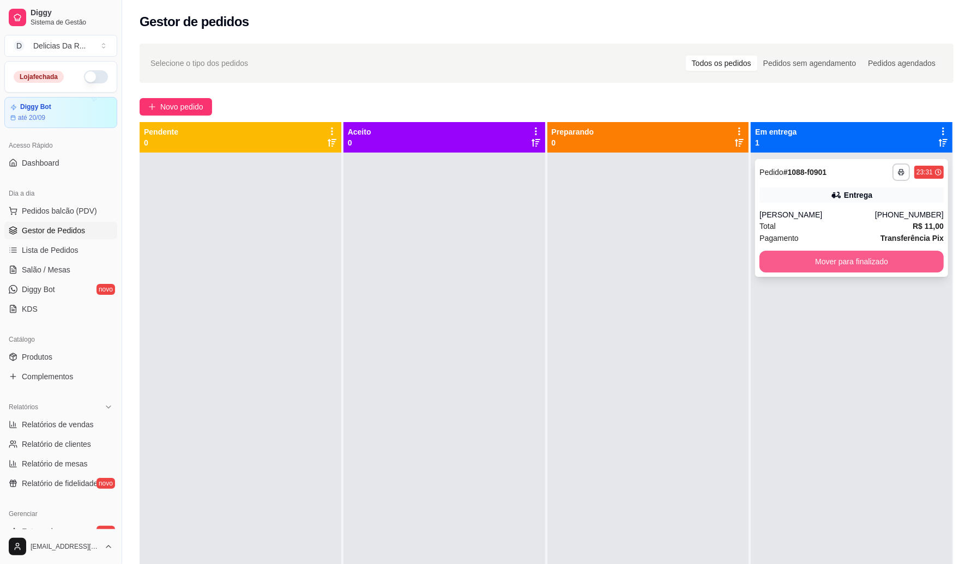
click at [783, 263] on button "Mover para finalizado" at bounding box center [852, 262] width 184 height 22
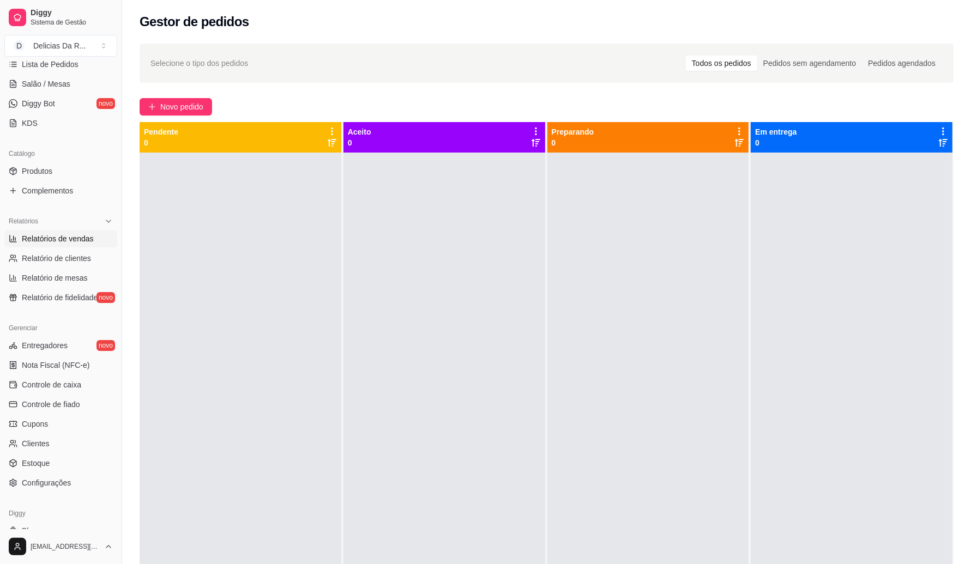
scroll to position [220, 0]
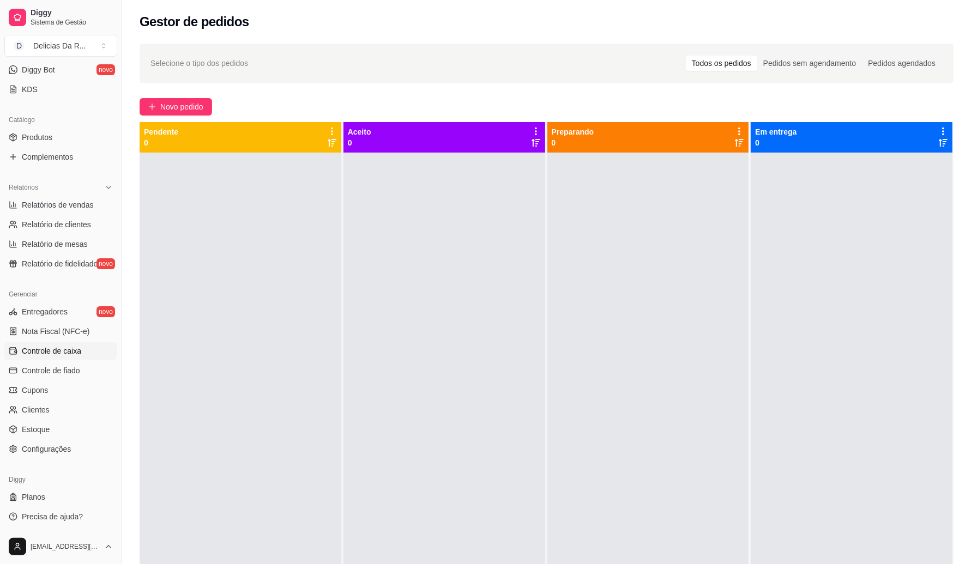
click at [67, 346] on span "Controle de caixa" at bounding box center [51, 351] width 59 height 11
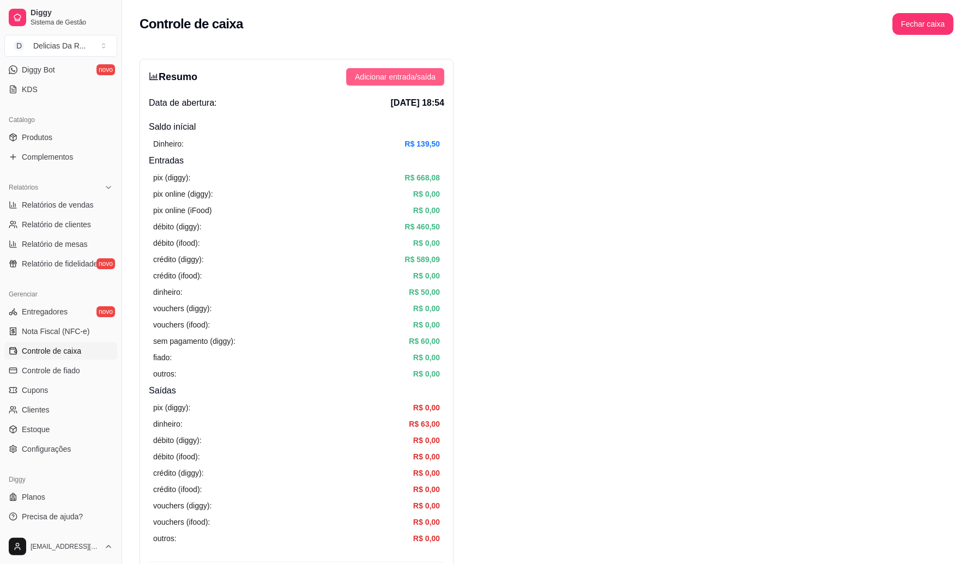
click at [390, 77] on span "Adicionar entrada/saída" at bounding box center [395, 77] width 81 height 12
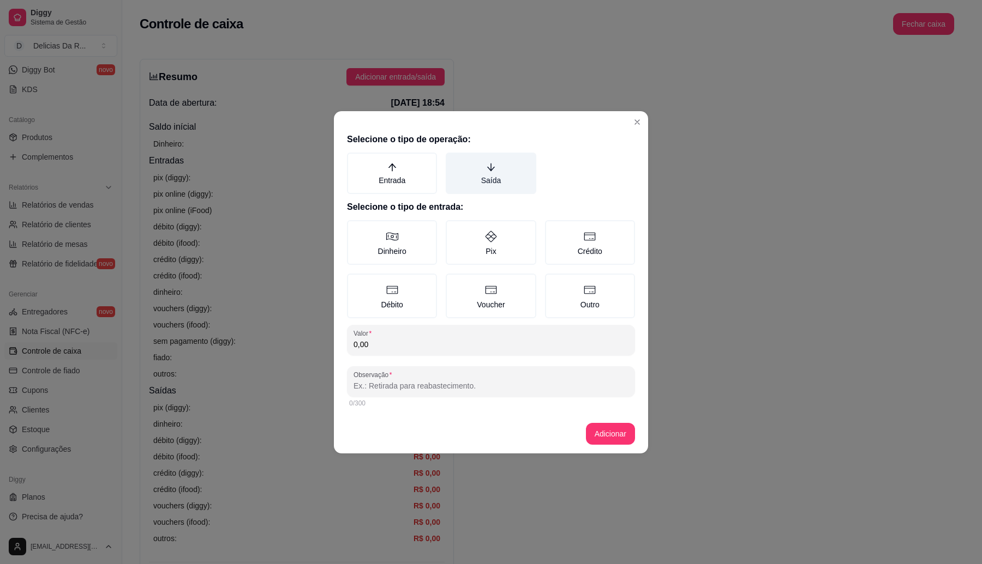
click at [491, 173] on label "Saída" at bounding box center [491, 173] width 90 height 41
click at [454, 161] on button "Saída" at bounding box center [449, 156] width 9 height 9
click at [410, 343] on input "0,00" at bounding box center [490, 344] width 275 height 11
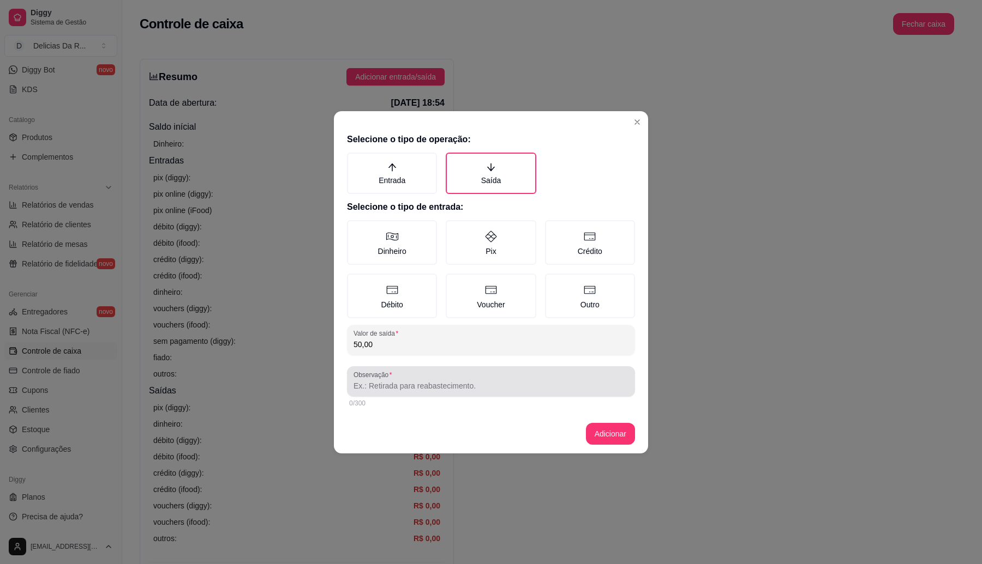
type input "50,00"
click at [421, 383] on input "Observação" at bounding box center [490, 386] width 275 height 11
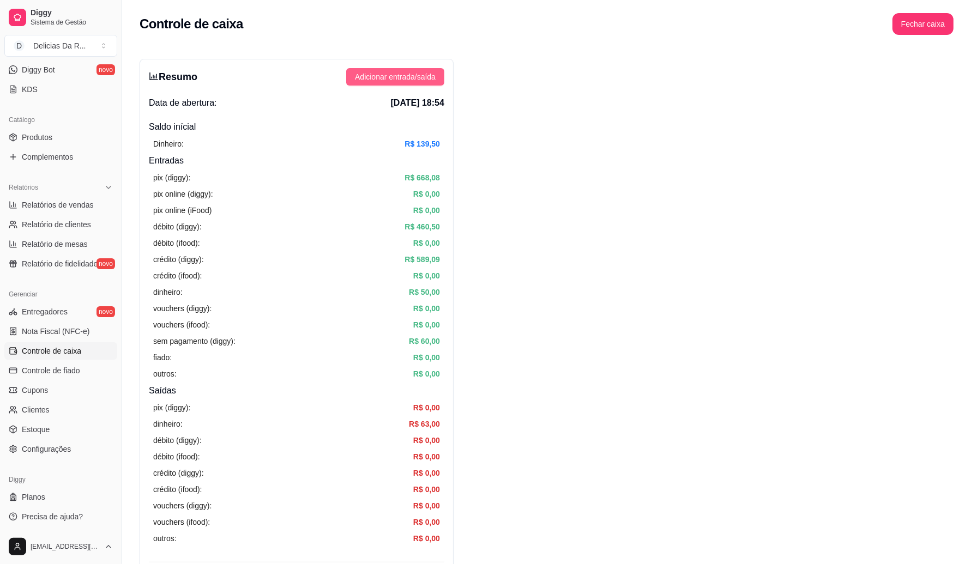
click at [390, 75] on span "Adicionar entrada/saída" at bounding box center [395, 77] width 81 height 12
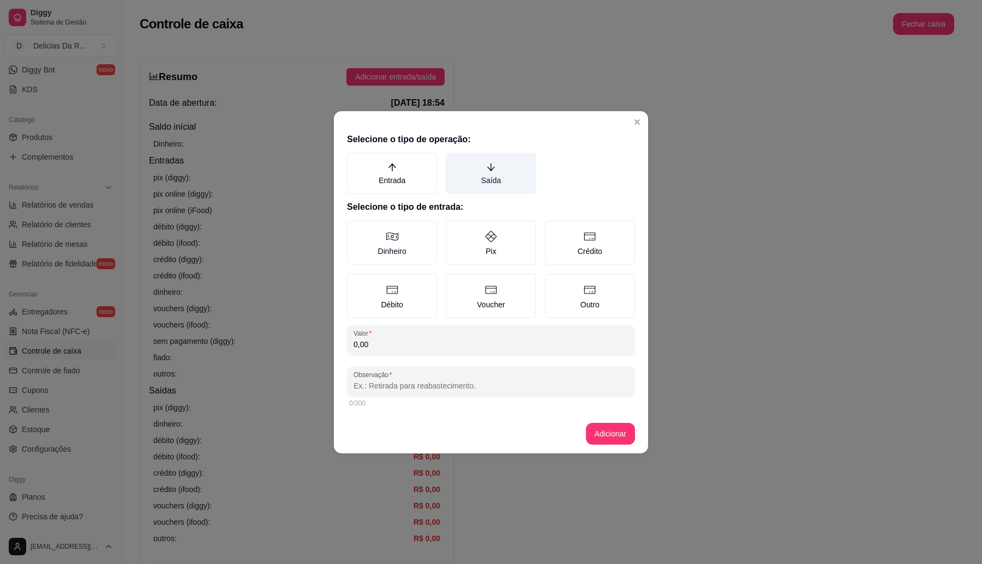
click at [496, 161] on label "Saída" at bounding box center [491, 173] width 90 height 41
click at [454, 161] on button "Saída" at bounding box center [449, 156] width 9 height 9
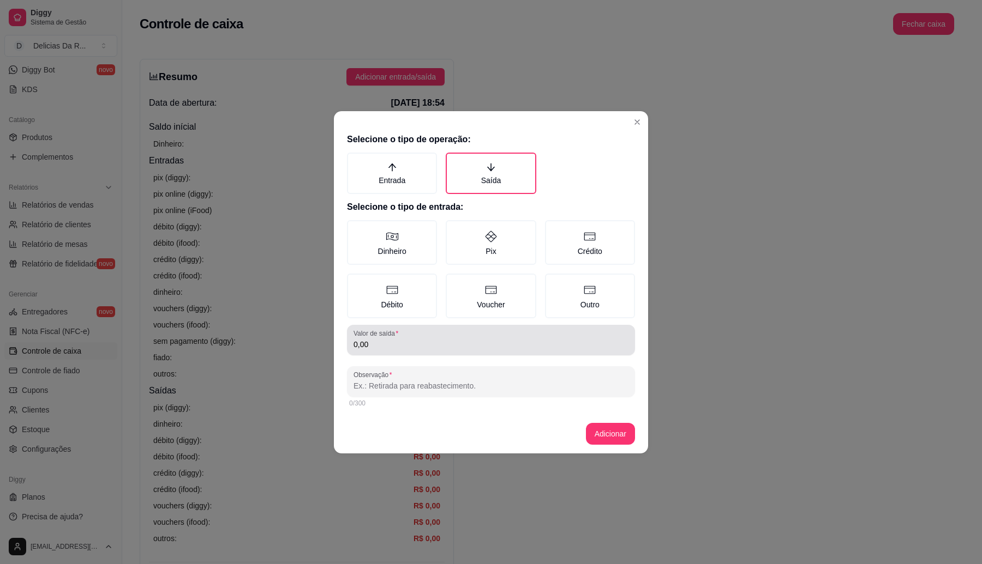
click at [418, 350] on div "Valor de saída 0,00" at bounding box center [491, 340] width 288 height 31
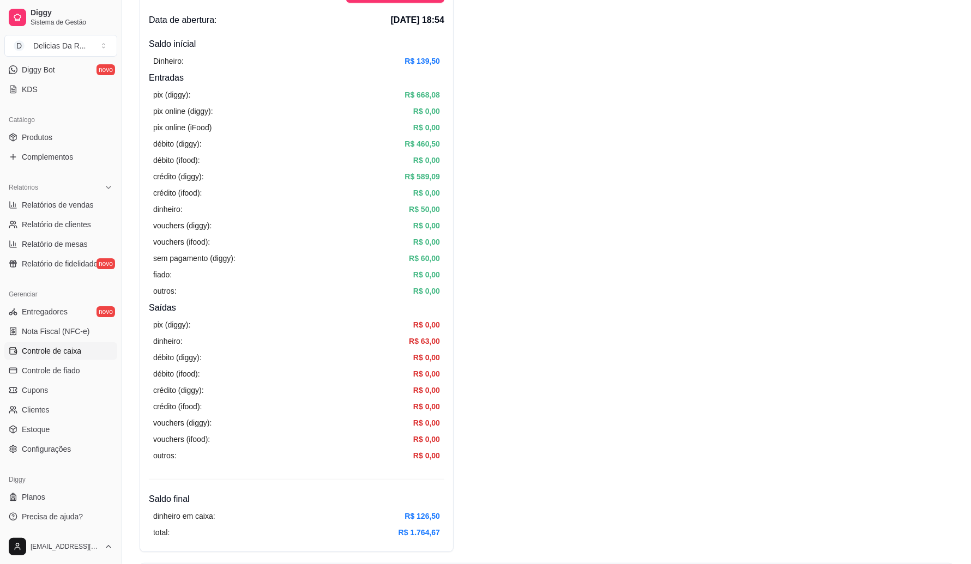
scroll to position [68, 0]
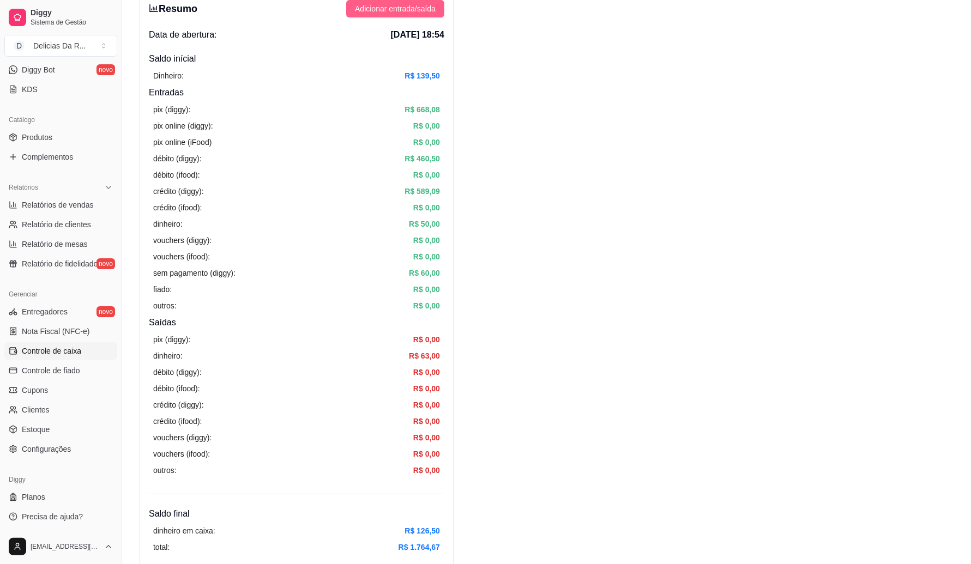
click at [392, 12] on span "Adicionar entrada/saída" at bounding box center [395, 9] width 81 height 12
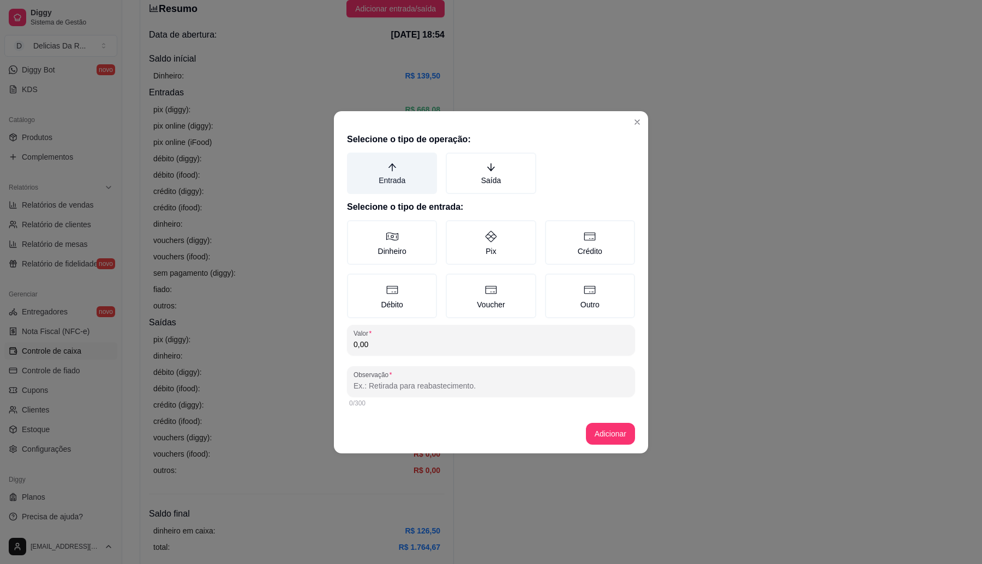
click at [385, 169] on label "Entrada" at bounding box center [392, 173] width 90 height 41
click at [355, 161] on button "Entrada" at bounding box center [350, 156] width 9 height 9
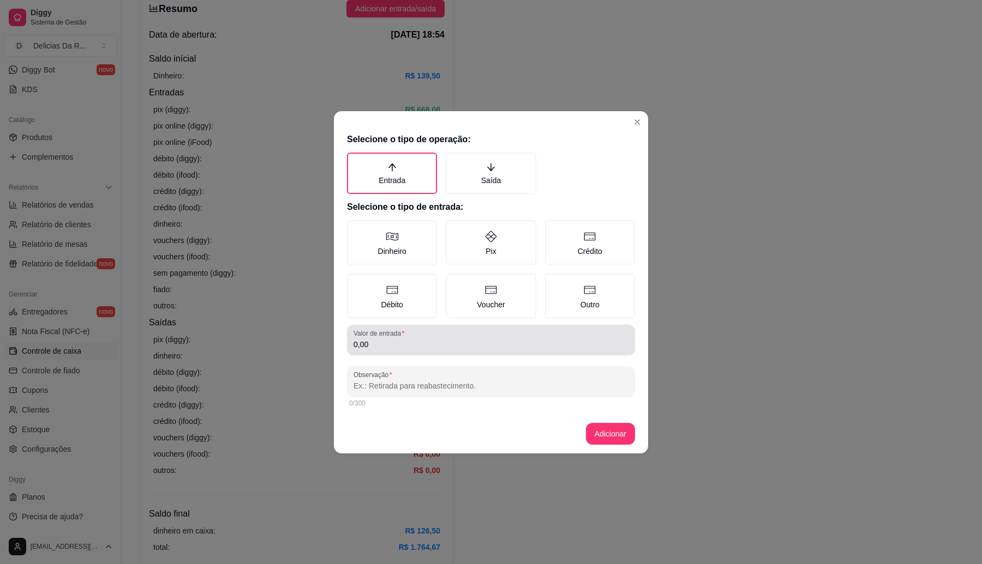
click at [401, 335] on label "Valor de entrada" at bounding box center [380, 333] width 55 height 9
click at [401, 339] on input "0,00" at bounding box center [490, 344] width 275 height 11
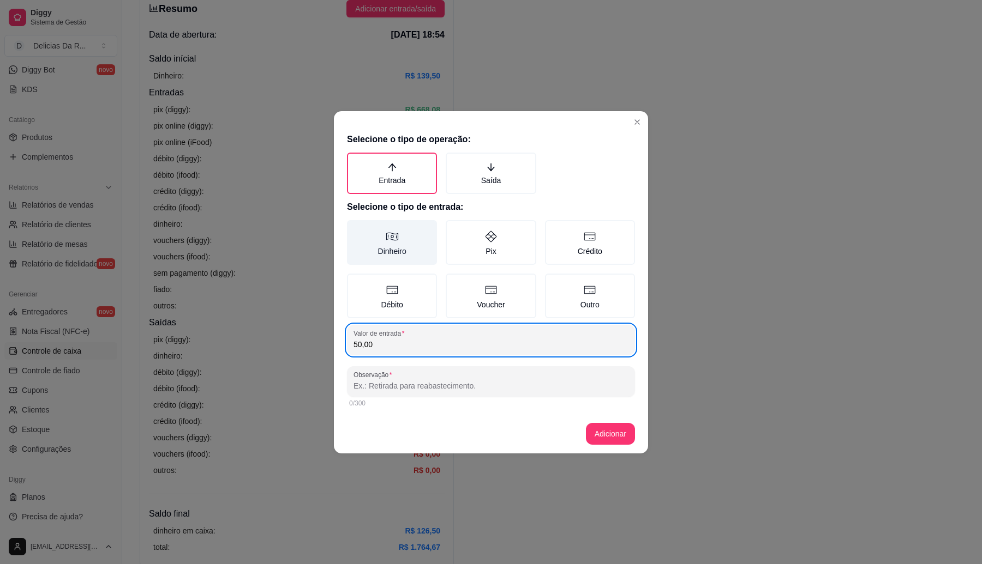
type input "50,00"
click at [394, 238] on icon at bounding box center [392, 236] width 13 height 13
click at [355, 229] on button "Dinheiro" at bounding box center [350, 224] width 9 height 9
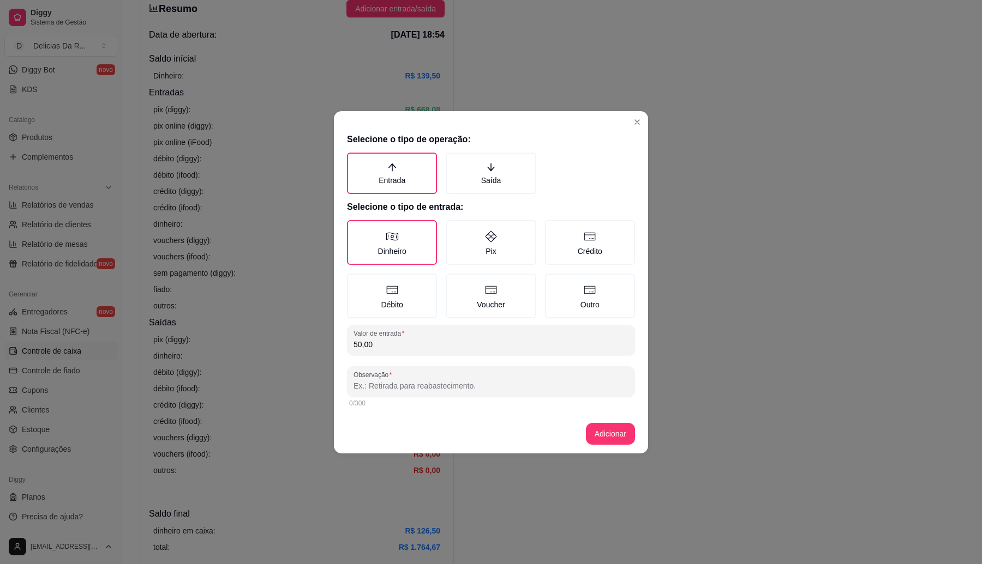
click at [390, 386] on input "Observação" at bounding box center [490, 386] width 275 height 11
type input "troco"
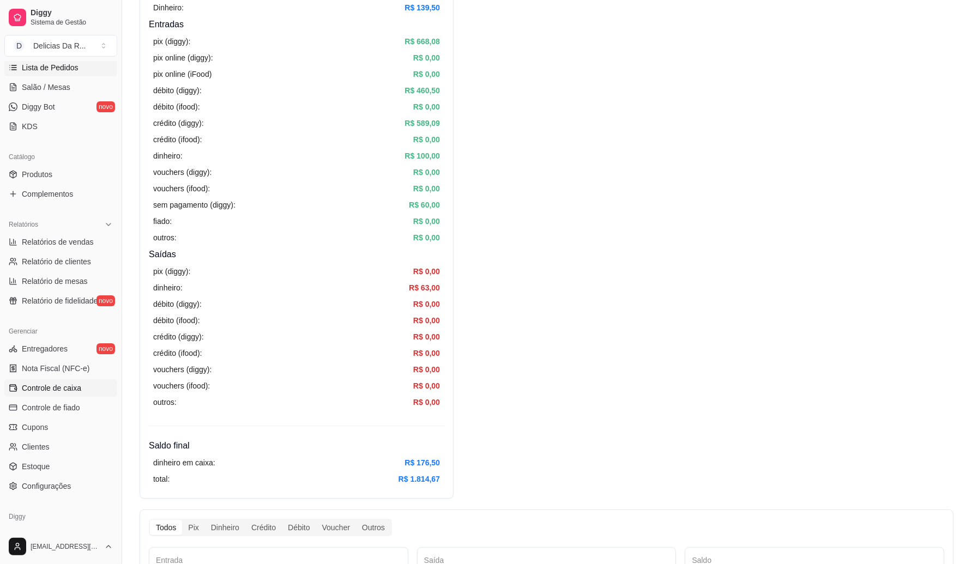
scroll to position [83, 0]
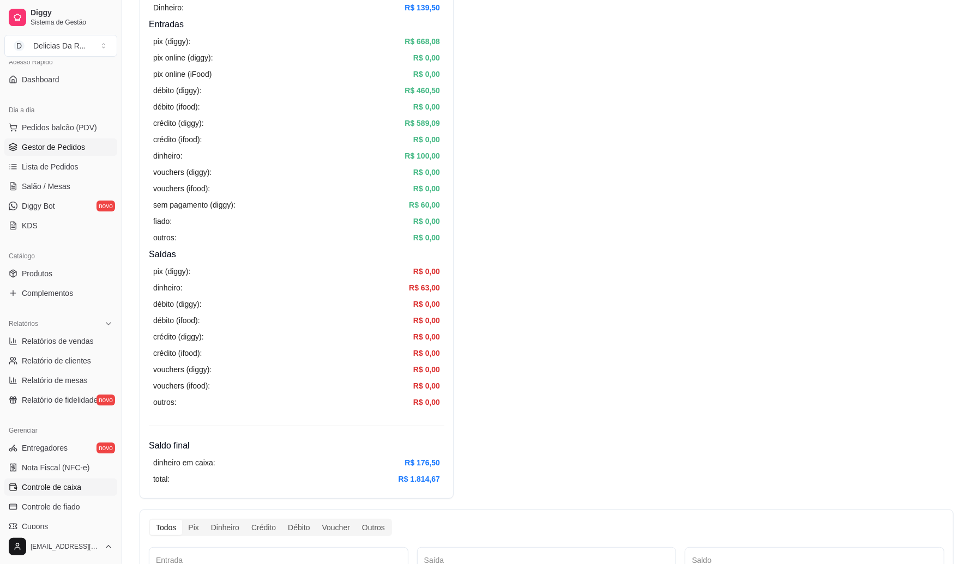
click at [62, 148] on span "Gestor de Pedidos" at bounding box center [53, 147] width 63 height 11
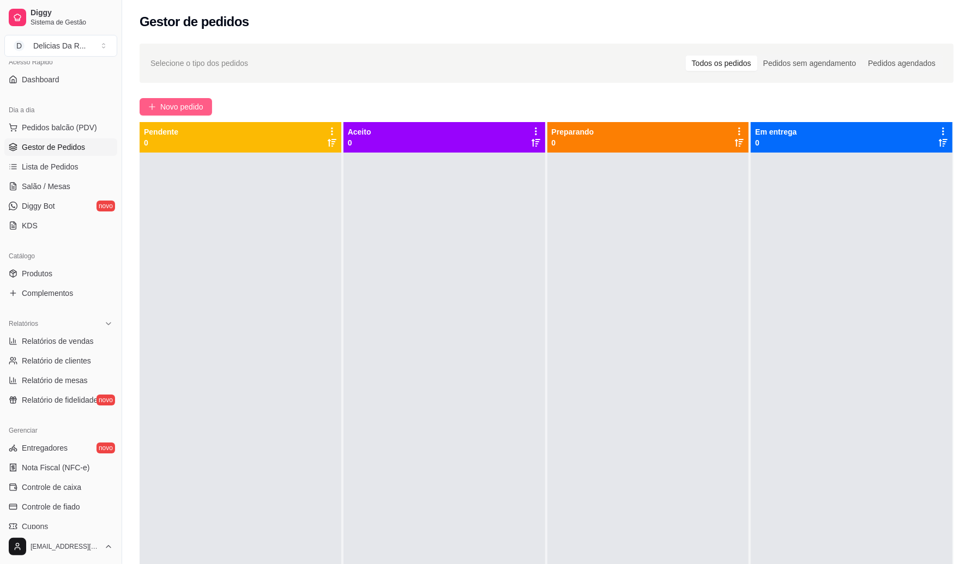
click at [164, 105] on span "Novo pedido" at bounding box center [181, 107] width 43 height 12
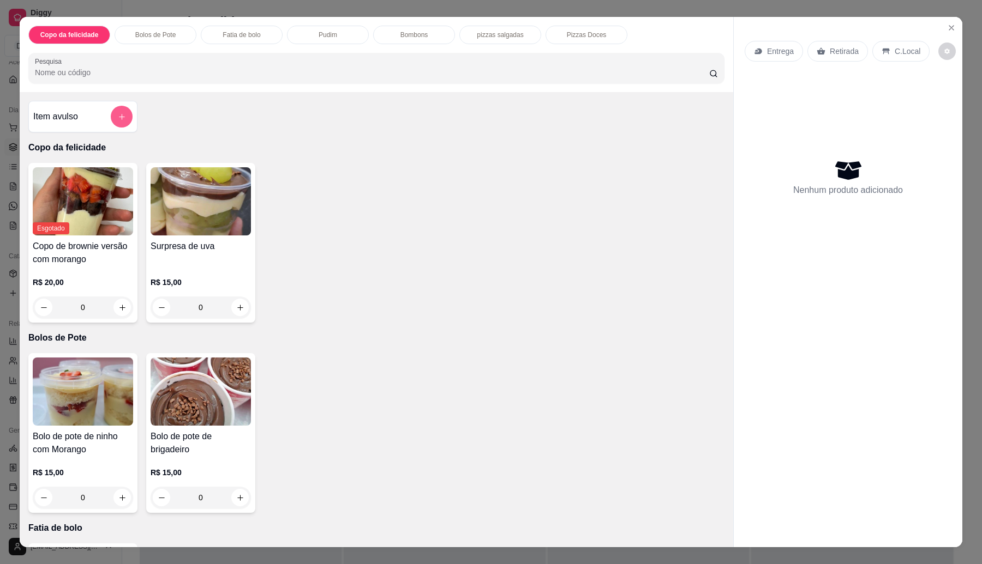
click at [118, 118] on icon "add-separate-item" at bounding box center [122, 117] width 8 height 8
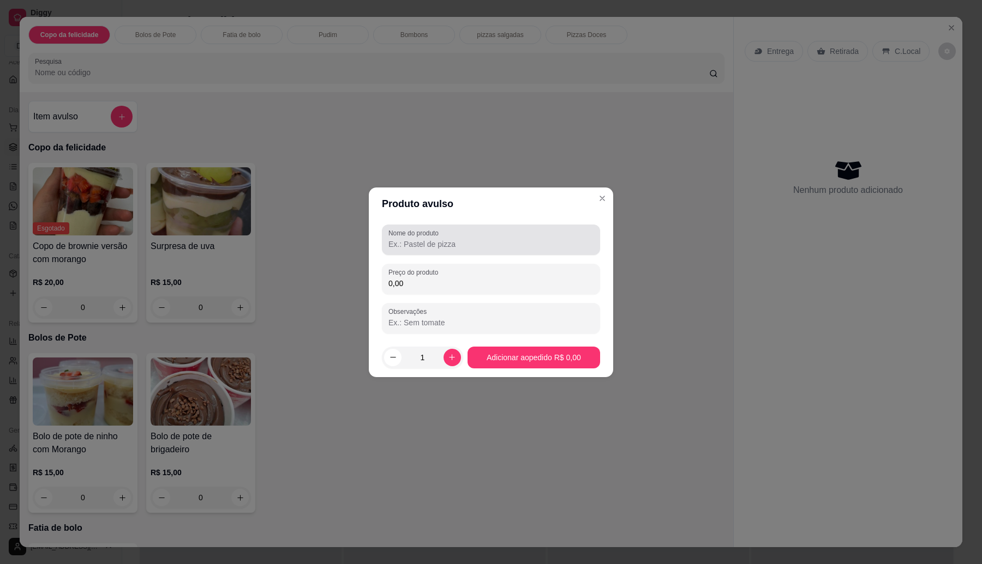
click at [437, 241] on input "Nome do produto" at bounding box center [490, 244] width 205 height 11
type input "C"
type input "0,00"
click at [444, 236] on div "Nome do produto C" at bounding box center [491, 240] width 218 height 31
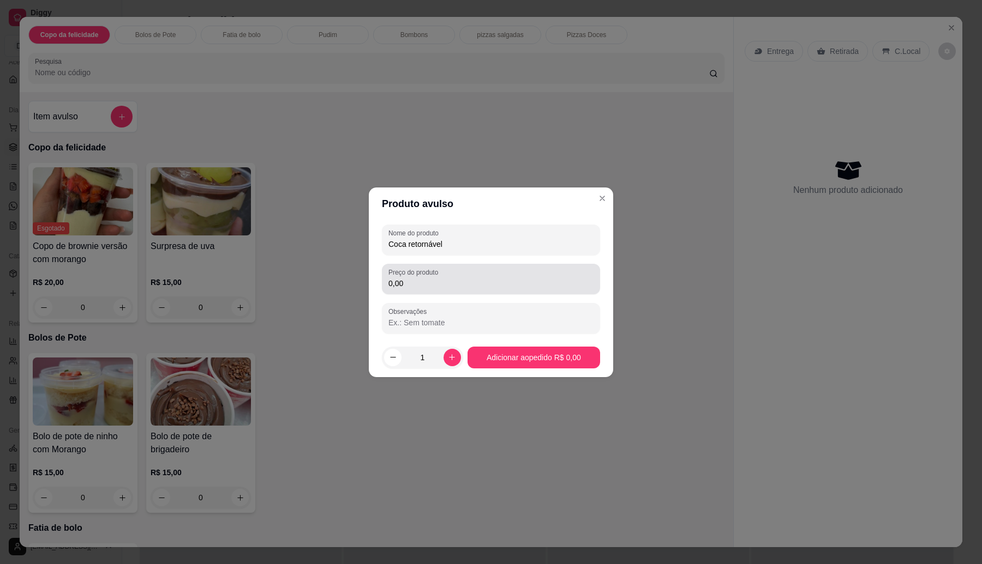
type input "Coca retornável"
click at [446, 280] on input "0,00" at bounding box center [490, 283] width 205 height 11
type input "9,00"
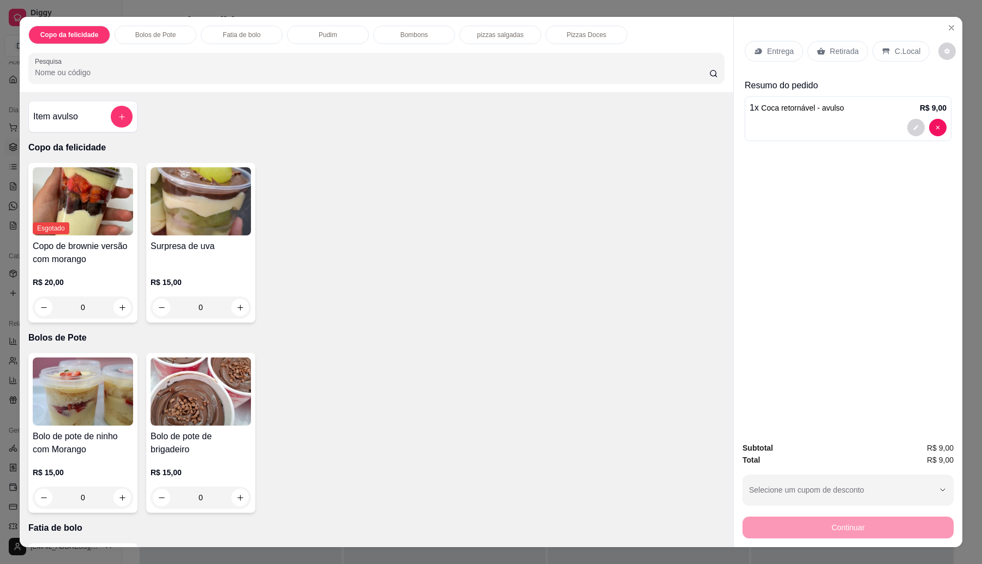
click at [833, 53] on p "Retirada" at bounding box center [844, 51] width 29 height 11
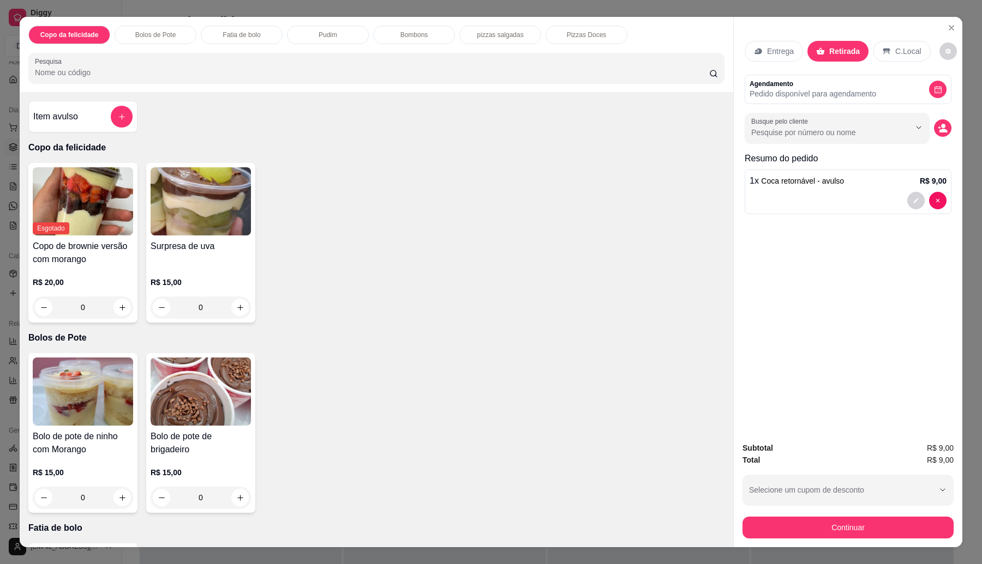
click at [808, 524] on button "Continuar" at bounding box center [847, 528] width 211 height 22
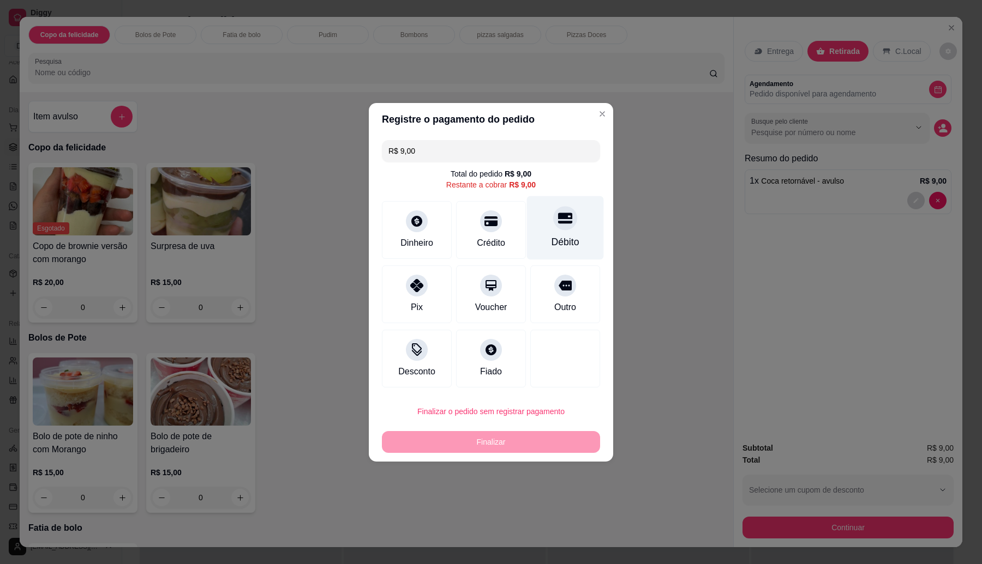
click at [558, 216] on icon at bounding box center [565, 218] width 14 height 11
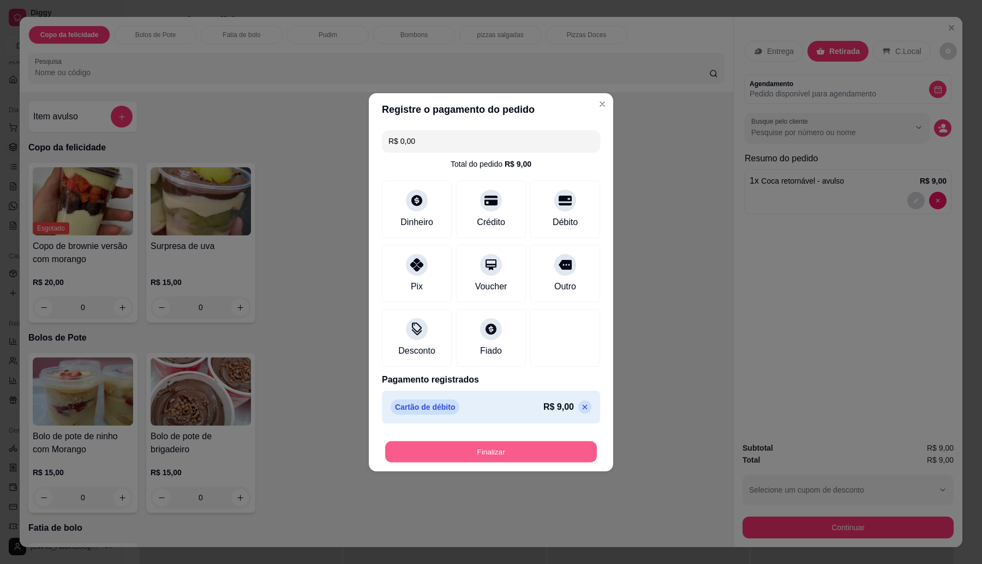
click at [511, 451] on button "Finalizar" at bounding box center [491, 451] width 212 height 21
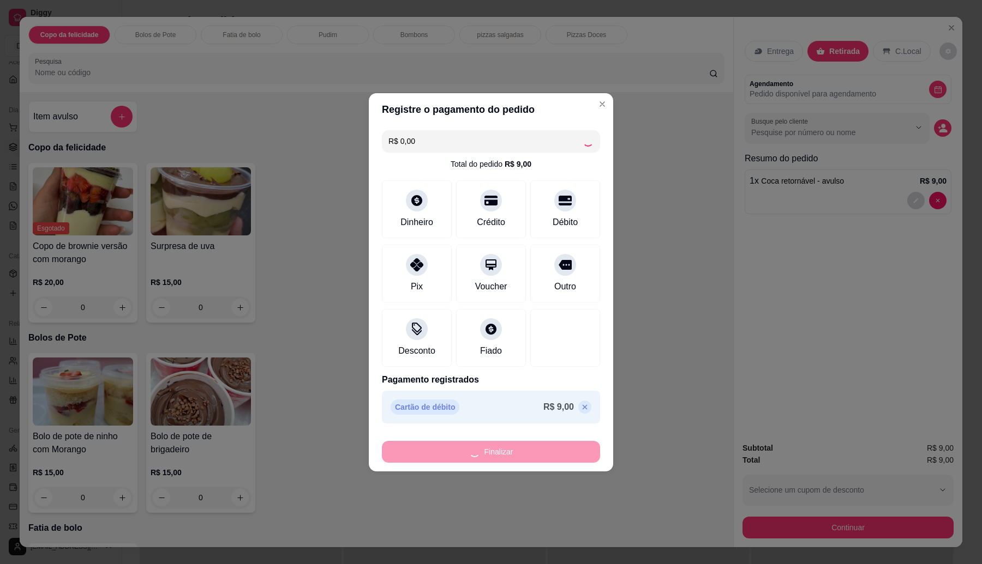
type input "-R$ 9,00"
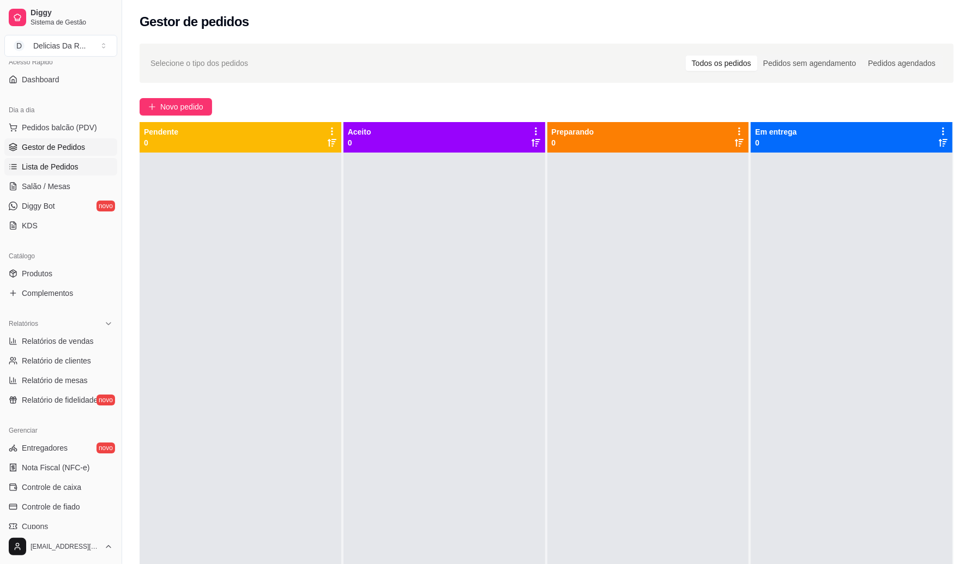
click at [63, 164] on span "Lista de Pedidos" at bounding box center [50, 166] width 57 height 11
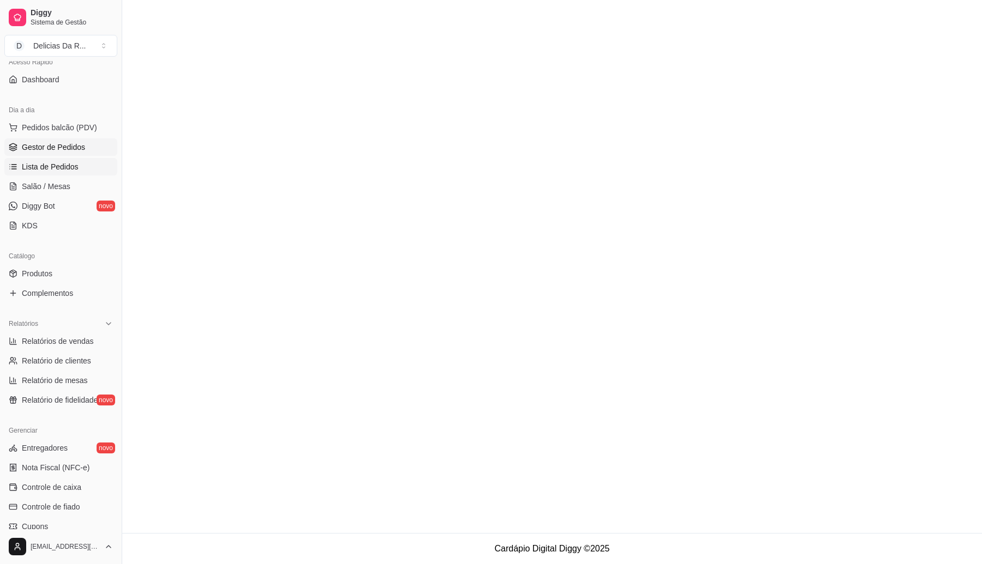
click at [50, 141] on link "Gestor de Pedidos" at bounding box center [60, 147] width 113 height 17
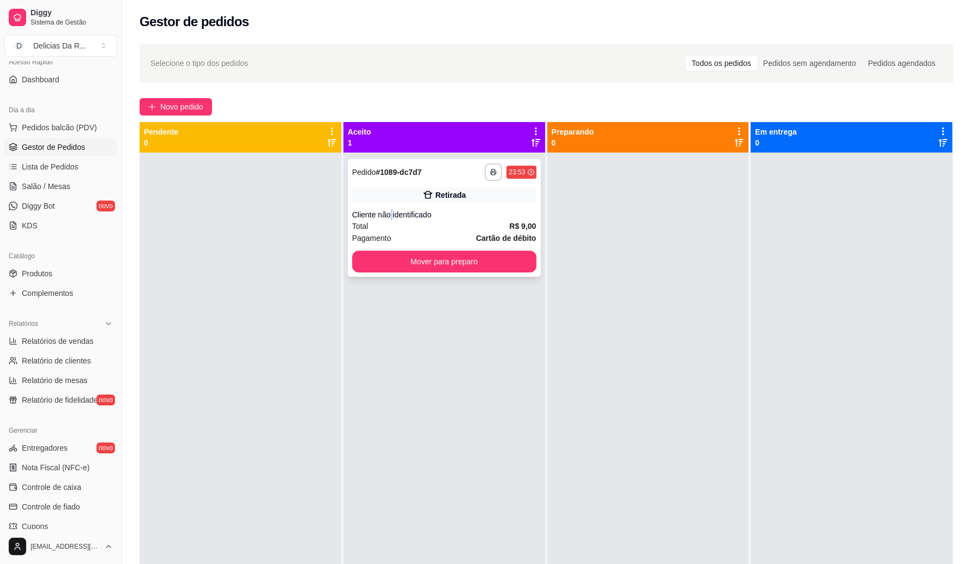
click at [390, 209] on div "Cliente não identificado" at bounding box center [444, 214] width 184 height 11
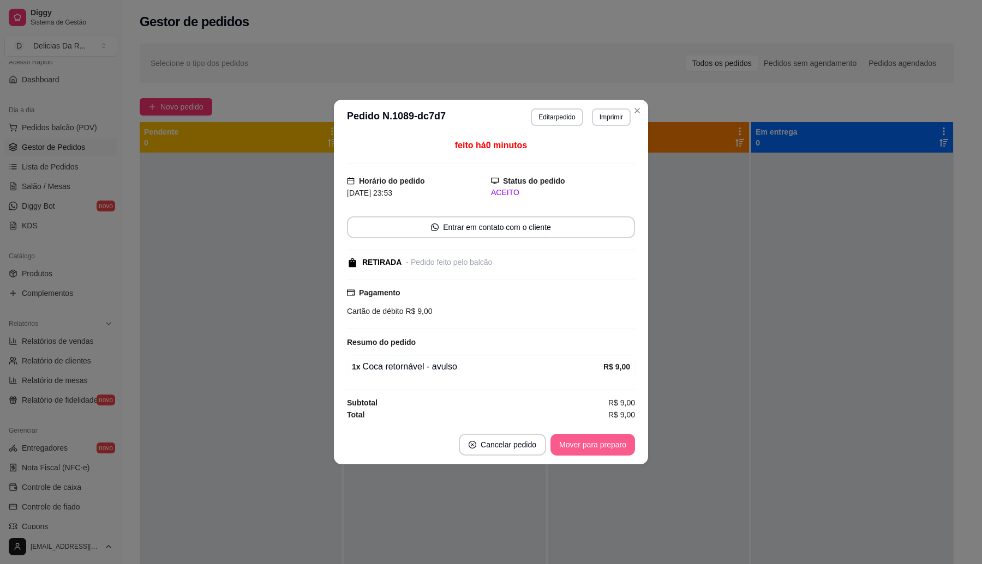
click at [588, 446] on button "Mover para preparo" at bounding box center [592, 445] width 85 height 22
click at [588, 446] on div "Mover para preparo" at bounding box center [592, 445] width 85 height 22
click at [588, 446] on div "Mover para preparo" at bounding box center [585, 445] width 100 height 22
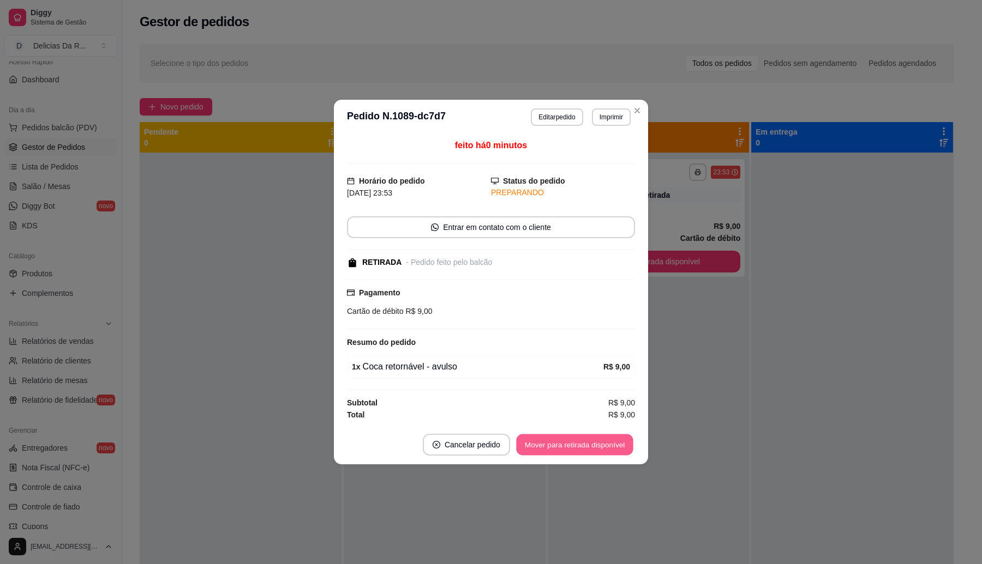
click at [589, 446] on button "Mover para retirada disponível" at bounding box center [574, 445] width 117 height 21
click at [589, 446] on div "Mover para retirada disponível" at bounding box center [574, 445] width 121 height 22
click at [589, 446] on div "Mover para retirada disponível" at bounding box center [567, 445] width 136 height 22
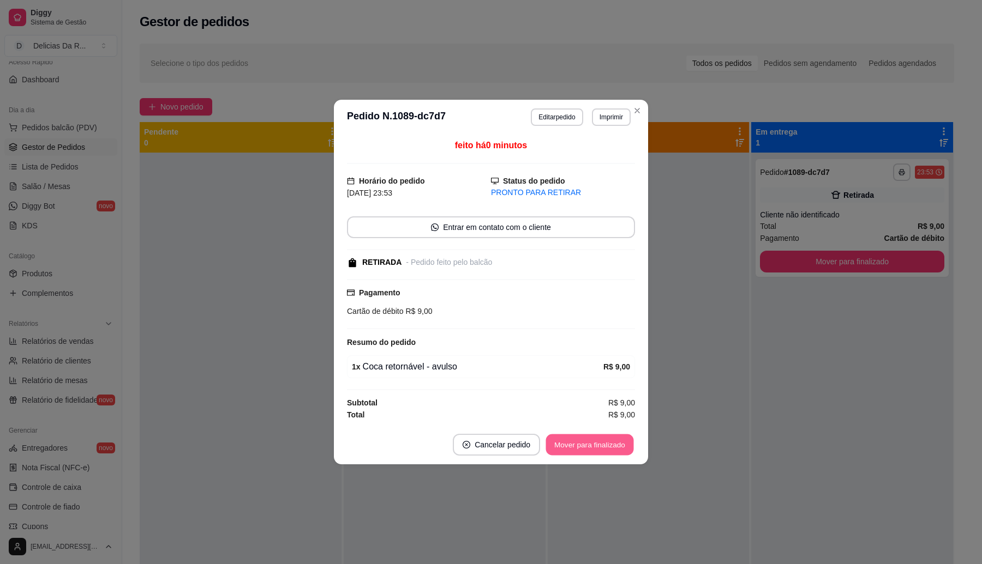
click at [589, 446] on button "Mover para finalizado" at bounding box center [590, 445] width 88 height 21
click at [590, 446] on div "Mover para finalizado" at bounding box center [589, 445] width 91 height 22
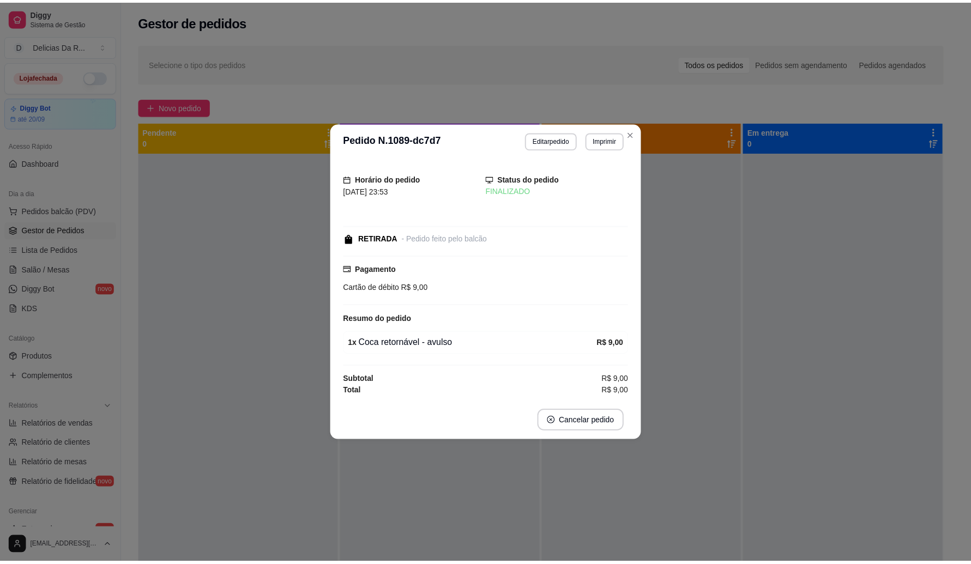
scroll to position [83, 0]
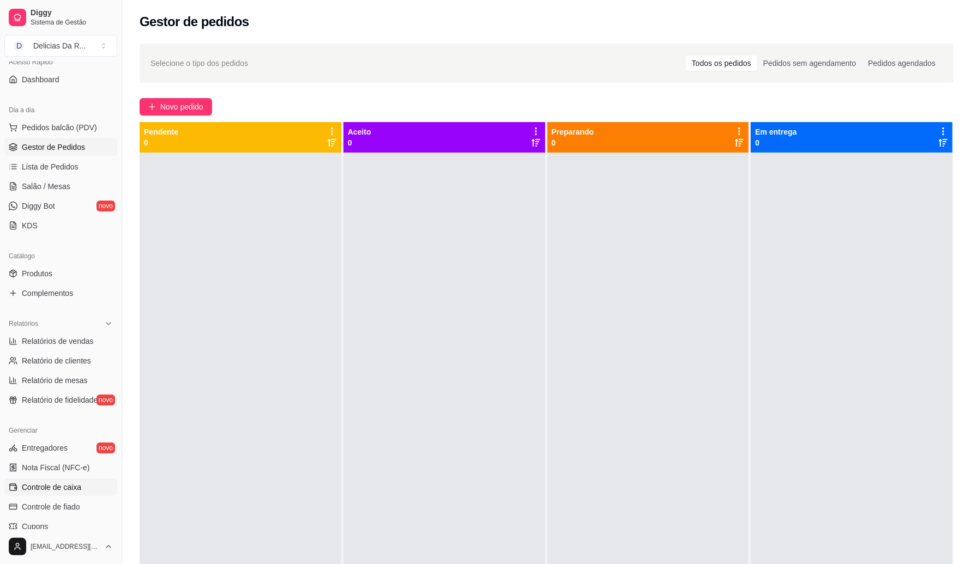
click at [74, 488] on span "Controle de caixa" at bounding box center [51, 487] width 59 height 11
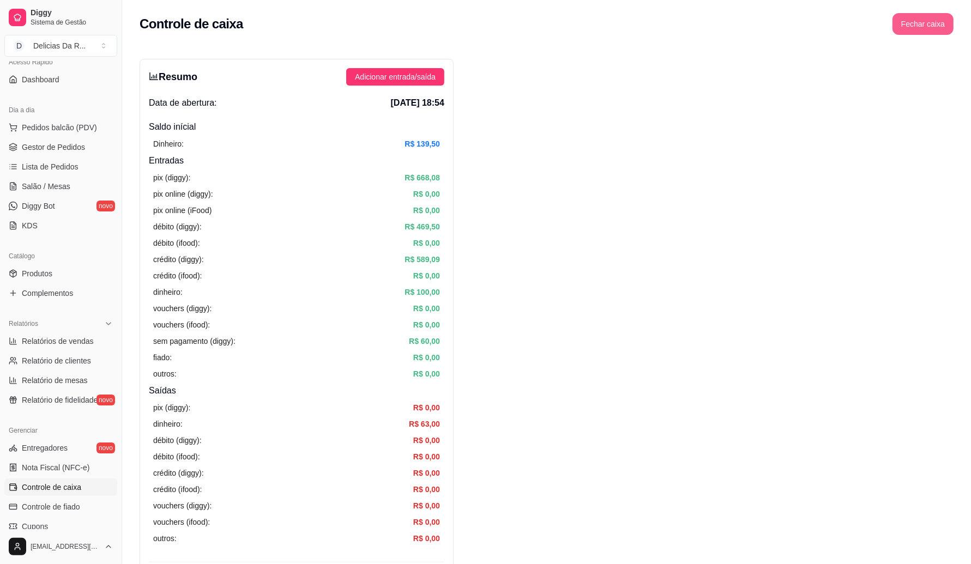
click at [922, 31] on button "Fechar caixa" at bounding box center [923, 24] width 61 height 22
click at [953, 77] on div "Fechar caixa Deseja realmente fechar o caixa? Não Sim" at bounding box center [904, 76] width 122 height 56
click at [953, 91] on span "Sim" at bounding box center [953, 97] width 13 height 12
